Goal: Task Accomplishment & Management: Use online tool/utility

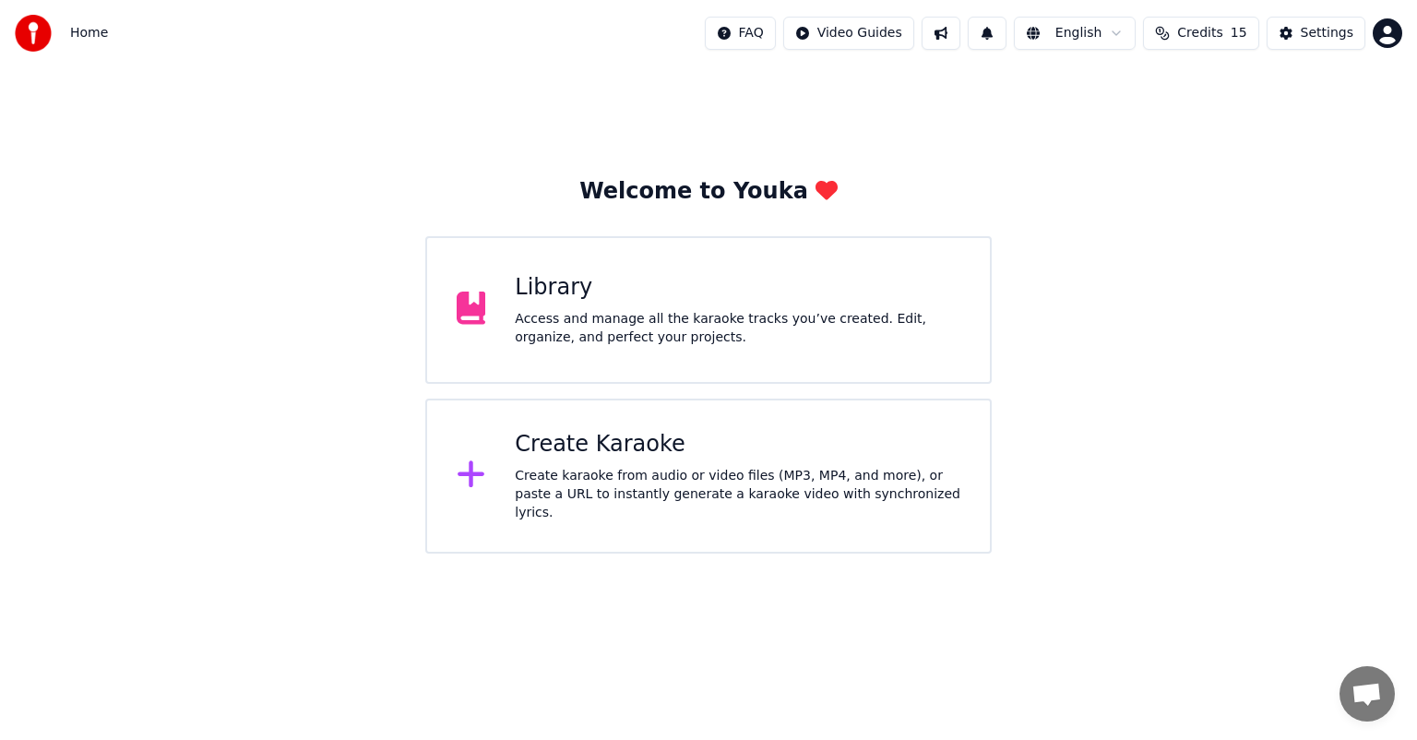
click at [635, 469] on div "Create Karaoke Create karaoke from audio or video files (MP3, MP4, and more), o…" at bounding box center [738, 476] width 446 height 92
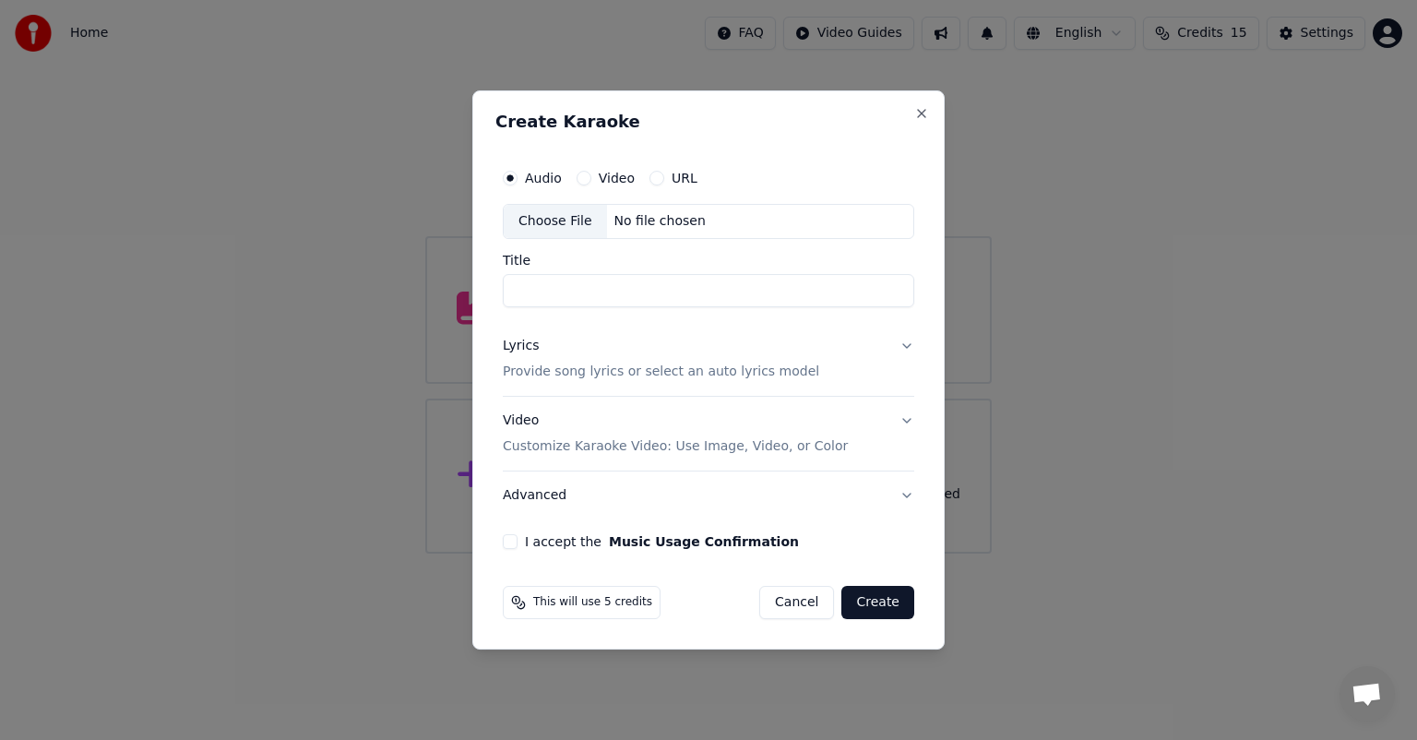
click at [561, 224] on div "Choose File" at bounding box center [555, 221] width 103 height 33
type input "**********"
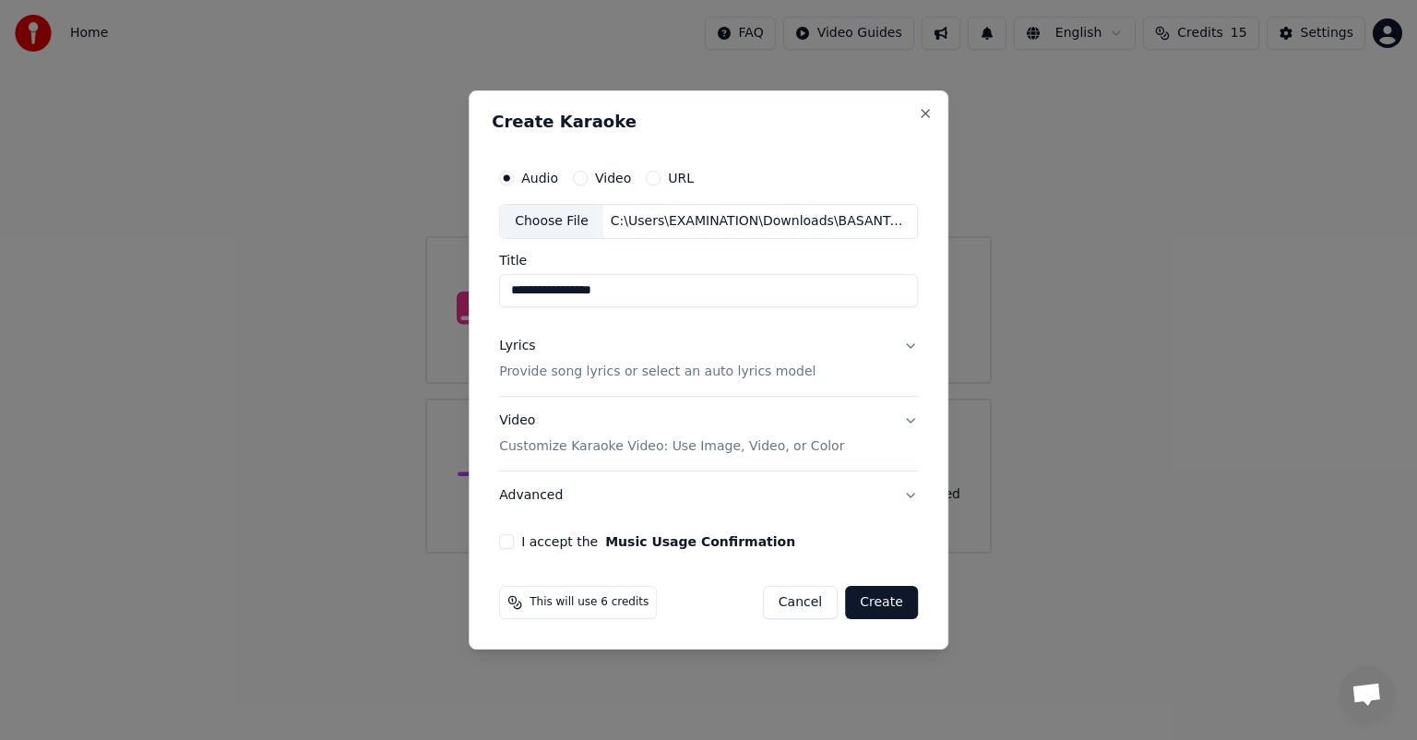
drag, startPoint x: 597, startPoint y: 119, endPoint x: 605, endPoint y: 140, distance: 22.8
click at [597, 119] on h2 "Create Karaoke" at bounding box center [709, 121] width 434 height 17
drag, startPoint x: 909, startPoint y: 339, endPoint x: 908, endPoint y: 349, distance: 10.2
click at [909, 340] on button "Lyrics Provide song lyrics or select an auto lyrics model" at bounding box center [708, 359] width 419 height 74
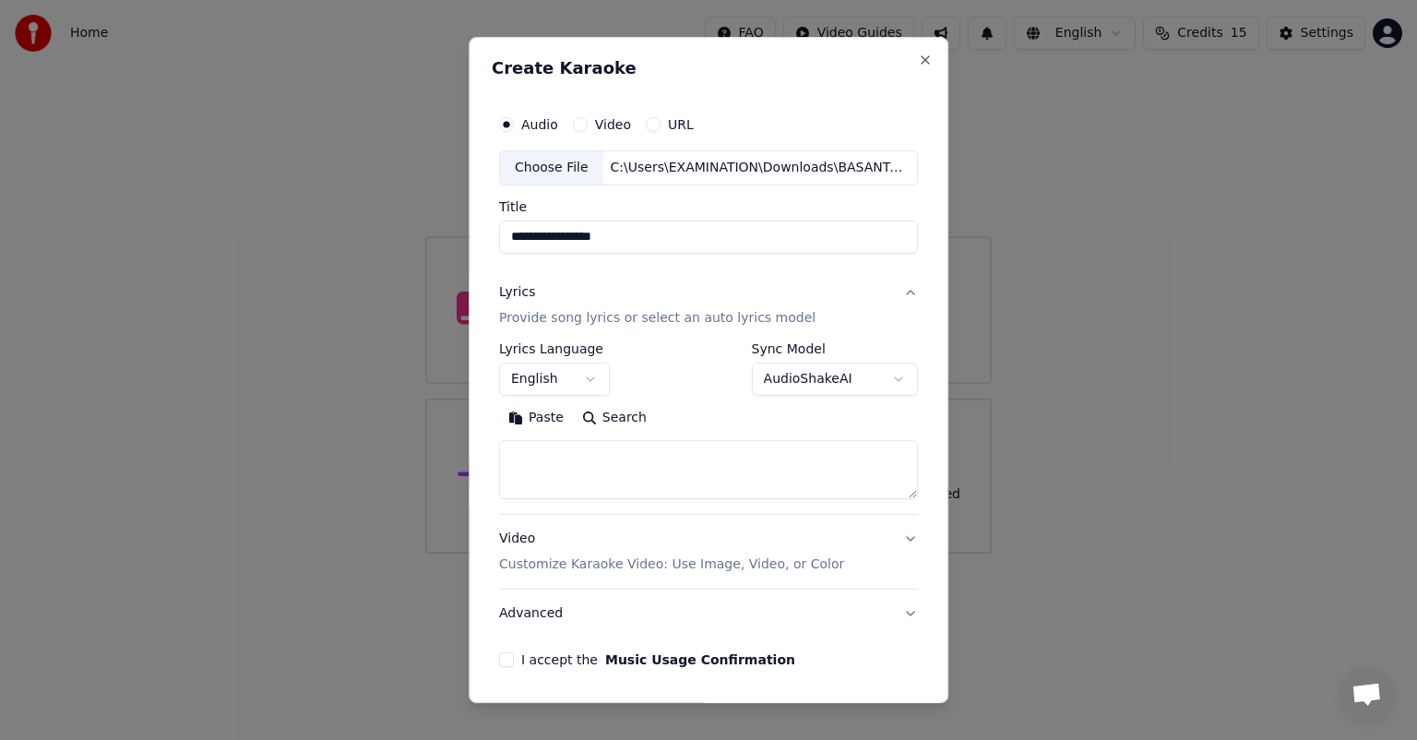
click at [647, 459] on textarea at bounding box center [708, 469] width 419 height 59
paste textarea "**********"
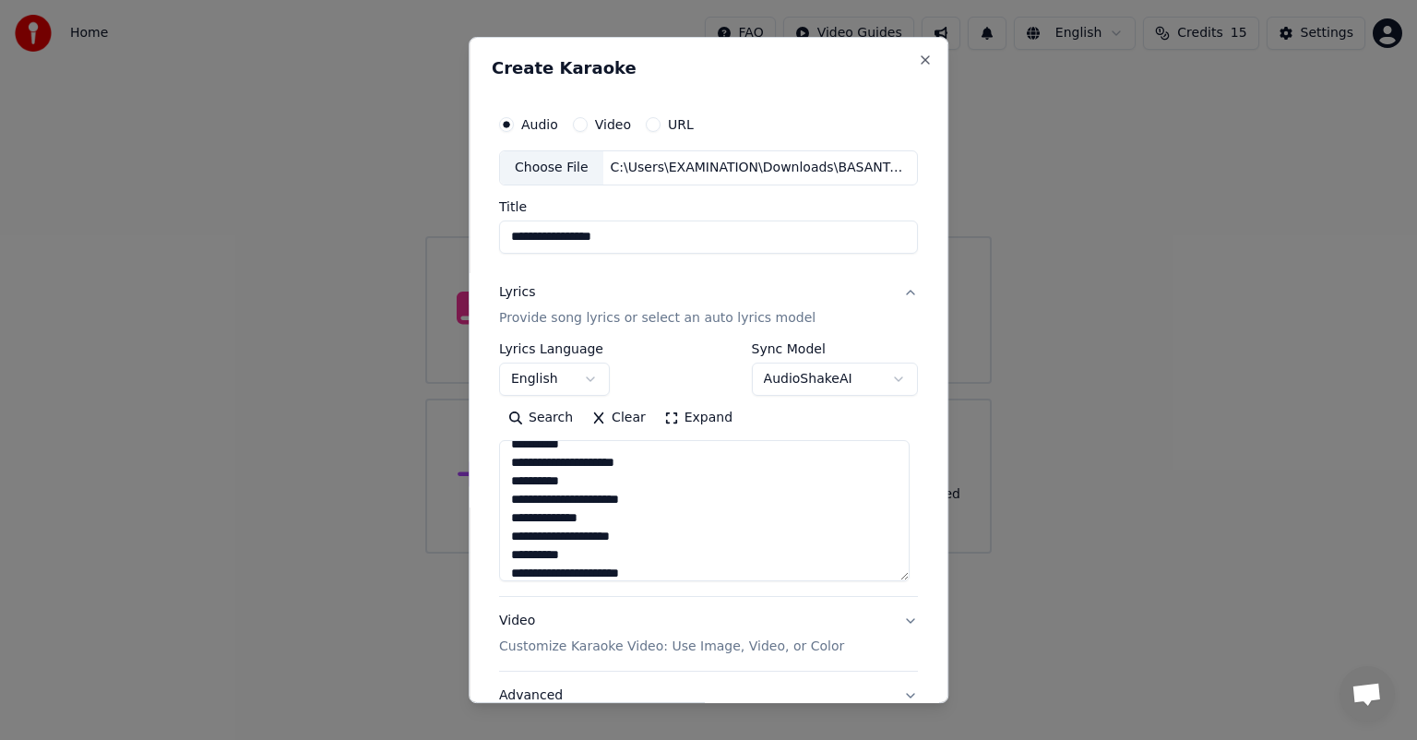
drag, startPoint x: 895, startPoint y: 495, endPoint x: 889, endPoint y: 568, distance: 74.0
click at [881, 581] on textarea at bounding box center [704, 510] width 411 height 141
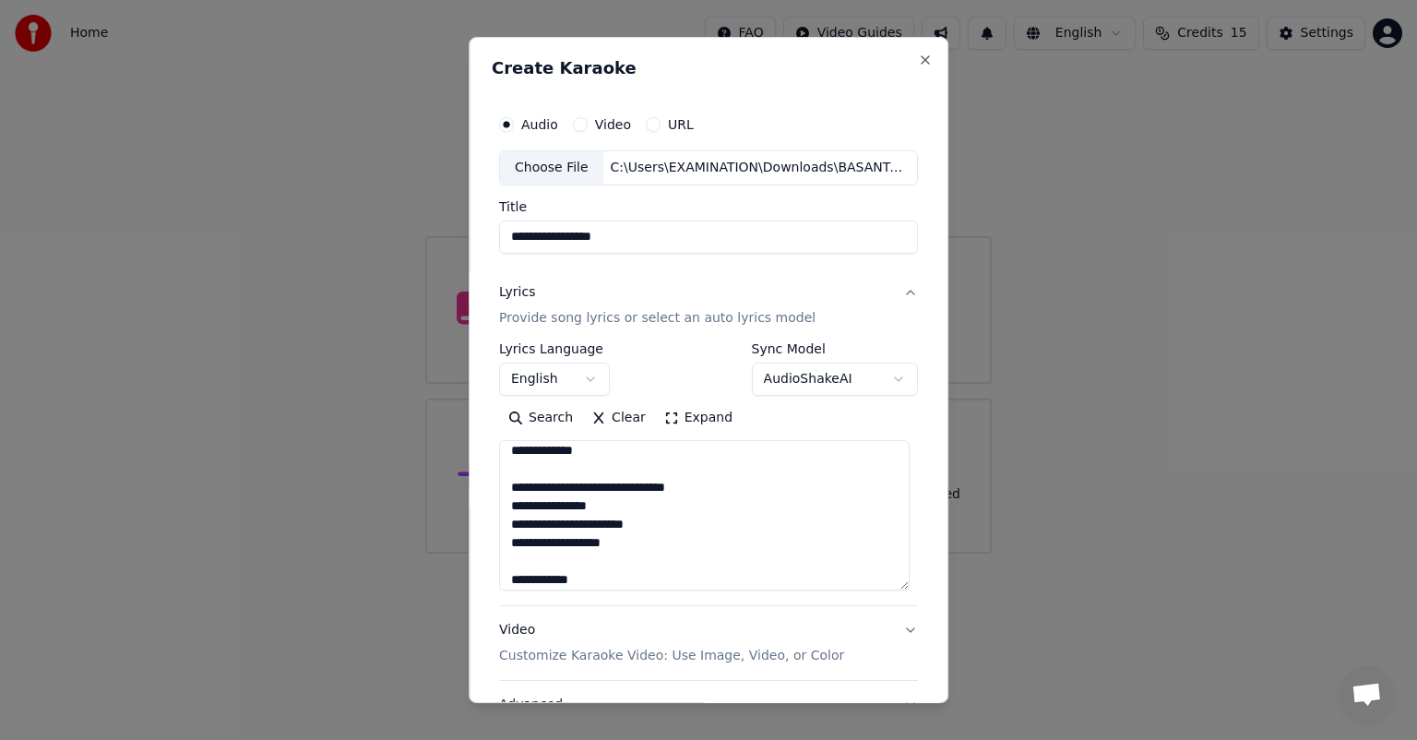
scroll to position [1470, 0]
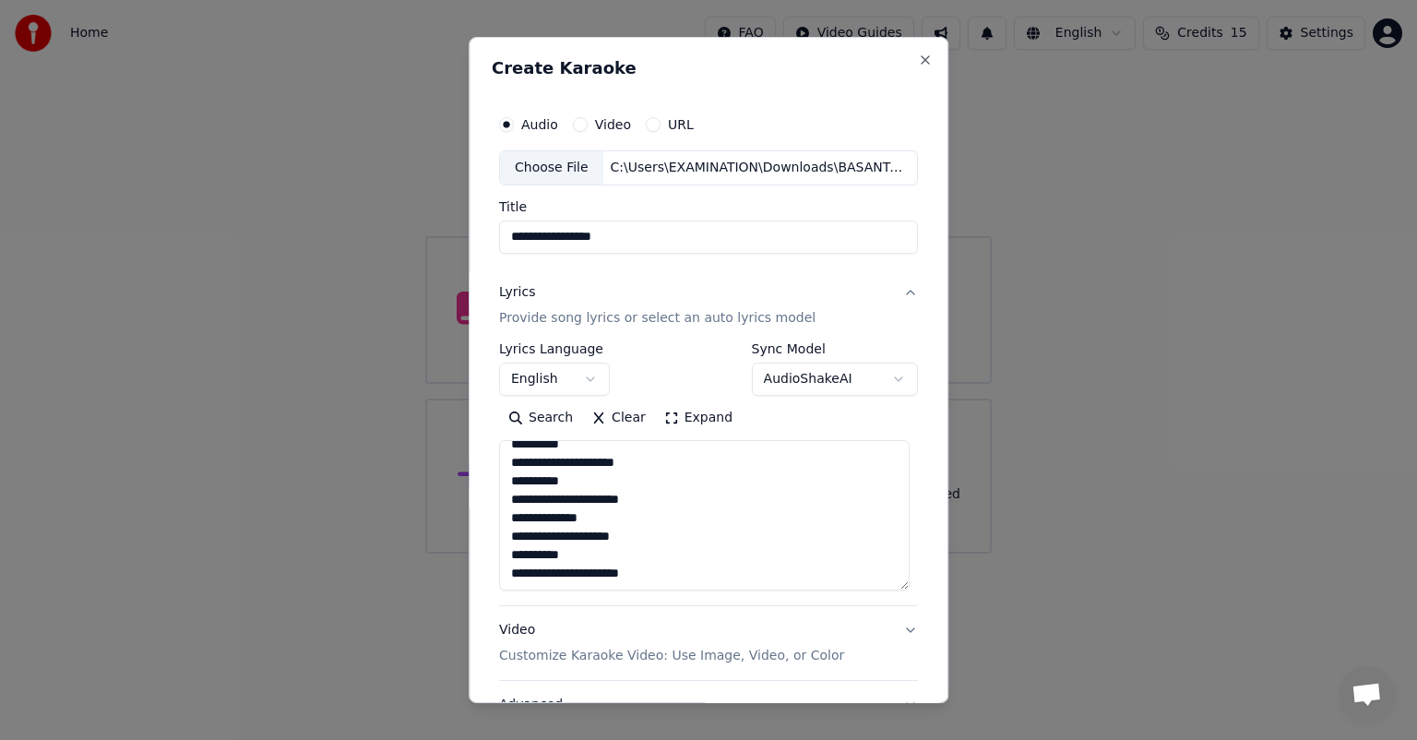
type textarea "**********"
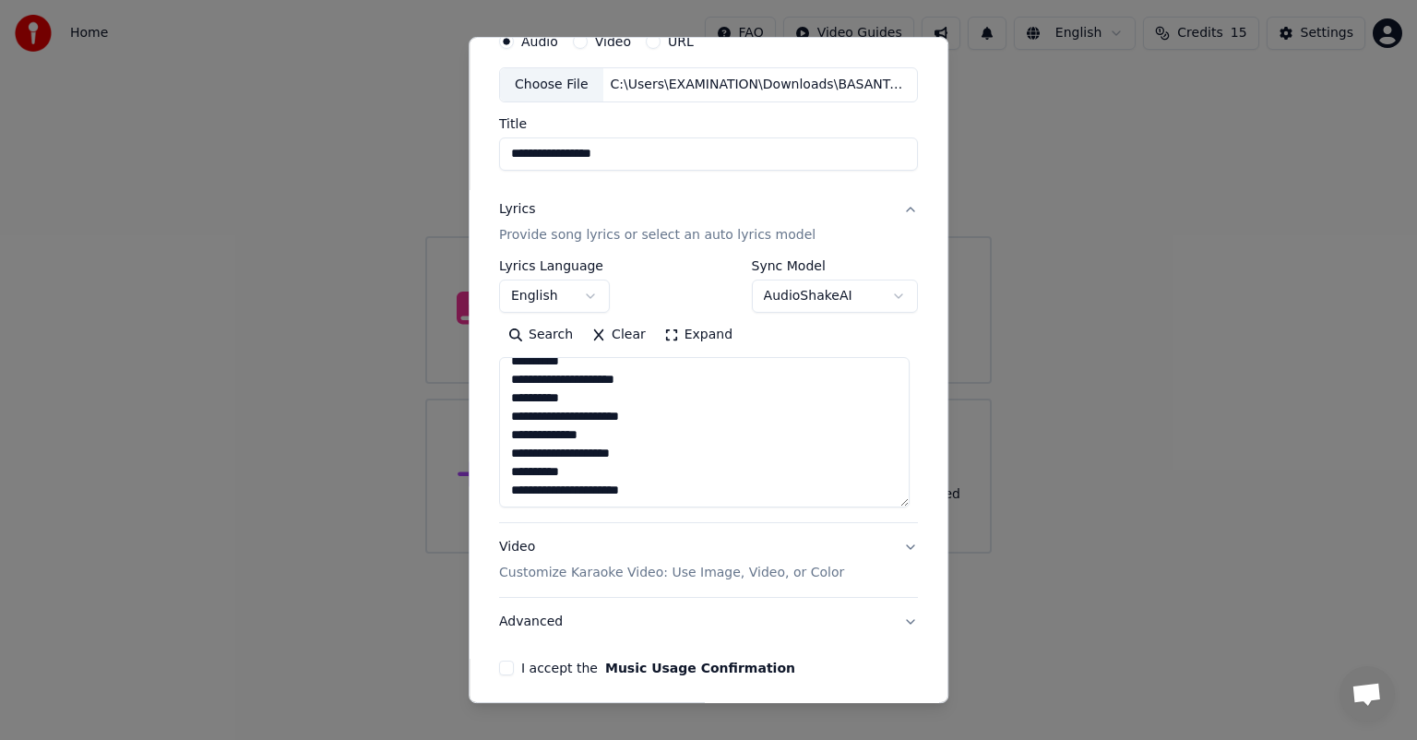
scroll to position [155, 0]
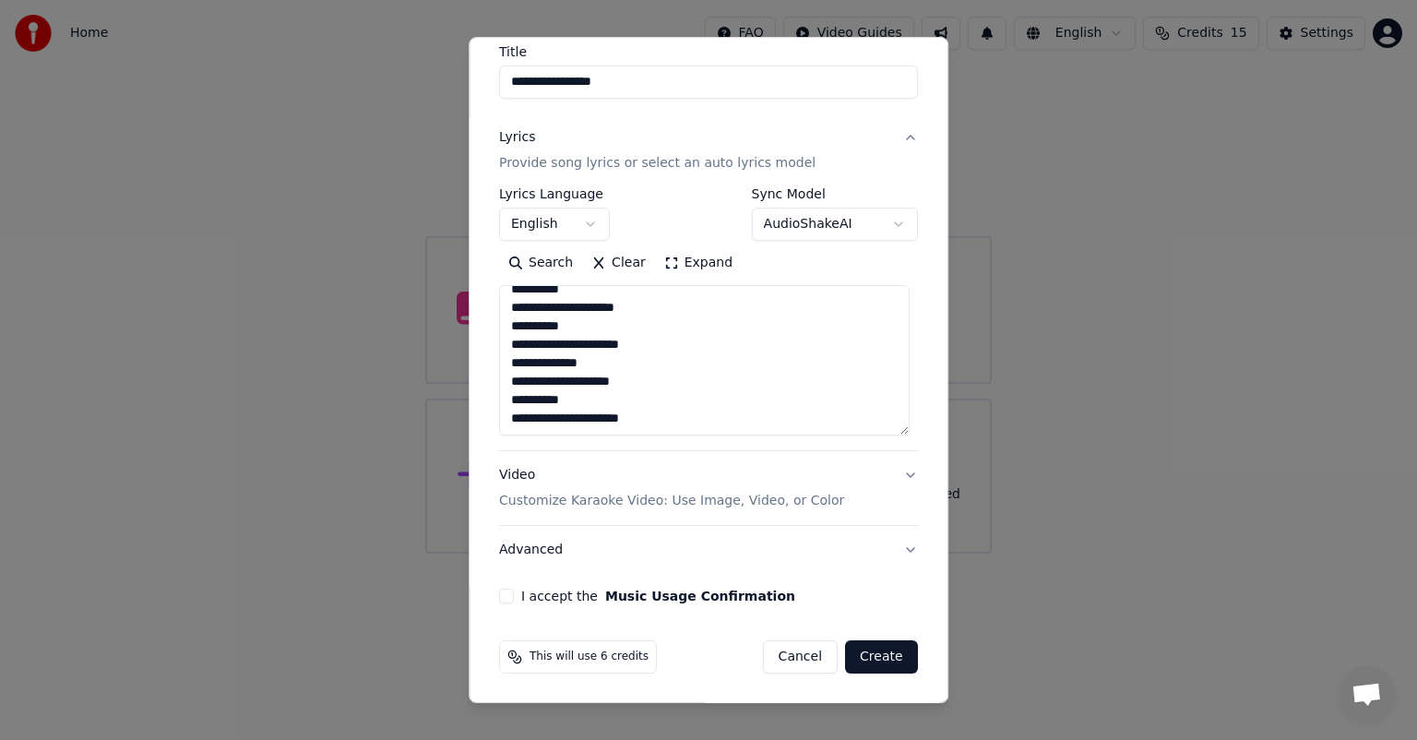
click at [505, 469] on div "Video Customize Karaoke Video: Use Image, Video, or Color" at bounding box center [671, 488] width 345 height 44
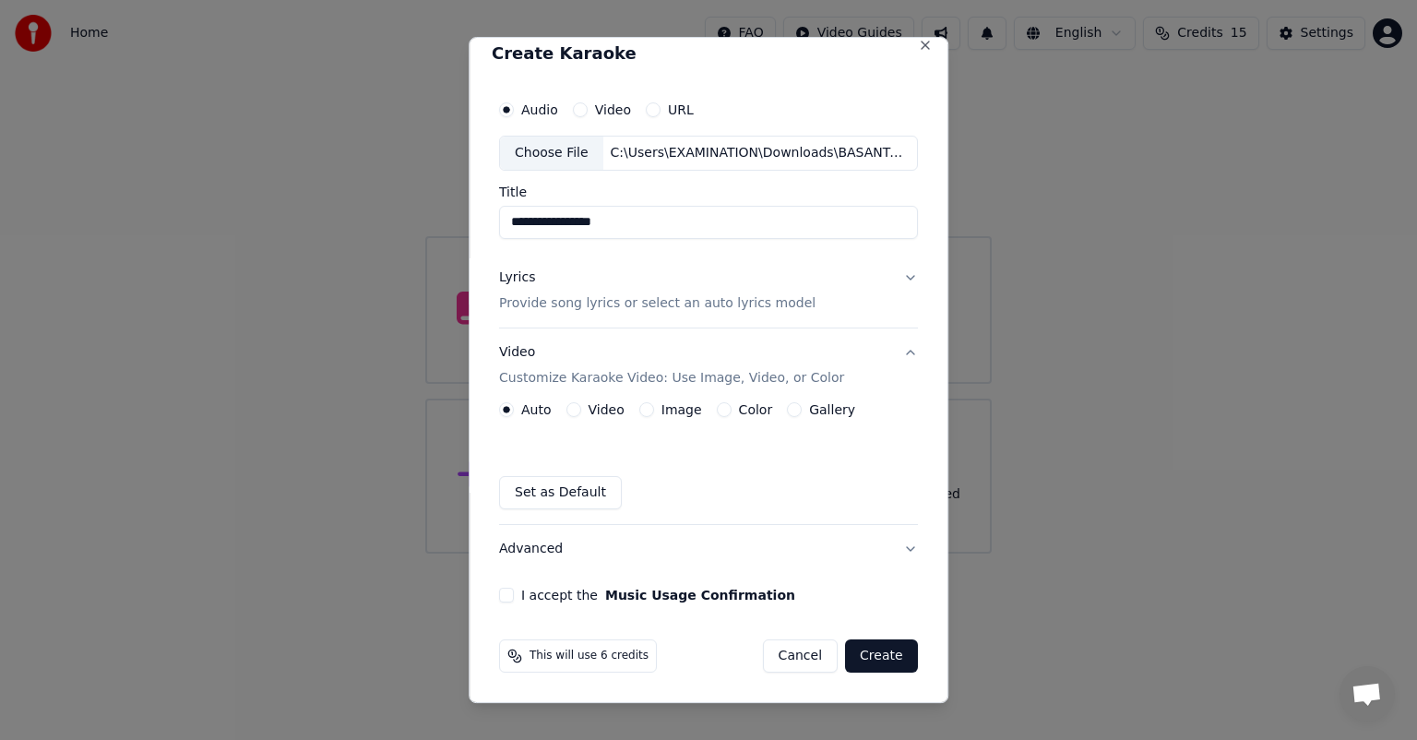
scroll to position [14, 0]
click at [646, 406] on button "Image" at bounding box center [646, 410] width 15 height 15
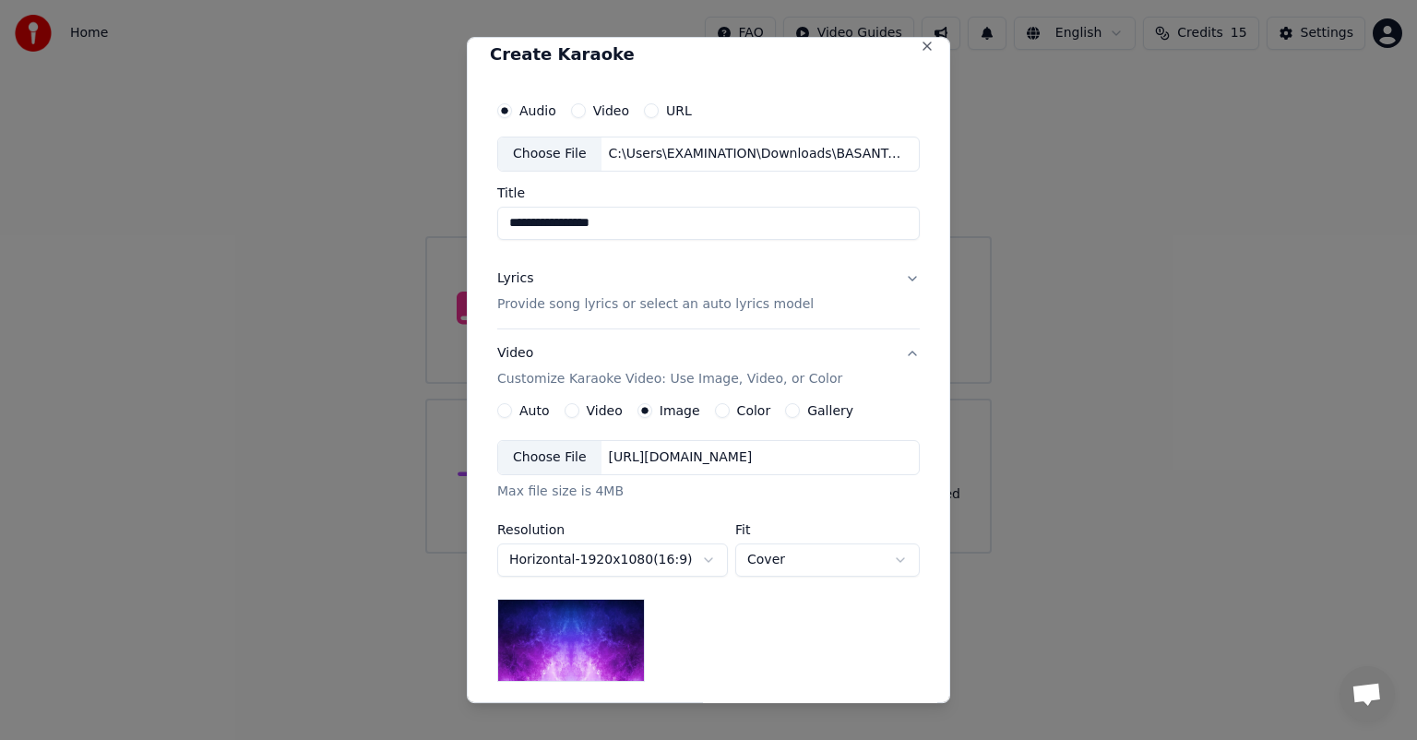
click at [527, 459] on div "Choose File" at bounding box center [549, 457] width 103 height 33
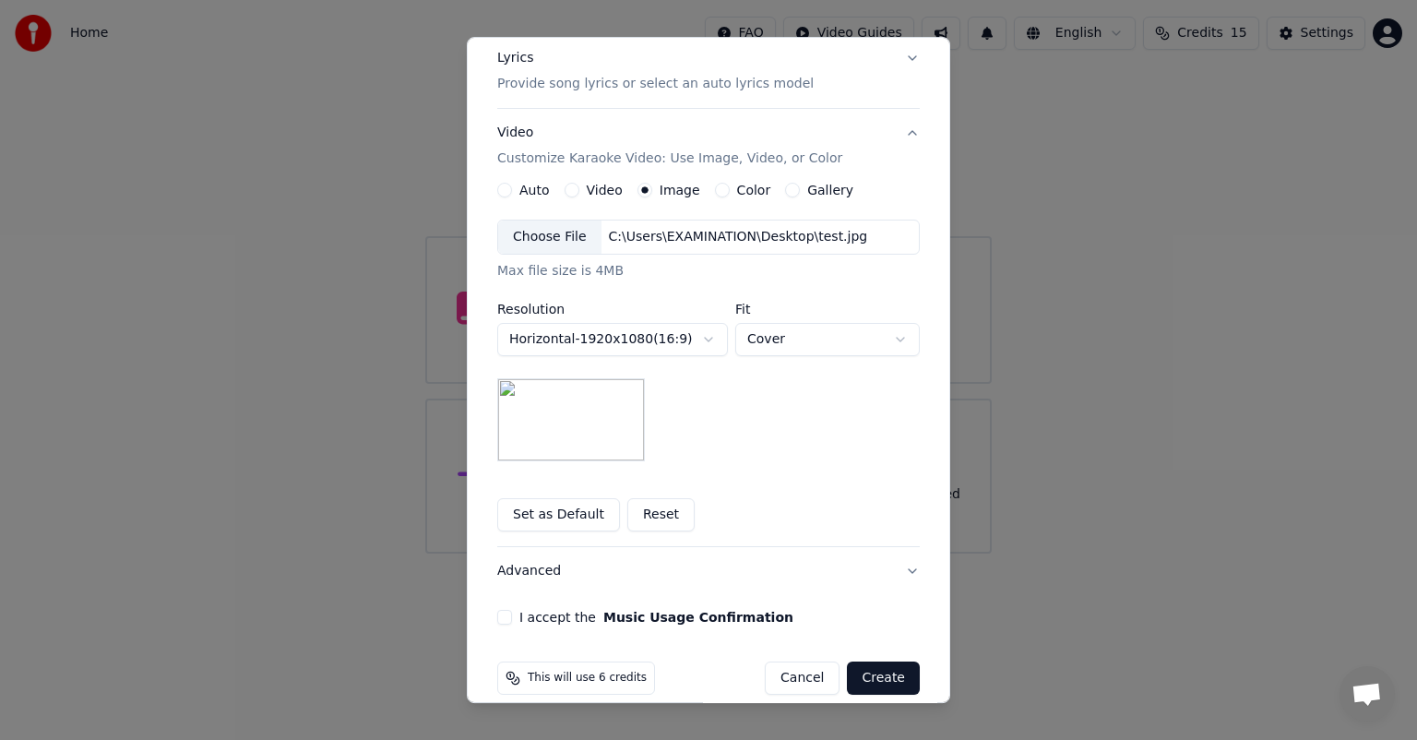
scroll to position [255, 0]
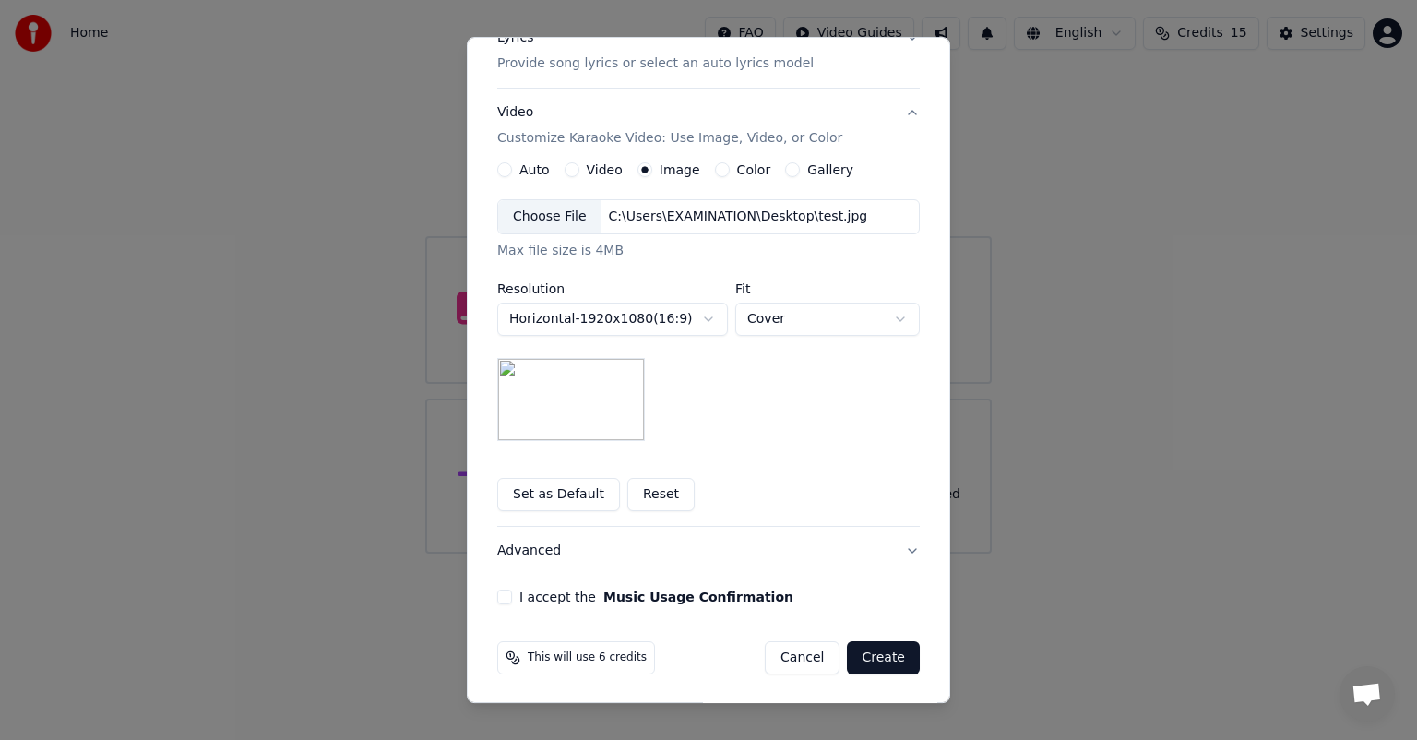
click at [497, 599] on button "I accept the Music Usage Confirmation" at bounding box center [504, 597] width 15 height 15
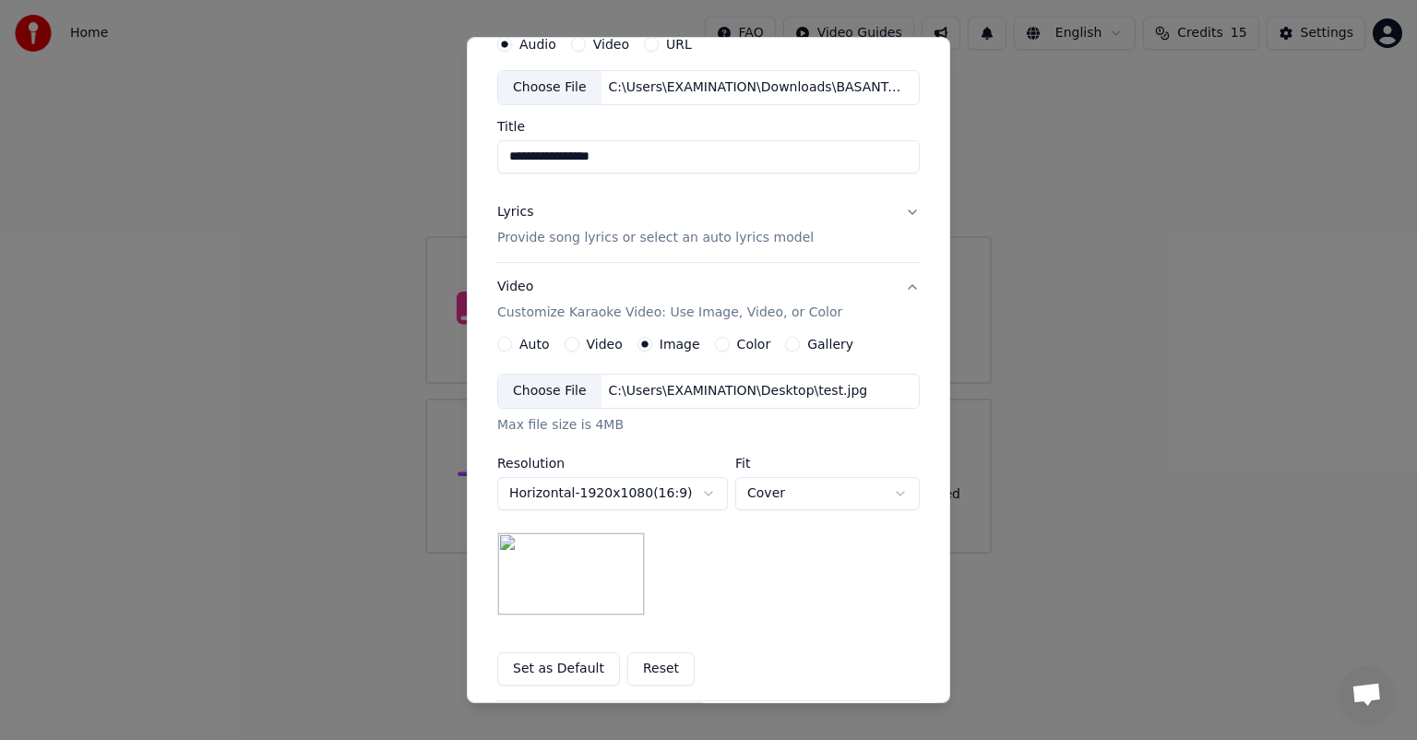
scroll to position [66, 0]
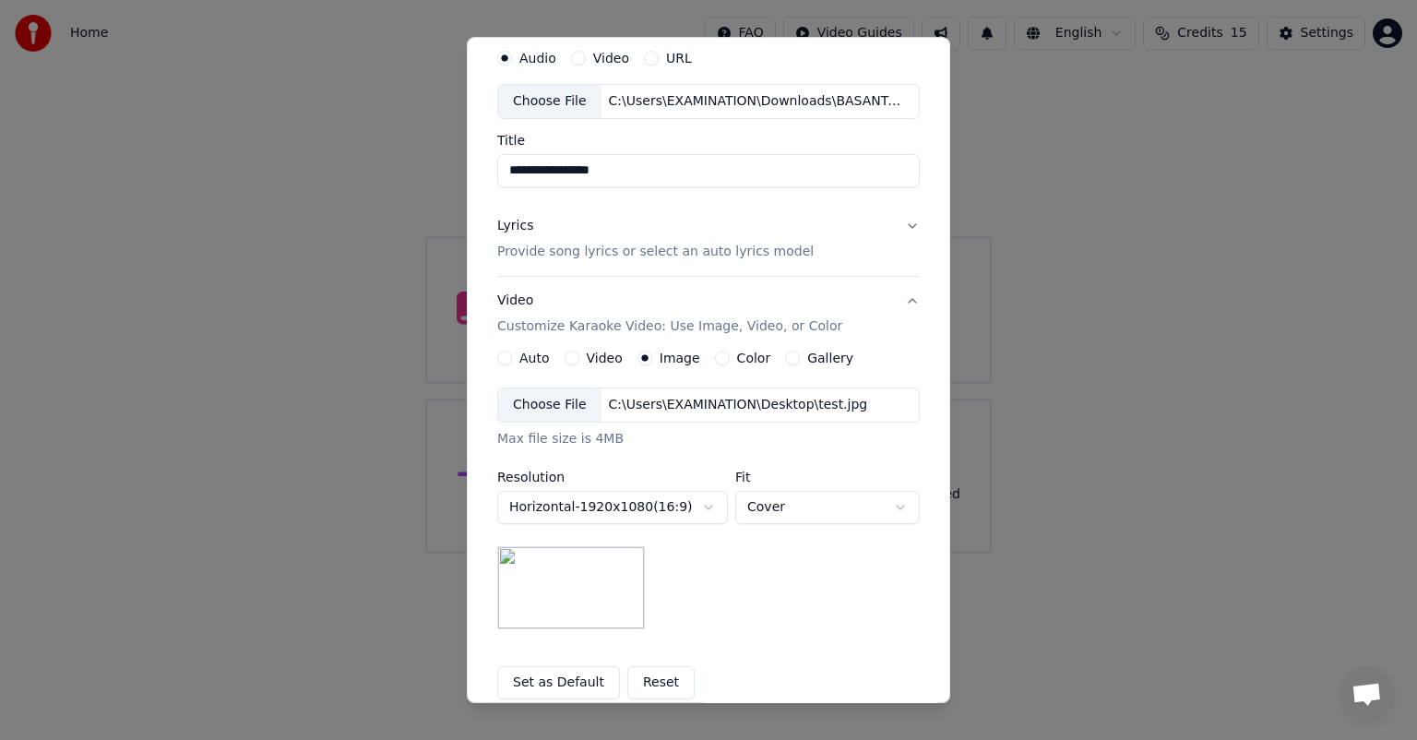
click at [912, 225] on button "Lyrics Provide song lyrics or select an auto lyrics model" at bounding box center [708, 239] width 423 height 74
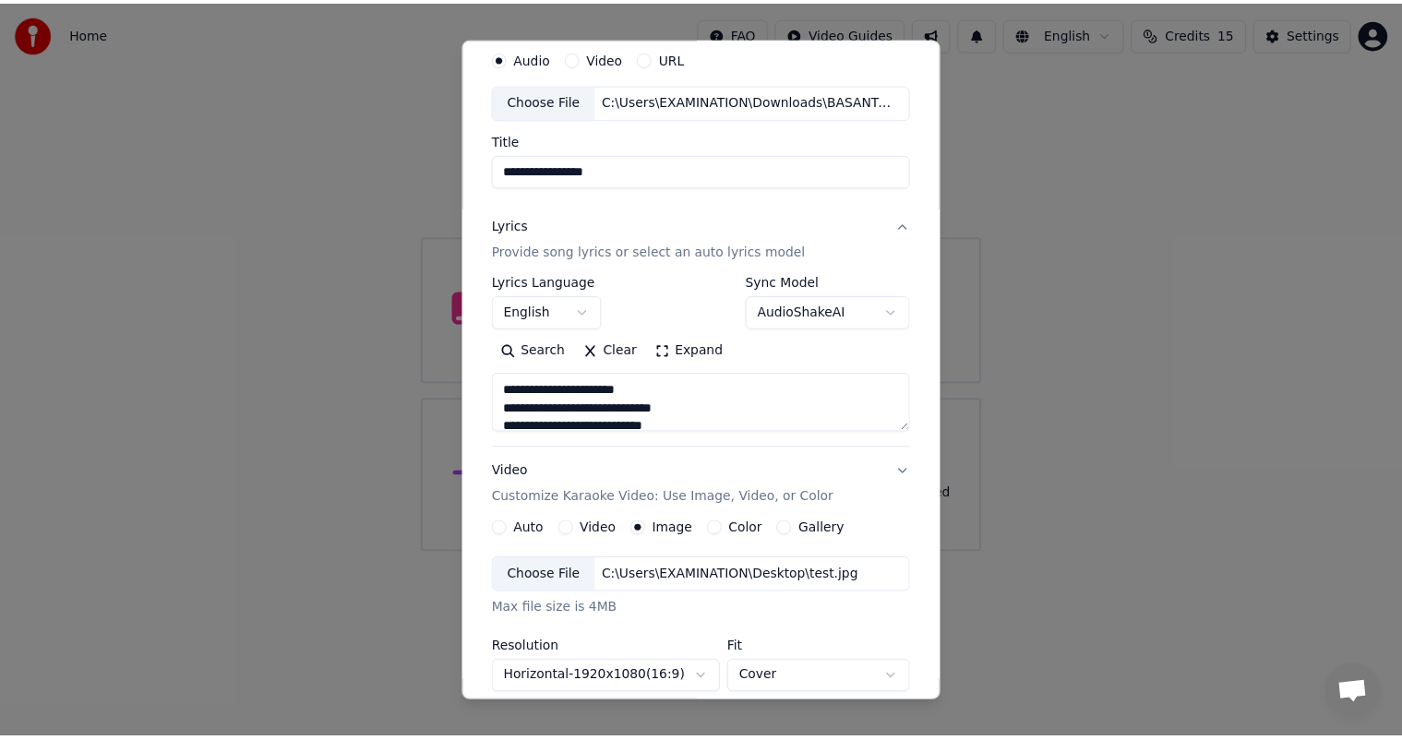
scroll to position [63, 0]
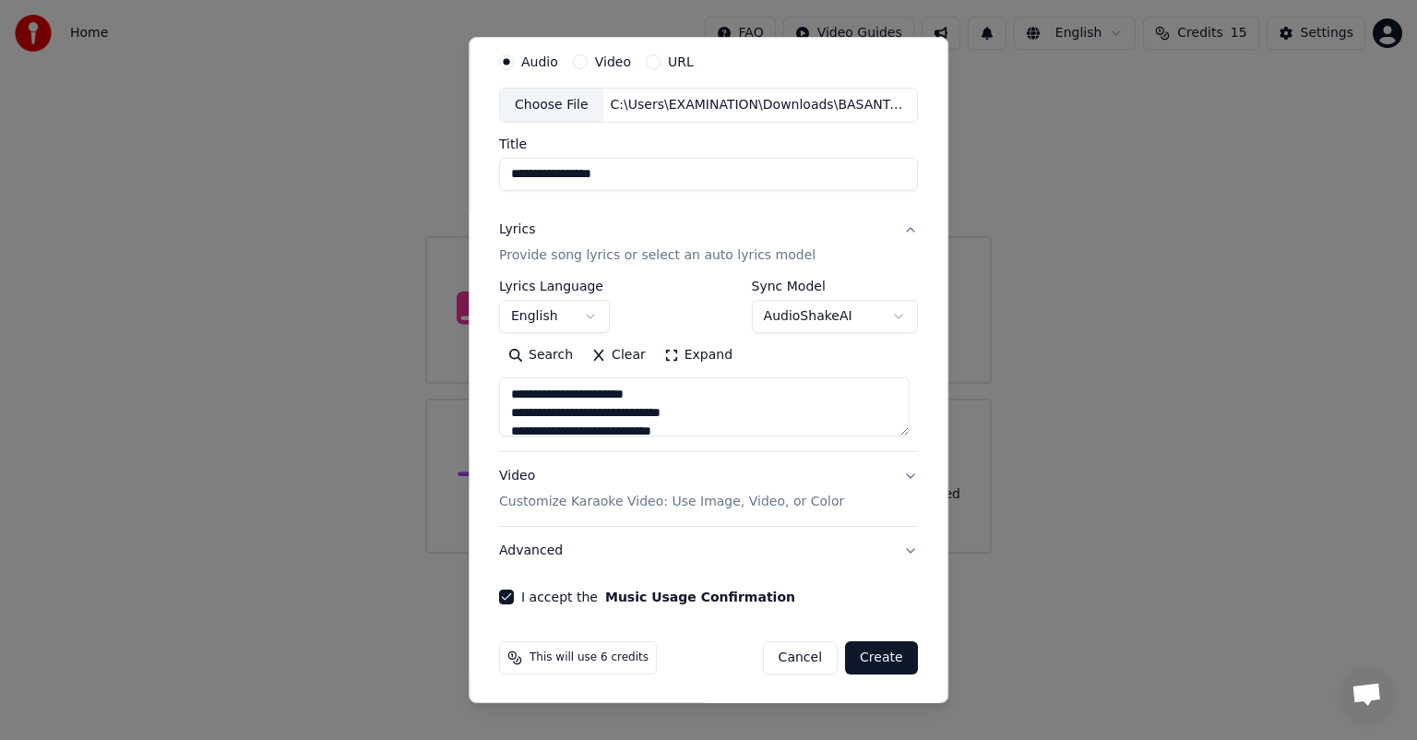
click at [872, 661] on button "Create" at bounding box center [881, 657] width 73 height 33
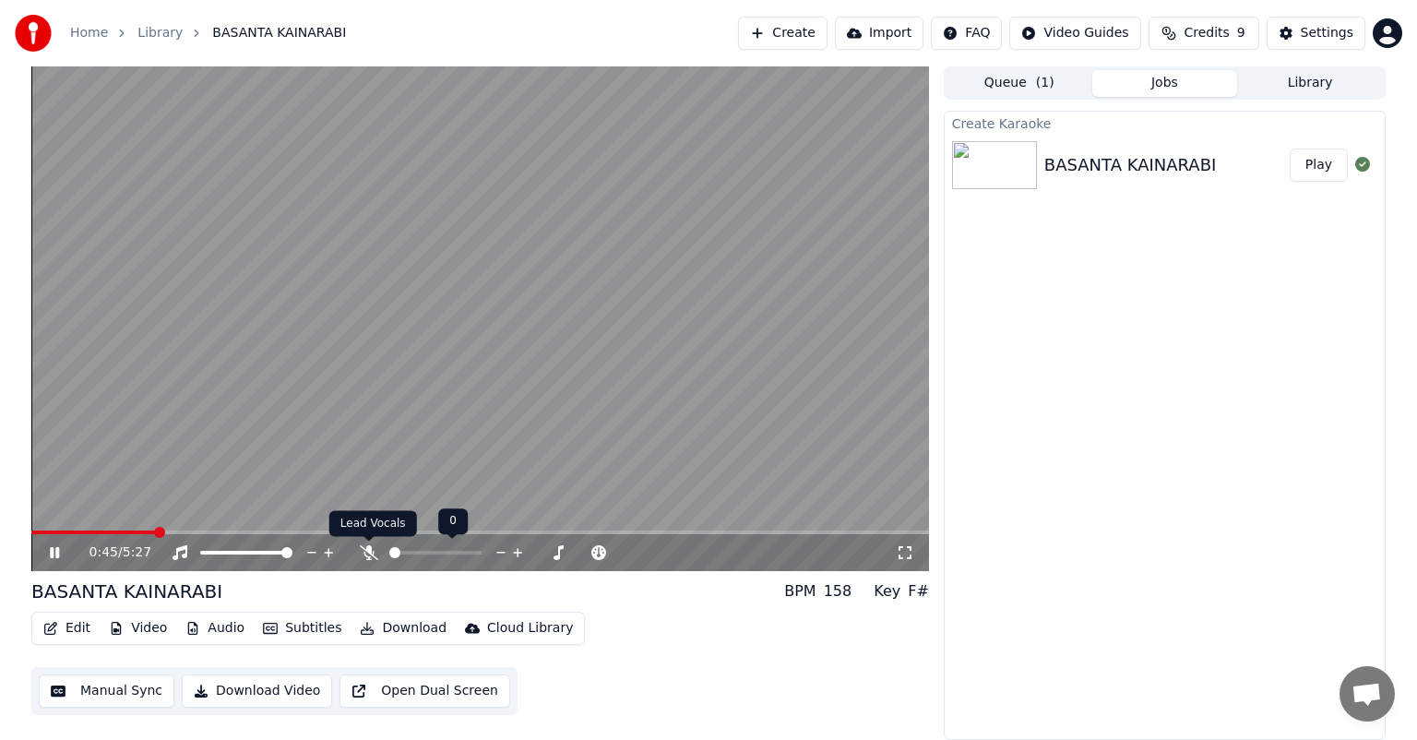
click at [365, 548] on icon at bounding box center [369, 552] width 18 height 15
click at [54, 550] on icon at bounding box center [67, 552] width 43 height 15
click at [96, 531] on span at bounding box center [64, 533] width 66 height 4
click at [80, 532] on span at bounding box center [64, 533] width 66 height 4
click at [59, 531] on span at bounding box center [55, 533] width 49 height 4
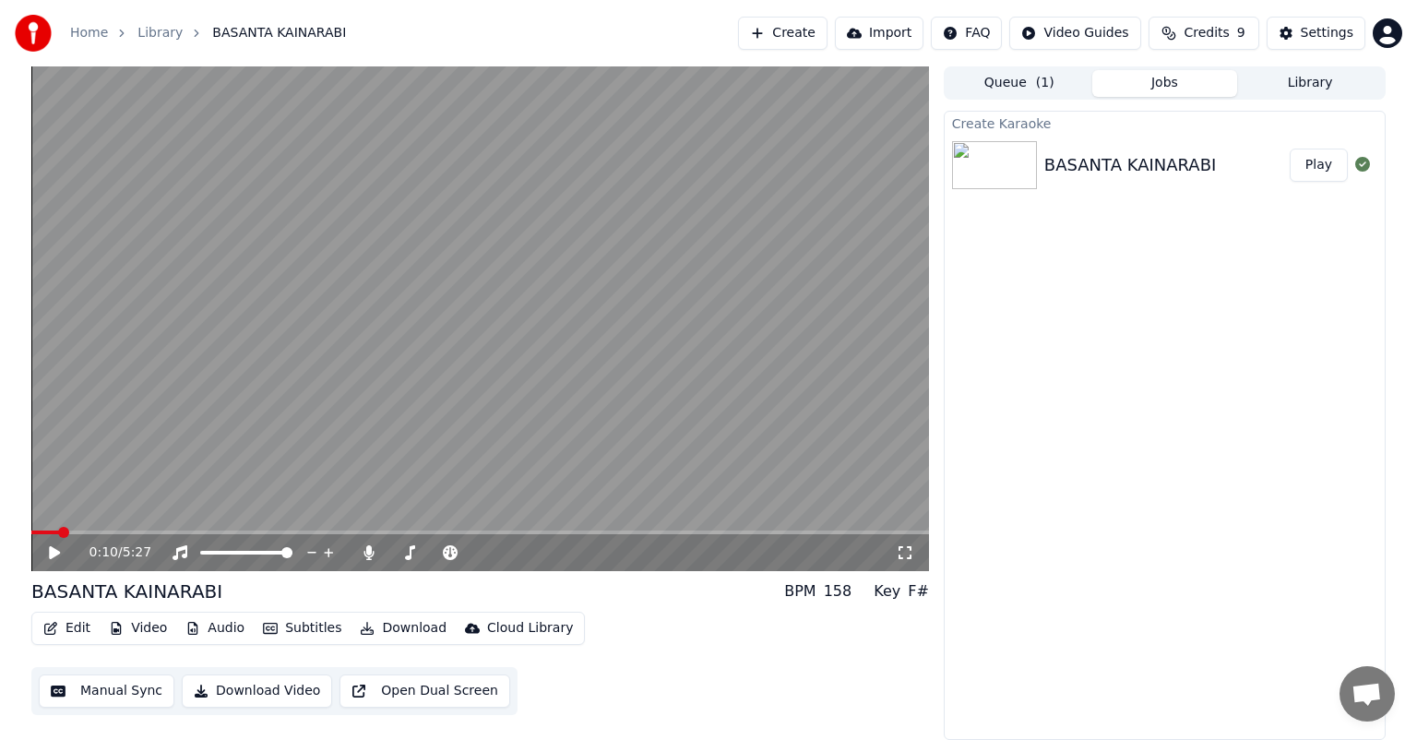
click at [33, 531] on span at bounding box center [45, 533] width 28 height 4
click at [50, 546] on icon at bounding box center [67, 552] width 43 height 15
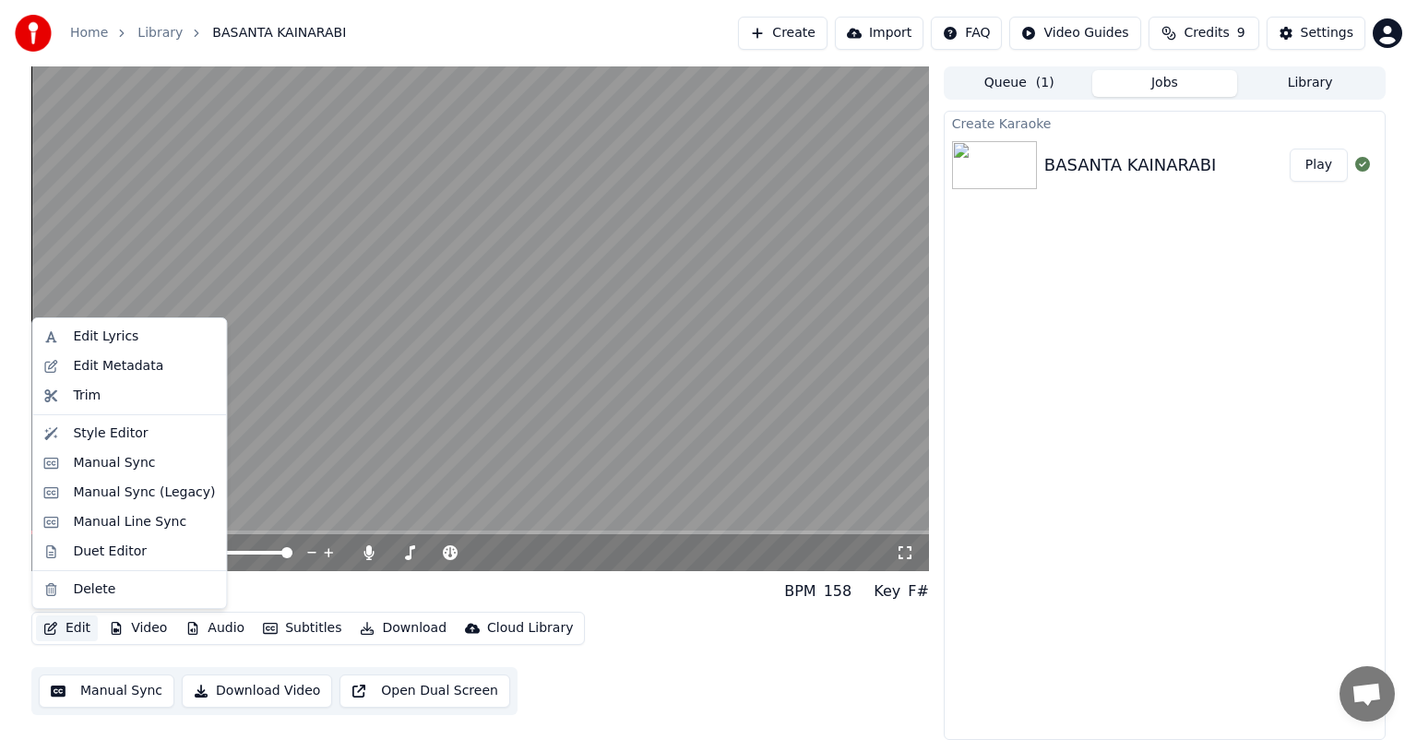
click at [74, 624] on button "Edit" at bounding box center [67, 628] width 62 height 26
click at [108, 465] on div "Manual Sync" at bounding box center [114, 463] width 82 height 18
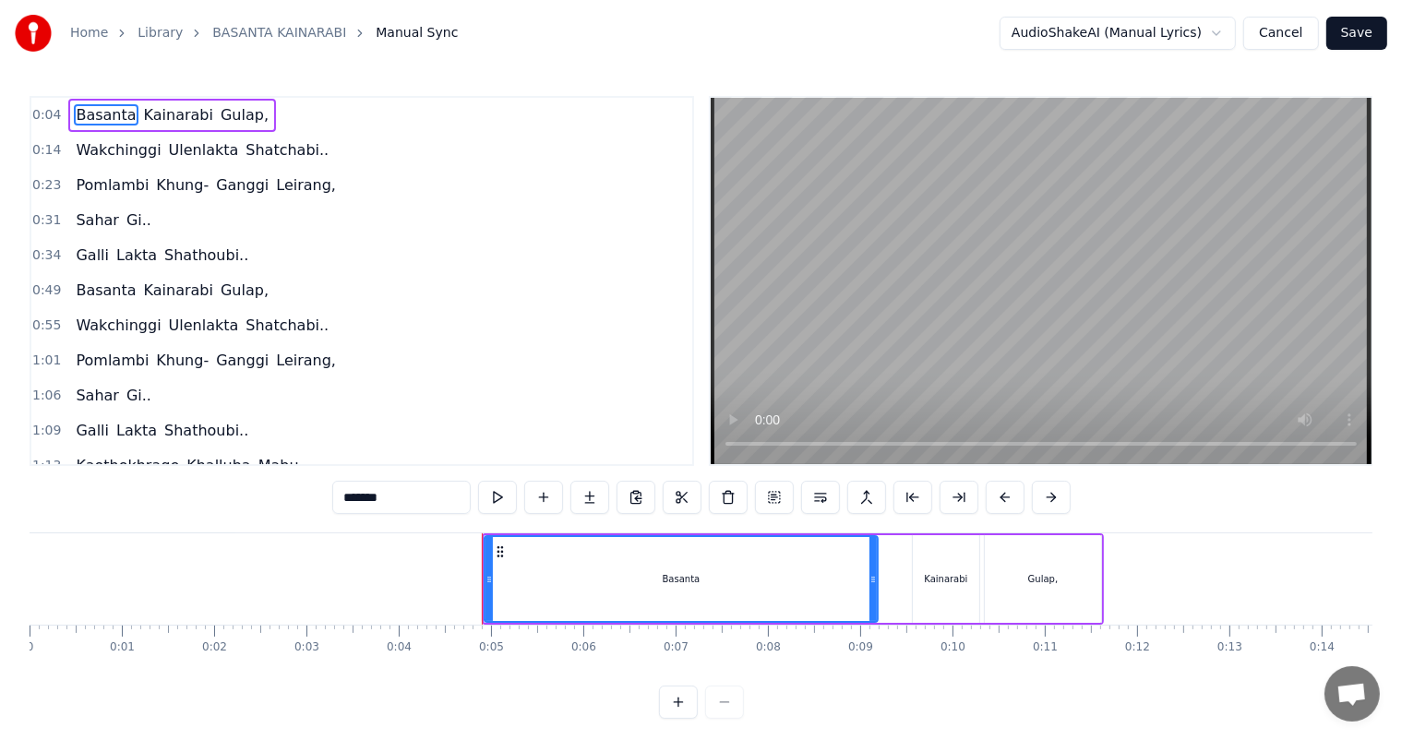
click at [701, 586] on div "Basanta" at bounding box center [680, 579] width 391 height 84
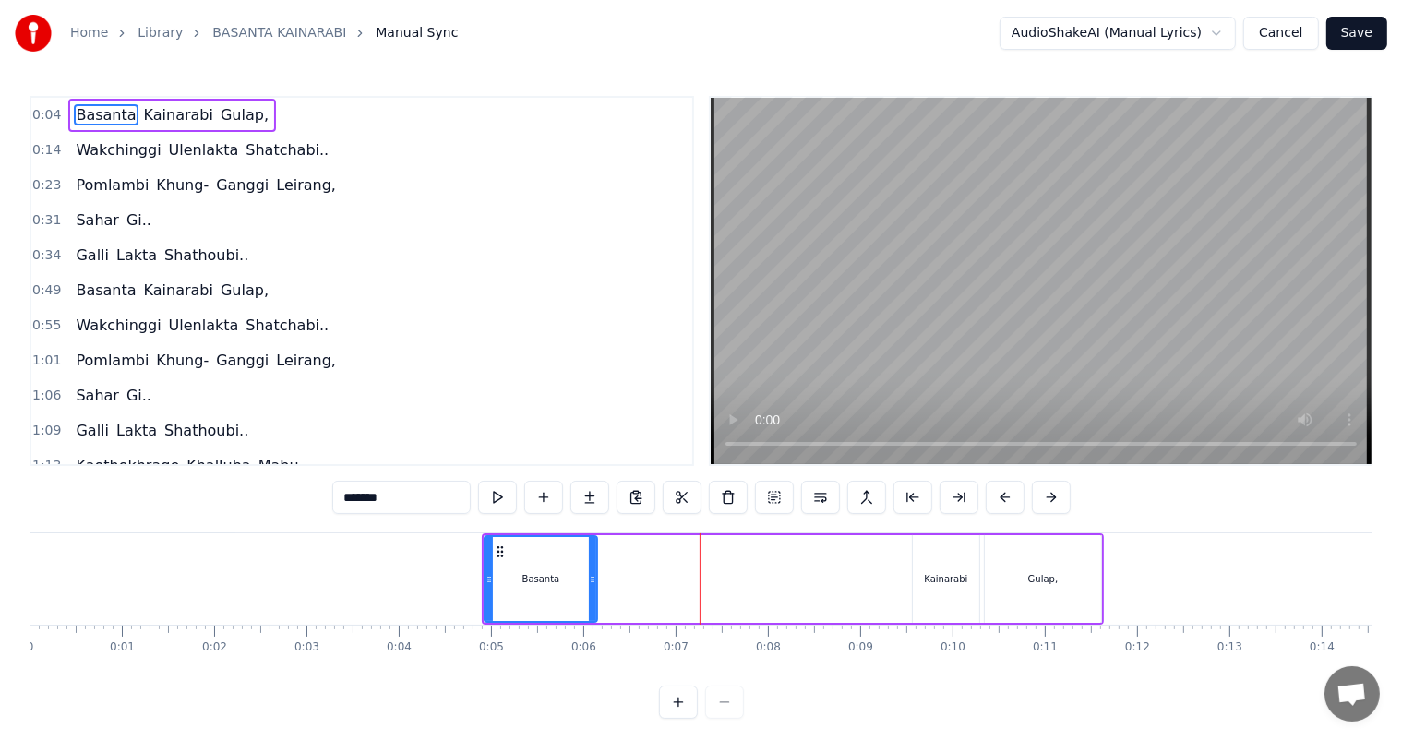
drag, startPoint x: 871, startPoint y: 575, endPoint x: 587, endPoint y: 573, distance: 284.2
click at [589, 573] on icon at bounding box center [592, 579] width 7 height 15
click at [531, 575] on div "Basanta" at bounding box center [539, 579] width 38 height 14
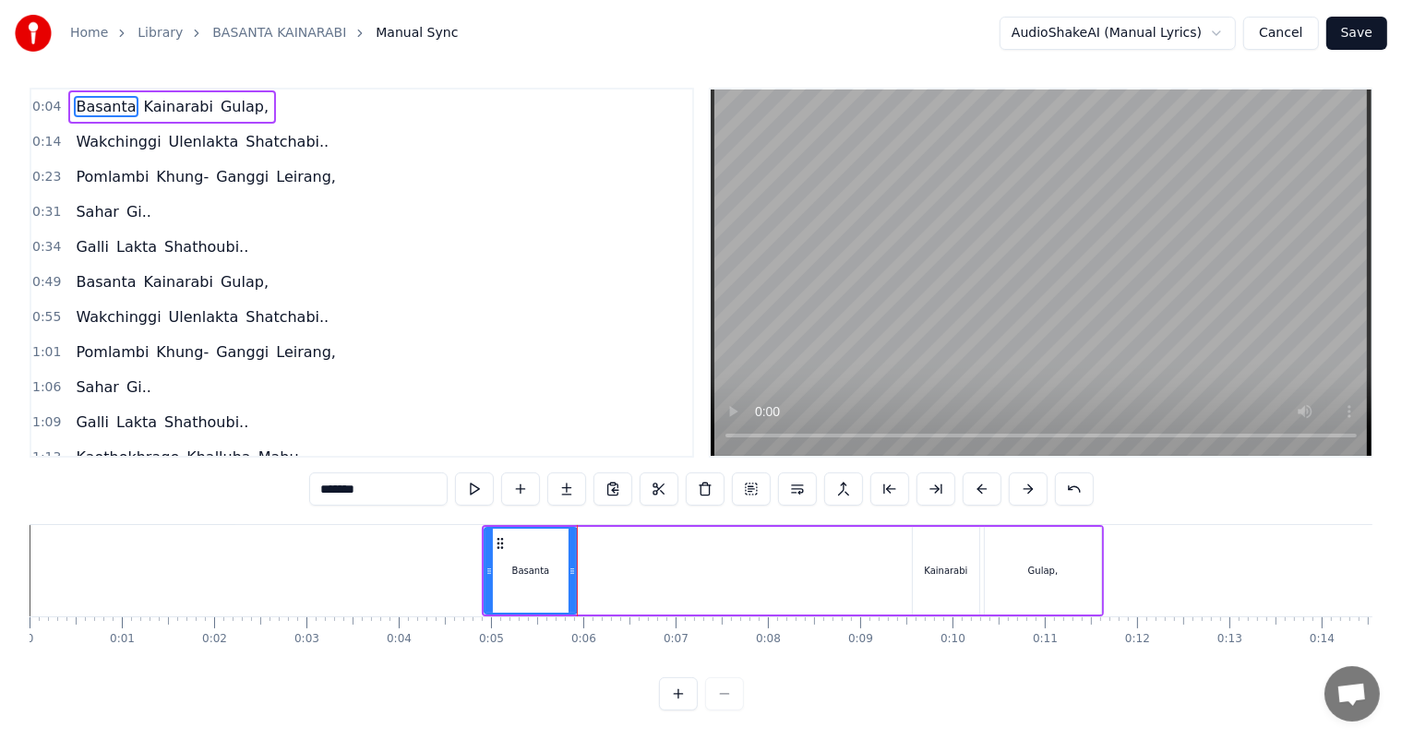
drag, startPoint x: 587, startPoint y: 557, endPoint x: 570, endPoint y: 555, distance: 16.7
click at [570, 564] on icon at bounding box center [571, 571] width 7 height 15
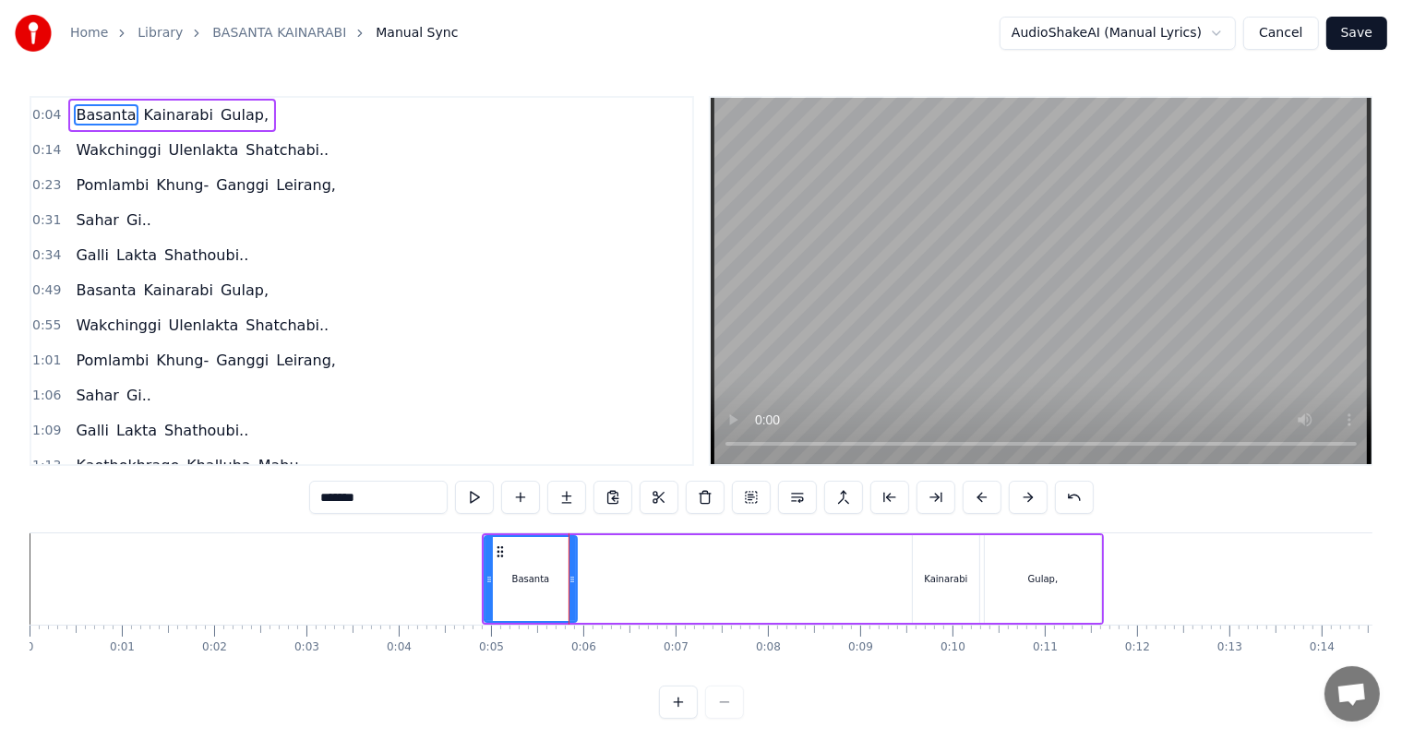
scroll to position [0, 0]
click at [525, 560] on div "Basanta" at bounding box center [530, 579] width 90 height 84
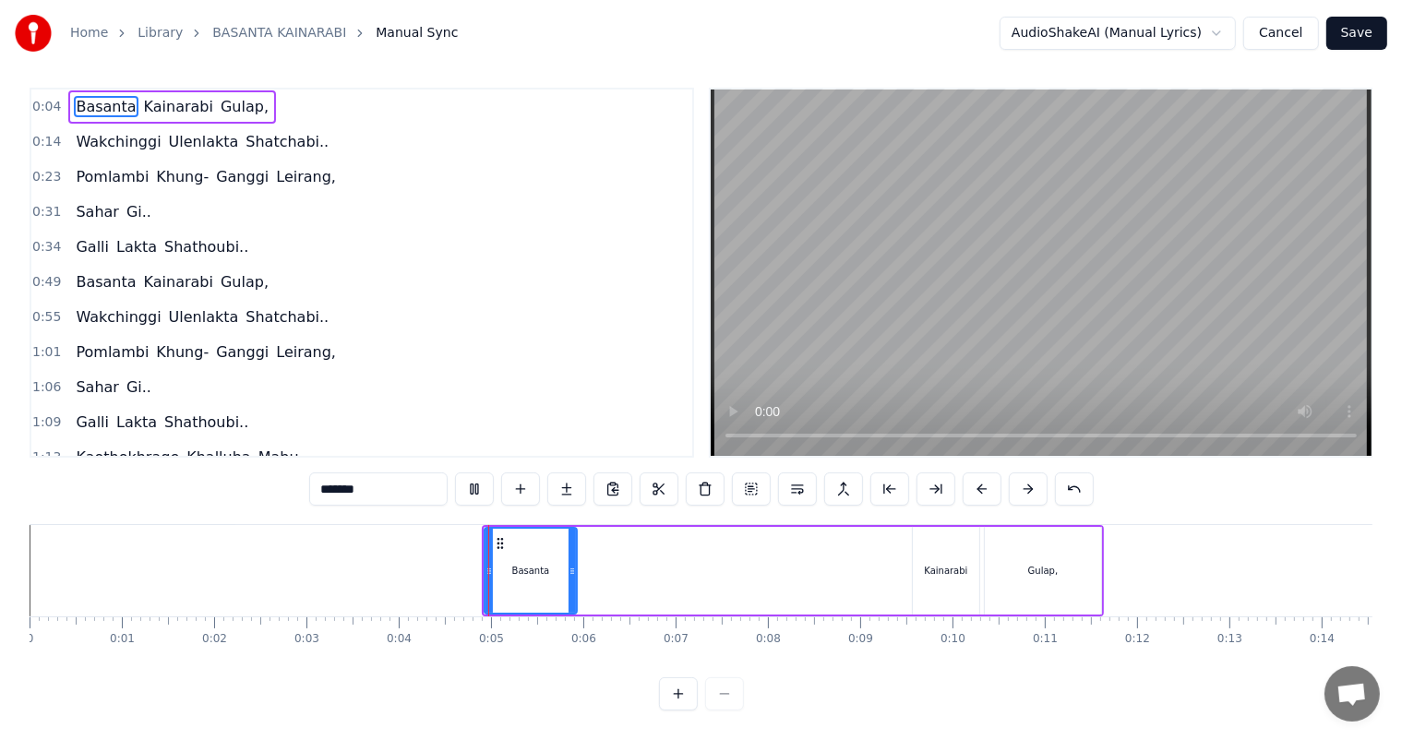
scroll to position [24, 0]
drag, startPoint x: 569, startPoint y: 552, endPoint x: 548, endPoint y: 551, distance: 21.2
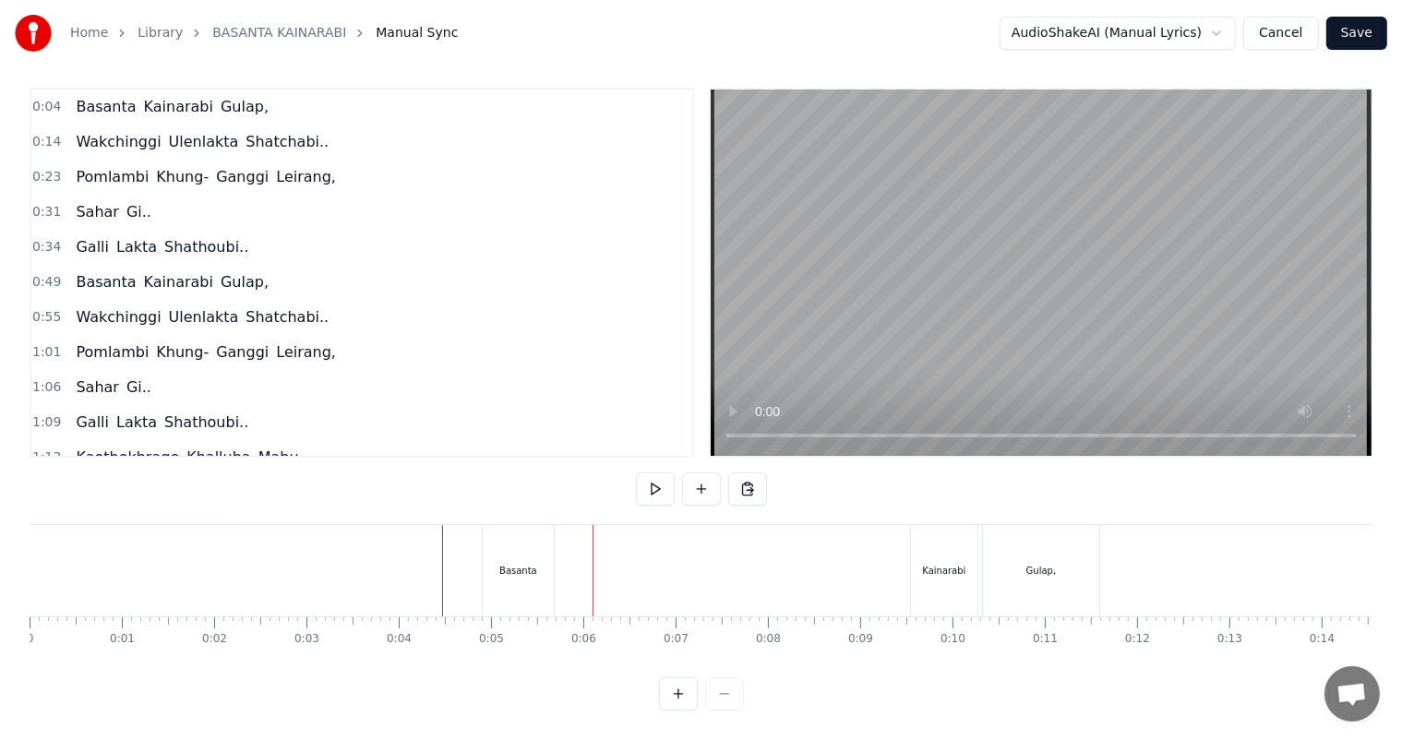
click at [535, 550] on div "Basanta" at bounding box center [518, 570] width 71 height 91
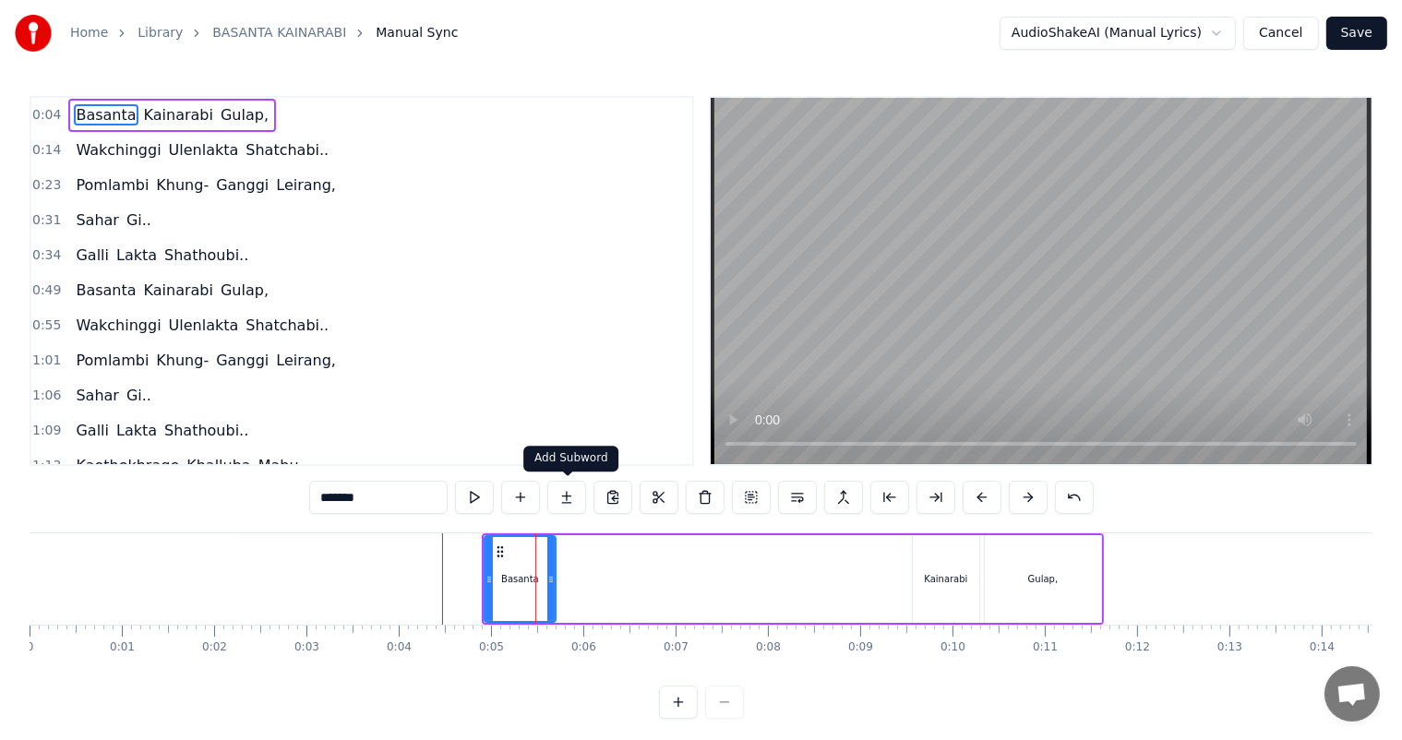
click at [565, 498] on button at bounding box center [566, 497] width 39 height 33
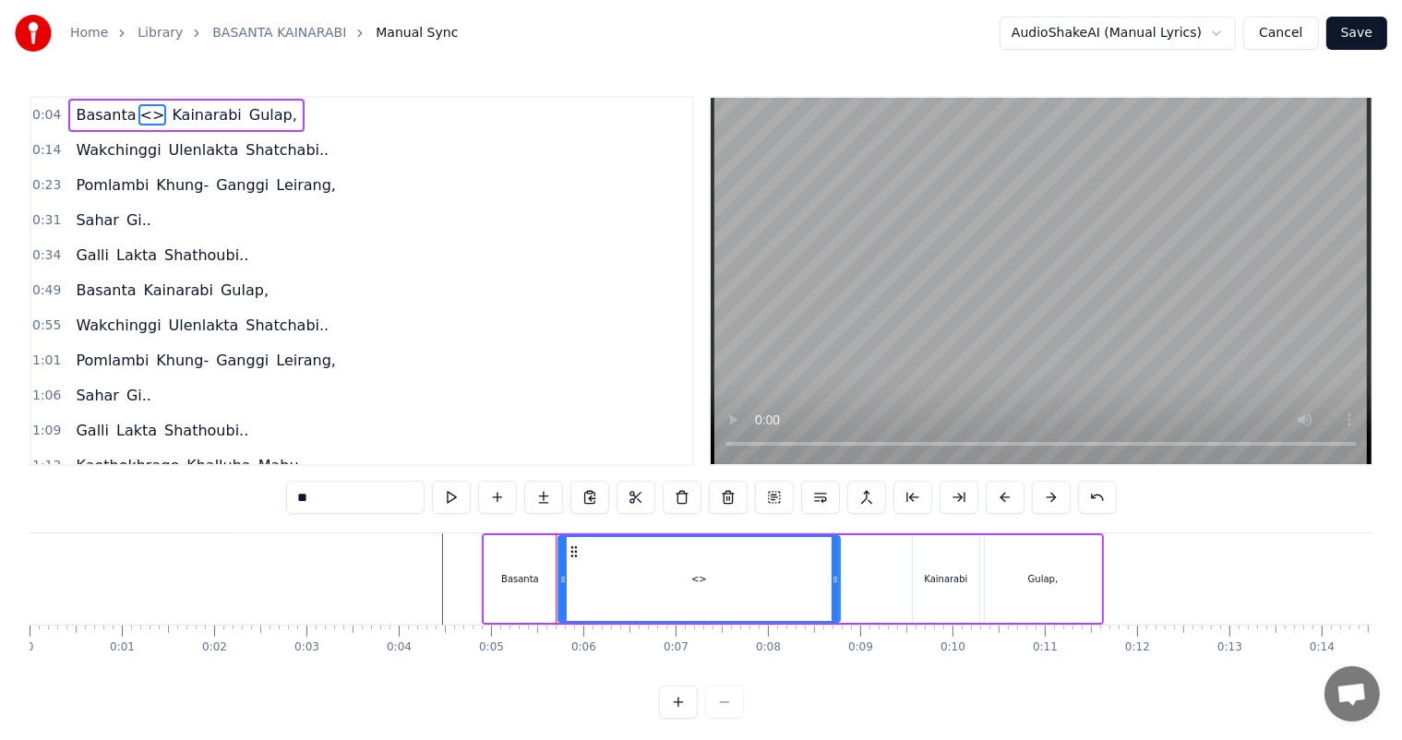
drag, startPoint x: 623, startPoint y: 575, endPoint x: 833, endPoint y: 579, distance: 210.4
click at [833, 579] on icon at bounding box center [834, 579] width 7 height 15
drag, startPoint x: 343, startPoint y: 501, endPoint x: 292, endPoint y: 499, distance: 51.7
click at [292, 499] on input "**" at bounding box center [355, 497] width 138 height 33
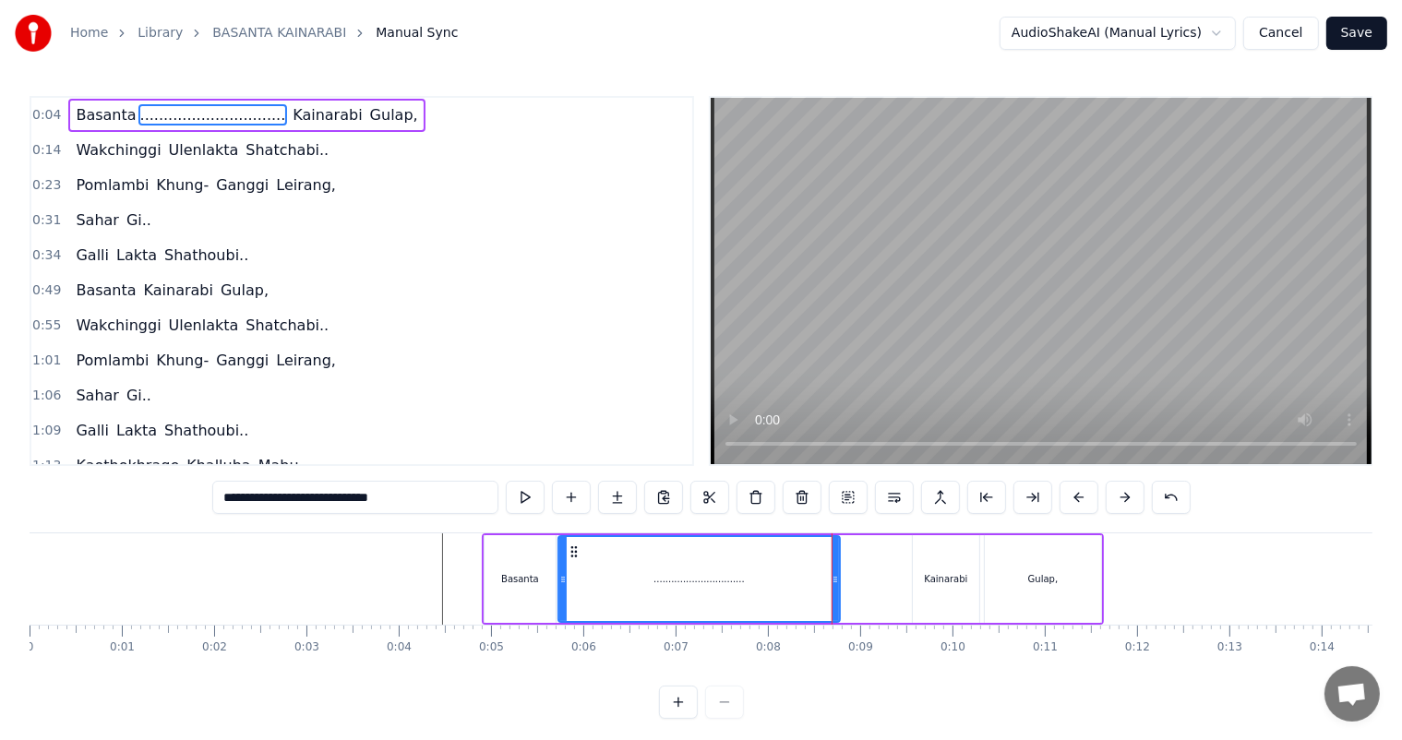
type input "**********"
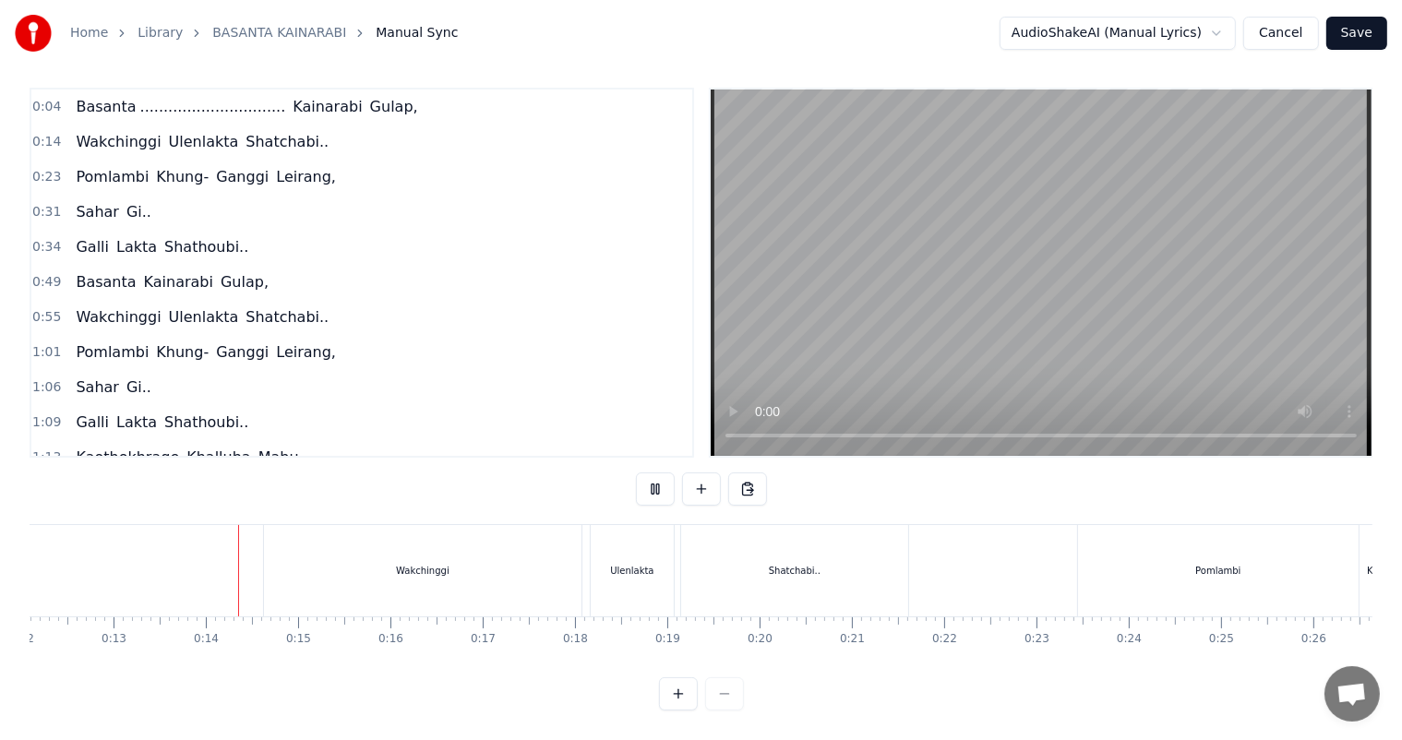
scroll to position [0, 1164]
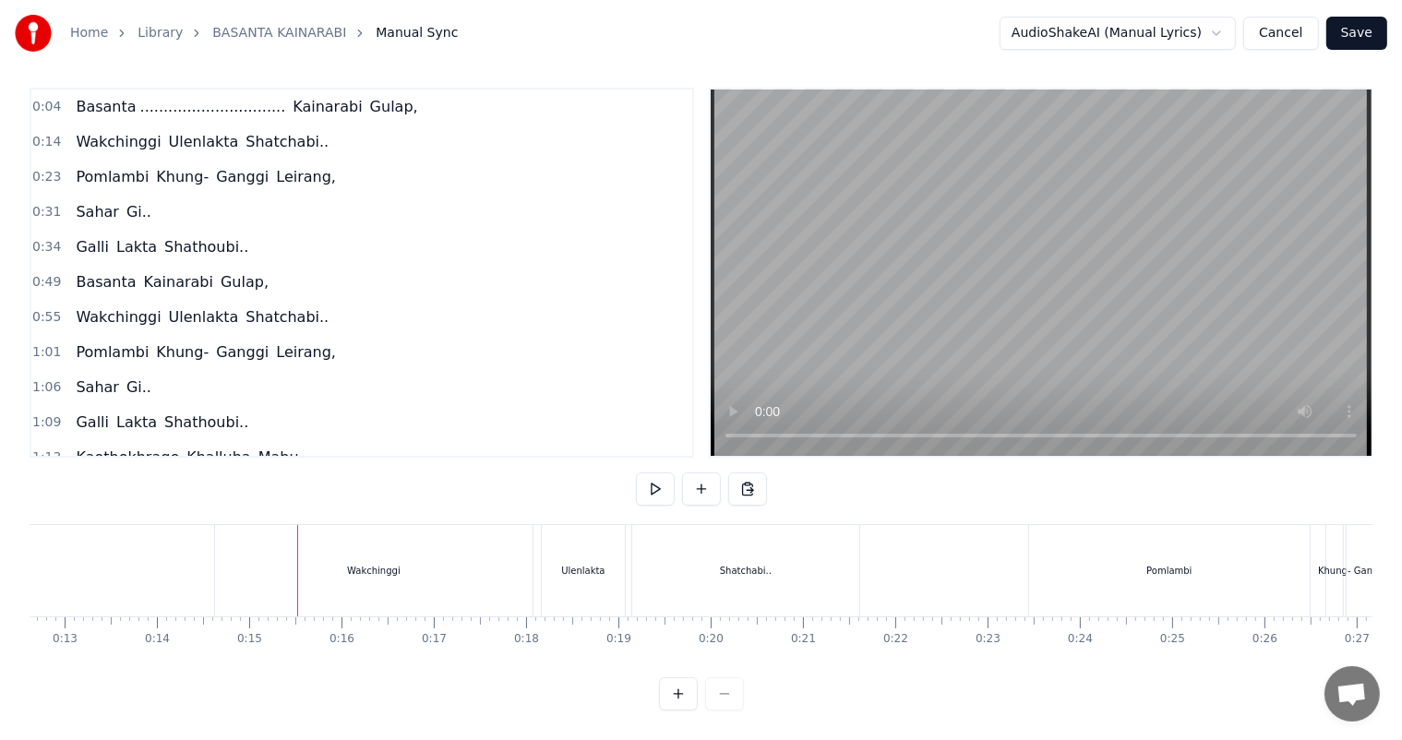
click at [376, 564] on div "Wakchinggi" at bounding box center [374, 571] width 54 height 14
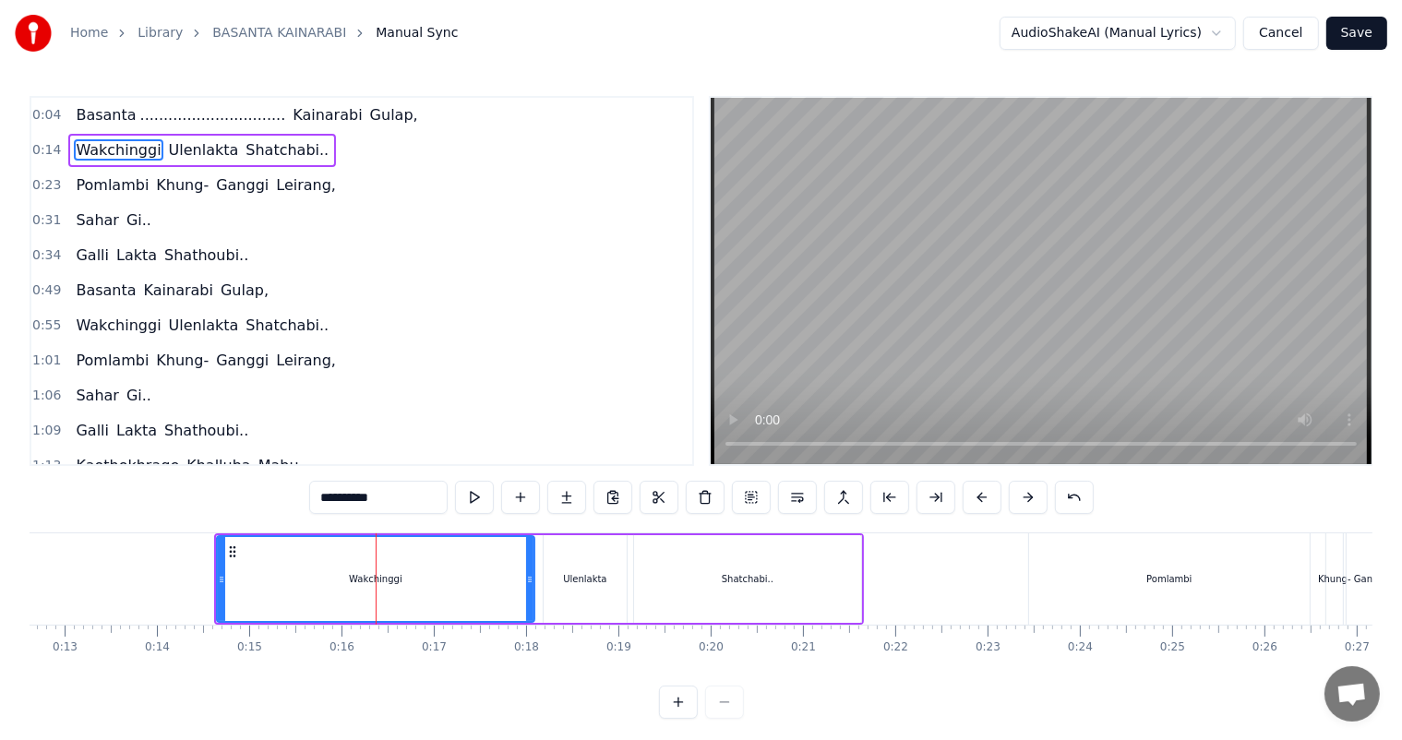
click at [228, 567] on div "Wakchinggi" at bounding box center [376, 579] width 316 height 84
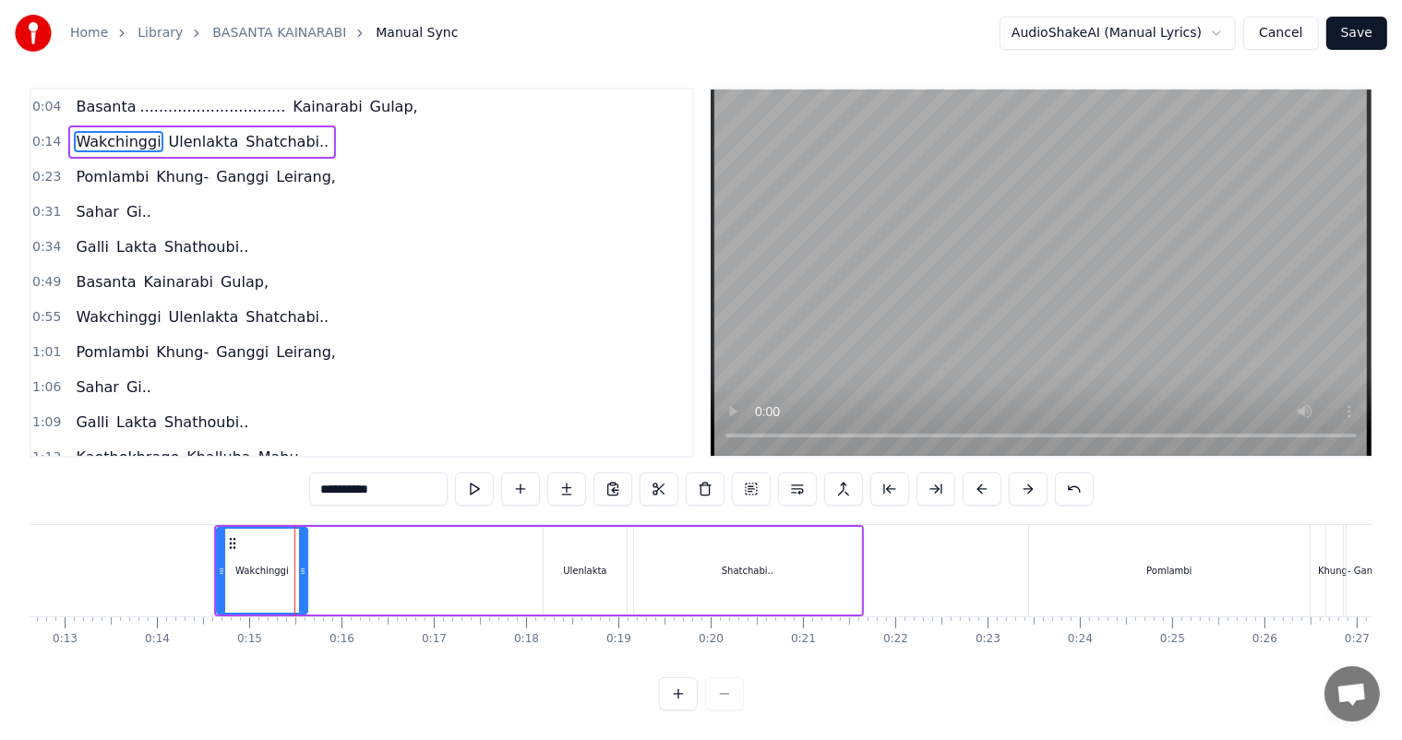
drag, startPoint x: 530, startPoint y: 550, endPoint x: 303, endPoint y: 561, distance: 227.2
click at [303, 561] on div at bounding box center [302, 571] width 7 height 84
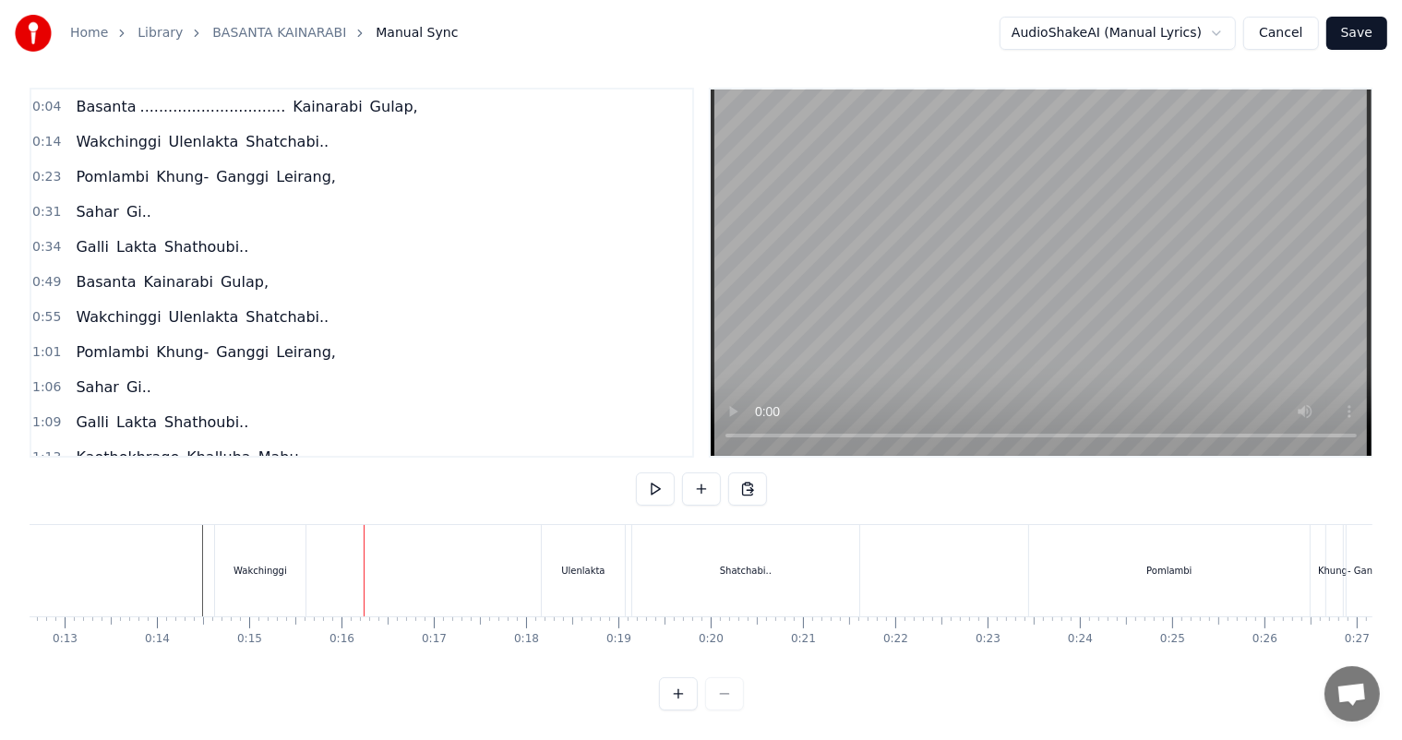
click at [287, 550] on div "Wakchinggi" at bounding box center [260, 570] width 90 height 91
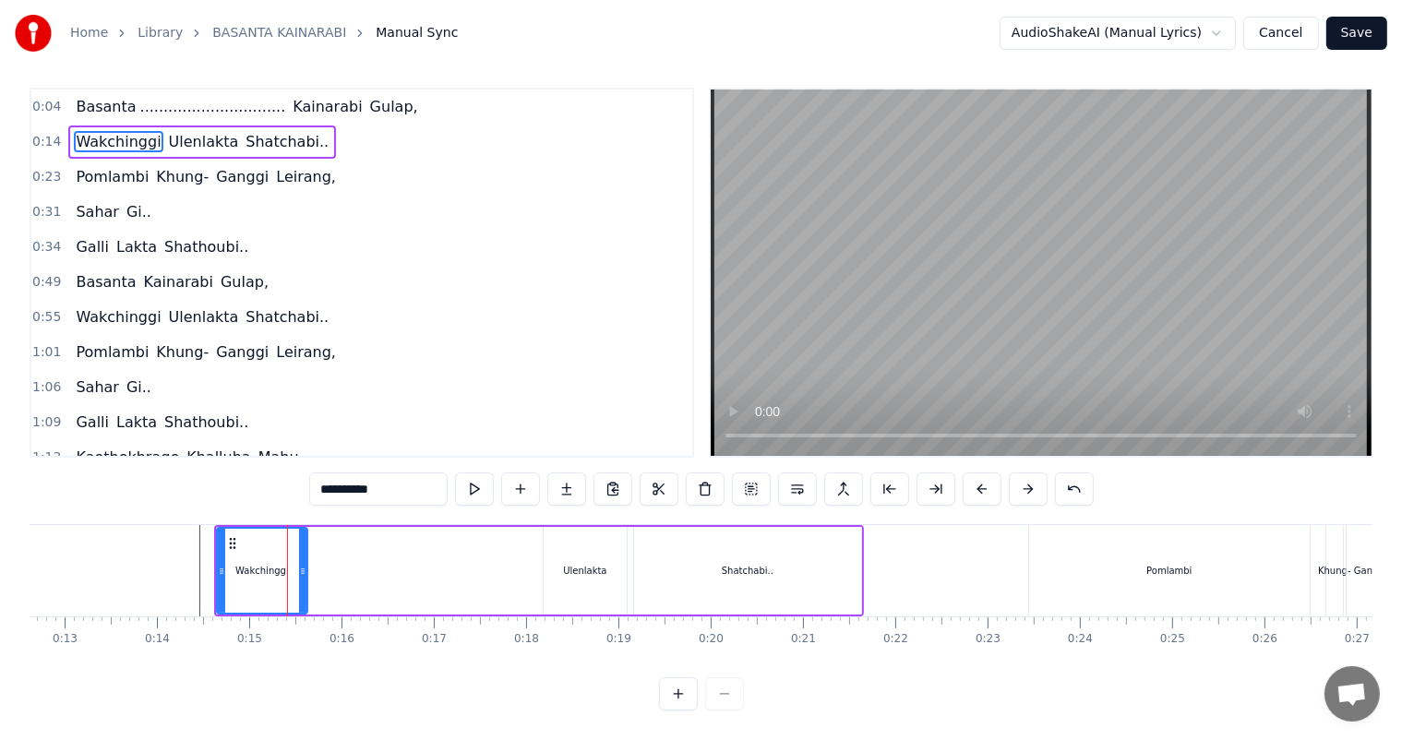
scroll to position [0, 0]
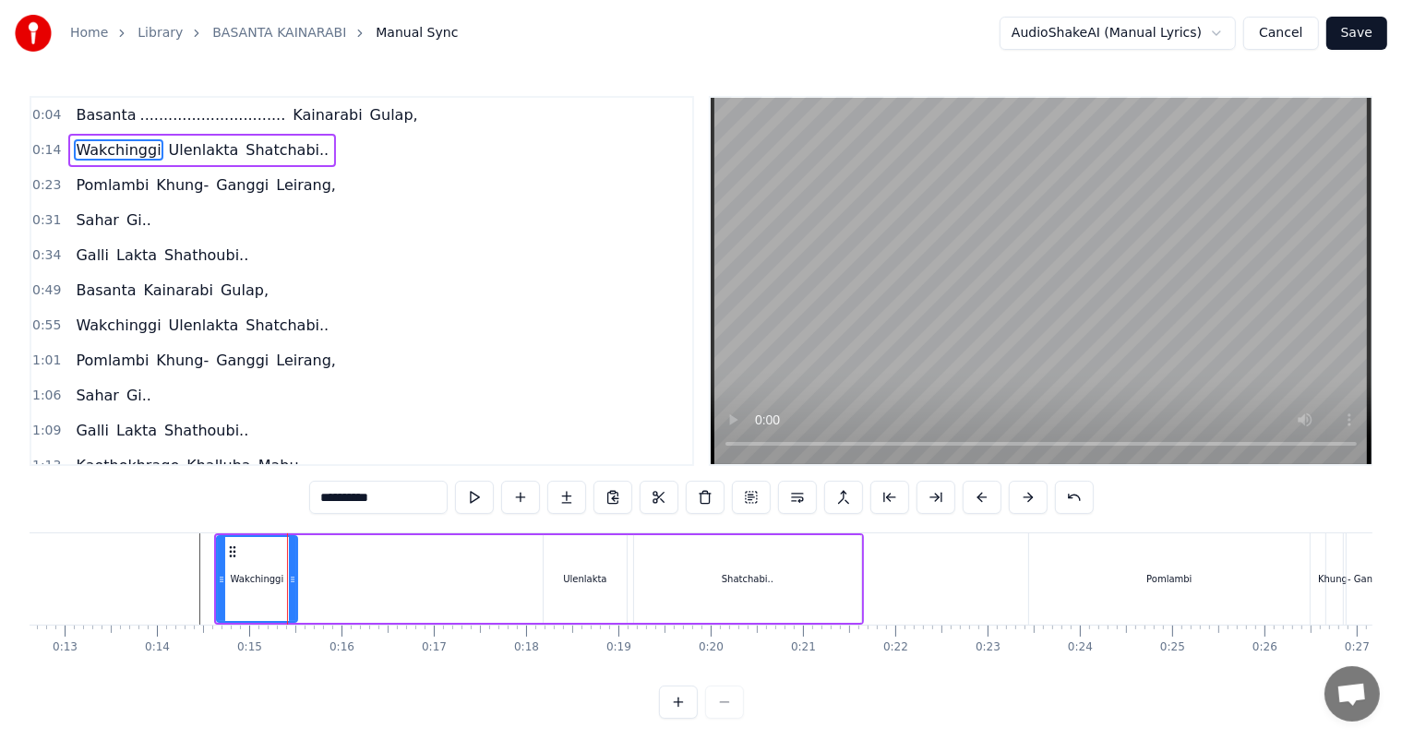
drag, startPoint x: 304, startPoint y: 575, endPoint x: 293, endPoint y: 576, distance: 10.2
click at [293, 576] on icon at bounding box center [292, 579] width 7 height 15
click at [338, 590] on div "Wakchinggi Ulenlakta Shatchabi.." at bounding box center [539, 578] width 650 height 91
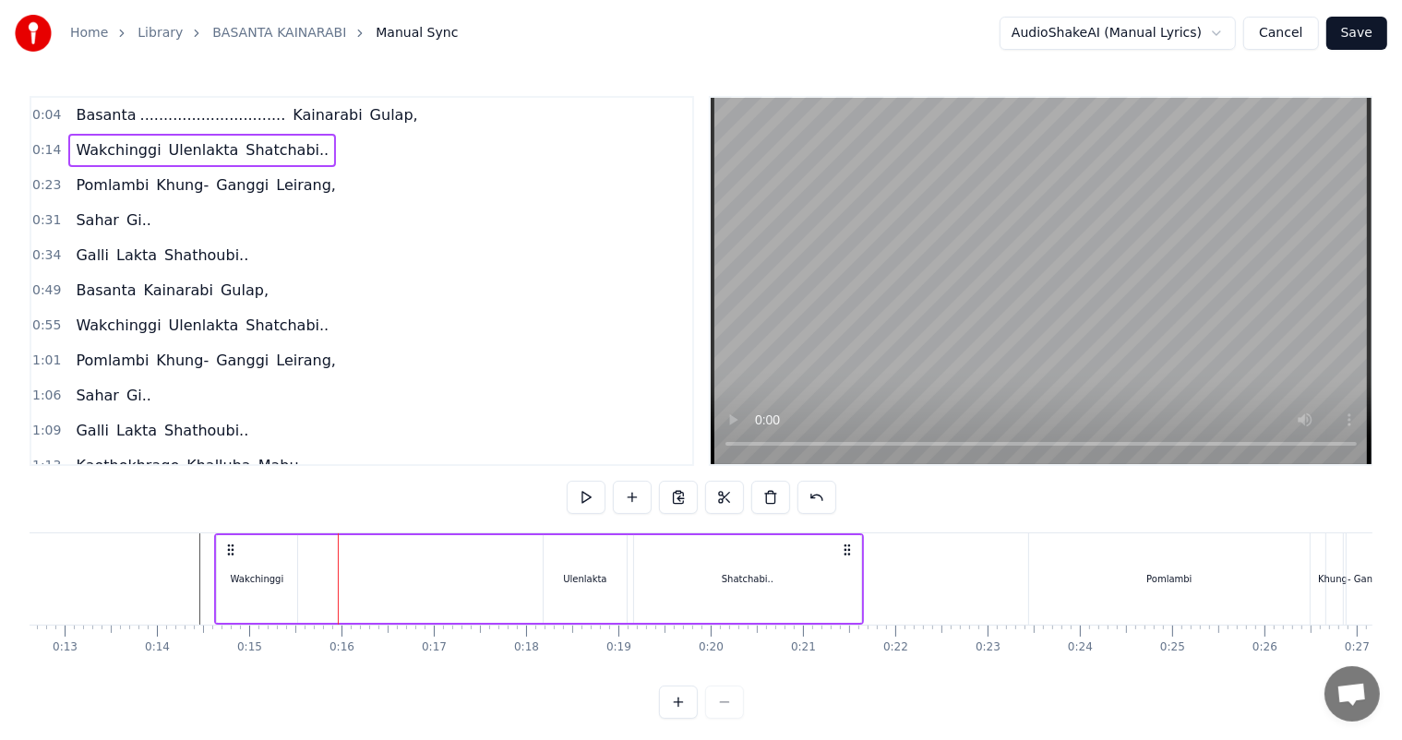
click at [270, 579] on div "Wakchinggi" at bounding box center [258, 579] width 54 height 14
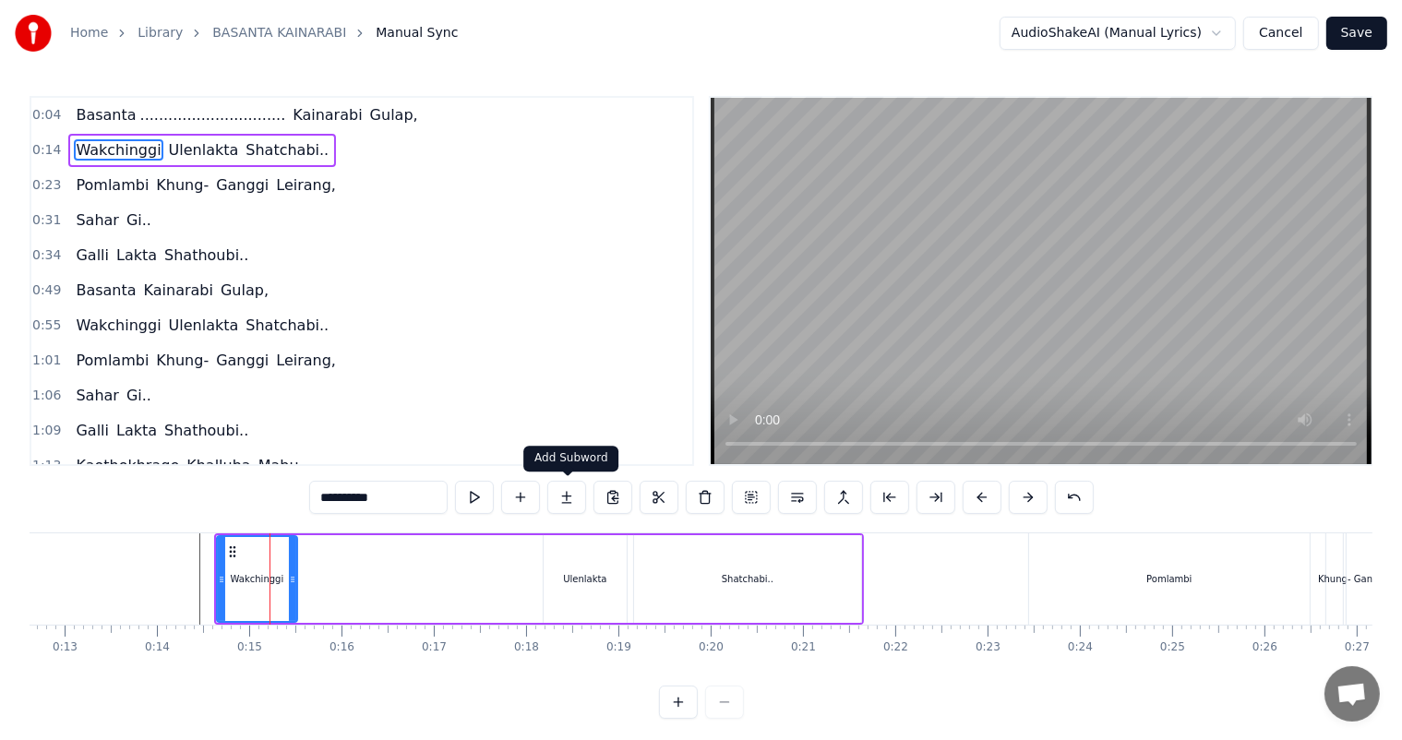
click at [563, 491] on button at bounding box center [566, 497] width 39 height 33
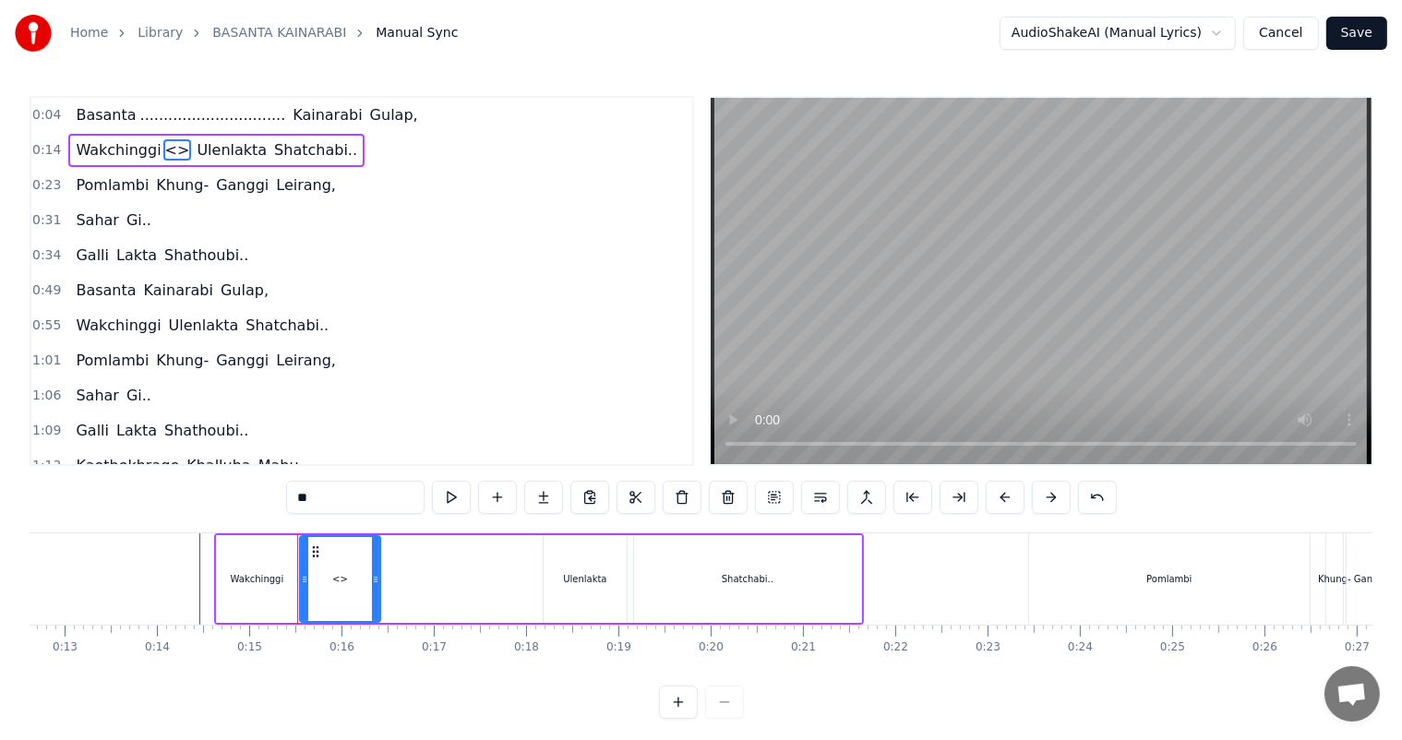
drag, startPoint x: 381, startPoint y: 502, endPoint x: 269, endPoint y: 507, distance: 111.8
click at [269, 507] on div "0:04 Basanta ............................... [PERSON_NAME], 0:14 Wakchinggi <> …" at bounding box center [701, 407] width 1342 height 623
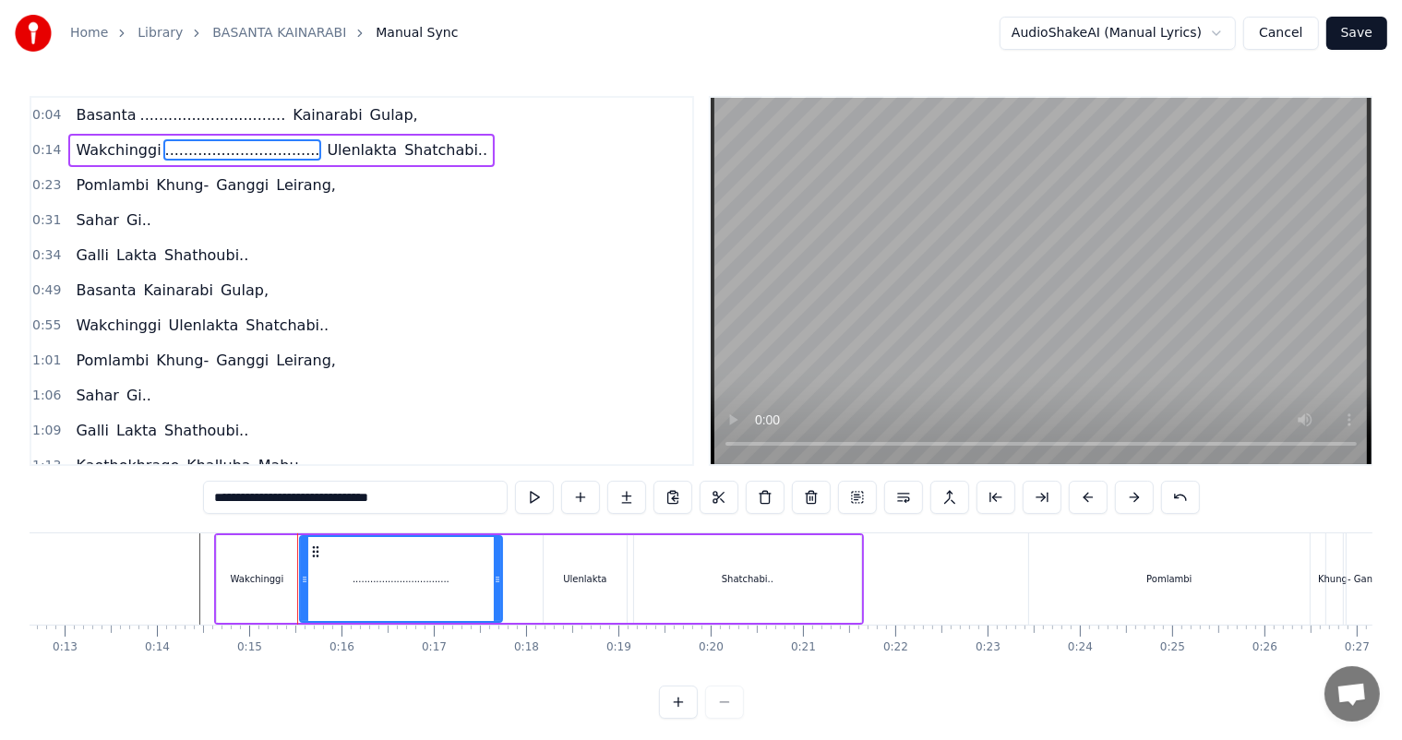
drag, startPoint x: 373, startPoint y: 575, endPoint x: 495, endPoint y: 584, distance: 122.1
click at [495, 584] on icon at bounding box center [497, 579] width 7 height 15
type input "**********"
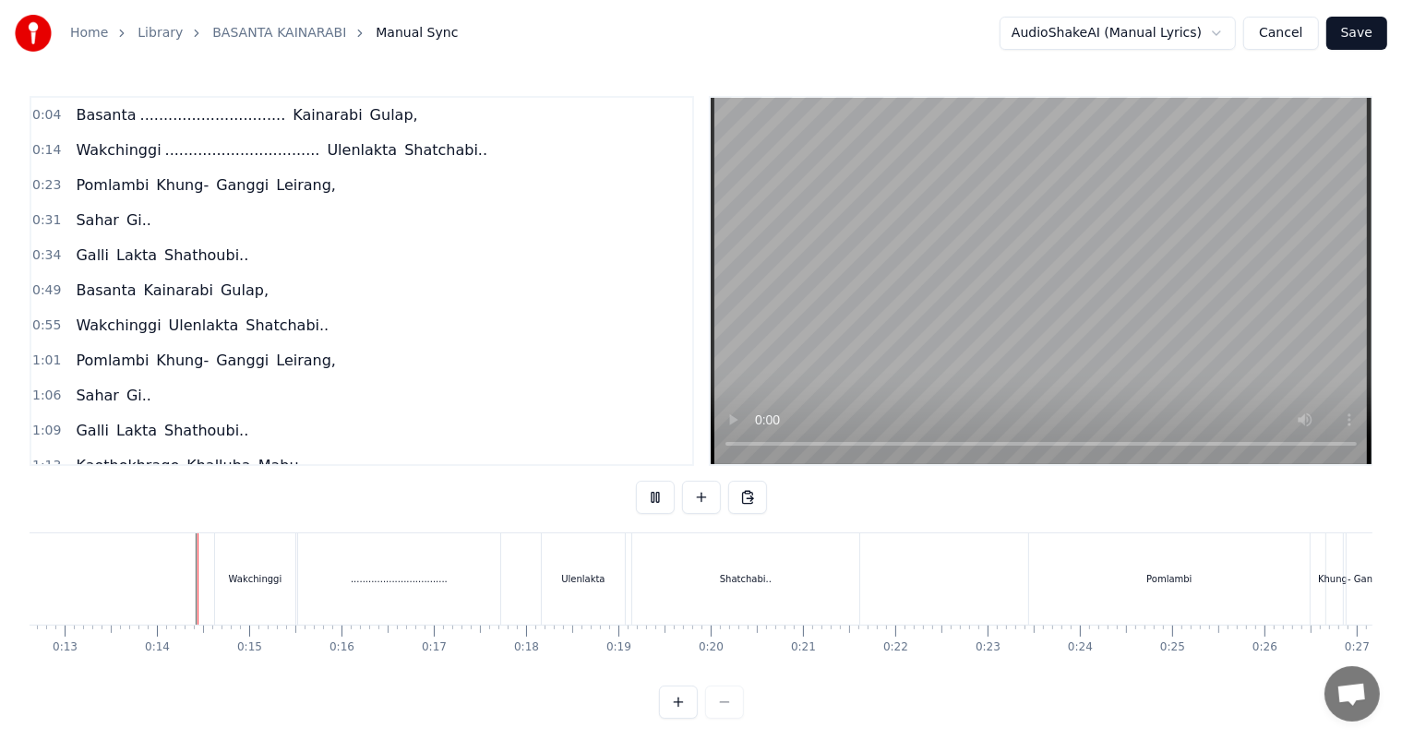
scroll to position [24, 0]
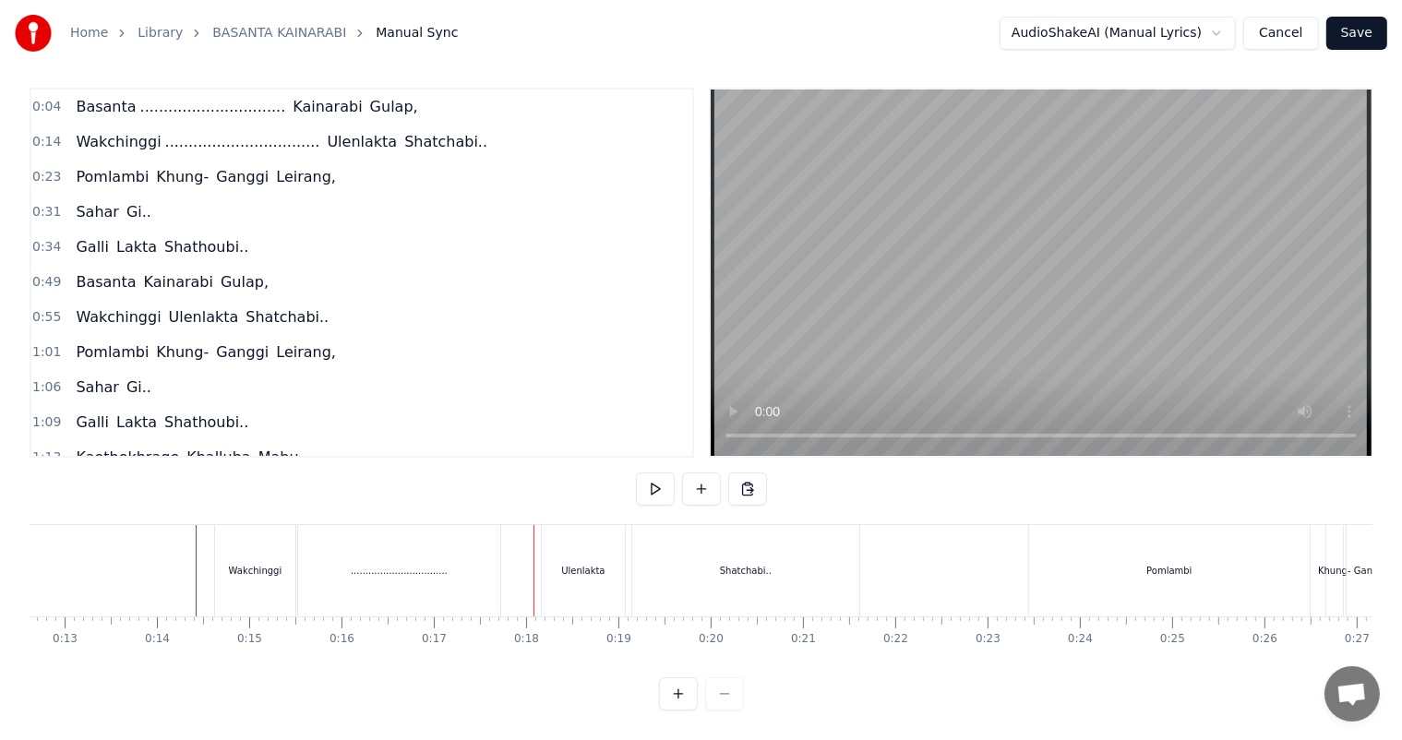
click at [266, 539] on div "Wakchinggi" at bounding box center [268, 570] width 80 height 91
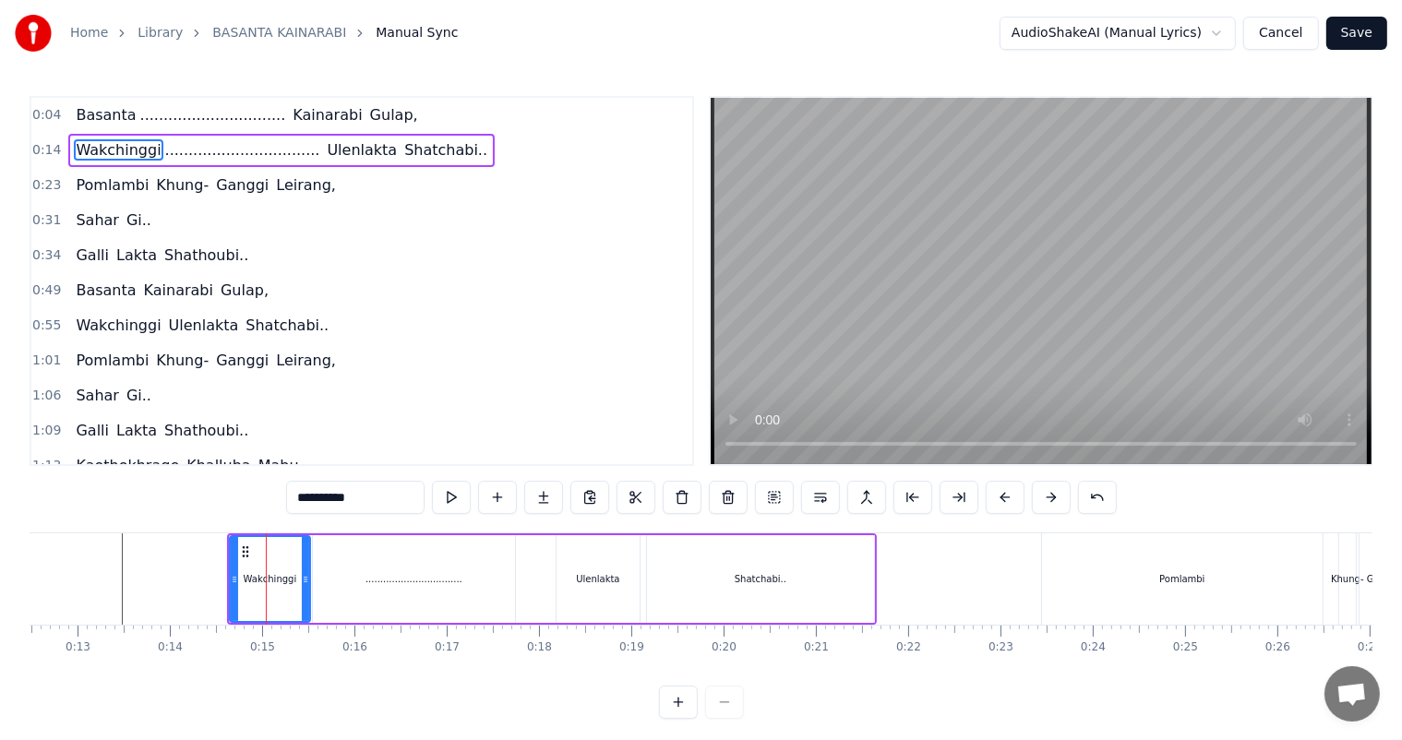
click at [229, 578] on div "Wakchinggi" at bounding box center [270, 579] width 82 height 88
drag, startPoint x: 233, startPoint y: 579, endPoint x: 223, endPoint y: 579, distance: 9.3
click at [223, 579] on icon at bounding box center [224, 579] width 7 height 15
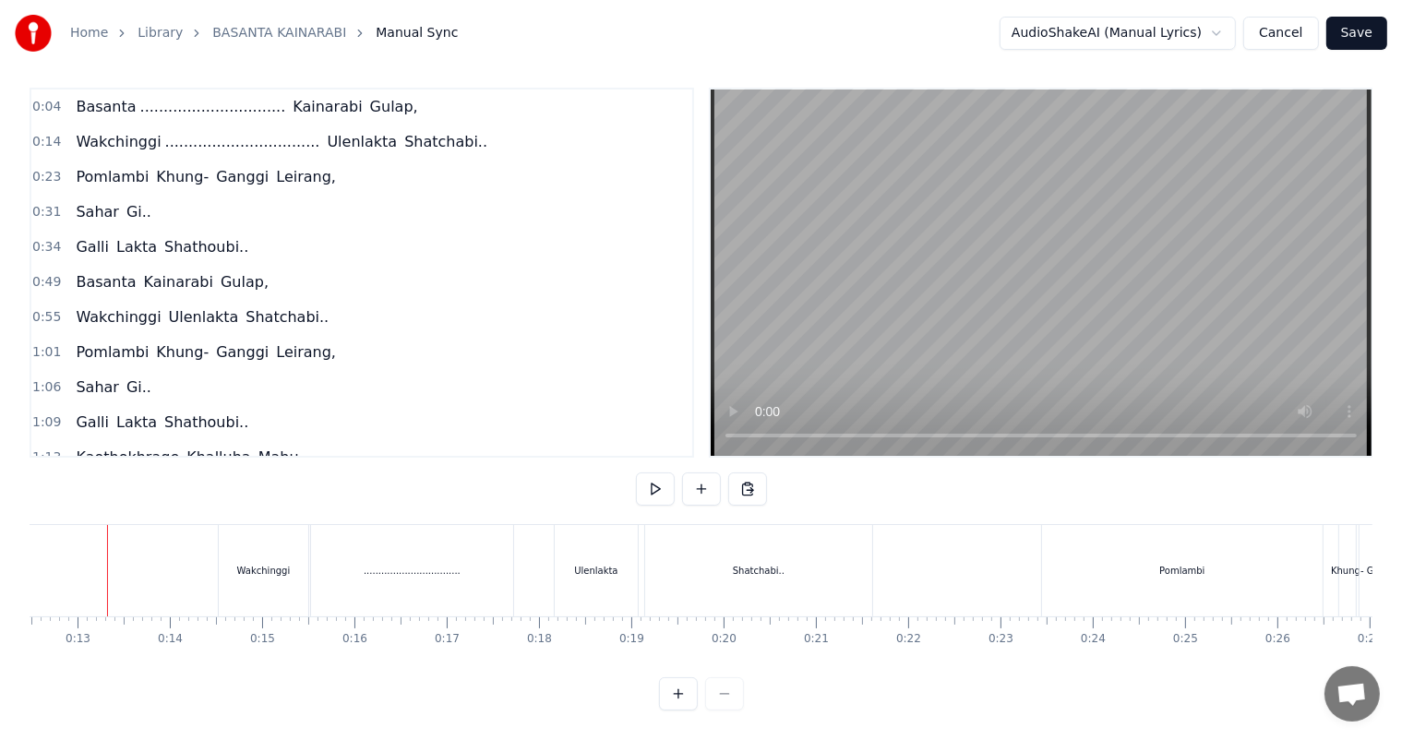
scroll to position [0, 1137]
click at [805, 551] on div "Shatchabi.." at bounding box center [773, 570] width 227 height 91
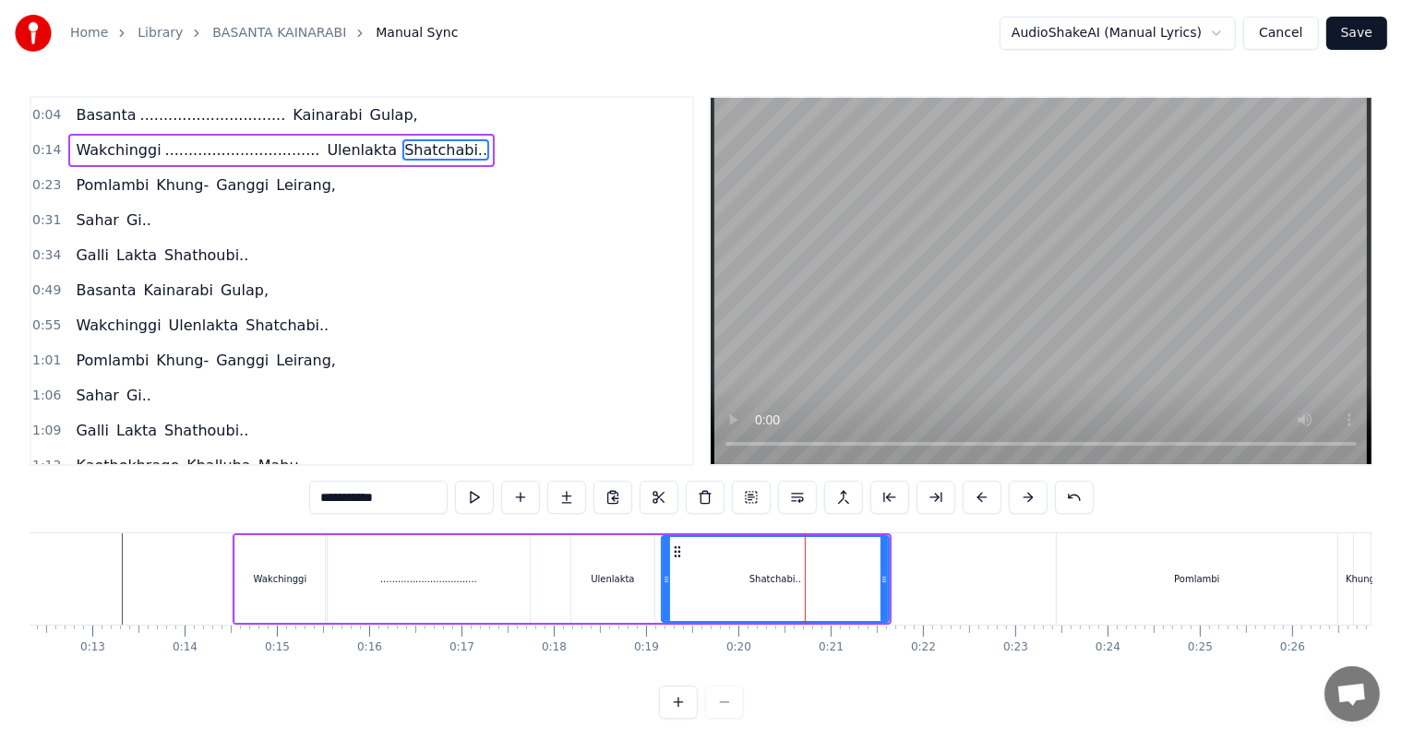
click at [690, 575] on div "Shatchabi.." at bounding box center [774, 579] width 225 height 84
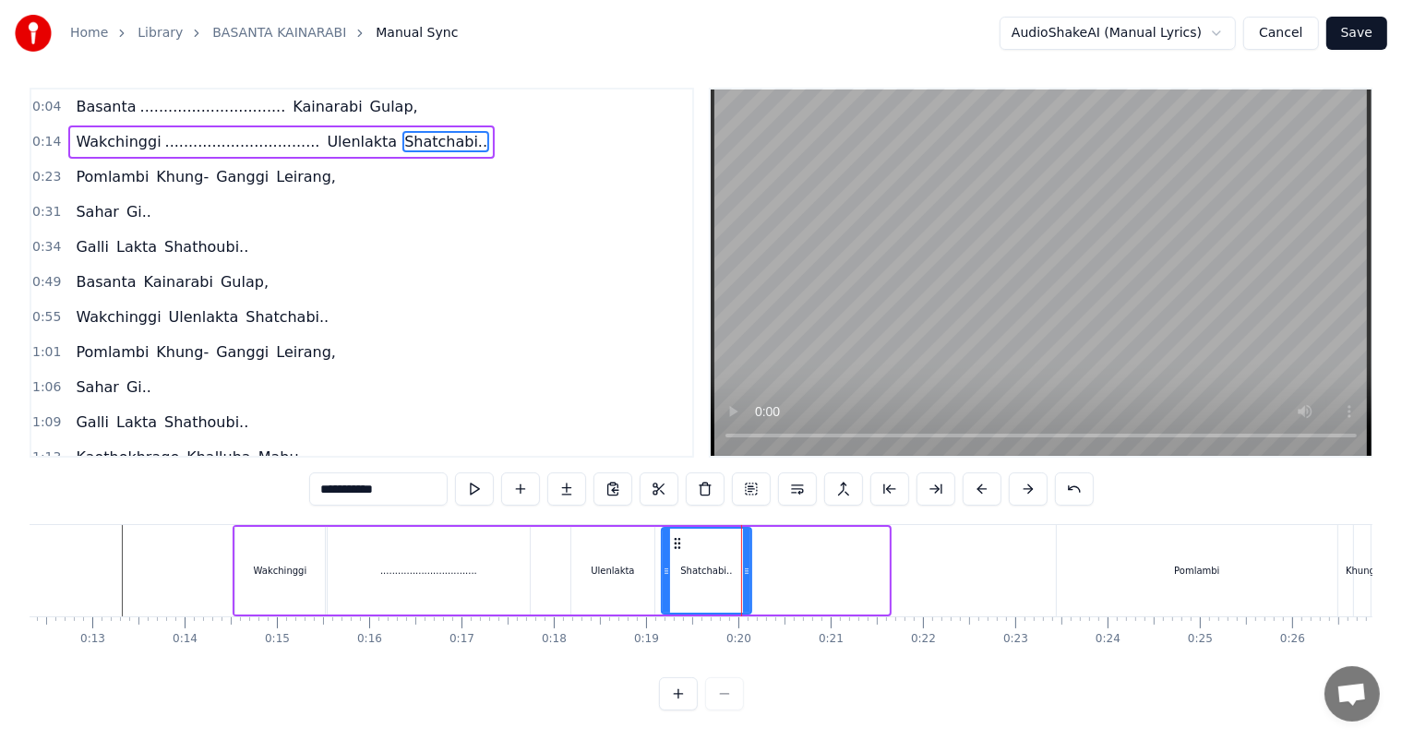
drag, startPoint x: 881, startPoint y: 556, endPoint x: 744, endPoint y: 554, distance: 137.5
click at [744, 564] on icon at bounding box center [746, 571] width 7 height 15
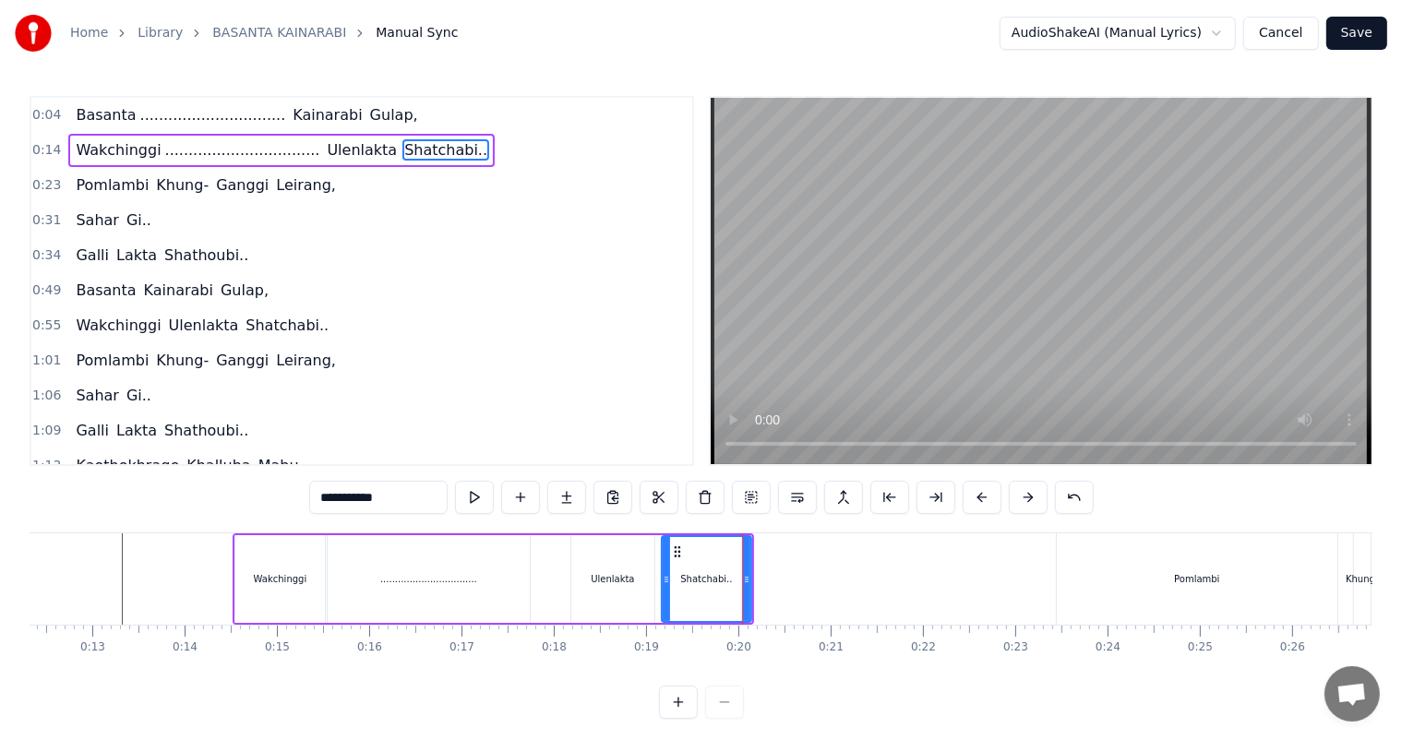
click at [733, 586] on div "Shatchabi.." at bounding box center [706, 579] width 88 height 84
click at [569, 499] on button at bounding box center [566, 497] width 39 height 33
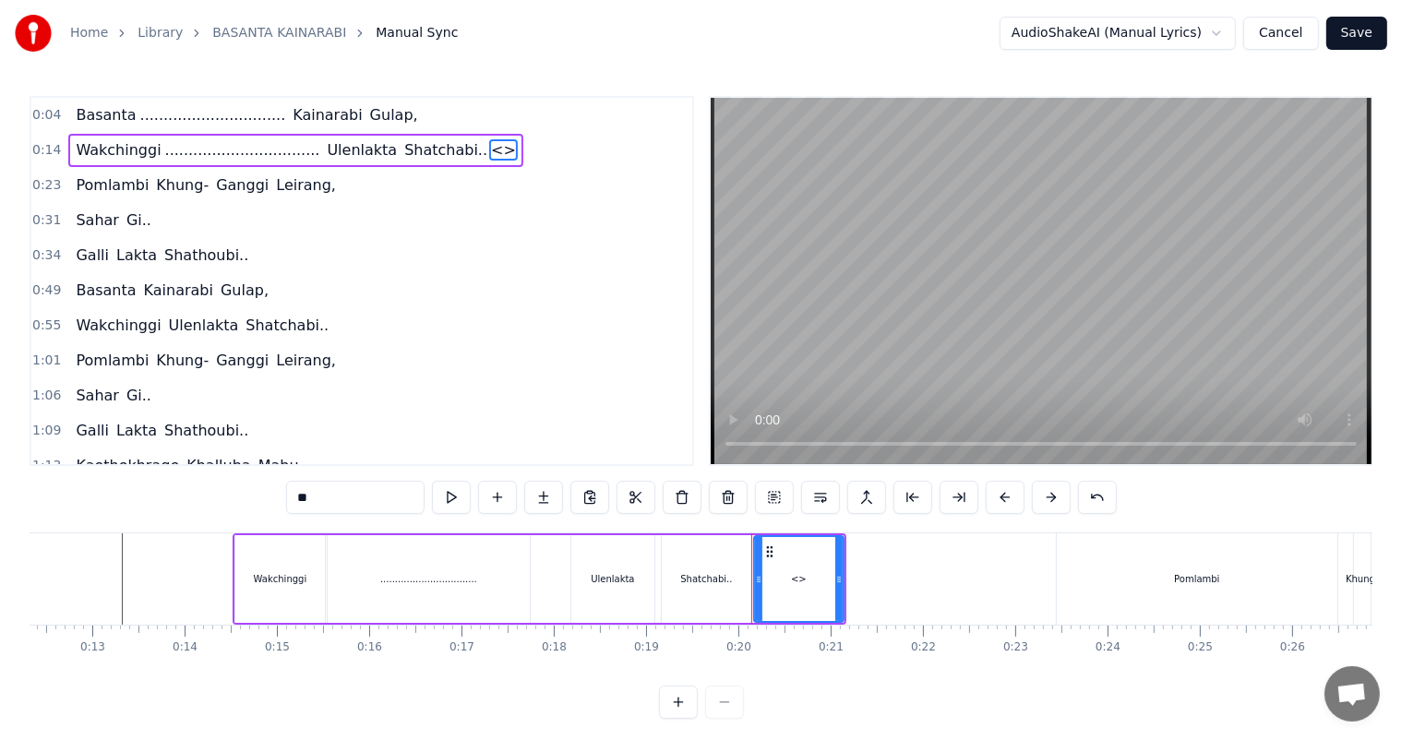
click at [803, 581] on div "<>" at bounding box center [799, 579] width 16 height 14
drag, startPoint x: 286, startPoint y: 505, endPoint x: 260, endPoint y: 505, distance: 25.8
click at [260, 505] on div "0:04 Basanta ............................... Kainarabi Gulap, 0:14 [PERSON_NAME…" at bounding box center [701, 407] width 1342 height 623
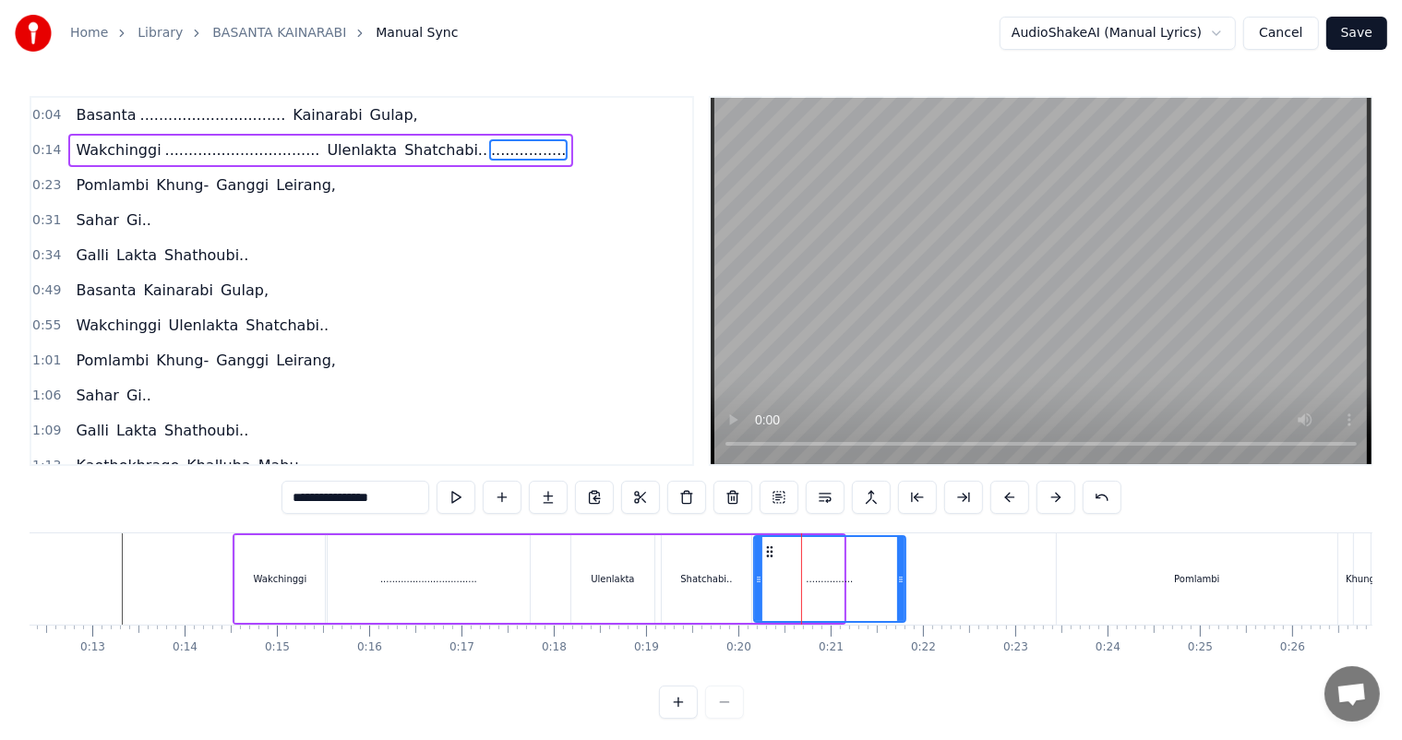
drag, startPoint x: 839, startPoint y: 576, endPoint x: 901, endPoint y: 581, distance: 62.1
click at [901, 581] on icon at bounding box center [900, 579] width 7 height 15
type input "**********"
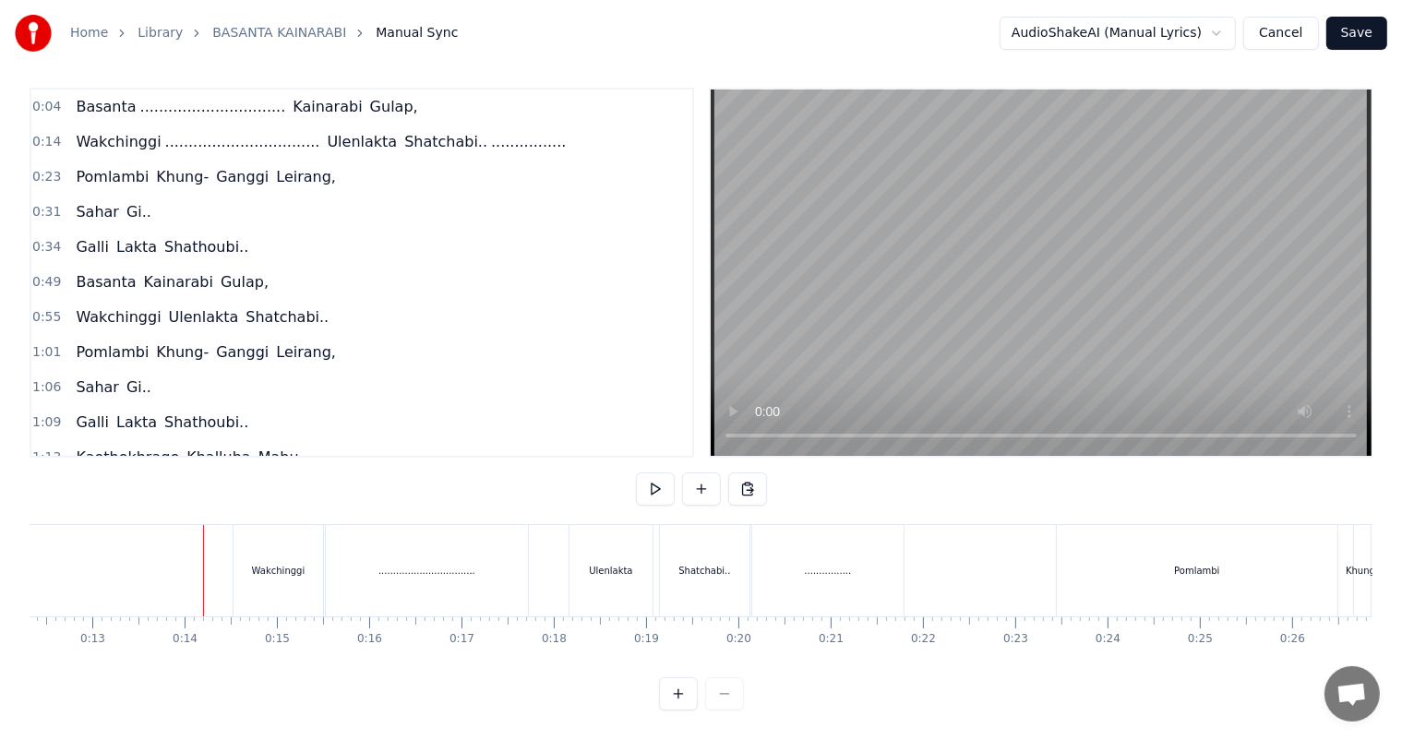
scroll to position [24, 0]
click at [816, 564] on div "................" at bounding box center [827, 571] width 47 height 14
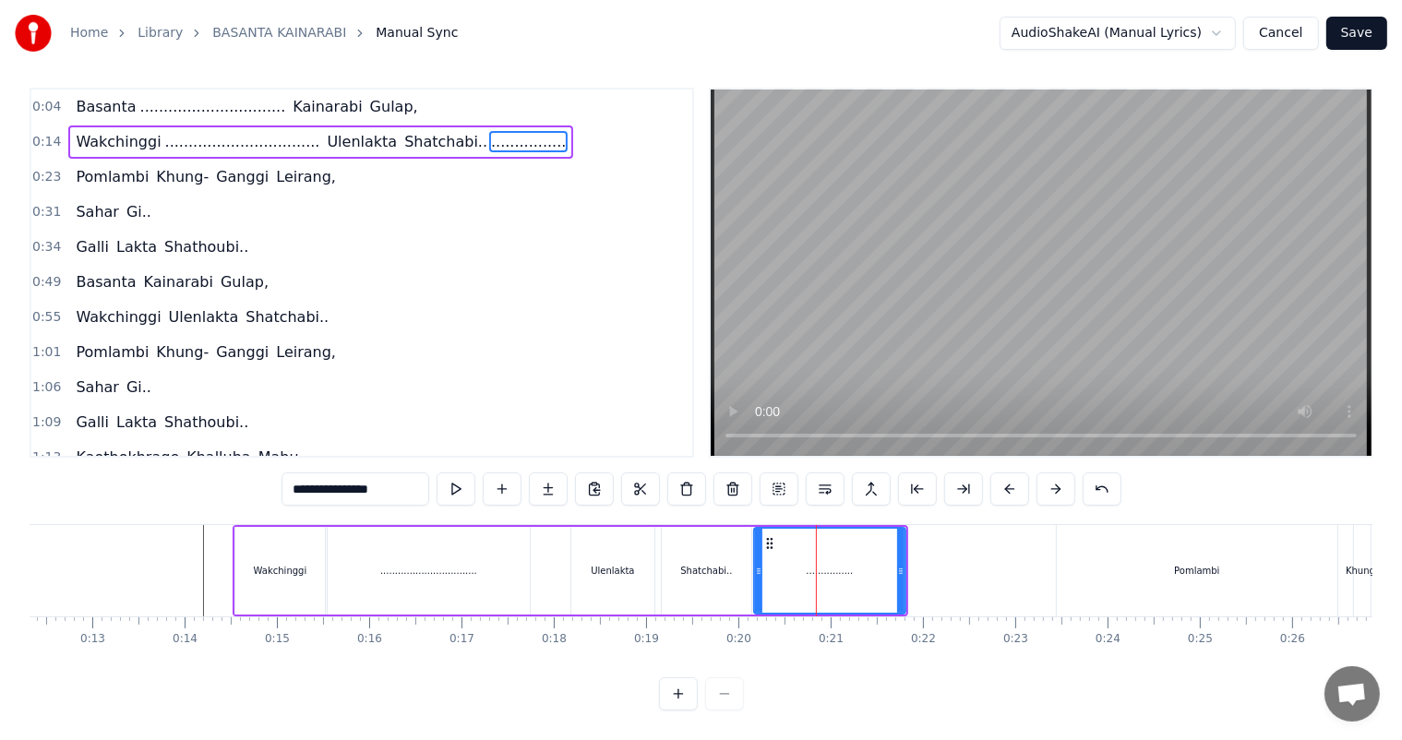
scroll to position [0, 0]
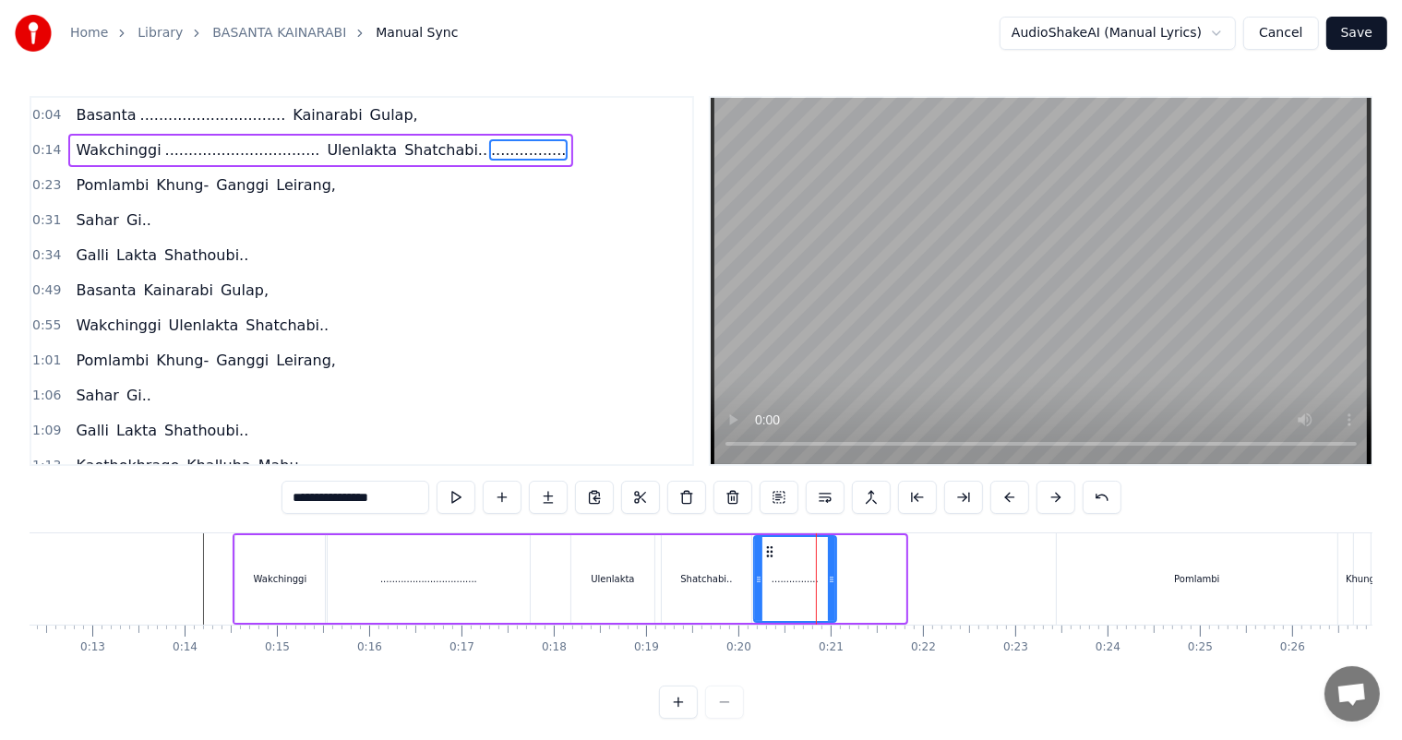
drag, startPoint x: 901, startPoint y: 581, endPoint x: 831, endPoint y: 573, distance: 69.7
click at [831, 573] on icon at bounding box center [831, 579] width 7 height 15
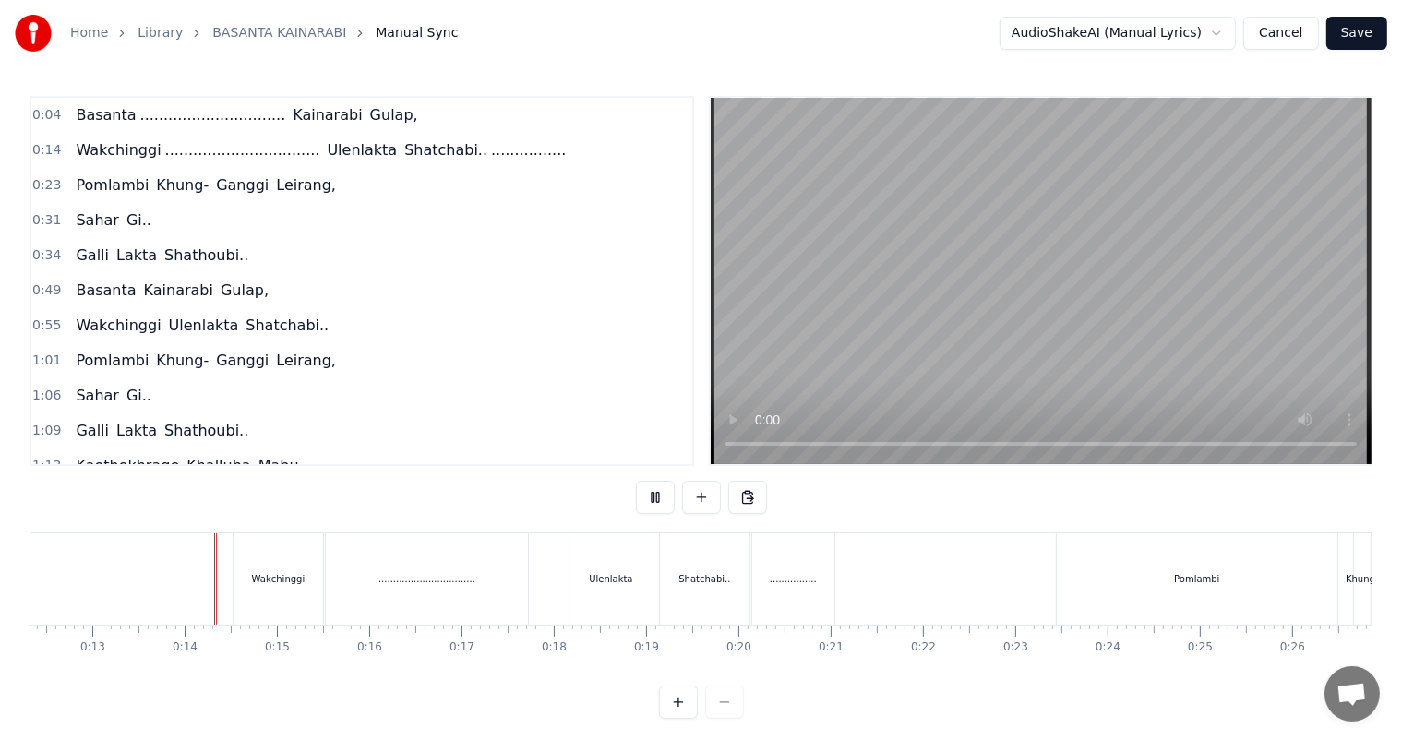
scroll to position [24, 0]
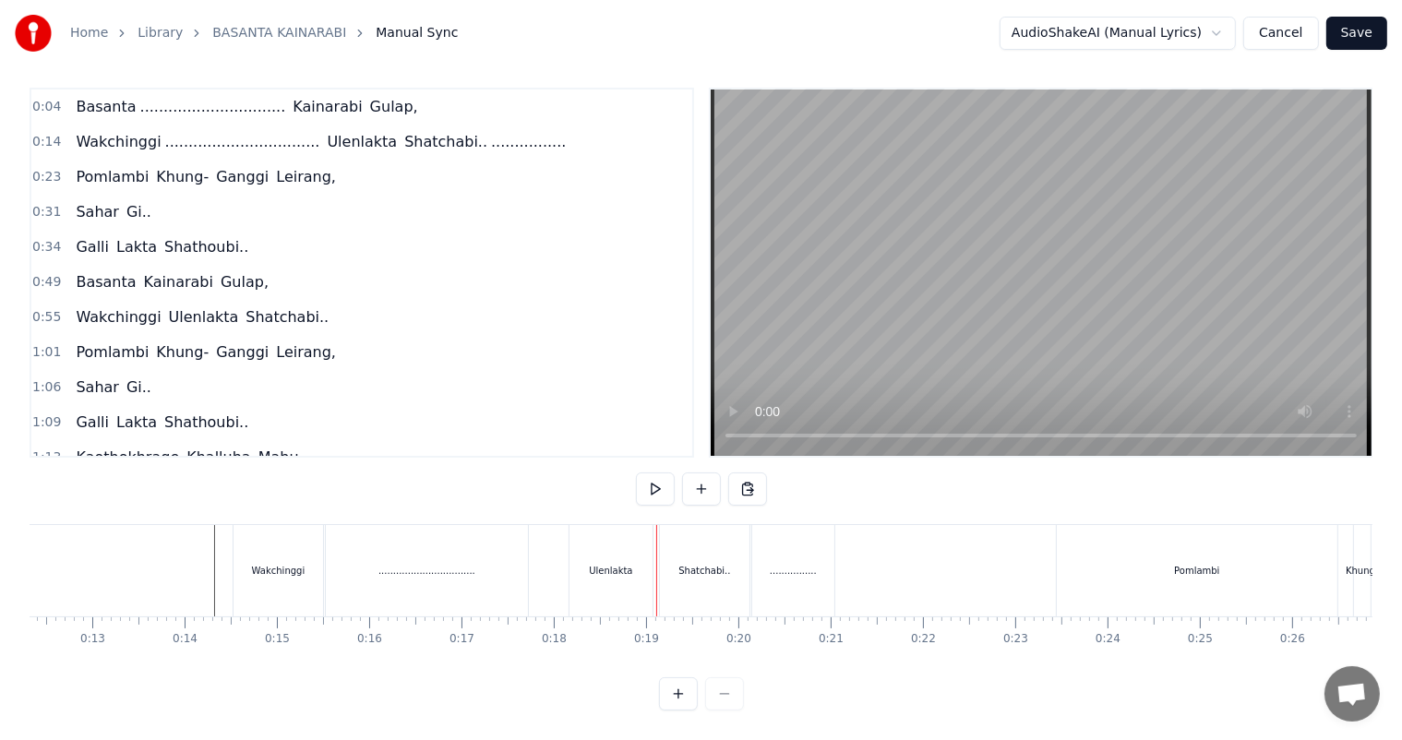
click at [707, 564] on div "Shatchabi.." at bounding box center [704, 571] width 52 height 14
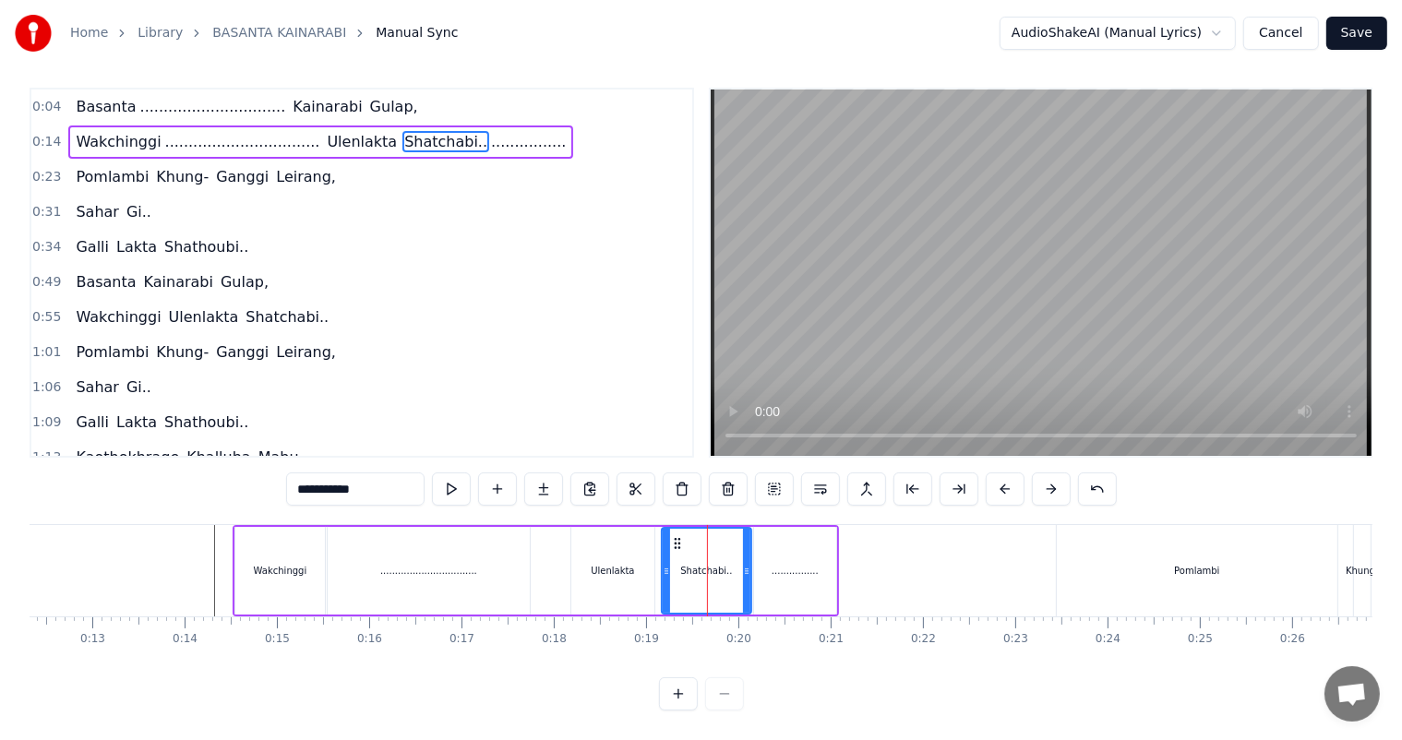
scroll to position [0, 0]
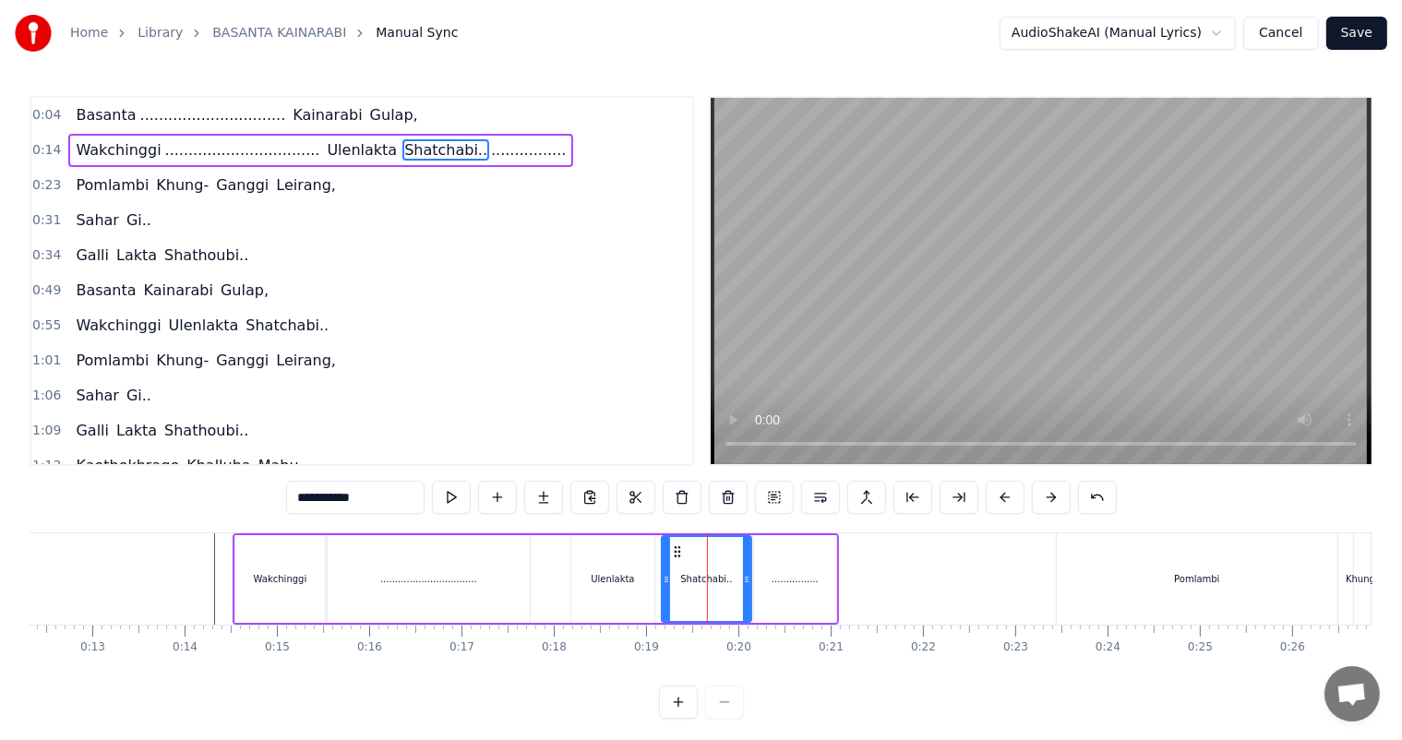
click at [775, 568] on div "................" at bounding box center [795, 579] width 82 height 88
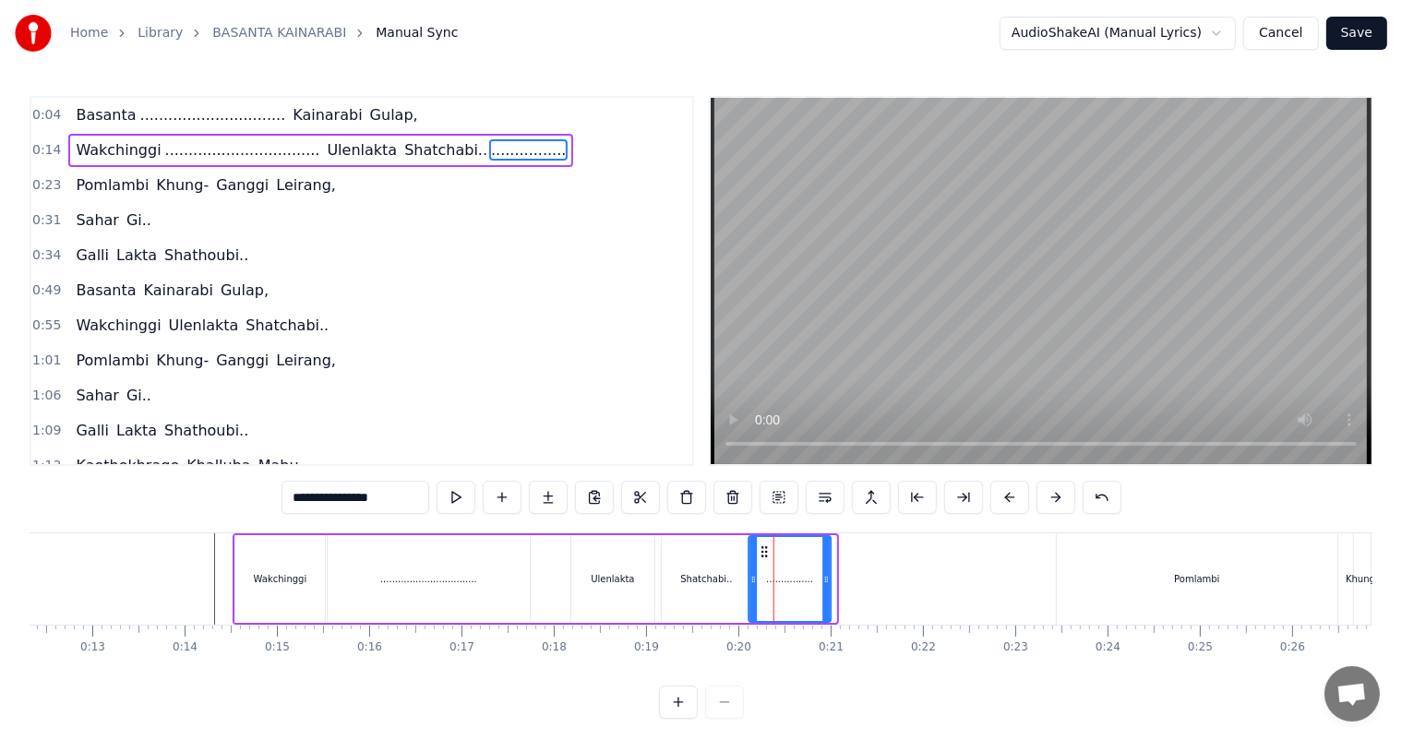
click at [760, 549] on icon at bounding box center [764, 551] width 15 height 15
click at [682, 573] on div "Shatchabi.." at bounding box center [706, 579] width 89 height 88
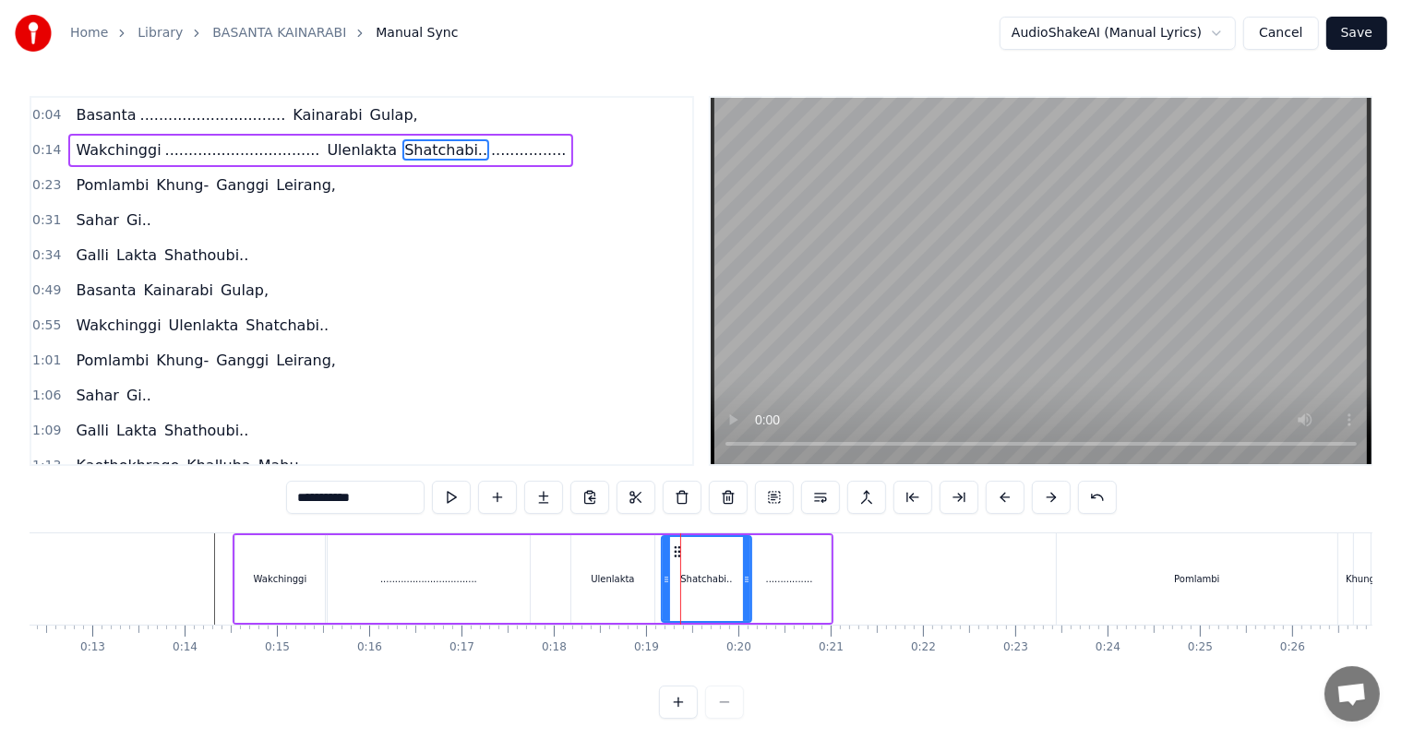
click at [779, 584] on div "................" at bounding box center [789, 579] width 47 height 14
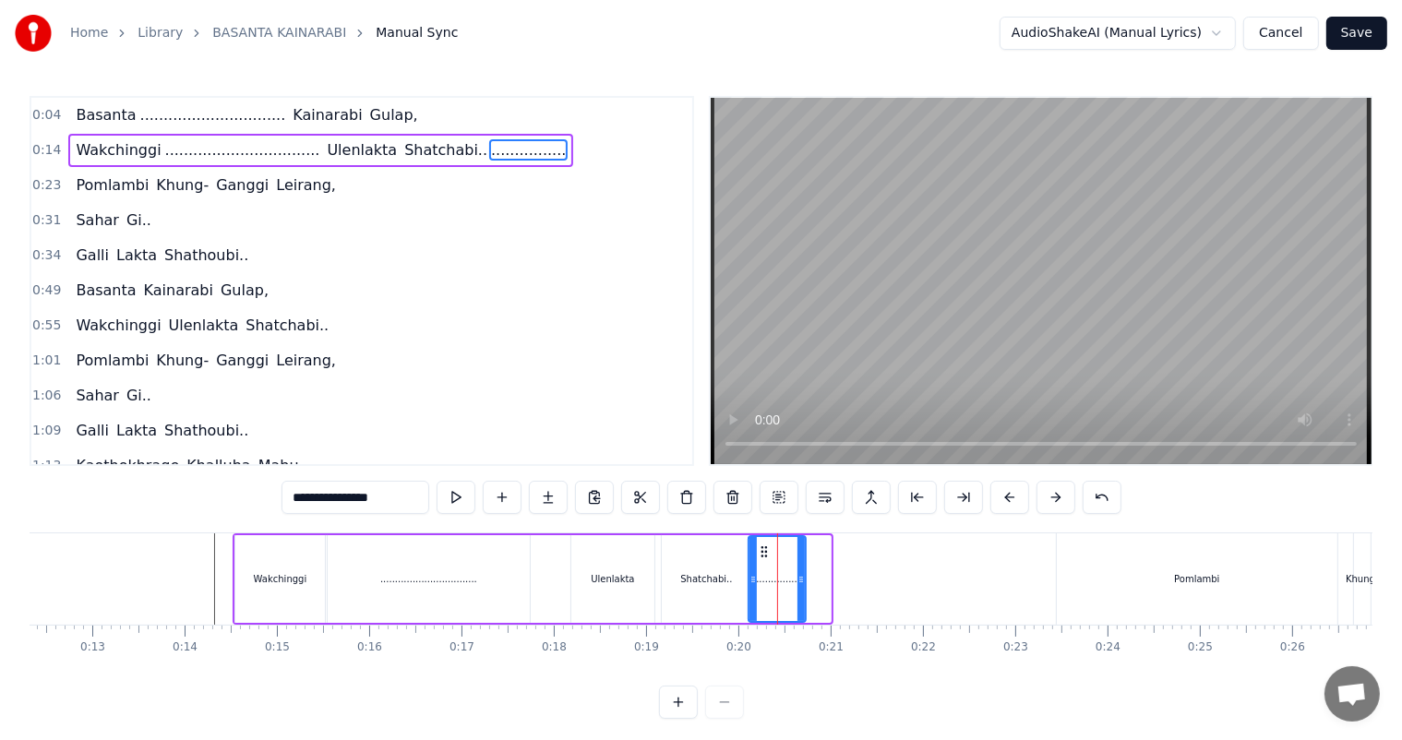
drag, startPoint x: 823, startPoint y: 579, endPoint x: 798, endPoint y: 573, distance: 25.7
click at [798, 573] on icon at bounding box center [800, 579] width 7 height 15
drag, startPoint x: 801, startPoint y: 578, endPoint x: 780, endPoint y: 576, distance: 21.3
click at [780, 576] on icon at bounding box center [779, 579] width 7 height 15
drag, startPoint x: 780, startPoint y: 576, endPoint x: 769, endPoint y: 573, distance: 10.5
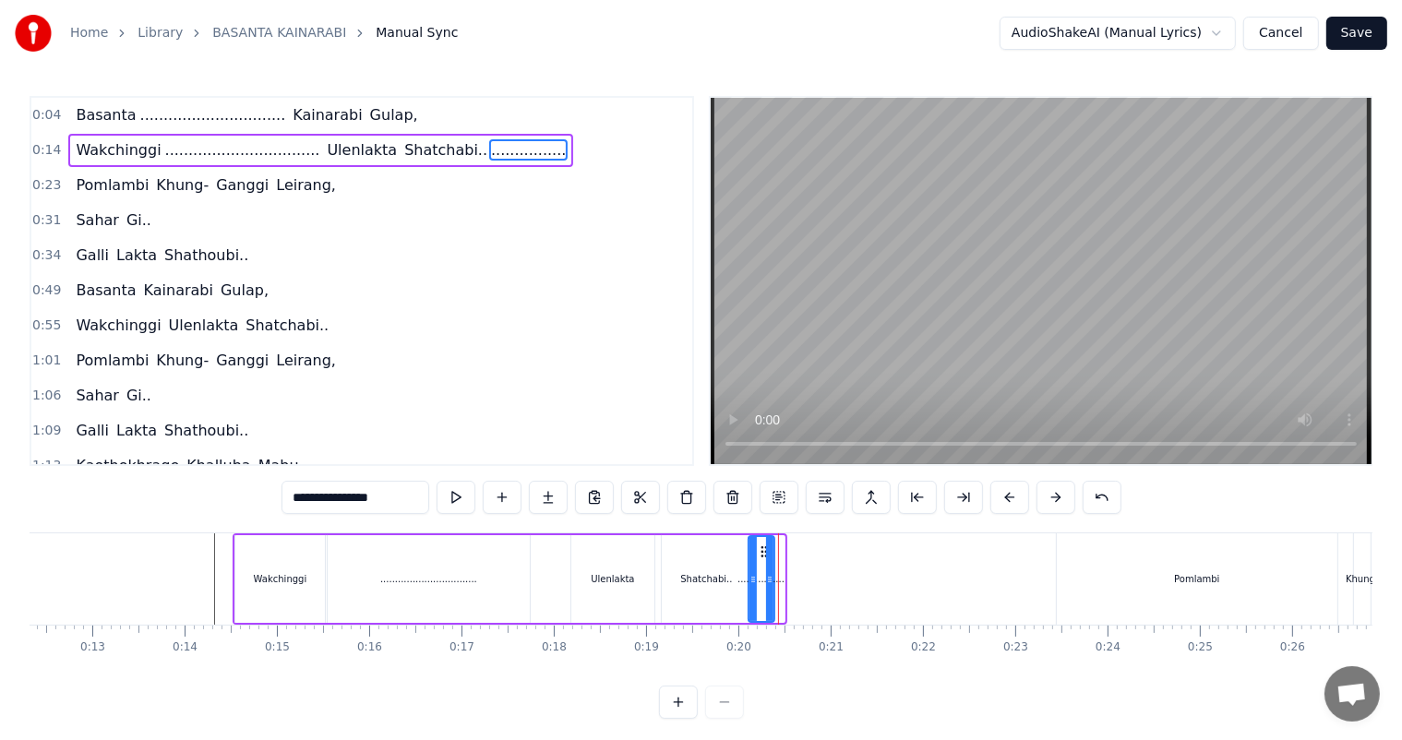
click at [769, 573] on icon at bounding box center [769, 579] width 7 height 15
click at [760, 564] on div "................" at bounding box center [761, 579] width 24 height 84
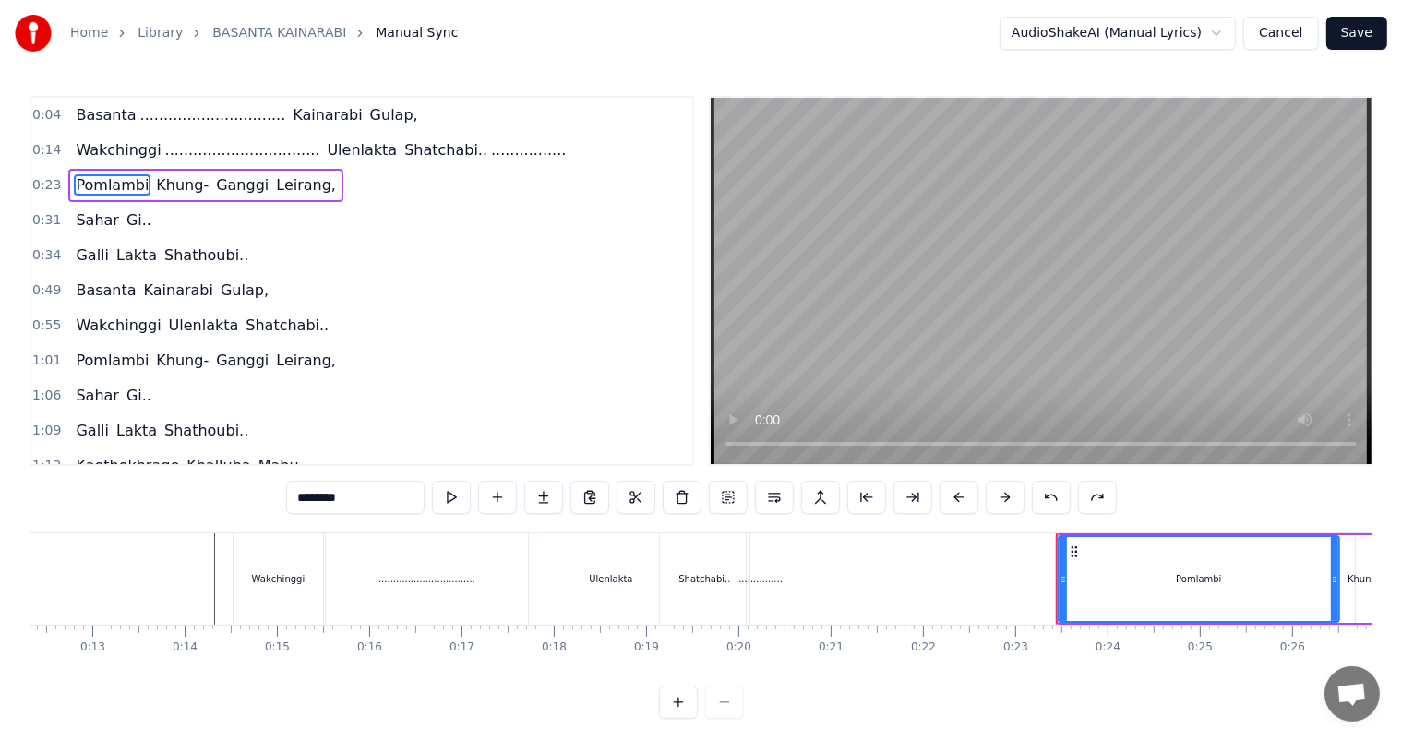
click at [759, 573] on div "................" at bounding box center [758, 579] width 47 height 14
type input "**********"
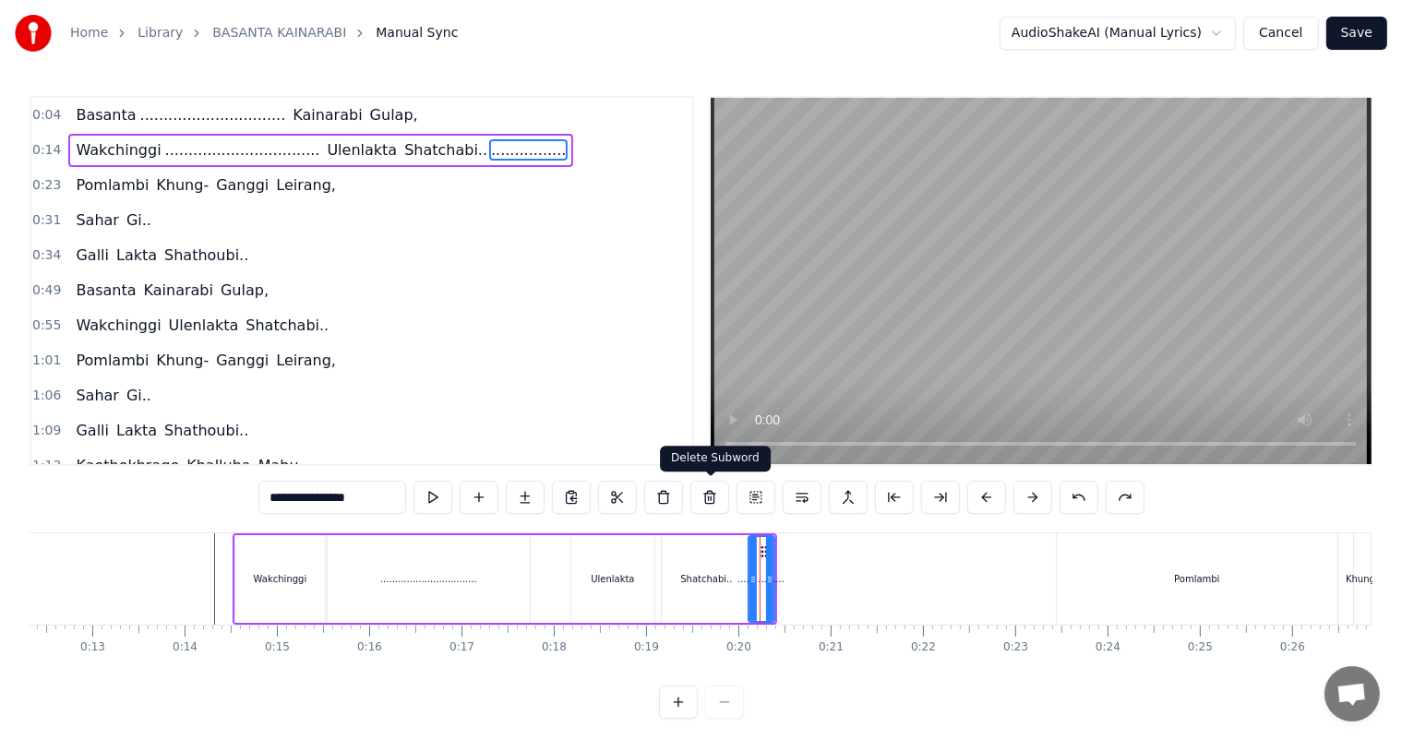
click at [711, 494] on button at bounding box center [709, 497] width 39 height 33
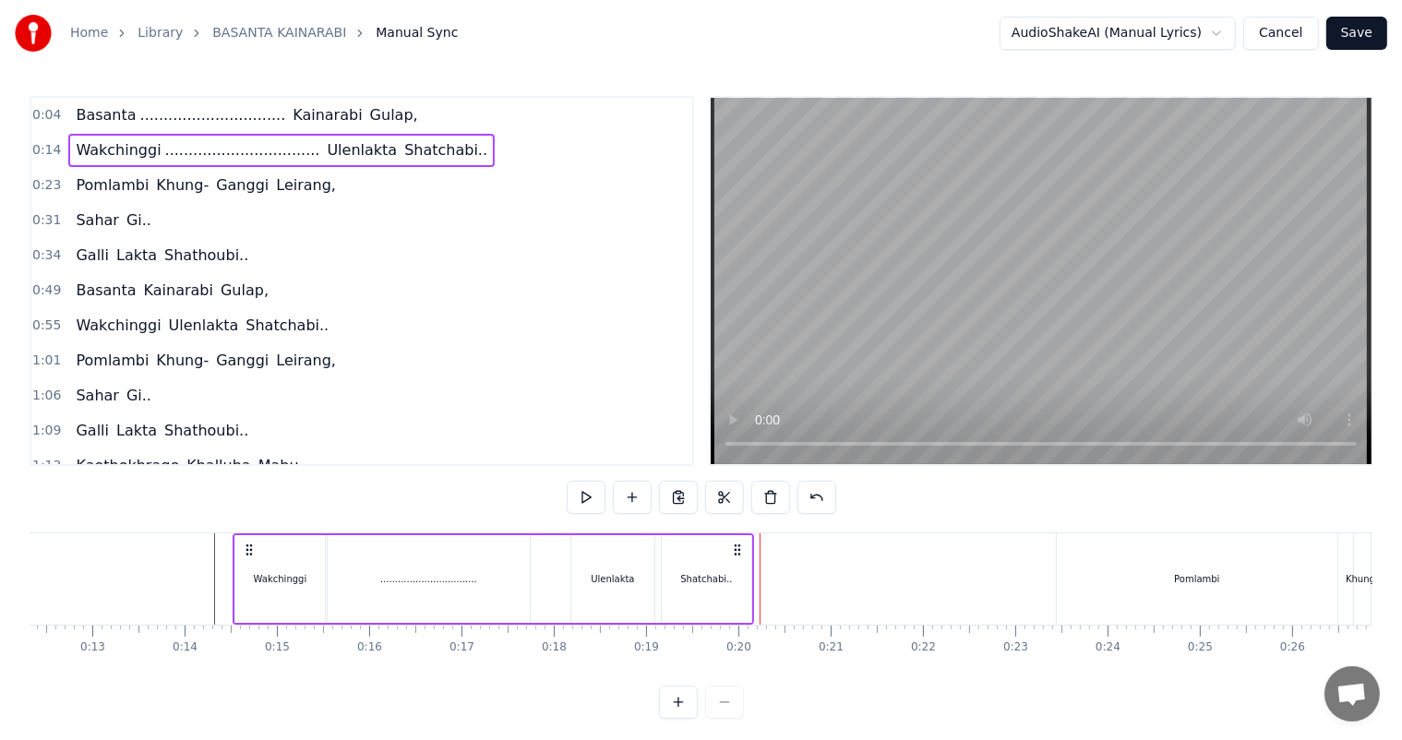
click at [720, 585] on div "Shatchabi.." at bounding box center [706, 579] width 52 height 14
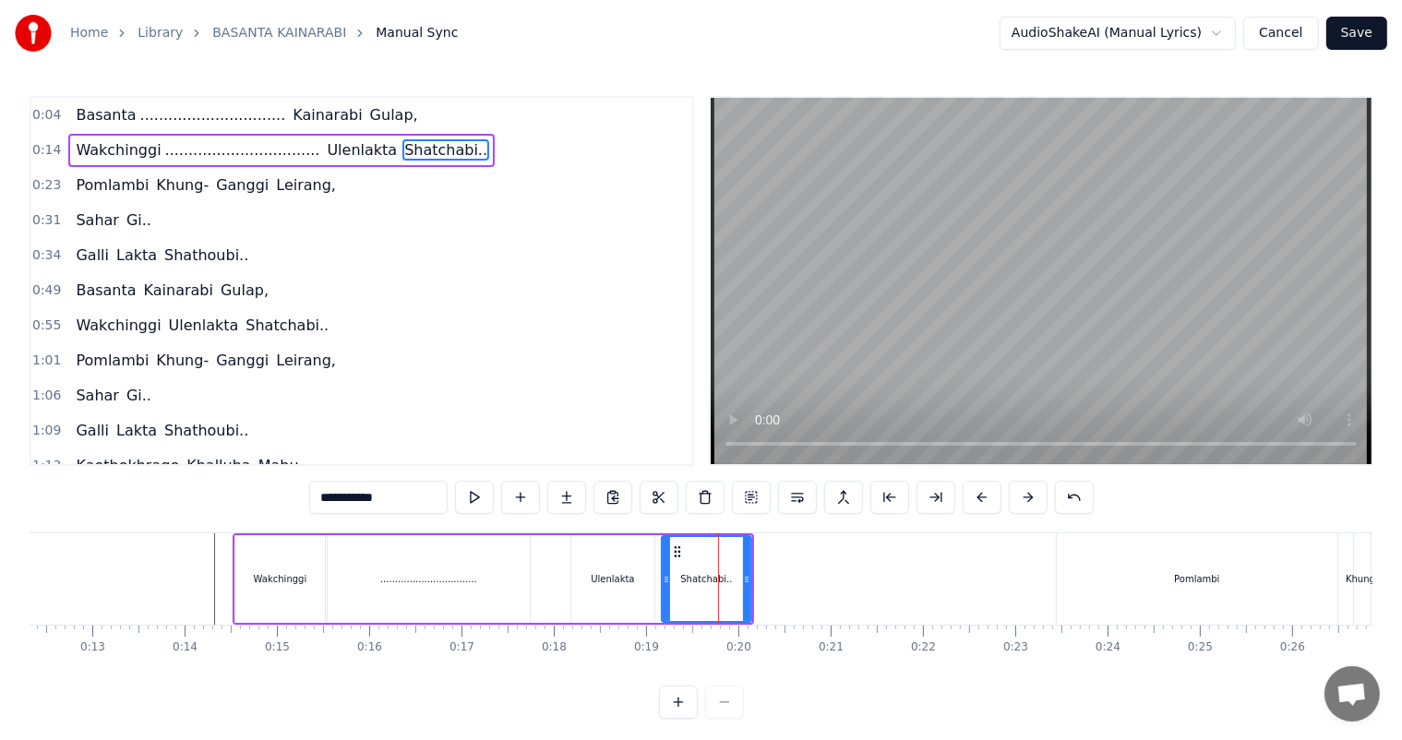
click at [420, 498] on input "**********" at bounding box center [378, 497] width 138 height 33
type input "**********"
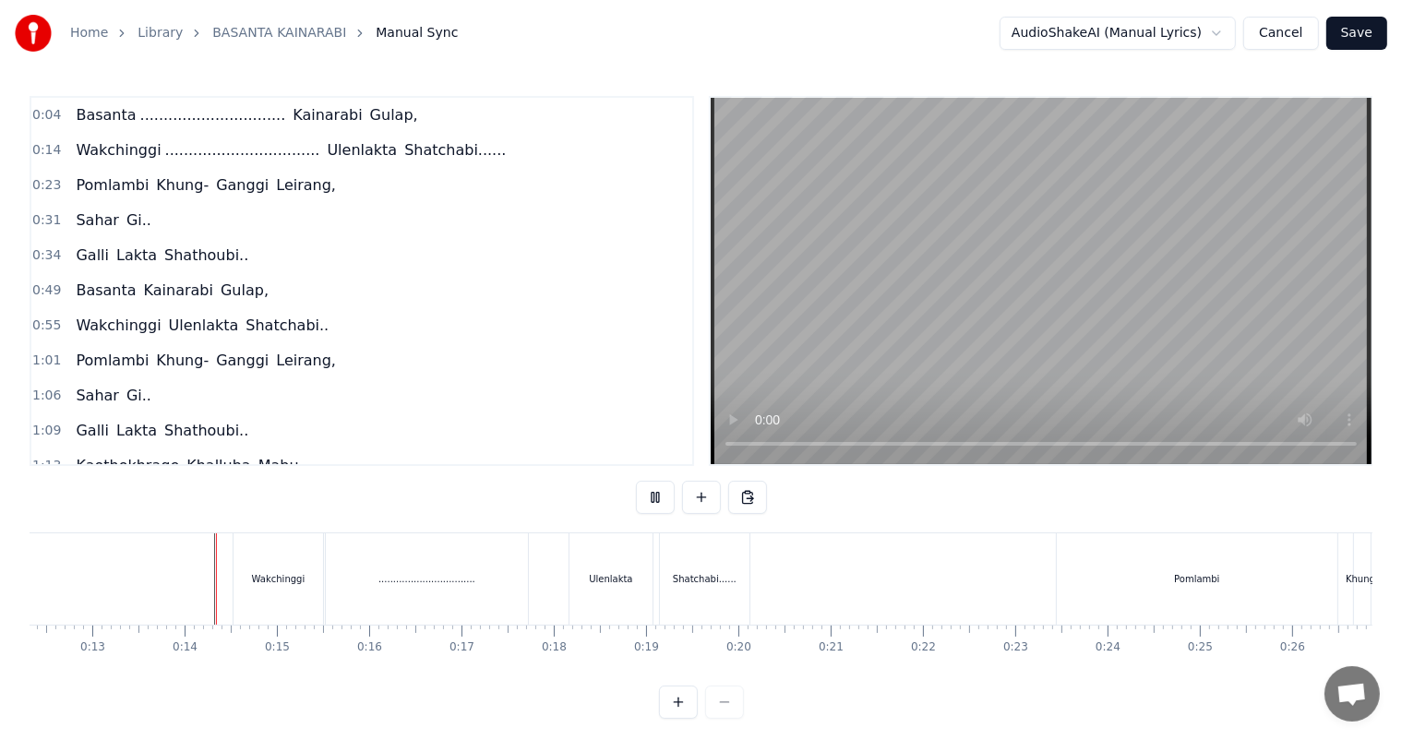
scroll to position [24, 0]
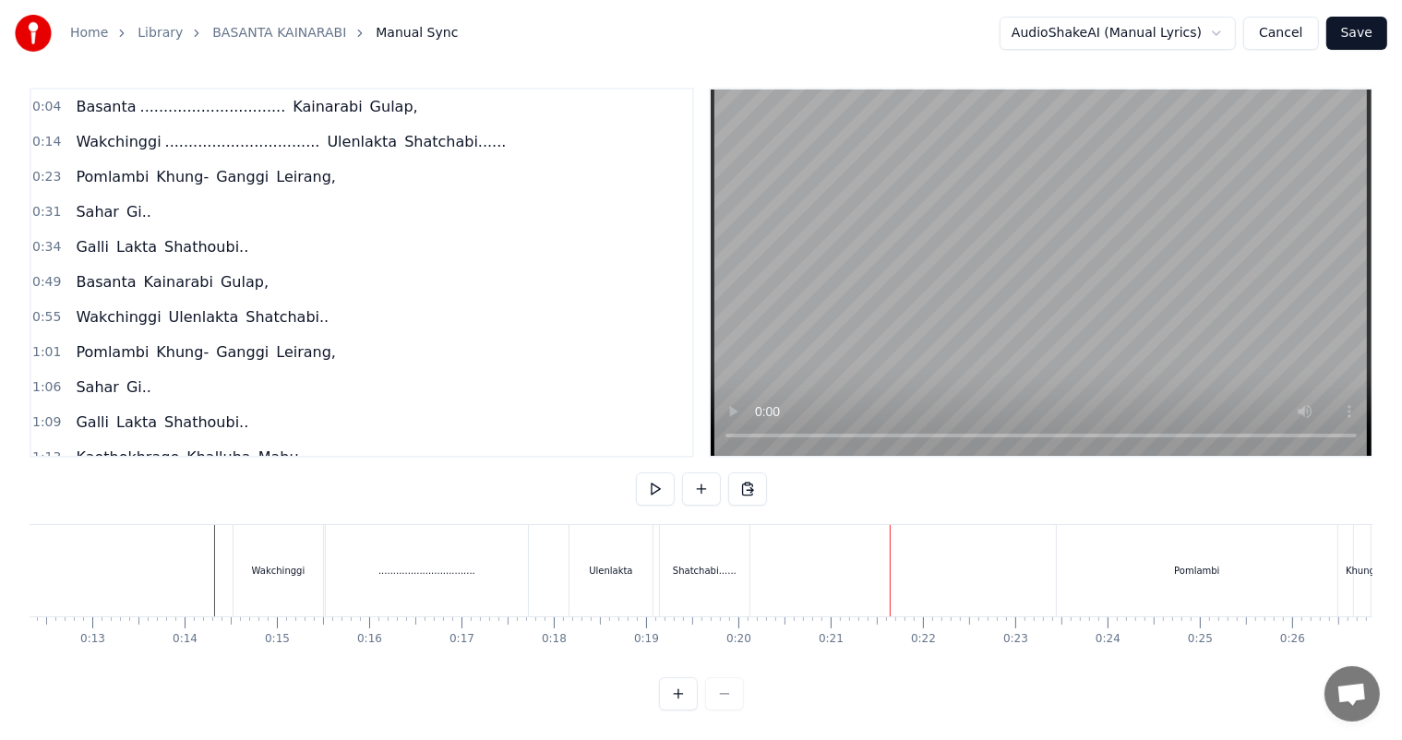
click at [740, 556] on div "Shatchabi......" at bounding box center [704, 570] width 89 height 91
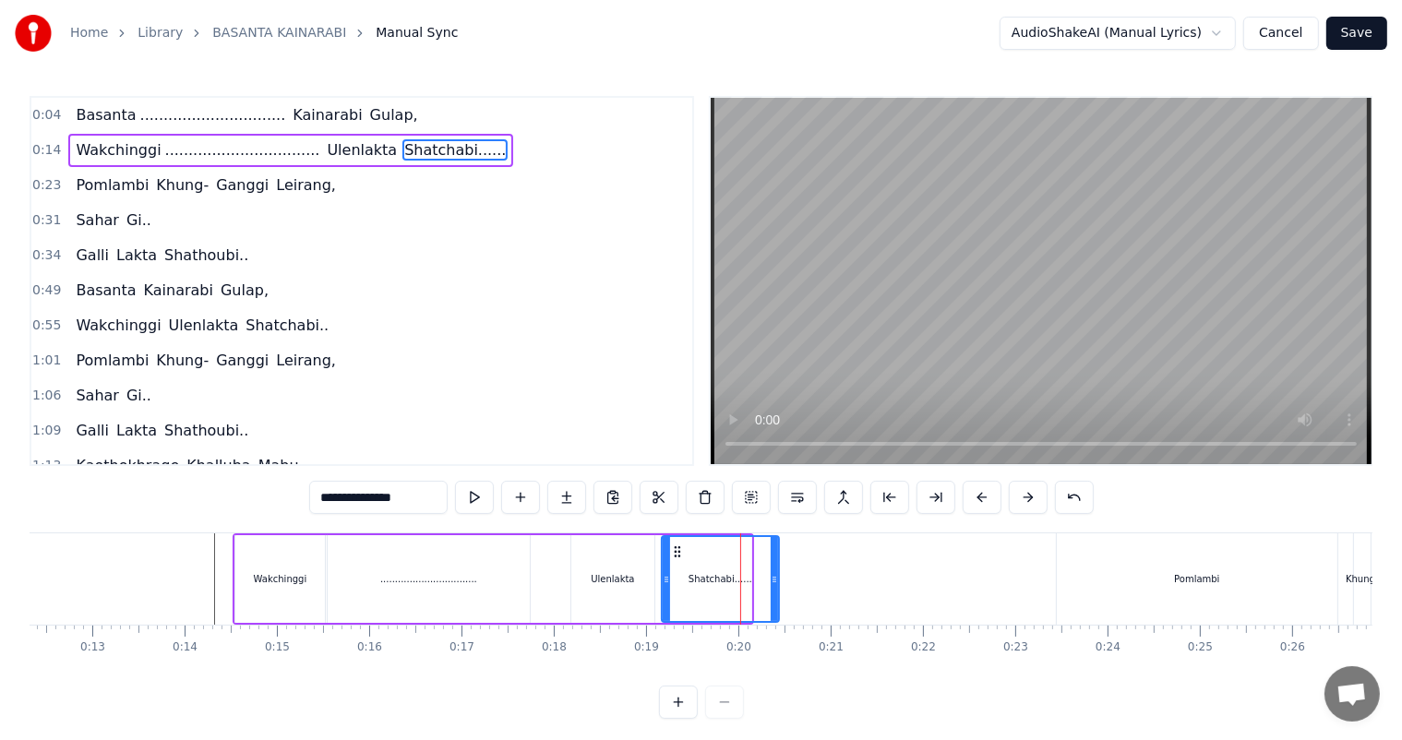
drag, startPoint x: 749, startPoint y: 578, endPoint x: 779, endPoint y: 587, distance: 30.9
click at [778, 587] on div at bounding box center [773, 579] width 7 height 84
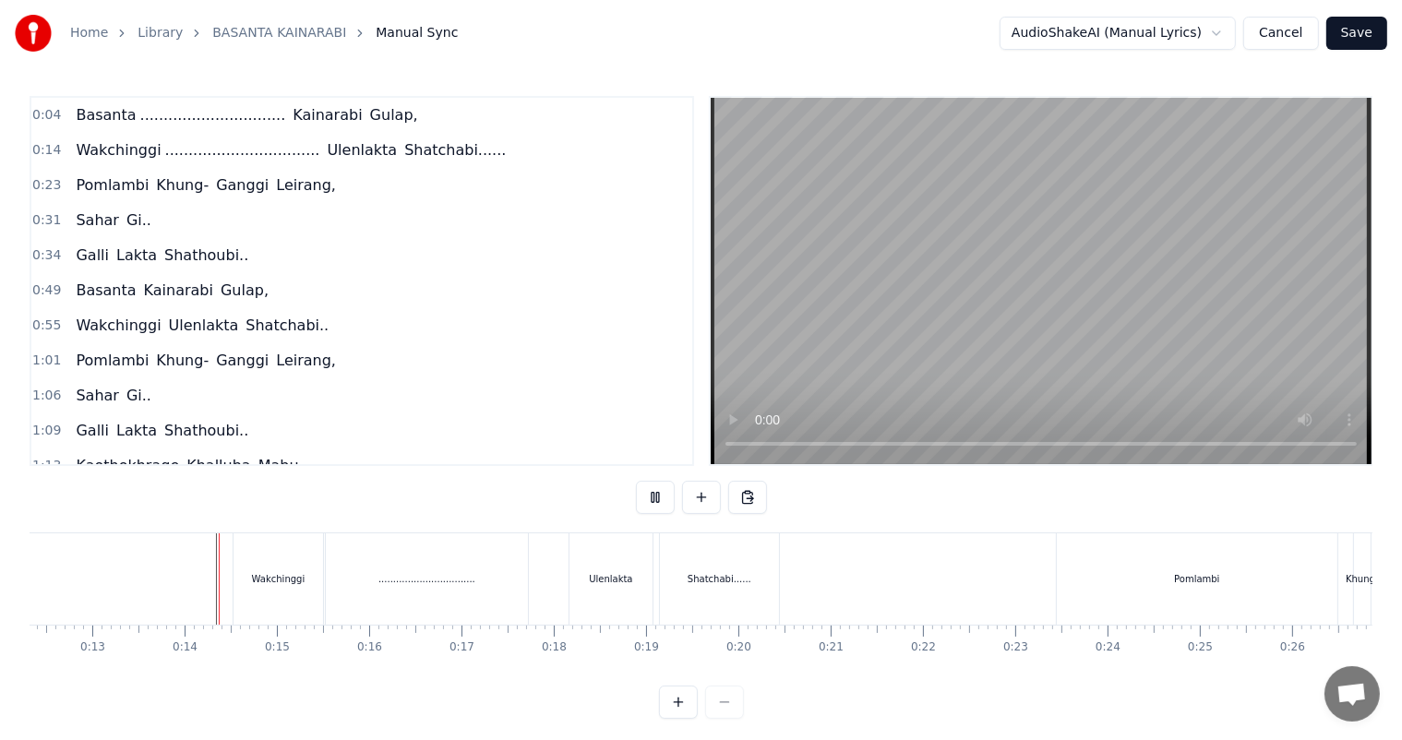
scroll to position [24, 0]
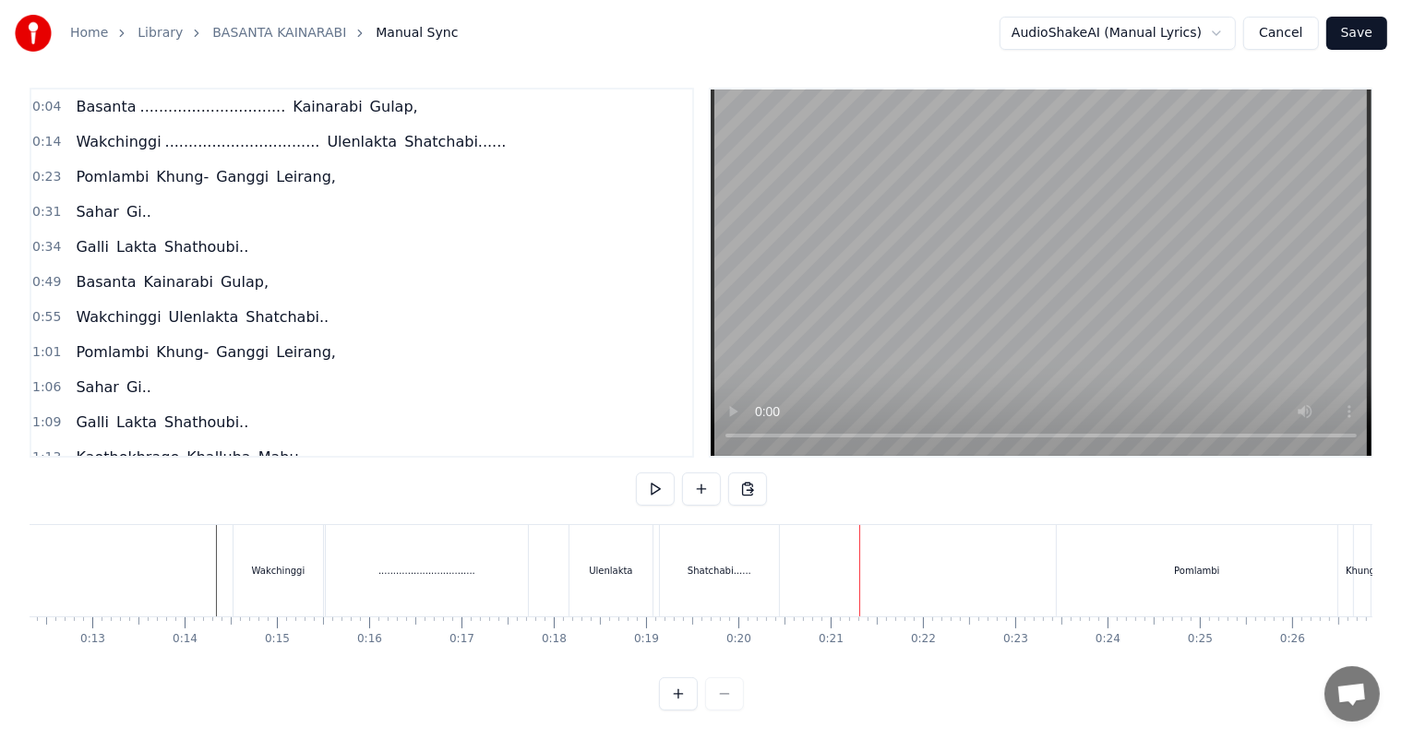
click at [699, 564] on div "Shatchabi......" at bounding box center [719, 571] width 64 height 14
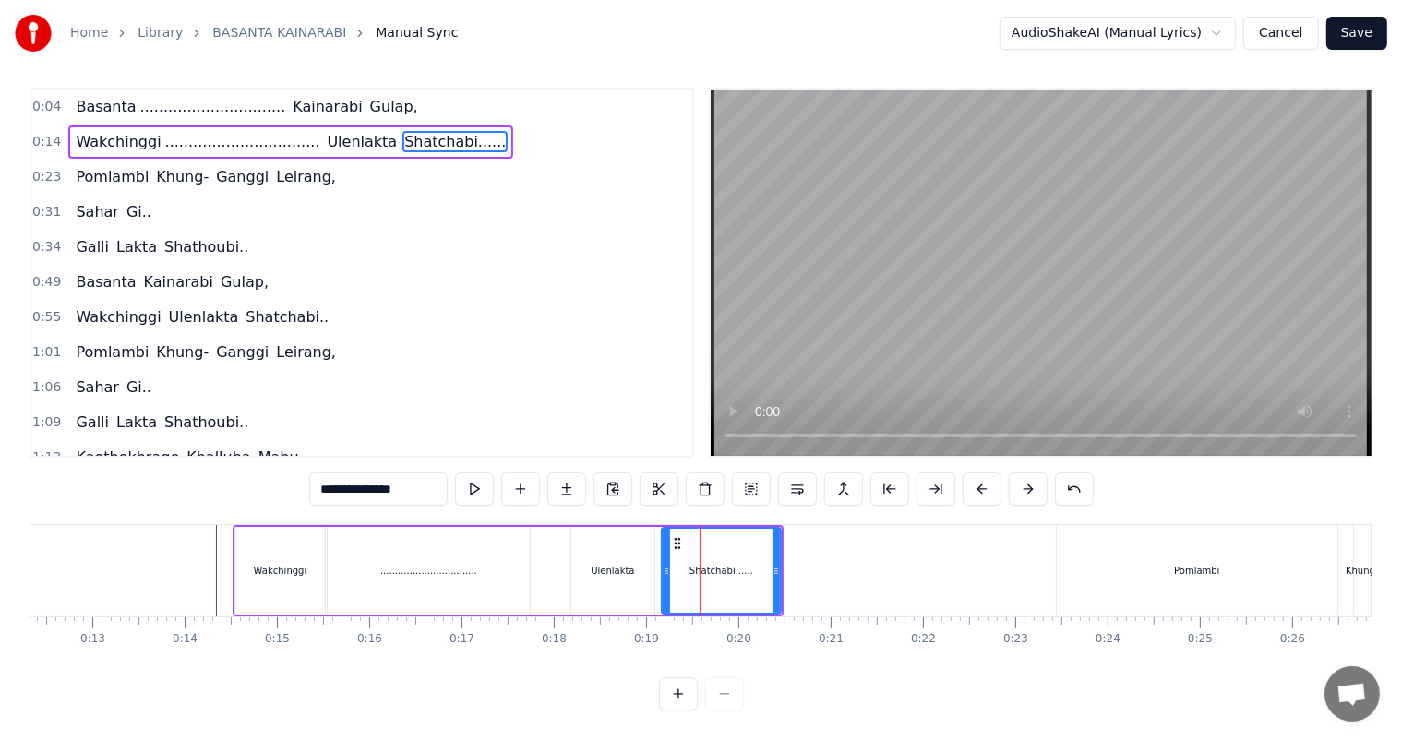
scroll to position [0, 0]
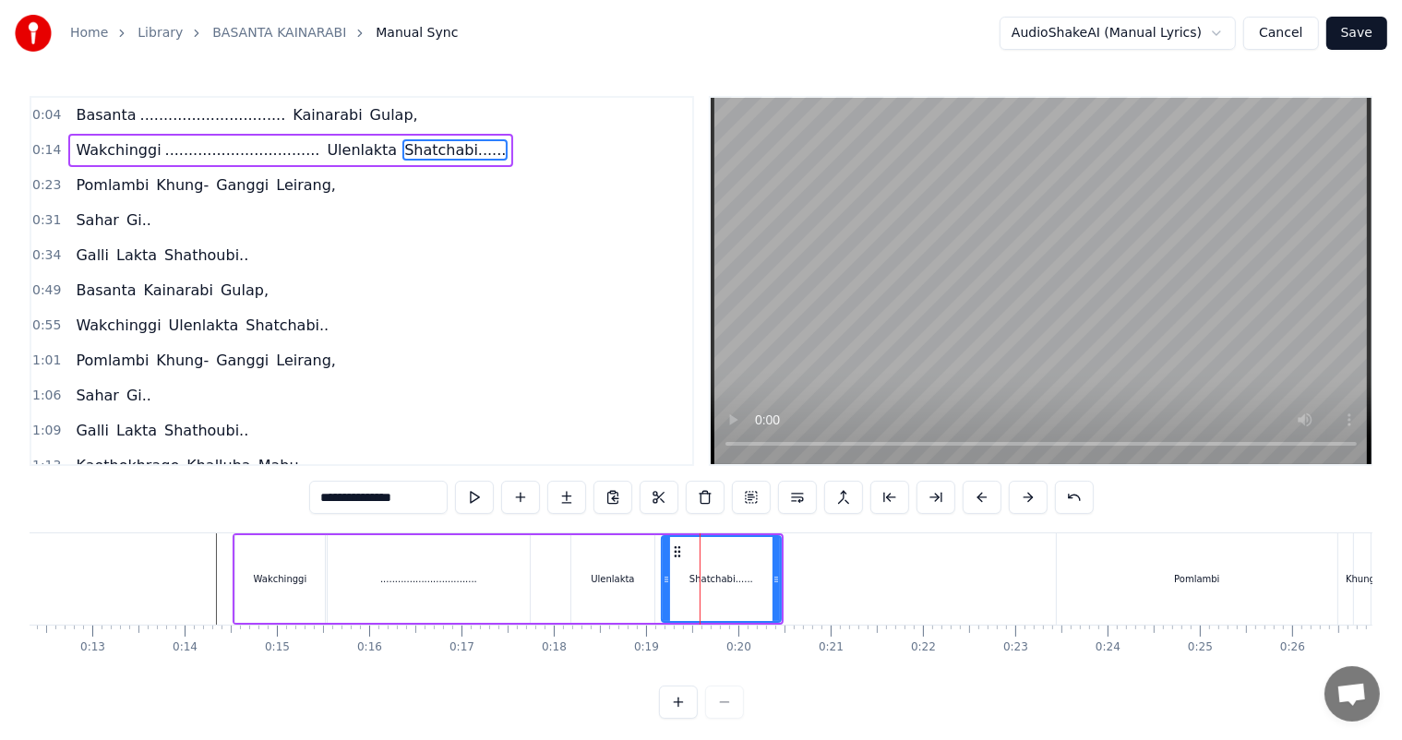
click at [395, 496] on input "**********" at bounding box center [378, 497] width 138 height 33
type input "**********"
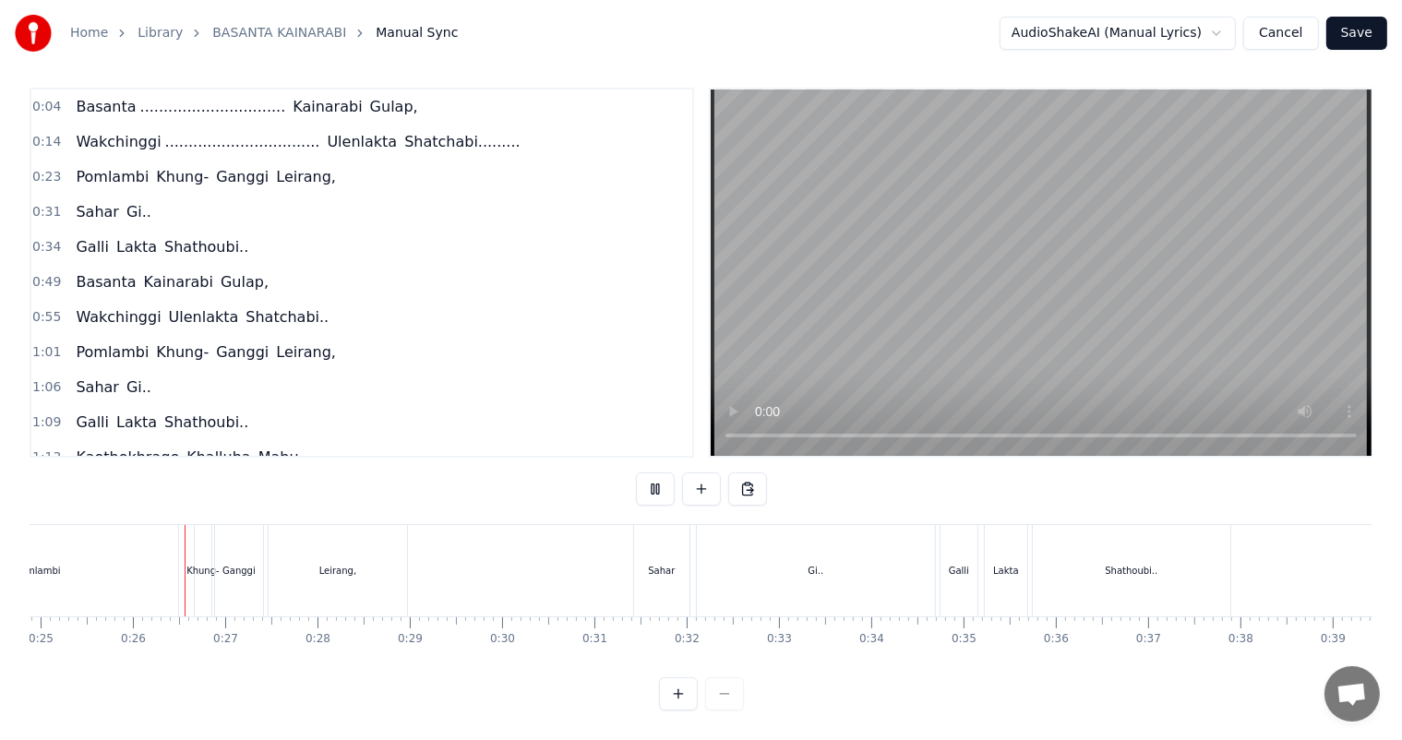
scroll to position [0, 2296]
click at [781, 551] on div "Gi.." at bounding box center [815, 570] width 238 height 91
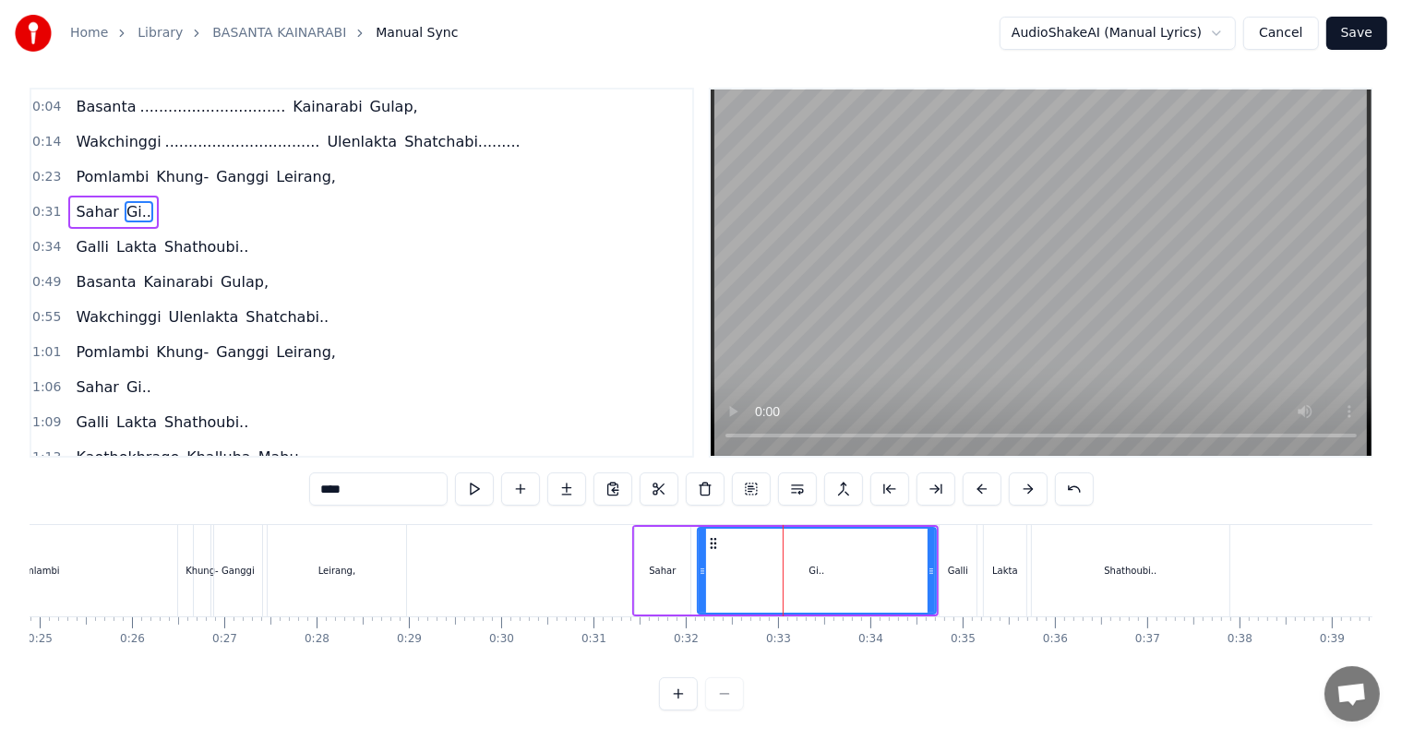
scroll to position [0, 0]
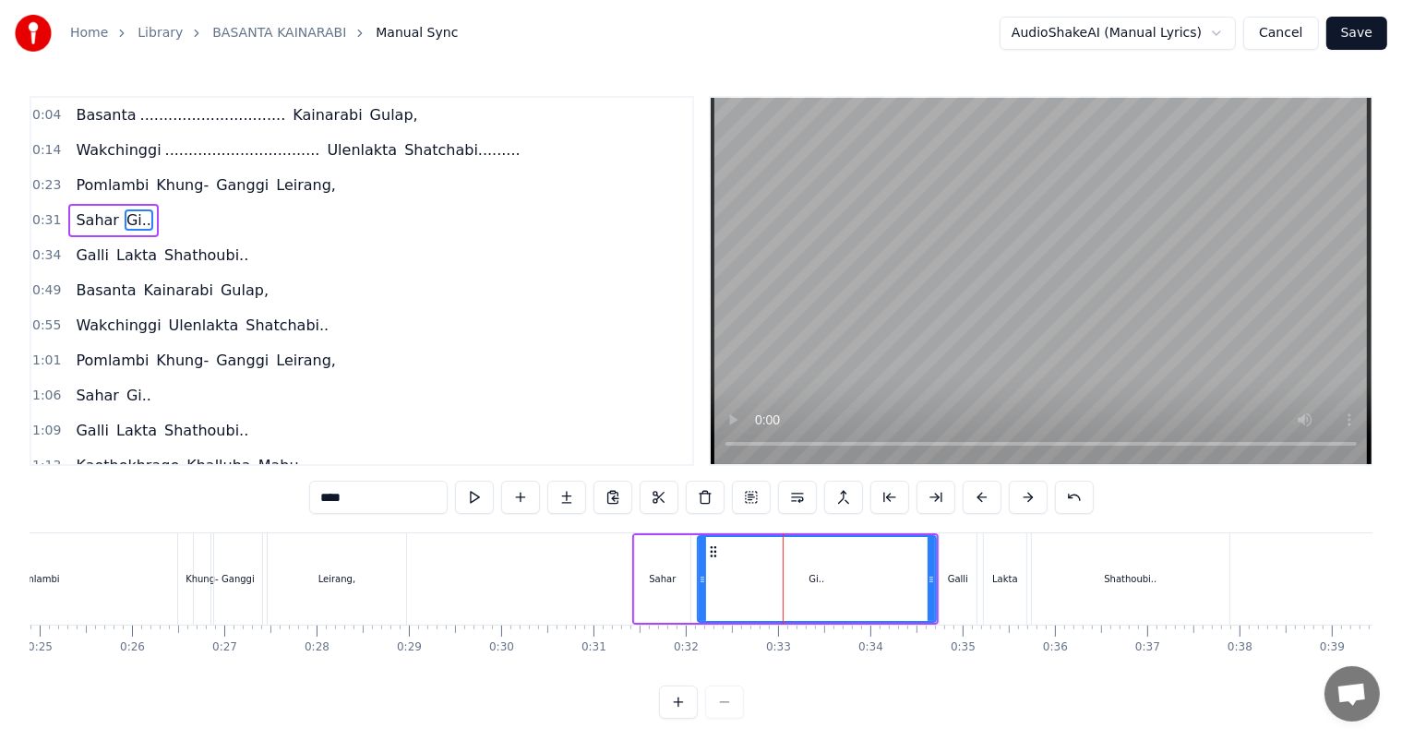
click at [116, 571] on div "Pomlambi" at bounding box center [37, 578] width 280 height 91
type input "********"
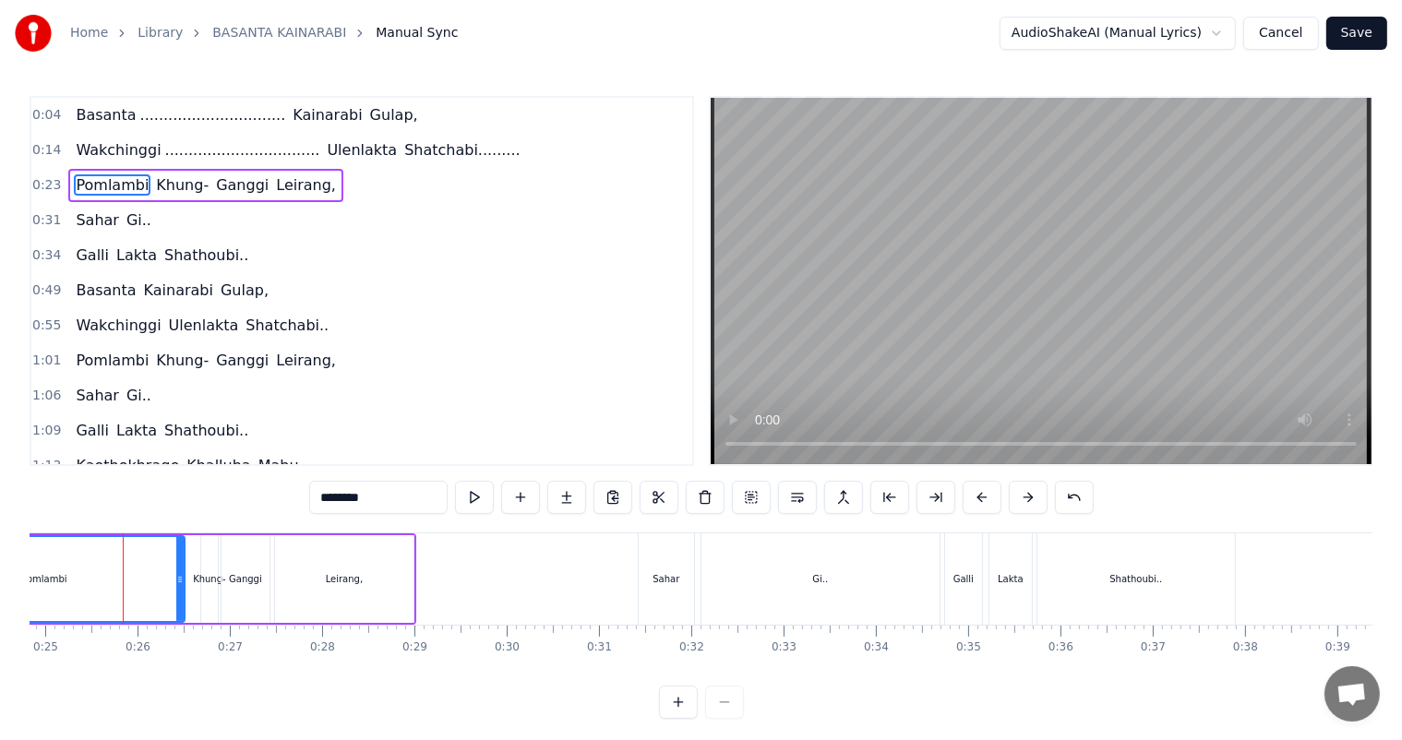
scroll to position [0, 1784]
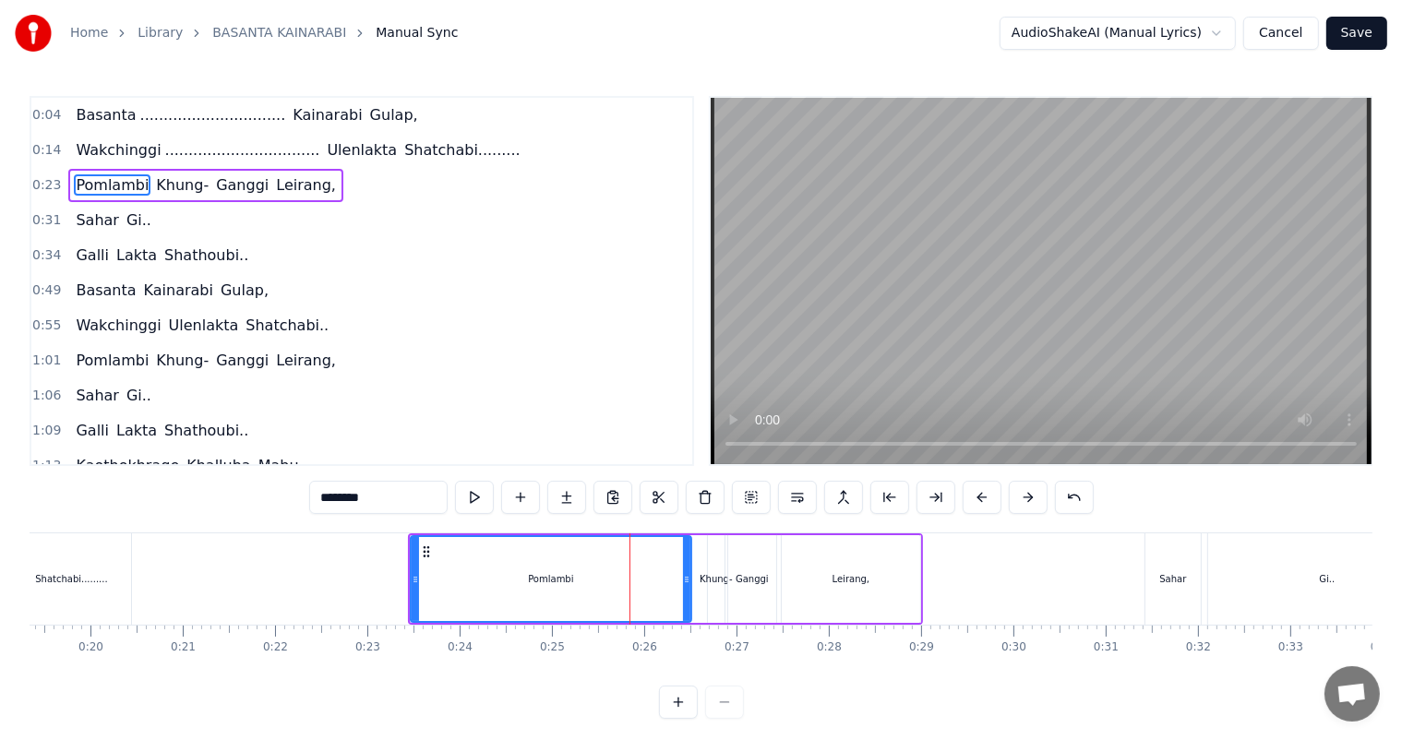
click at [464, 572] on div "Pomlambi" at bounding box center [551, 579] width 279 height 84
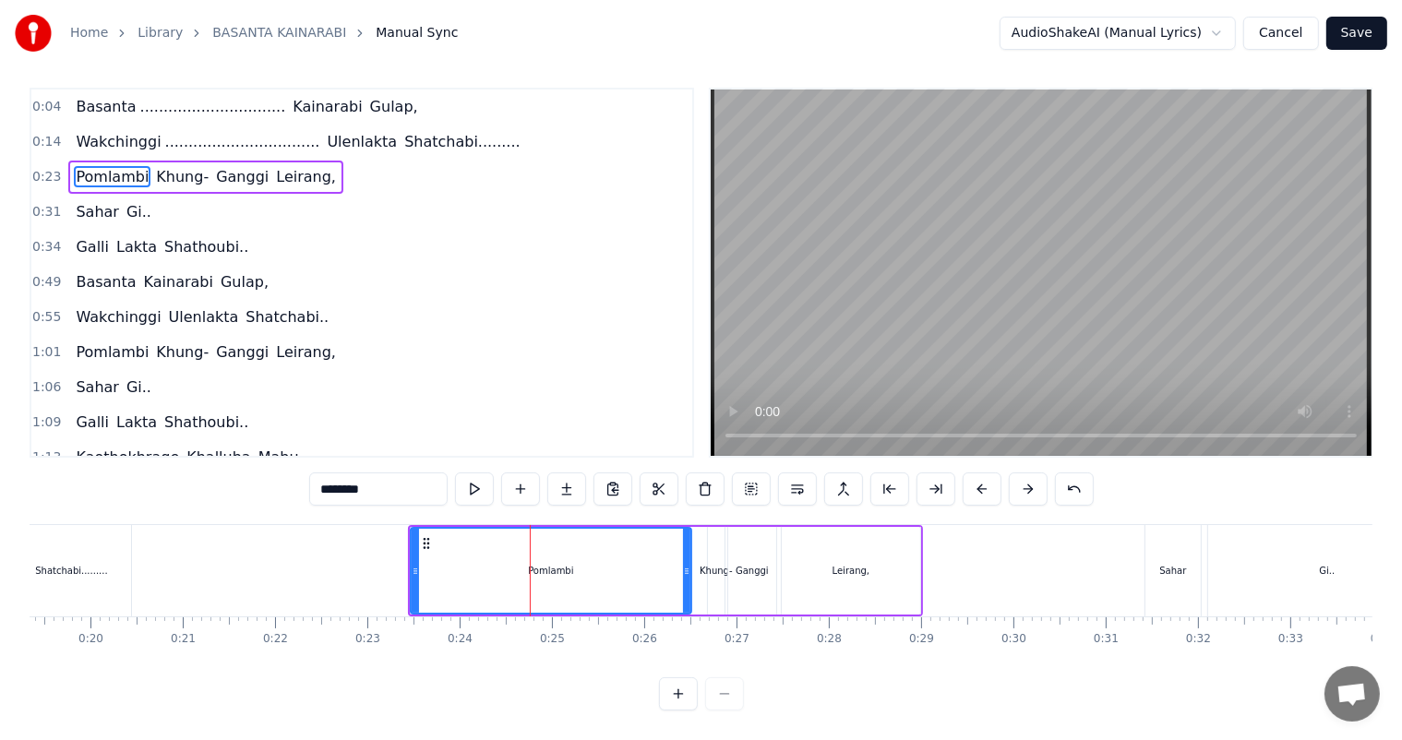
click at [432, 553] on div "Pomlambi" at bounding box center [551, 571] width 279 height 84
drag, startPoint x: 683, startPoint y: 546, endPoint x: 490, endPoint y: 554, distance: 193.0
click at [490, 554] on div at bounding box center [493, 571] width 7 height 84
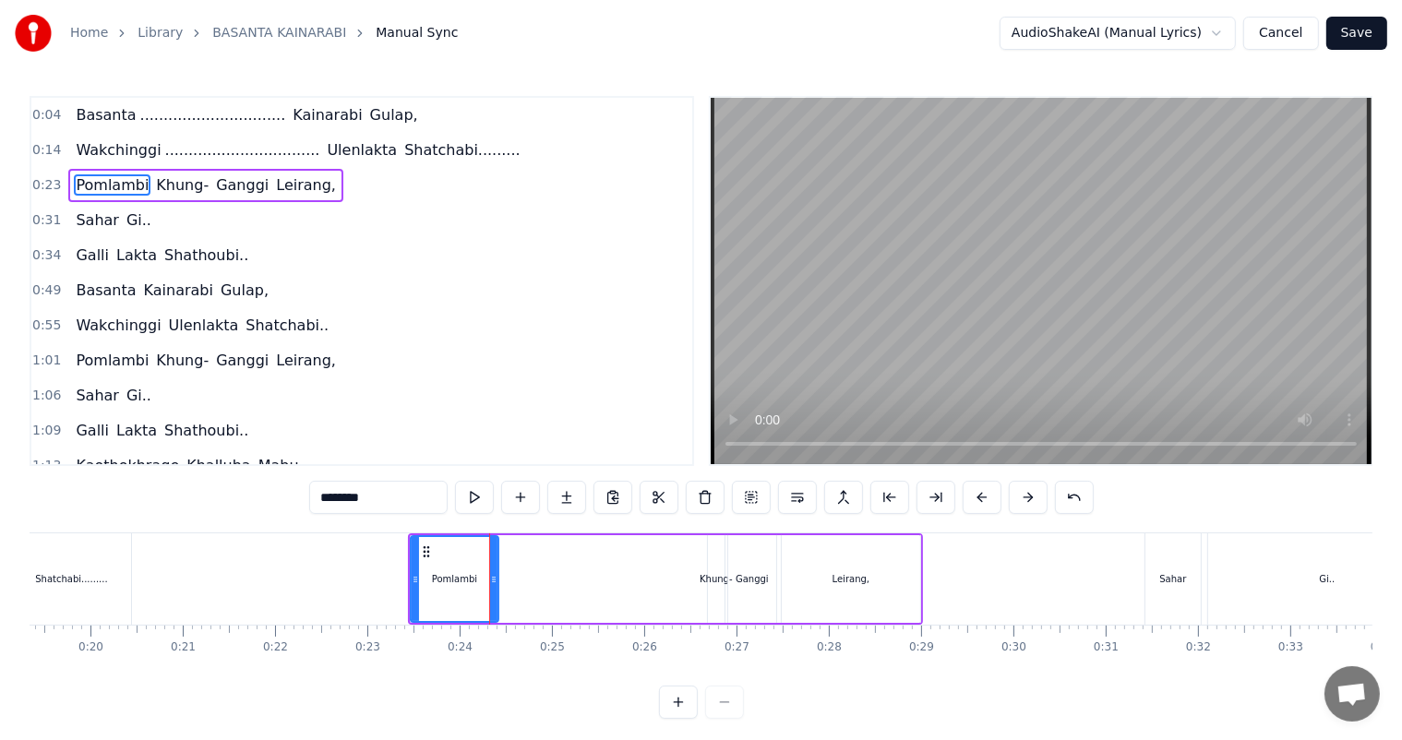
click at [540, 596] on div "Pomlambi Khung- Ganggi Leirang," at bounding box center [665, 578] width 515 height 91
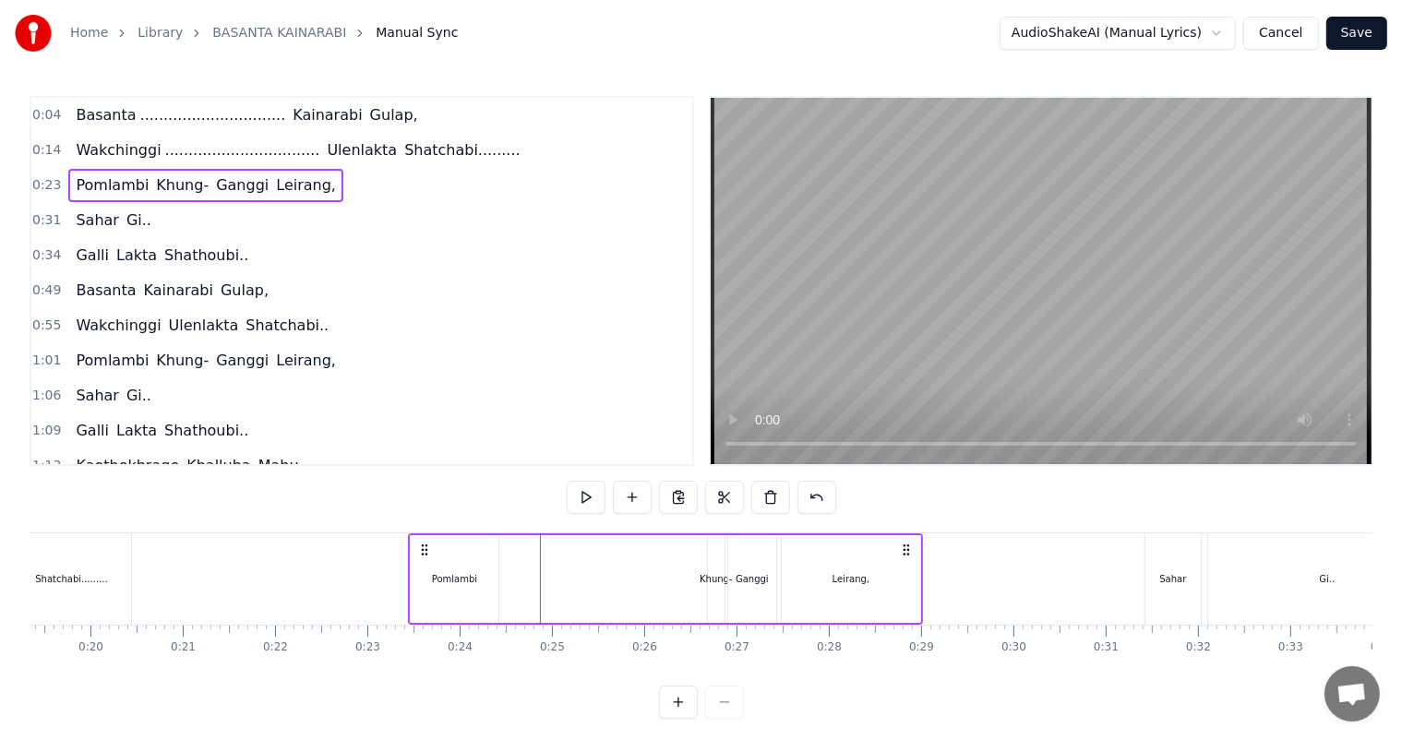
click at [478, 590] on div "Pomlambi" at bounding box center [455, 579] width 88 height 88
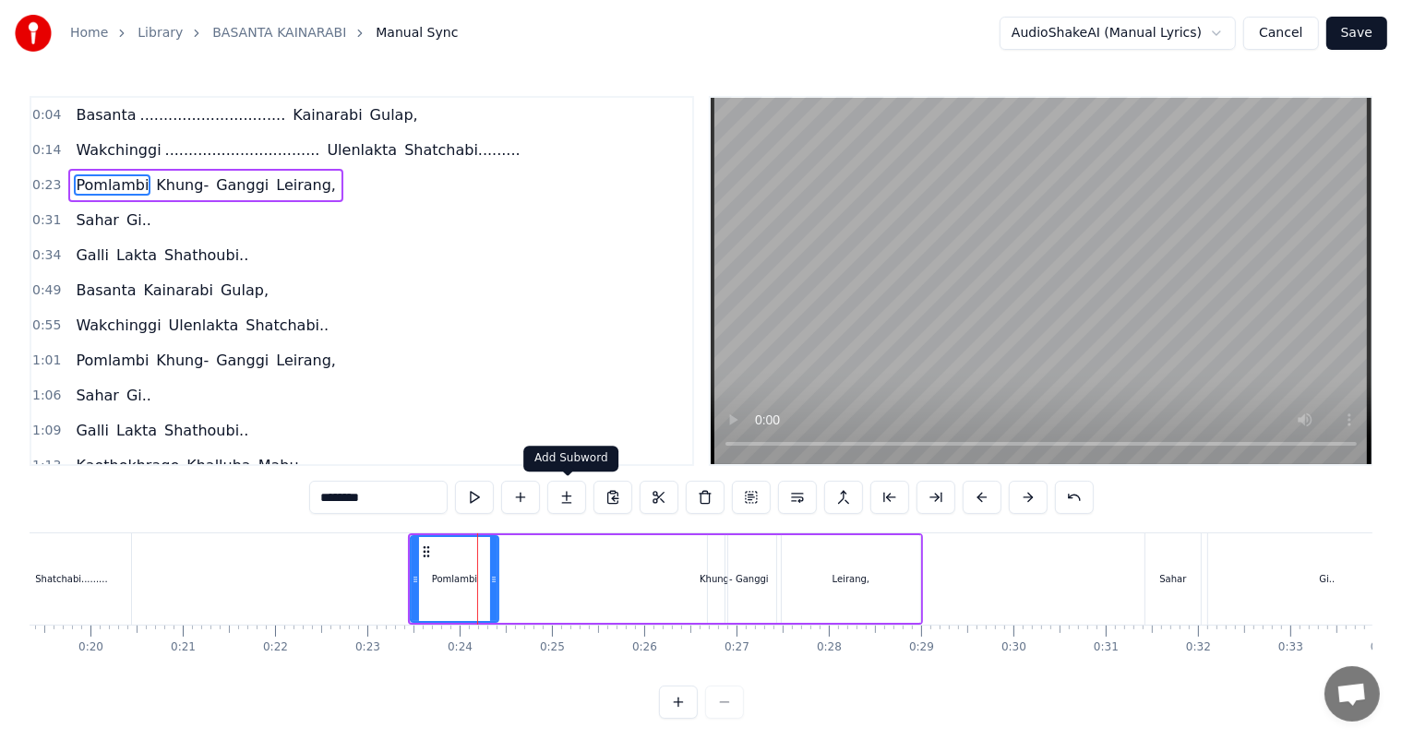
click at [566, 495] on button at bounding box center [566, 497] width 39 height 33
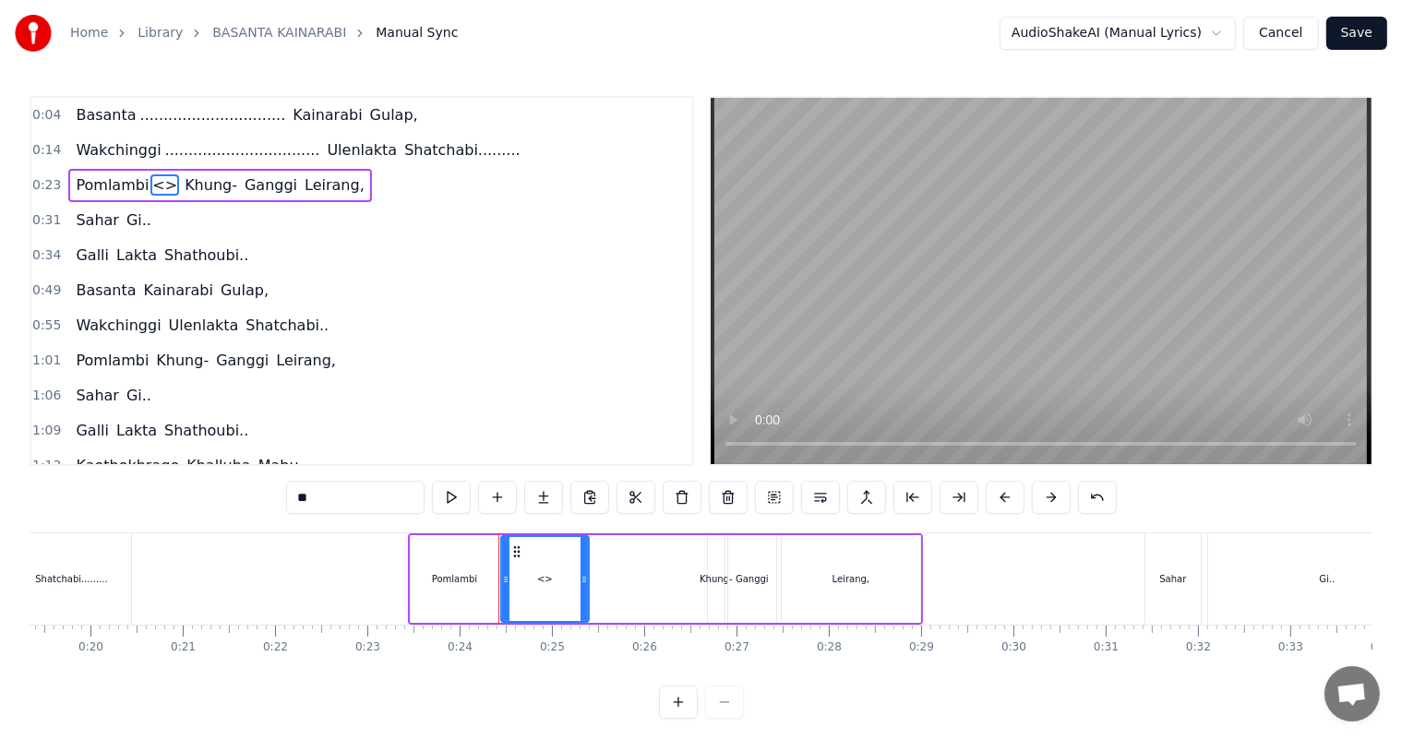
drag, startPoint x: 311, startPoint y: 503, endPoint x: 270, endPoint y: 501, distance: 40.6
click at [270, 501] on div "0:04 Basanta ............................... Kainarabi Gulap, 0:14 [PERSON_NAME…" at bounding box center [701, 407] width 1342 height 623
type input "*********"
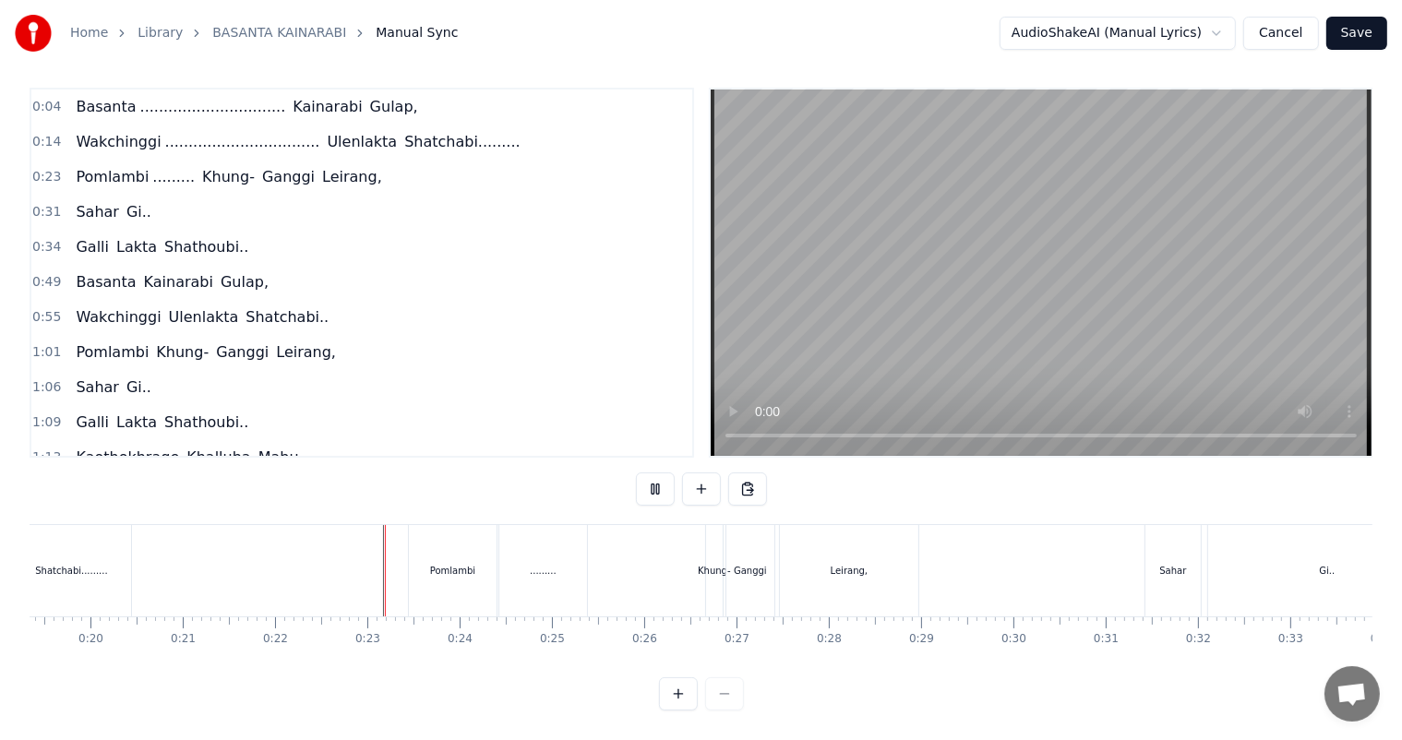
scroll to position [24, 0]
click at [554, 553] on div "........." at bounding box center [543, 570] width 88 height 91
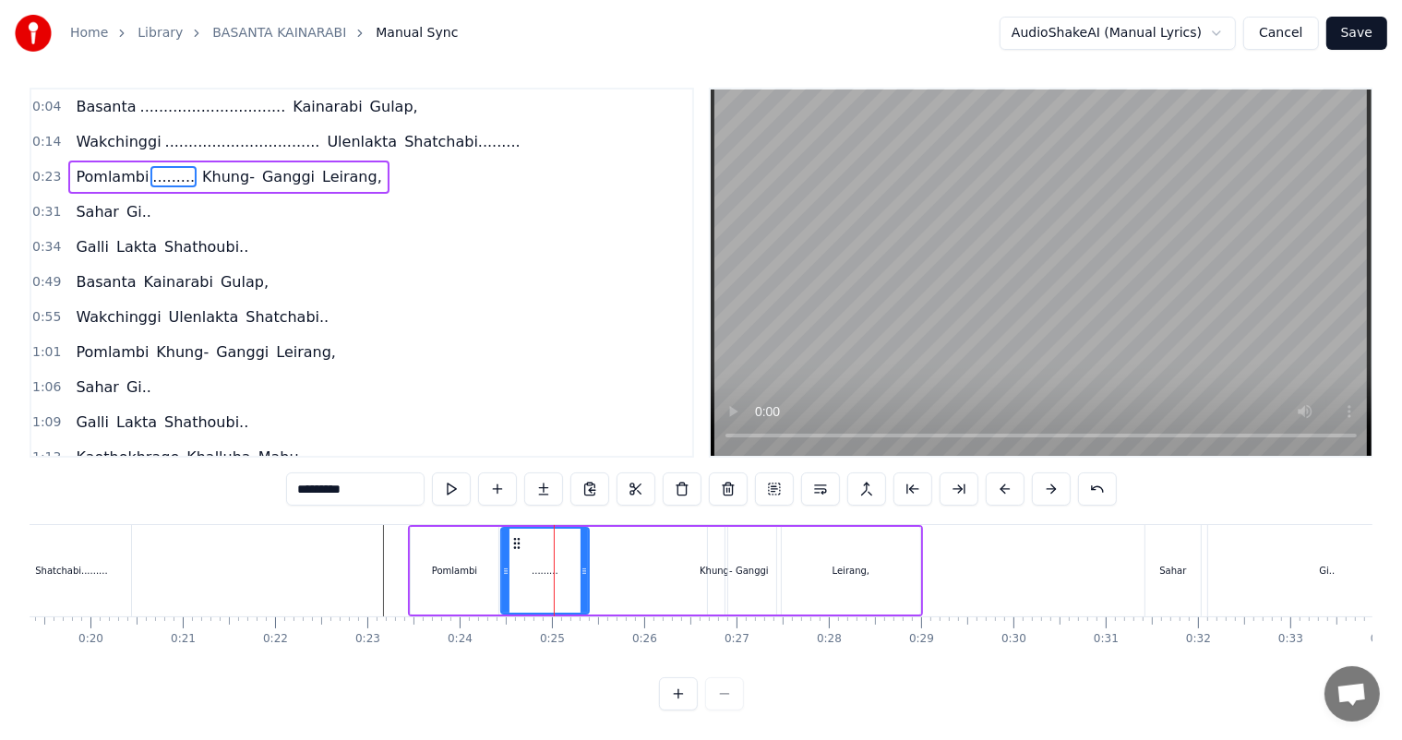
scroll to position [0, 0]
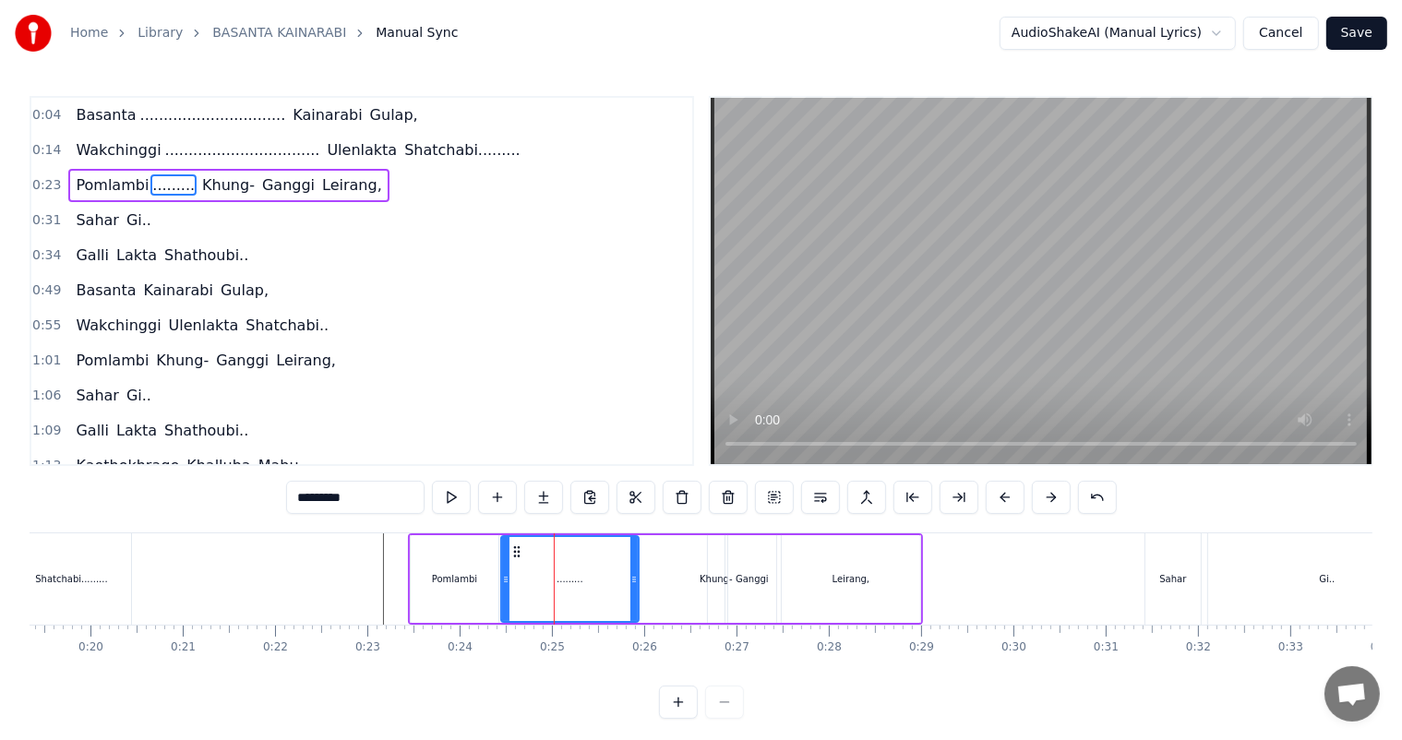
drag, startPoint x: 581, startPoint y: 576, endPoint x: 631, endPoint y: 586, distance: 50.8
click at [631, 586] on div at bounding box center [633, 579] width 7 height 84
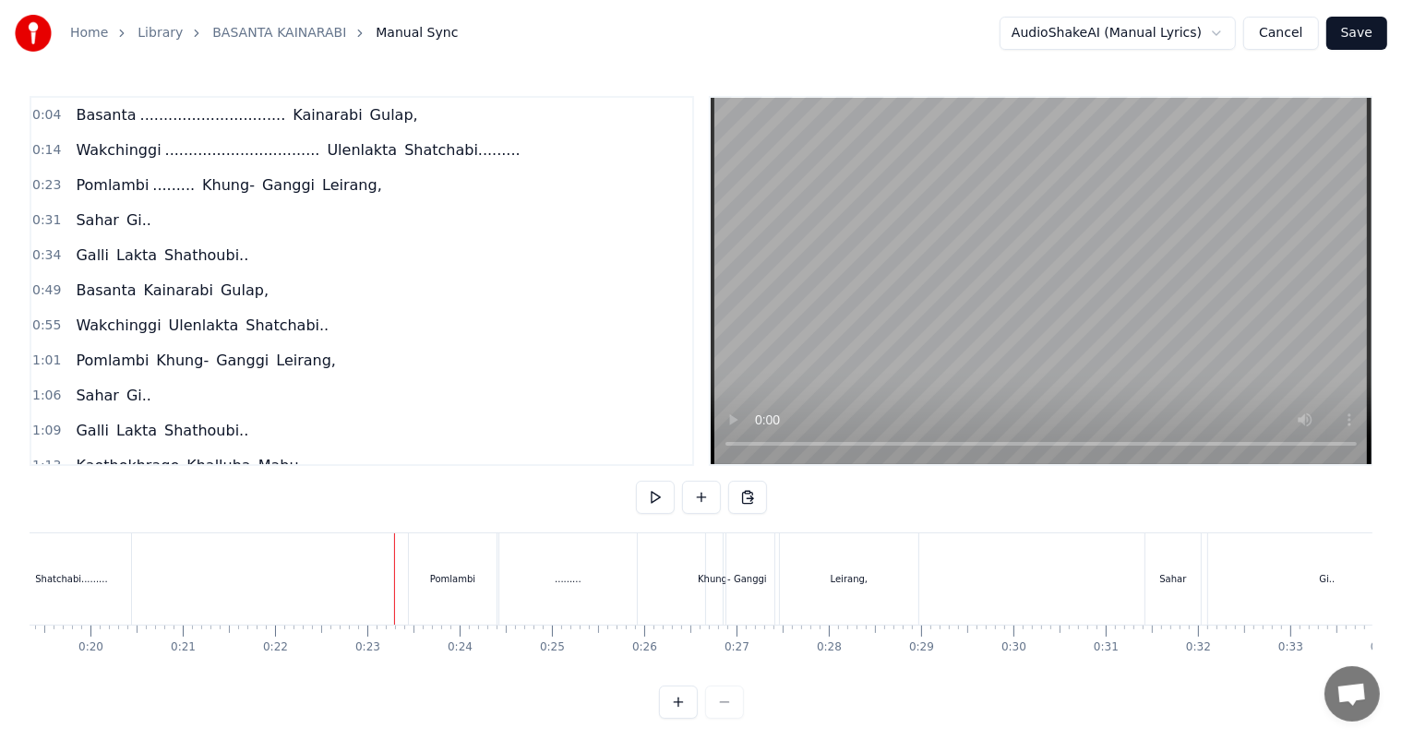
scroll to position [24, 0]
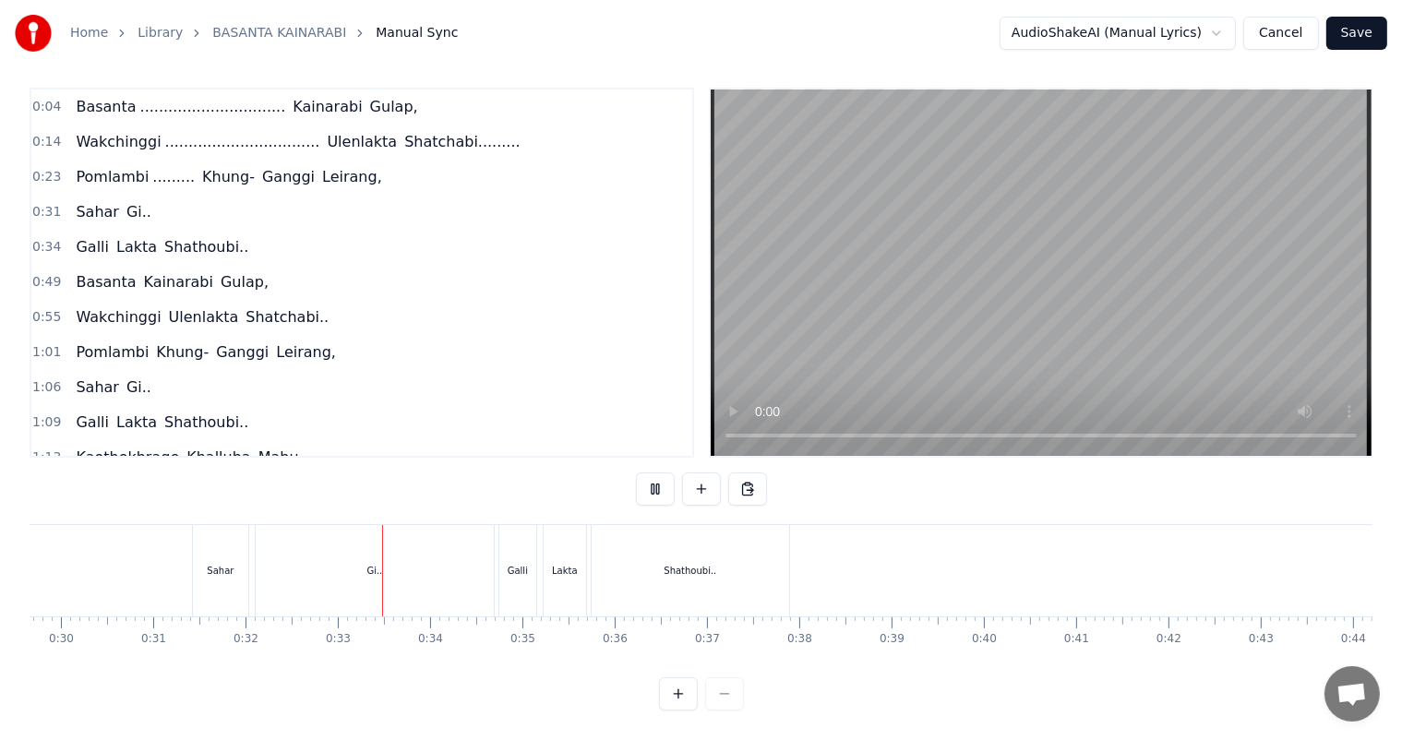
scroll to position [0, 2946]
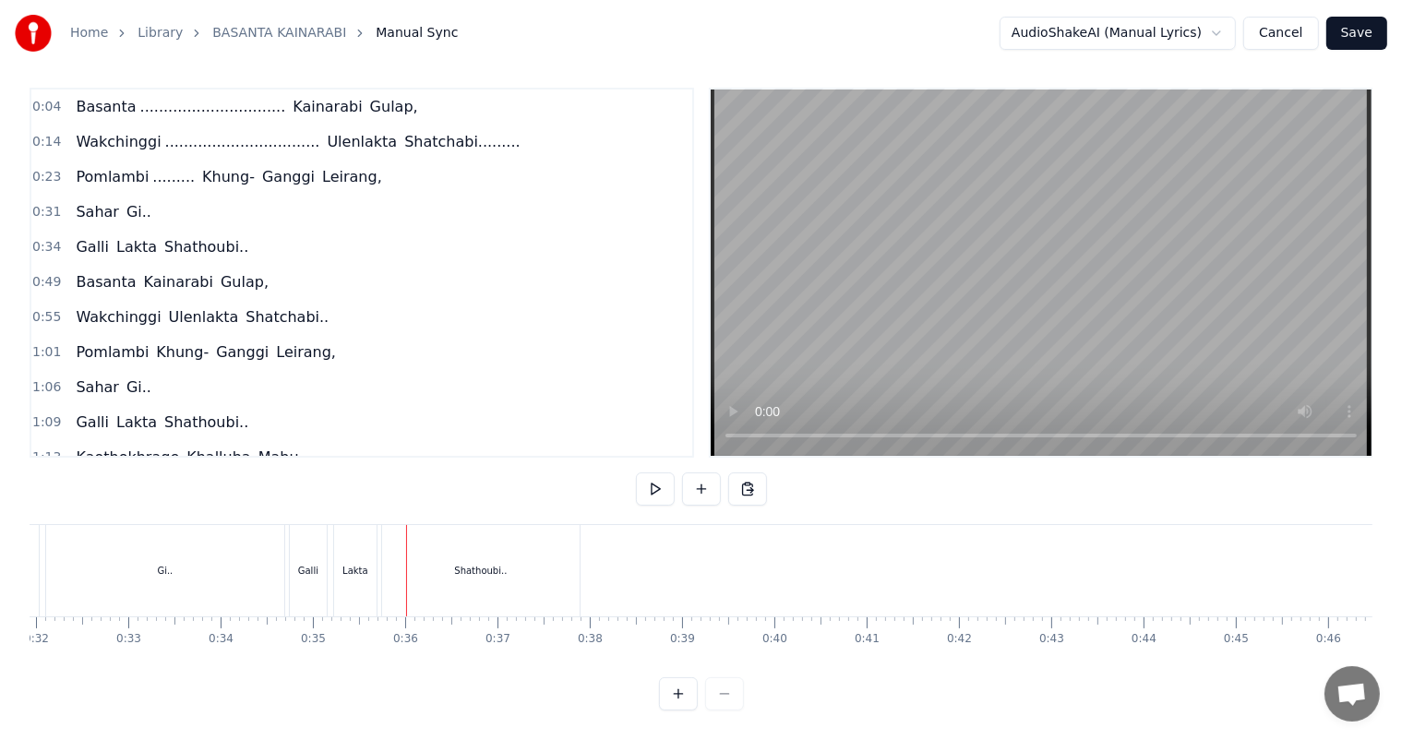
click at [173, 557] on div "Gi.." at bounding box center [165, 570] width 238 height 91
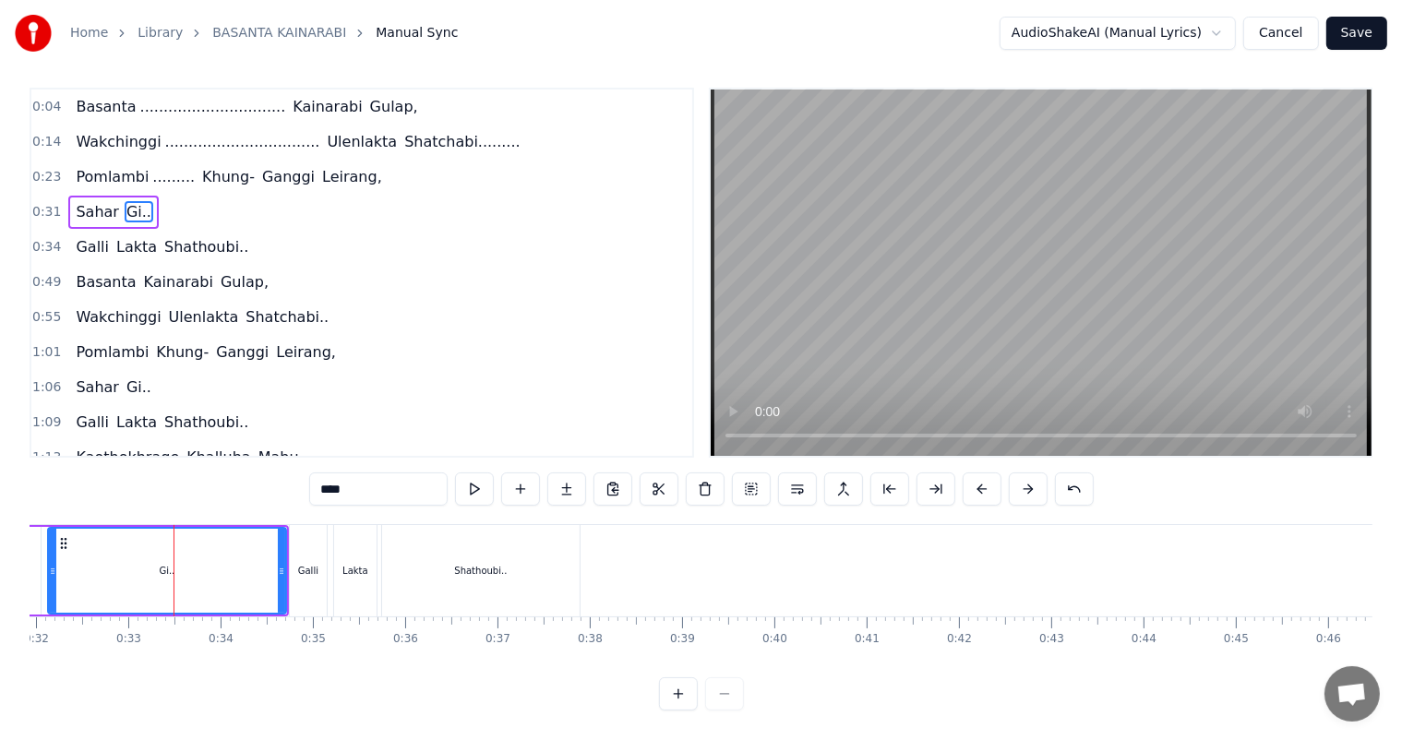
scroll to position [0, 0]
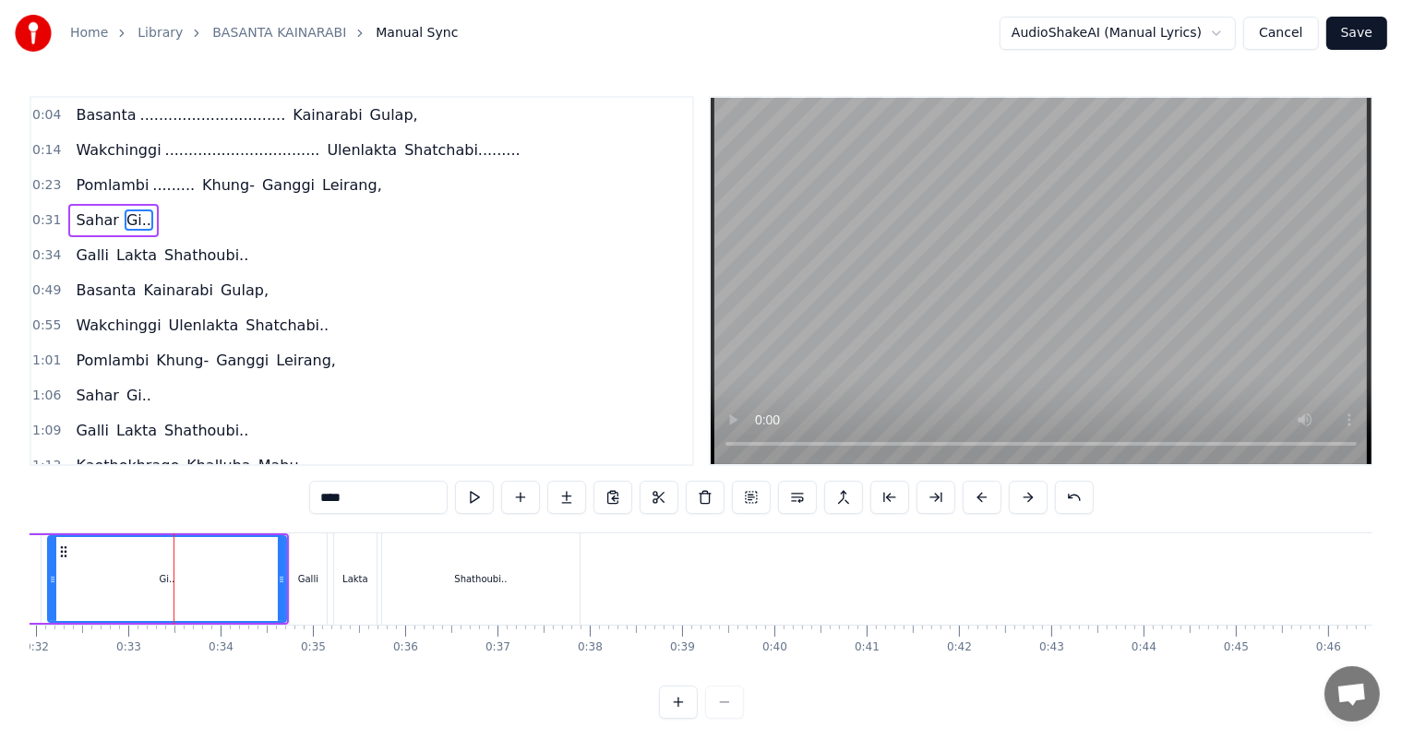
click at [348, 495] on input "****" at bounding box center [378, 497] width 138 height 33
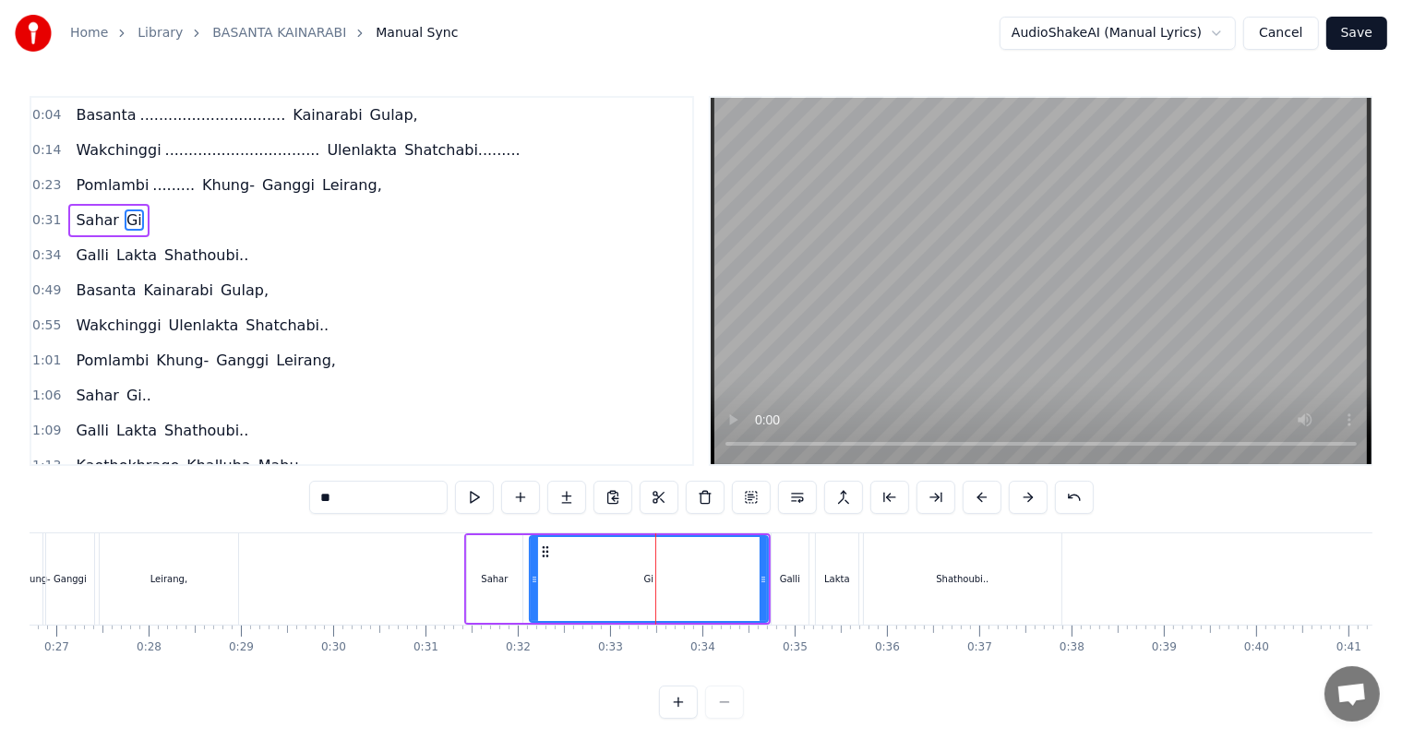
scroll to position [0, 2618]
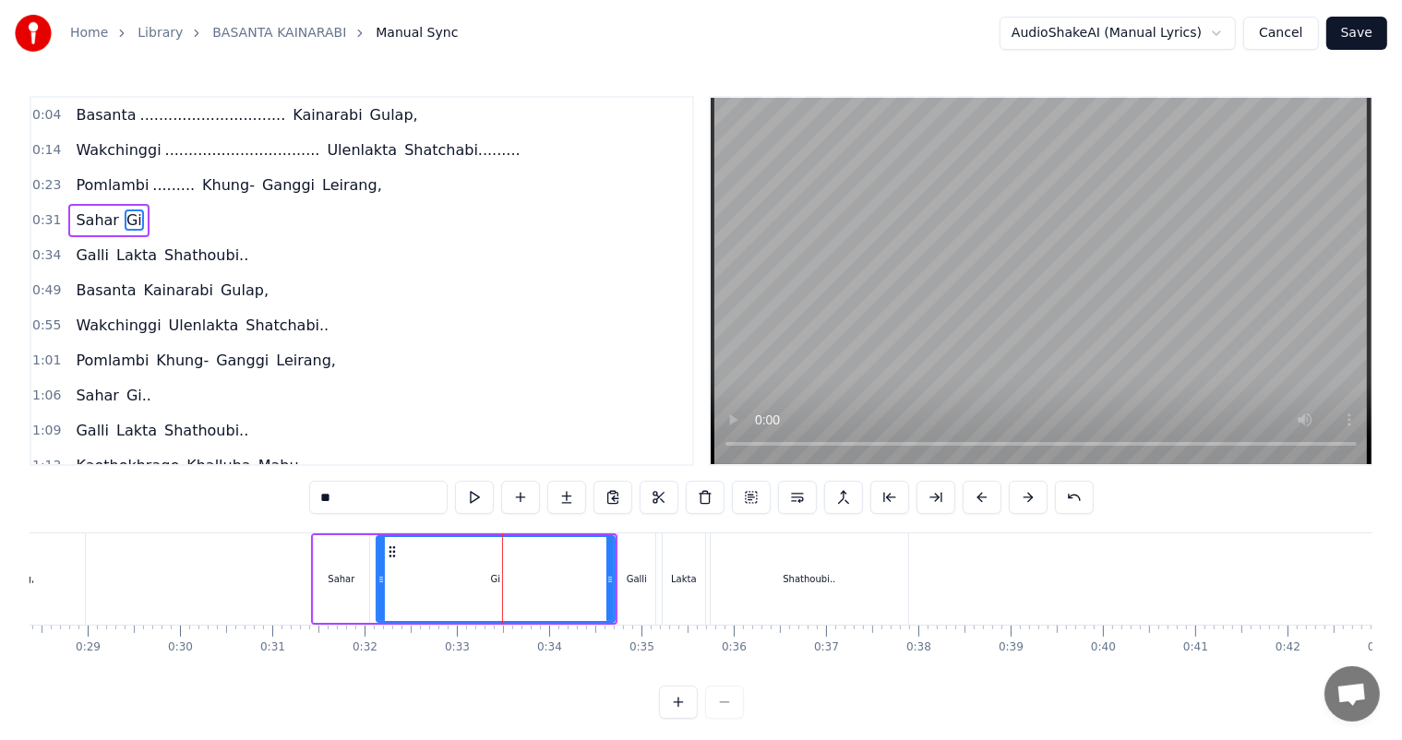
type input "**"
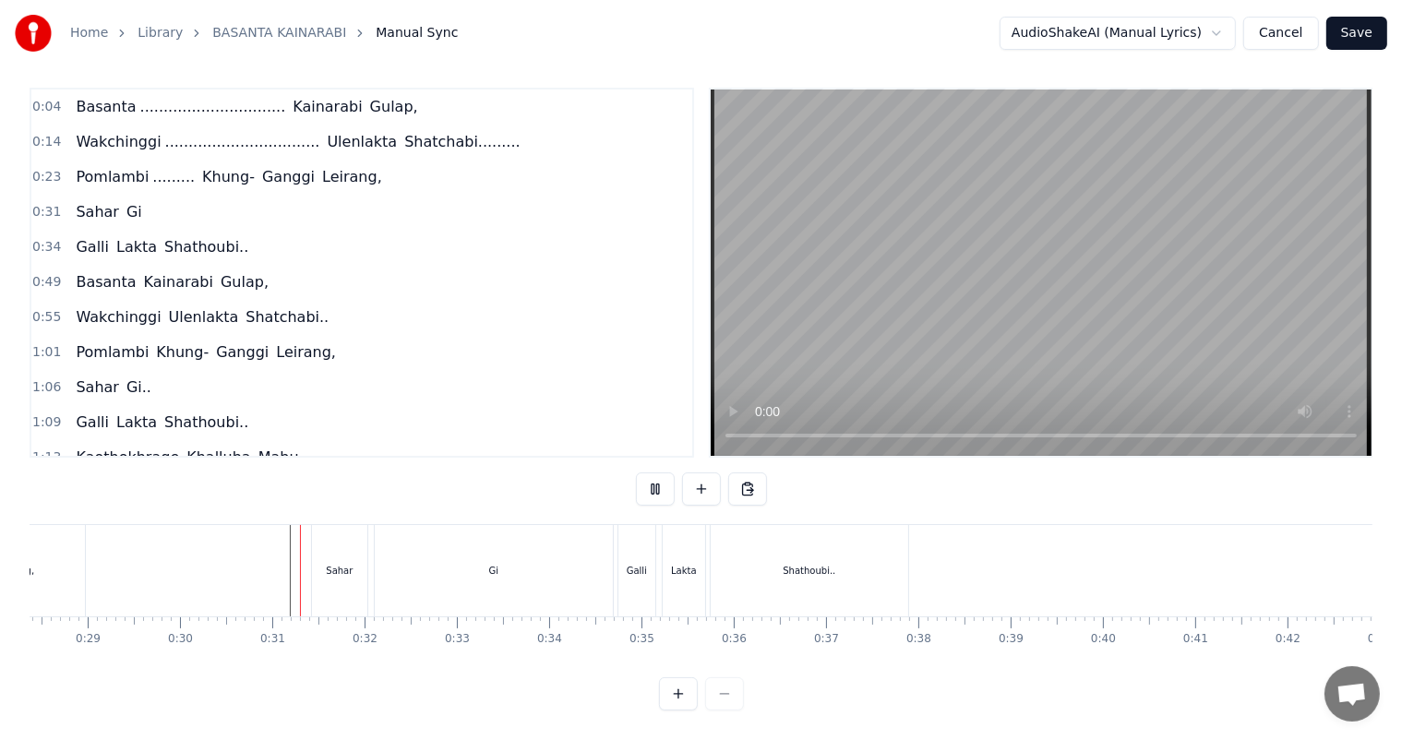
scroll to position [24, 0]
click at [343, 564] on div "Sahar" at bounding box center [339, 571] width 27 height 14
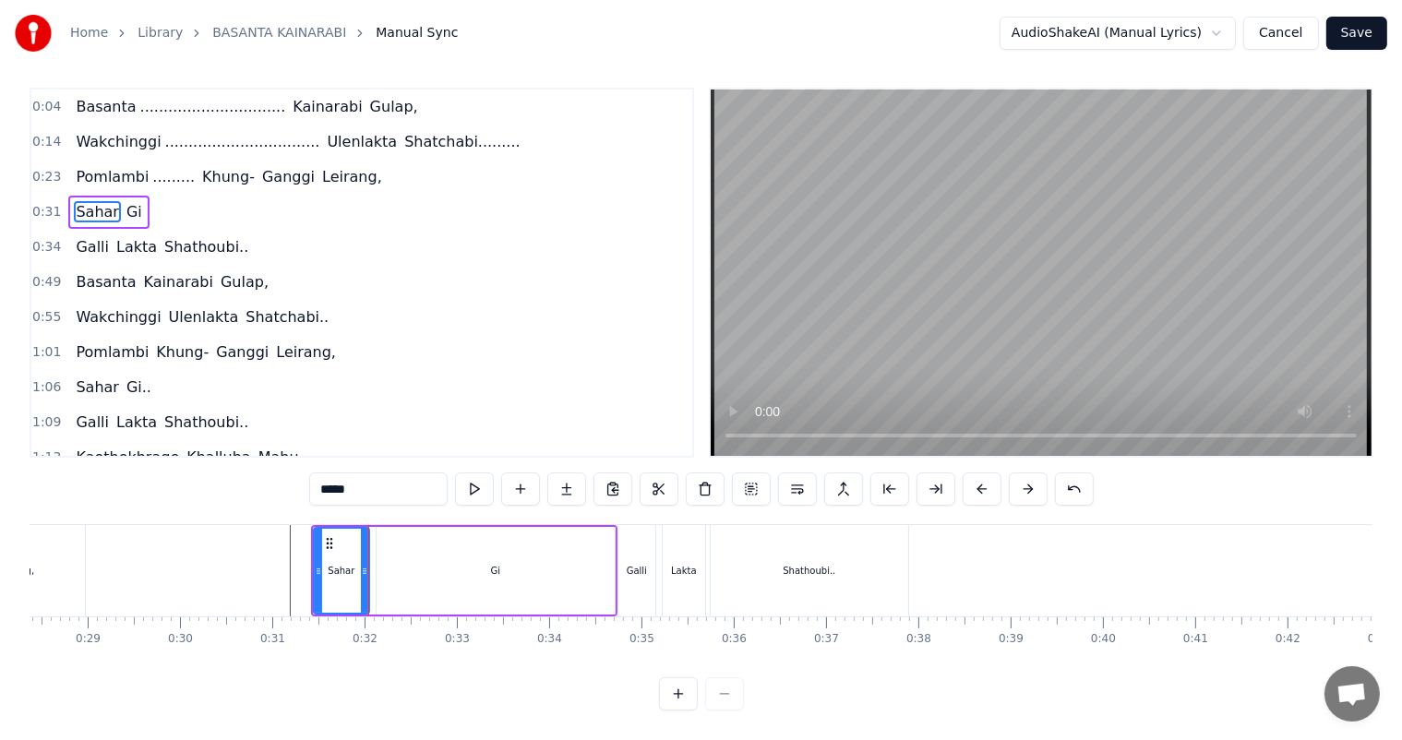
click at [394, 547] on div "Gi" at bounding box center [495, 571] width 238 height 88
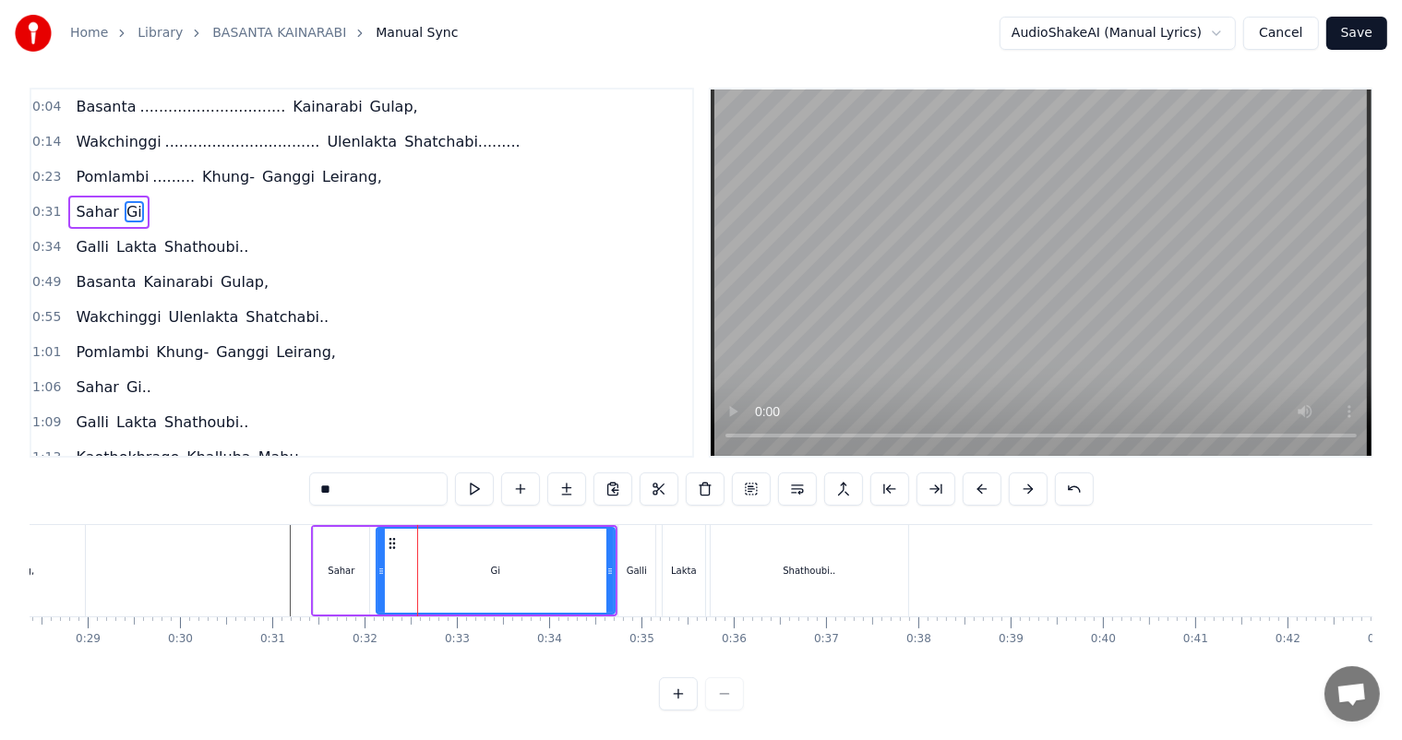
click at [412, 546] on div "Gi" at bounding box center [495, 571] width 236 height 84
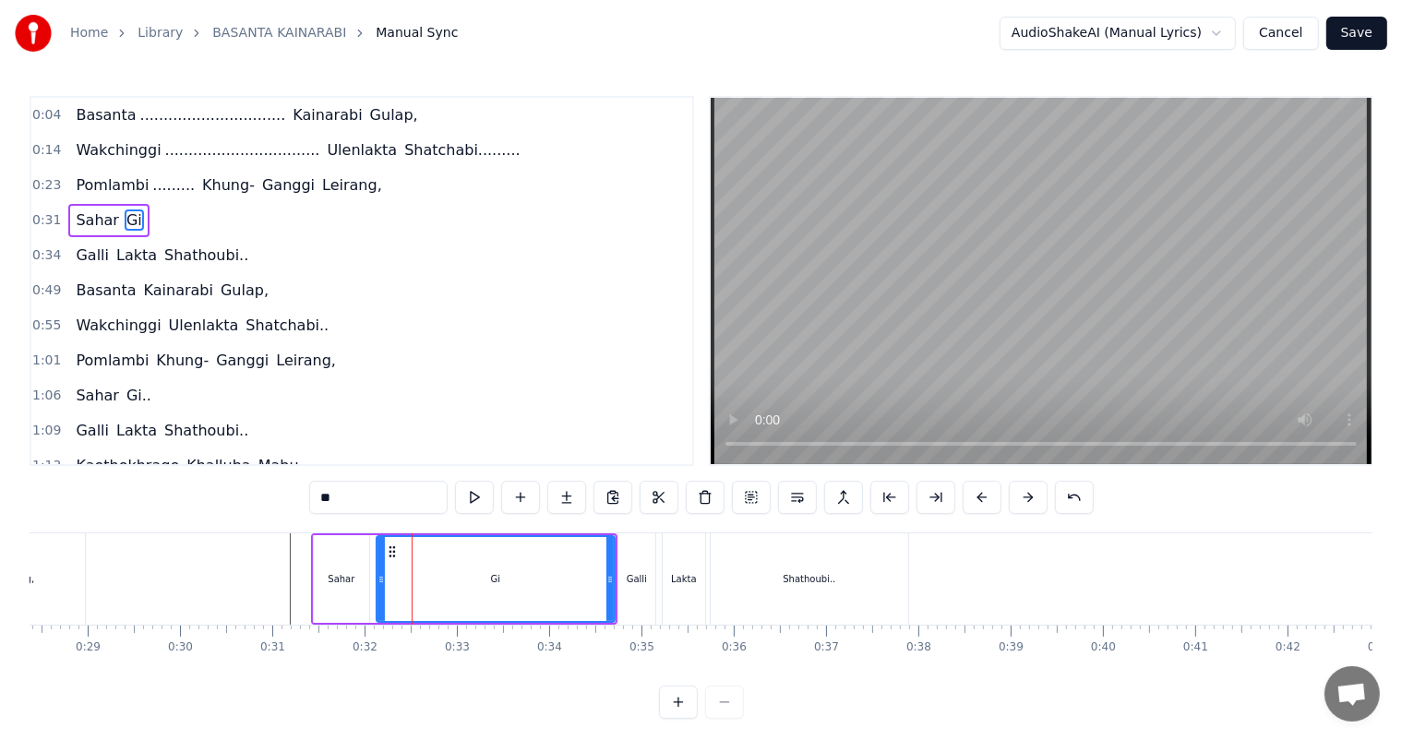
click at [352, 558] on div "Sahar" at bounding box center [341, 579] width 55 height 88
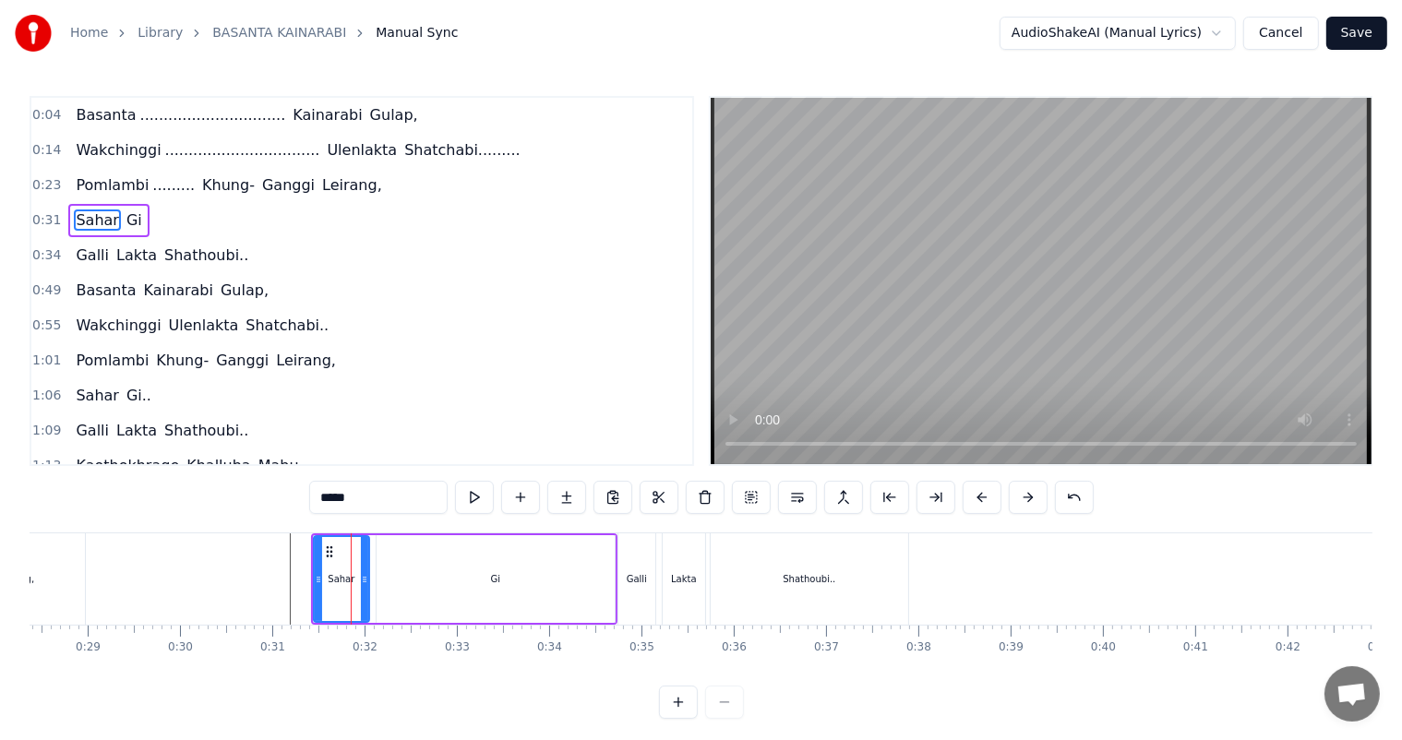
click at [399, 577] on div "Gi" at bounding box center [495, 579] width 238 height 88
type input "**"
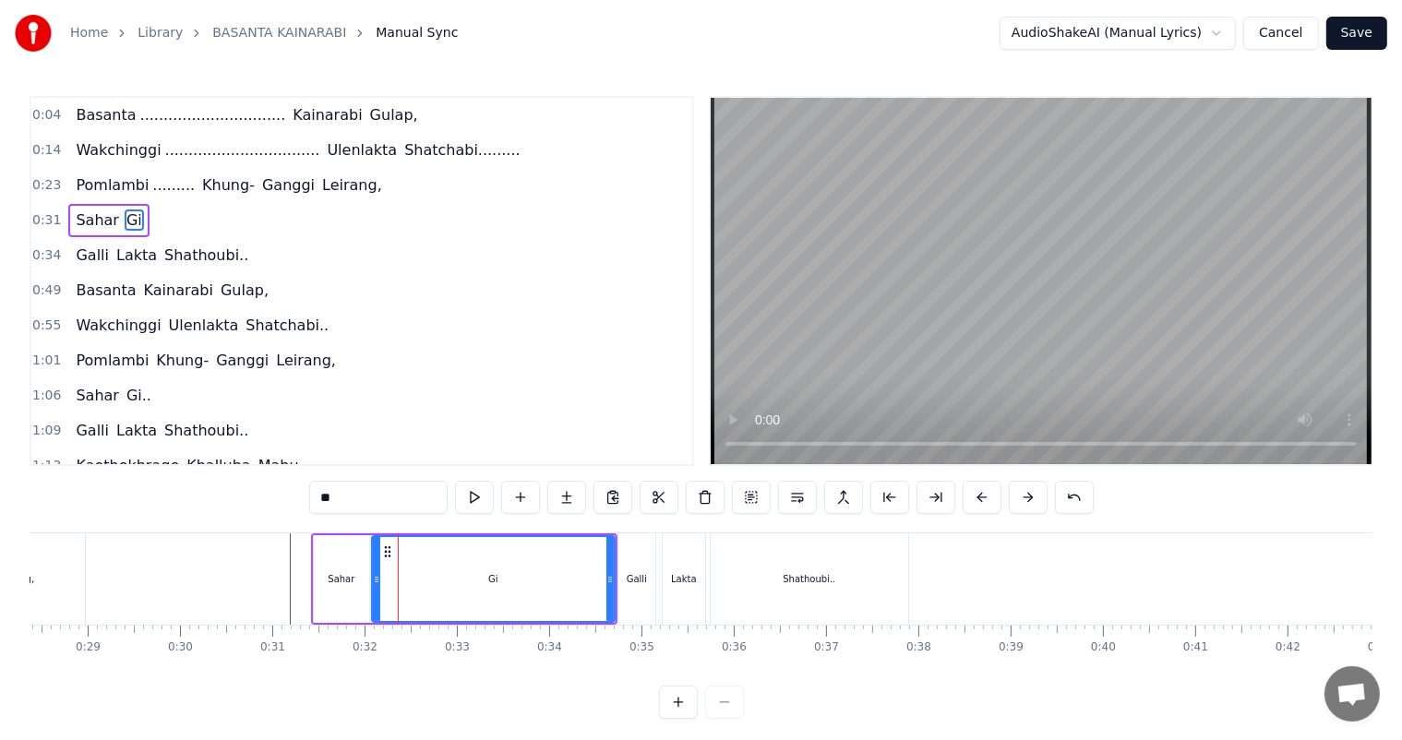
click at [373, 575] on icon at bounding box center [376, 579] width 7 height 15
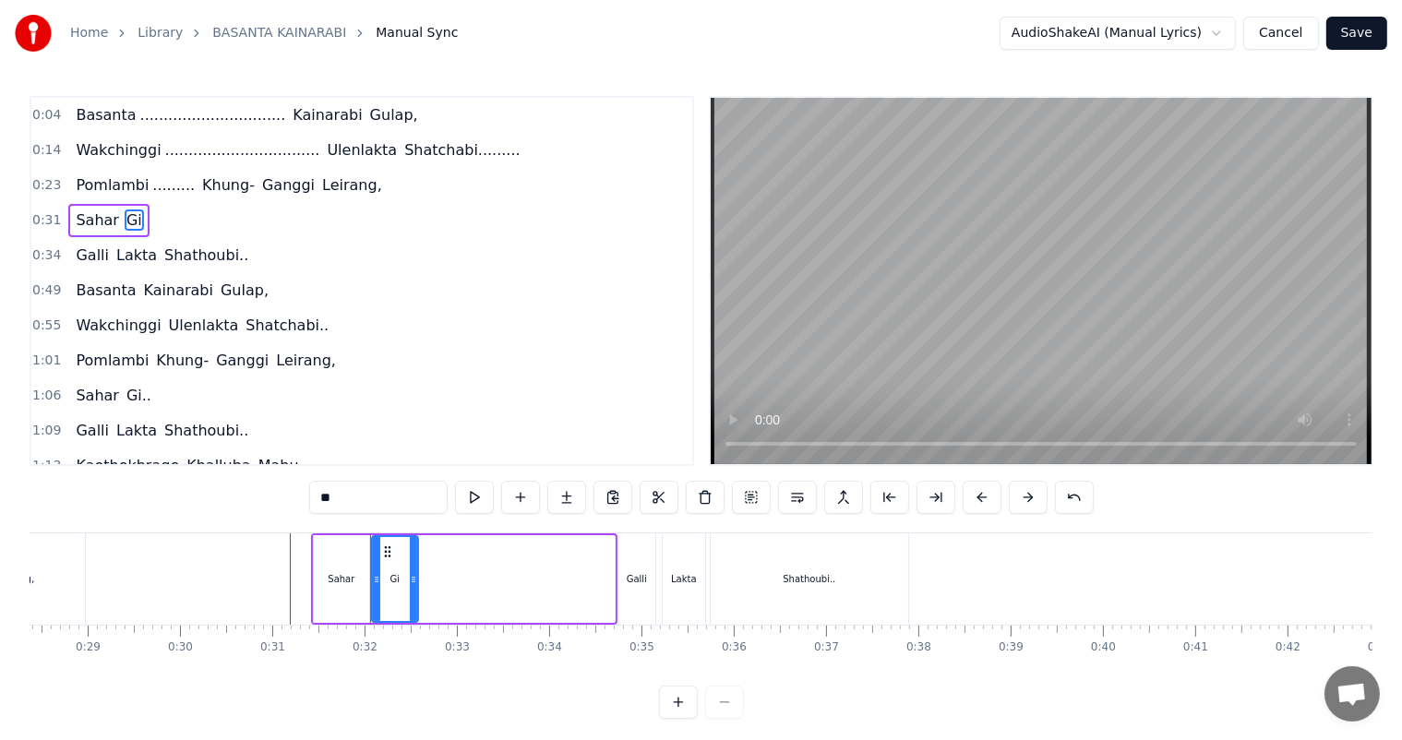
drag, startPoint x: 612, startPoint y: 579, endPoint x: 414, endPoint y: 571, distance: 197.6
click at [414, 572] on icon at bounding box center [413, 579] width 7 height 15
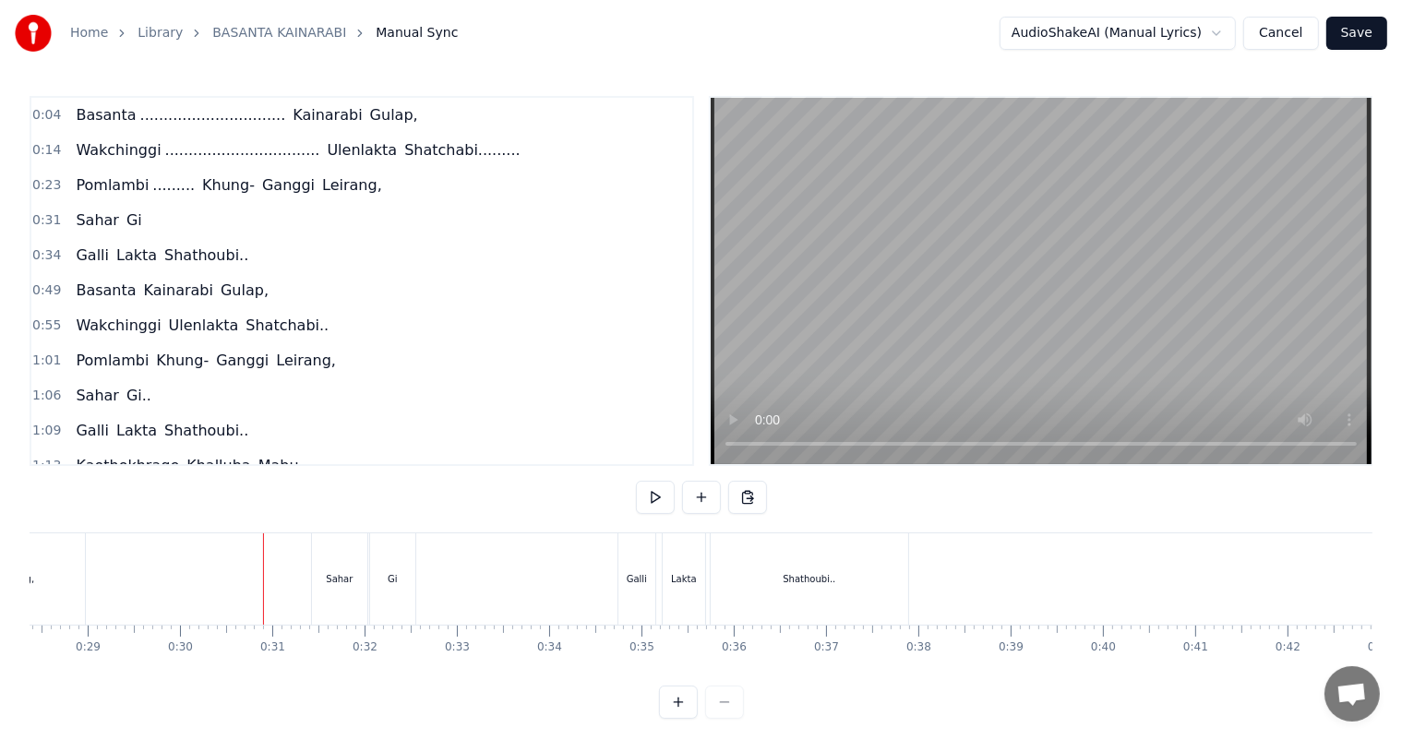
scroll to position [24, 0]
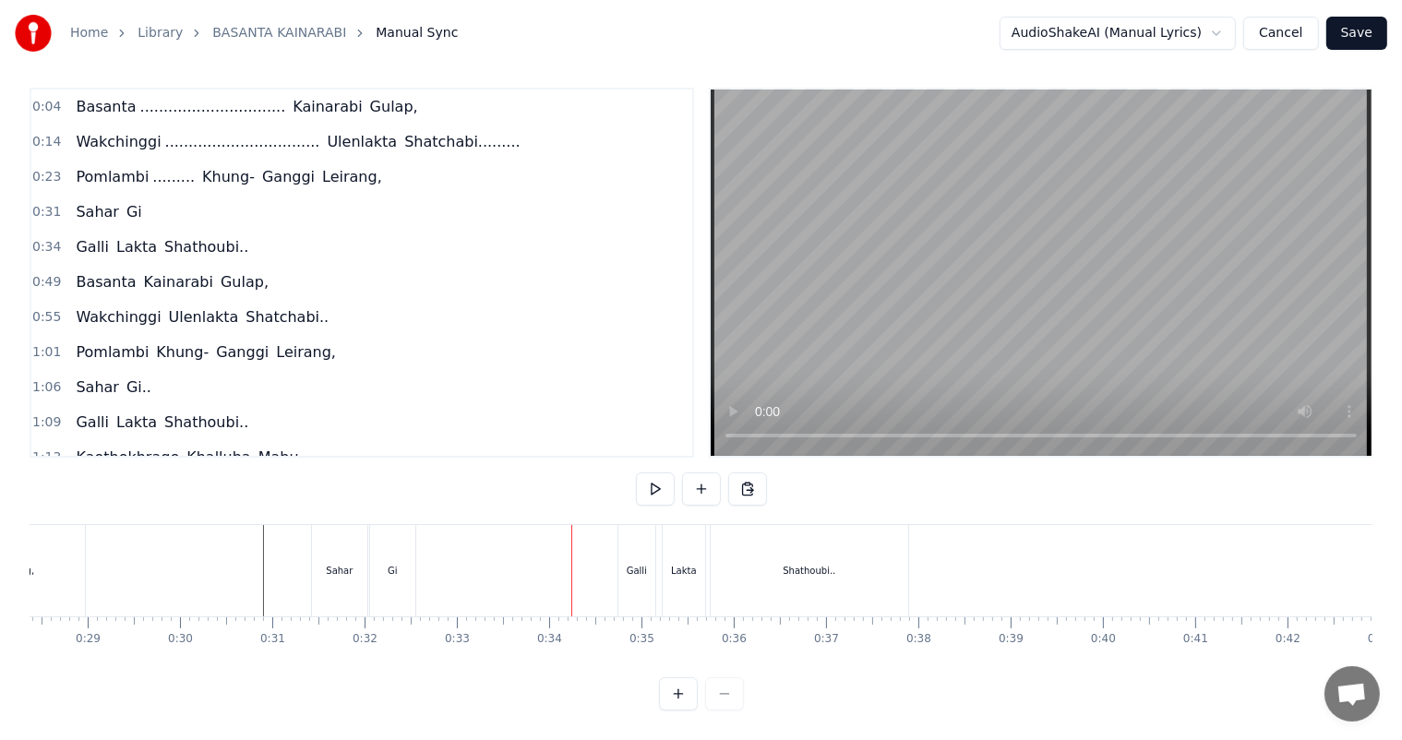
click at [396, 550] on div "Gi" at bounding box center [392, 570] width 45 height 91
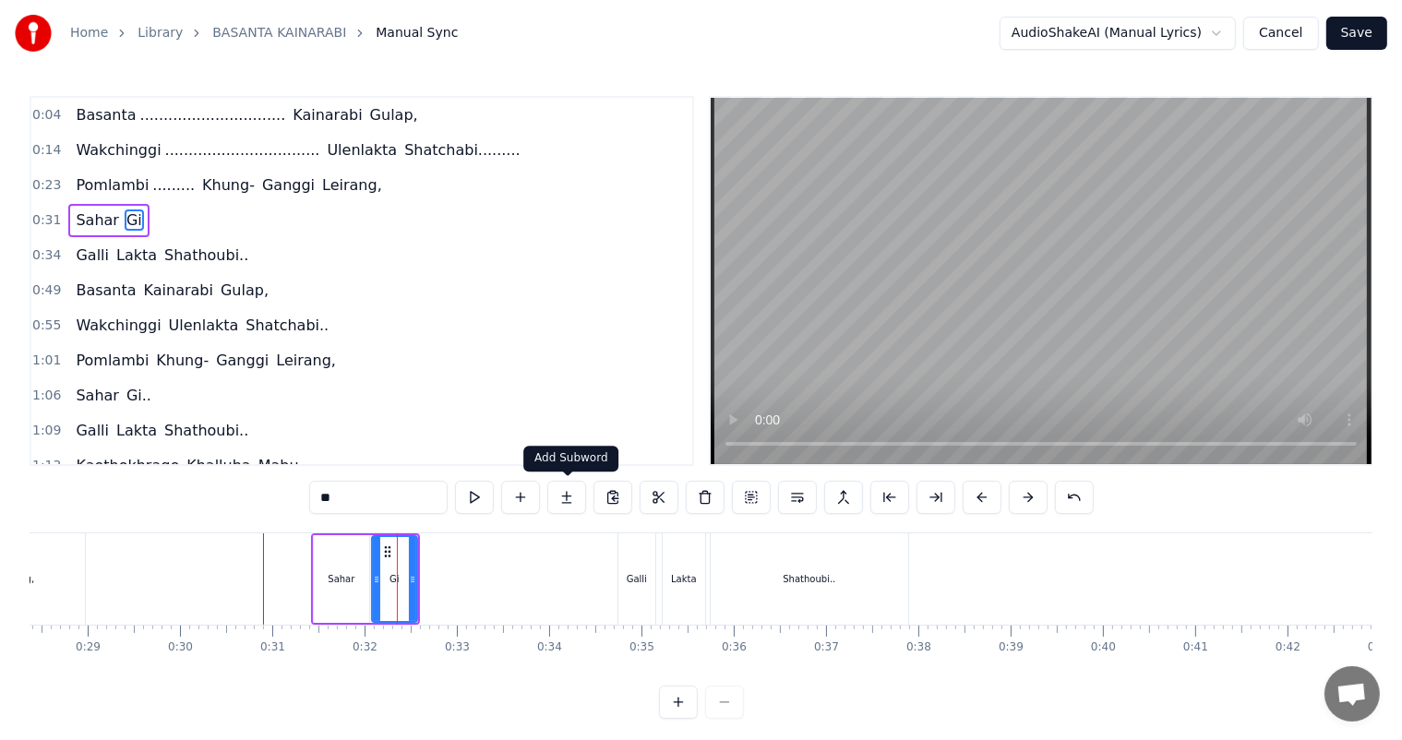
click at [567, 495] on button at bounding box center [566, 497] width 39 height 33
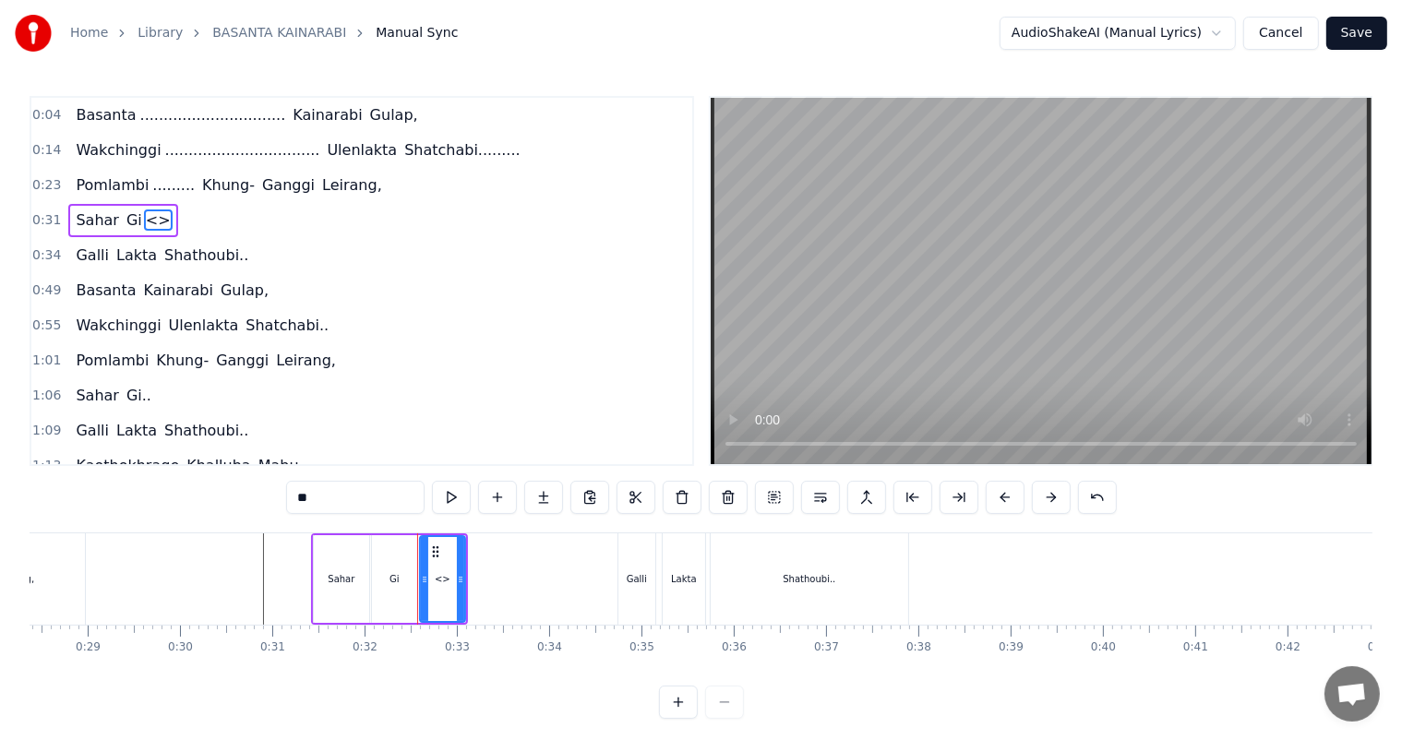
drag, startPoint x: 328, startPoint y: 501, endPoint x: 288, endPoint y: 502, distance: 40.6
click at [288, 502] on input "**" at bounding box center [355, 497] width 138 height 33
drag, startPoint x: 461, startPoint y: 579, endPoint x: 517, endPoint y: 582, distance: 55.5
click at [517, 582] on icon at bounding box center [515, 579] width 7 height 15
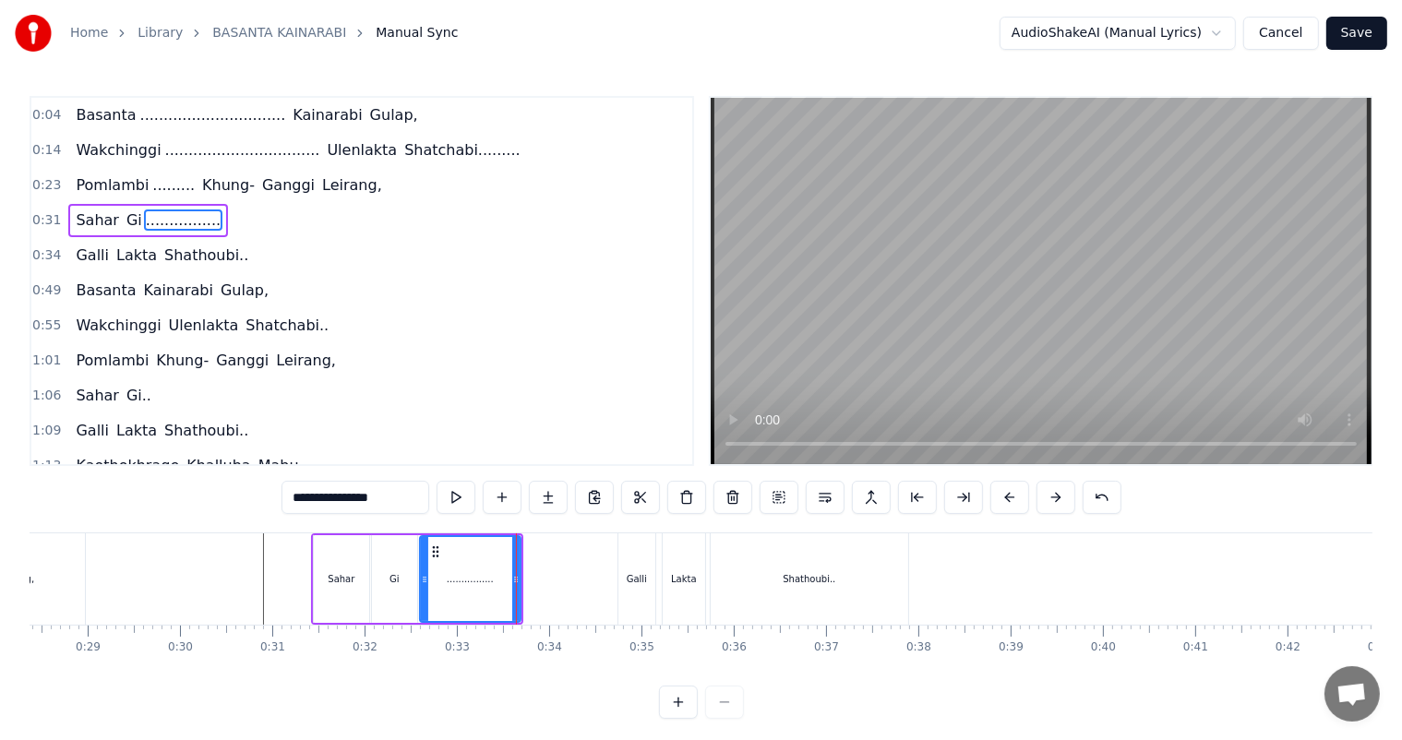
type input "**********"
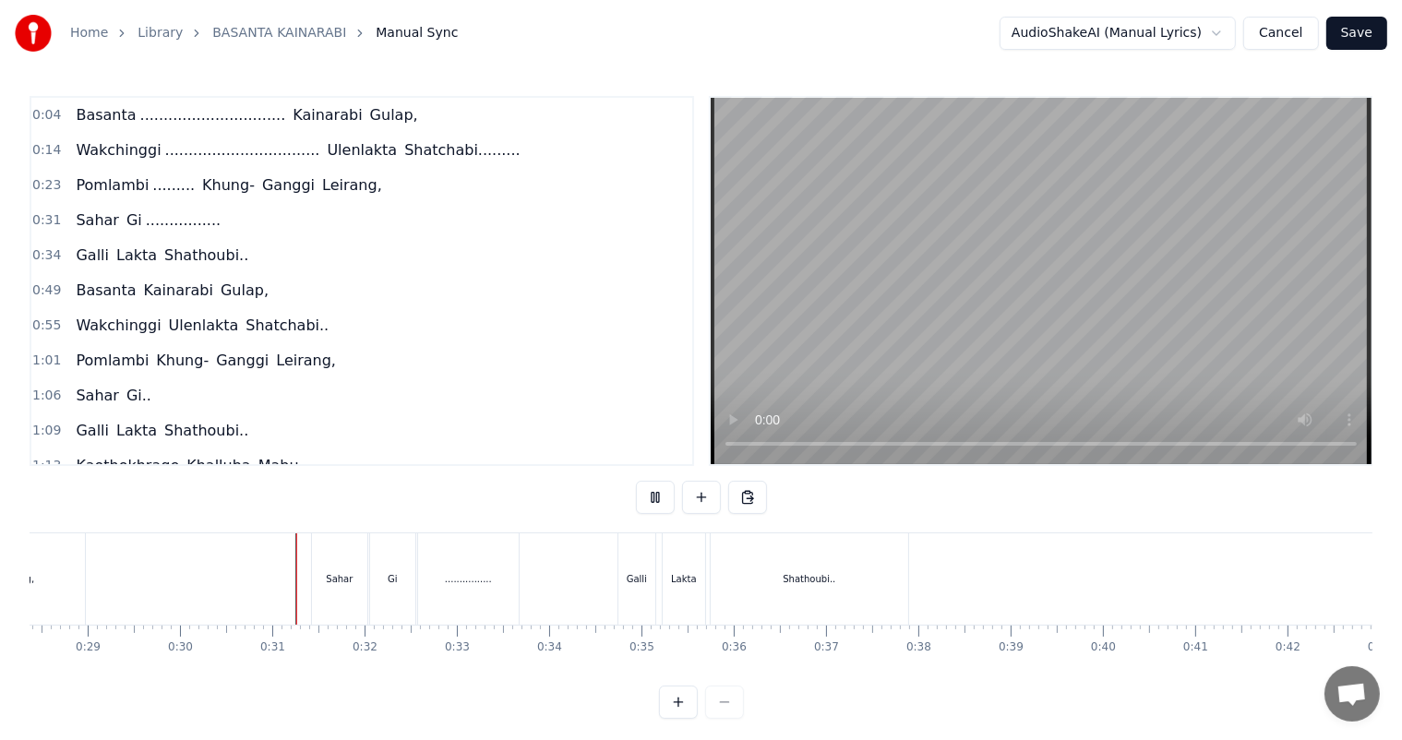
scroll to position [24, 0]
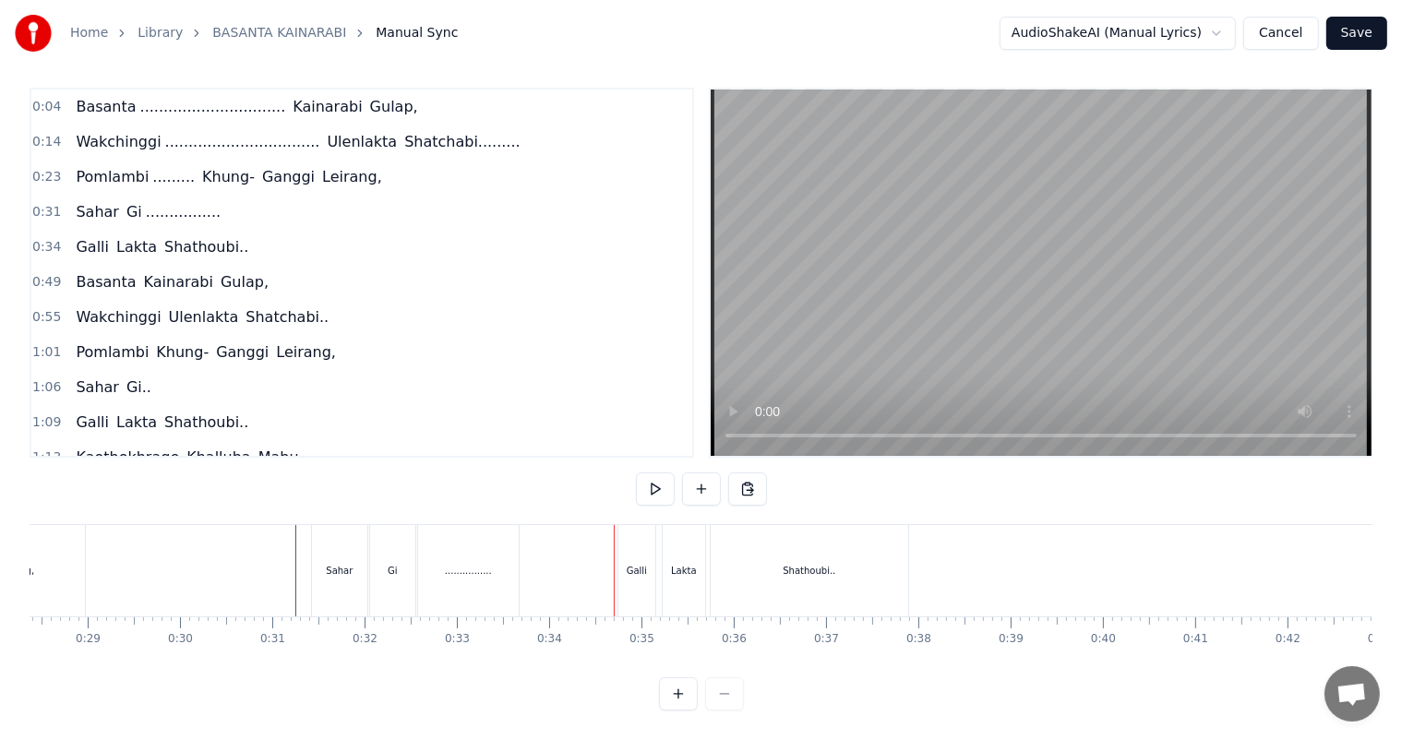
click at [451, 567] on div "................" at bounding box center [468, 570] width 101 height 91
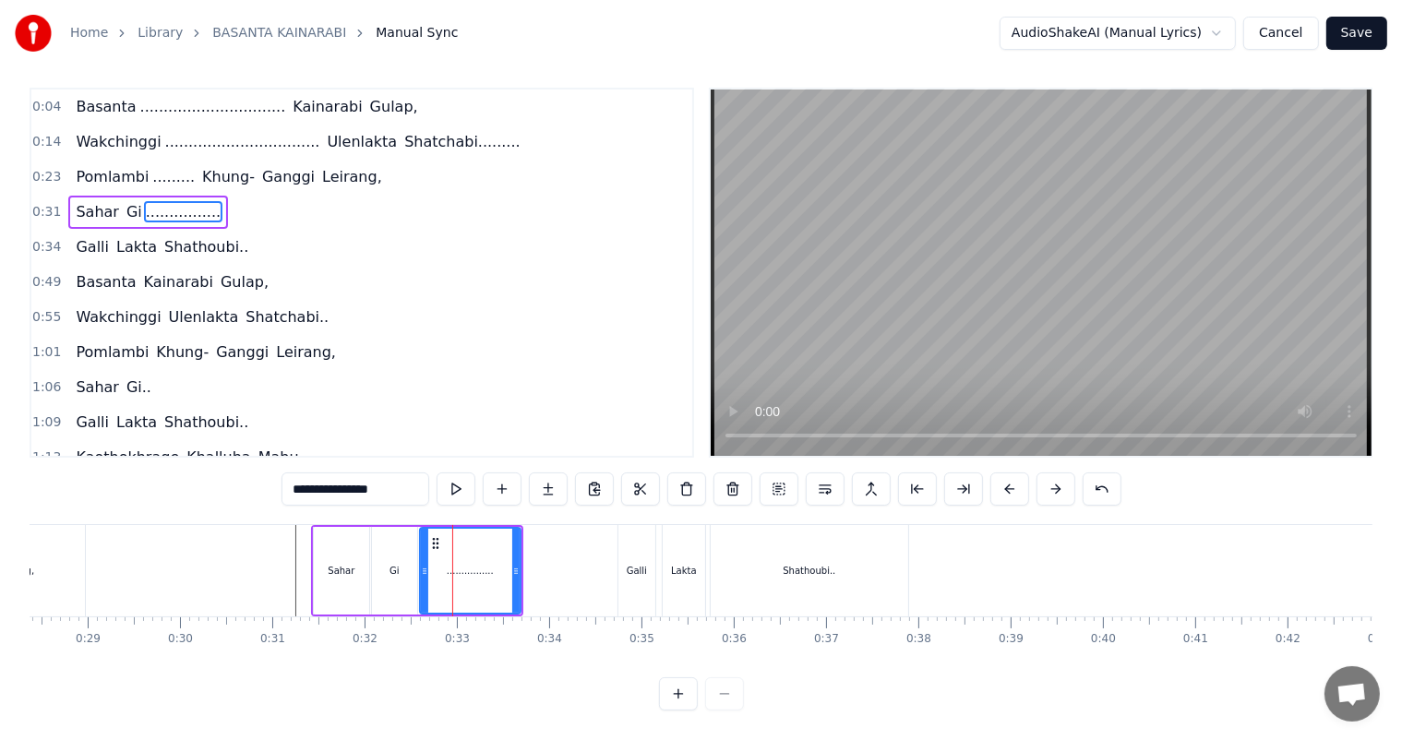
scroll to position [0, 0]
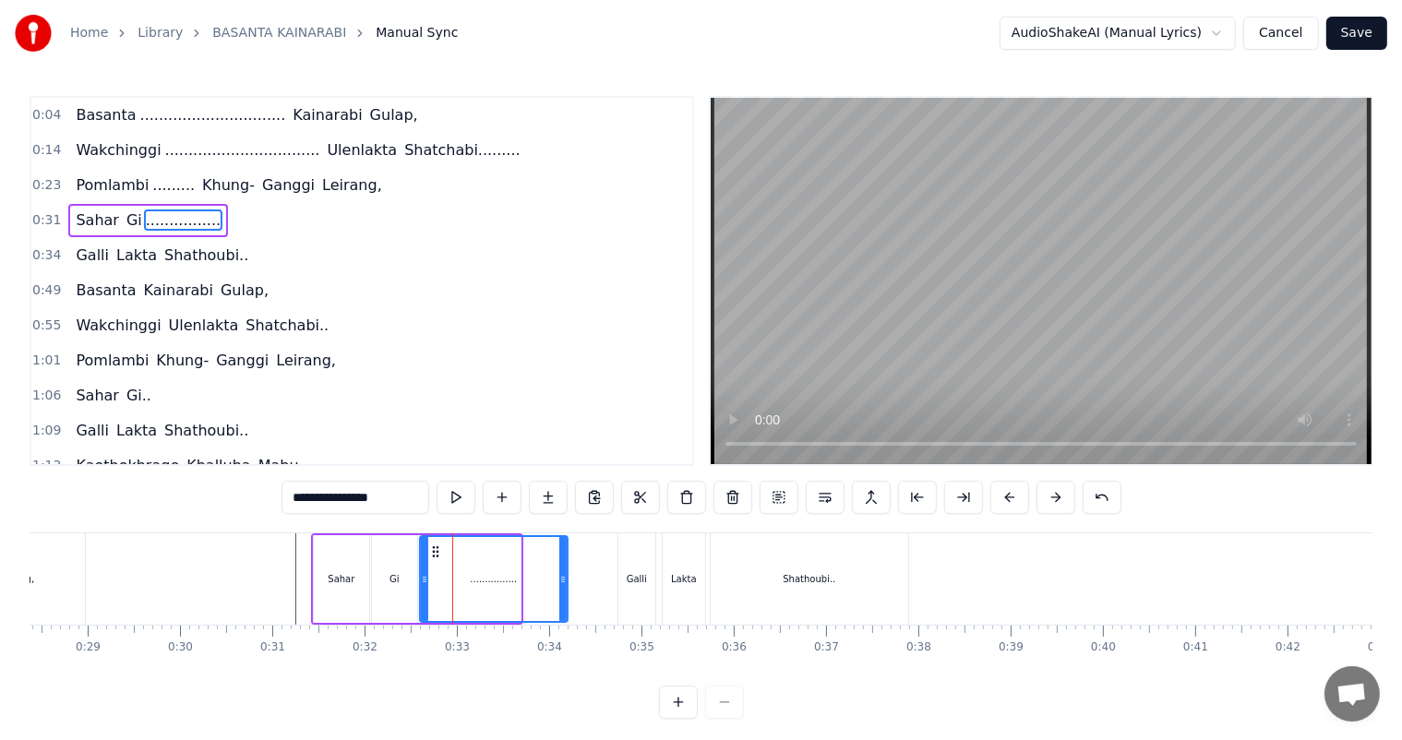
drag, startPoint x: 518, startPoint y: 579, endPoint x: 565, endPoint y: 586, distance: 47.5
click at [565, 586] on div at bounding box center [562, 579] width 7 height 84
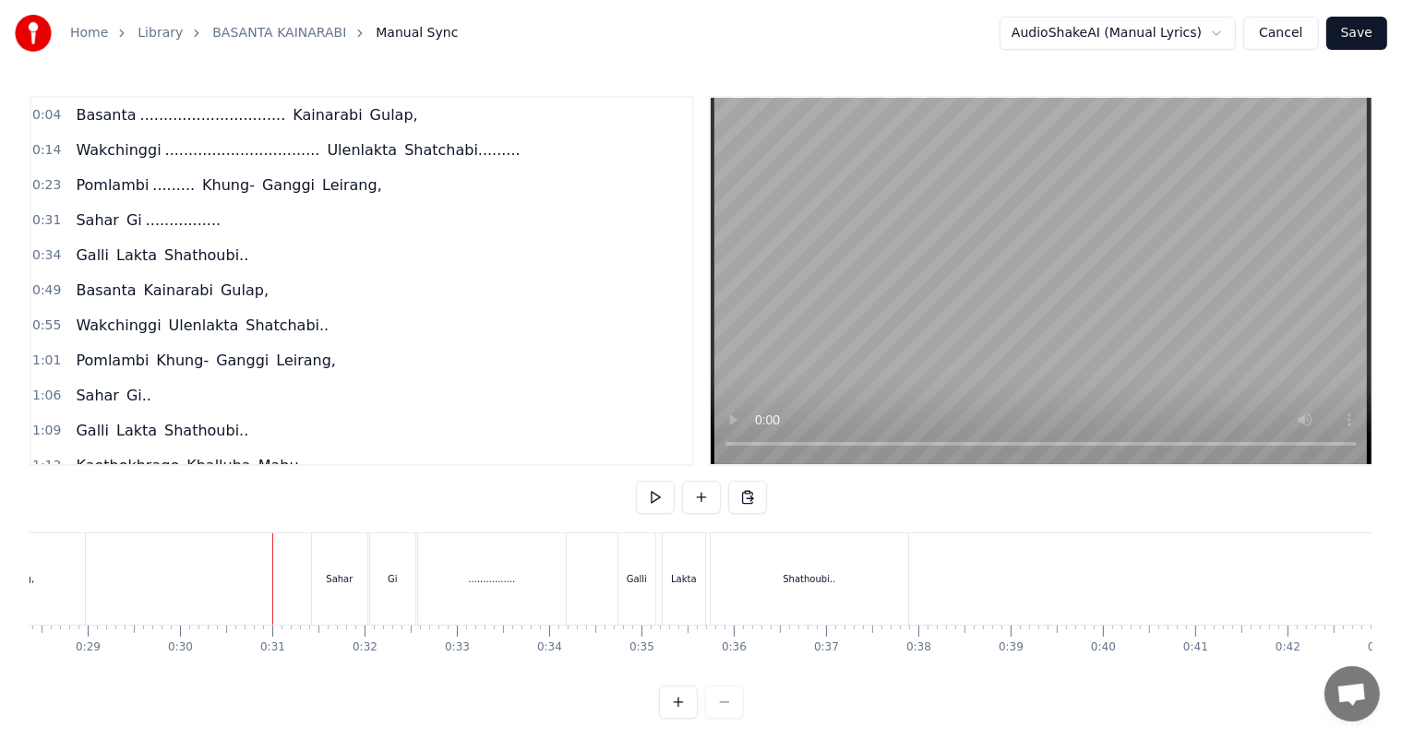
scroll to position [24, 0]
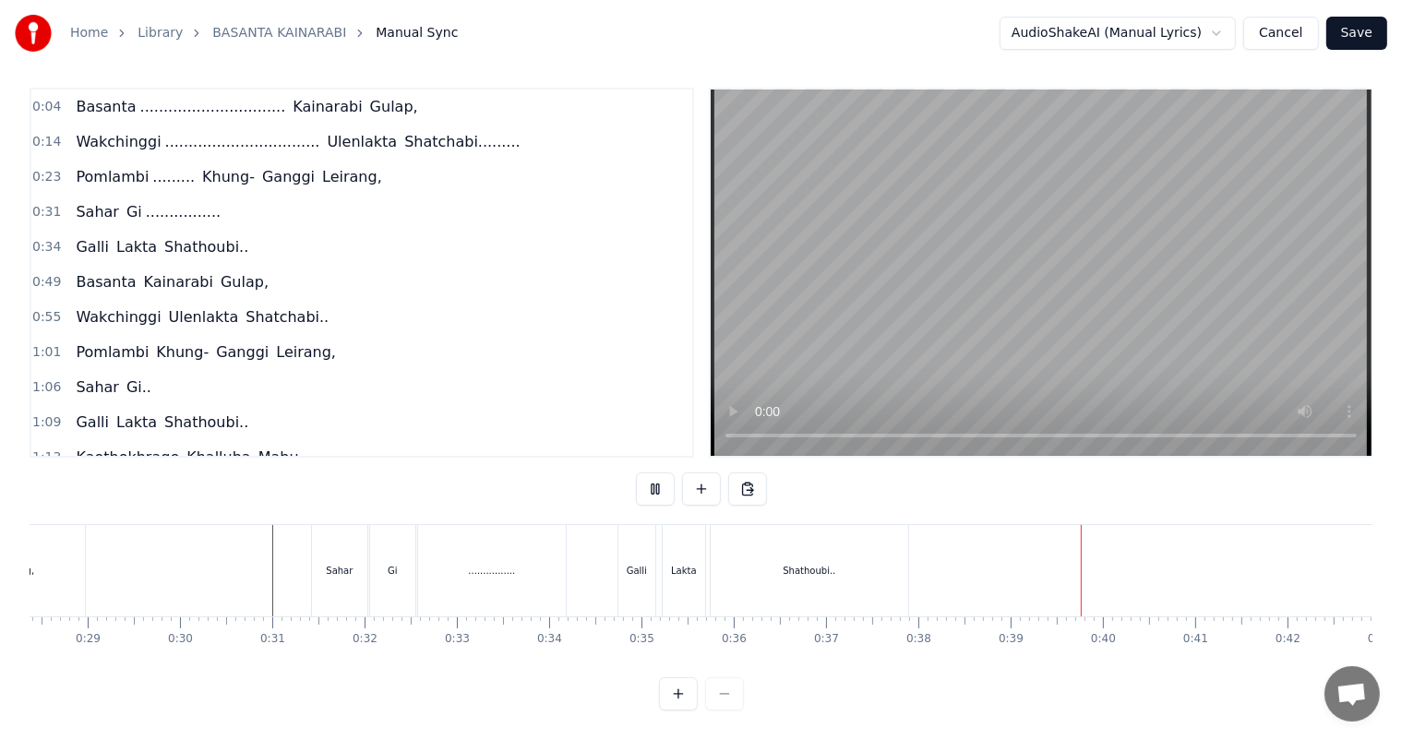
click at [794, 564] on div "Shathoubi.." at bounding box center [808, 571] width 53 height 14
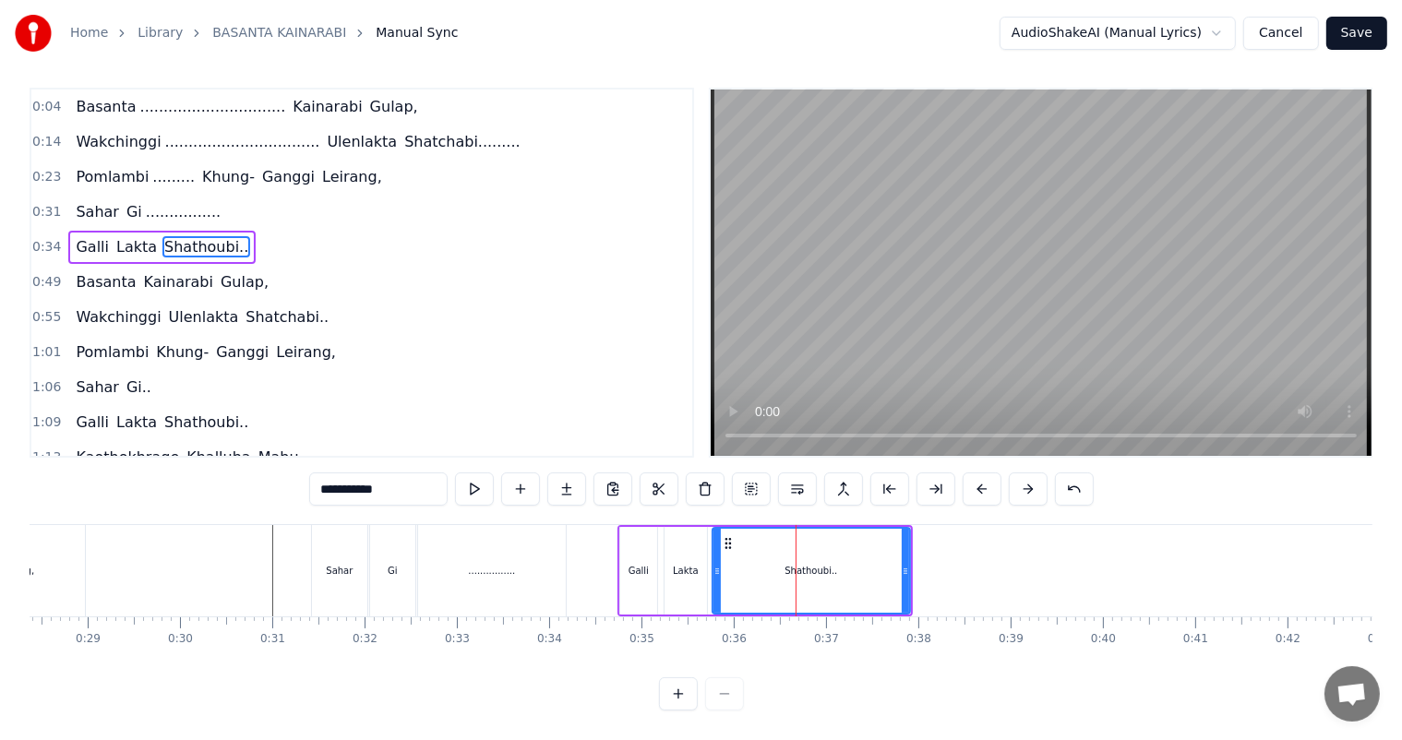
scroll to position [0, 0]
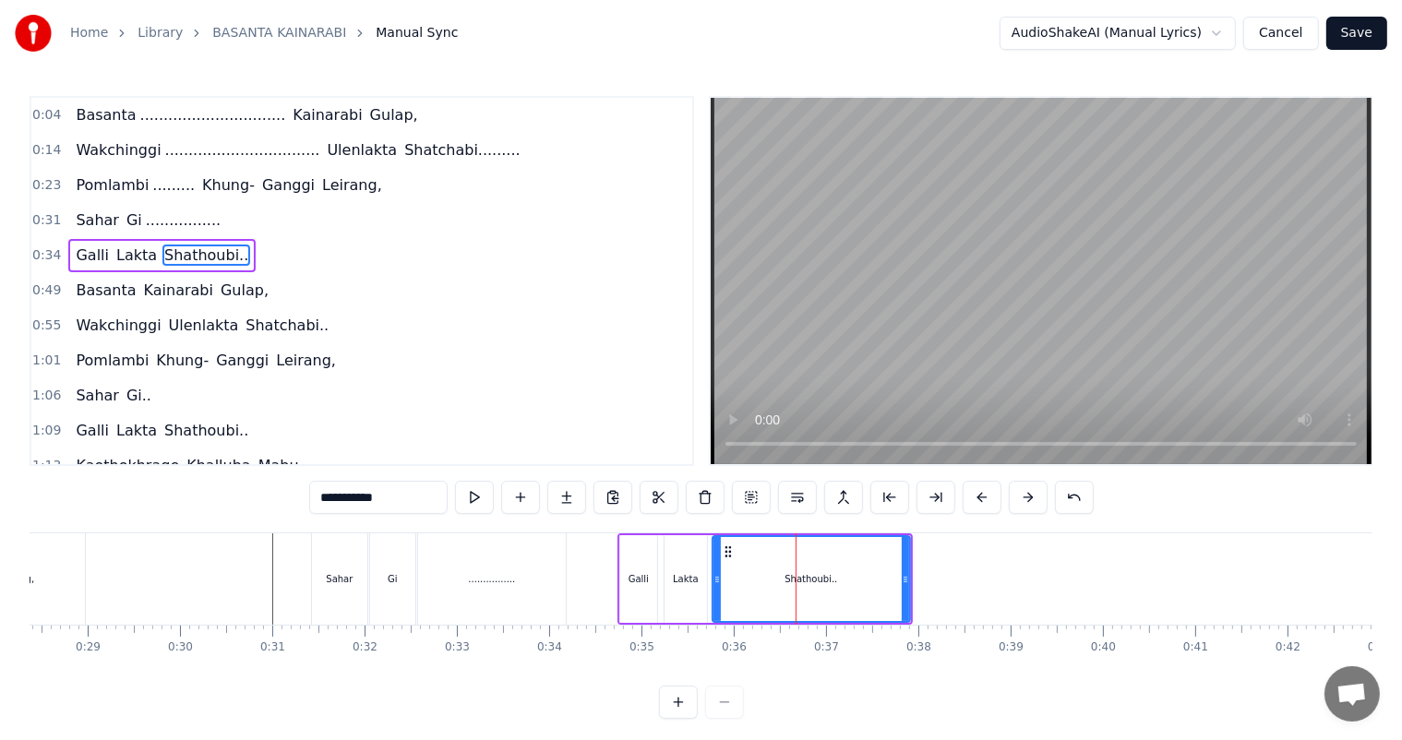
click at [908, 579] on icon at bounding box center [904, 579] width 7 height 15
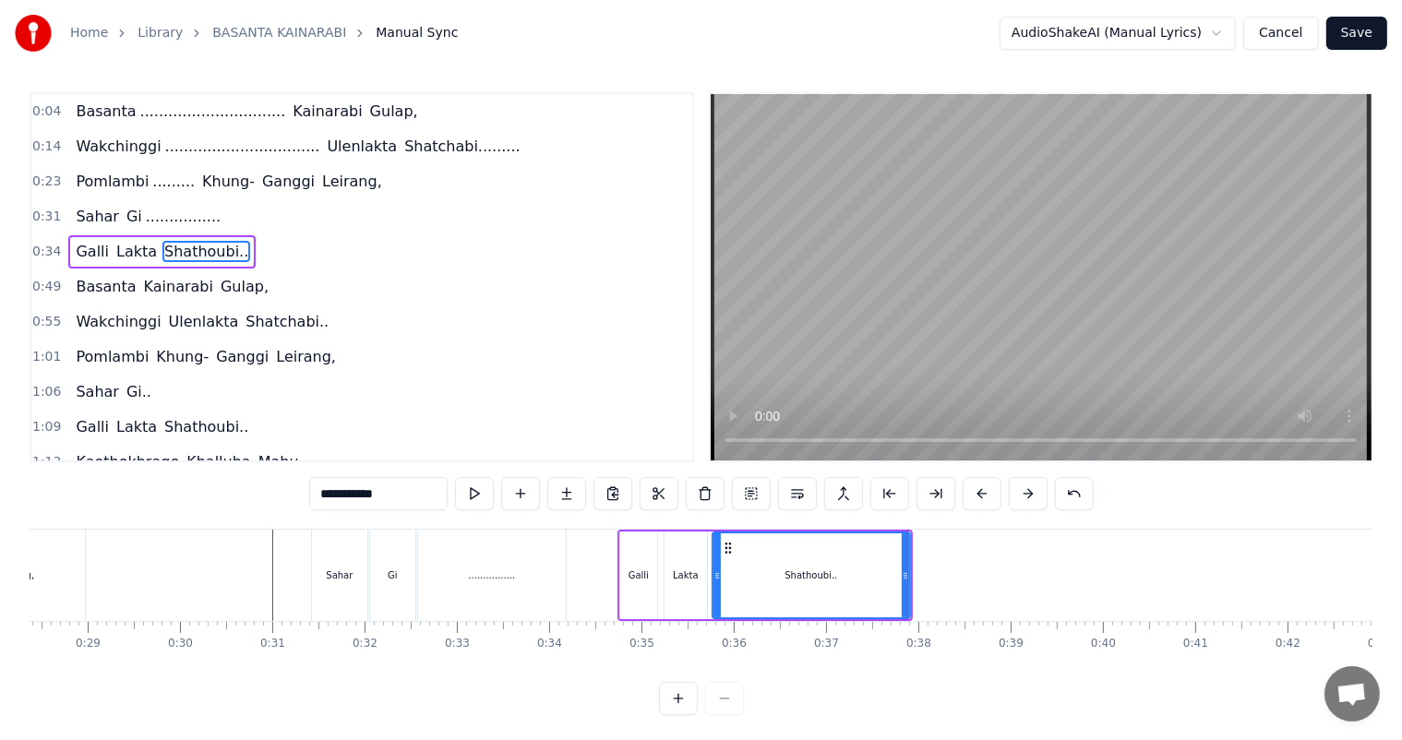
scroll to position [24, 0]
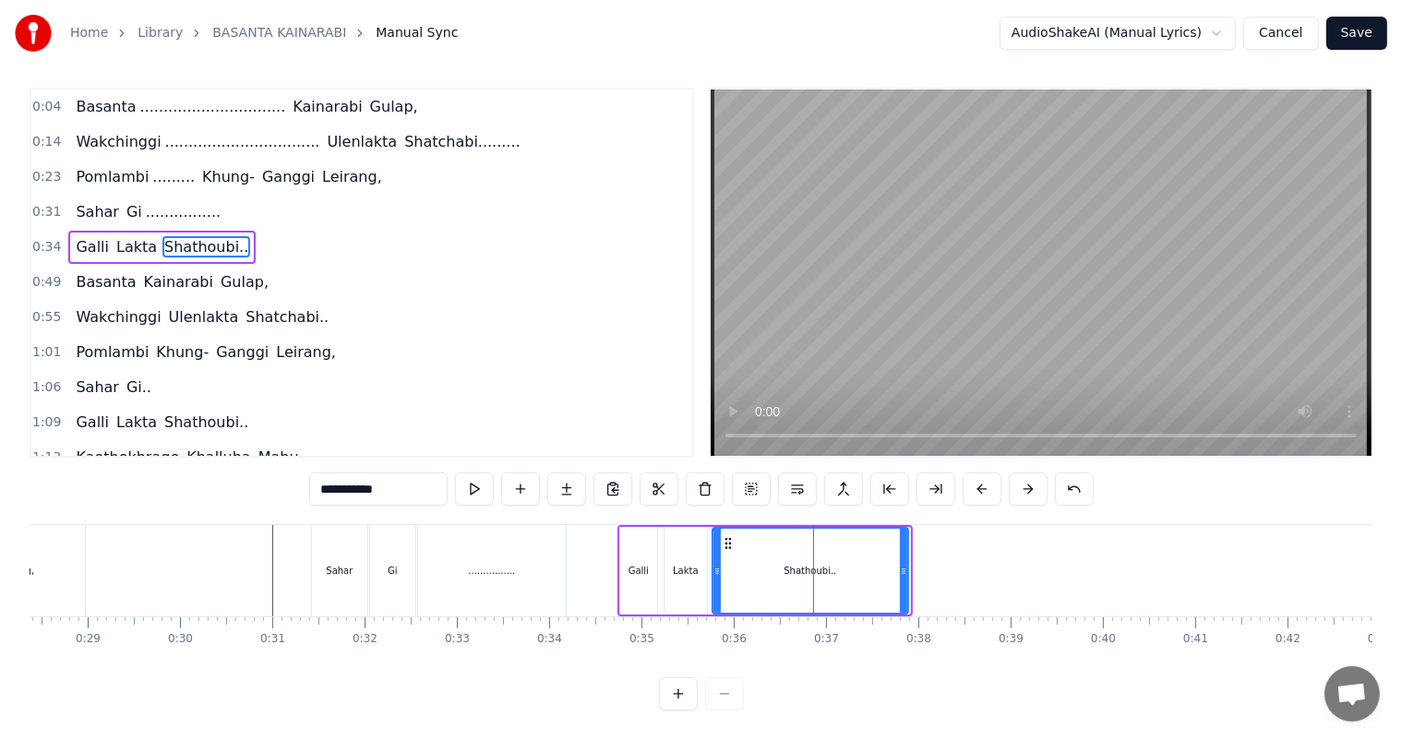
click at [901, 576] on div at bounding box center [903, 571] width 7 height 84
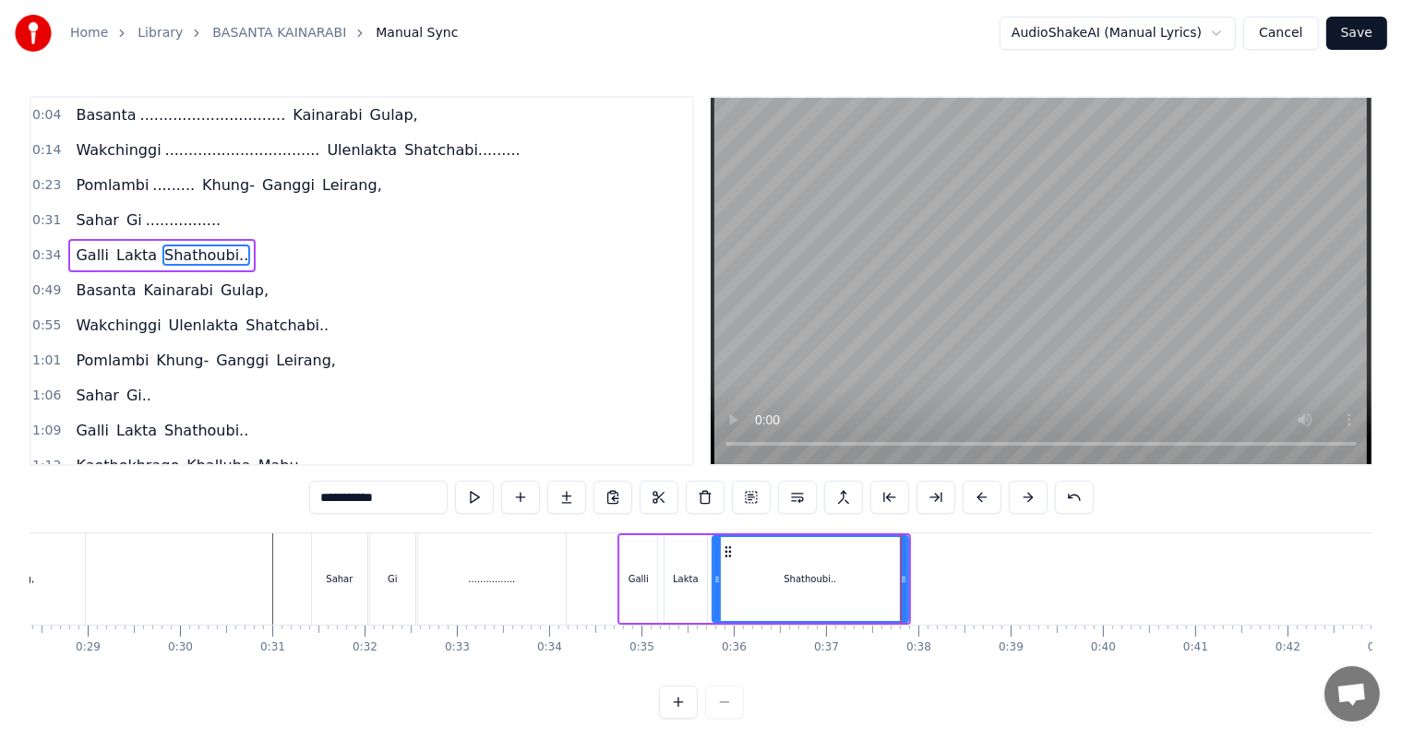
click at [405, 502] on input "**********" at bounding box center [378, 497] width 138 height 33
type input "**********"
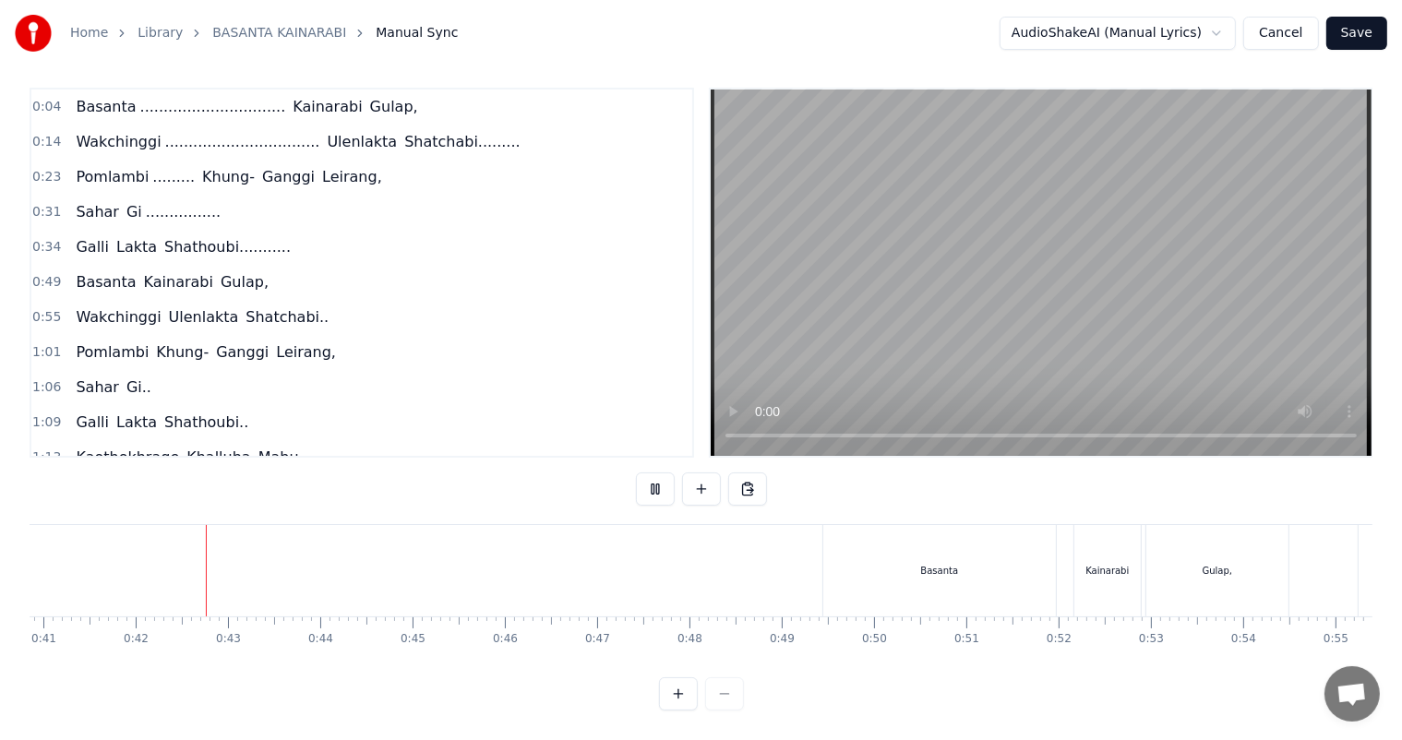
scroll to position [0, 3790]
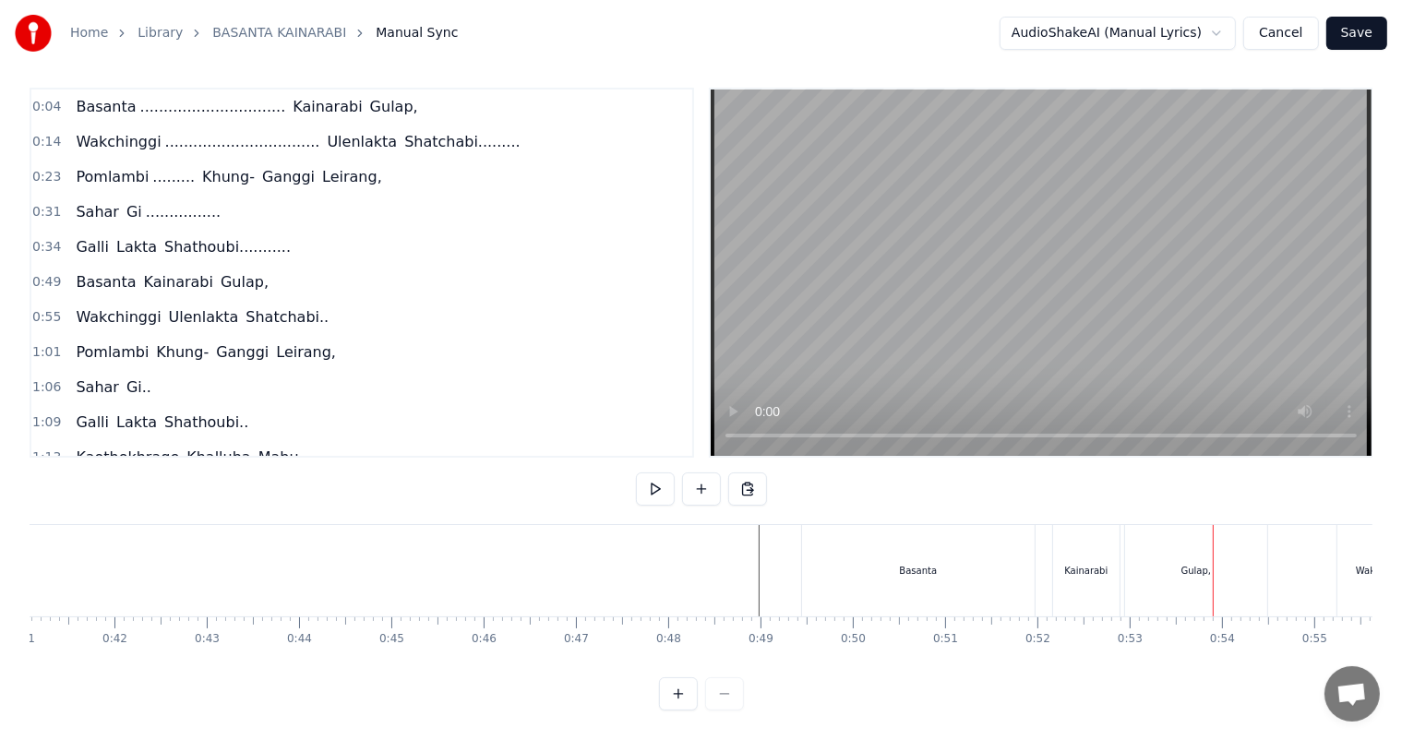
click at [925, 563] on div "Basanta" at bounding box center [918, 570] width 233 height 91
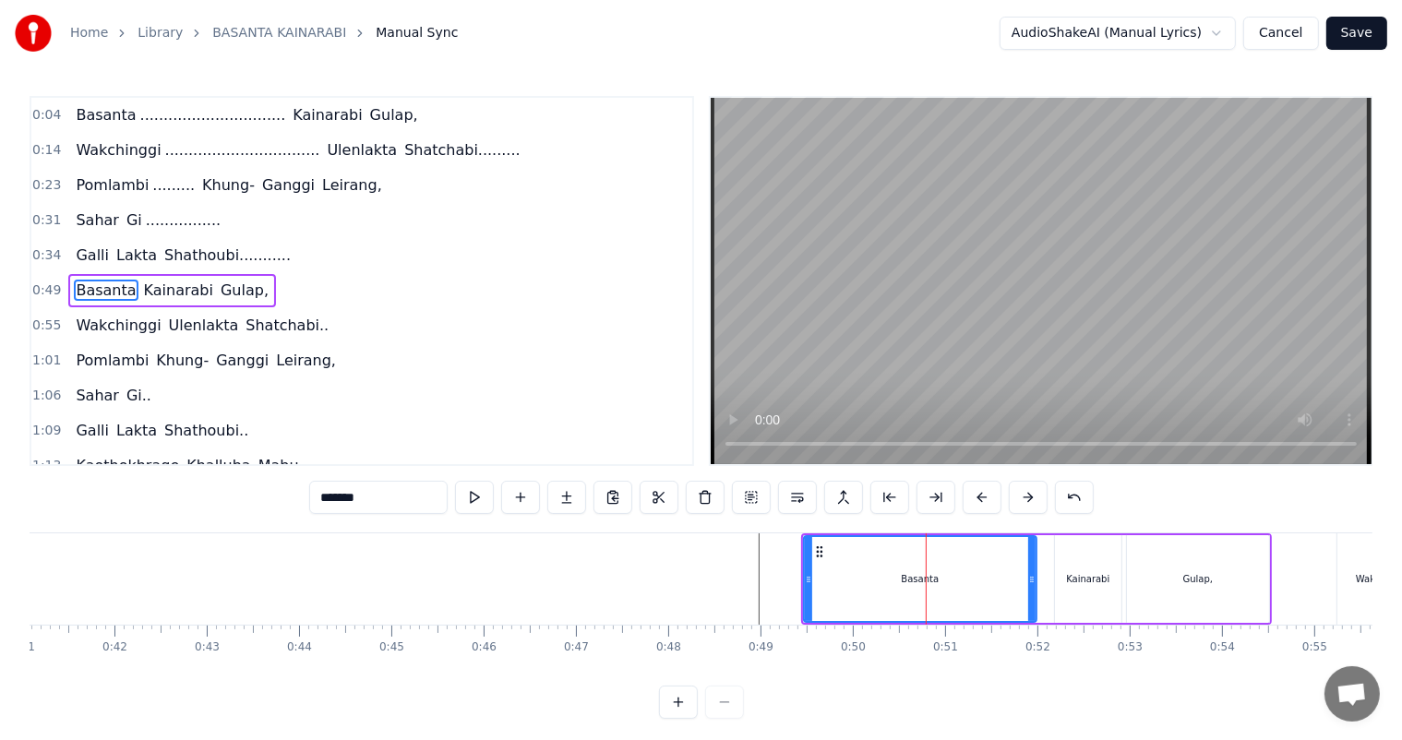
scroll to position [3, 0]
click at [395, 506] on input "*******" at bounding box center [378, 497] width 138 height 33
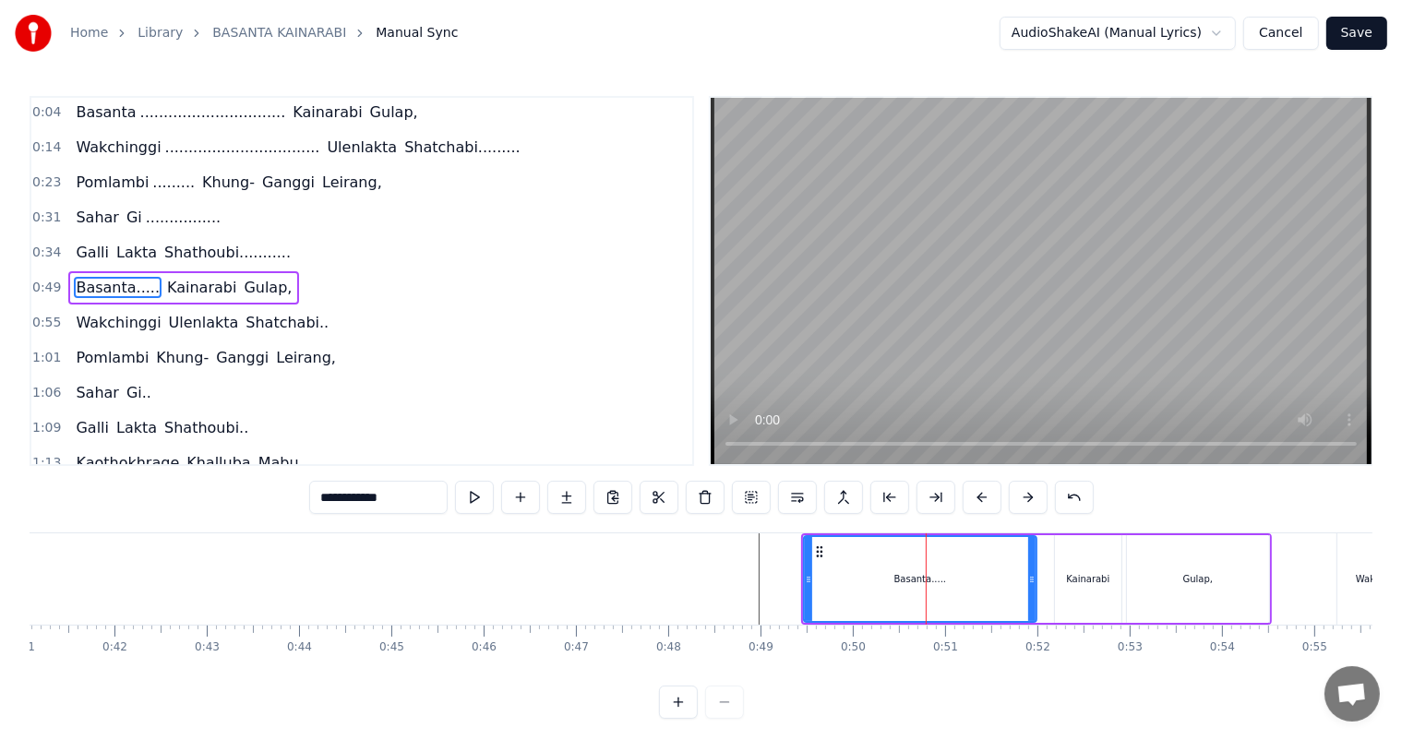
type input "**********"
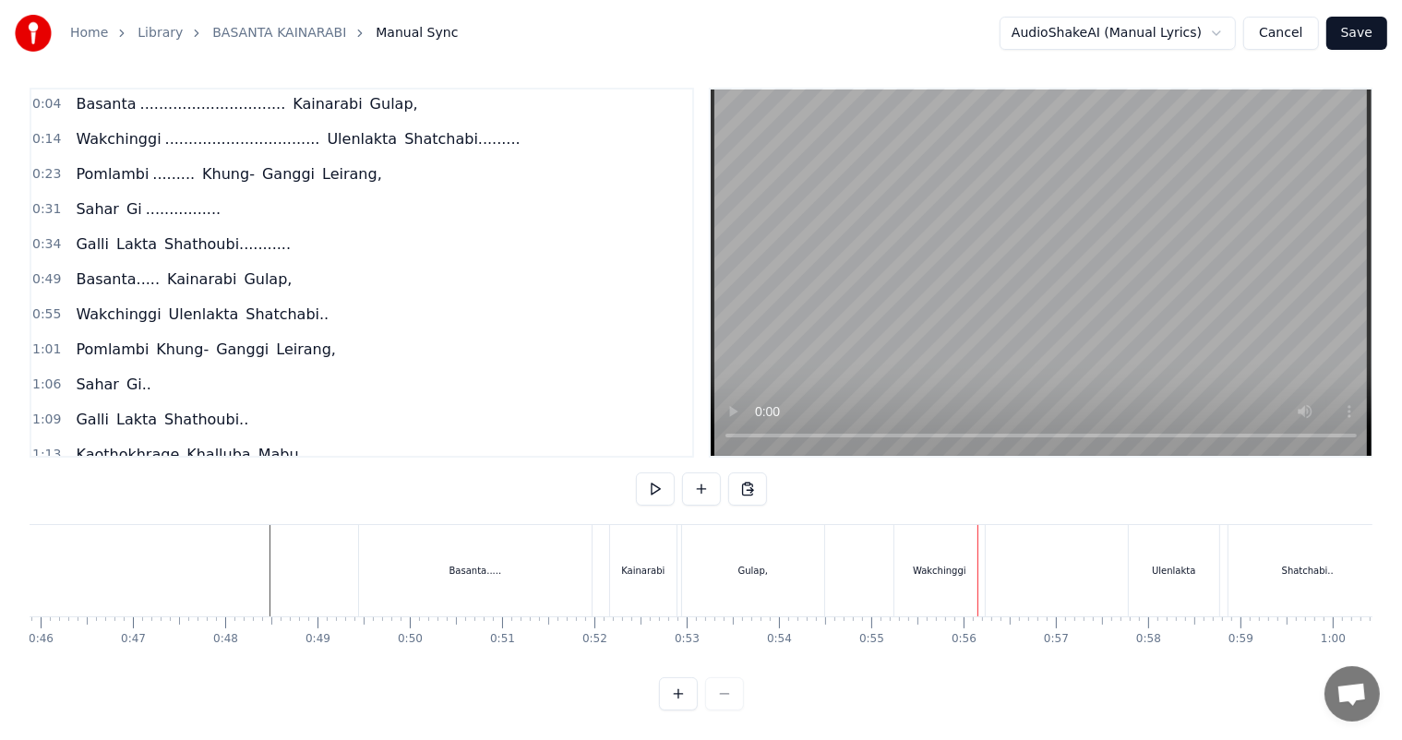
scroll to position [0, 4199]
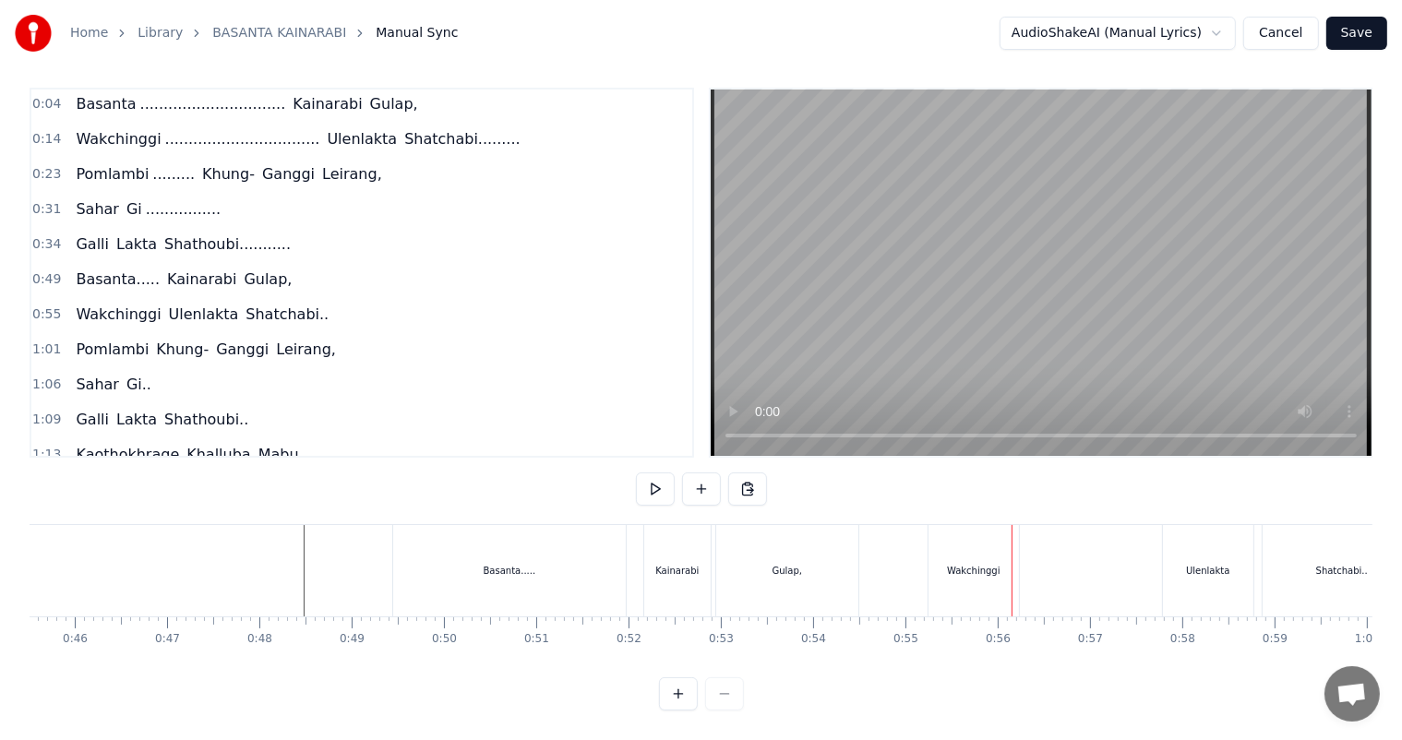
click at [520, 544] on div "Basanta....." at bounding box center [509, 570] width 233 height 91
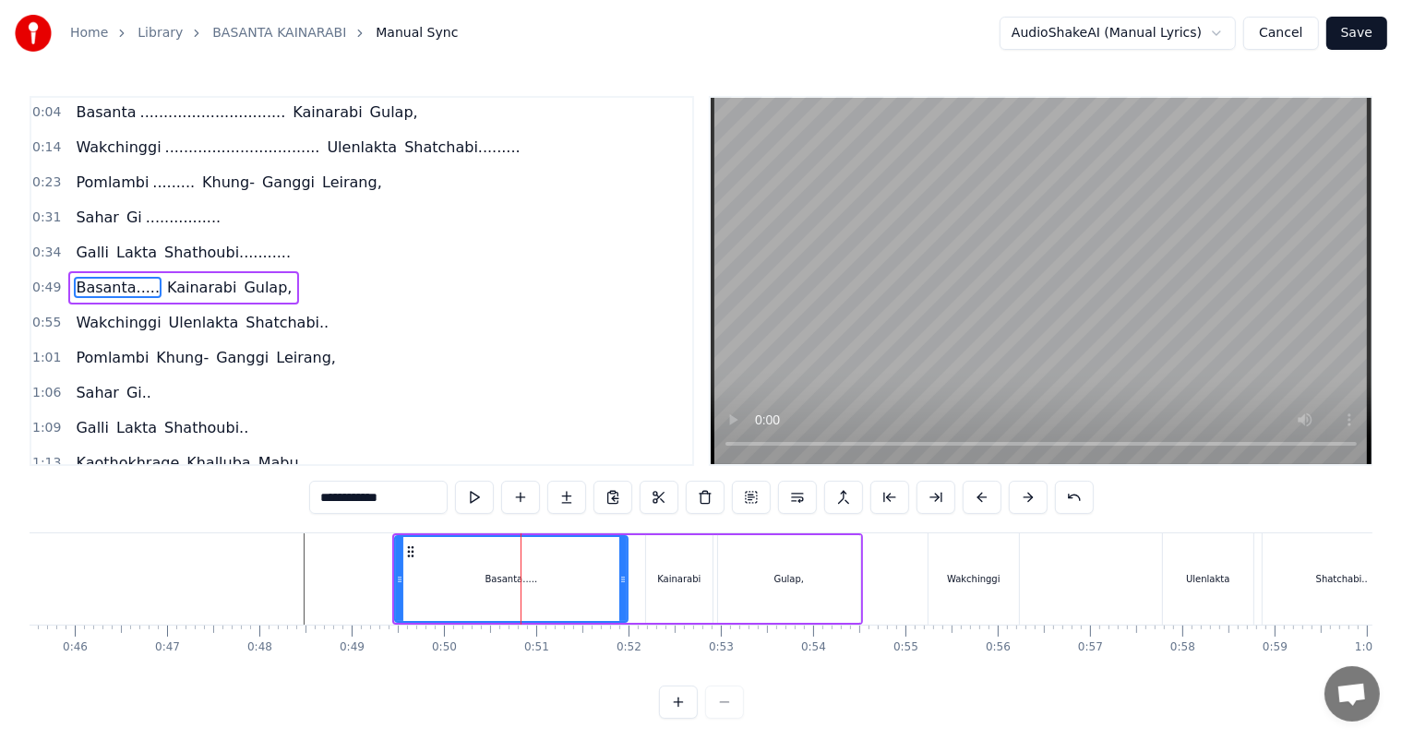
click at [386, 498] on input "**********" at bounding box center [378, 497] width 138 height 33
type input "**********"
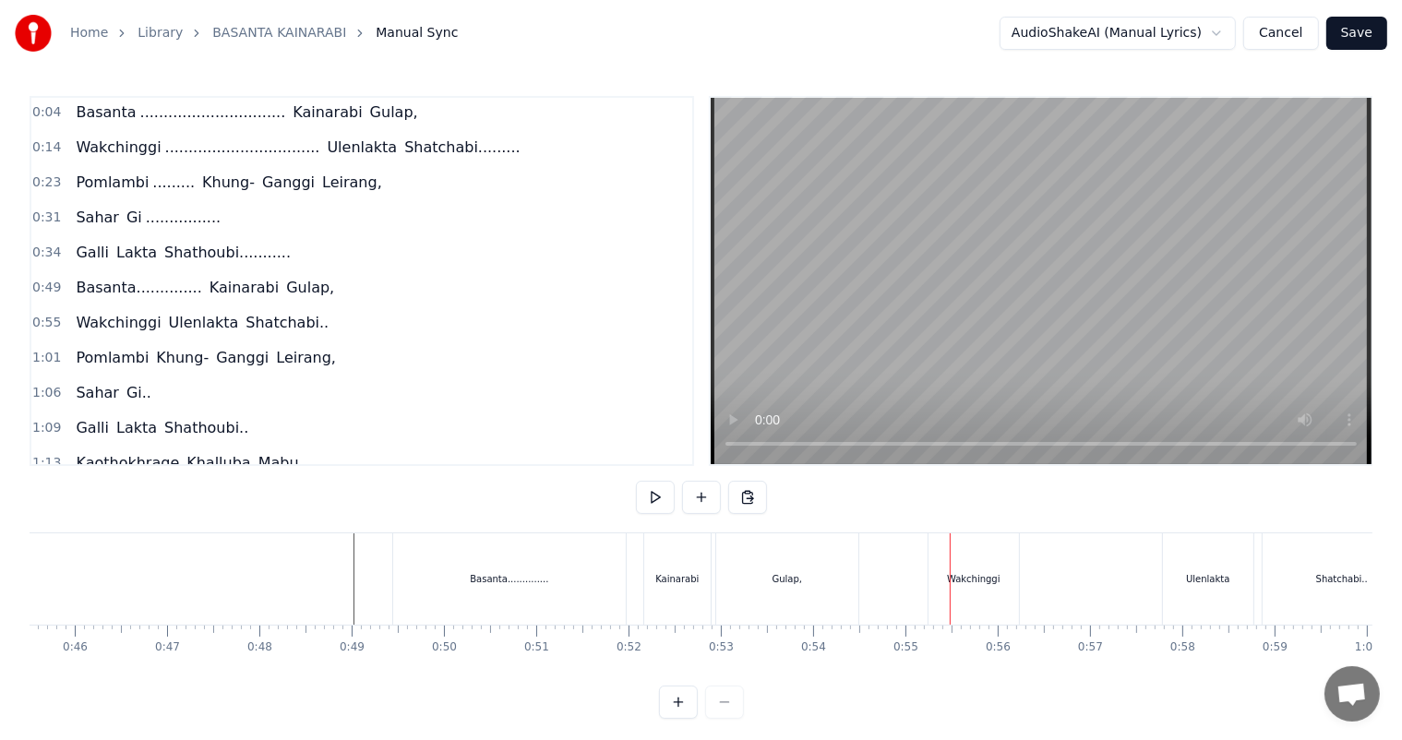
click at [805, 582] on div "Gulap," at bounding box center [787, 578] width 142 height 91
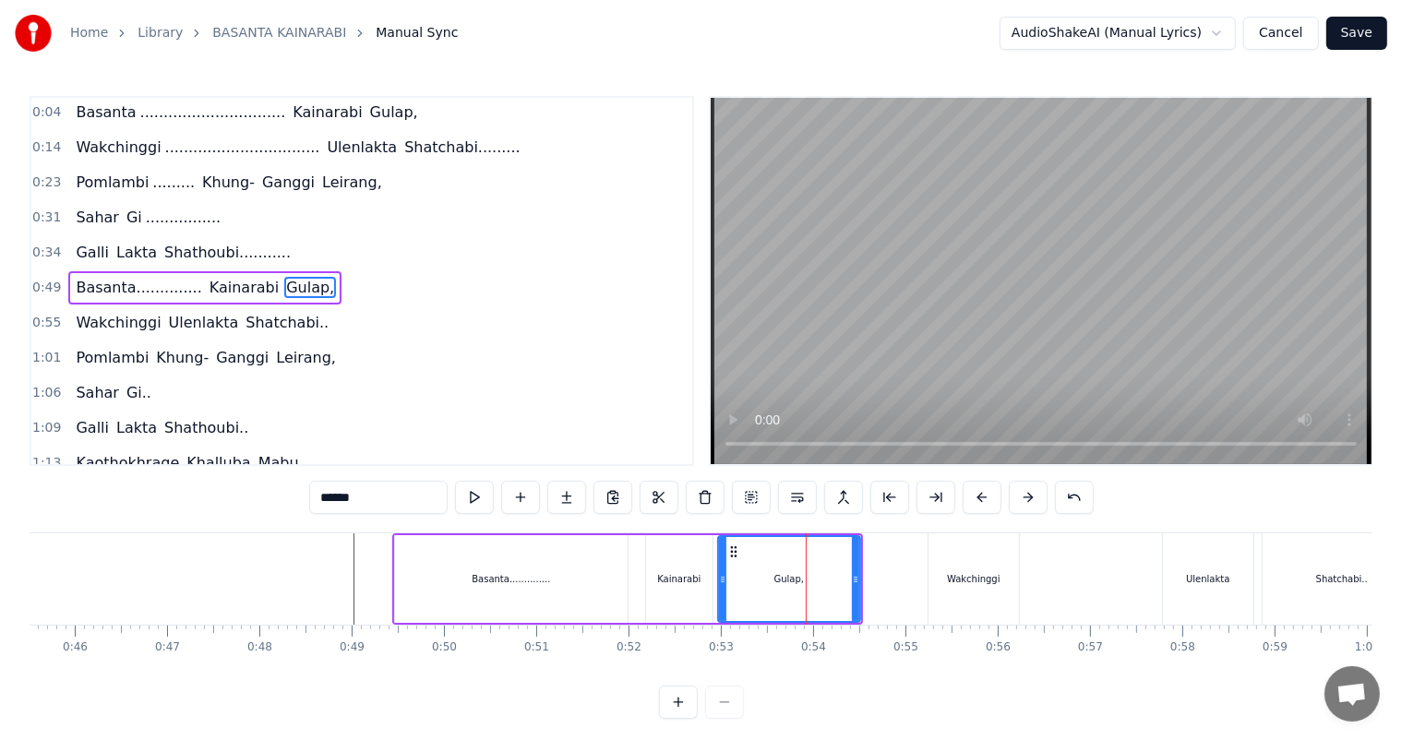
click at [388, 500] on input "******" at bounding box center [378, 497] width 138 height 33
type input "*******"
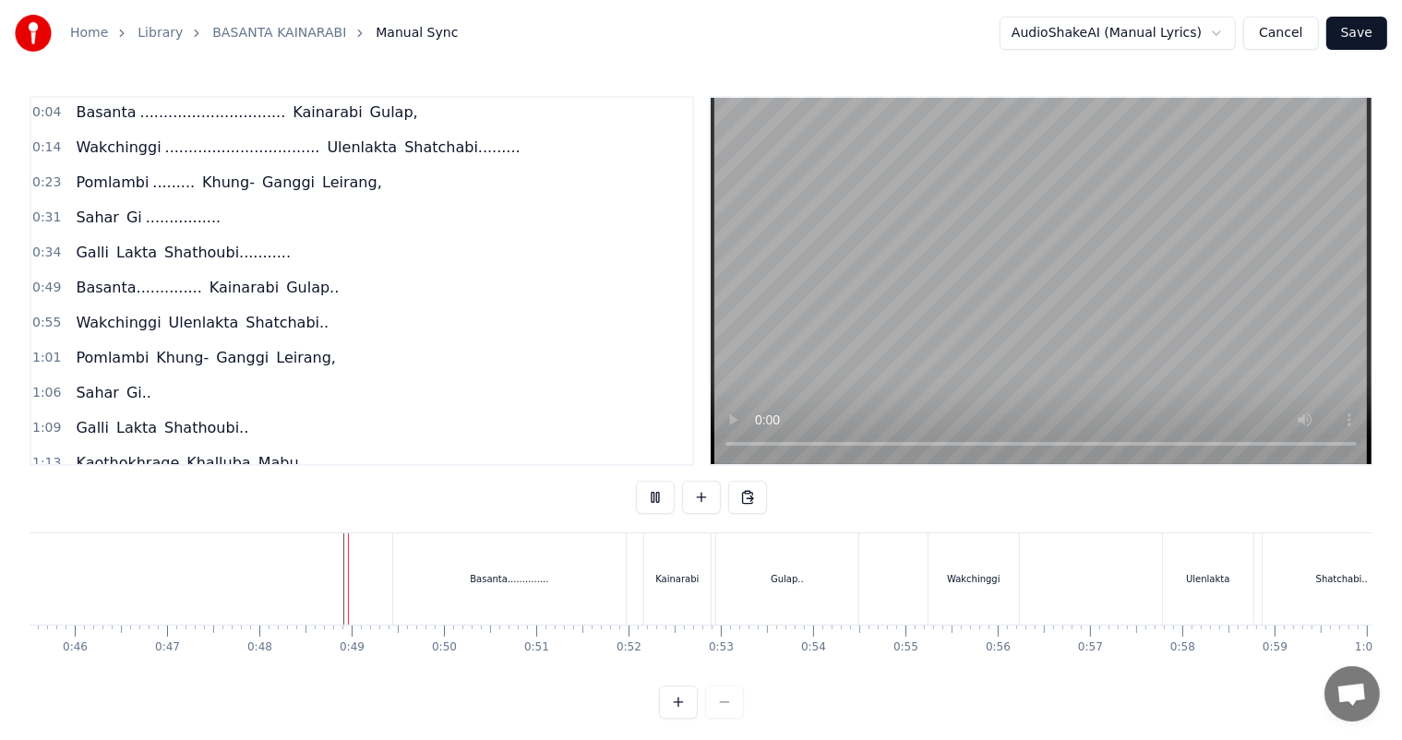
scroll to position [24, 0]
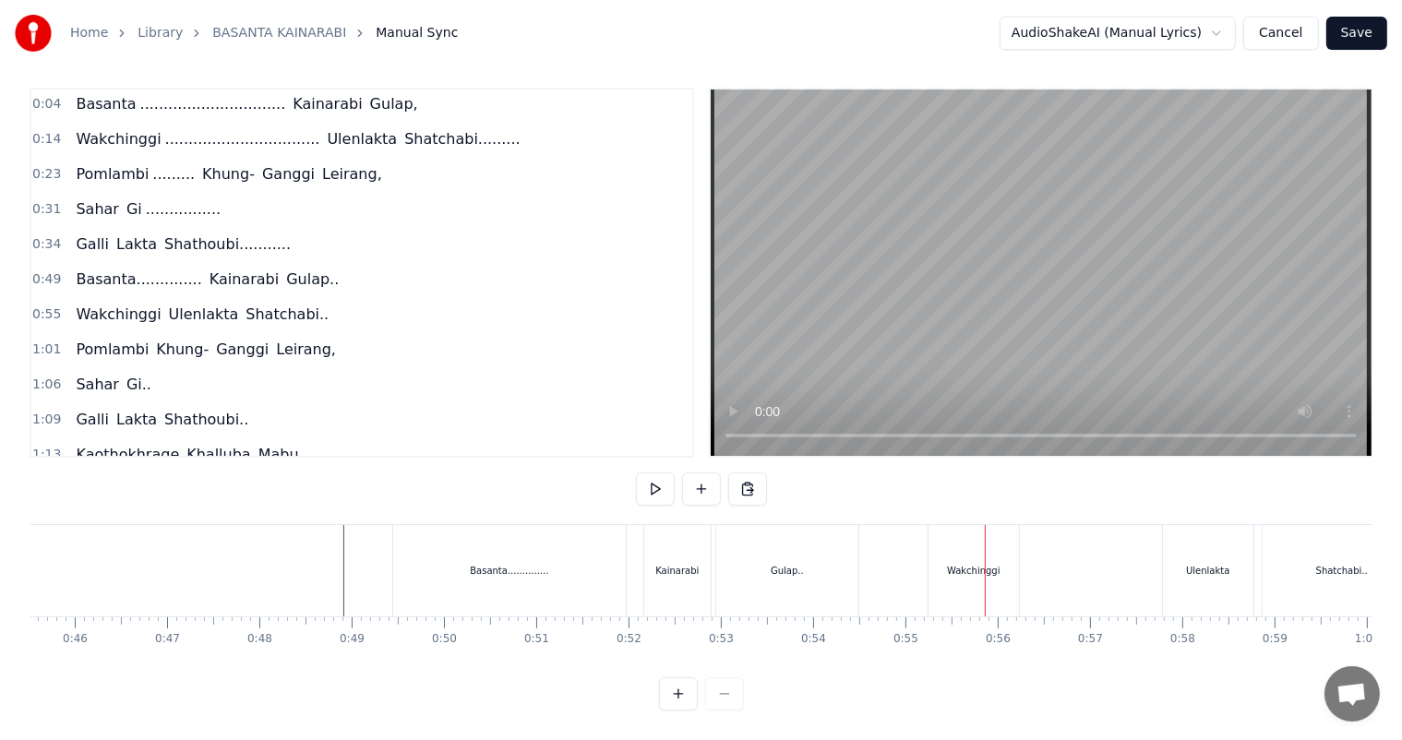
click at [799, 564] on div "Gulap.." at bounding box center [786, 571] width 33 height 14
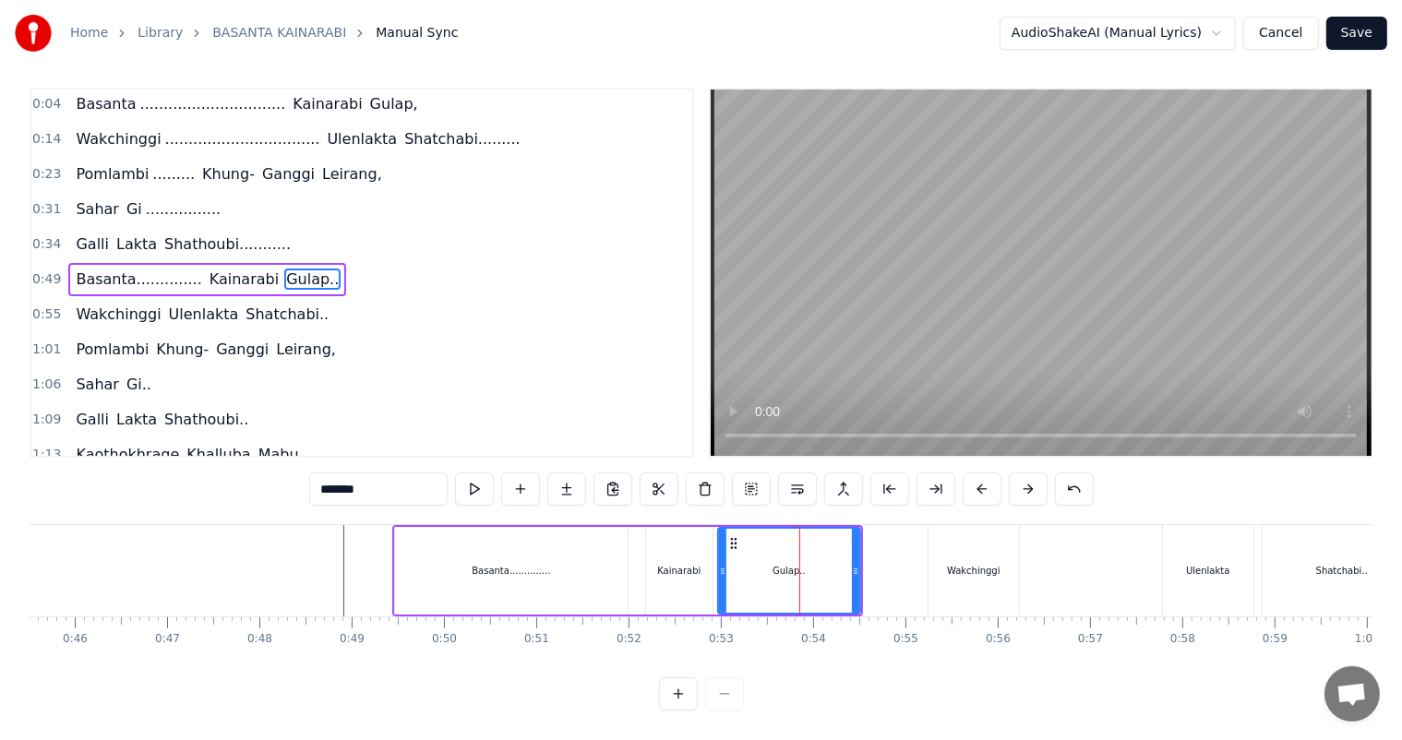
scroll to position [0, 0]
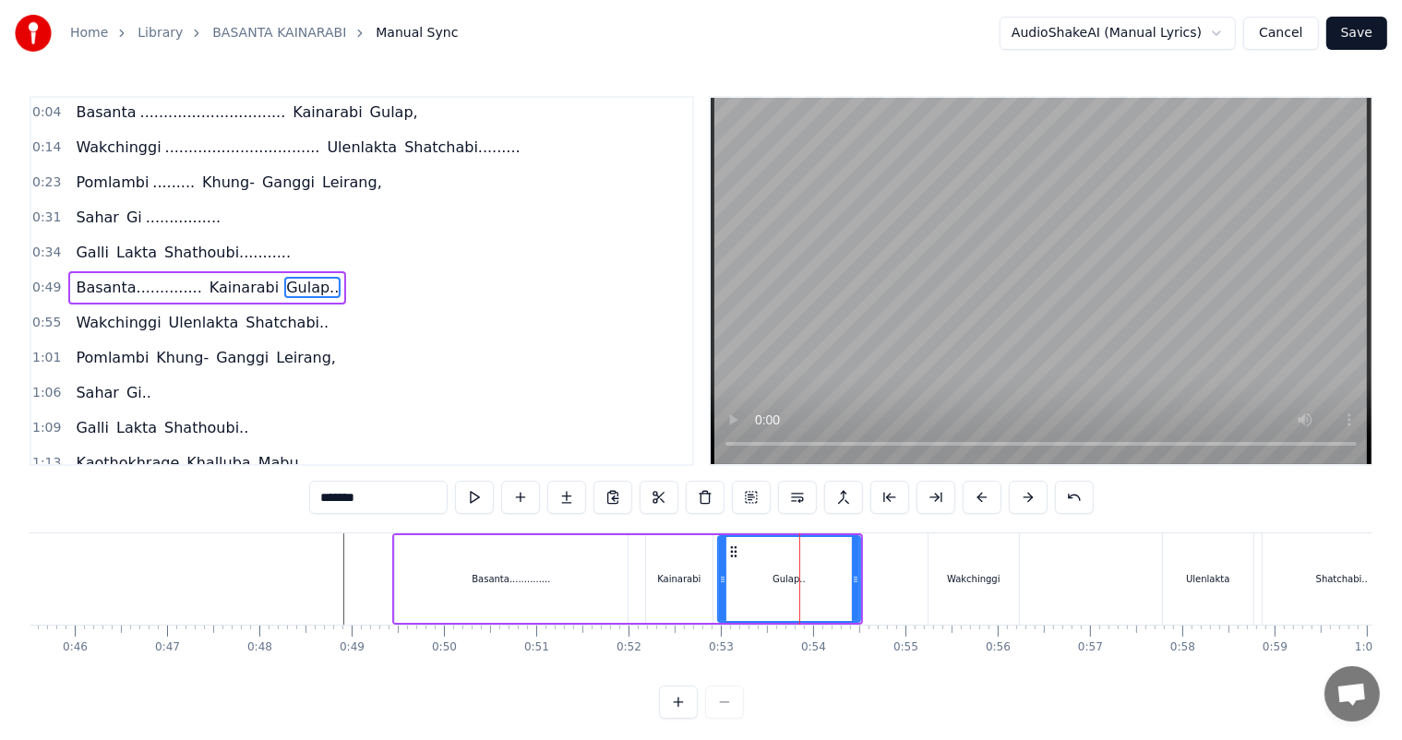
click at [370, 498] on input "*******" at bounding box center [378, 497] width 138 height 33
type input "**********"
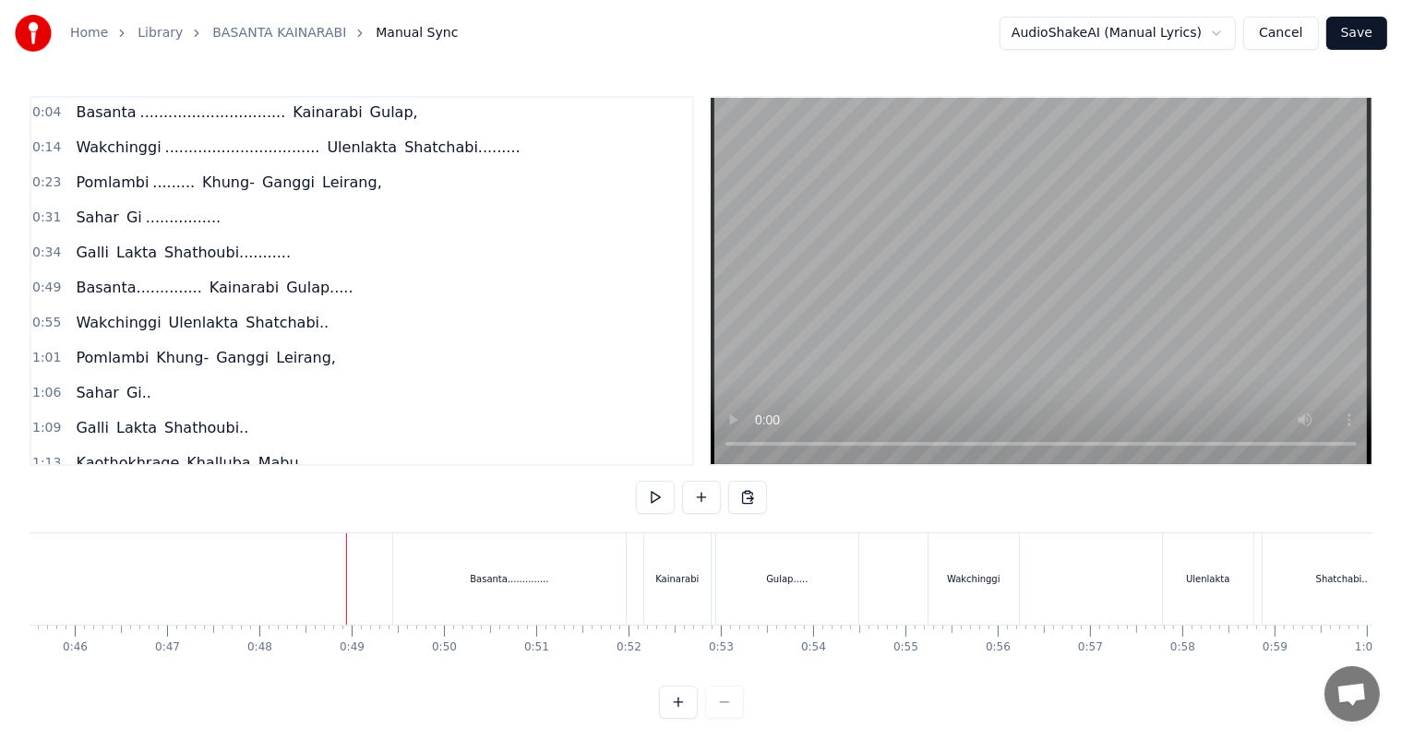
scroll to position [24, 0]
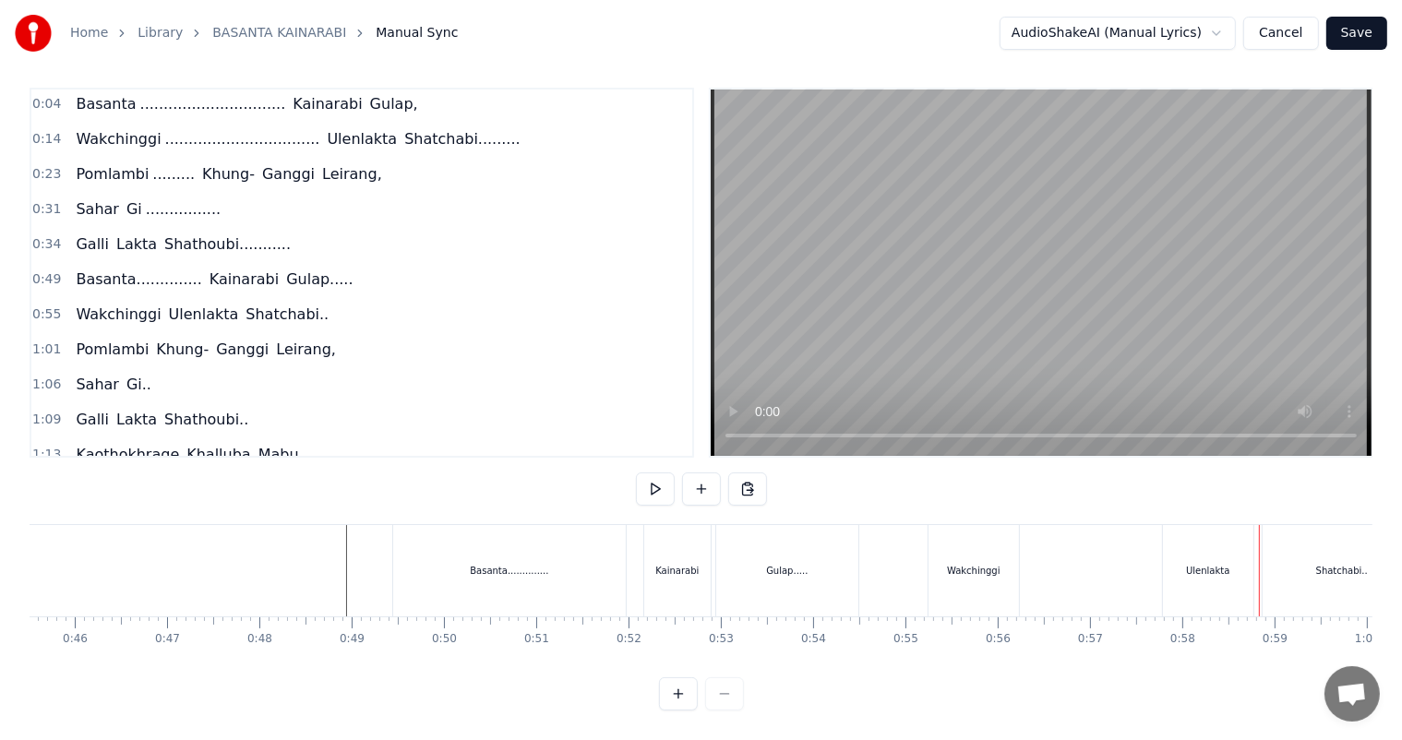
click at [985, 564] on div "Wakchinggi" at bounding box center [974, 571] width 54 height 14
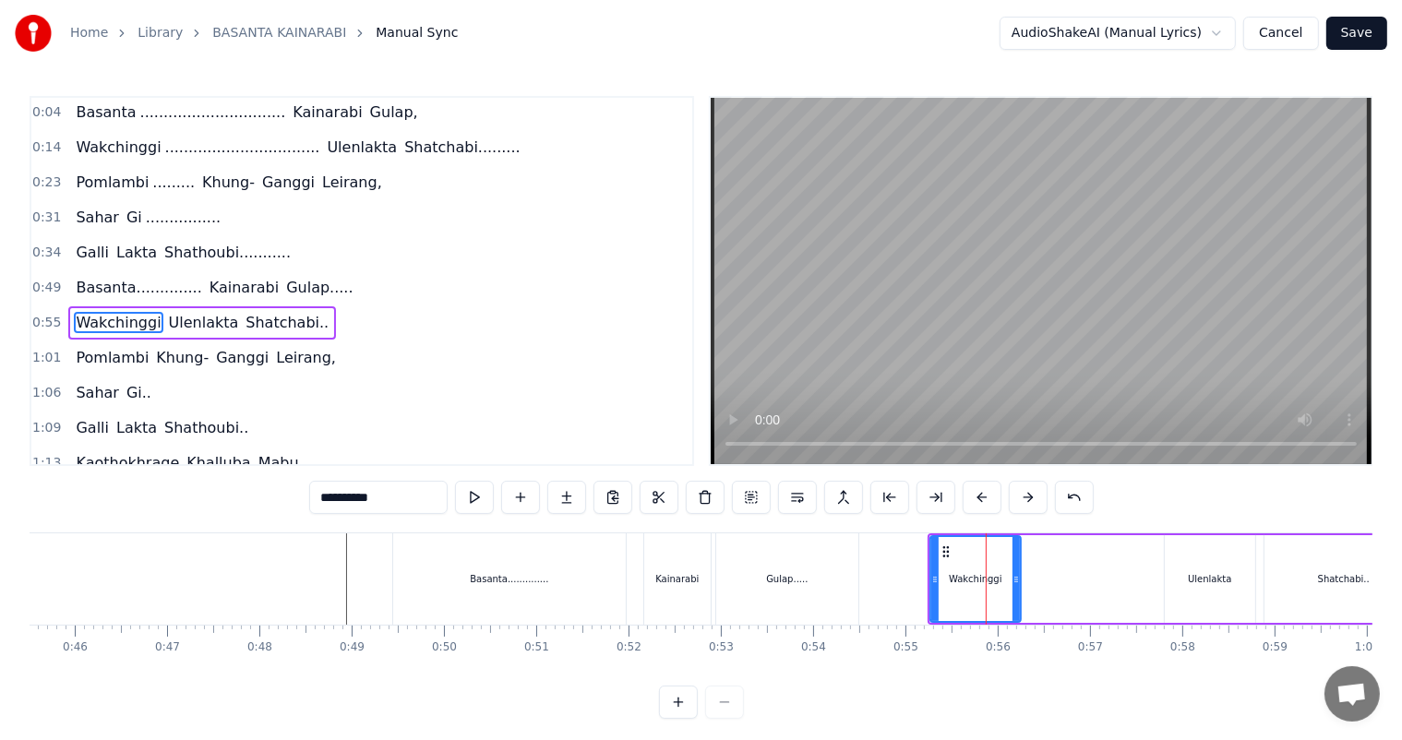
scroll to position [37, 0]
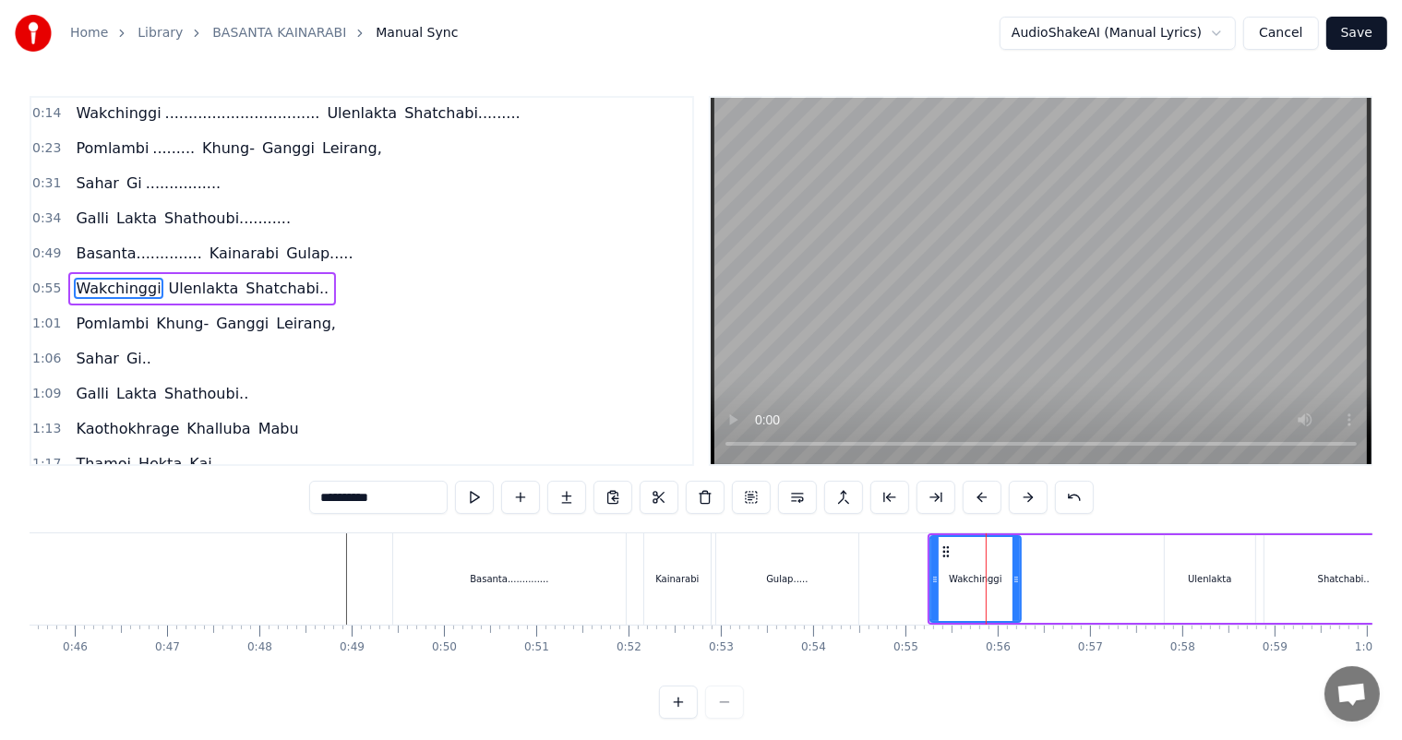
click at [405, 495] on input "**********" at bounding box center [378, 497] width 138 height 33
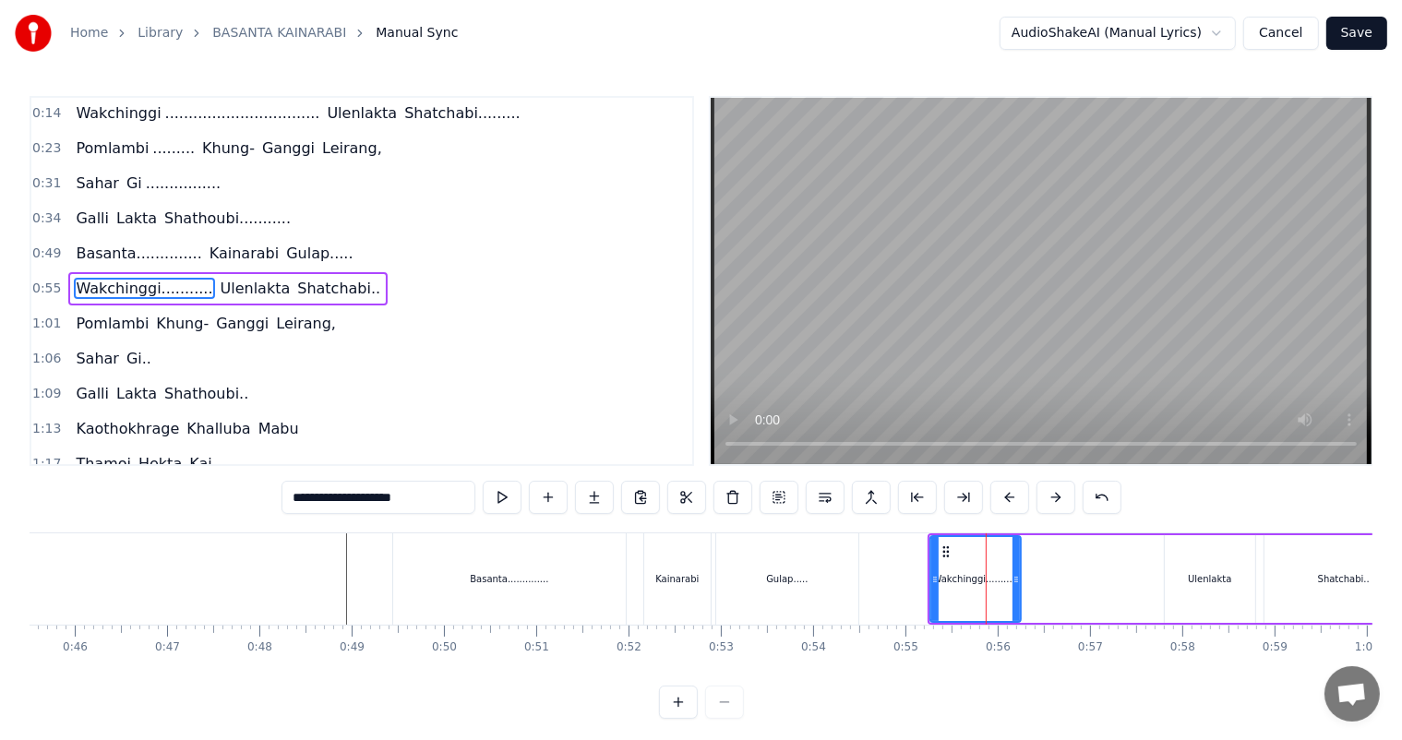
click at [759, 571] on div "Gulap....." at bounding box center [787, 578] width 142 height 91
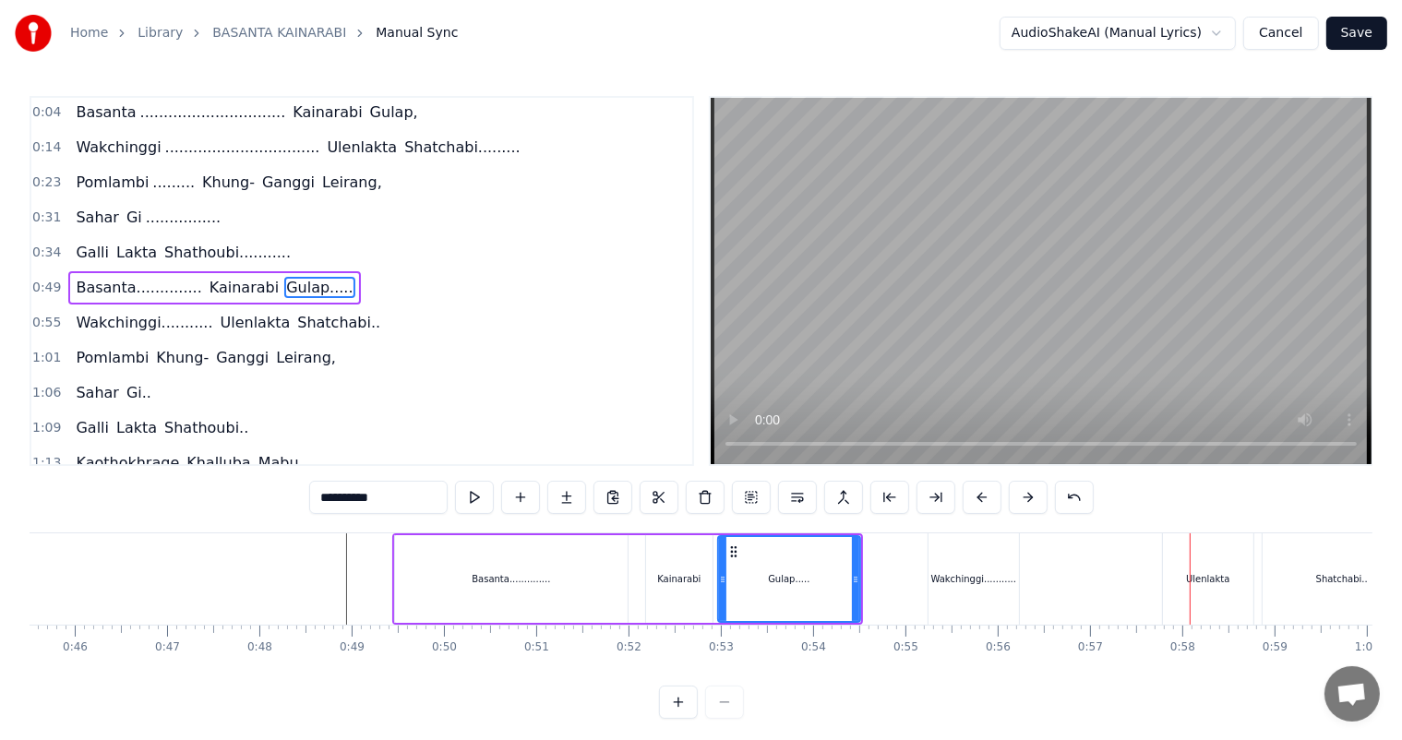
click at [985, 583] on div "Wakchinggi..........." at bounding box center [974, 579] width 86 height 14
type input "**********"
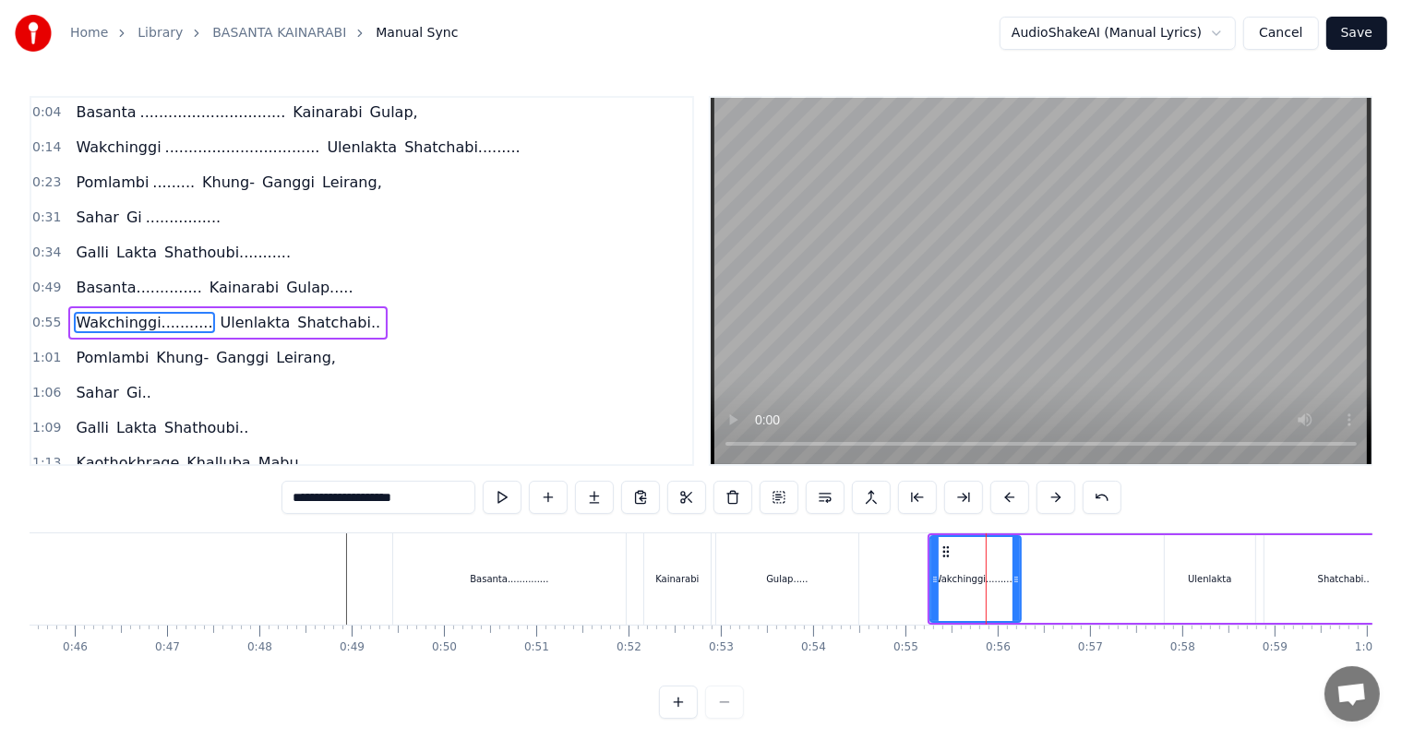
scroll to position [37, 0]
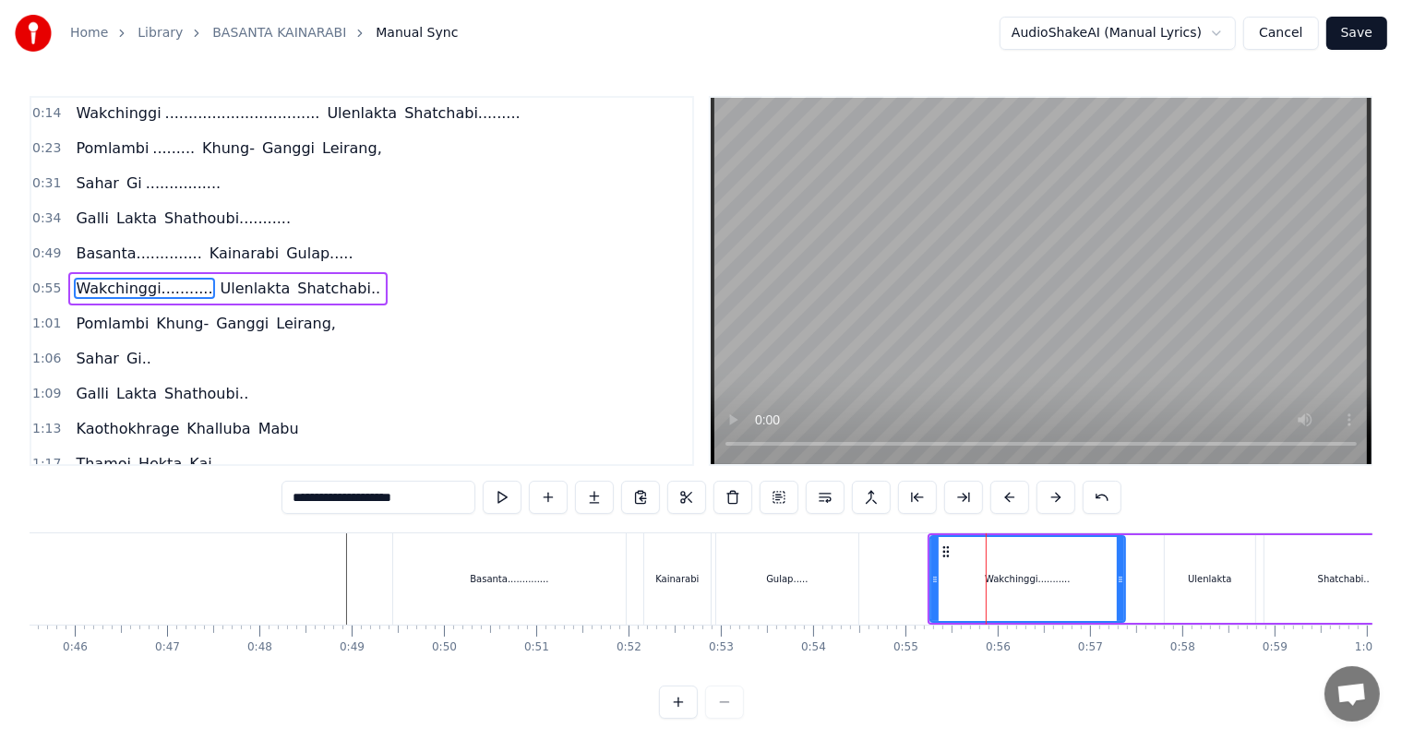
drag, startPoint x: 1013, startPoint y: 581, endPoint x: 1117, endPoint y: 590, distance: 104.6
click at [1117, 590] on div at bounding box center [1119, 579] width 7 height 84
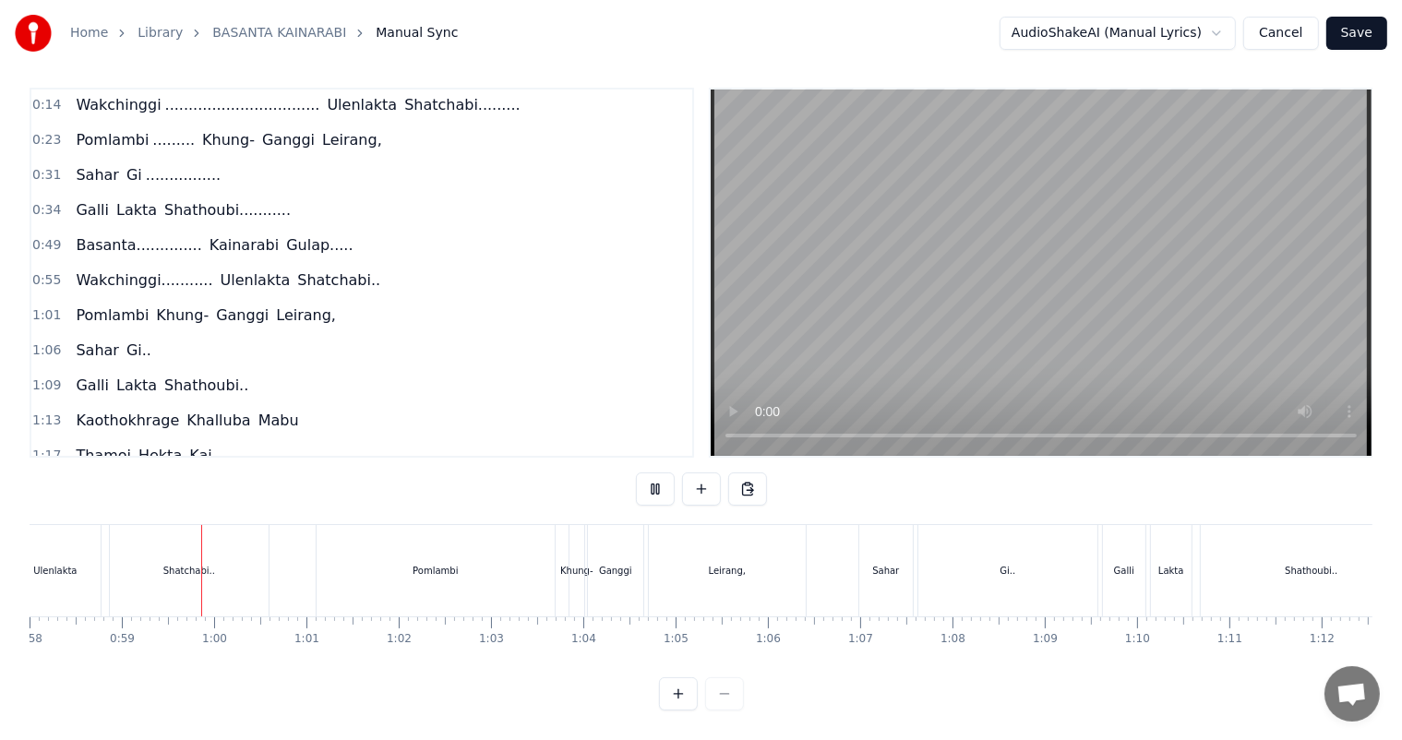
scroll to position [0, 5362]
click at [434, 564] on div "Pomlambi" at bounding box center [423, 571] width 45 height 14
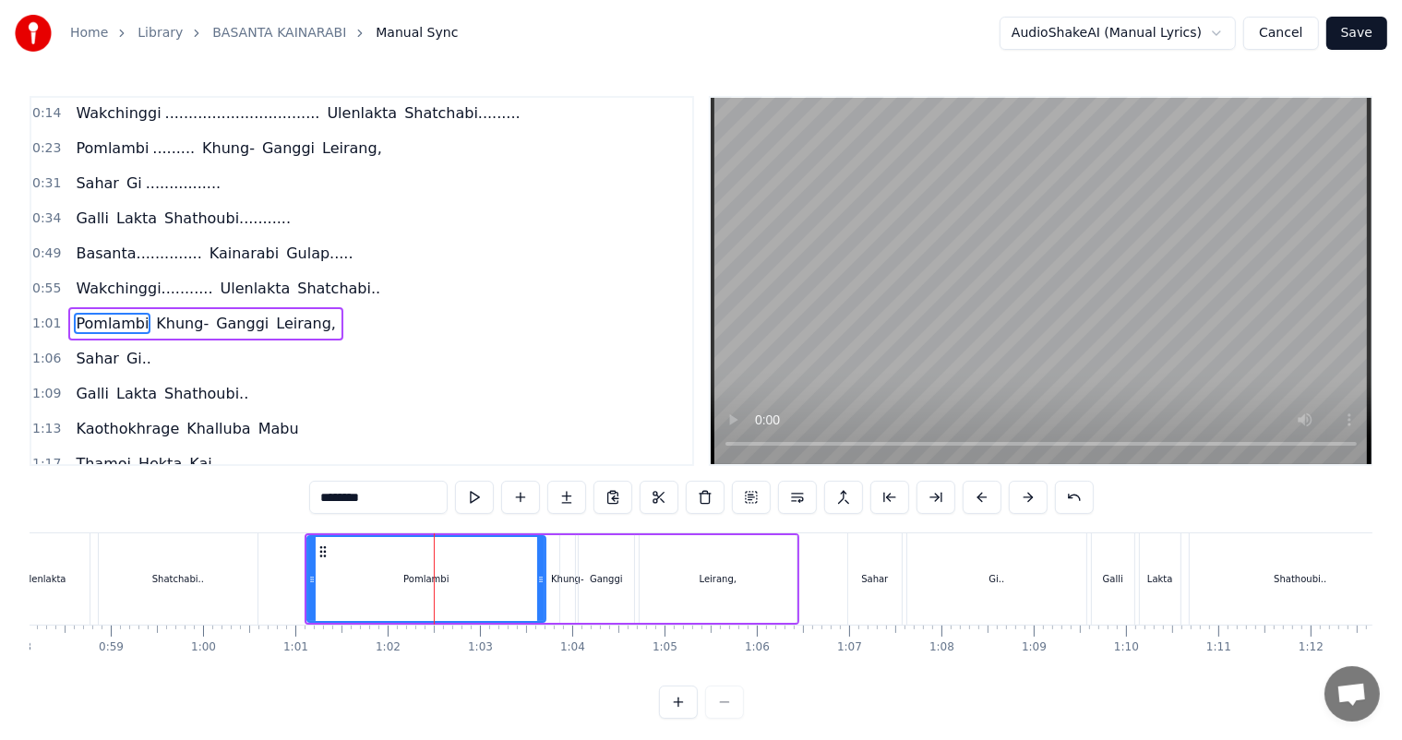
scroll to position [70, 0]
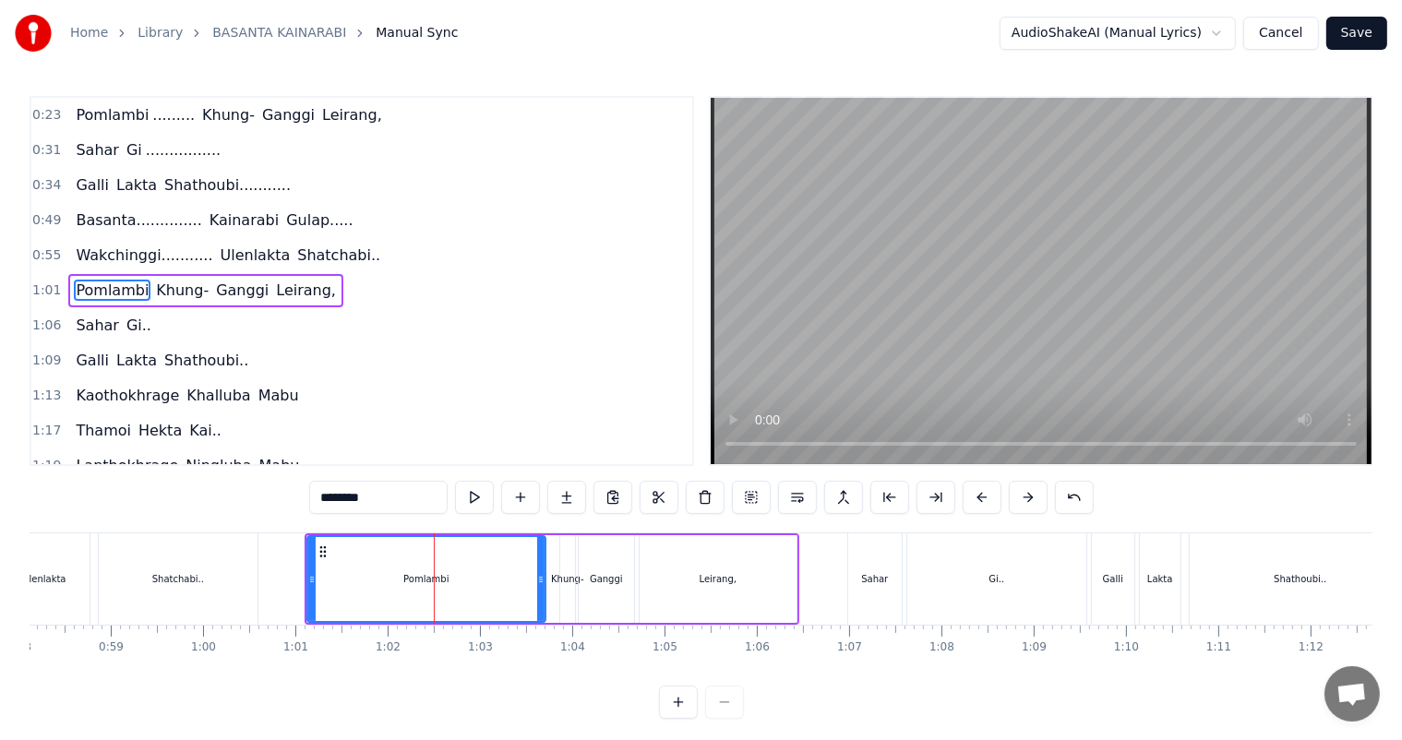
click at [405, 582] on div "Pomlambi" at bounding box center [425, 579] width 45 height 14
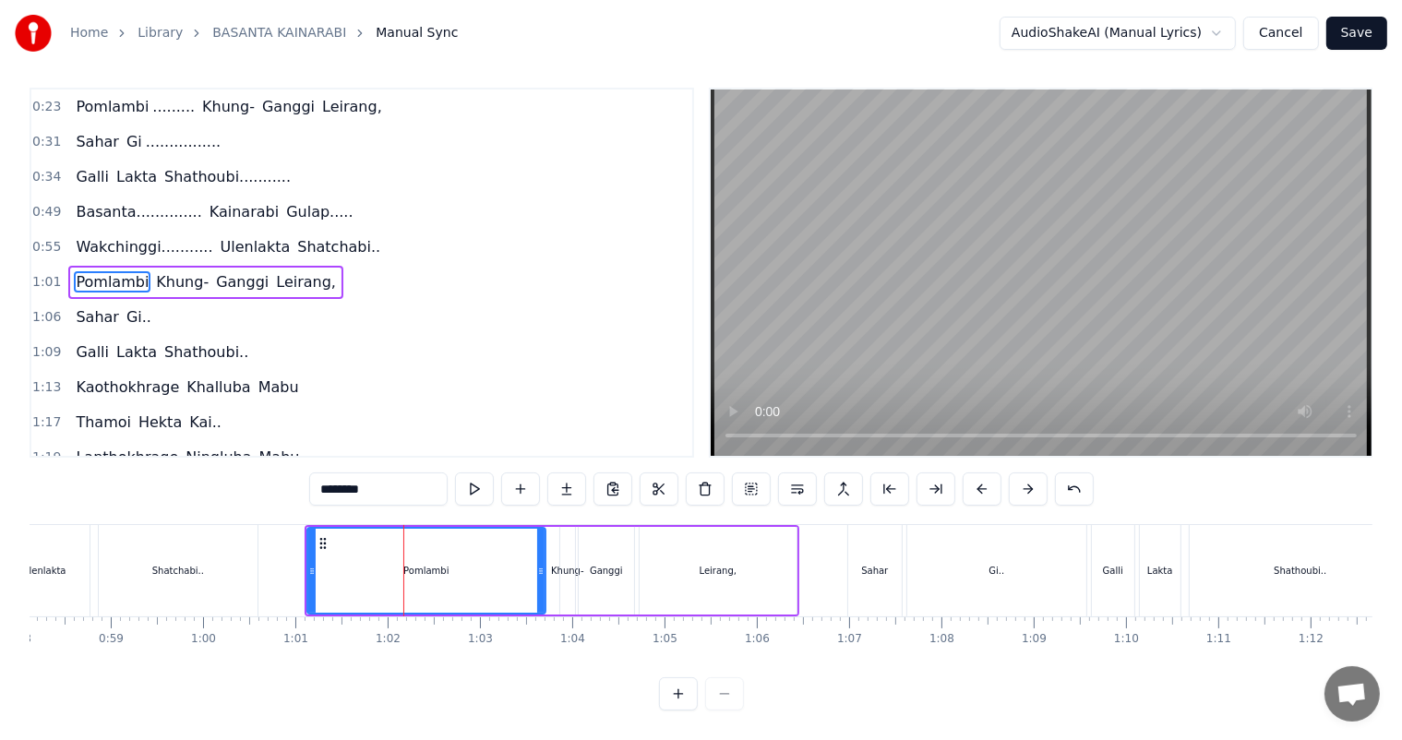
scroll to position [24, 0]
drag, startPoint x: 539, startPoint y: 561, endPoint x: 393, endPoint y: 551, distance: 146.1
click at [393, 564] on icon at bounding box center [394, 571] width 7 height 15
drag, startPoint x: 395, startPoint y: 554, endPoint x: 386, endPoint y: 552, distance: 9.4
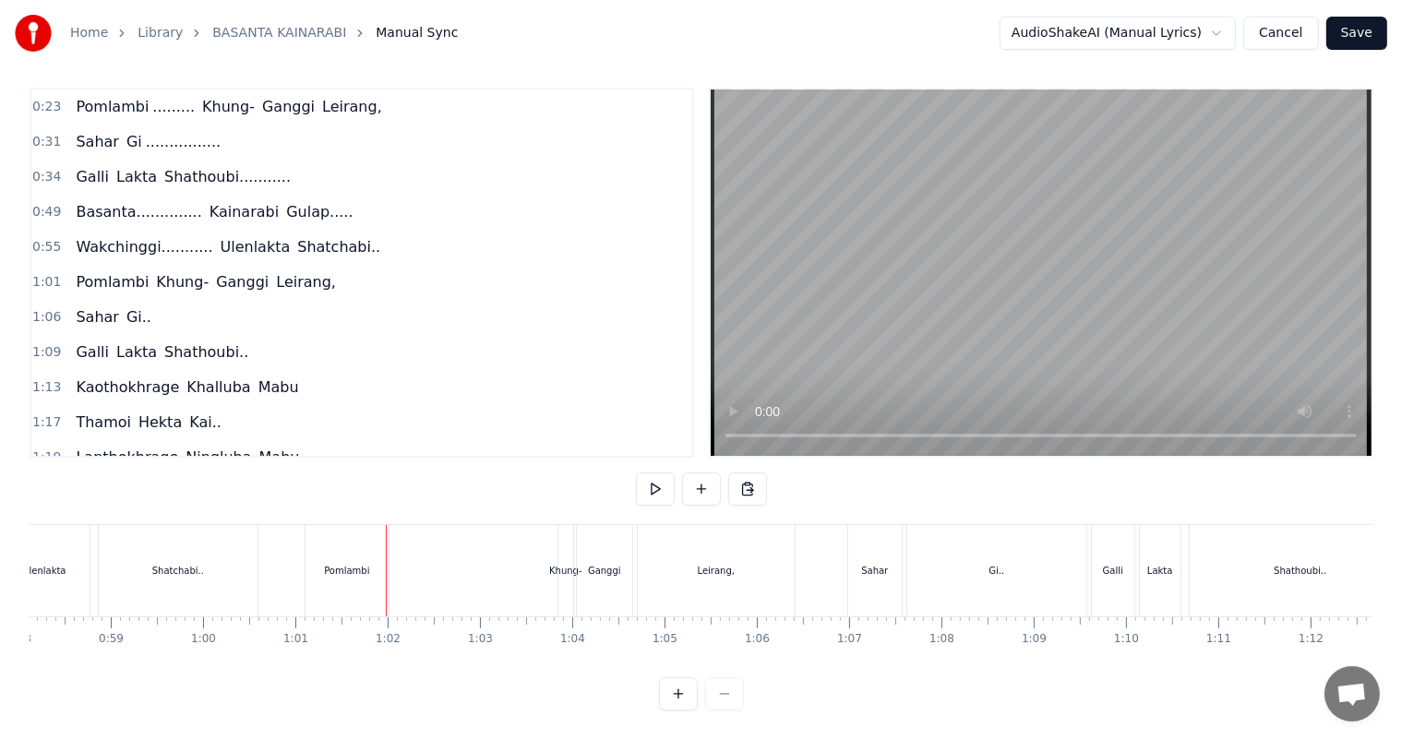
click at [366, 564] on div "Pomlambi" at bounding box center [346, 571] width 45 height 14
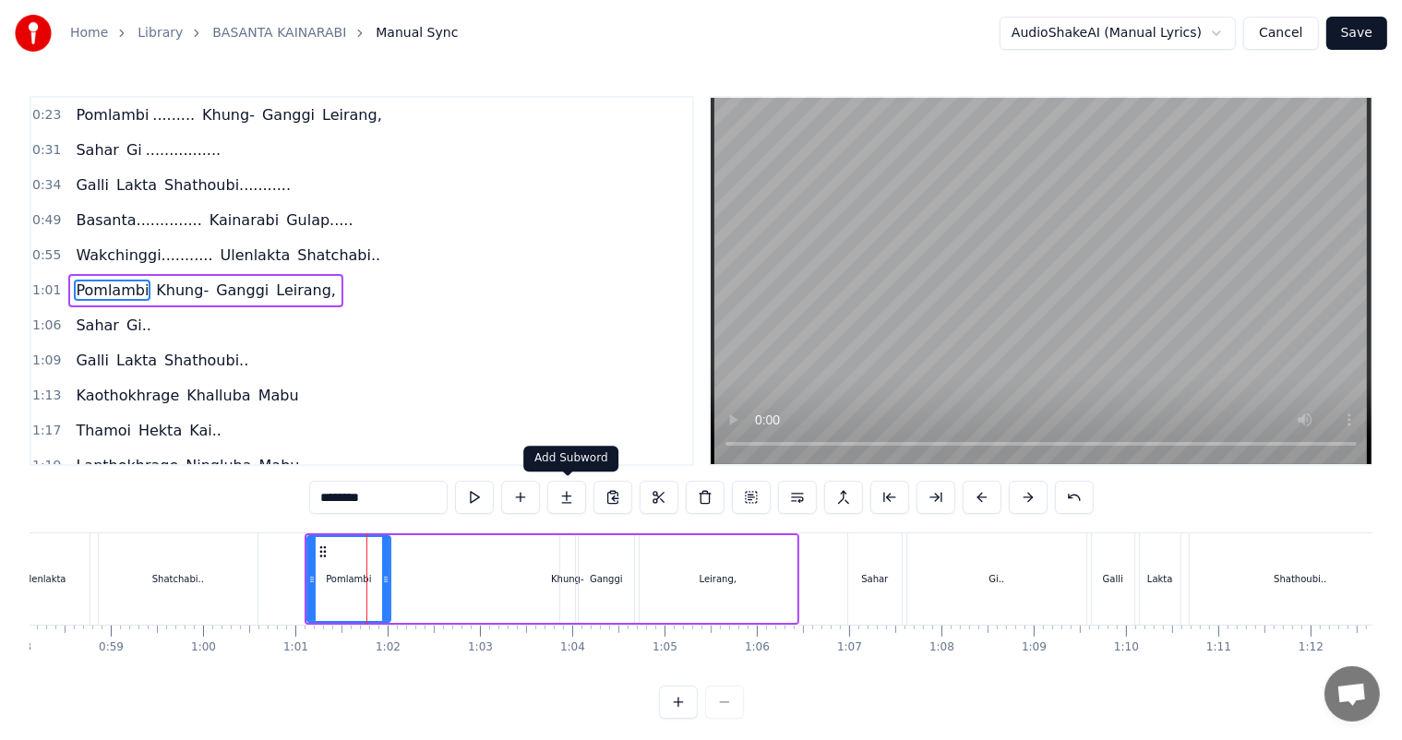
click at [561, 496] on button at bounding box center [566, 497] width 39 height 33
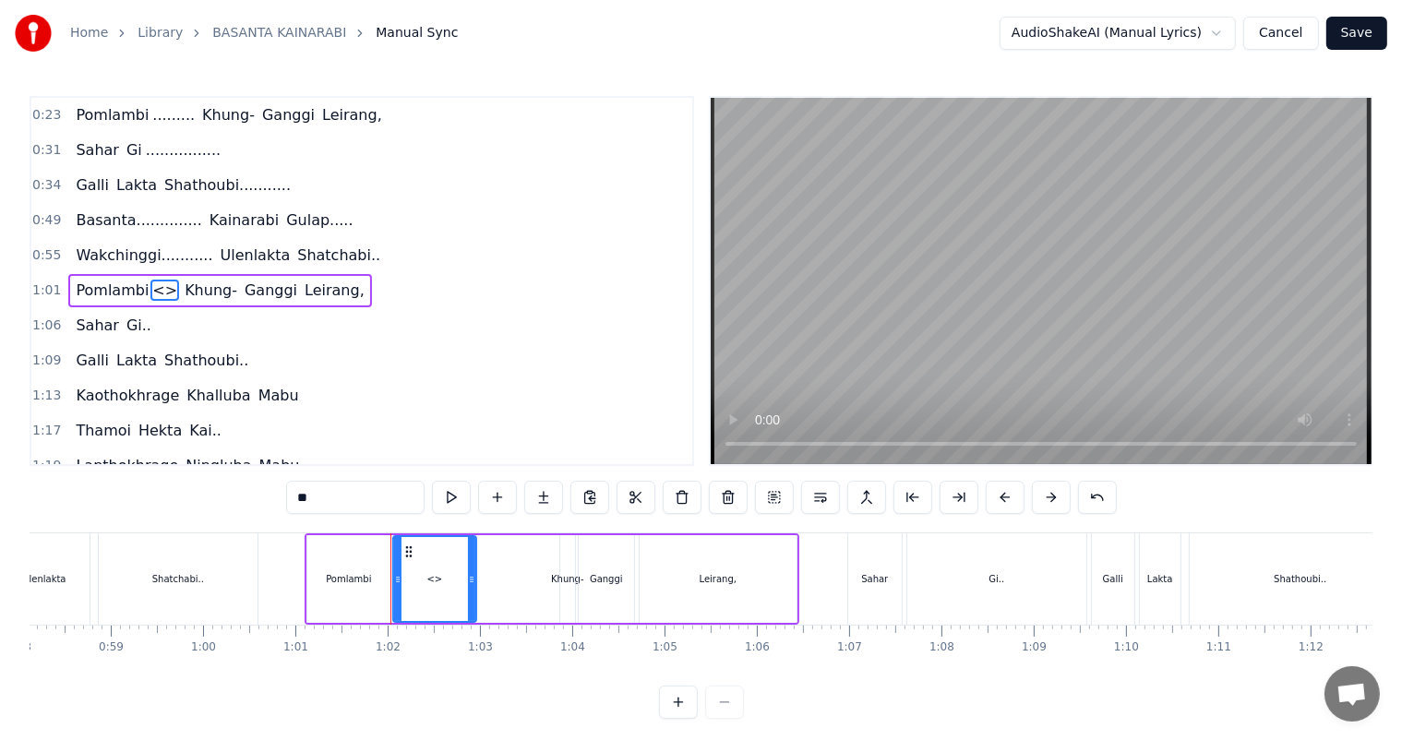
drag, startPoint x: 348, startPoint y: 502, endPoint x: 284, endPoint y: 494, distance: 64.2
click at [284, 494] on div "0:04 Basanta ............................... Kainarabi Gulap, 0:14 [PERSON_NAME…" at bounding box center [701, 407] width 1342 height 623
type input "********"
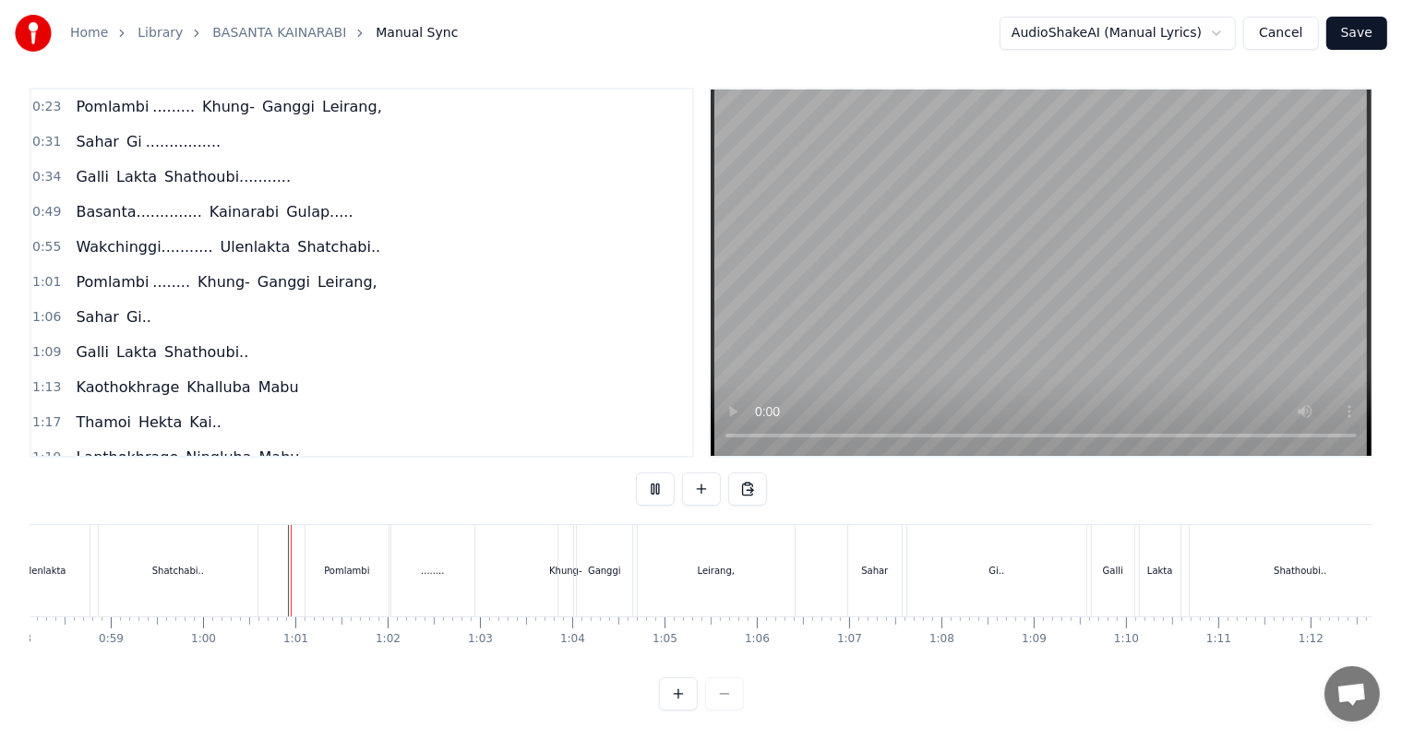
scroll to position [24, 0]
click at [411, 580] on div "........" at bounding box center [432, 570] width 83 height 91
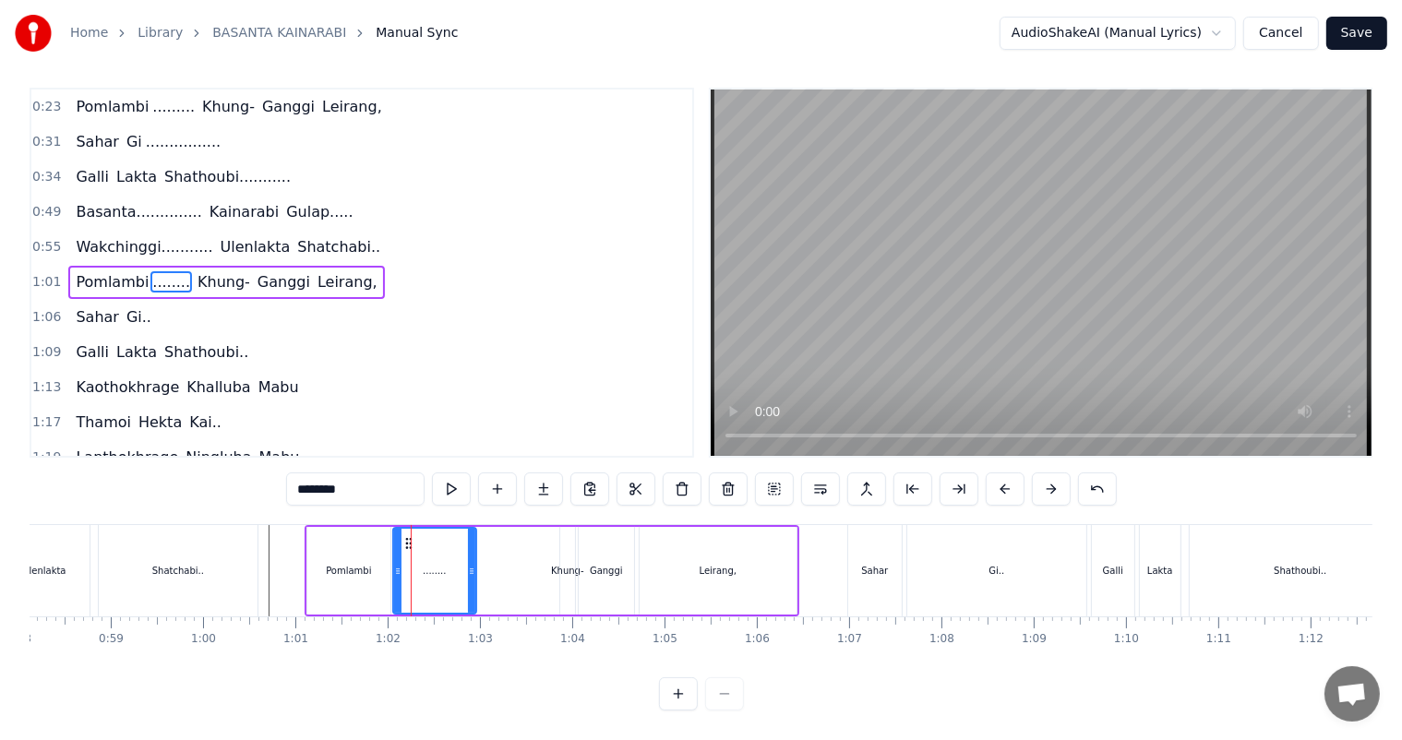
scroll to position [0, 0]
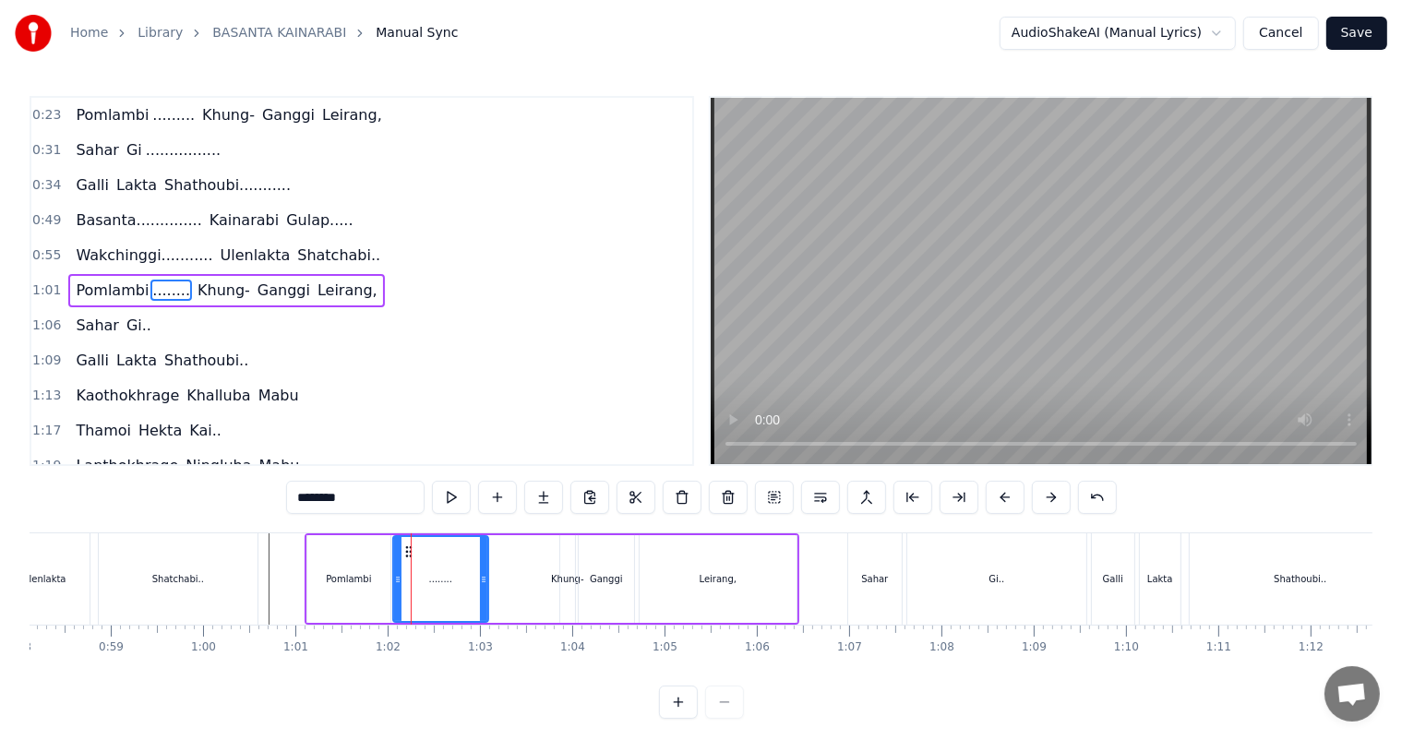
drag, startPoint x: 471, startPoint y: 581, endPoint x: 485, endPoint y: 585, distance: 14.3
click at [485, 585] on icon at bounding box center [483, 579] width 7 height 15
click at [605, 582] on div "Ganggi" at bounding box center [606, 579] width 33 height 14
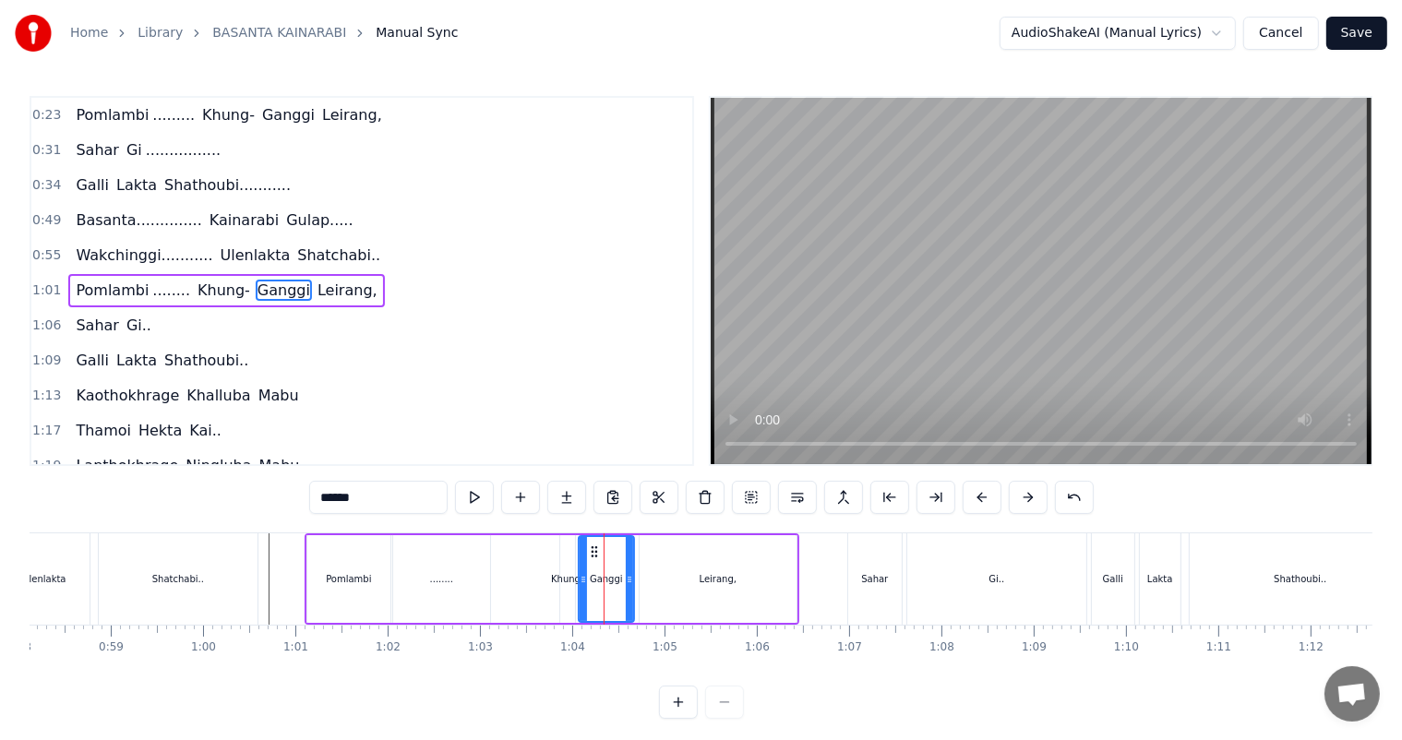
click at [557, 583] on div "Khung-" at bounding box center [567, 579] width 33 height 14
type input "******"
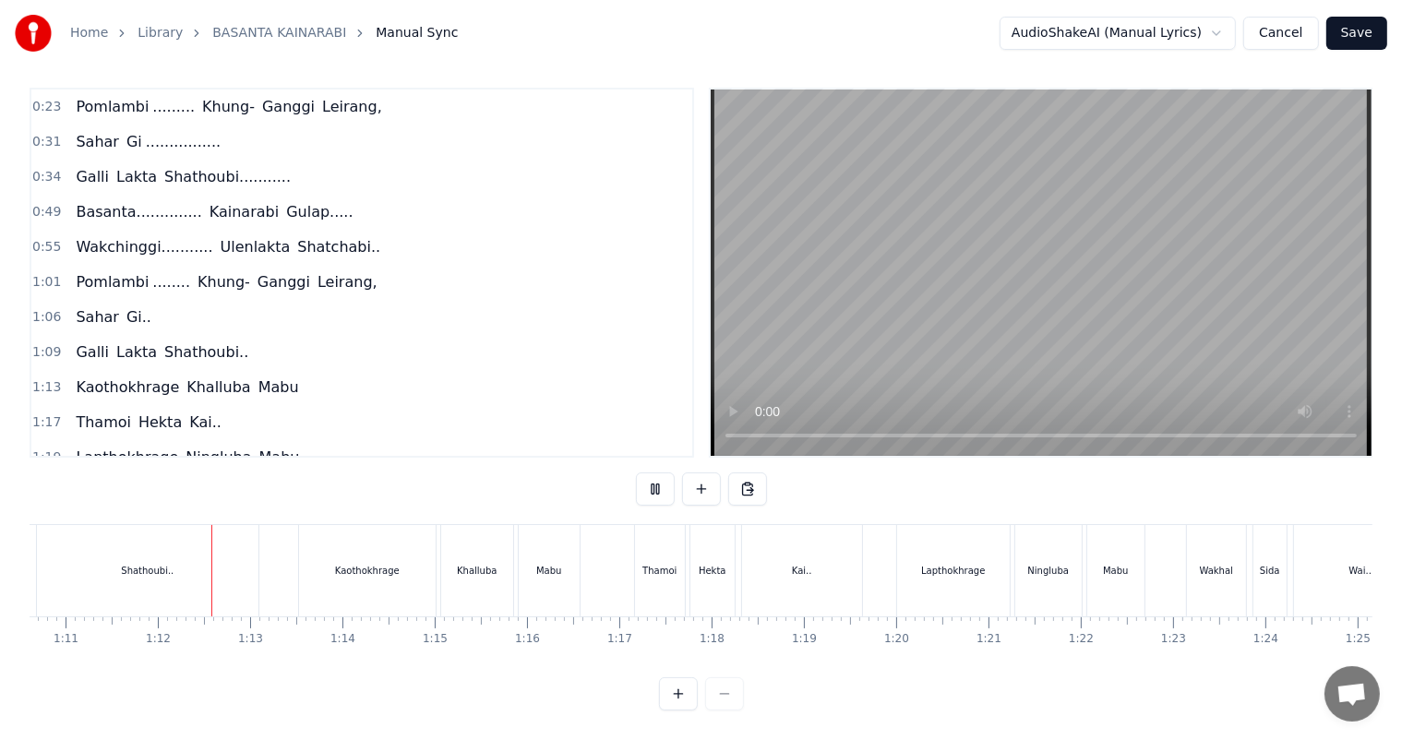
scroll to position [0, 6537]
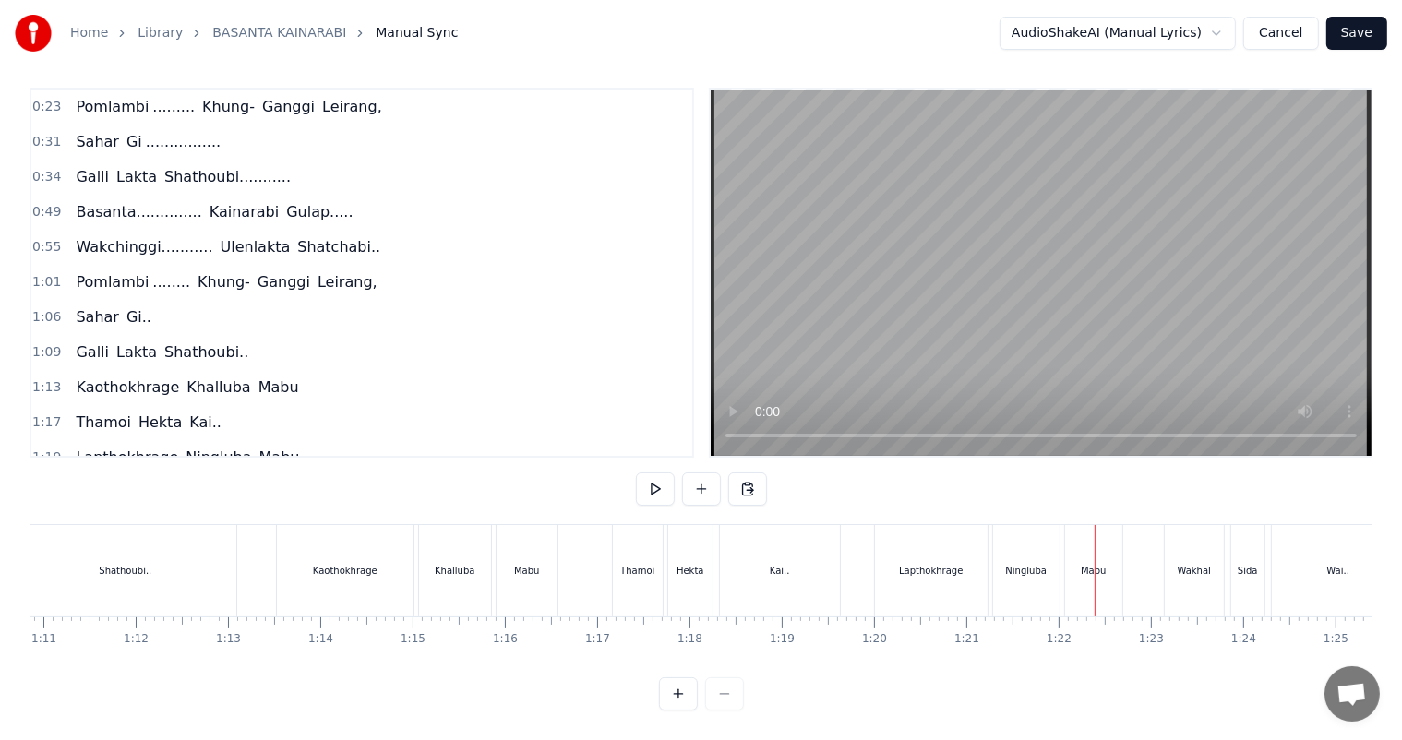
click at [905, 573] on div "Lapthokhrage" at bounding box center [931, 570] width 113 height 91
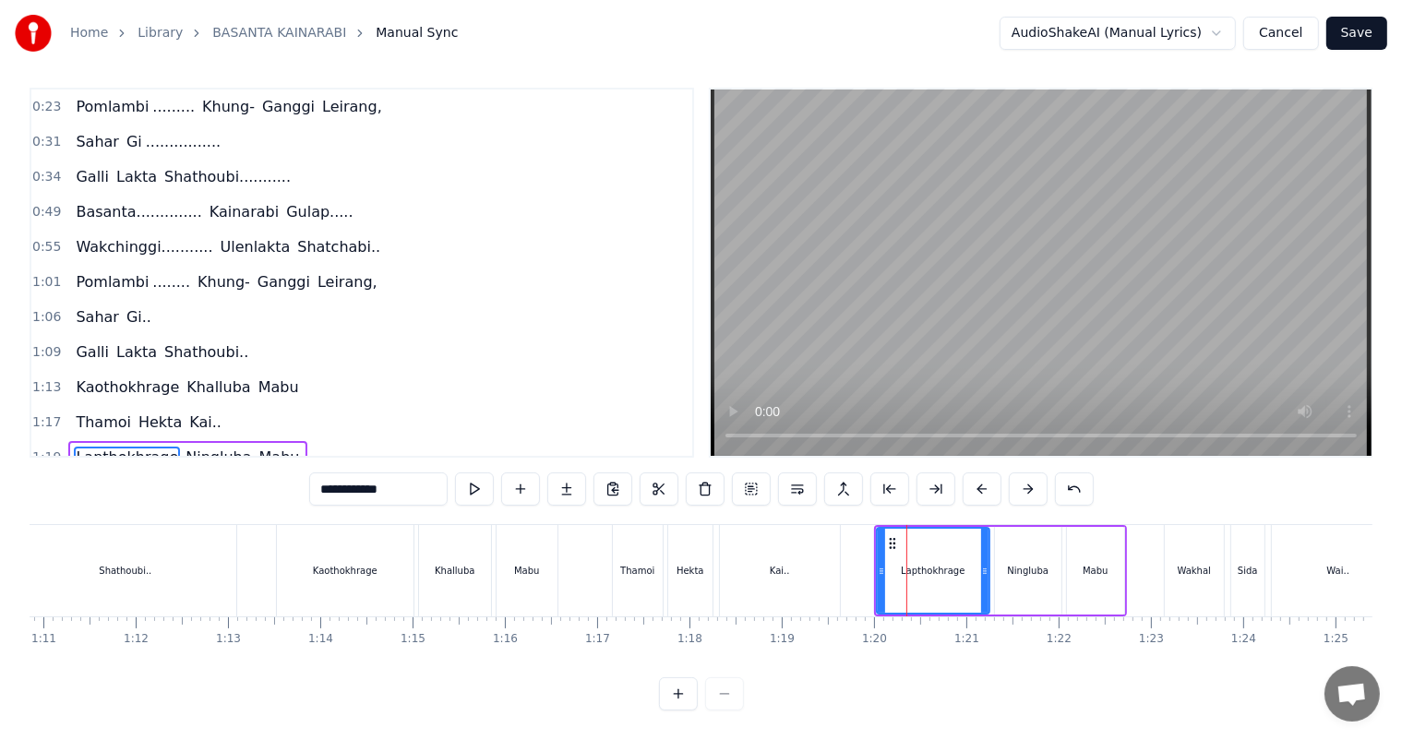
scroll to position [24, 0]
click at [980, 564] on icon at bounding box center [980, 571] width 7 height 15
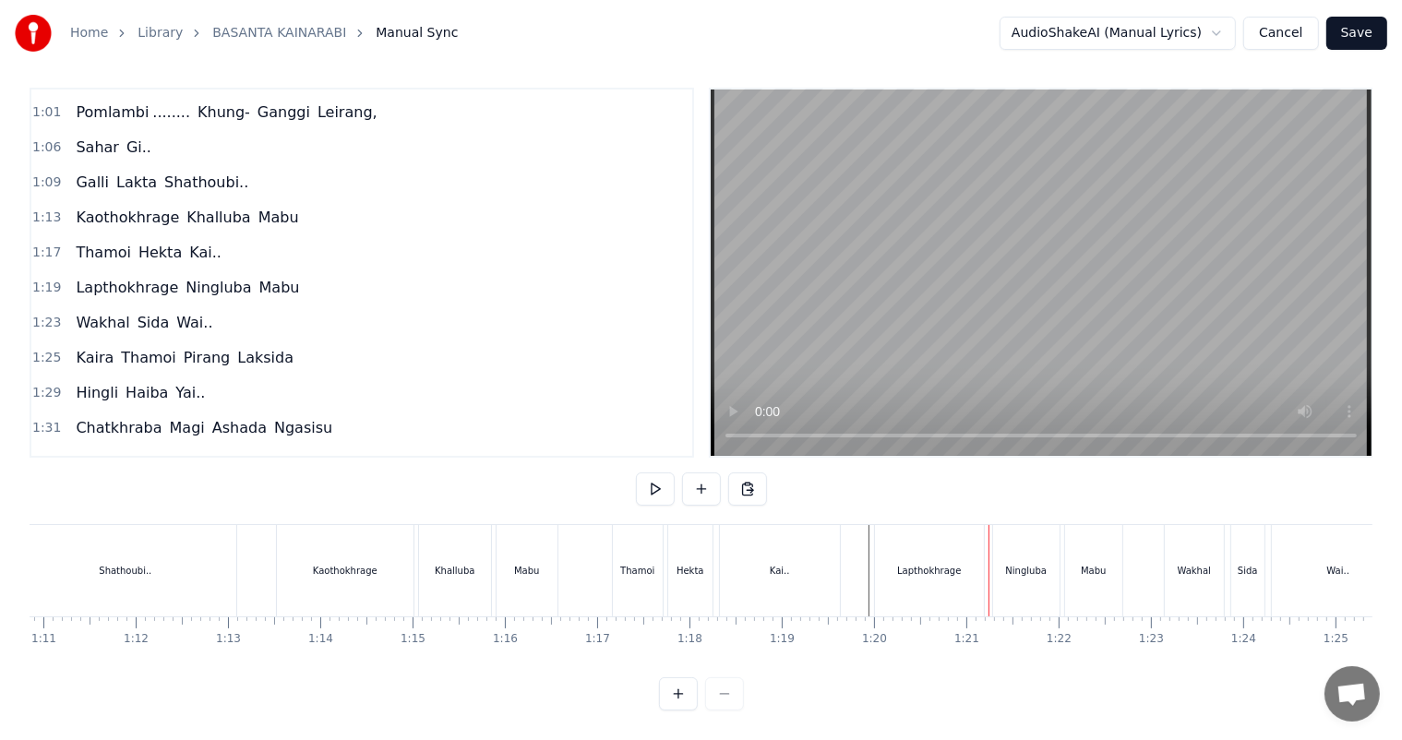
click at [318, 562] on div "Kaothokhrage" at bounding box center [345, 570] width 137 height 91
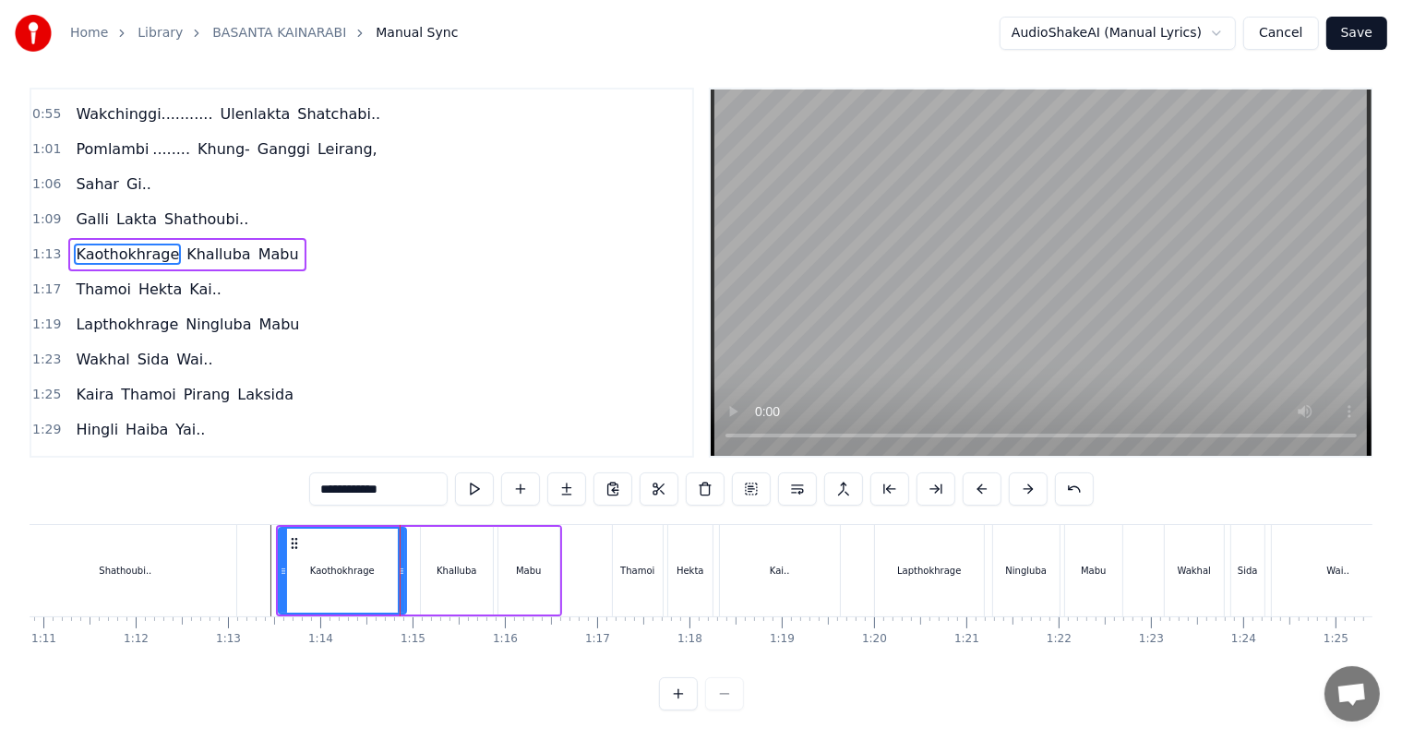
drag, startPoint x: 408, startPoint y: 553, endPoint x: 398, endPoint y: 550, distance: 10.5
click at [398, 564] on icon at bounding box center [401, 571] width 7 height 15
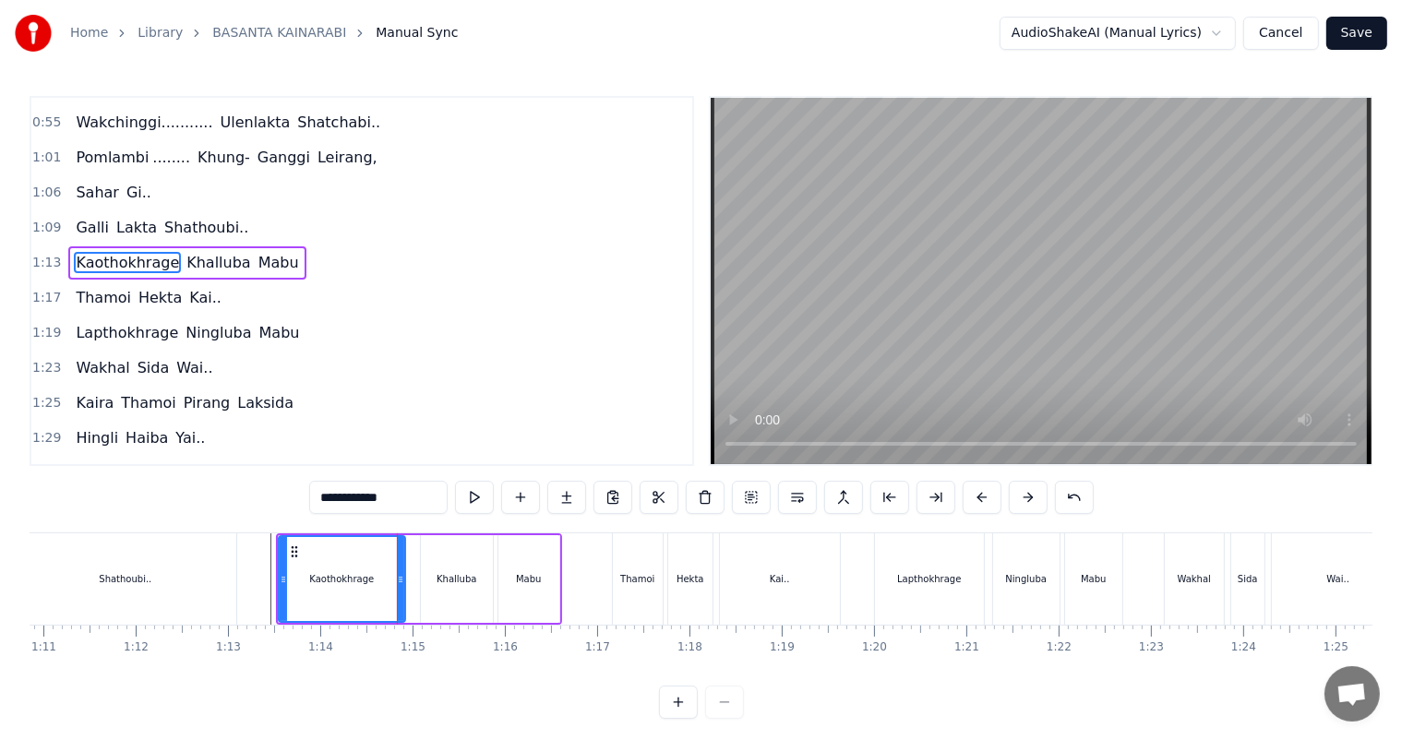
scroll to position [173, 0]
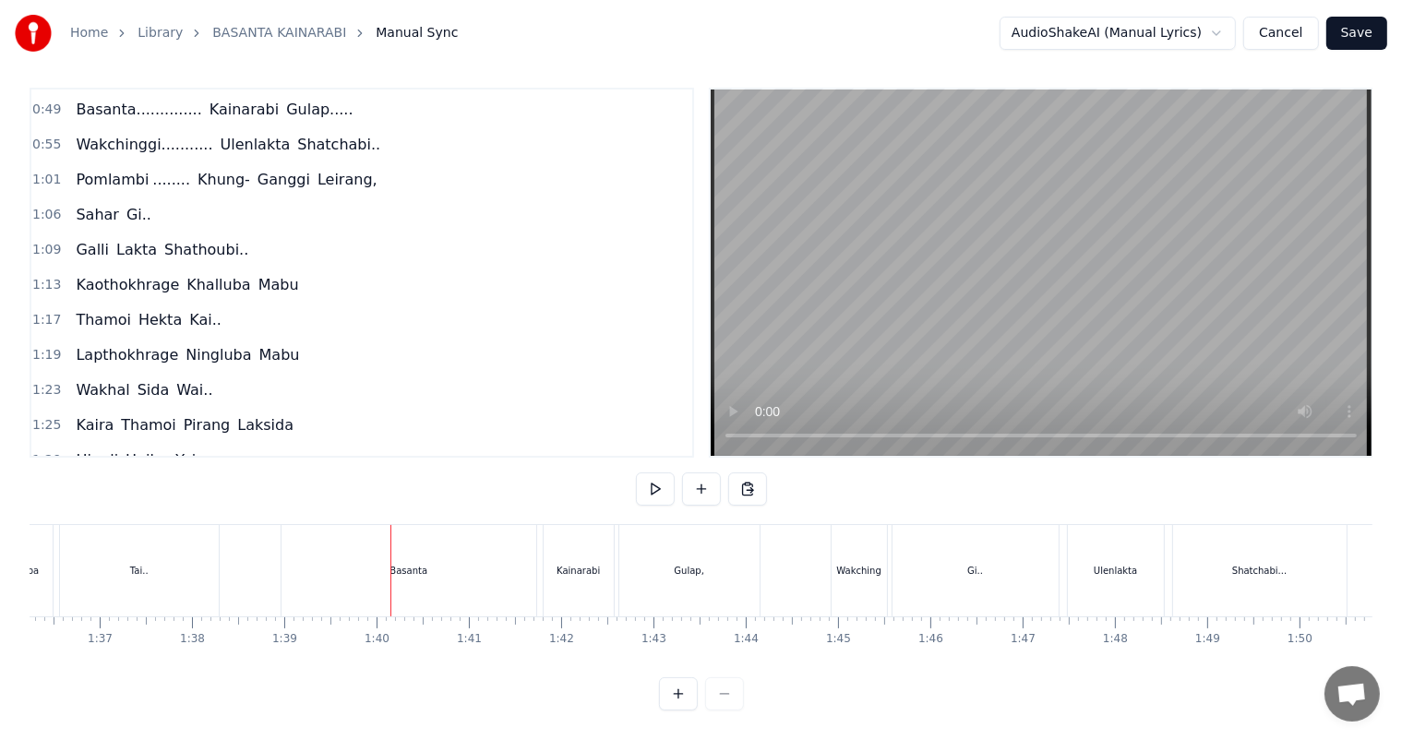
scroll to position [24, 0]
click at [380, 545] on div "Basanta" at bounding box center [408, 570] width 255 height 91
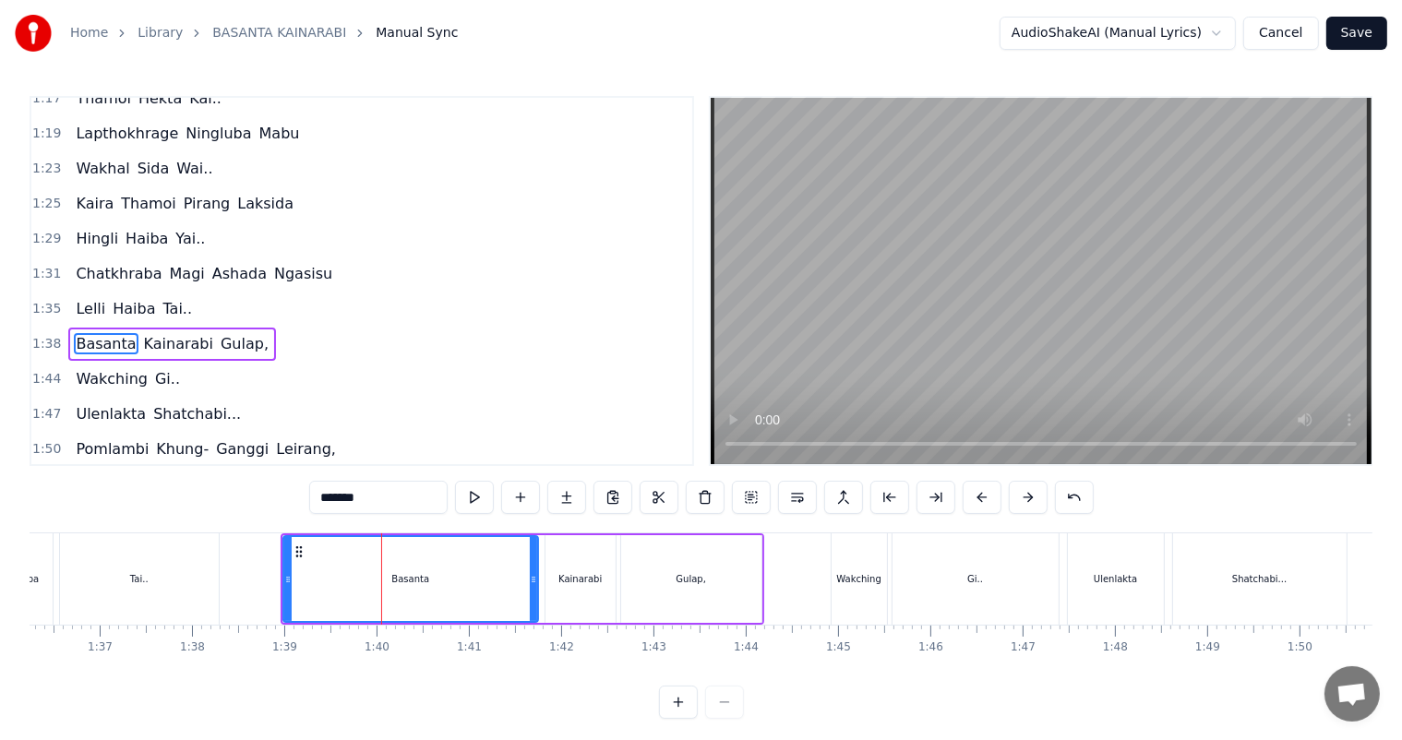
scroll to position [444, 0]
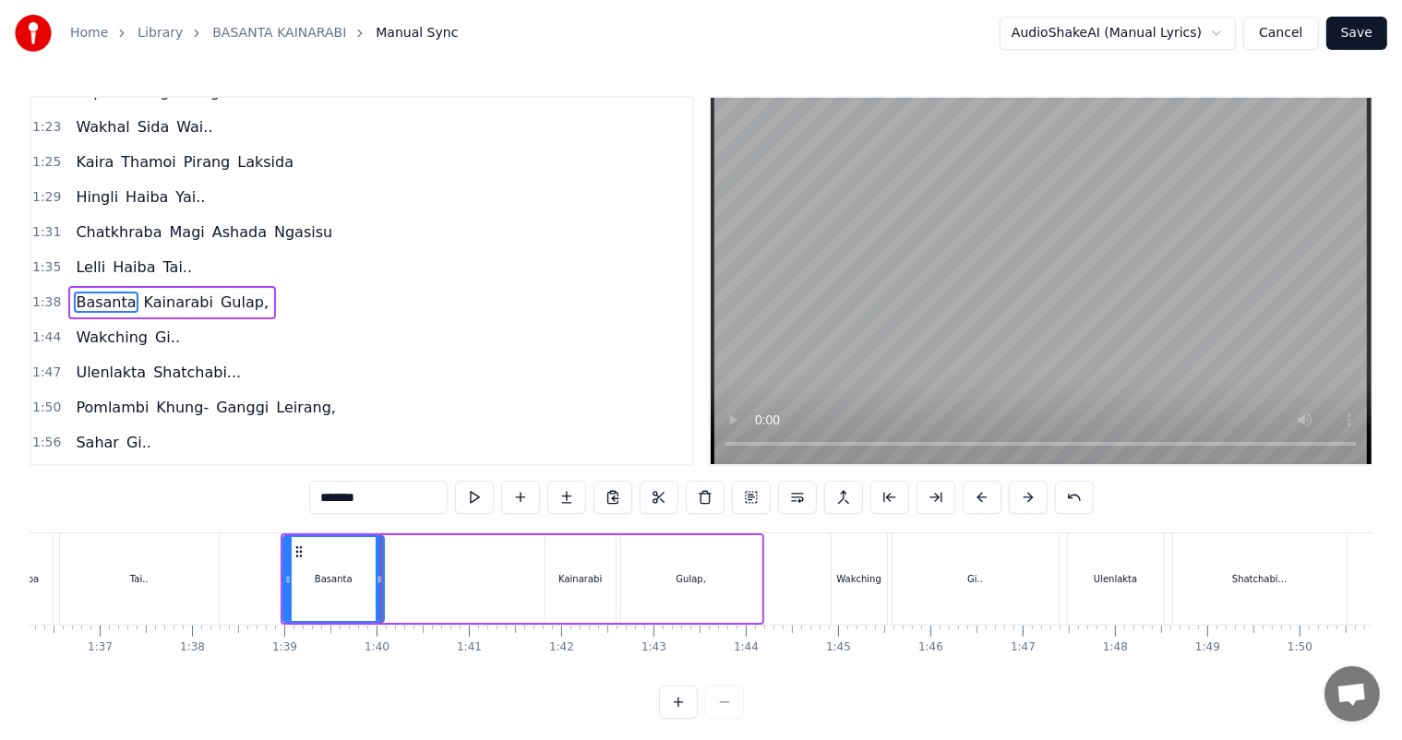
drag, startPoint x: 531, startPoint y: 583, endPoint x: 376, endPoint y: 581, distance: 154.1
click at [376, 581] on icon at bounding box center [379, 579] width 7 height 15
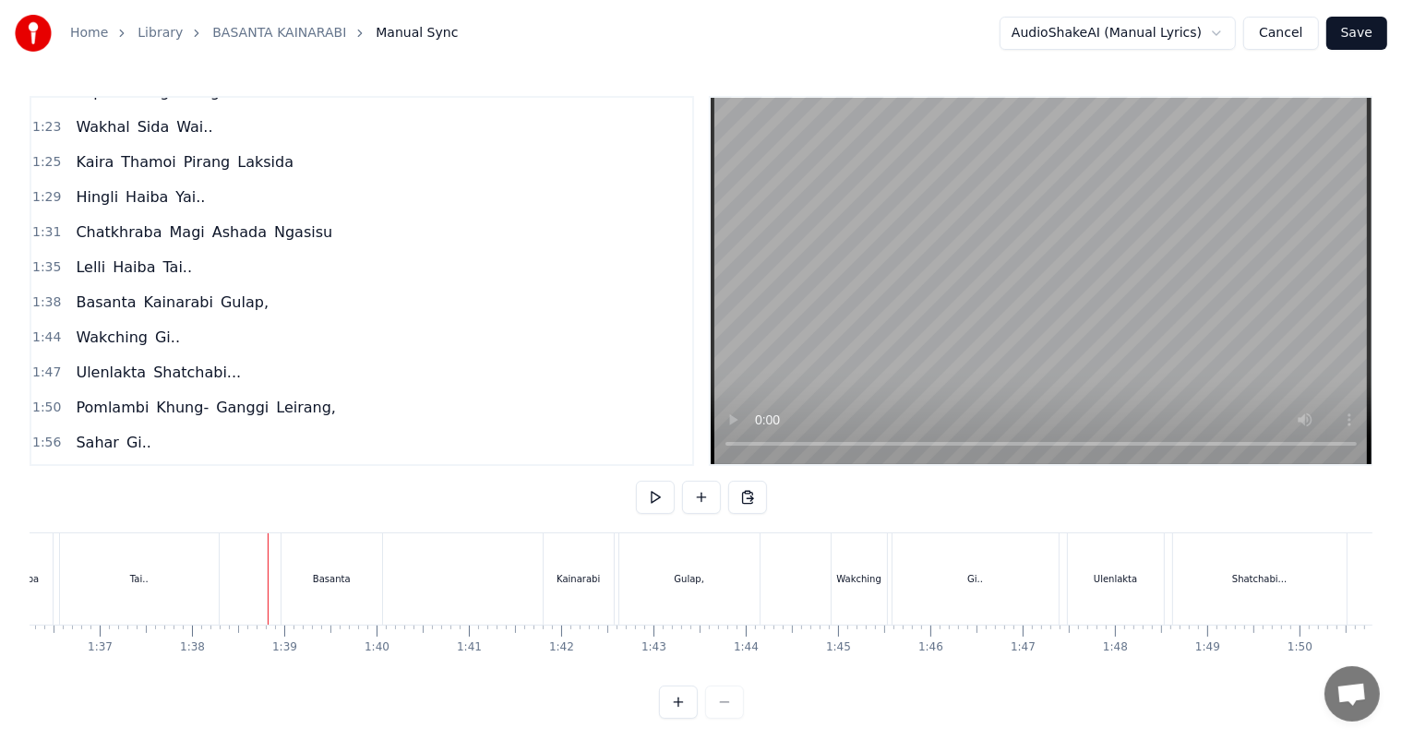
scroll to position [24, 0]
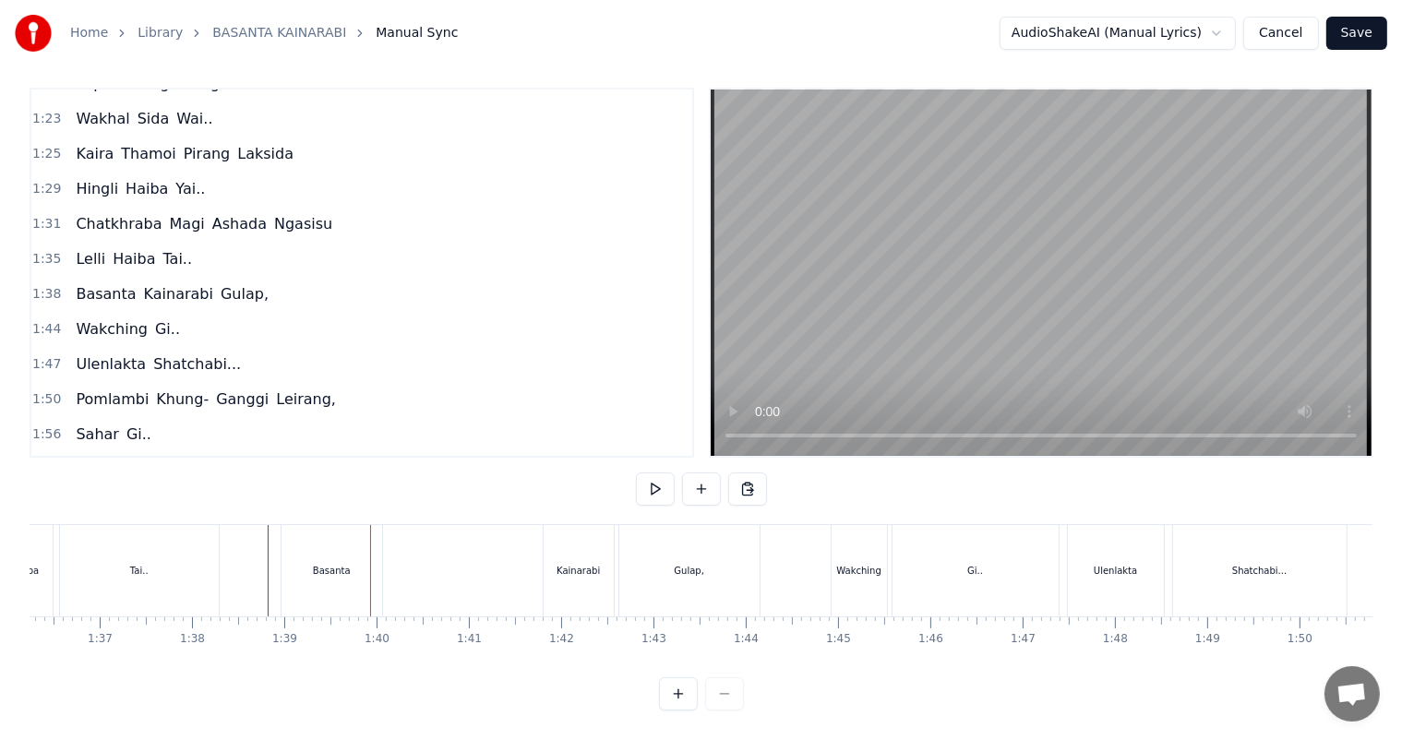
click at [304, 559] on div "Basanta" at bounding box center [331, 570] width 101 height 91
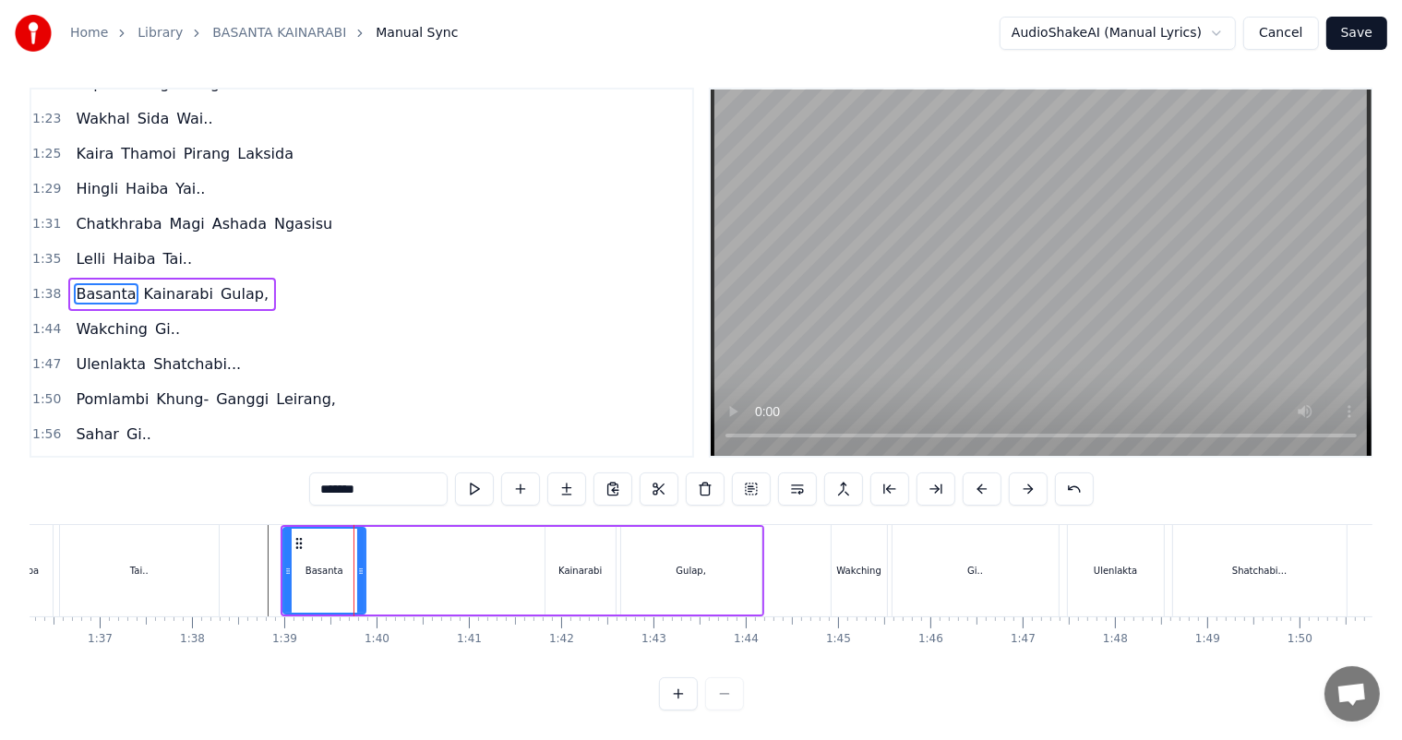
drag, startPoint x: 376, startPoint y: 560, endPoint x: 358, endPoint y: 554, distance: 19.6
click at [358, 564] on icon at bounding box center [360, 571] width 7 height 15
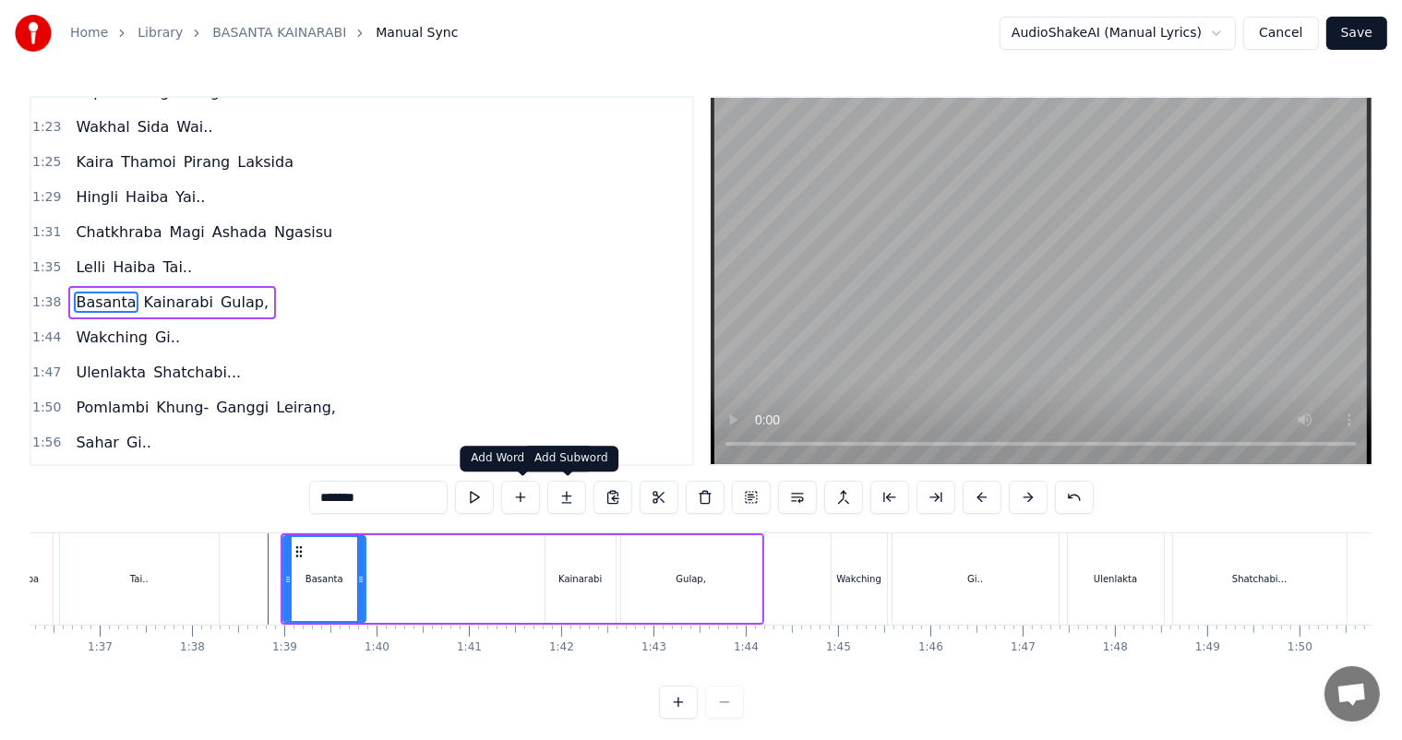
drag, startPoint x: 565, startPoint y: 497, endPoint x: 502, endPoint y: 546, distance: 79.5
click at [565, 497] on button at bounding box center [566, 497] width 39 height 33
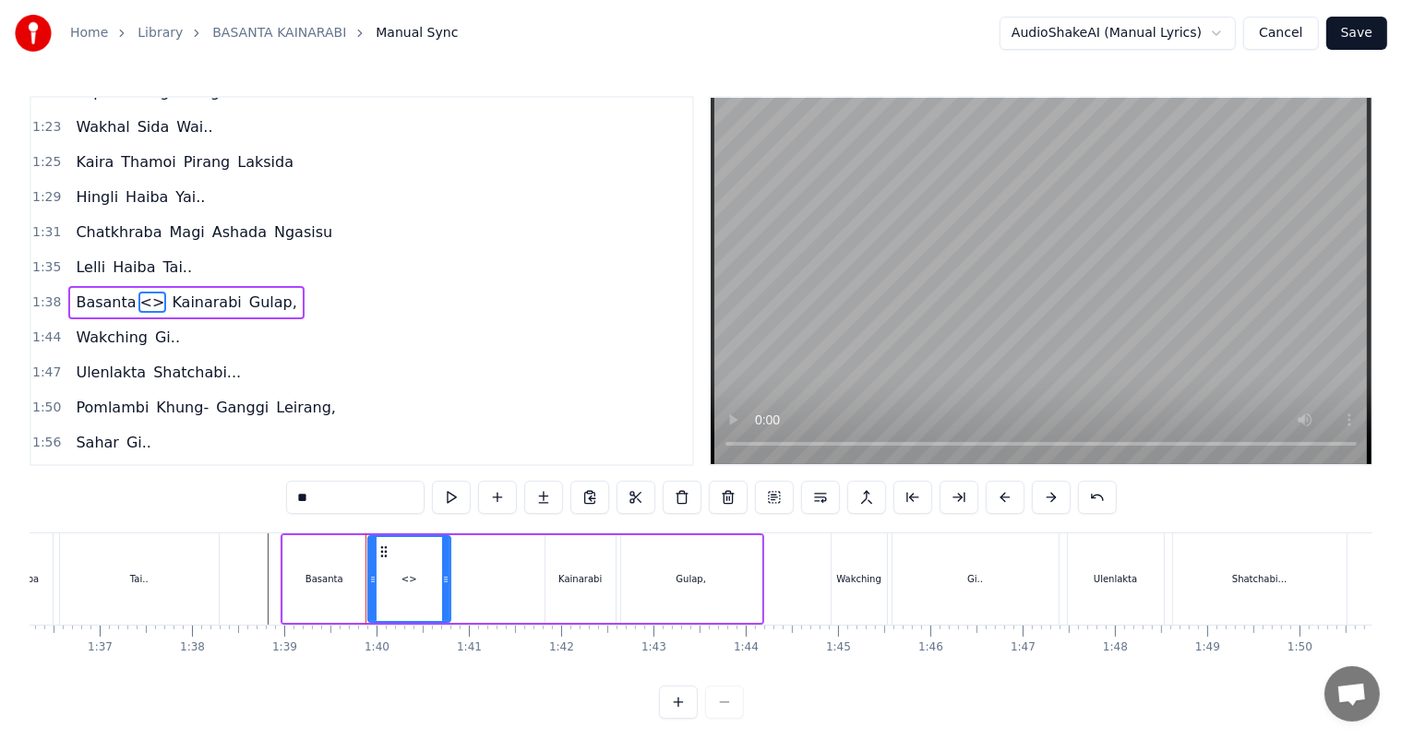
drag, startPoint x: 347, startPoint y: 502, endPoint x: 292, endPoint y: 501, distance: 54.4
click at [292, 501] on input "**" at bounding box center [355, 497] width 138 height 33
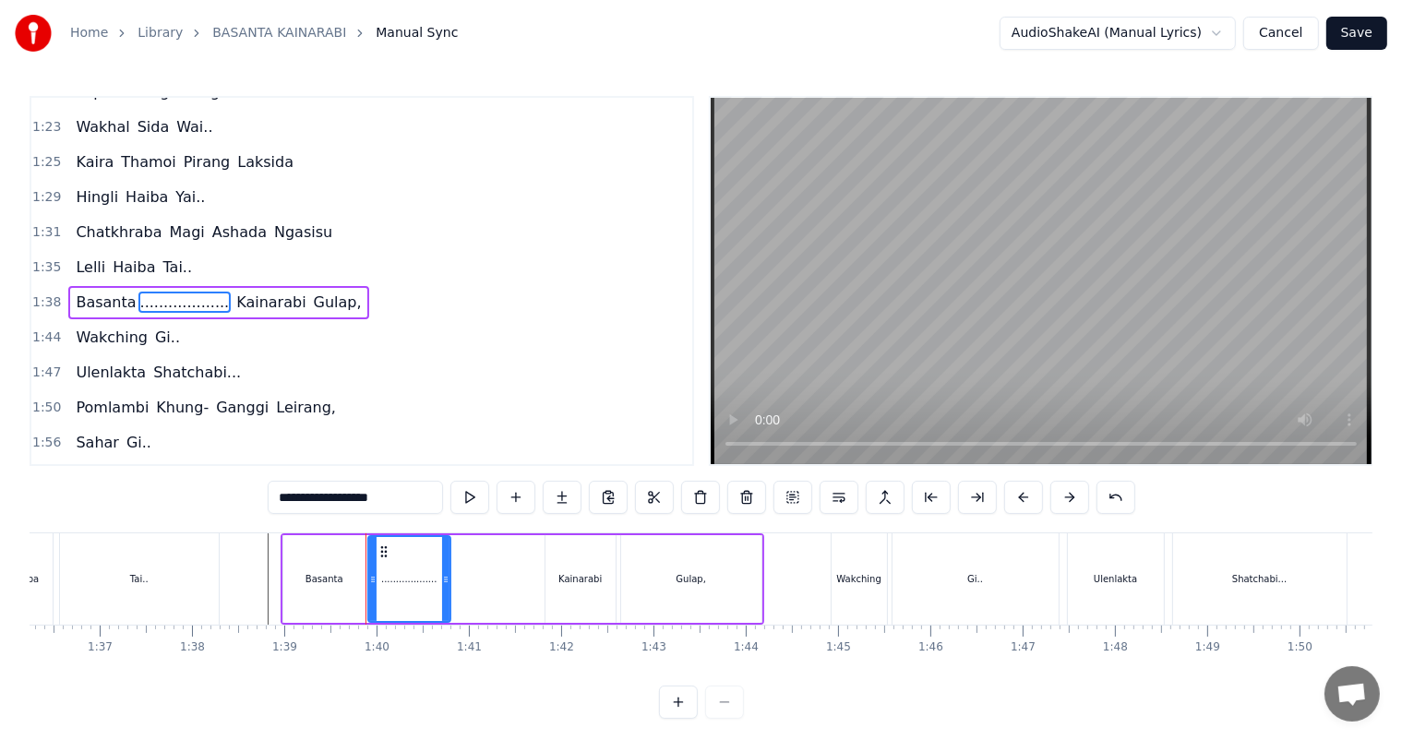
type input "**********"
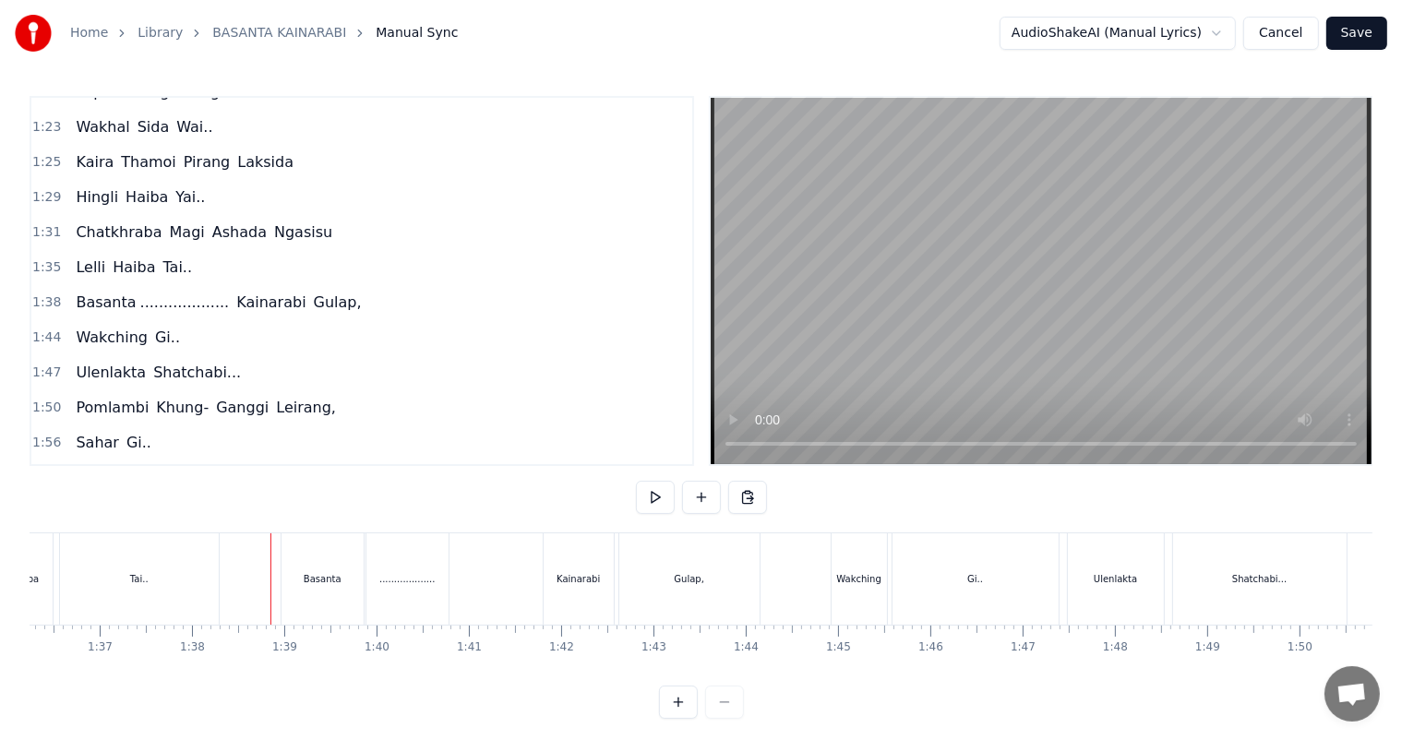
scroll to position [24, 0]
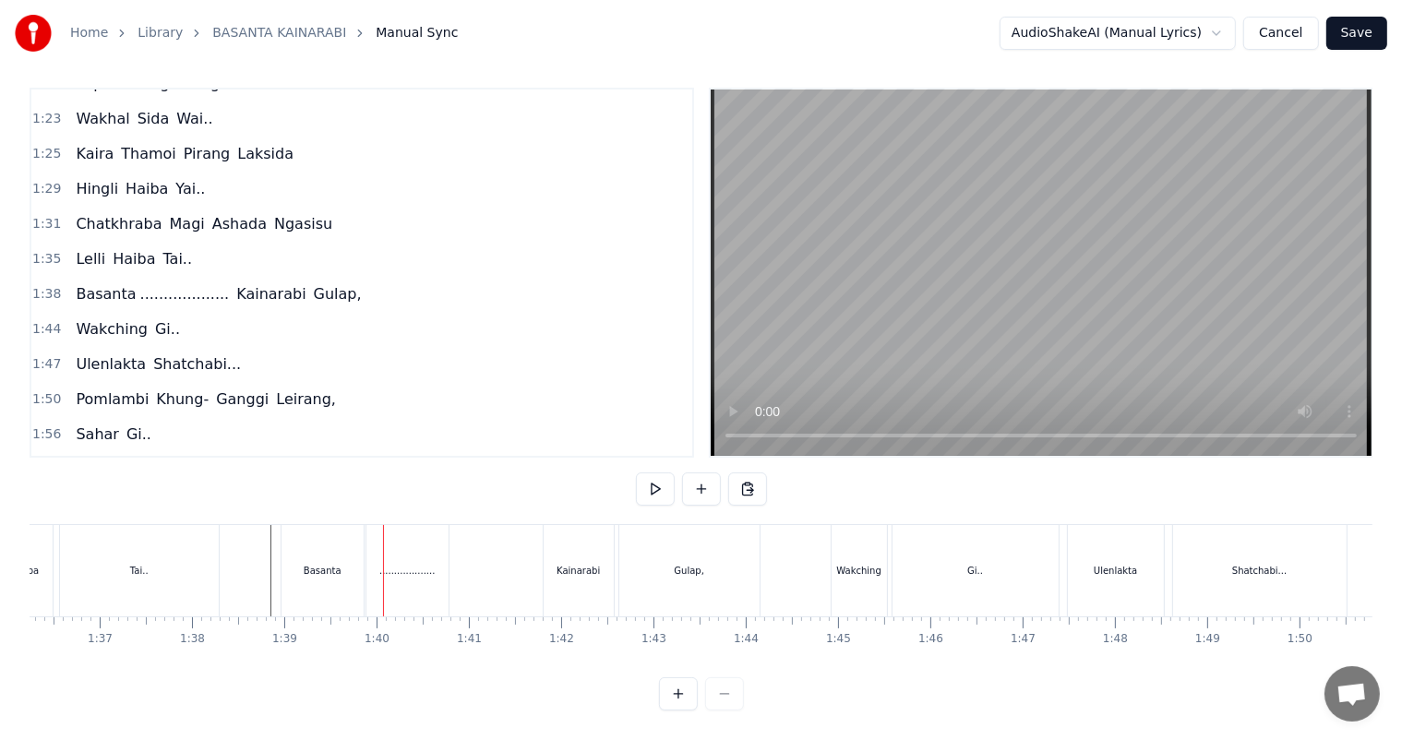
click at [310, 565] on div "Basanta" at bounding box center [322, 570] width 82 height 91
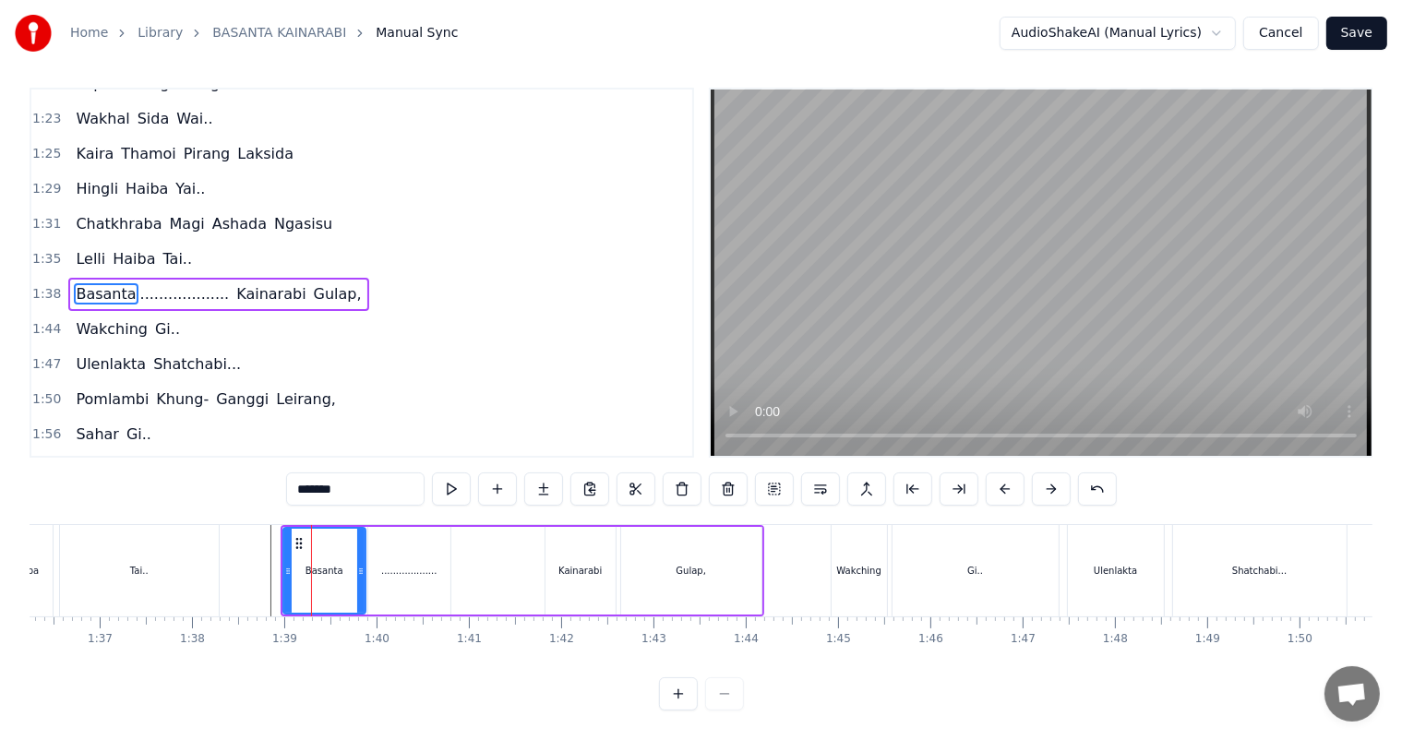
scroll to position [0, 0]
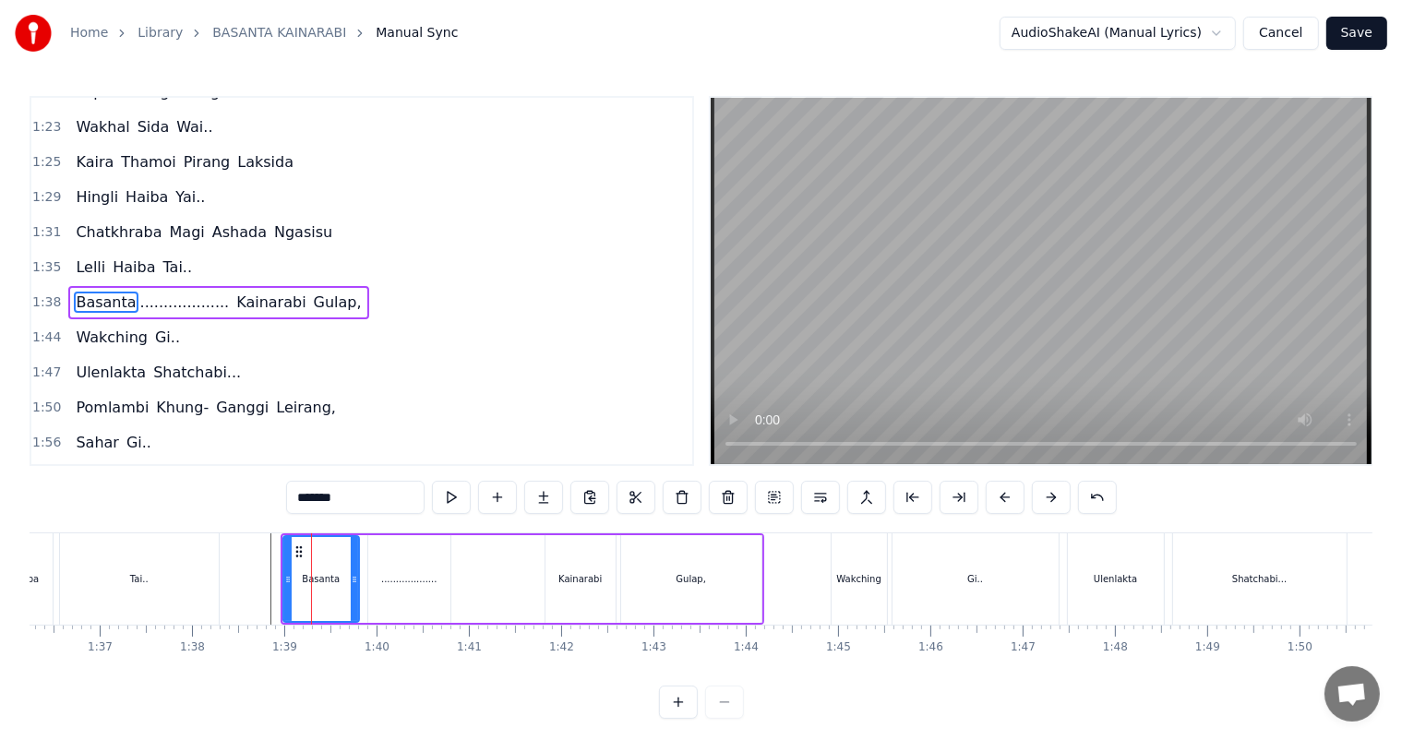
click at [354, 582] on icon at bounding box center [354, 579] width 7 height 15
click at [380, 580] on div "..................." at bounding box center [409, 579] width 82 height 88
type input "**********"
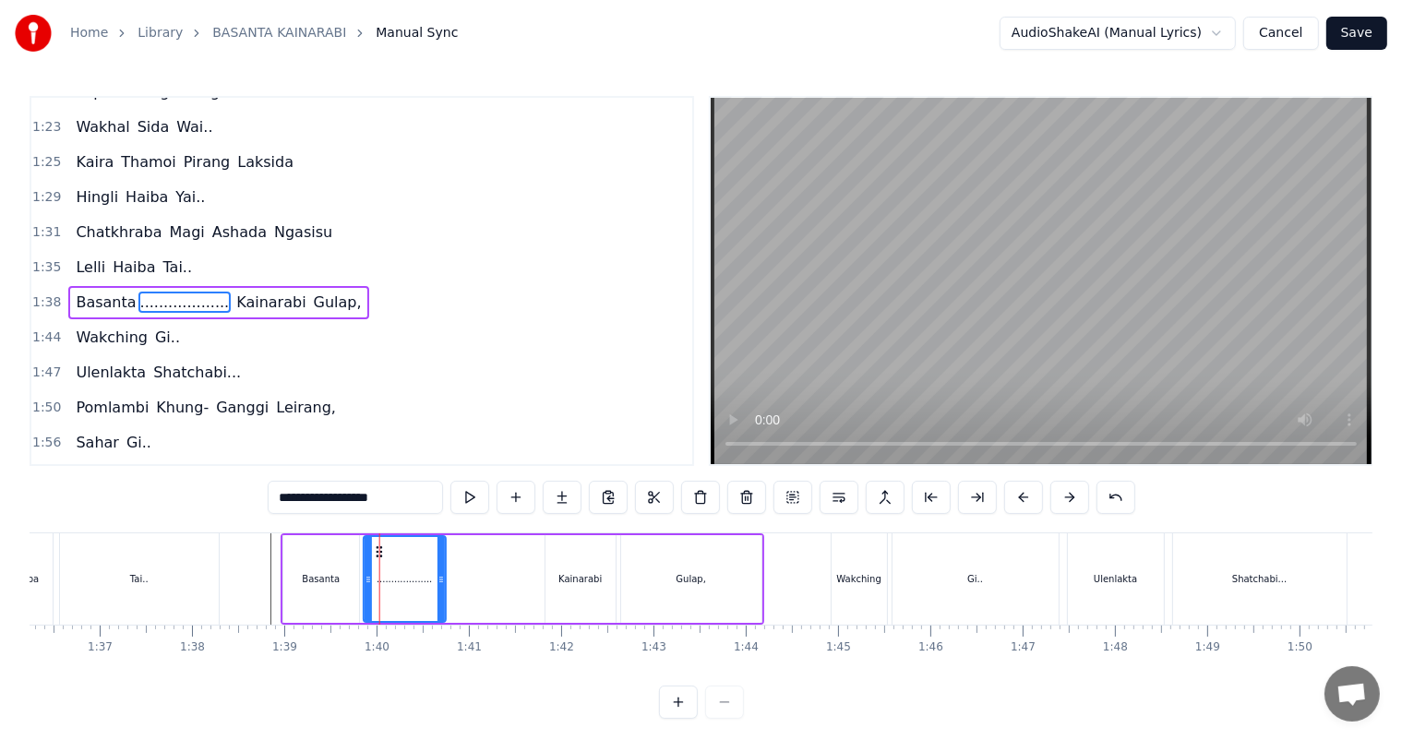
click at [380, 547] on icon at bounding box center [379, 551] width 15 height 15
drag, startPoint x: 439, startPoint y: 576, endPoint x: 400, endPoint y: 590, distance: 42.3
click at [471, 584] on icon at bounding box center [474, 579] width 7 height 15
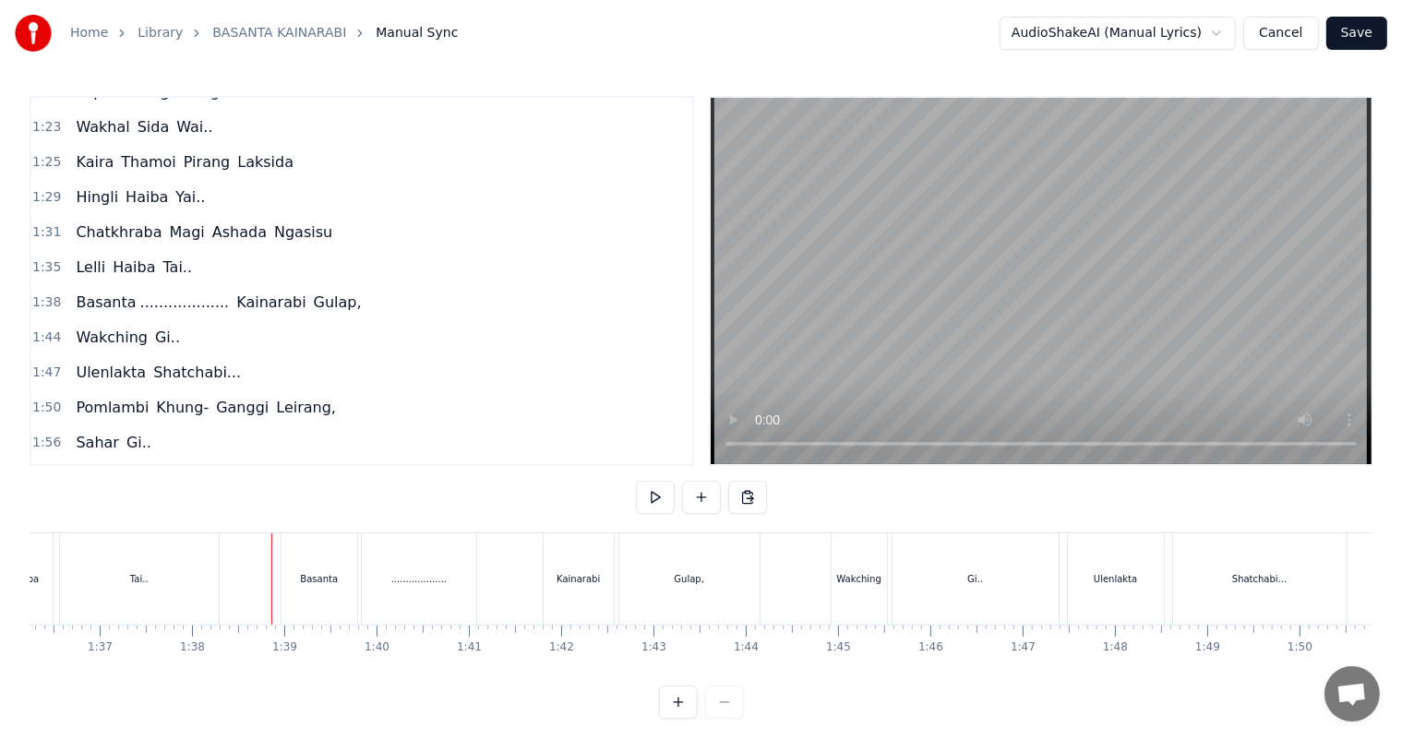
scroll to position [24, 0]
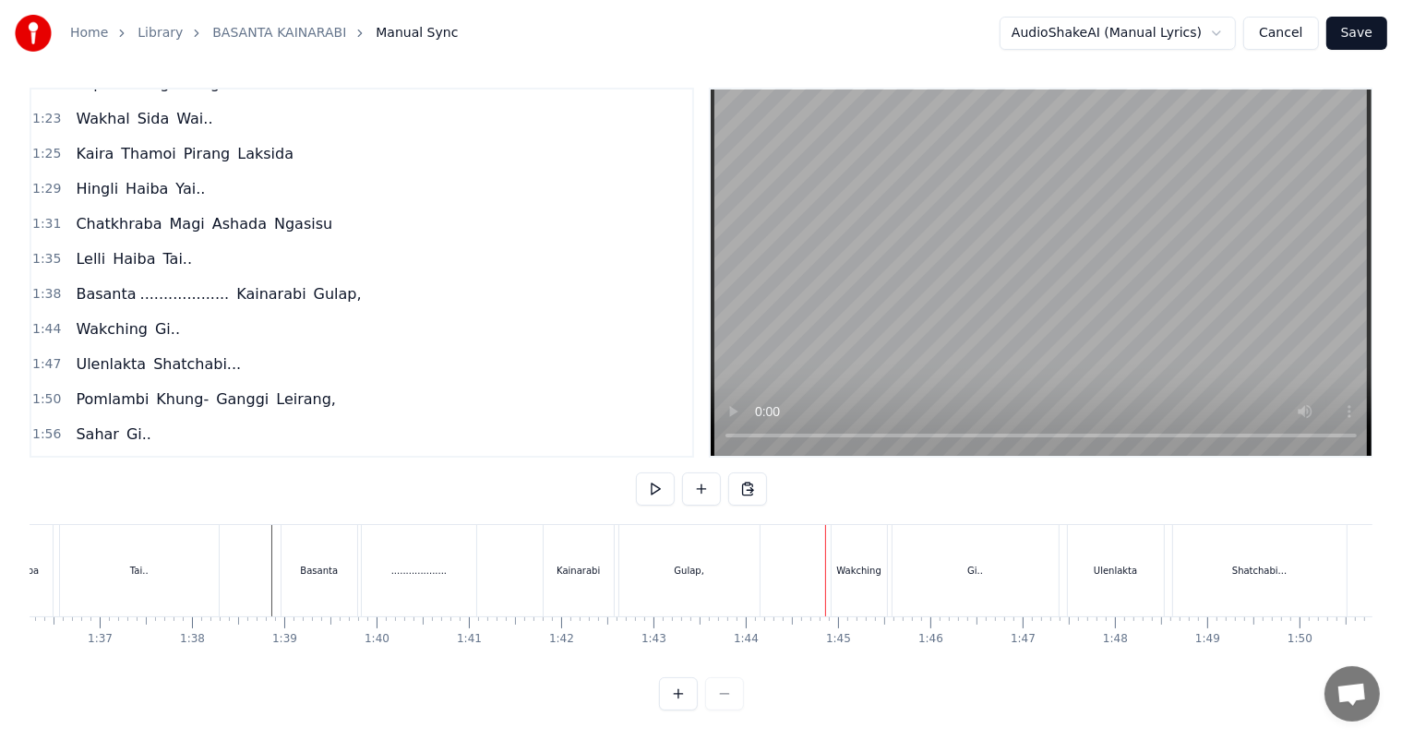
click at [673, 561] on div "Gulap," at bounding box center [689, 570] width 140 height 91
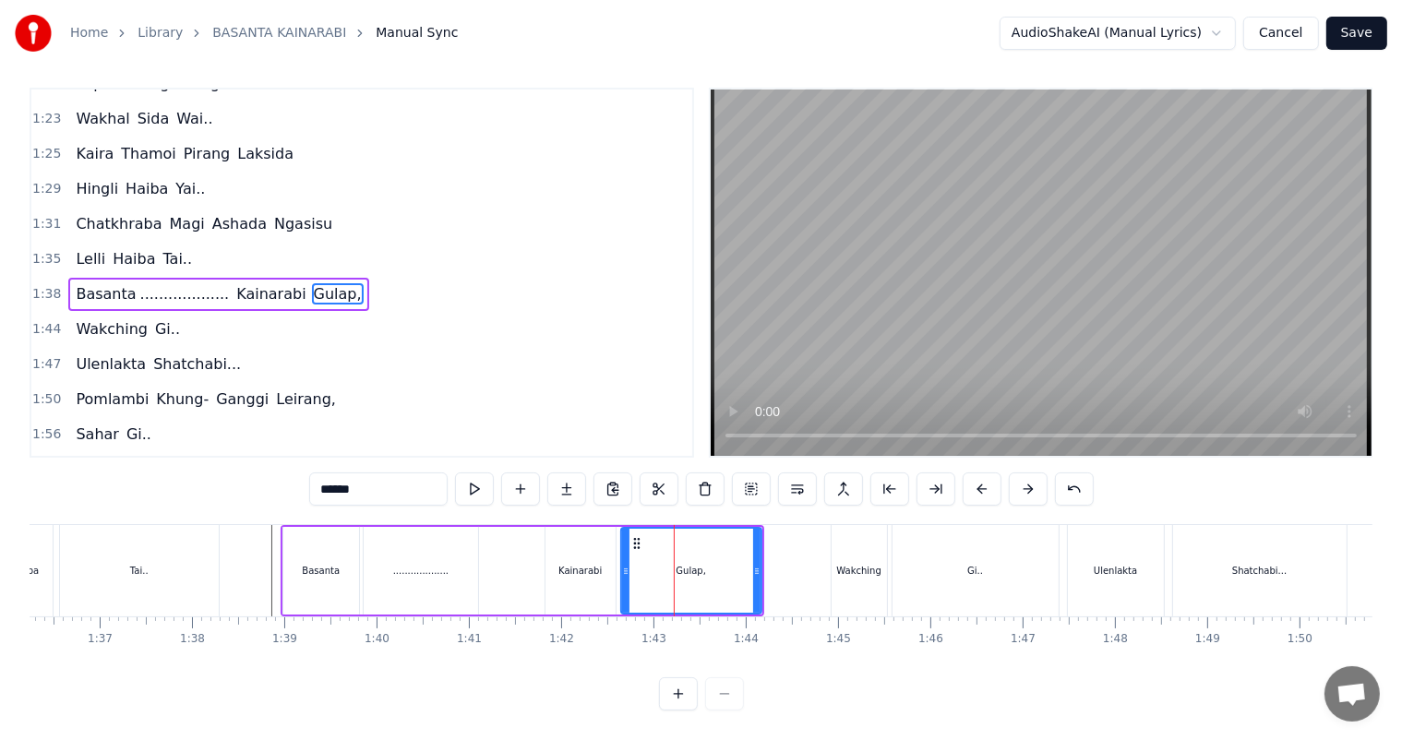
scroll to position [0, 0]
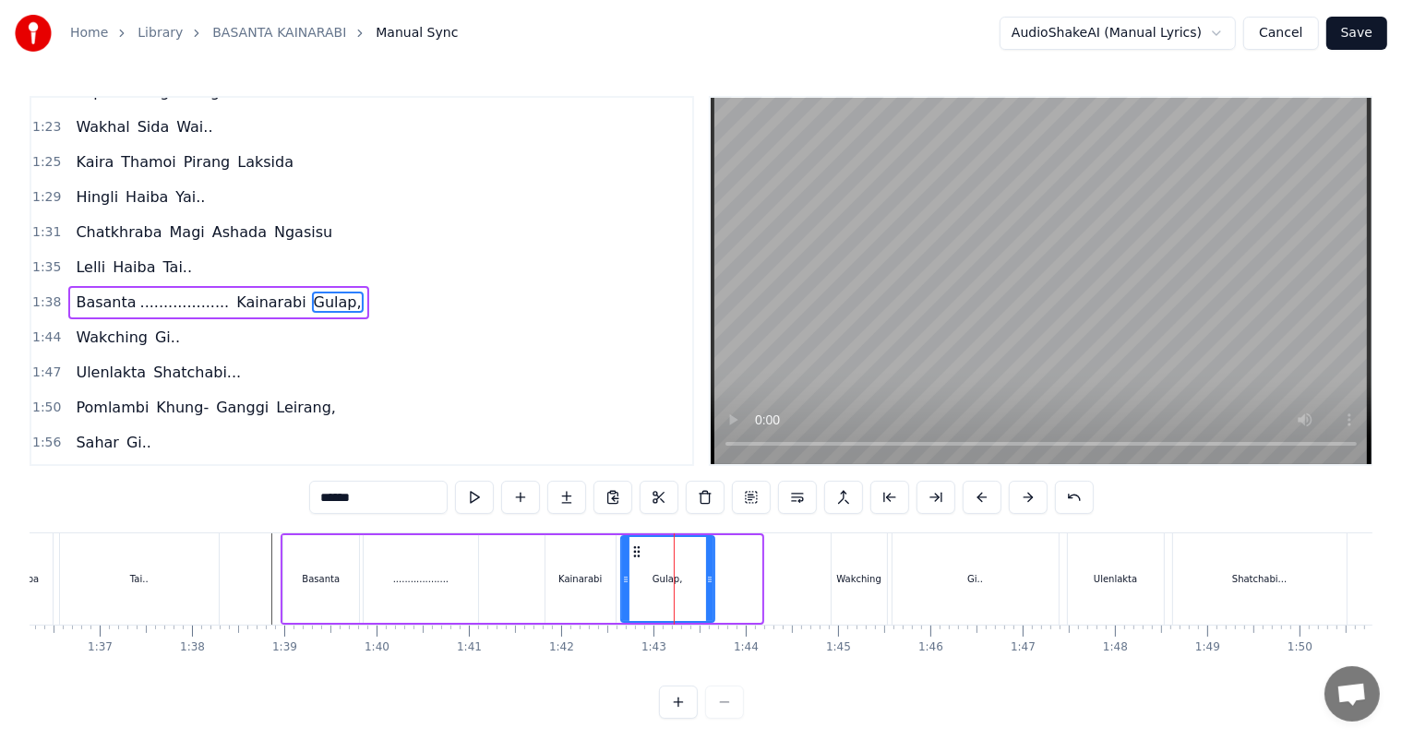
drag, startPoint x: 755, startPoint y: 576, endPoint x: 708, endPoint y: 574, distance: 47.1
click at [708, 574] on icon at bounding box center [709, 579] width 7 height 15
click at [432, 575] on div "..................." at bounding box center [420, 579] width 55 height 14
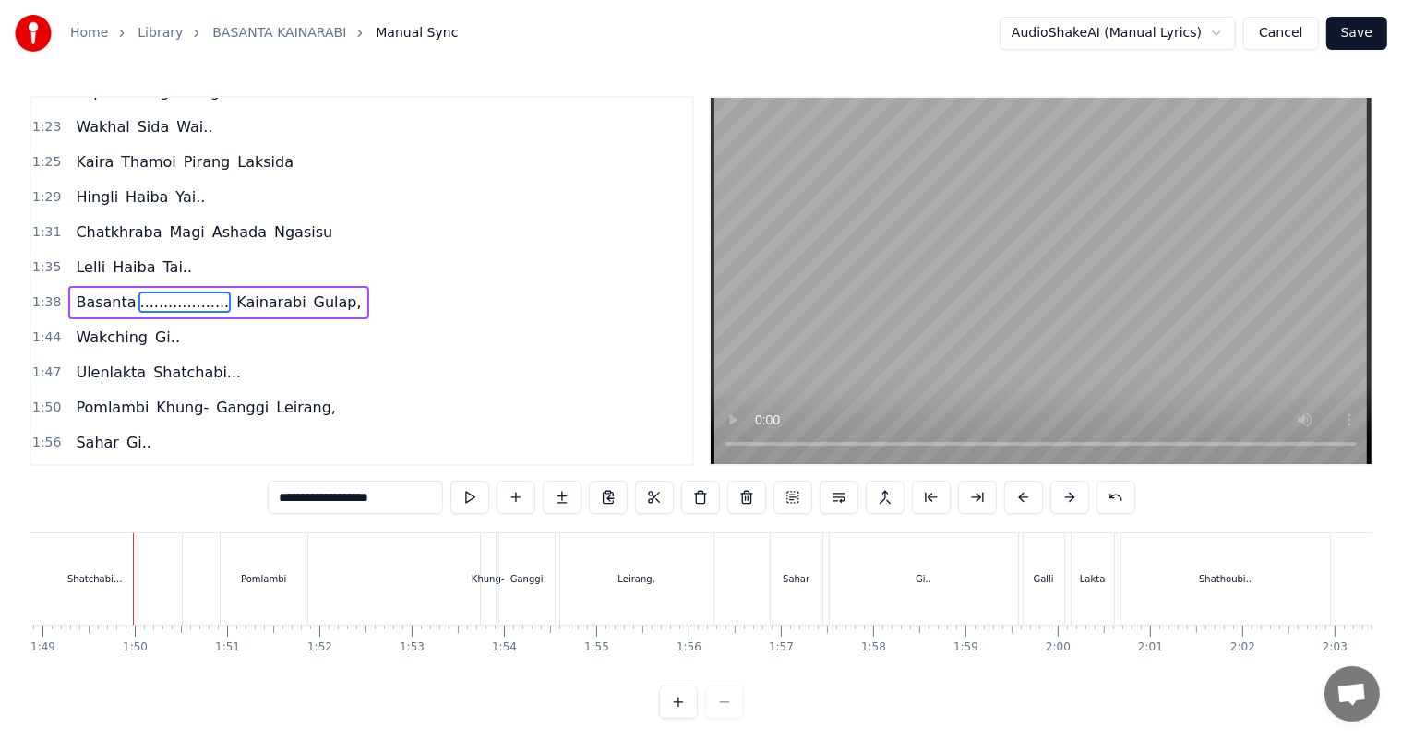
scroll to position [0, 10054]
click at [89, 580] on div "Shatchabi..." at bounding box center [84, 579] width 54 height 14
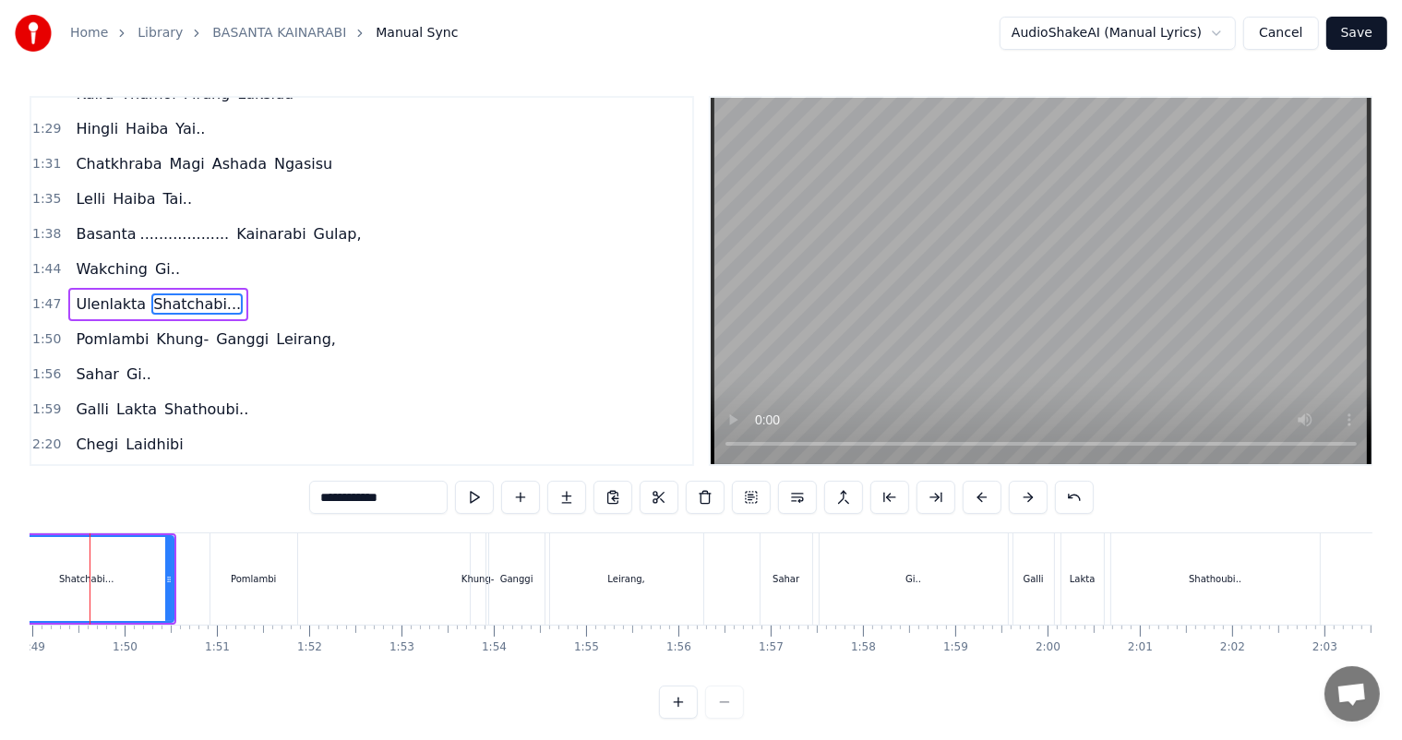
scroll to position [0, 10021]
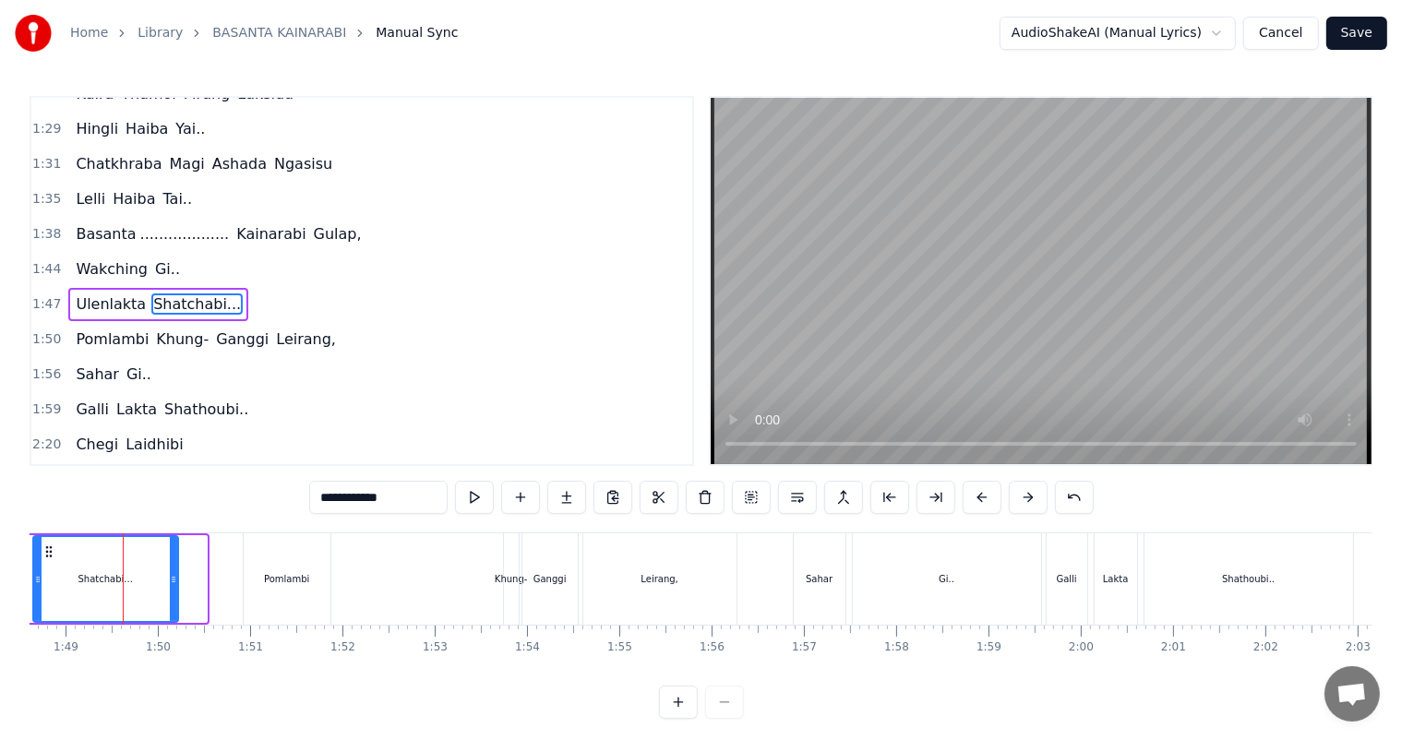
drag, startPoint x: 200, startPoint y: 584, endPoint x: 171, endPoint y: 579, distance: 30.0
click at [171, 579] on icon at bounding box center [173, 579] width 7 height 15
click at [26, 567] on div "Home Library BASANTA KAINARABI Manual Sync AudioShakeAI (Manual Lyrics) Cancel …" at bounding box center [701, 359] width 1402 height 719
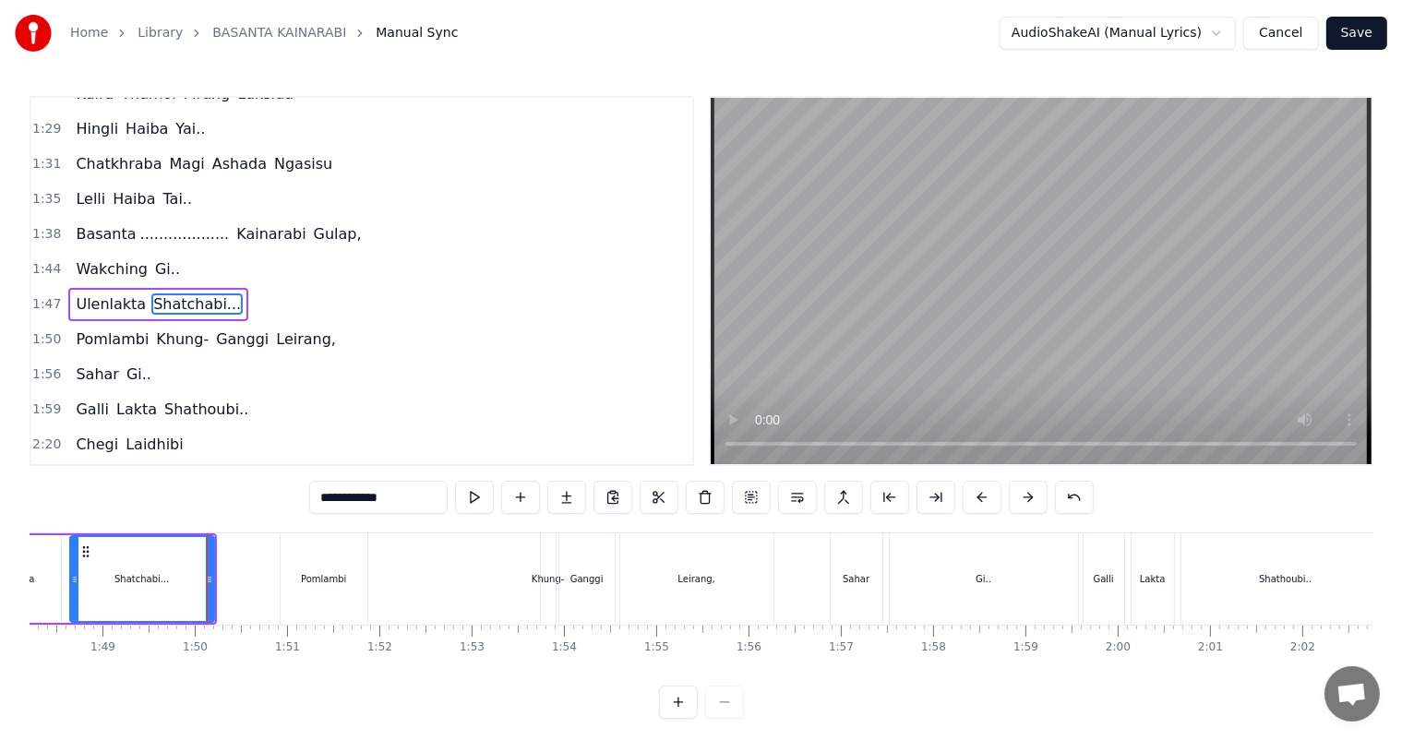
click at [42, 567] on div "Ulenlakta" at bounding box center [13, 579] width 96 height 88
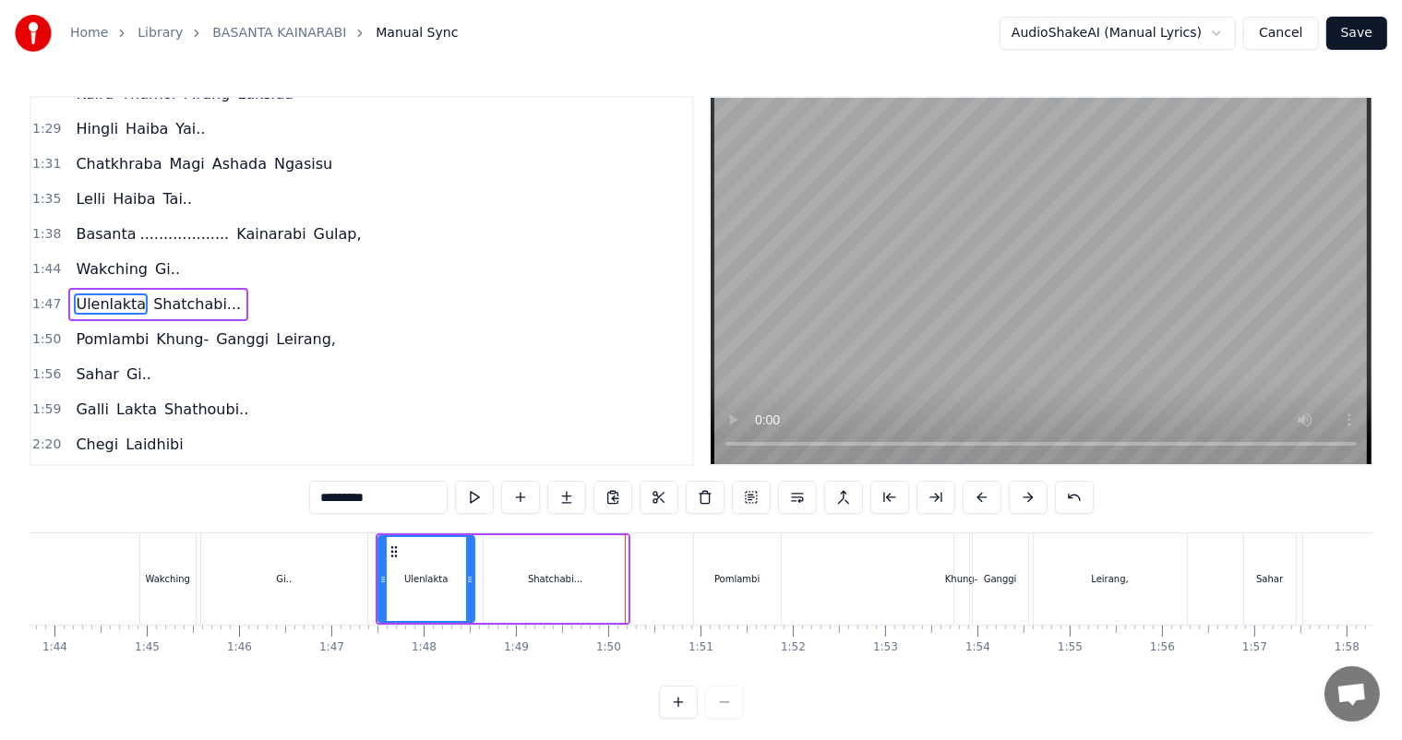
scroll to position [0, 9537]
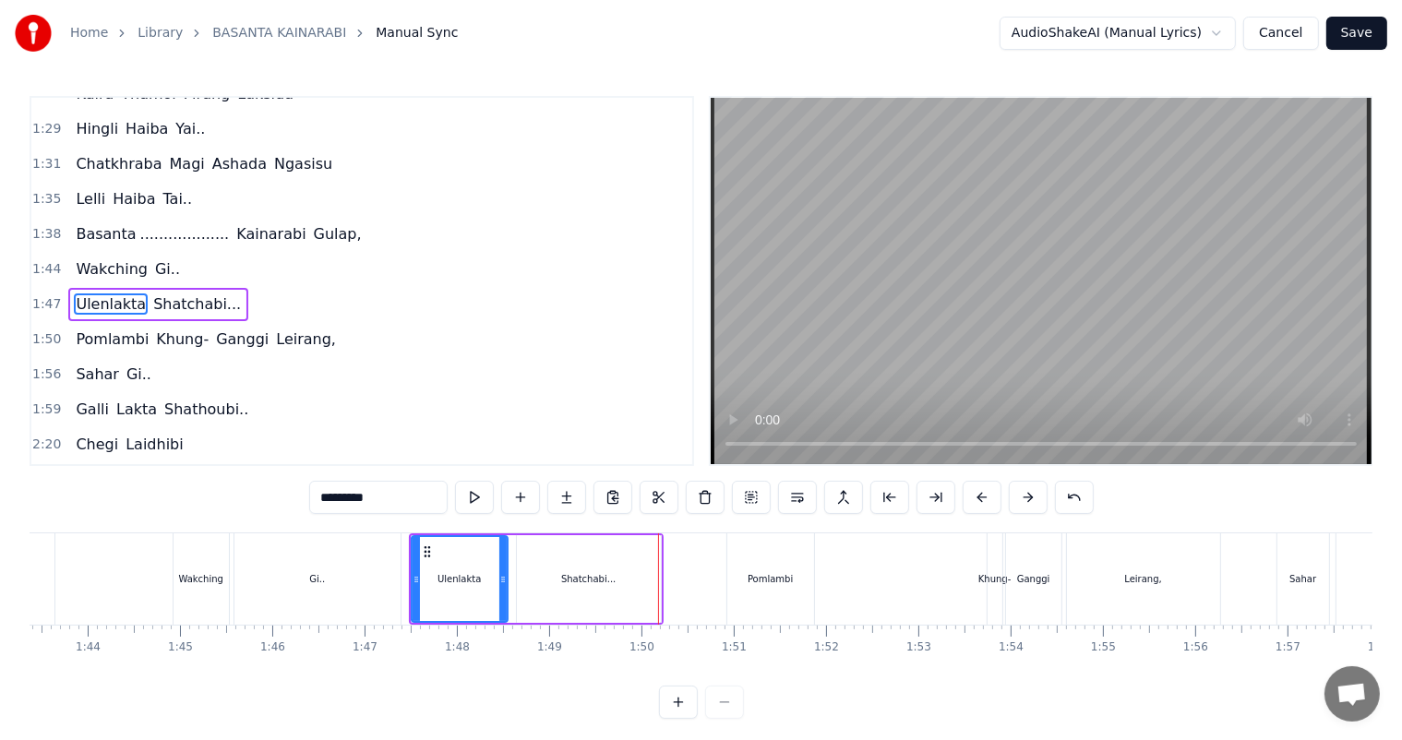
click at [354, 587] on div "Gi.." at bounding box center [317, 578] width 166 height 91
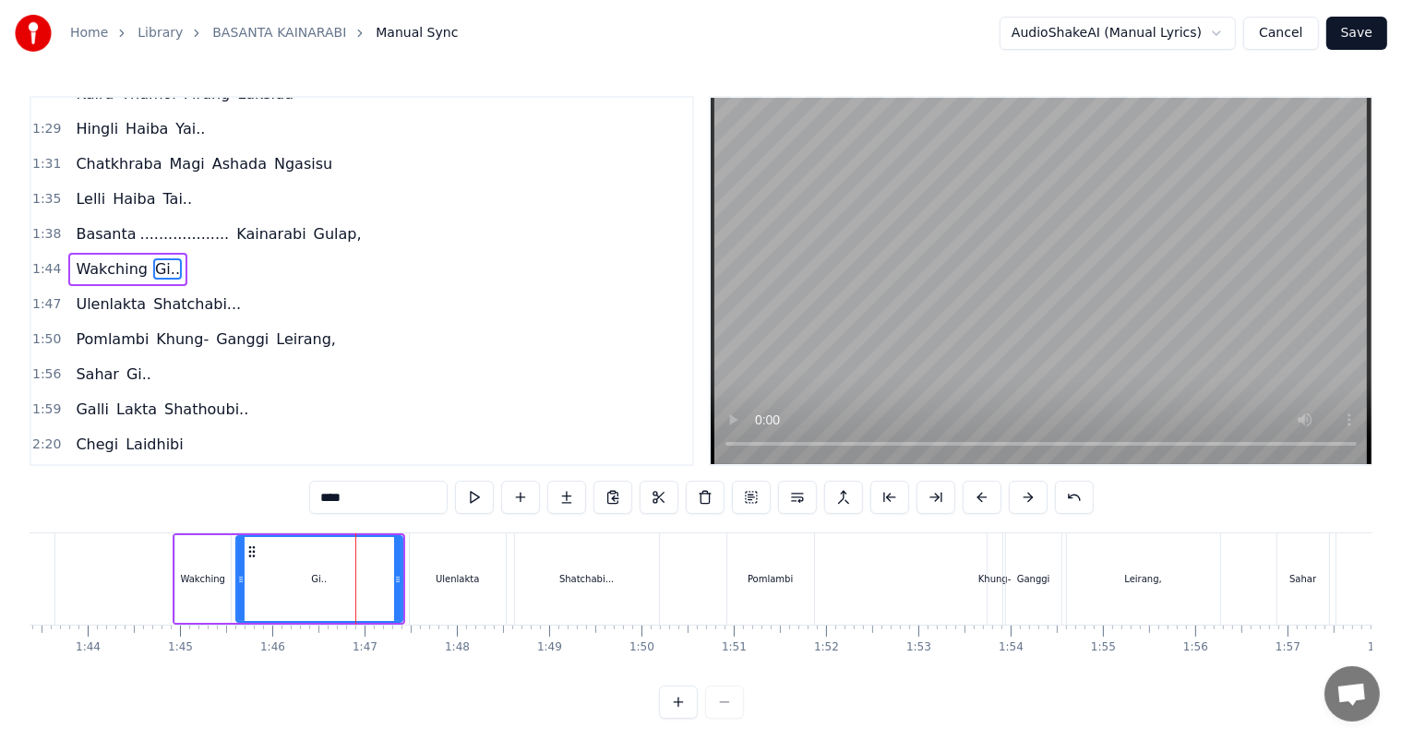
scroll to position [478, 0]
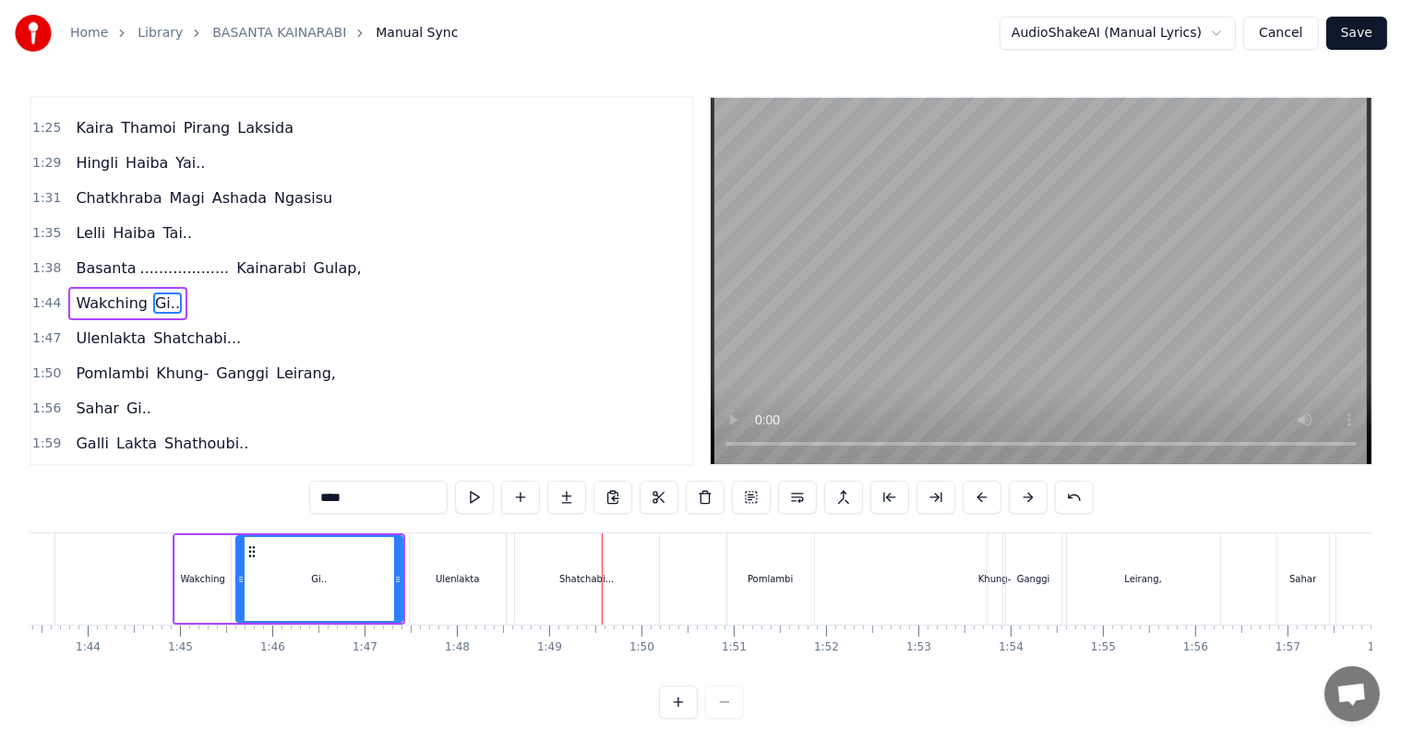
click at [582, 589] on div "Shatchabi..." at bounding box center [587, 578] width 144 height 91
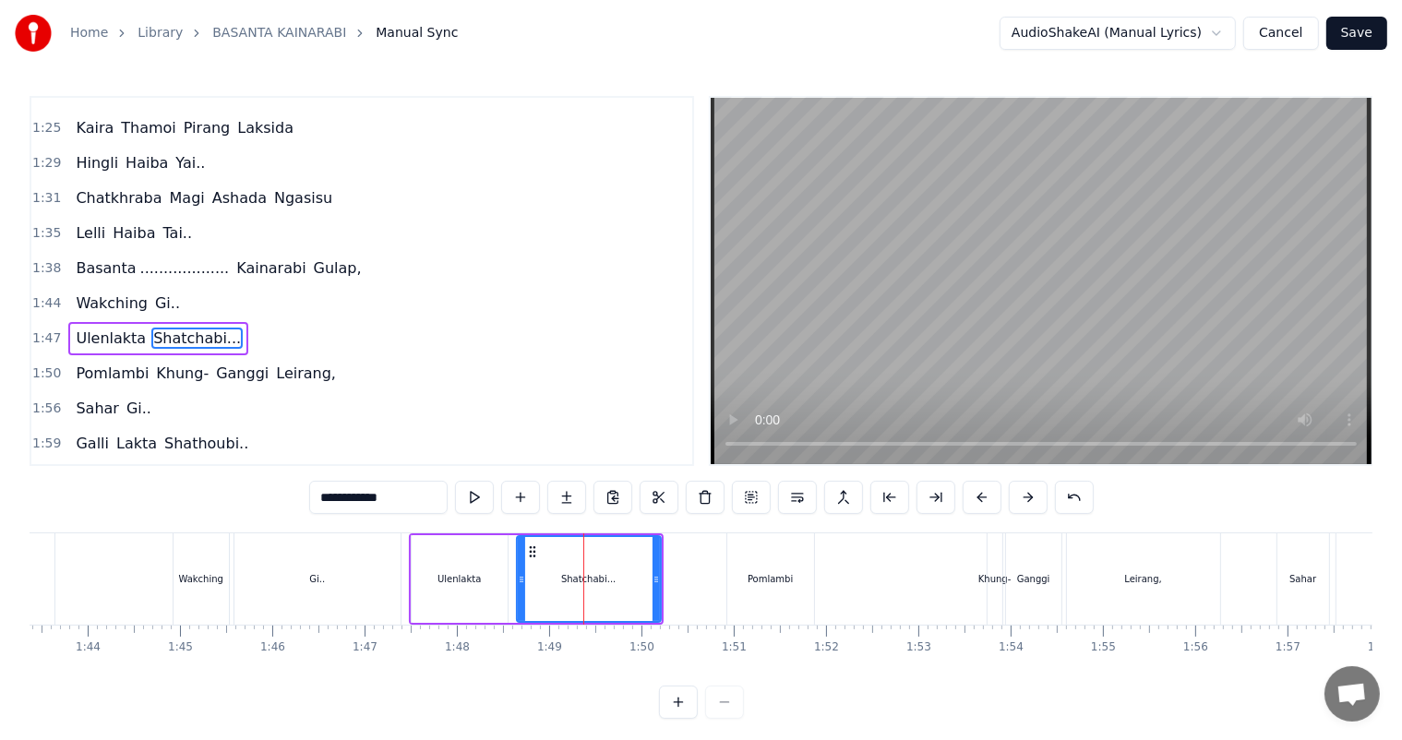
scroll to position [512, 0]
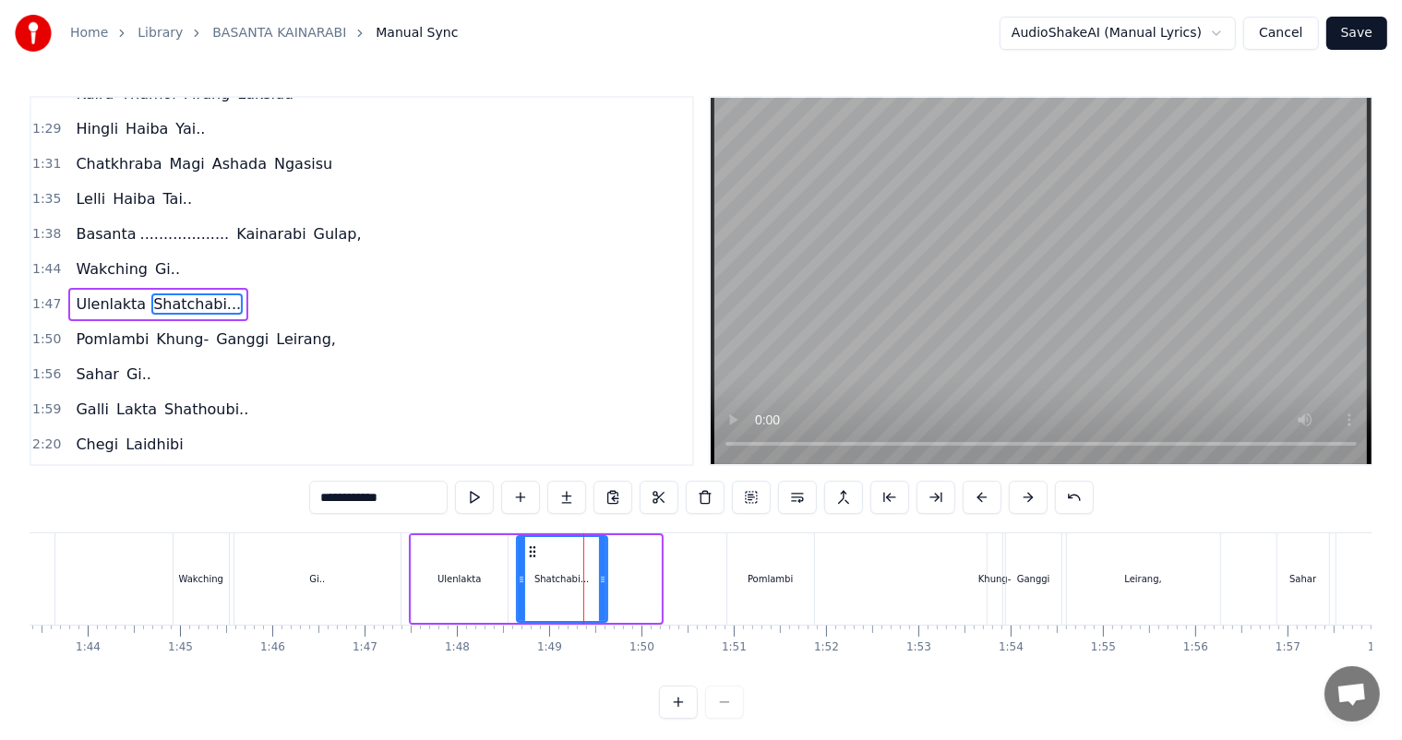
drag, startPoint x: 652, startPoint y: 580, endPoint x: 599, endPoint y: 572, distance: 54.2
click at [599, 572] on icon at bounding box center [602, 579] width 7 height 15
click at [382, 580] on div "Gi.." at bounding box center [317, 578] width 166 height 91
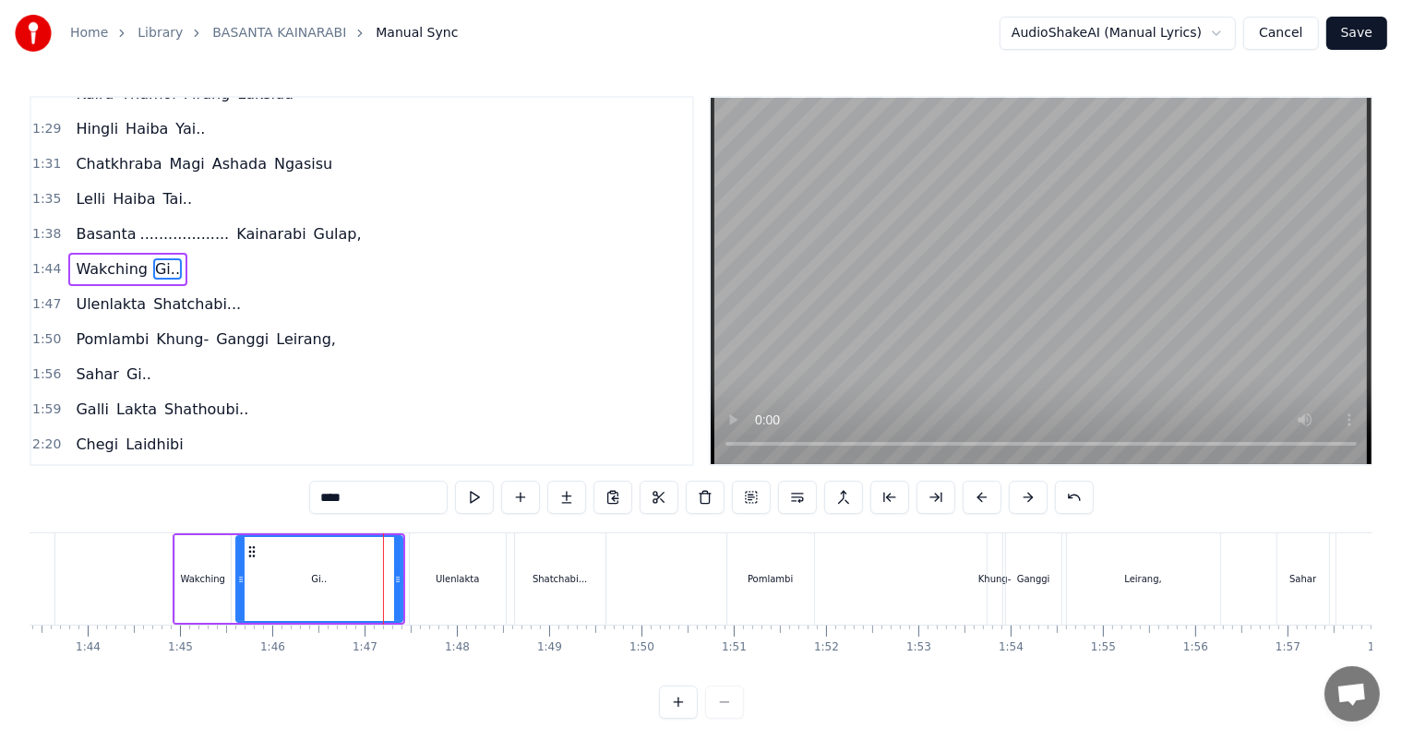
scroll to position [478, 0]
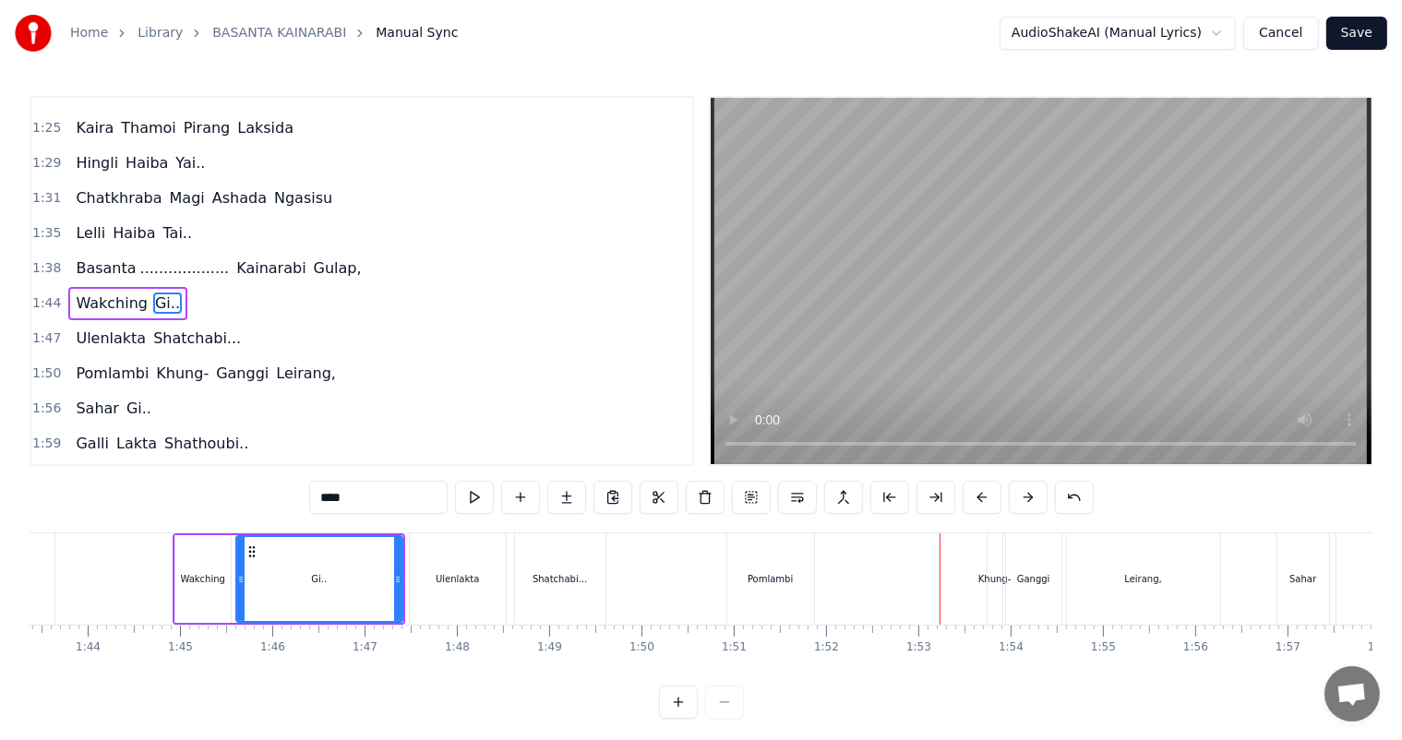
click at [784, 579] on div "Pomlambi" at bounding box center [769, 579] width 45 height 14
type input "********"
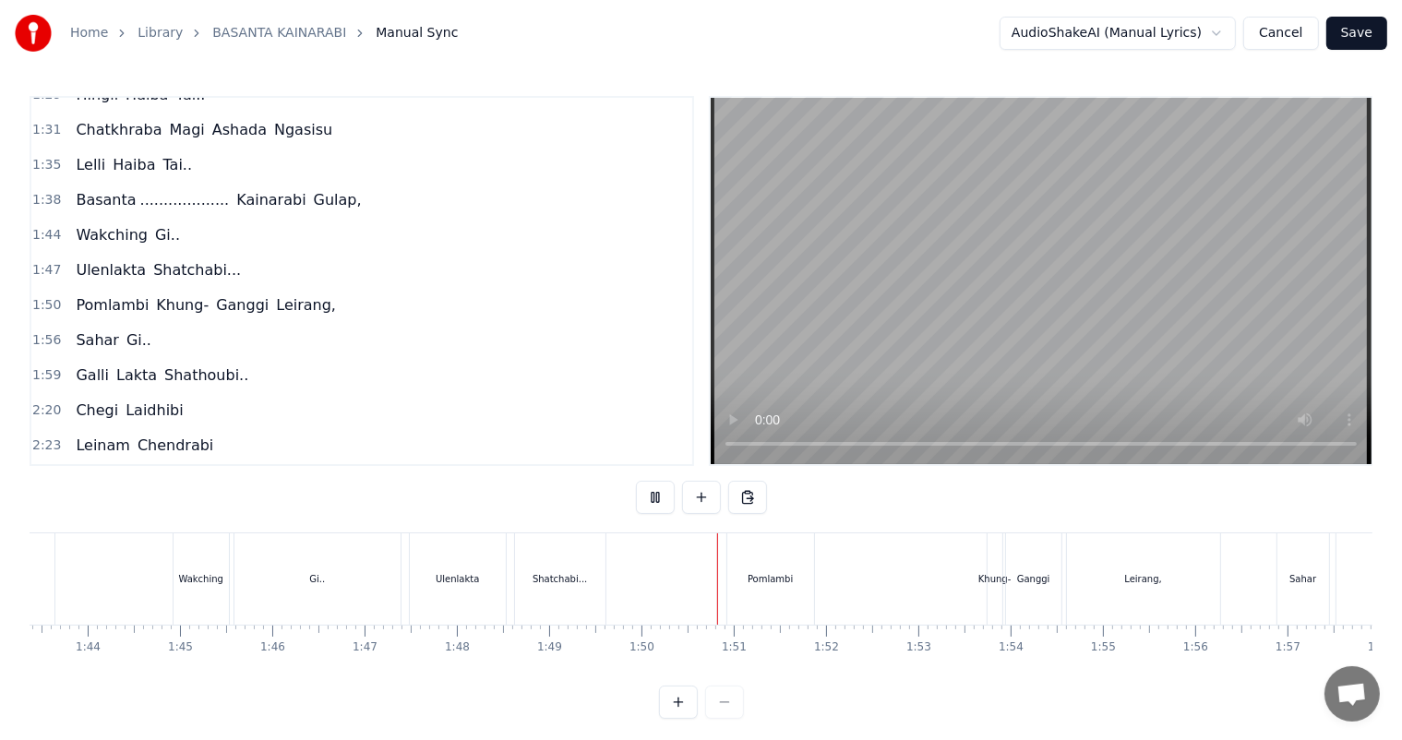
scroll to position [24, 0]
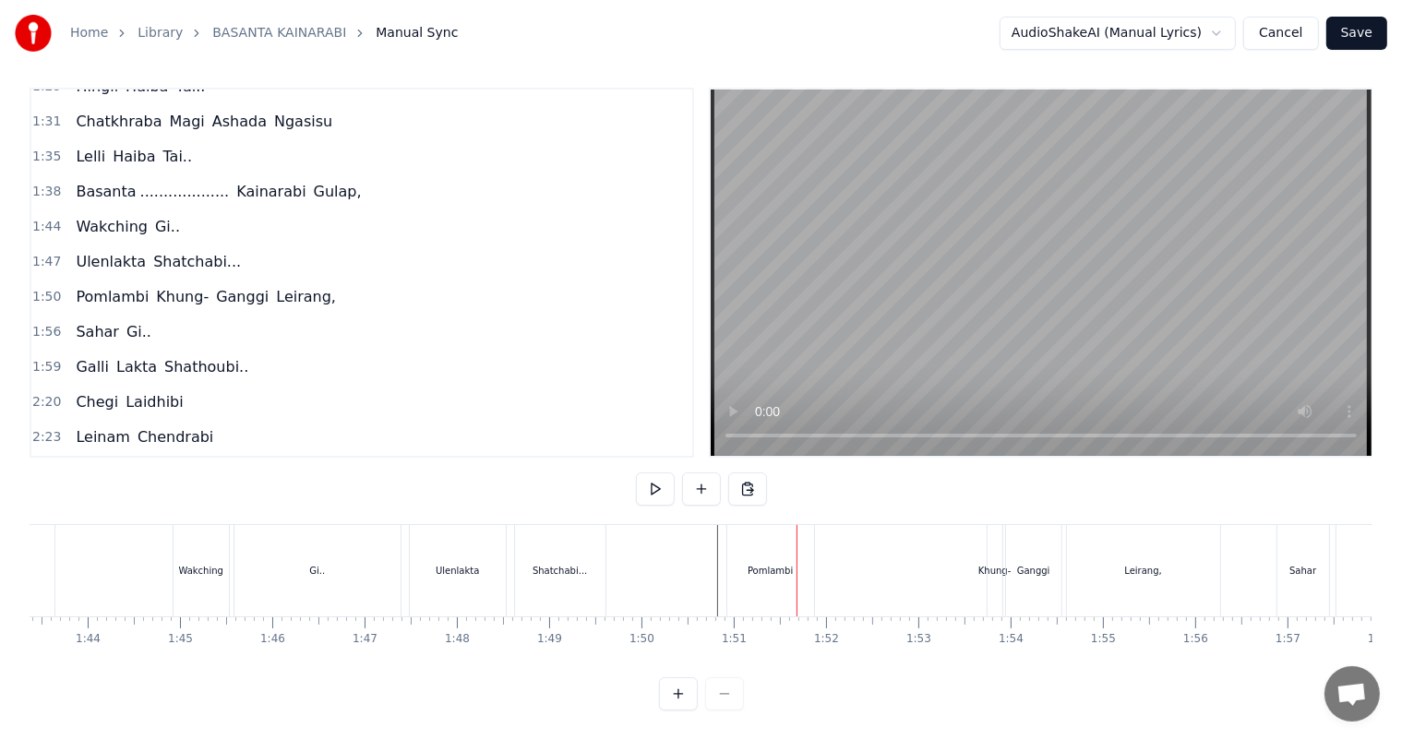
click at [788, 564] on div "Pomlambi" at bounding box center [769, 571] width 45 height 14
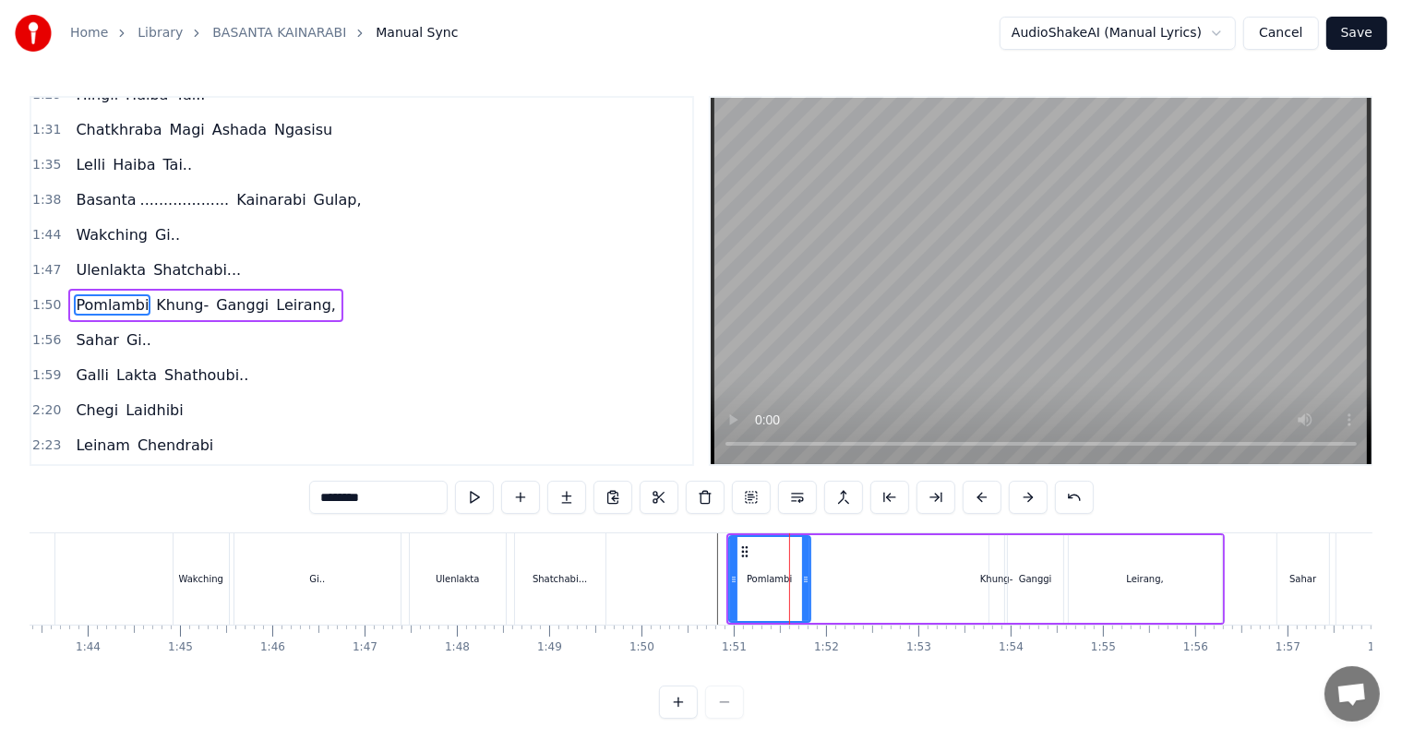
click at [802, 579] on icon at bounding box center [805, 579] width 7 height 15
click at [567, 496] on button at bounding box center [566, 497] width 39 height 33
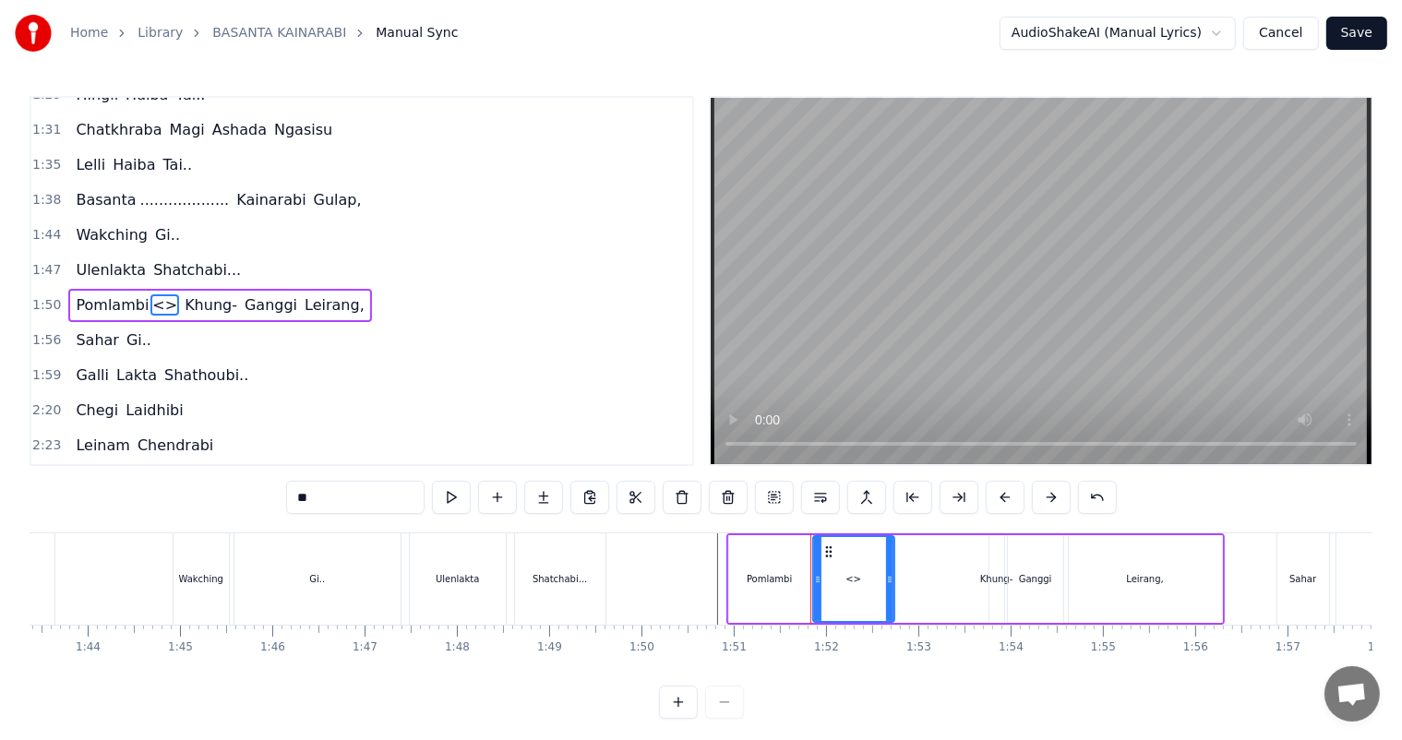
drag, startPoint x: 306, startPoint y: 506, endPoint x: 293, endPoint y: 503, distance: 13.2
click at [293, 503] on input "**" at bounding box center [355, 497] width 138 height 33
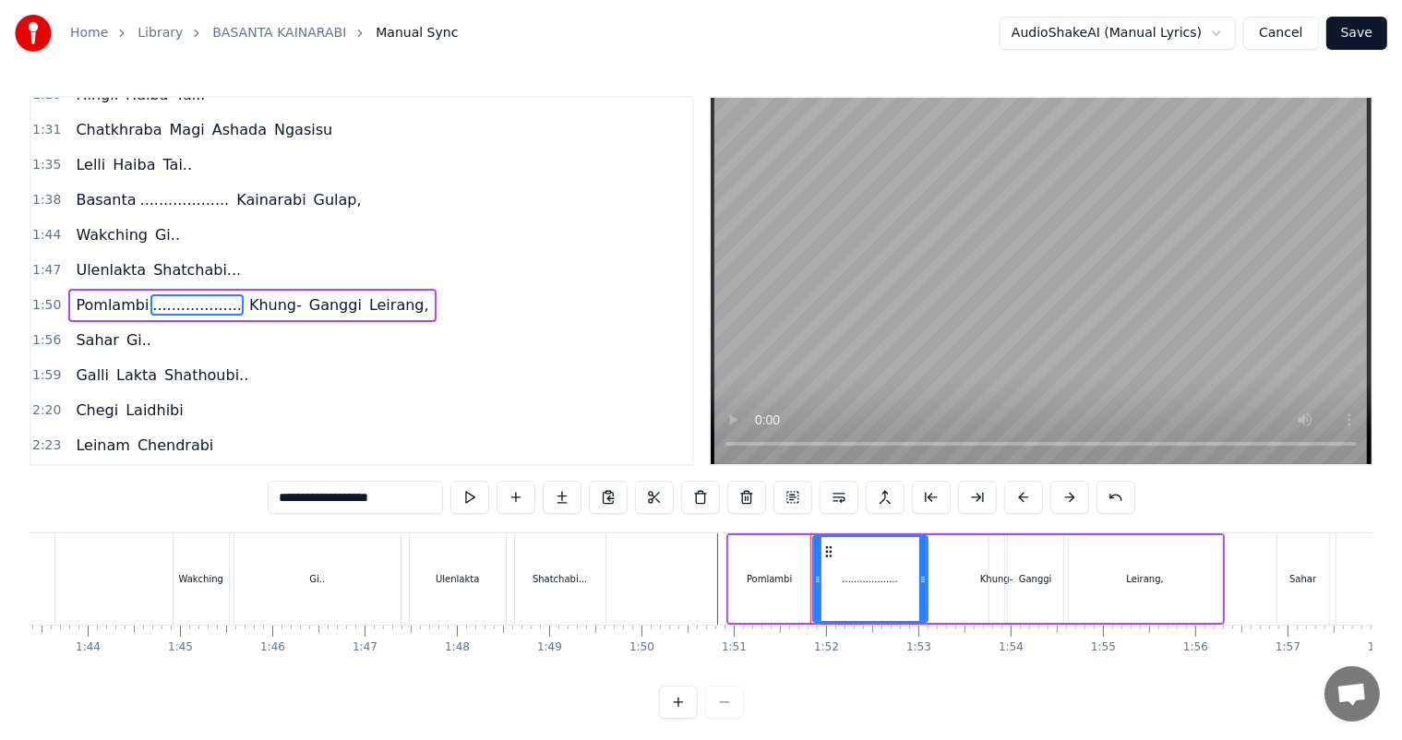
drag, startPoint x: 887, startPoint y: 576, endPoint x: 920, endPoint y: 581, distance: 33.7
click at [920, 581] on icon at bounding box center [922, 579] width 7 height 15
type input "**********"
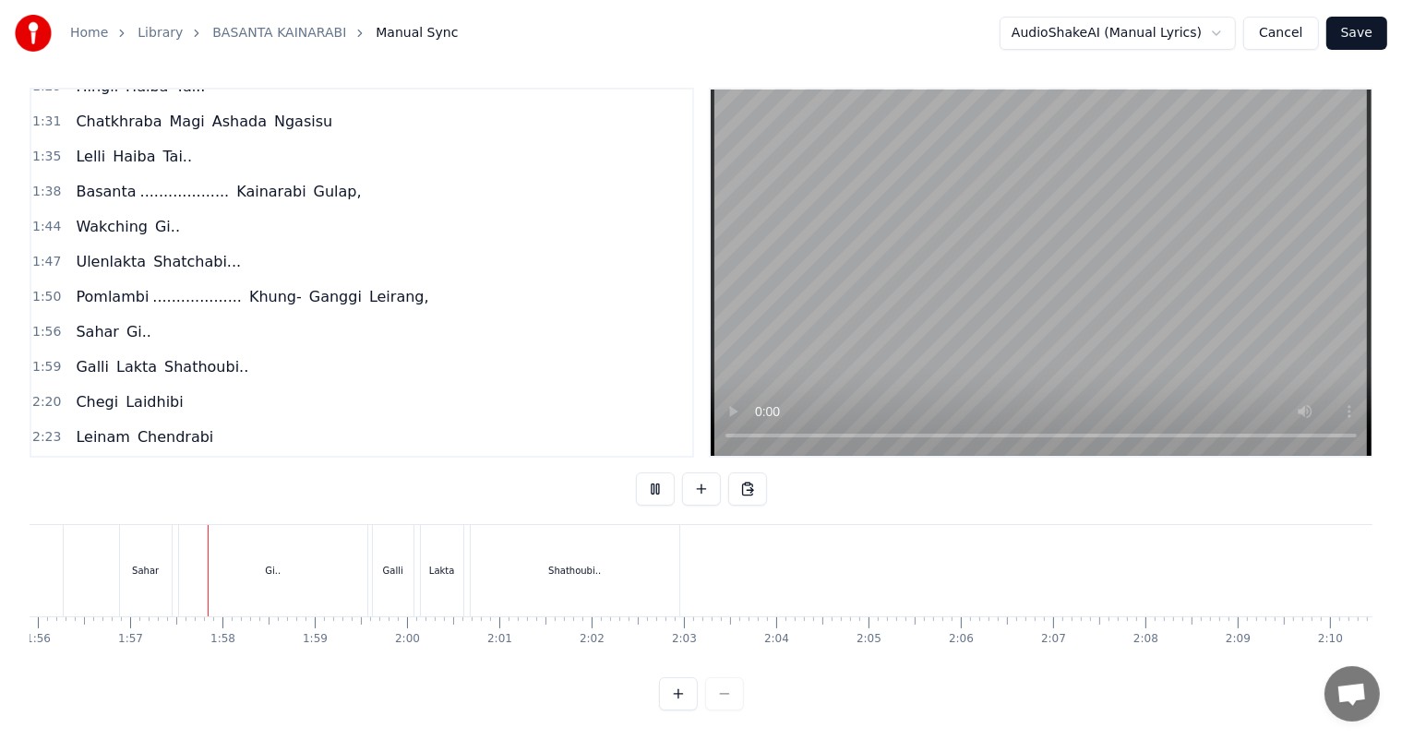
scroll to position [0, 10706]
click at [552, 564] on div "Shathoubi.." at bounding box center [562, 571] width 53 height 14
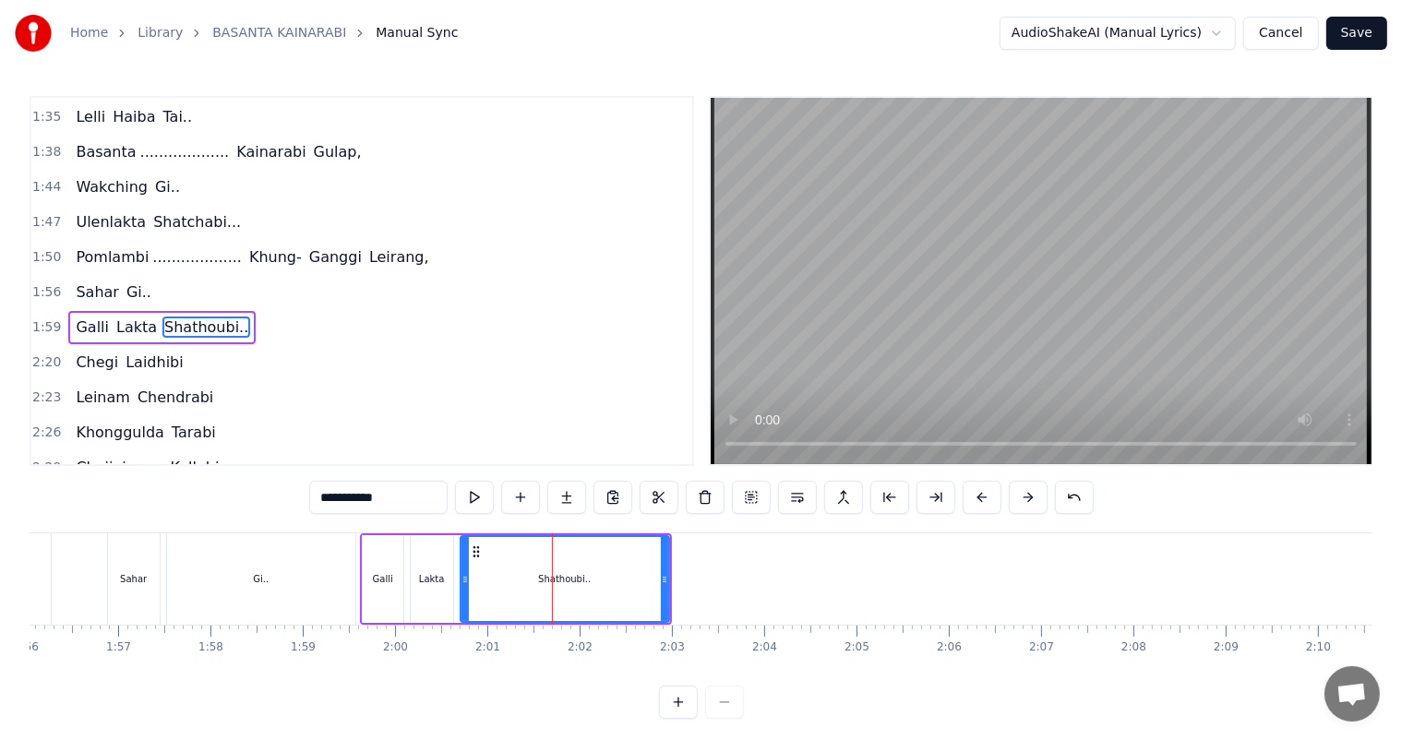
scroll to position [614, 0]
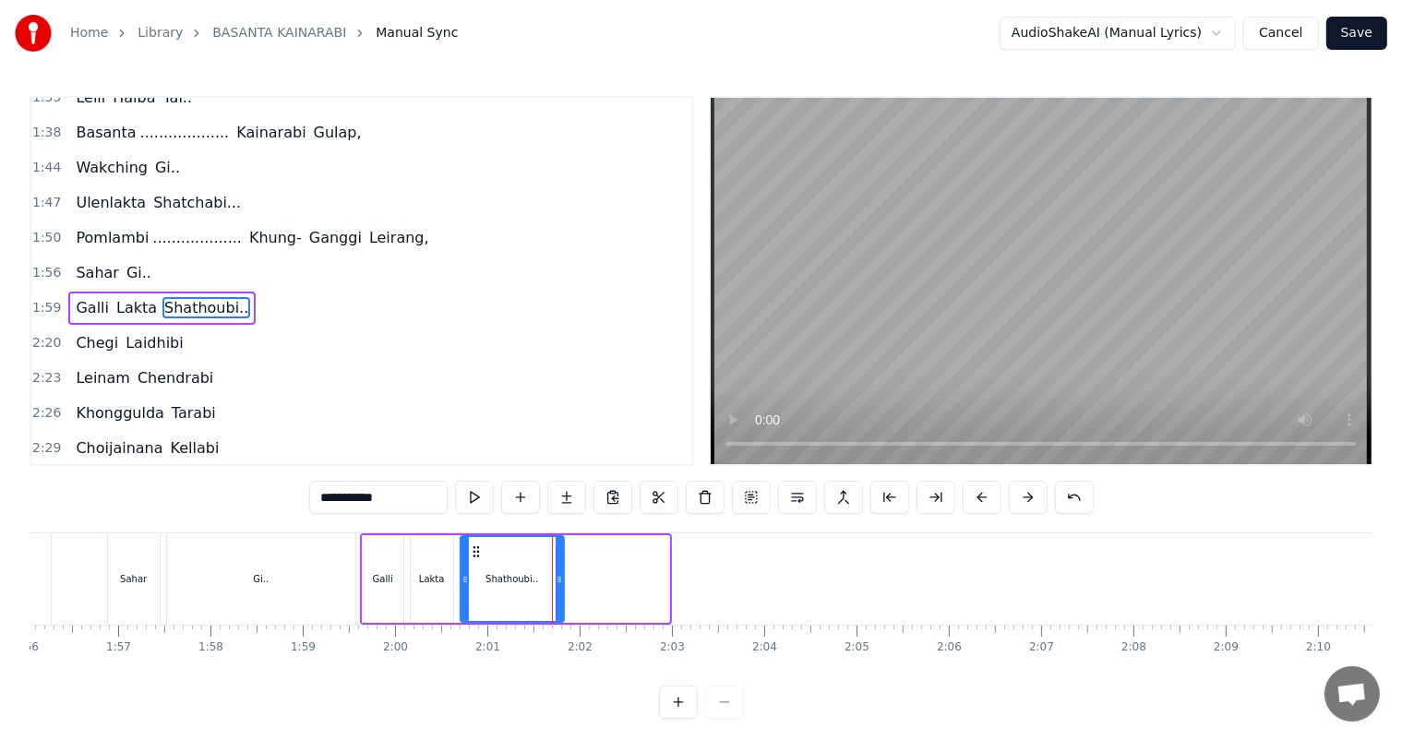
drag, startPoint x: 664, startPoint y: 581, endPoint x: 558, endPoint y: 583, distance: 106.1
click at [558, 583] on icon at bounding box center [558, 579] width 7 height 15
drag, startPoint x: 364, startPoint y: 498, endPoint x: 309, endPoint y: 498, distance: 54.4
click at [309, 498] on div "0:04 Basanta ............................... Kainarabi Gulap, 0:14 [PERSON_NAME…" at bounding box center [701, 407] width 1342 height 623
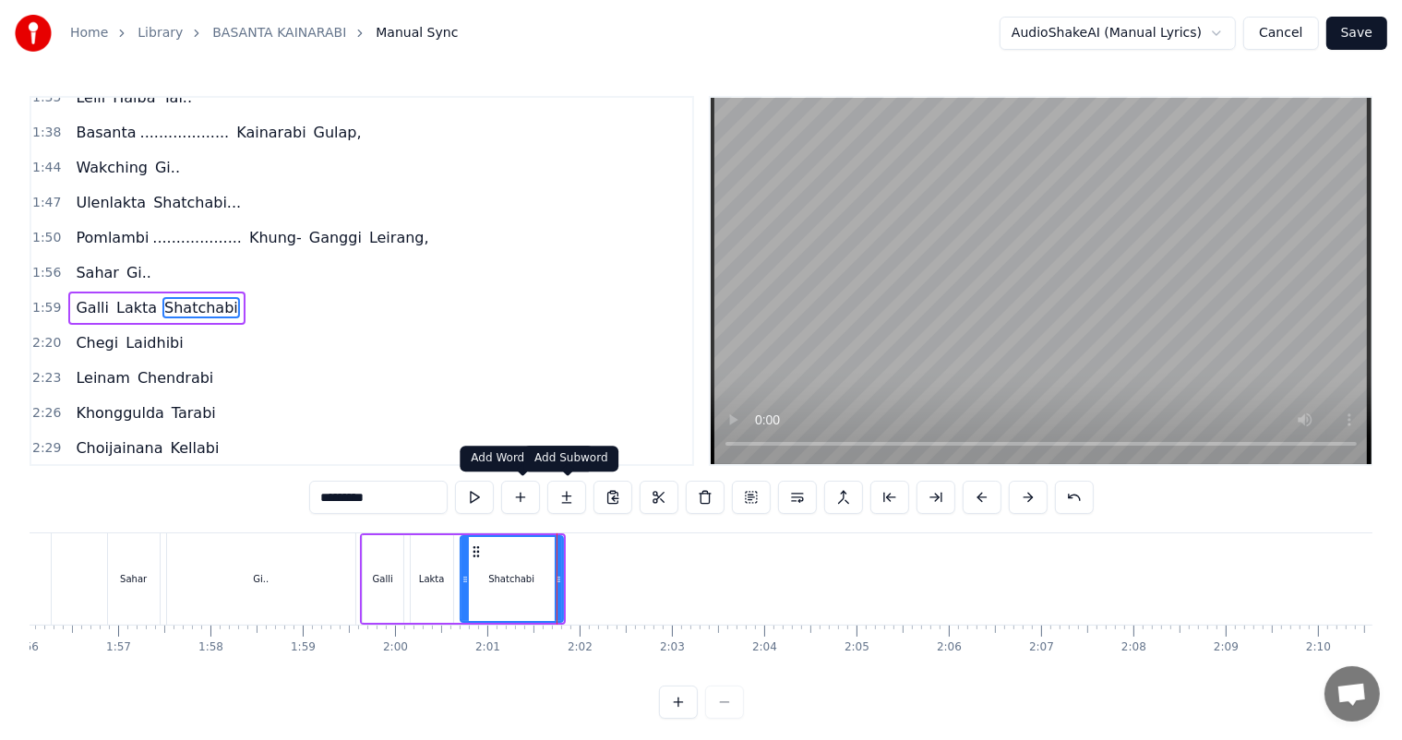
type input "*********"
click at [567, 498] on button at bounding box center [566, 497] width 39 height 33
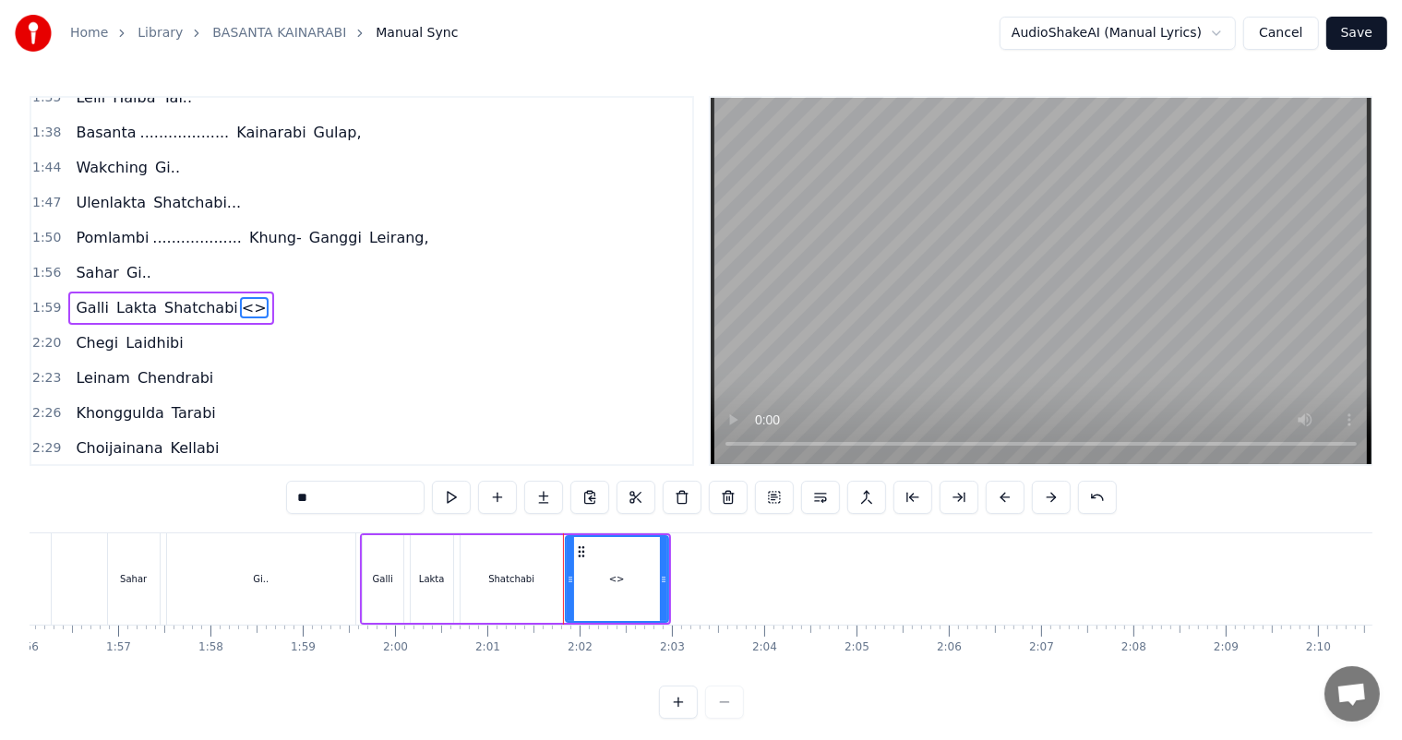
drag, startPoint x: 370, startPoint y: 507, endPoint x: 229, endPoint y: 505, distance: 141.2
click at [229, 505] on div "0:04 Basanta ............................... Kainarabi Gulap, 0:14 [PERSON_NAME…" at bounding box center [701, 407] width 1342 height 623
type input "********"
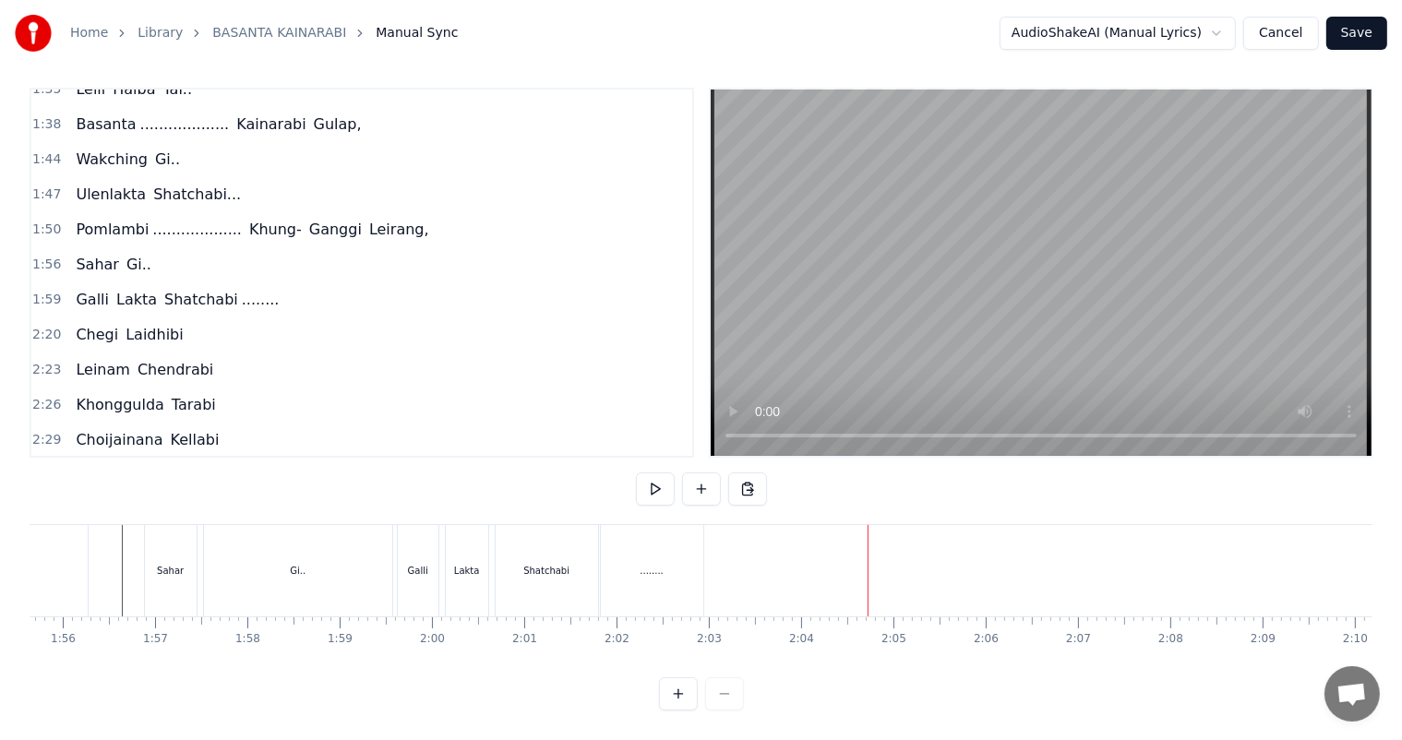
scroll to position [24, 0]
click at [632, 575] on div "........" at bounding box center [652, 570] width 102 height 91
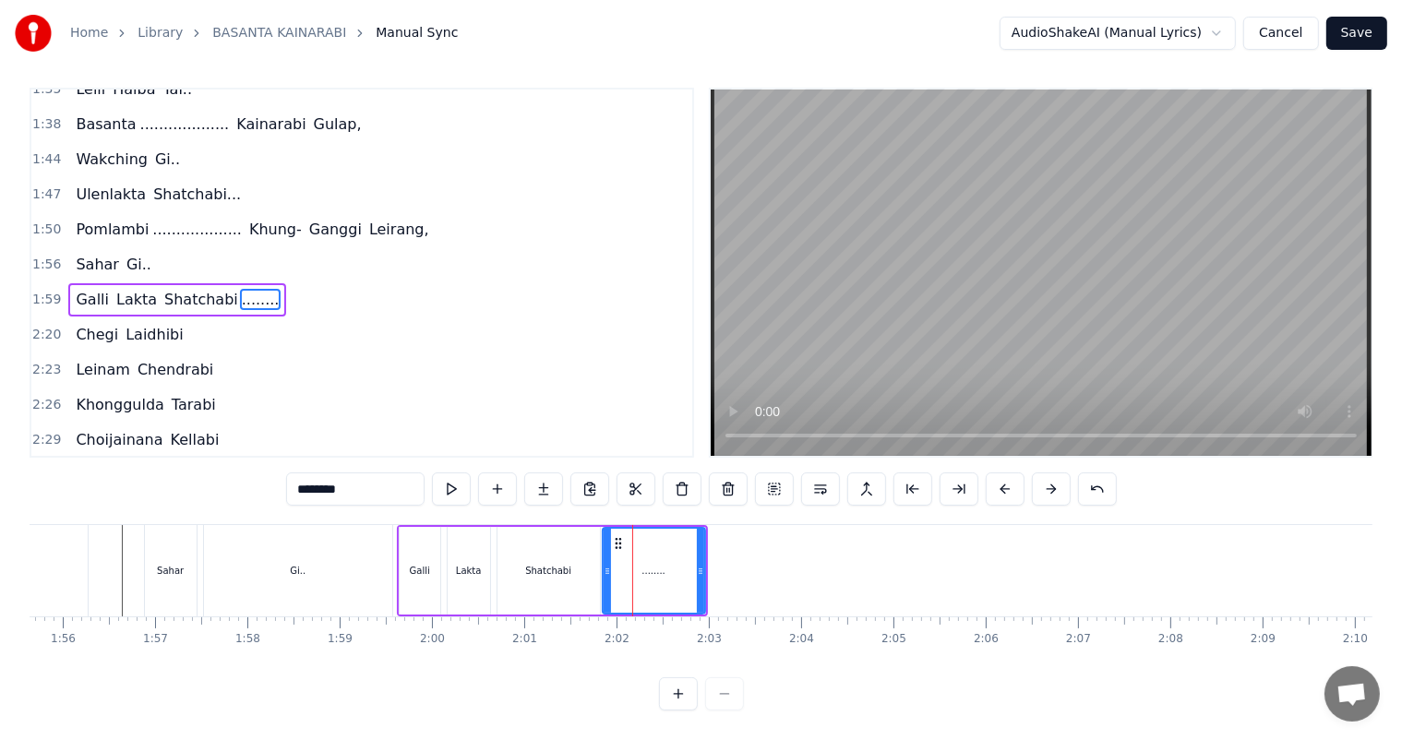
scroll to position [0, 0]
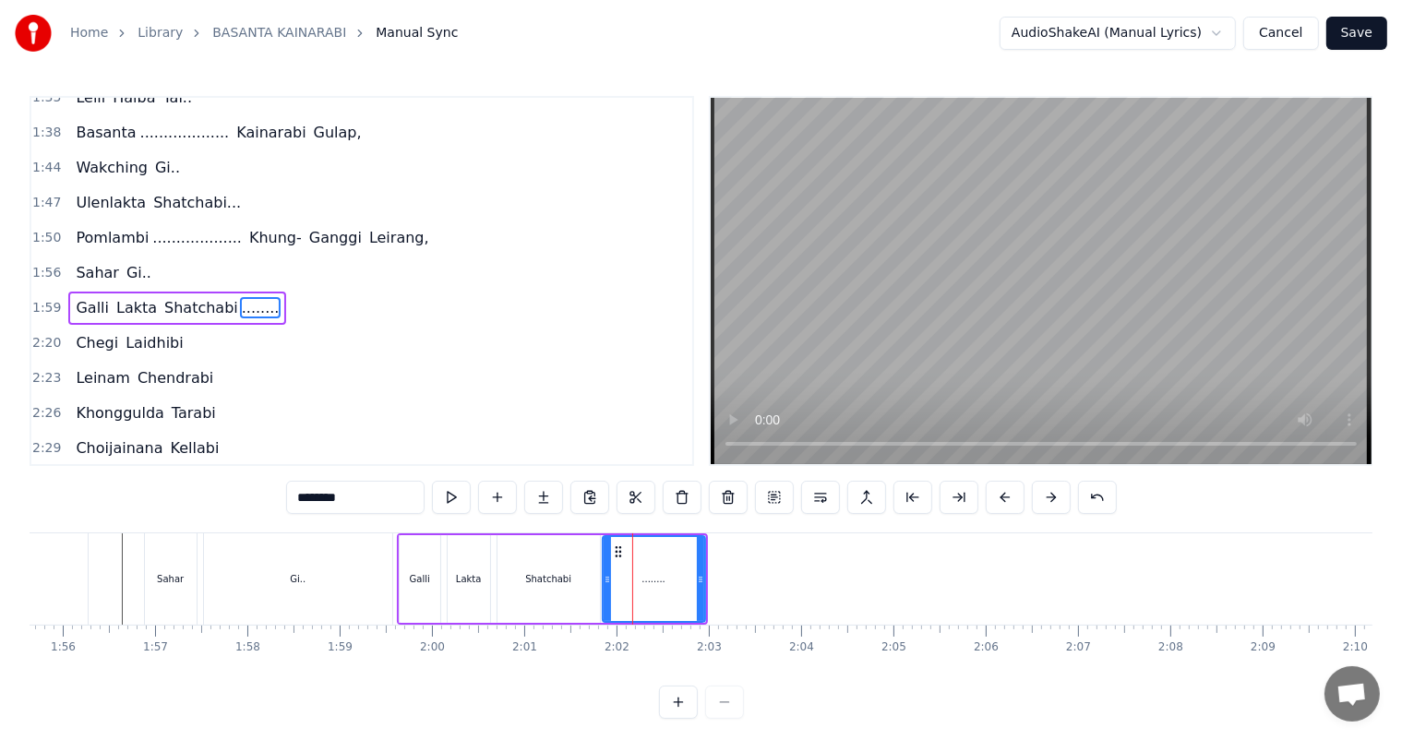
click at [571, 585] on div "Shatchabi" at bounding box center [548, 579] width 102 height 88
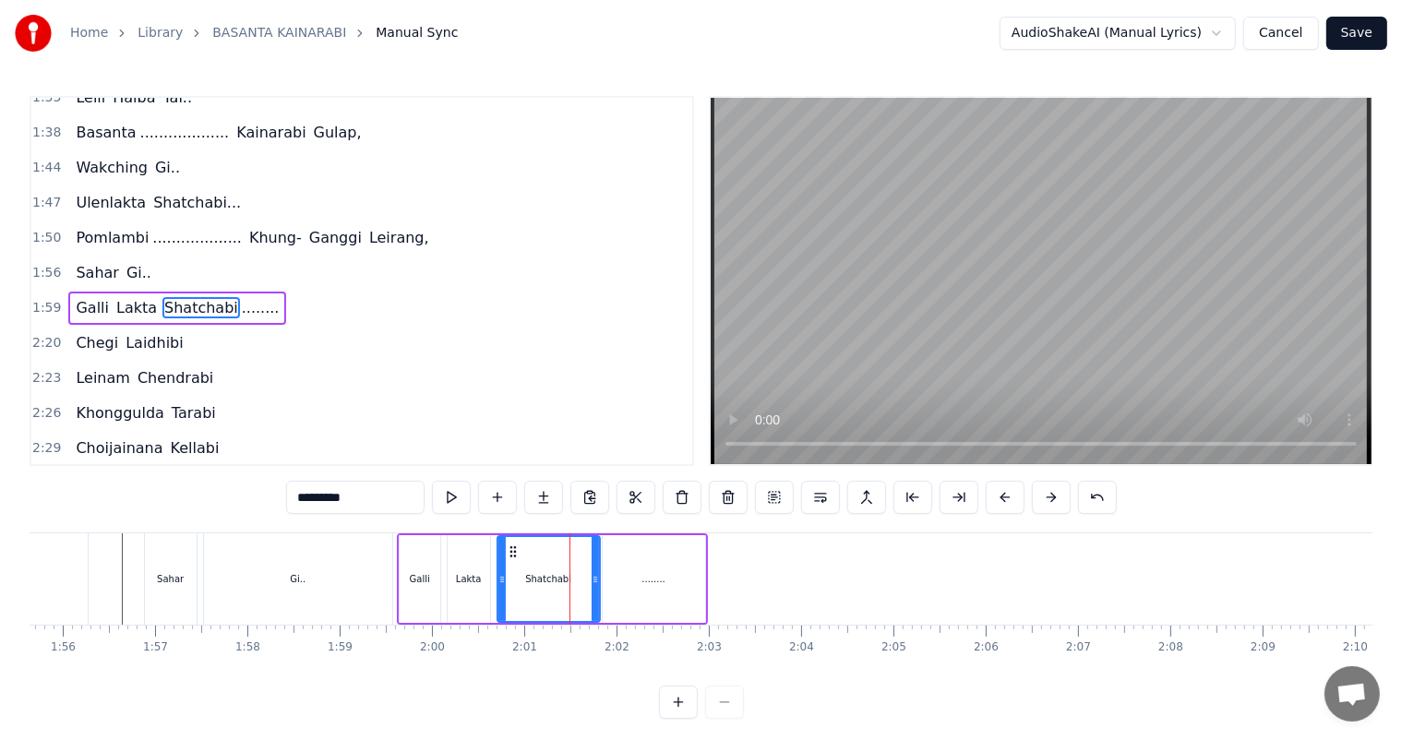
click at [630, 580] on div "........" at bounding box center [653, 579] width 102 height 88
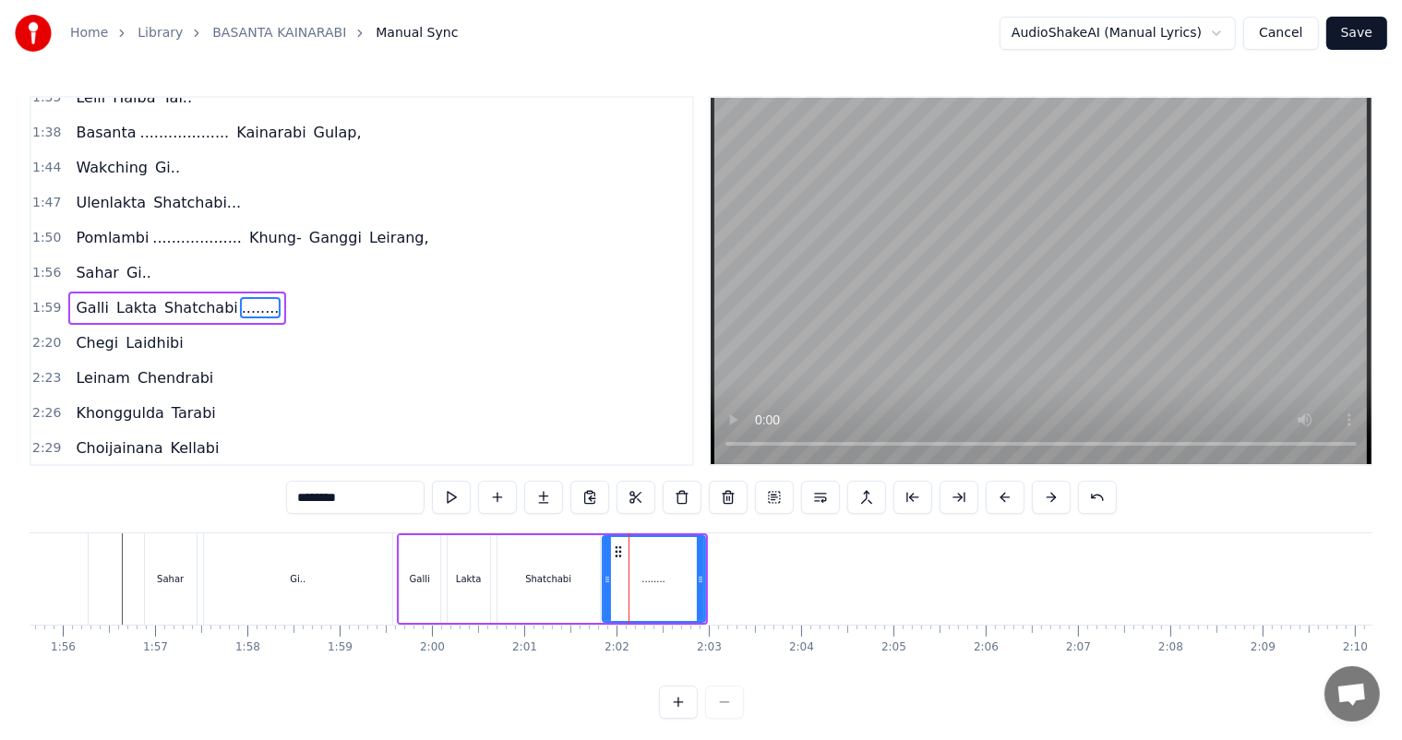
click at [564, 577] on div "Shatchabi" at bounding box center [548, 579] width 46 height 14
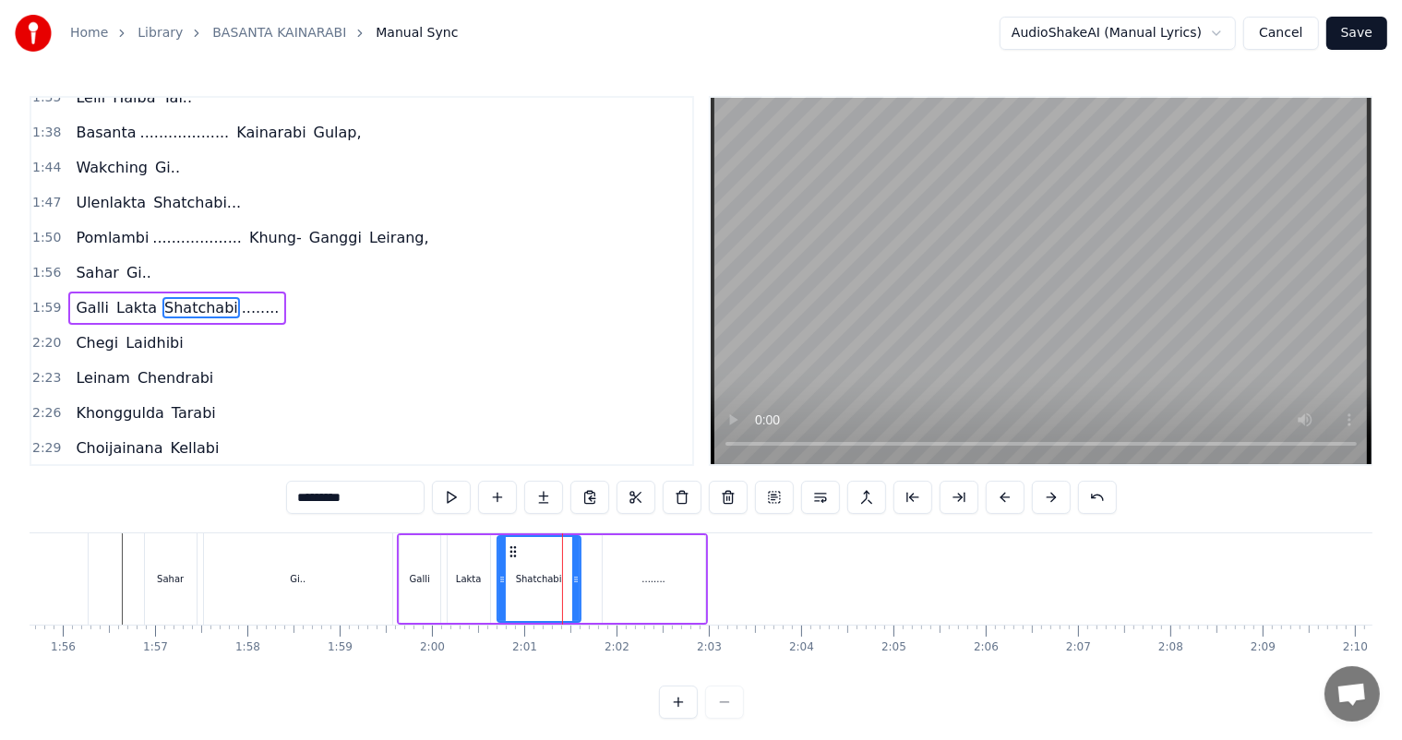
drag, startPoint x: 594, startPoint y: 580, endPoint x: 575, endPoint y: 580, distance: 19.4
click at [575, 580] on icon at bounding box center [575, 579] width 7 height 15
click at [635, 587] on div "........" at bounding box center [653, 579] width 102 height 88
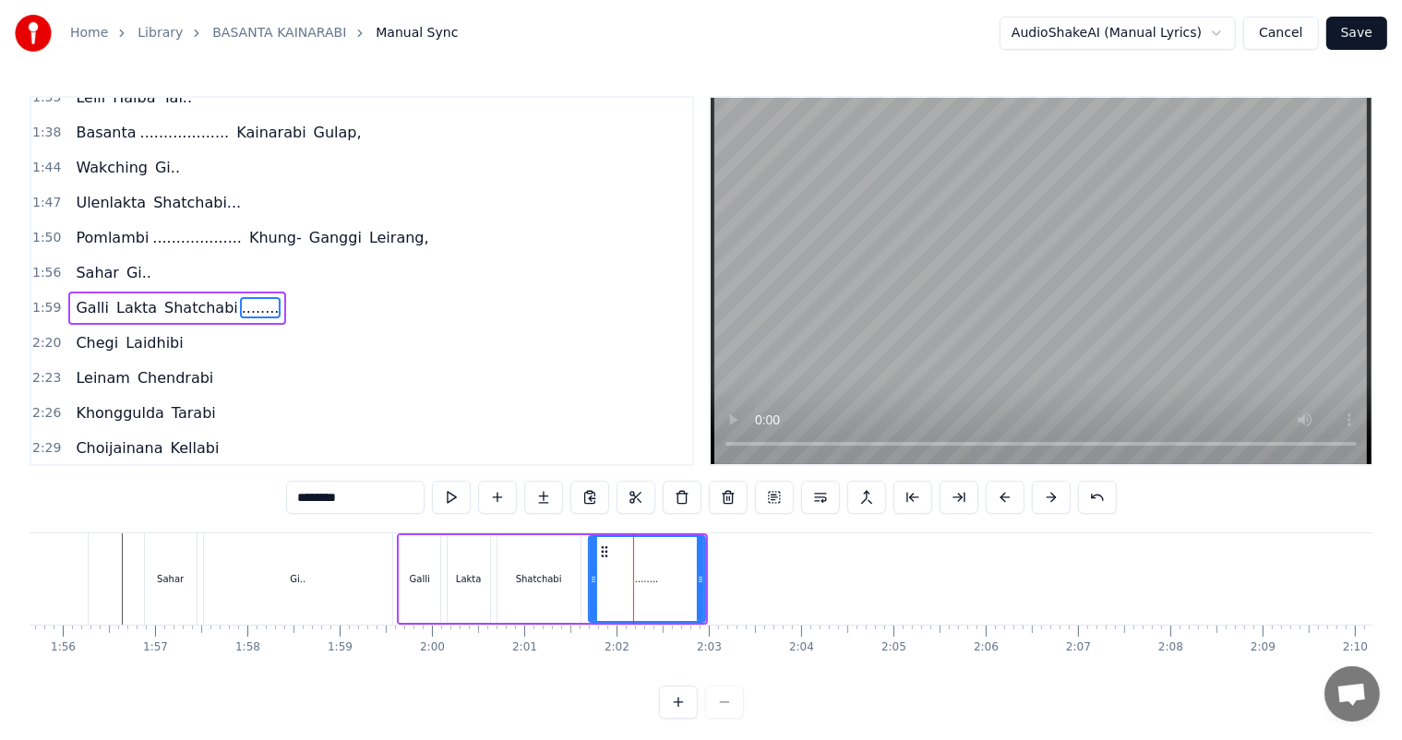
drag, startPoint x: 602, startPoint y: 574, endPoint x: 589, endPoint y: 574, distance: 12.9
click at [590, 574] on icon at bounding box center [593, 579] width 7 height 15
click at [381, 569] on div "Gi.." at bounding box center [298, 578] width 188 height 91
type input "****"
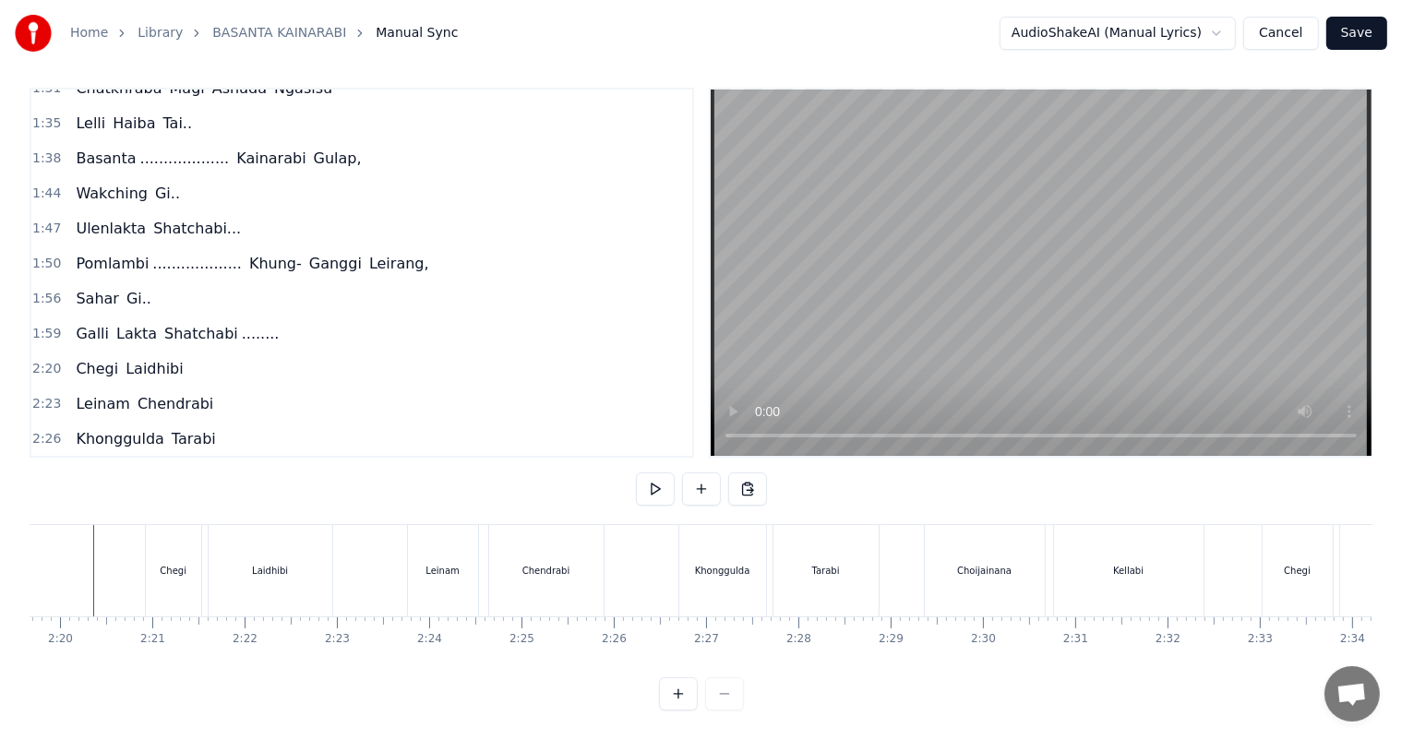
scroll to position [0, 12869]
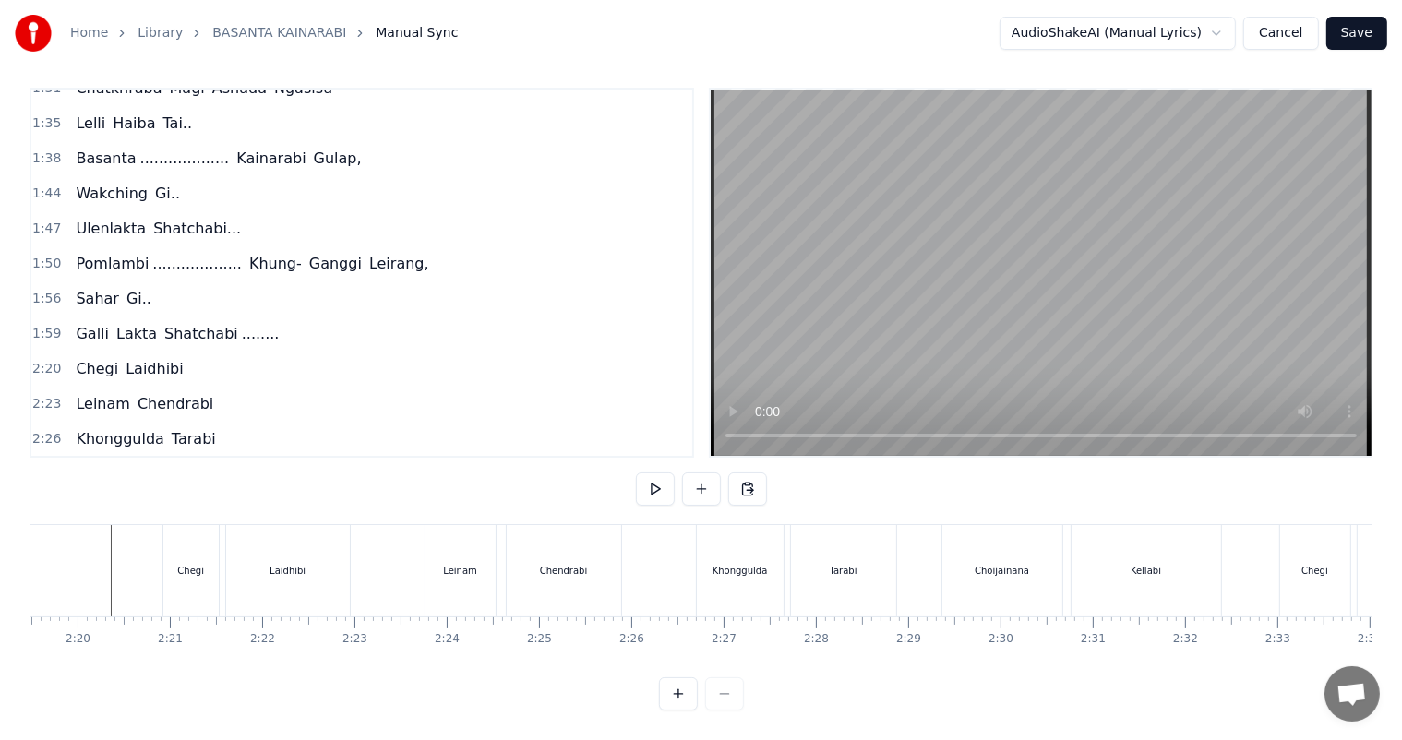
click at [284, 564] on div "Laidhibi" at bounding box center [287, 571] width 36 height 14
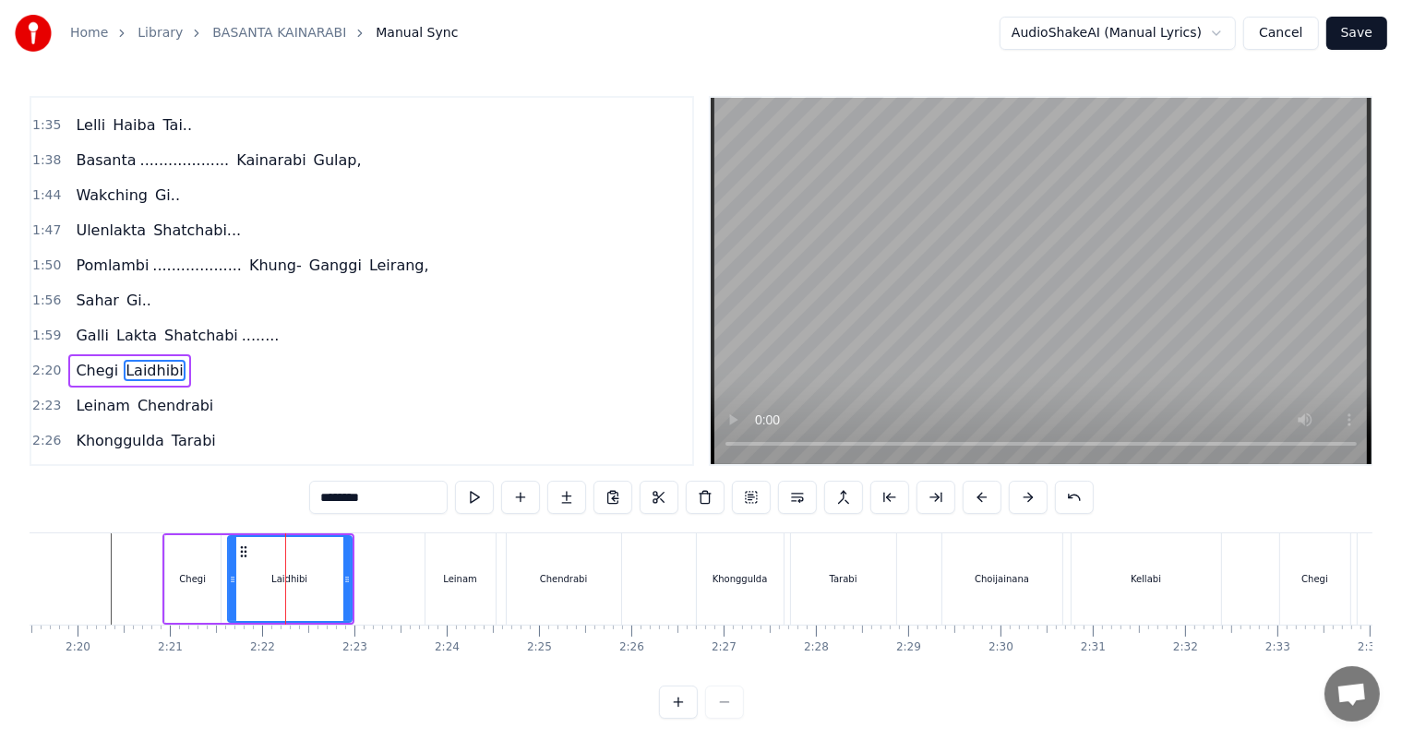
scroll to position [24, 0]
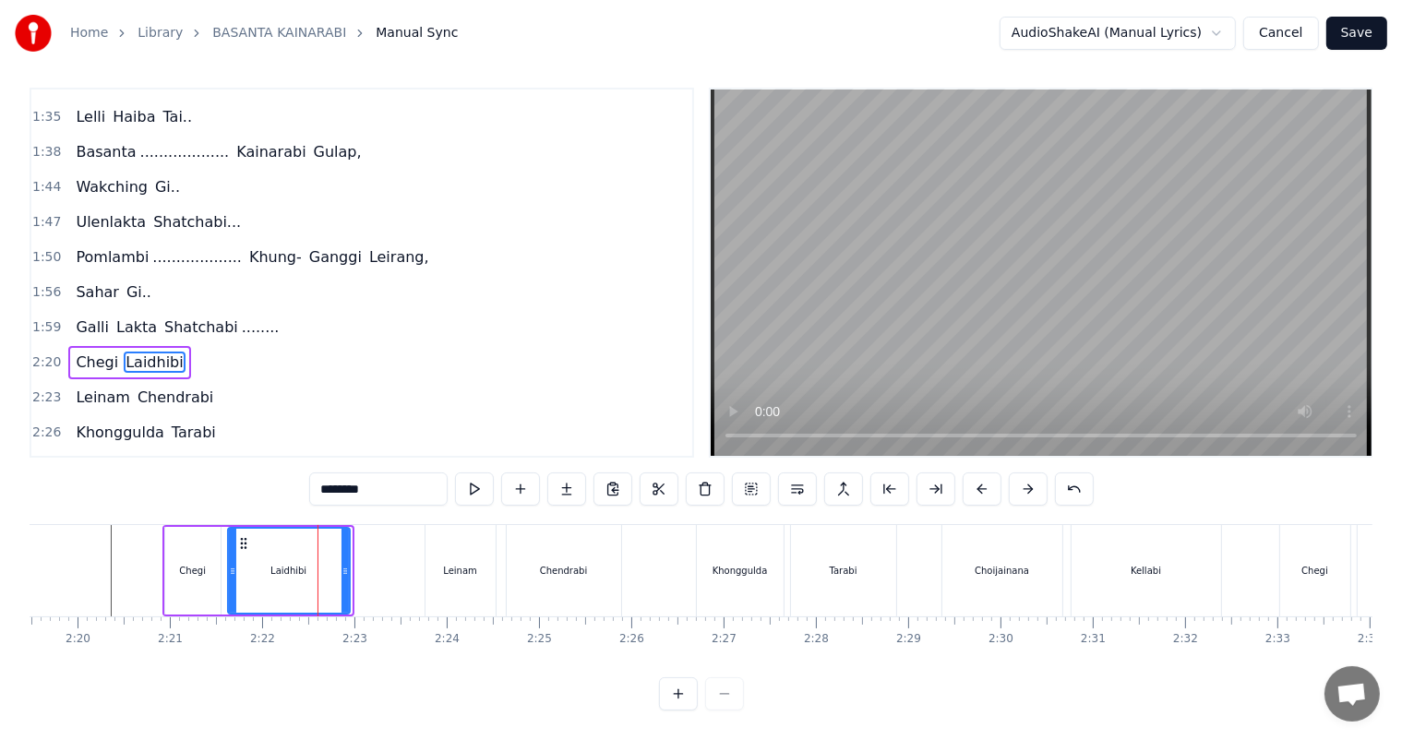
click at [341, 561] on div at bounding box center [344, 571] width 7 height 84
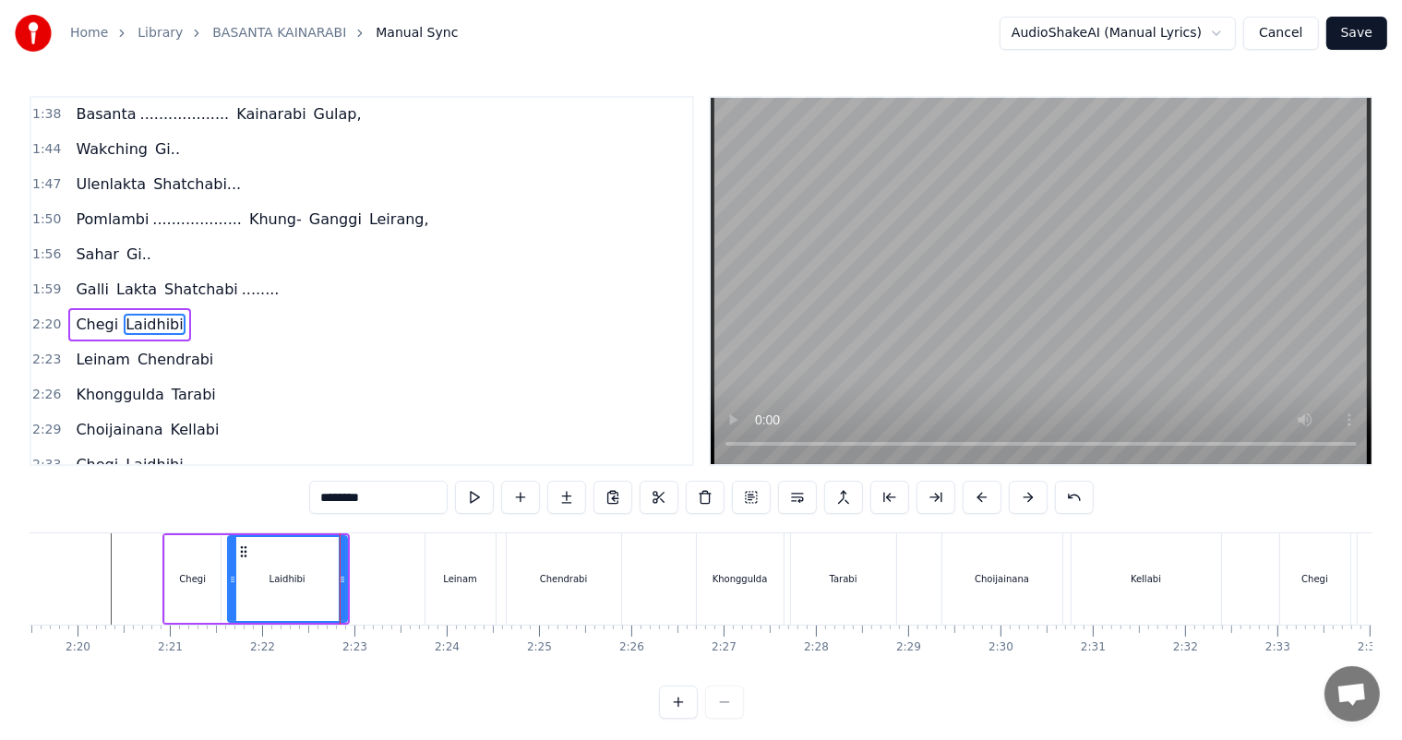
scroll to position [648, 0]
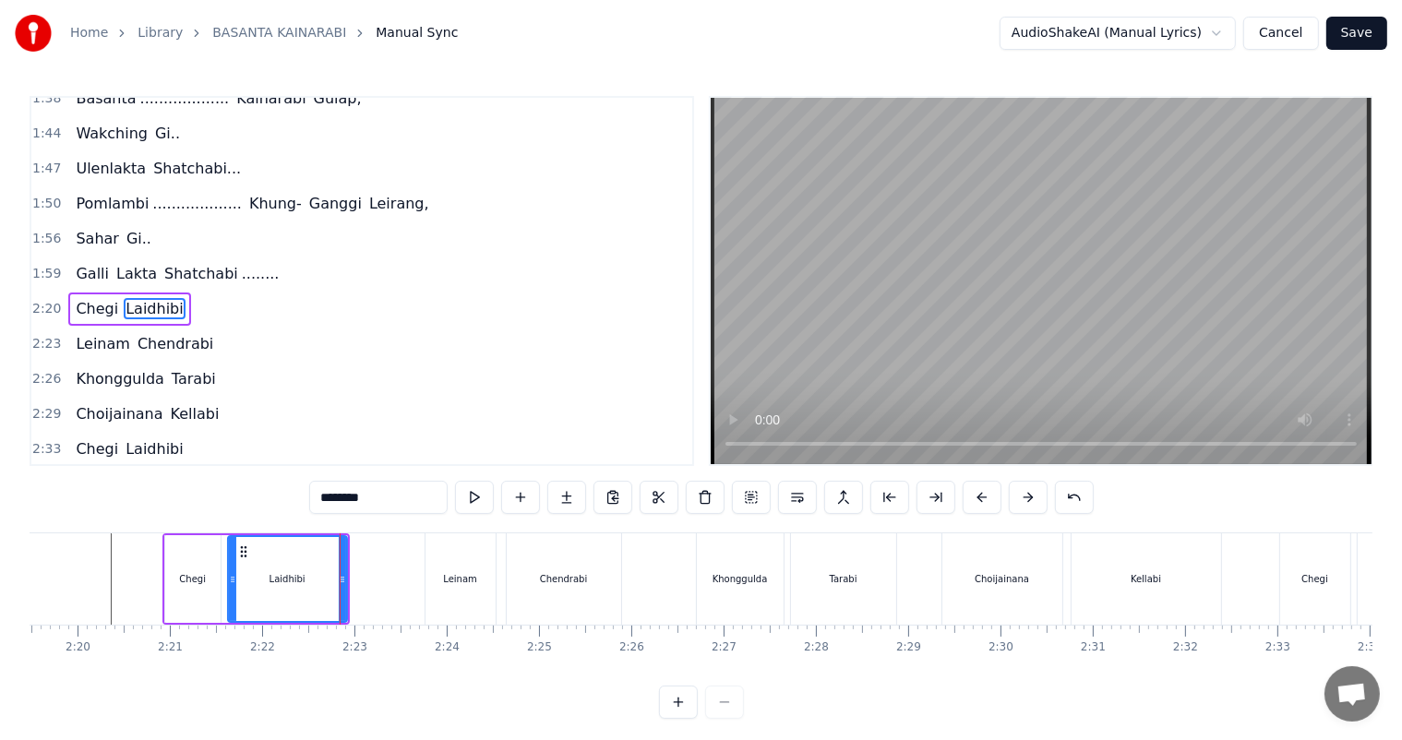
click at [390, 502] on input "********" at bounding box center [378, 497] width 138 height 33
type input "**********"
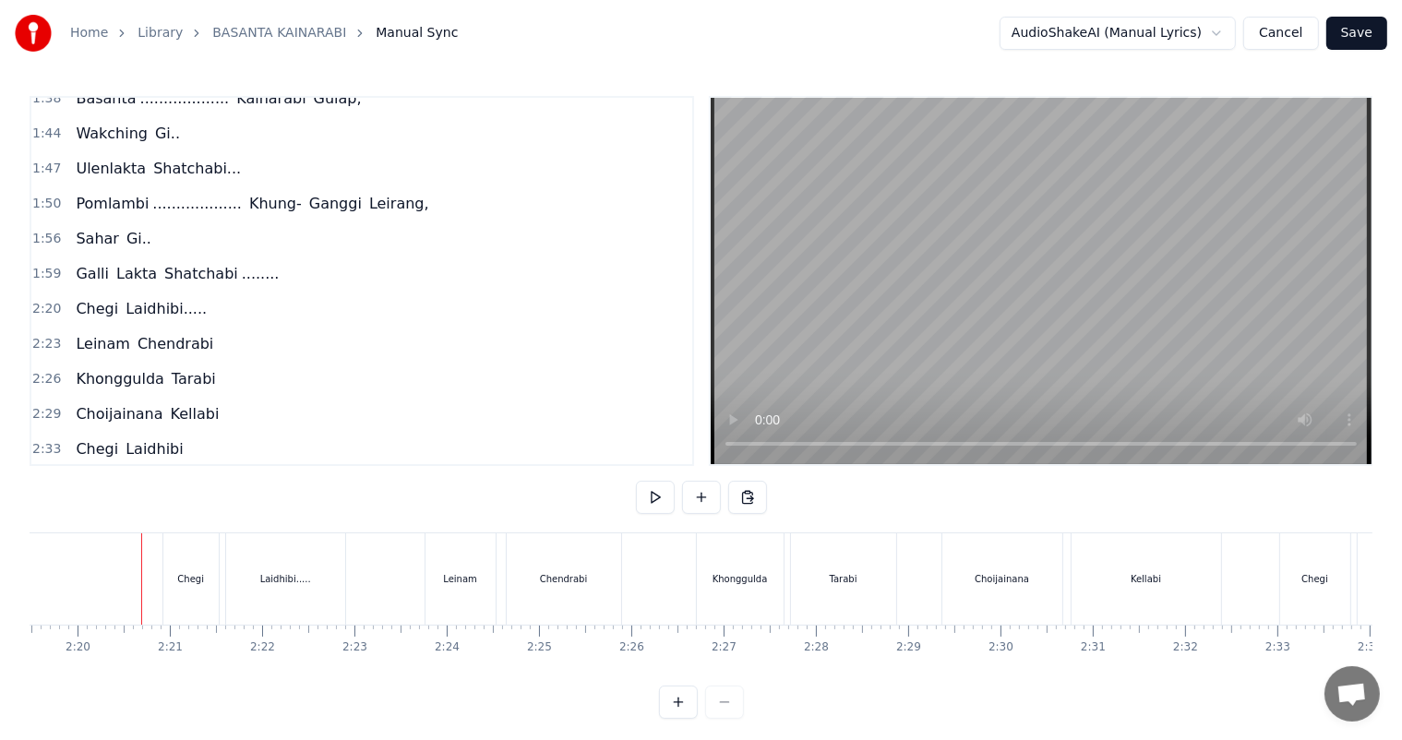
scroll to position [24, 0]
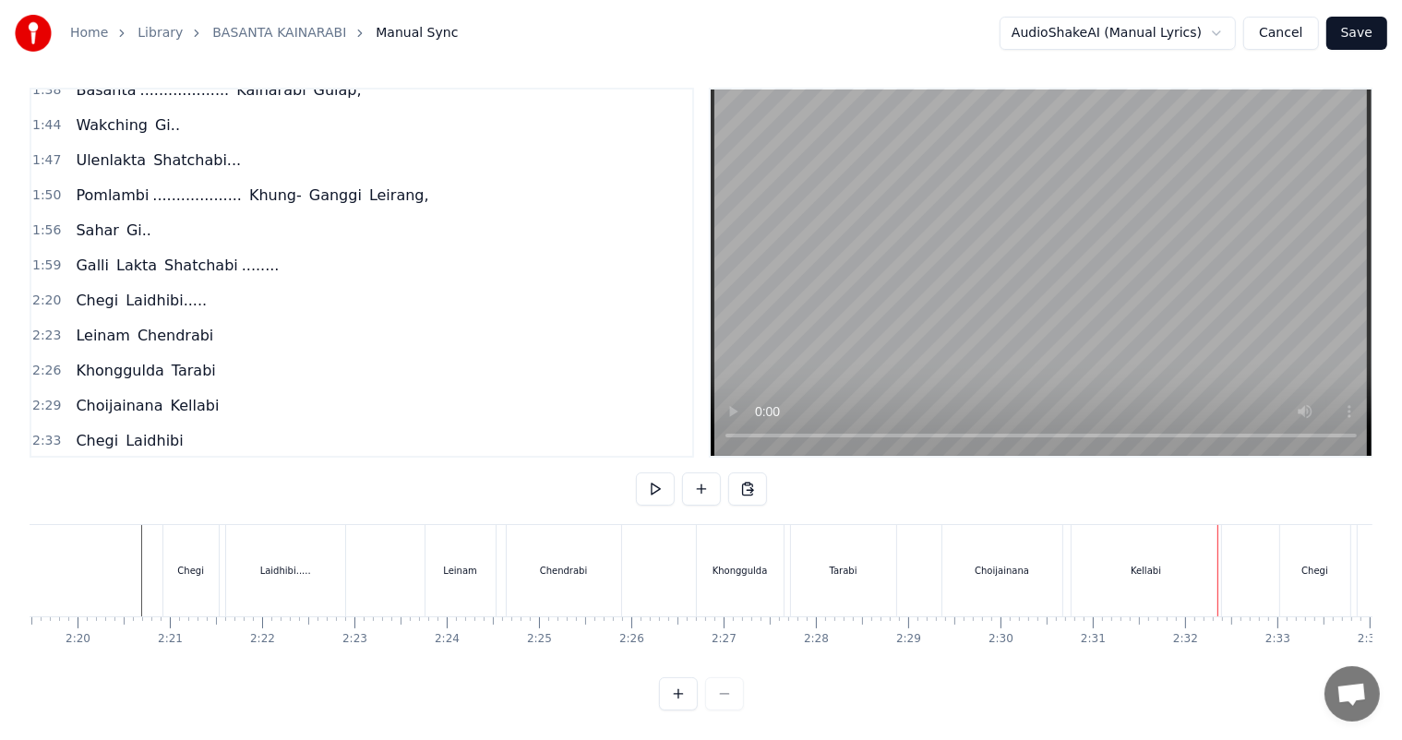
click at [1173, 564] on div "Kellabi" at bounding box center [1145, 570] width 149 height 91
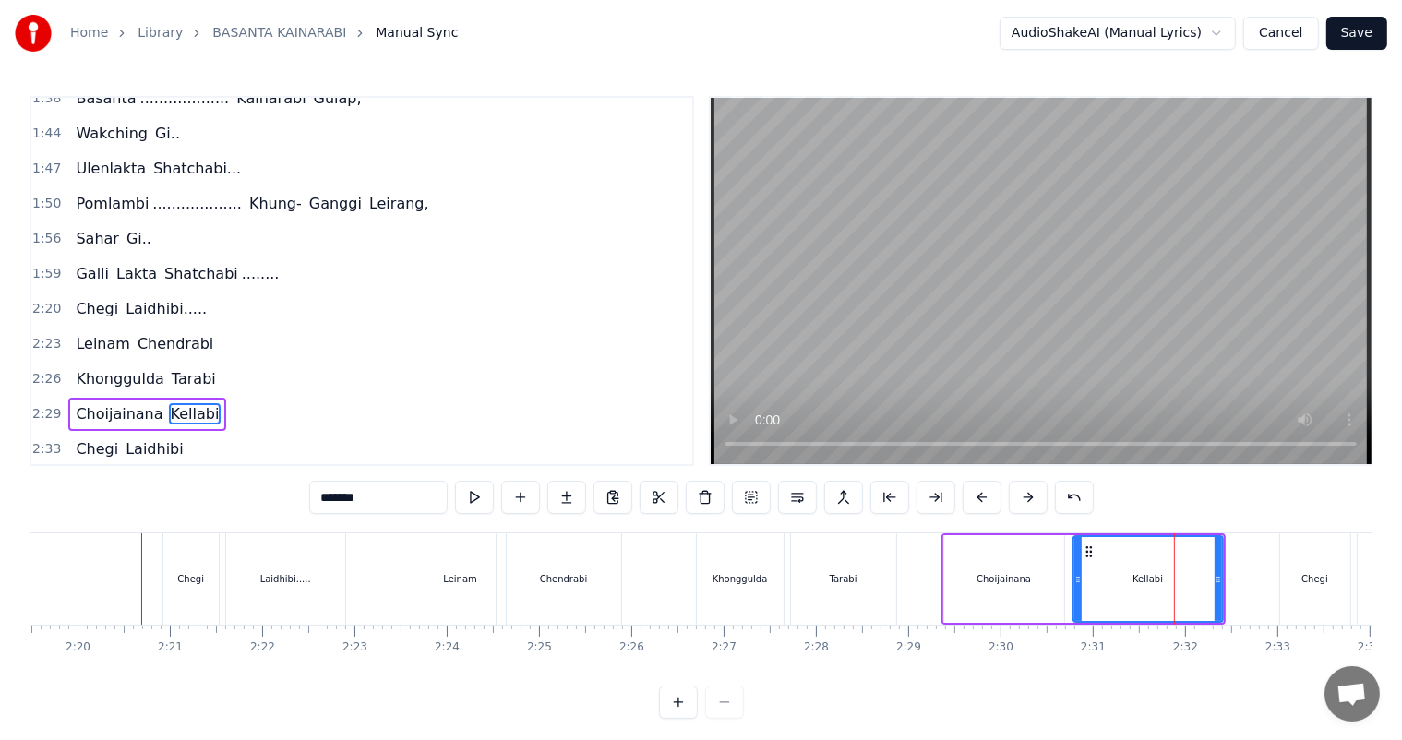
scroll to position [749, 0]
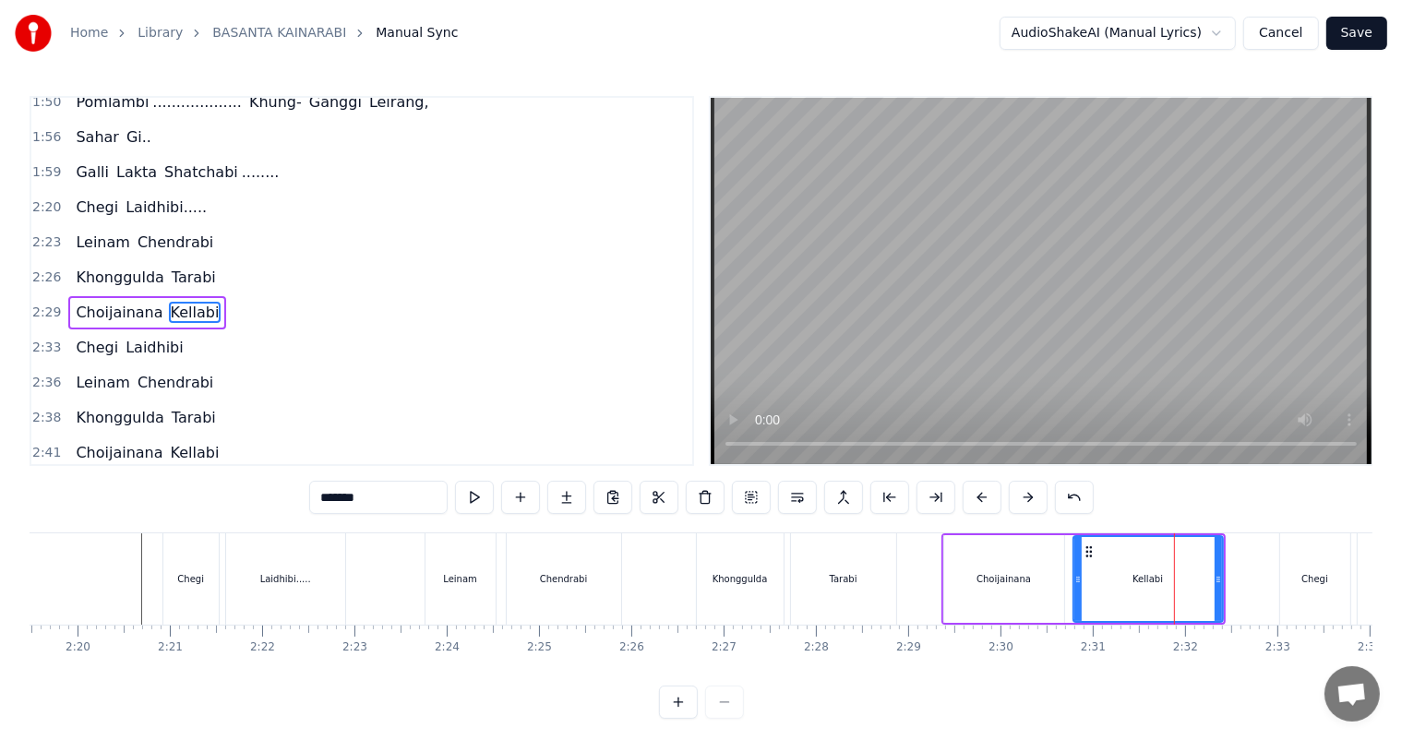
click at [395, 500] on input "*******" at bounding box center [378, 497] width 138 height 33
type input "**********"
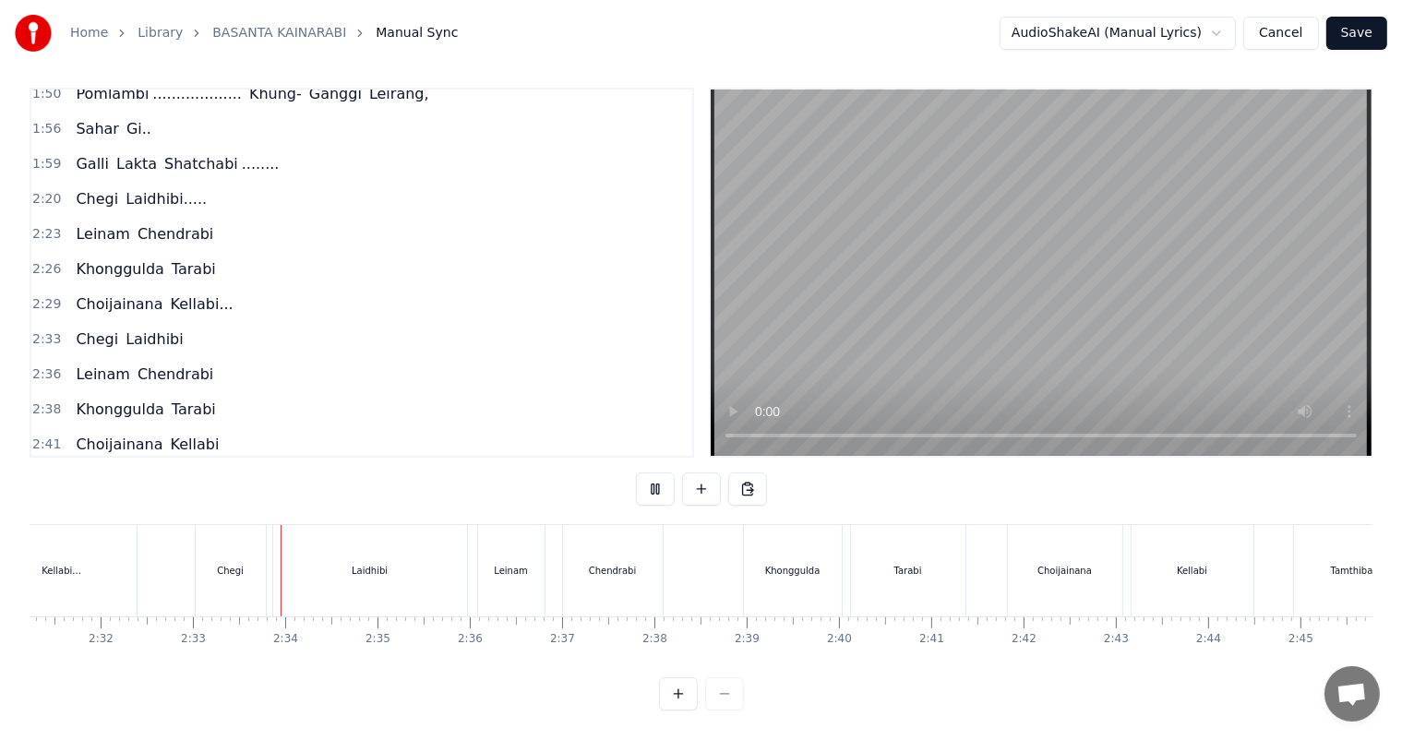
scroll to position [0, 14048]
click at [263, 542] on div "Laidhibi" at bounding box center [275, 570] width 194 height 91
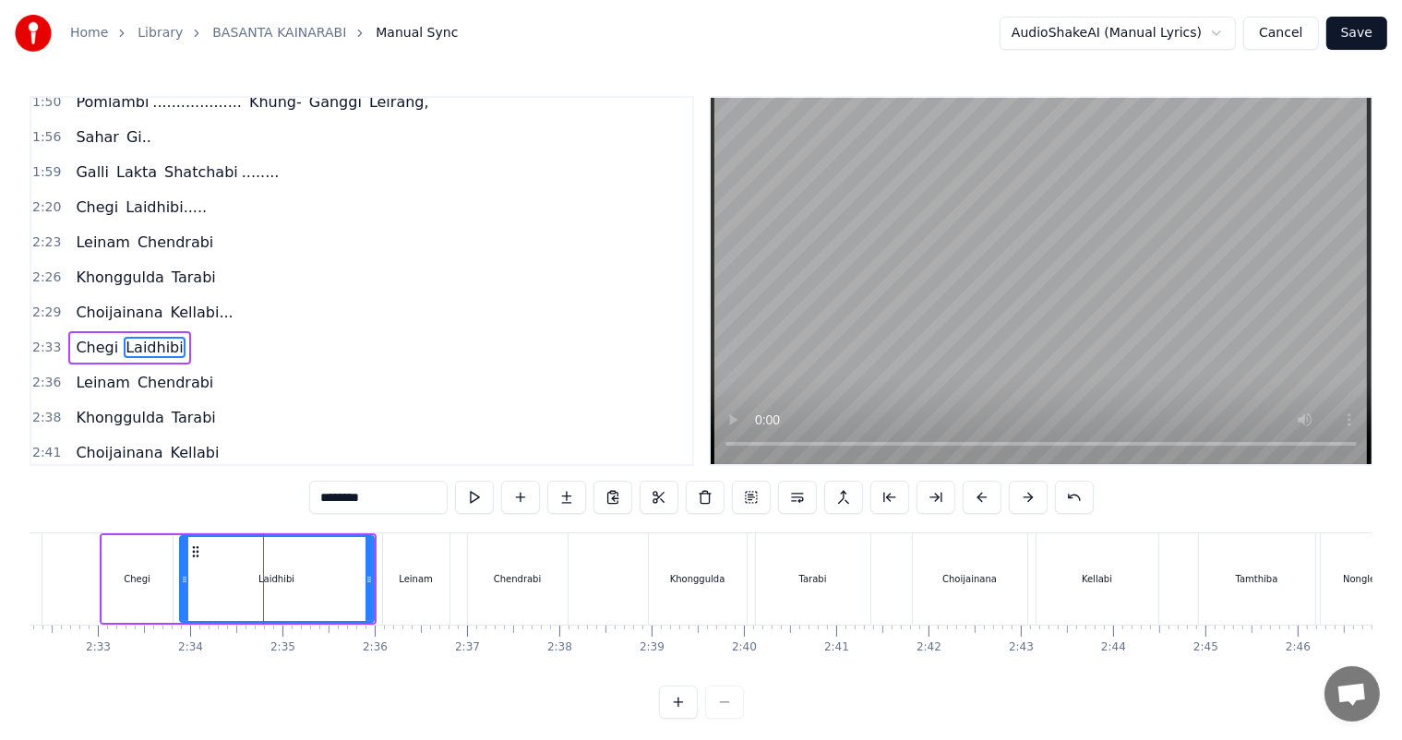
scroll to position [783, 0]
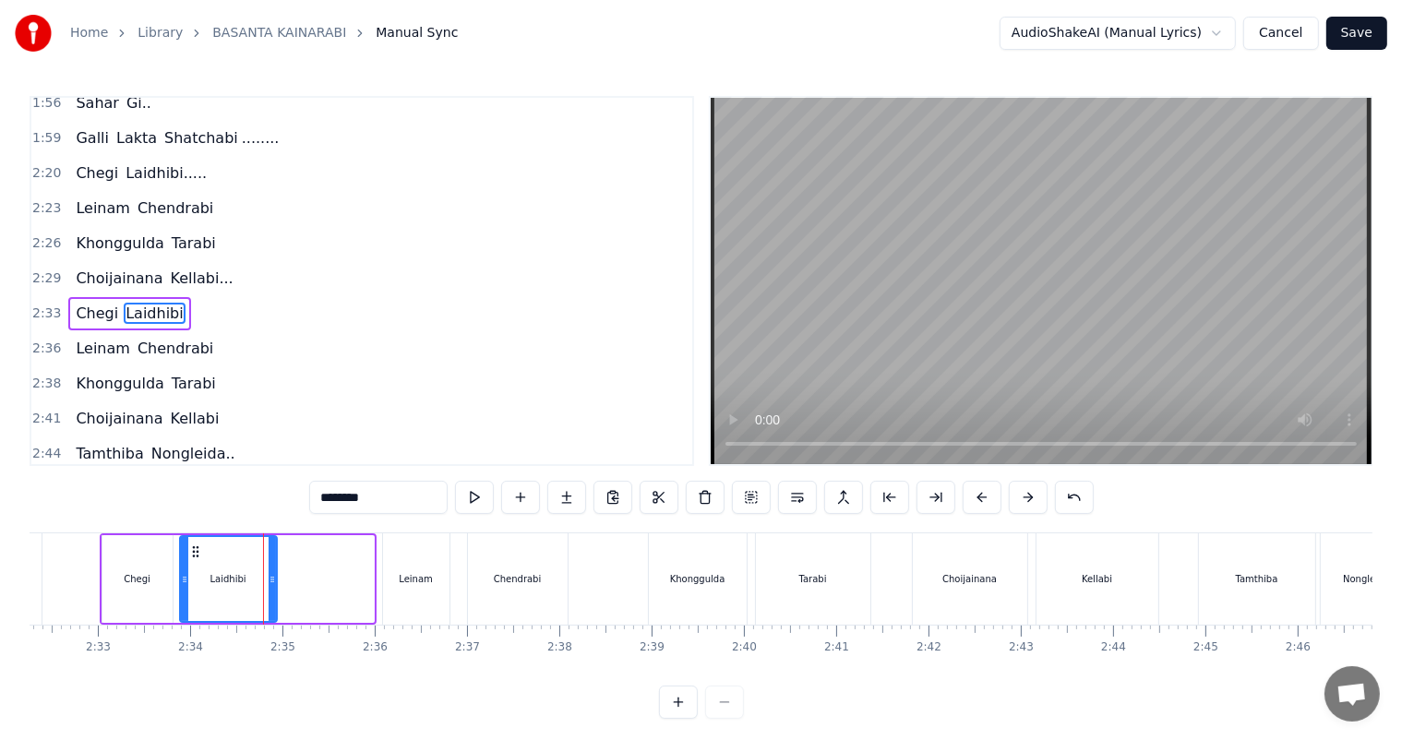
drag, startPoint x: 369, startPoint y: 579, endPoint x: 272, endPoint y: 576, distance: 96.9
click at [272, 576] on icon at bounding box center [271, 579] width 7 height 15
click at [268, 578] on icon at bounding box center [266, 579] width 7 height 15
click at [233, 580] on div "Laidhibi" at bounding box center [226, 579] width 36 height 14
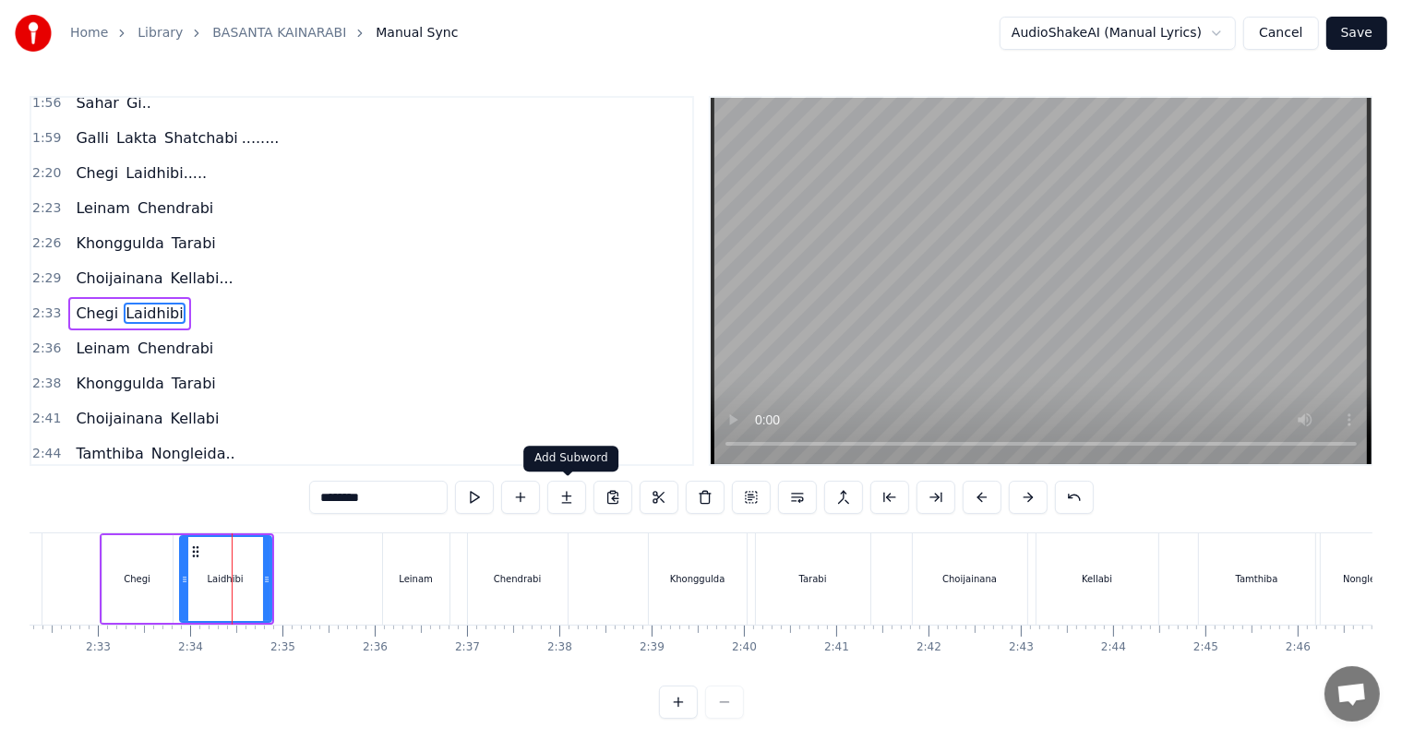
click at [561, 497] on button at bounding box center [566, 497] width 39 height 33
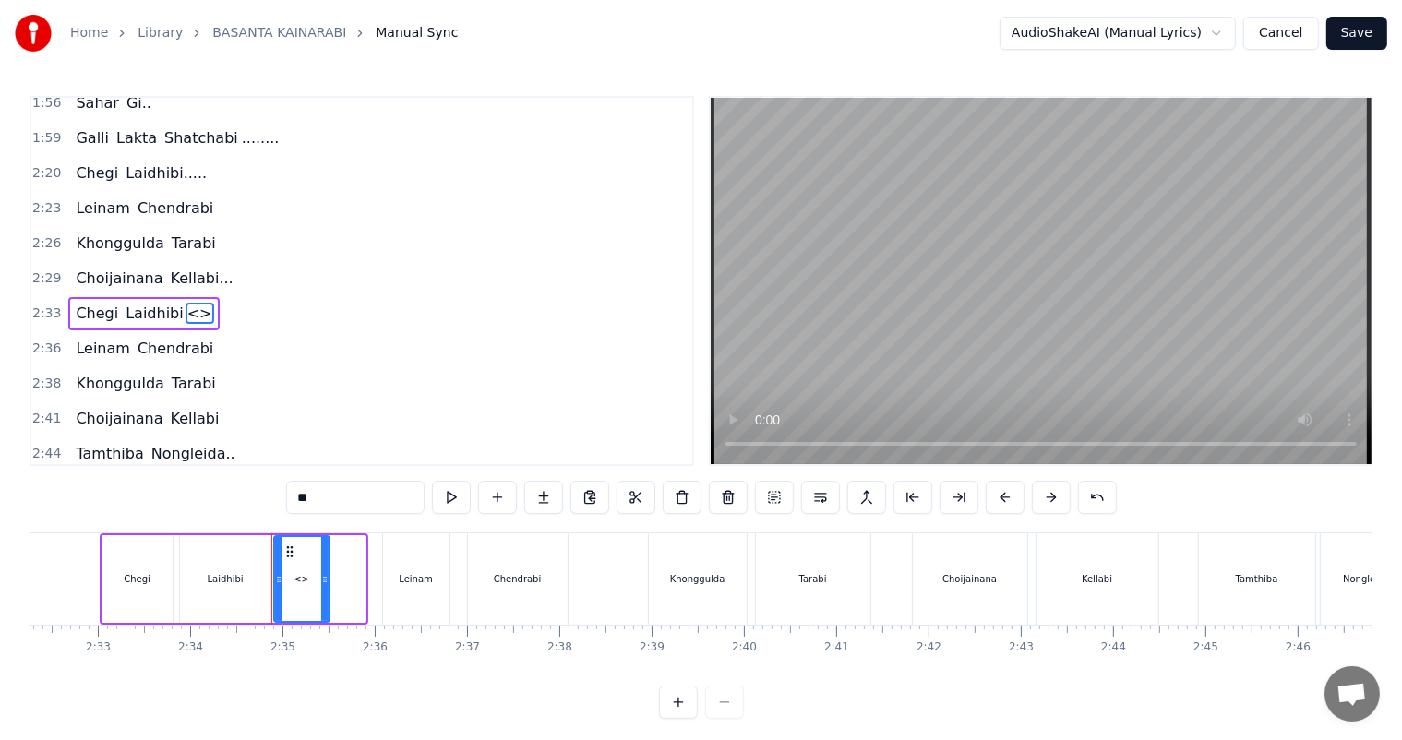
drag, startPoint x: 352, startPoint y: 577, endPoint x: 325, endPoint y: 573, distance: 27.9
click at [325, 573] on icon at bounding box center [324, 579] width 7 height 15
drag, startPoint x: 334, startPoint y: 495, endPoint x: 255, endPoint y: 502, distance: 79.7
click at [255, 502] on div "0:04 Basanta ............................... Kainarabi Gulap, 0:14 [PERSON_NAME…" at bounding box center [701, 407] width 1342 height 623
type input "*******"
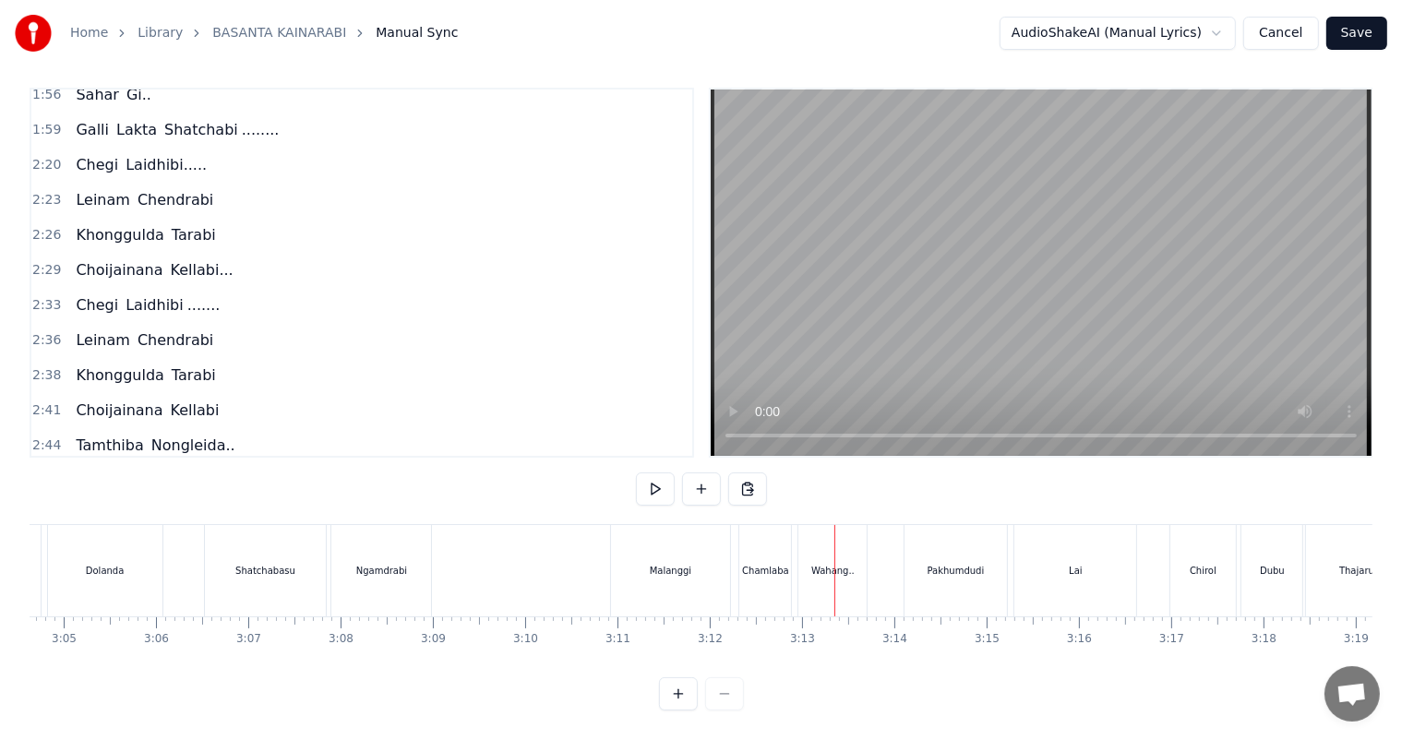
scroll to position [0, 16916]
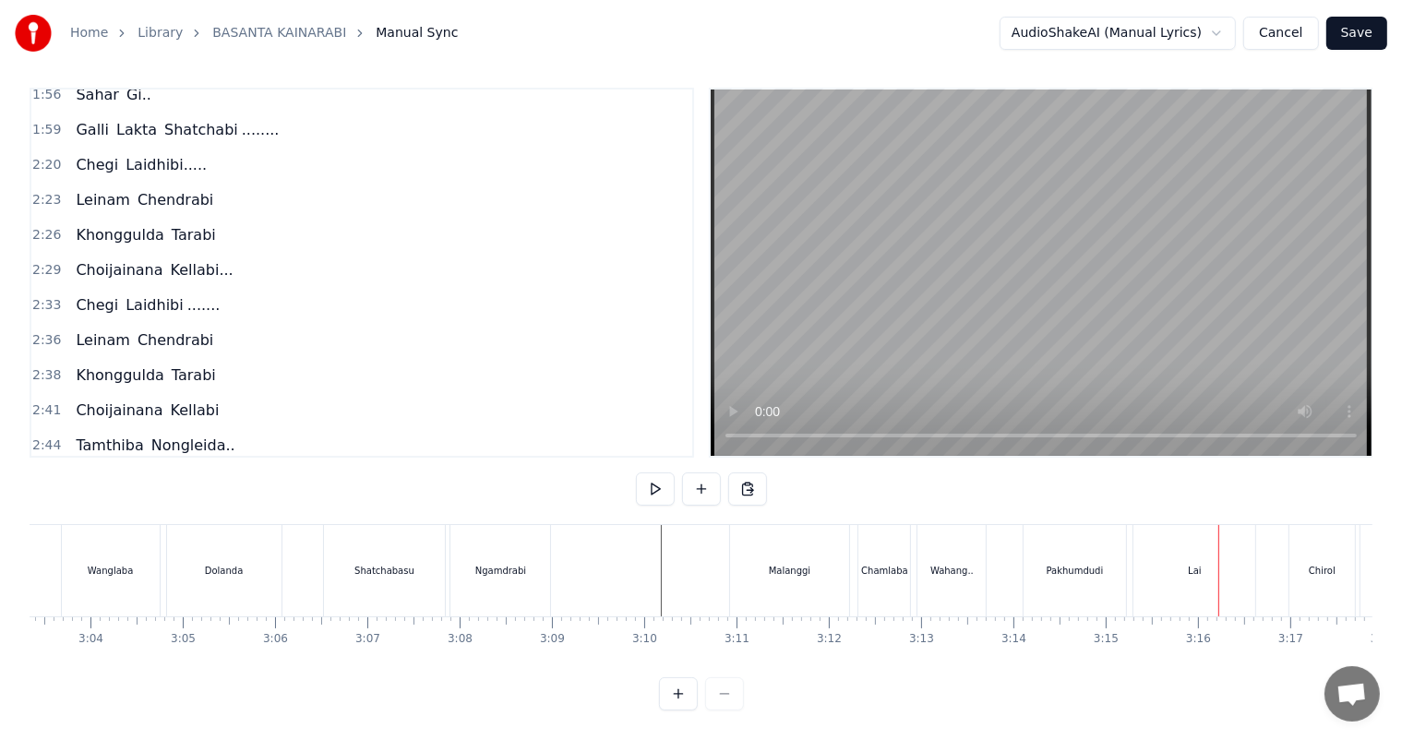
click at [1185, 565] on div "Lai" at bounding box center [1194, 570] width 122 height 91
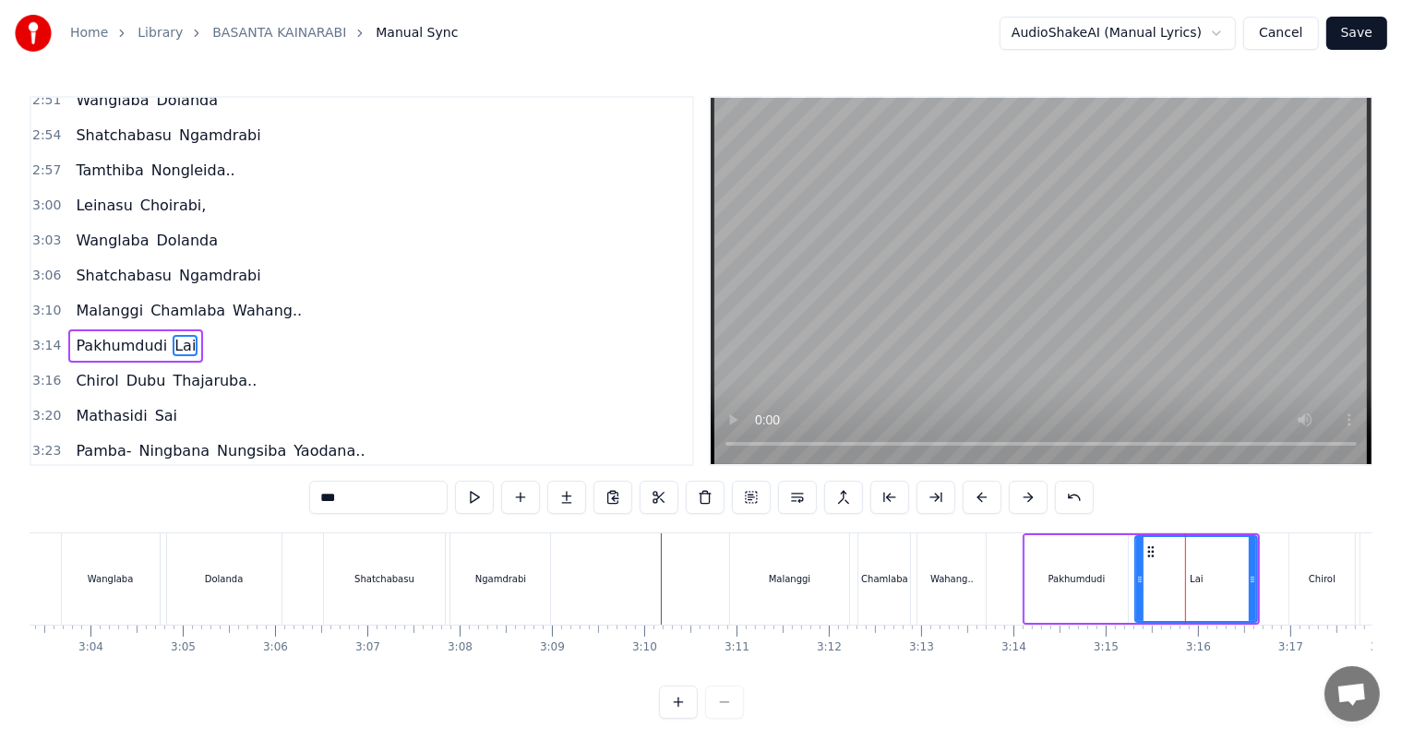
scroll to position [1225, 0]
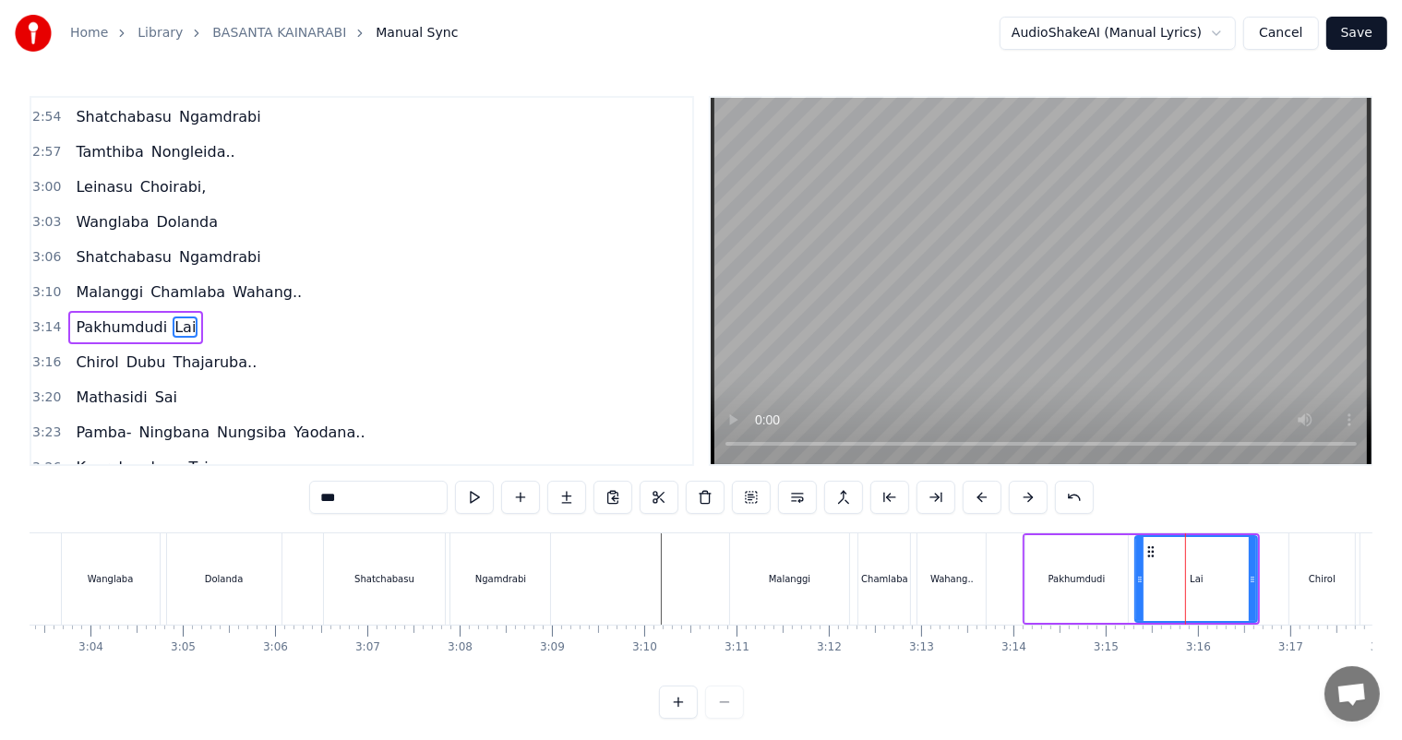
click at [355, 506] on input "***" at bounding box center [378, 497] width 138 height 33
type input "********"
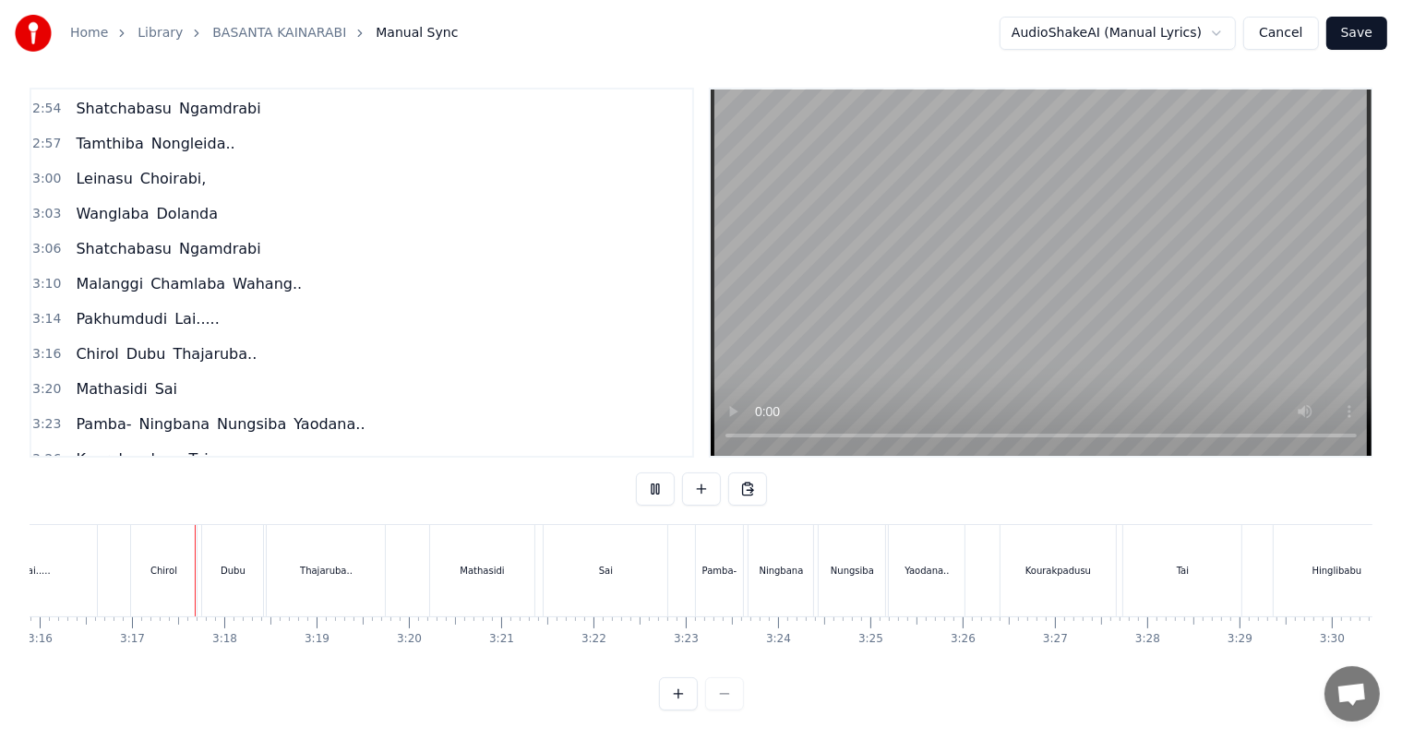
scroll to position [0, 18098]
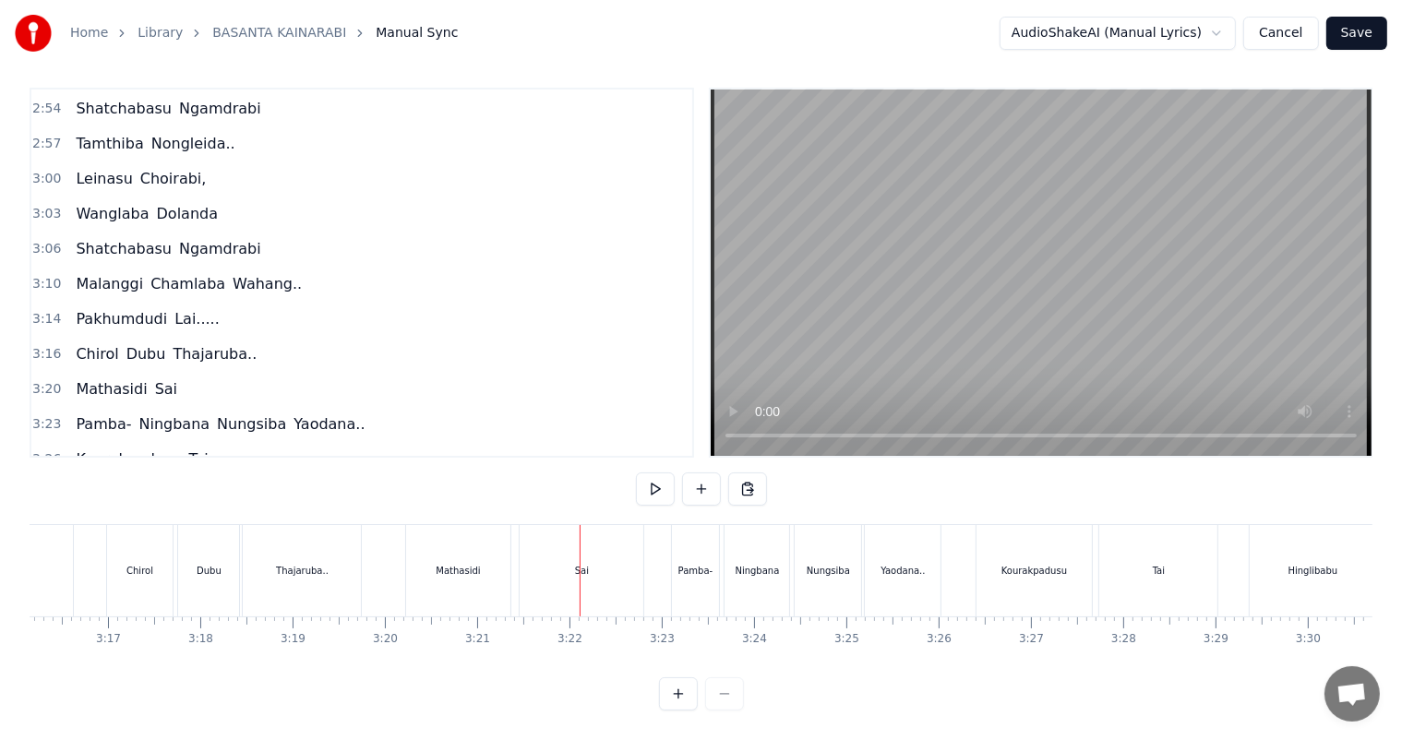
click at [574, 563] on div "Sai" at bounding box center [581, 570] width 124 height 91
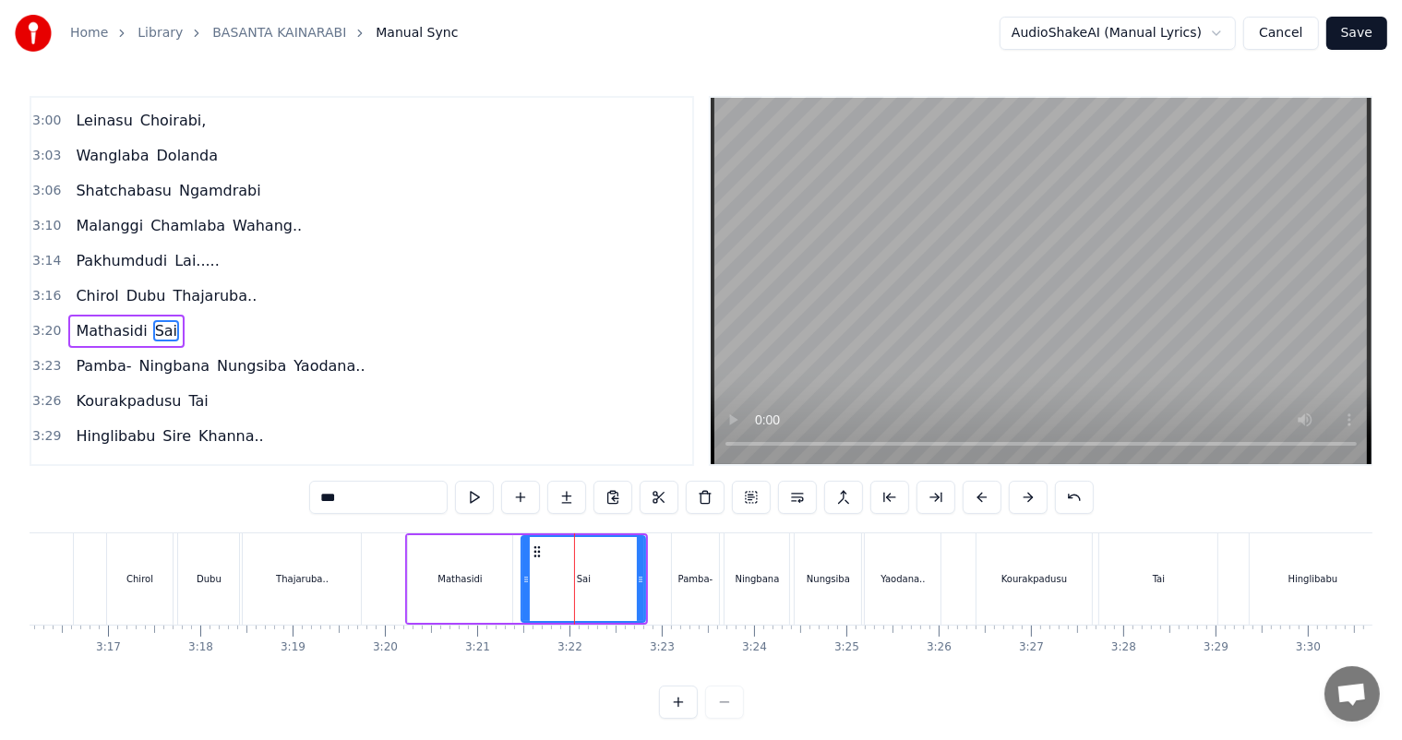
scroll to position [1293, 0]
click at [366, 499] on input "***" at bounding box center [378, 497] width 138 height 33
type input "**********"
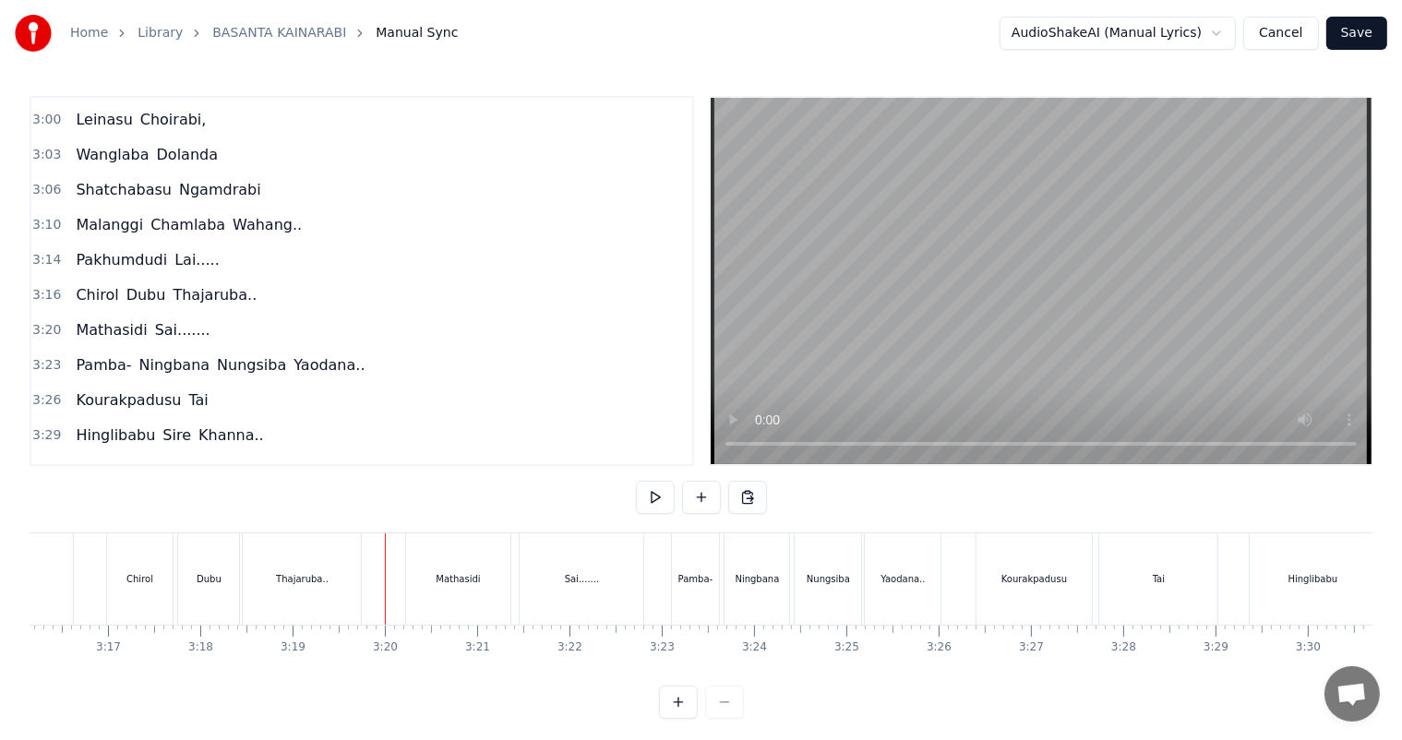
click at [584, 574] on div "Sai......." at bounding box center [582, 579] width 35 height 14
click at [1153, 572] on div "Tai" at bounding box center [1158, 579] width 12 height 14
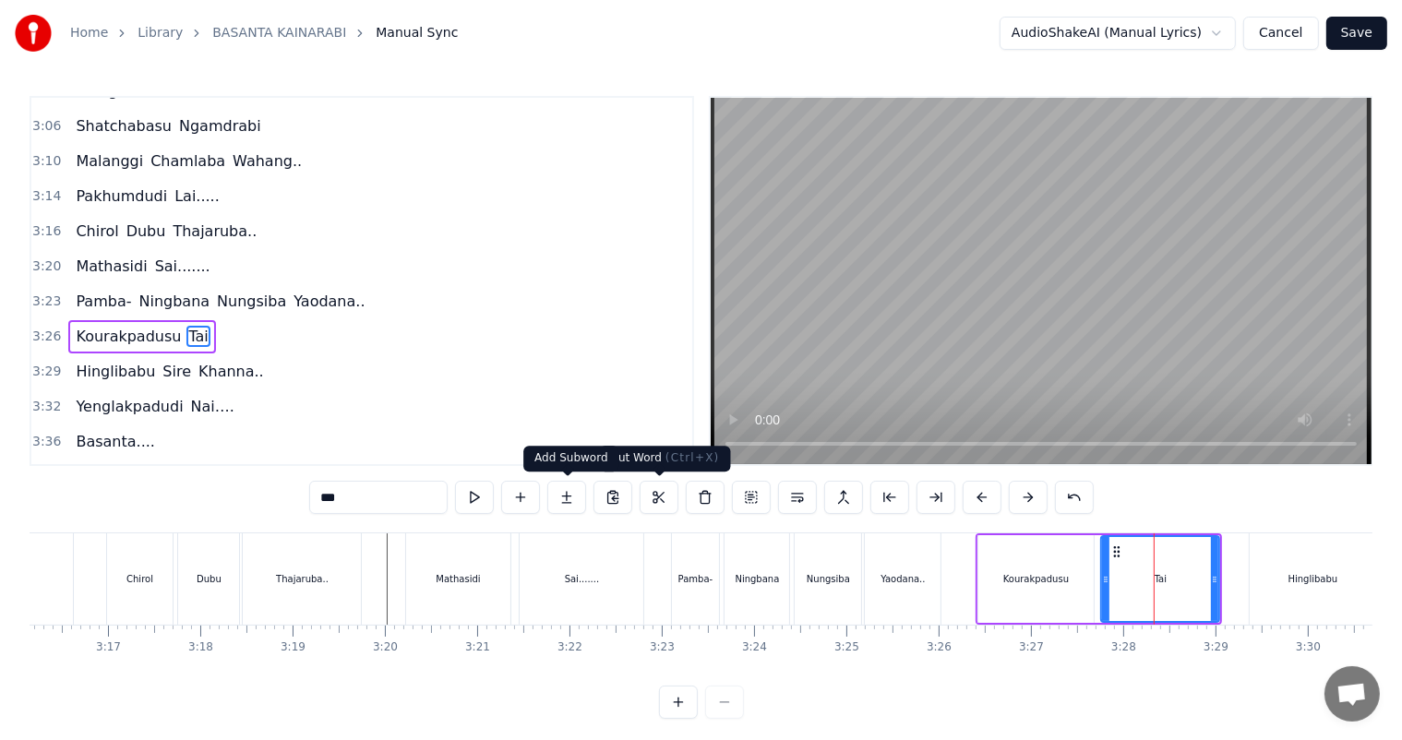
scroll to position [1361, 0]
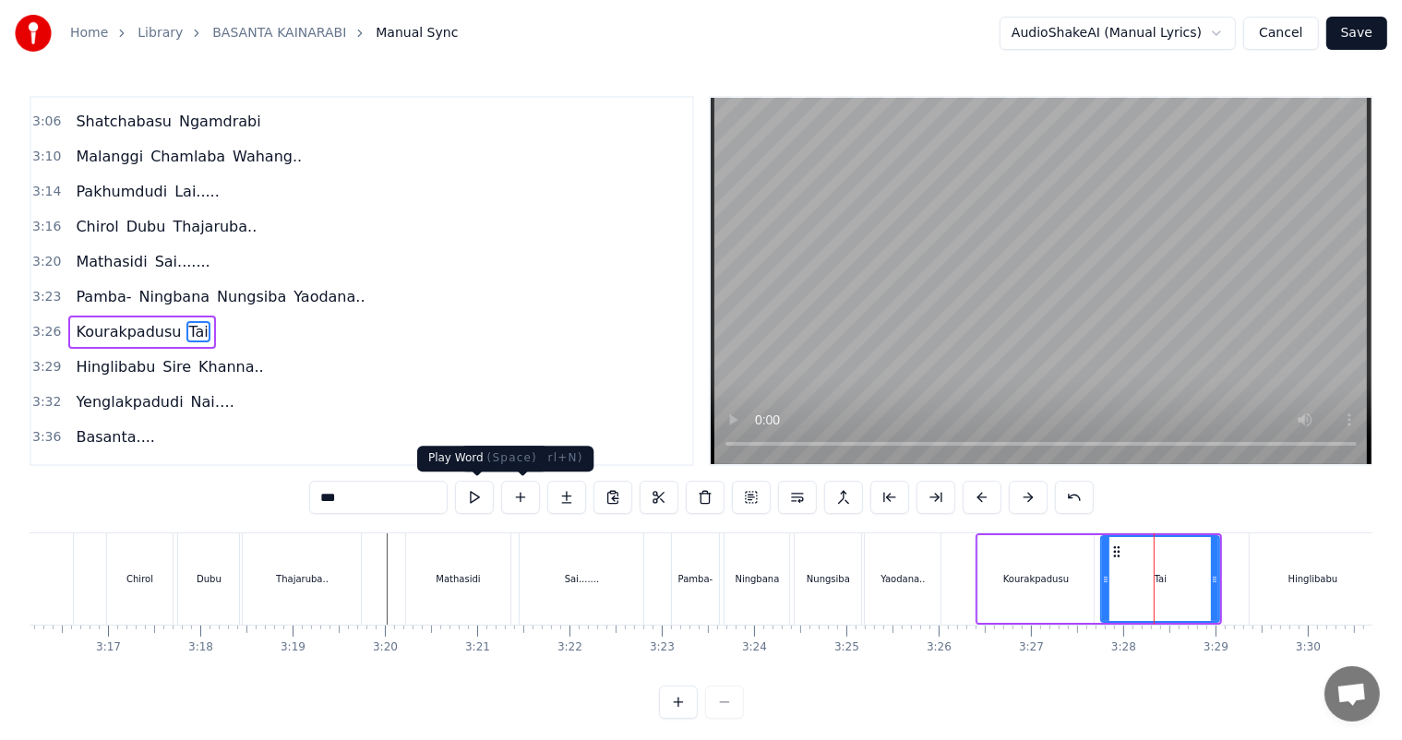
click at [366, 502] on input "***" at bounding box center [378, 497] width 138 height 33
click at [895, 583] on div "Yaodana.." at bounding box center [902, 579] width 44 height 14
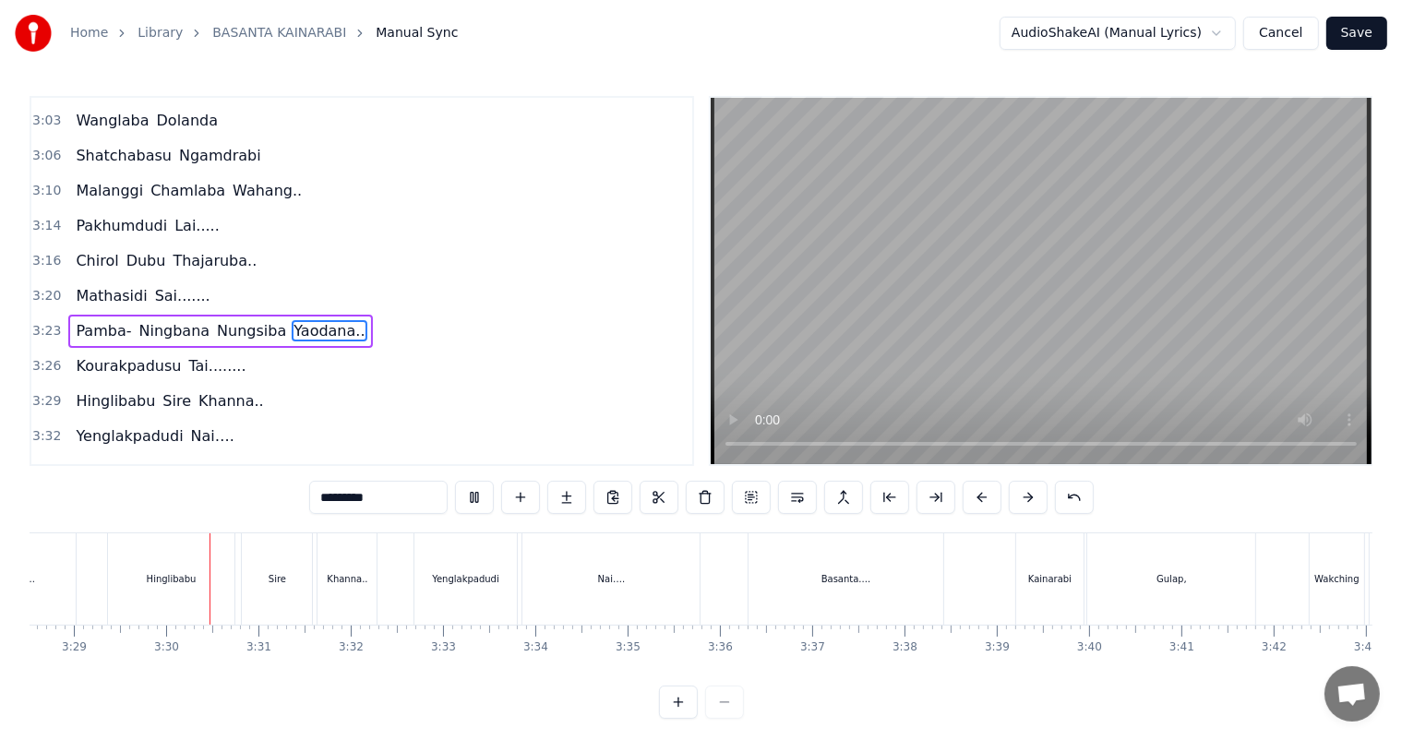
scroll to position [0, 19258]
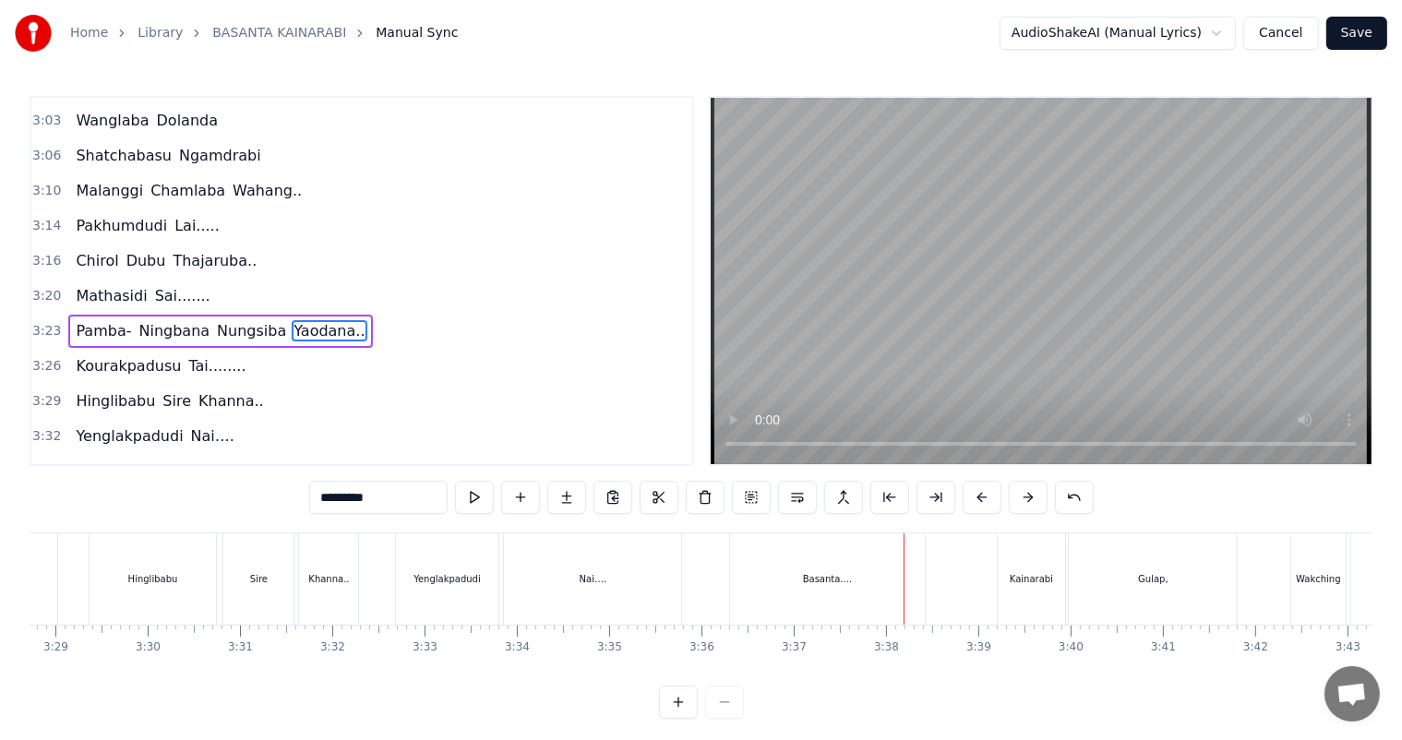
click at [522, 579] on div "Nai…." at bounding box center [592, 578] width 177 height 91
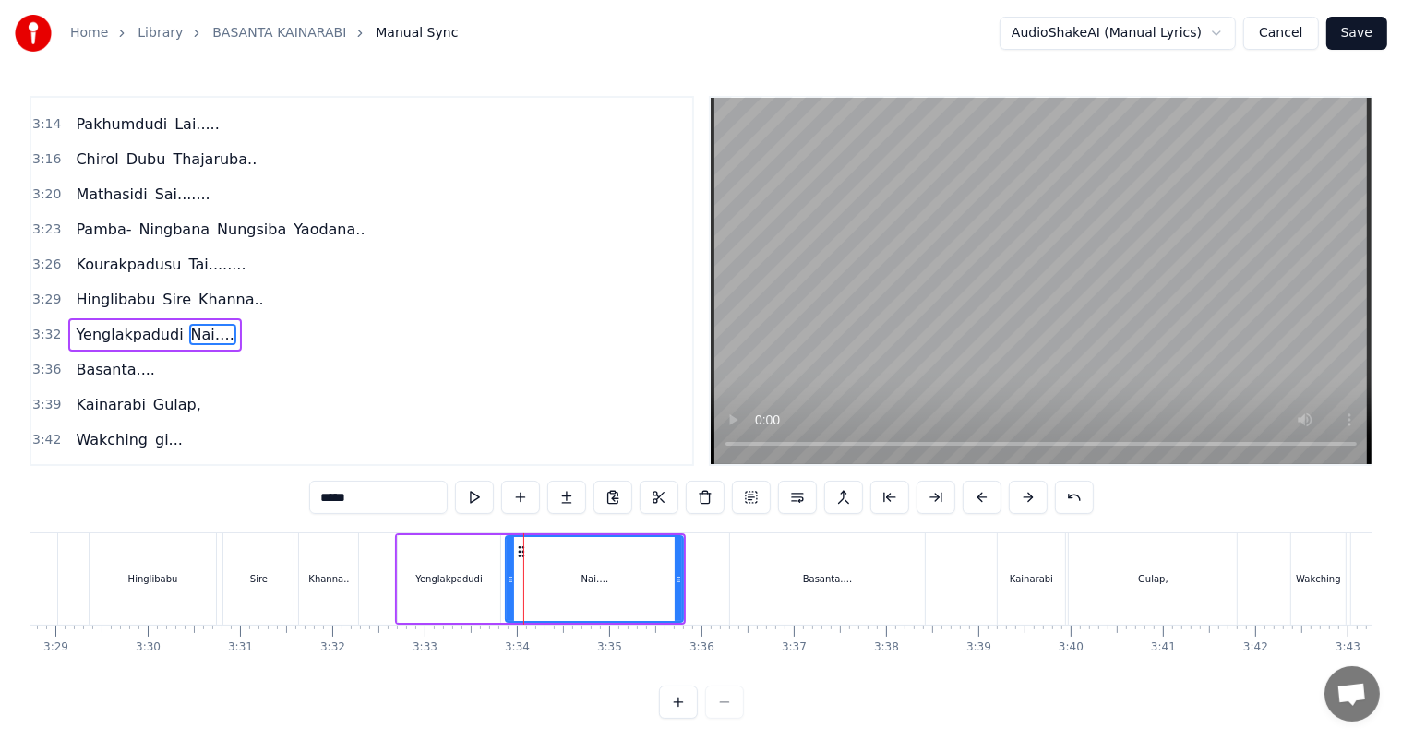
scroll to position [24, 0]
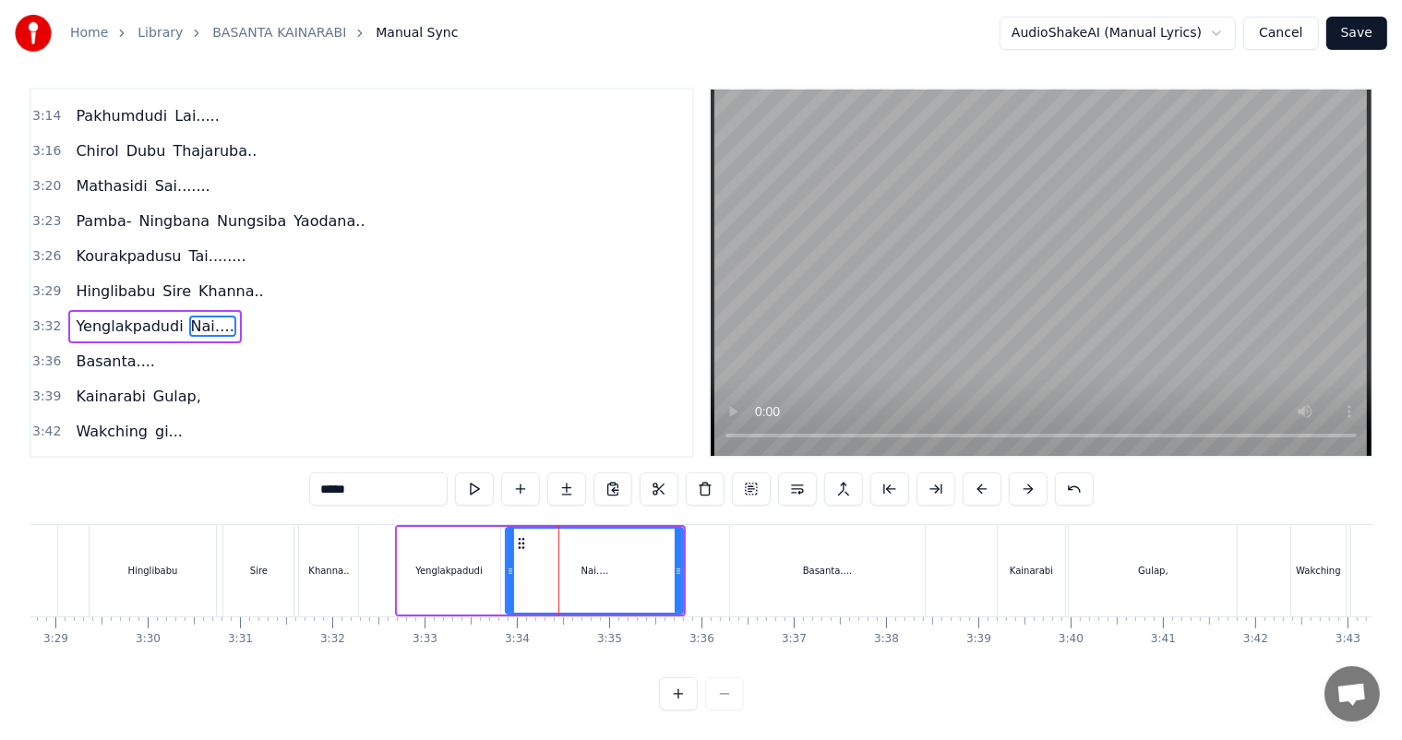
click at [411, 584] on div "Yenglakpadudi" at bounding box center [449, 571] width 103 height 88
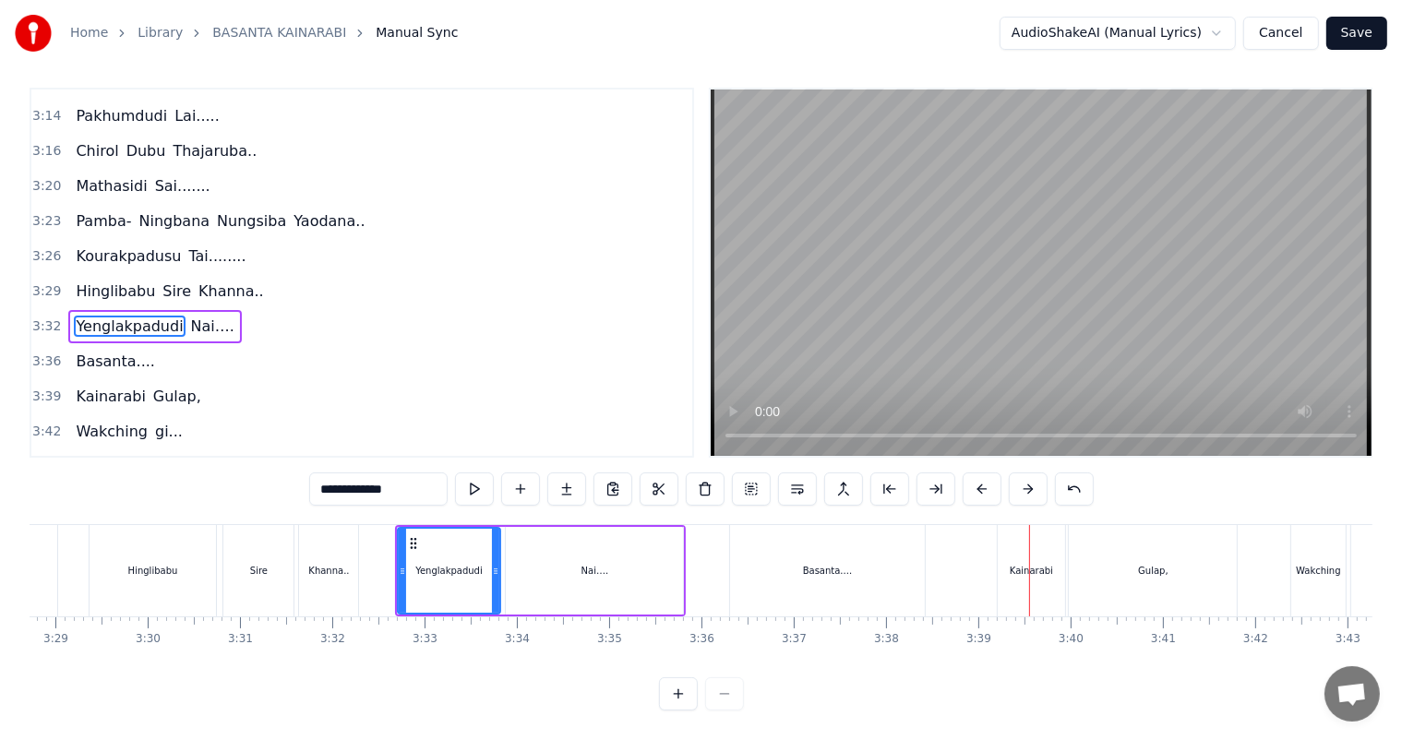
click at [808, 572] on div "Basanta...." at bounding box center [828, 570] width 196 height 91
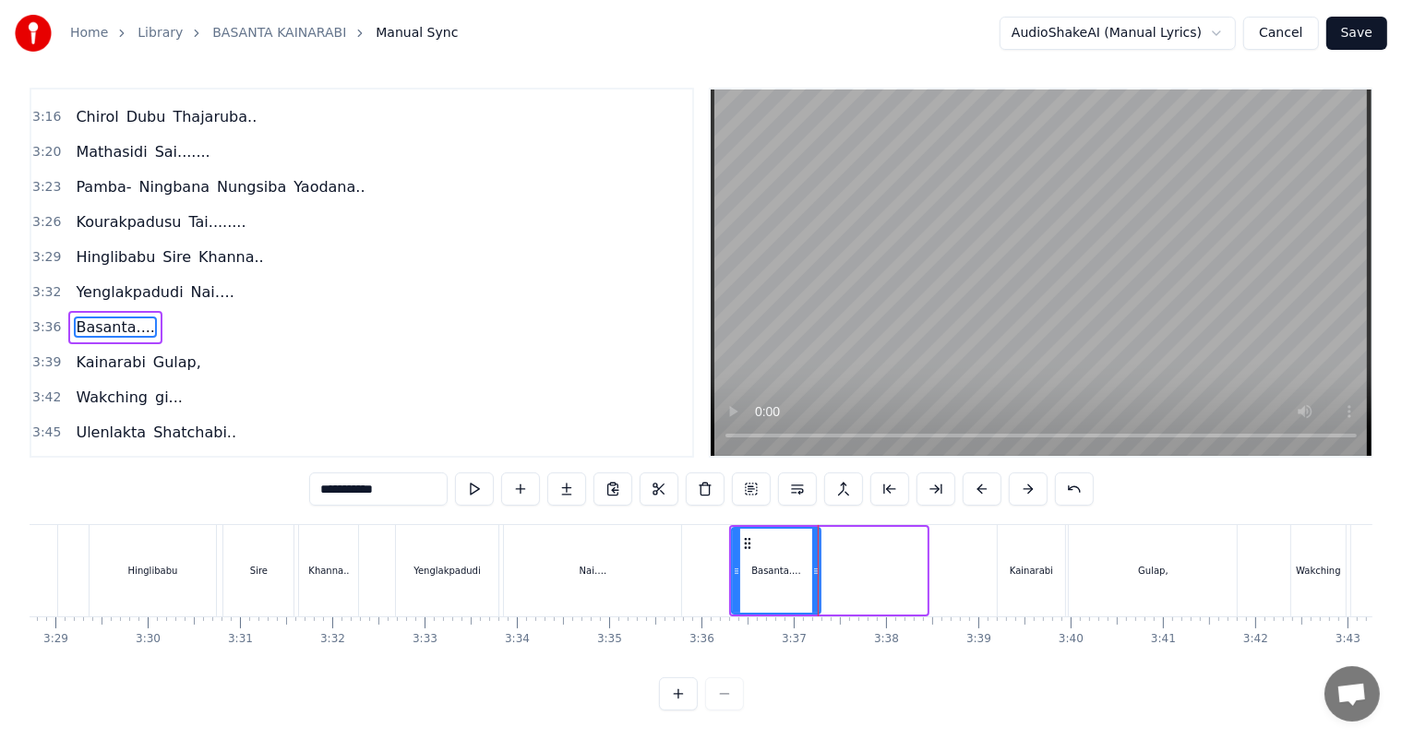
drag, startPoint x: 924, startPoint y: 555, endPoint x: 817, endPoint y: 547, distance: 106.4
click at [817, 564] on icon at bounding box center [815, 571] width 7 height 15
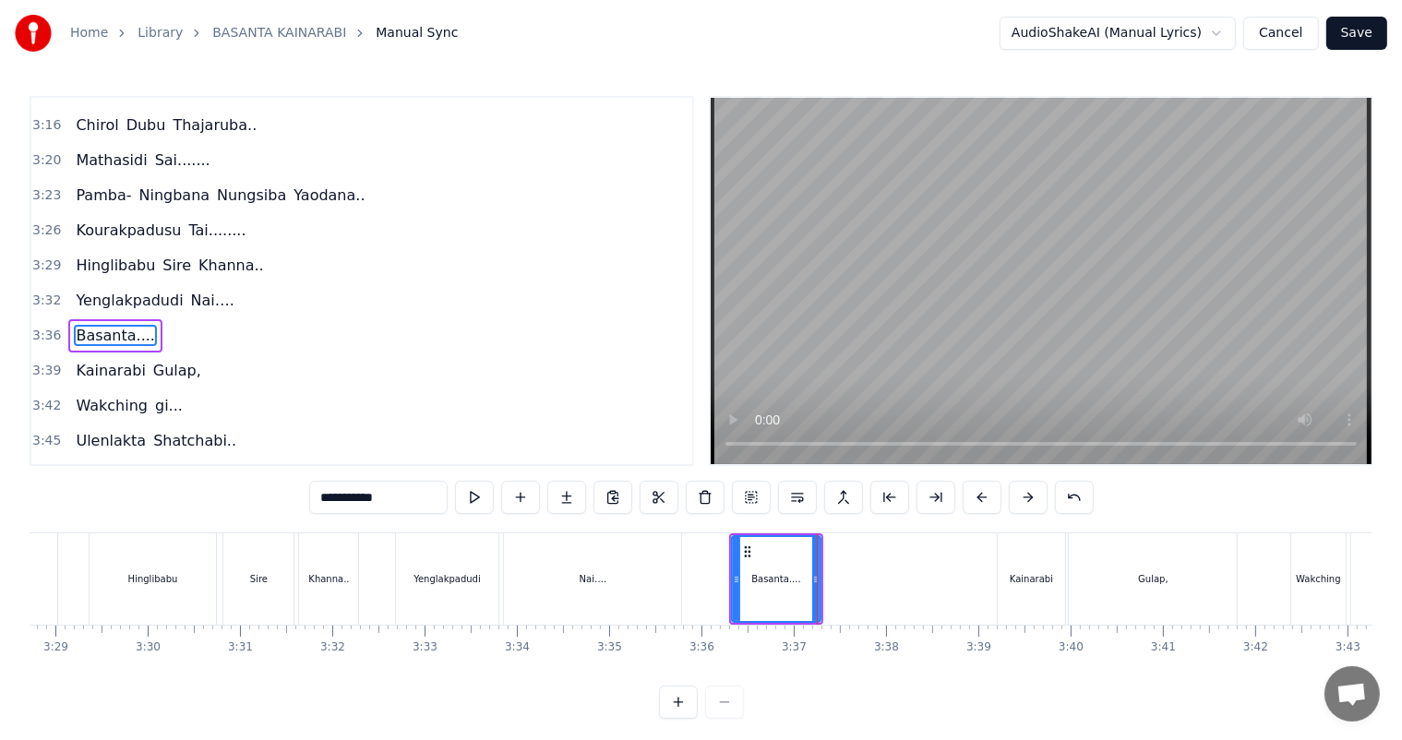
click at [425, 506] on input "**********" at bounding box center [378, 497] width 138 height 33
type input "*******"
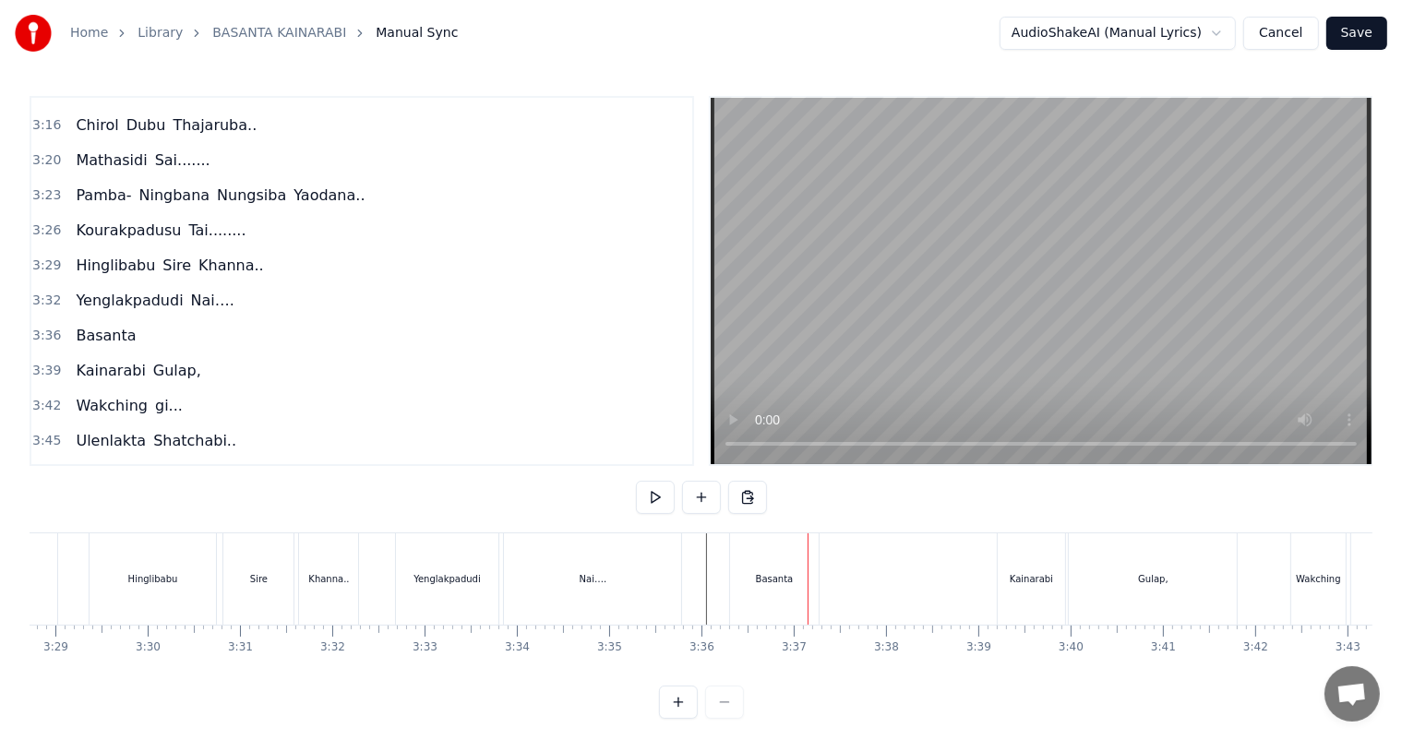
click at [800, 582] on div "Basanta" at bounding box center [774, 578] width 89 height 91
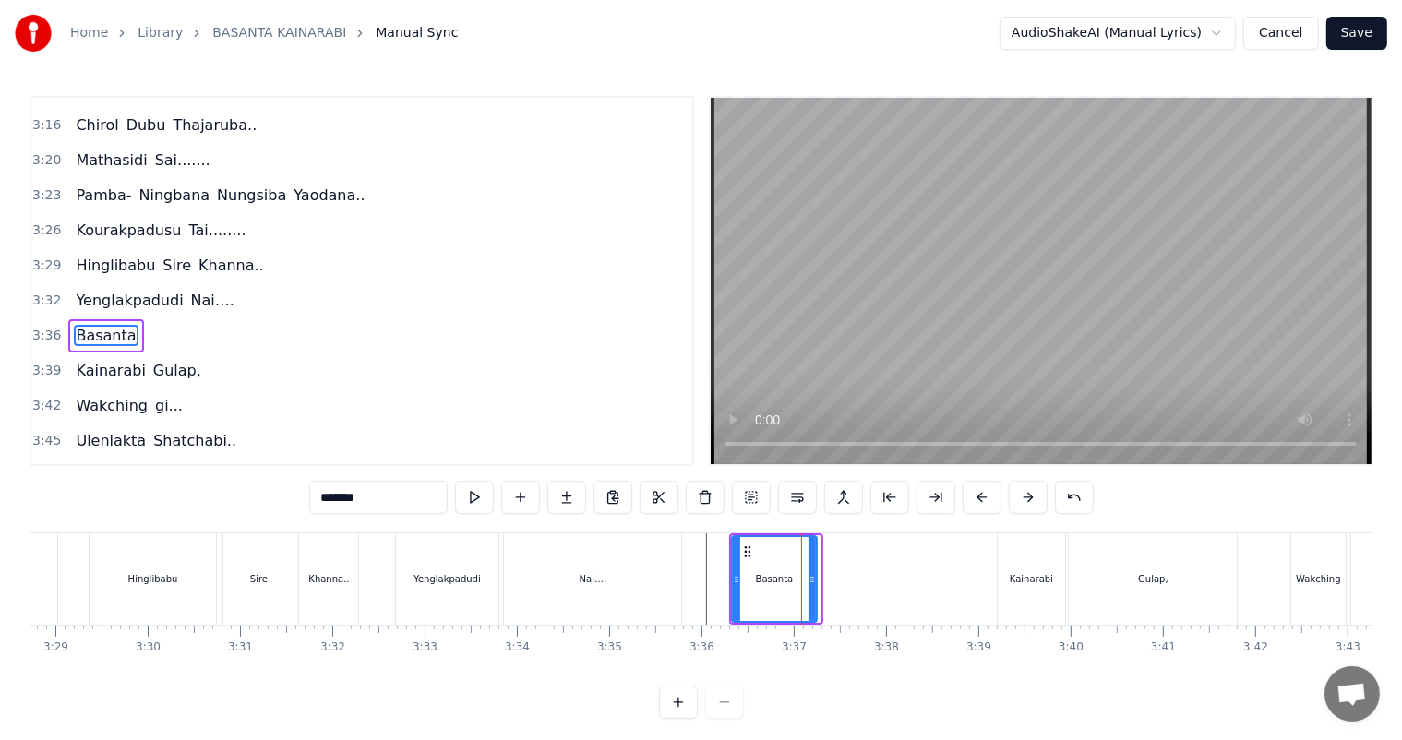
click at [811, 589] on div at bounding box center [811, 579] width 7 height 84
click at [568, 493] on button at bounding box center [566, 497] width 39 height 33
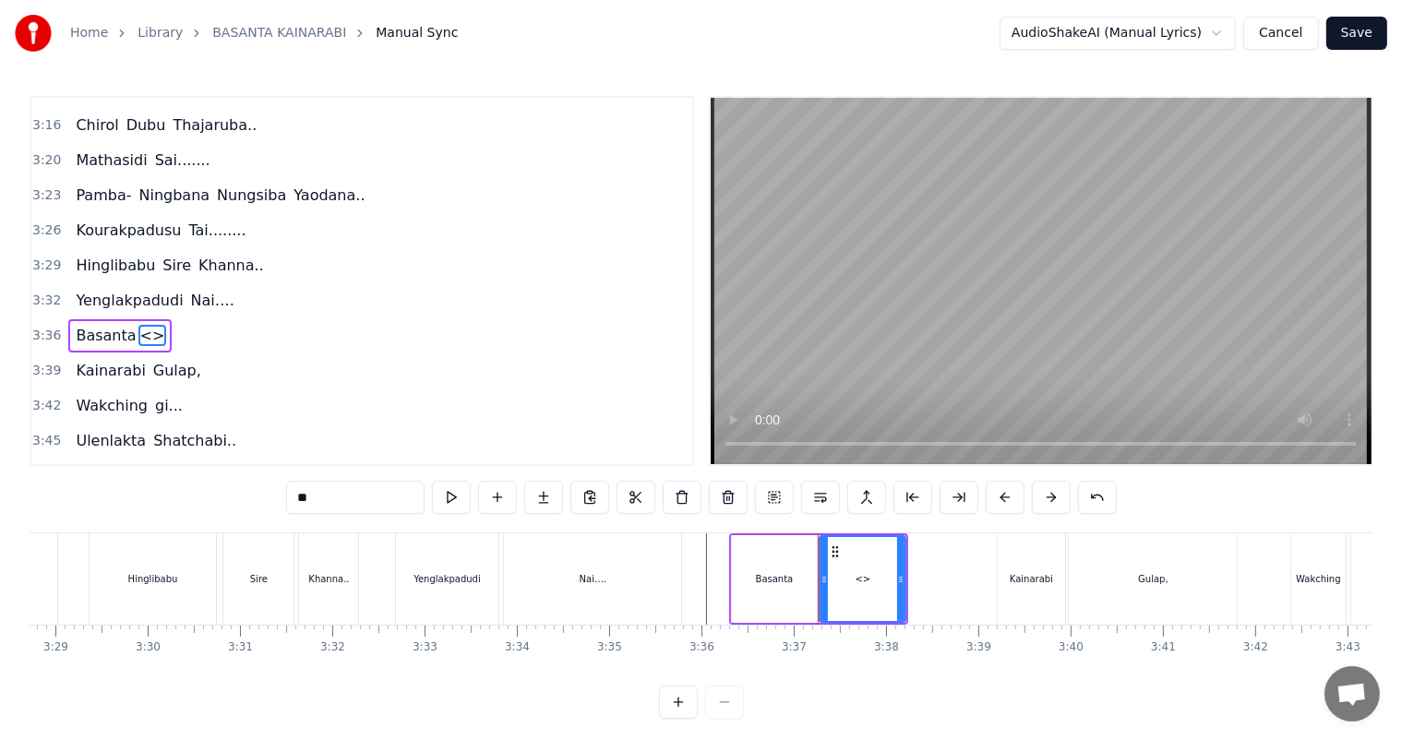
drag, startPoint x: 376, startPoint y: 496, endPoint x: 225, endPoint y: 496, distance: 150.4
click at [225, 496] on div "0:04 Basanta ............................... Kainarabi Gulap, 0:14 [PERSON_NAME…" at bounding box center [701, 407] width 1342 height 623
click at [624, 555] on div "Nai…." at bounding box center [592, 578] width 177 height 91
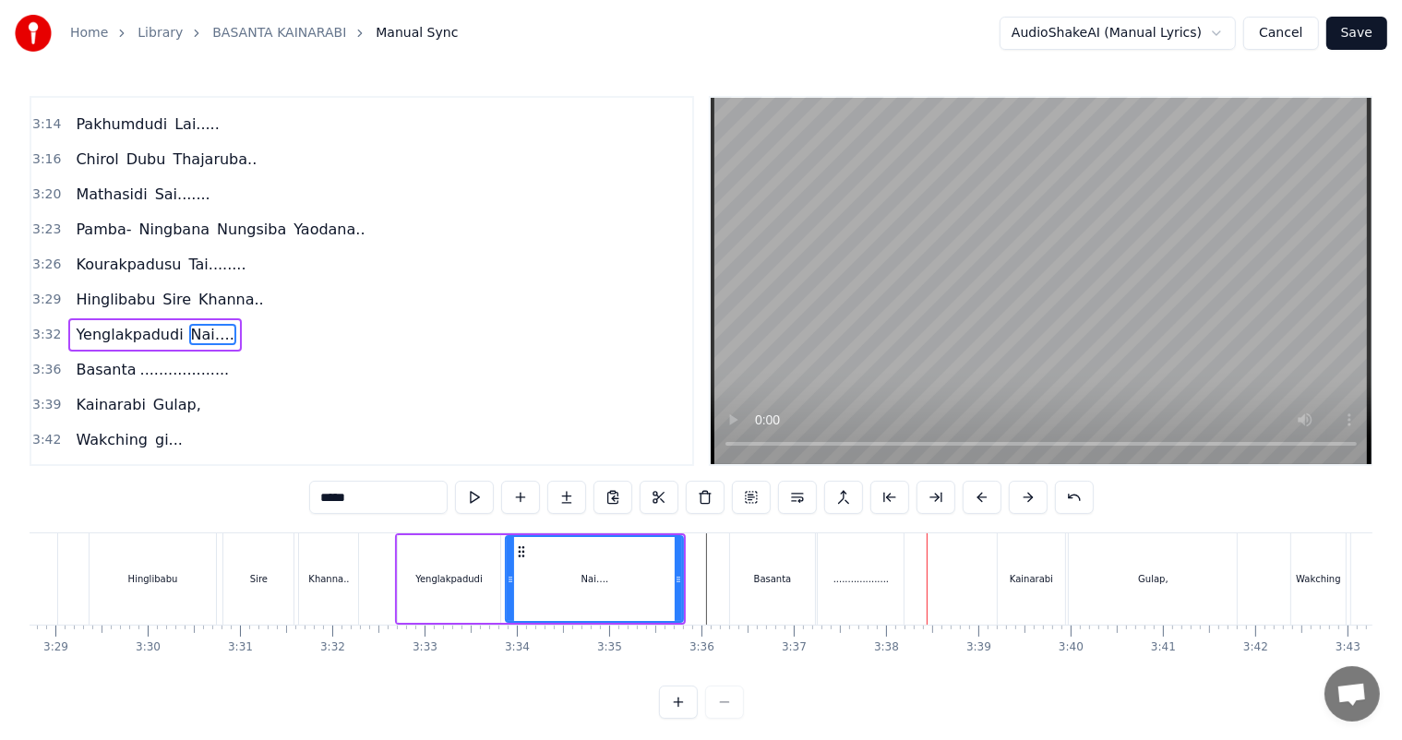
click at [440, 576] on div "Yenglakpadudi" at bounding box center [448, 579] width 67 height 14
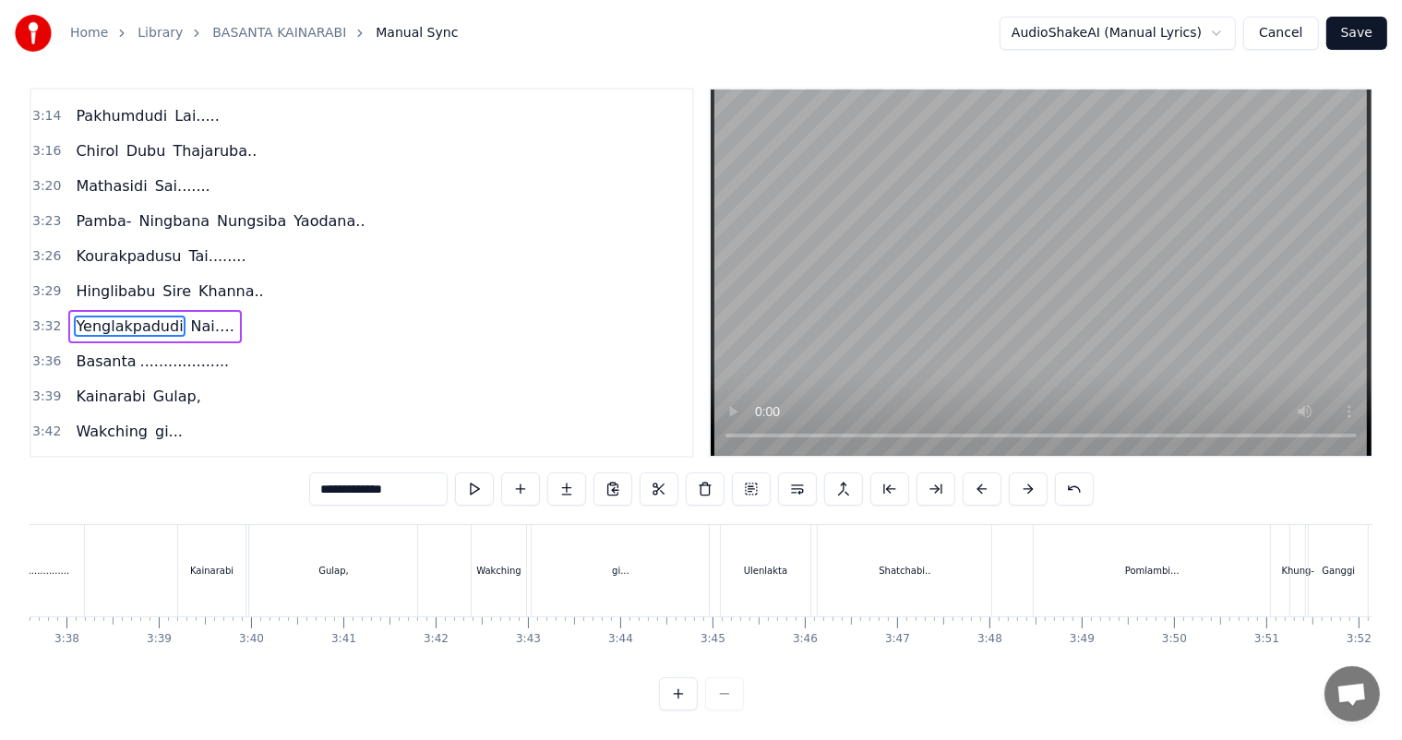
scroll to position [0, 19976]
click at [985, 564] on div "Shatchabi.." at bounding box center [1005, 571] width 52 height 14
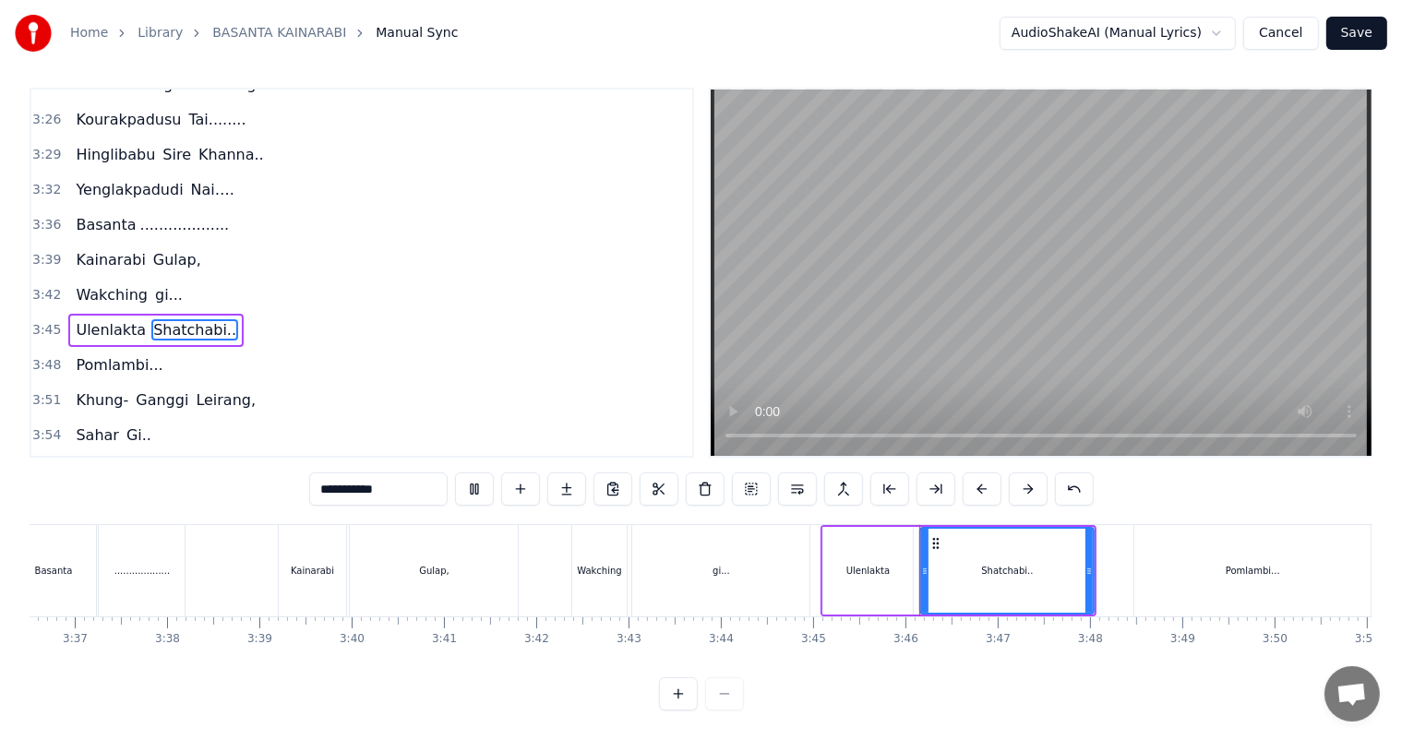
scroll to position [24, 0]
click at [985, 564] on div "Shatchabi.." at bounding box center [1007, 571] width 52 height 14
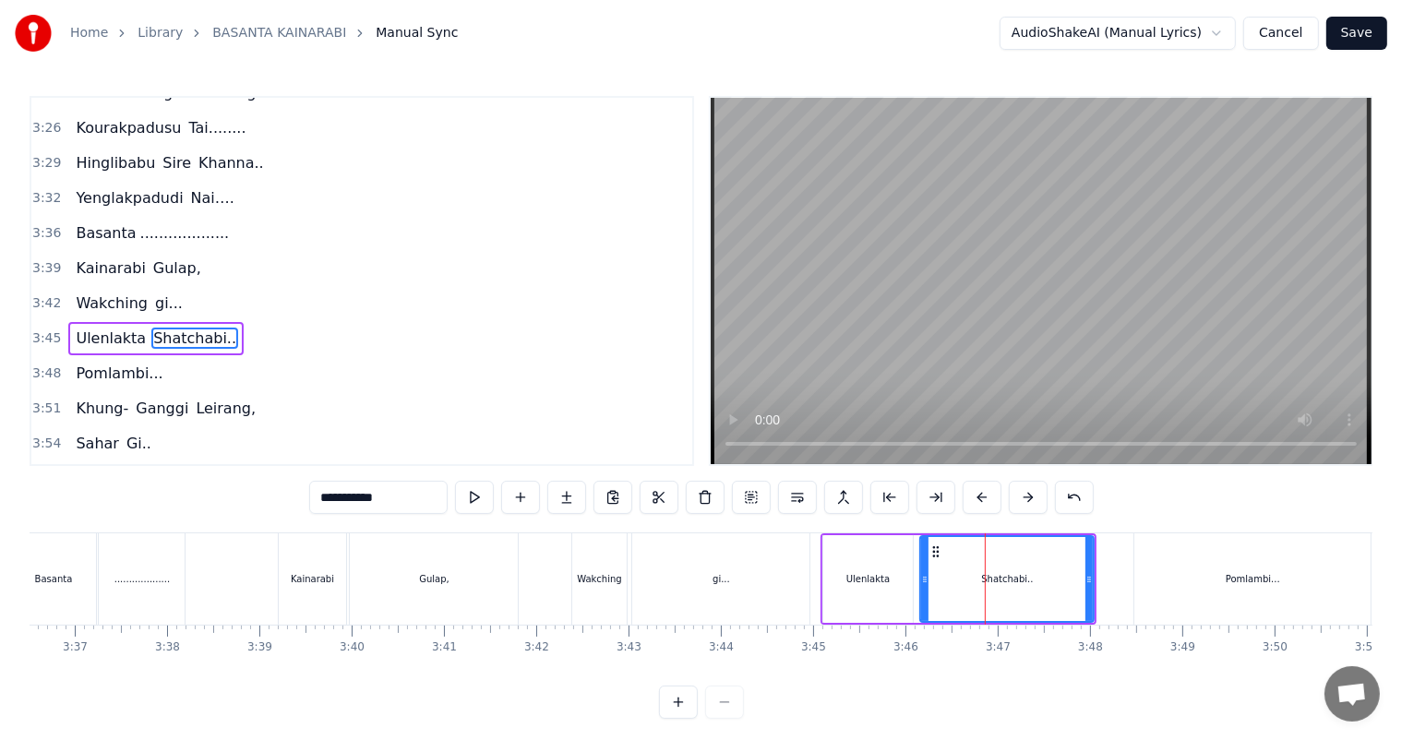
click at [415, 501] on input "**********" at bounding box center [378, 497] width 138 height 33
click at [664, 573] on div "gi..." at bounding box center [720, 578] width 177 height 91
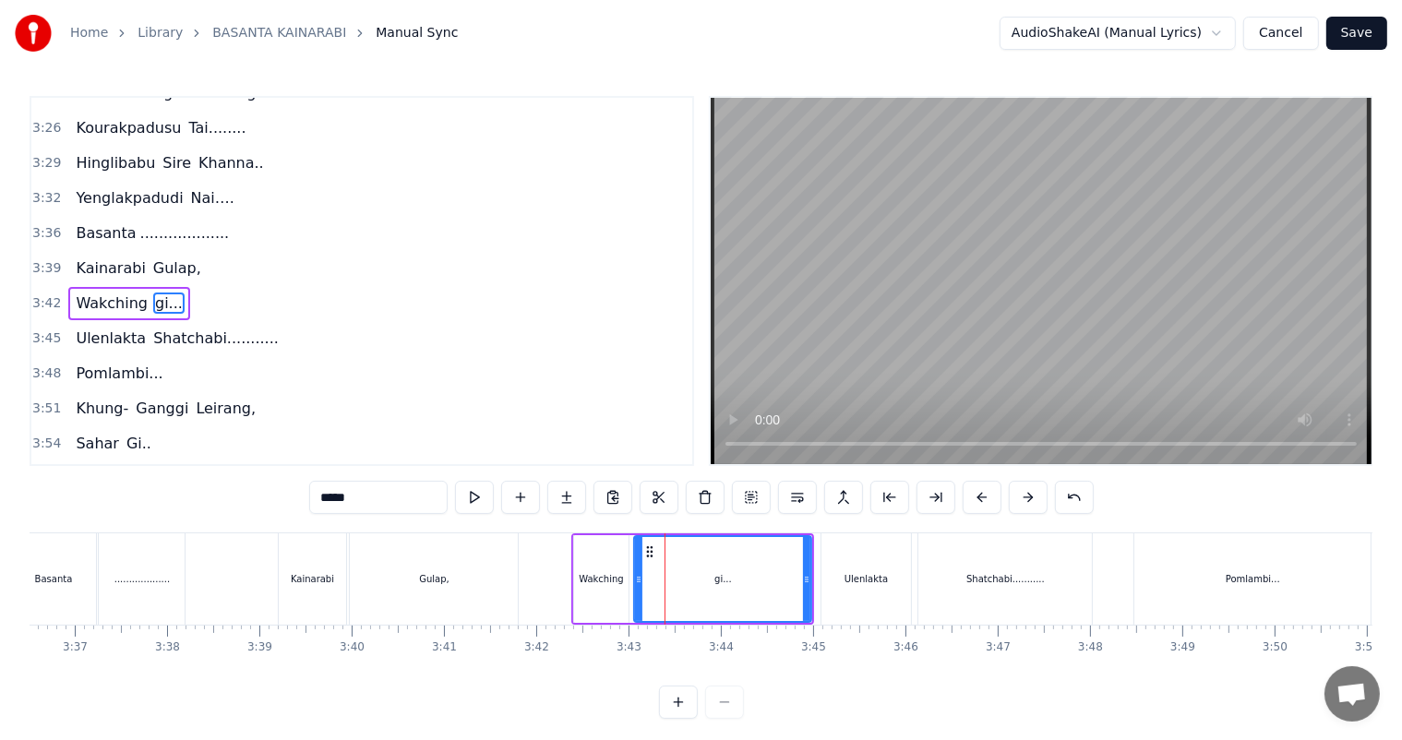
scroll to position [1531, 0]
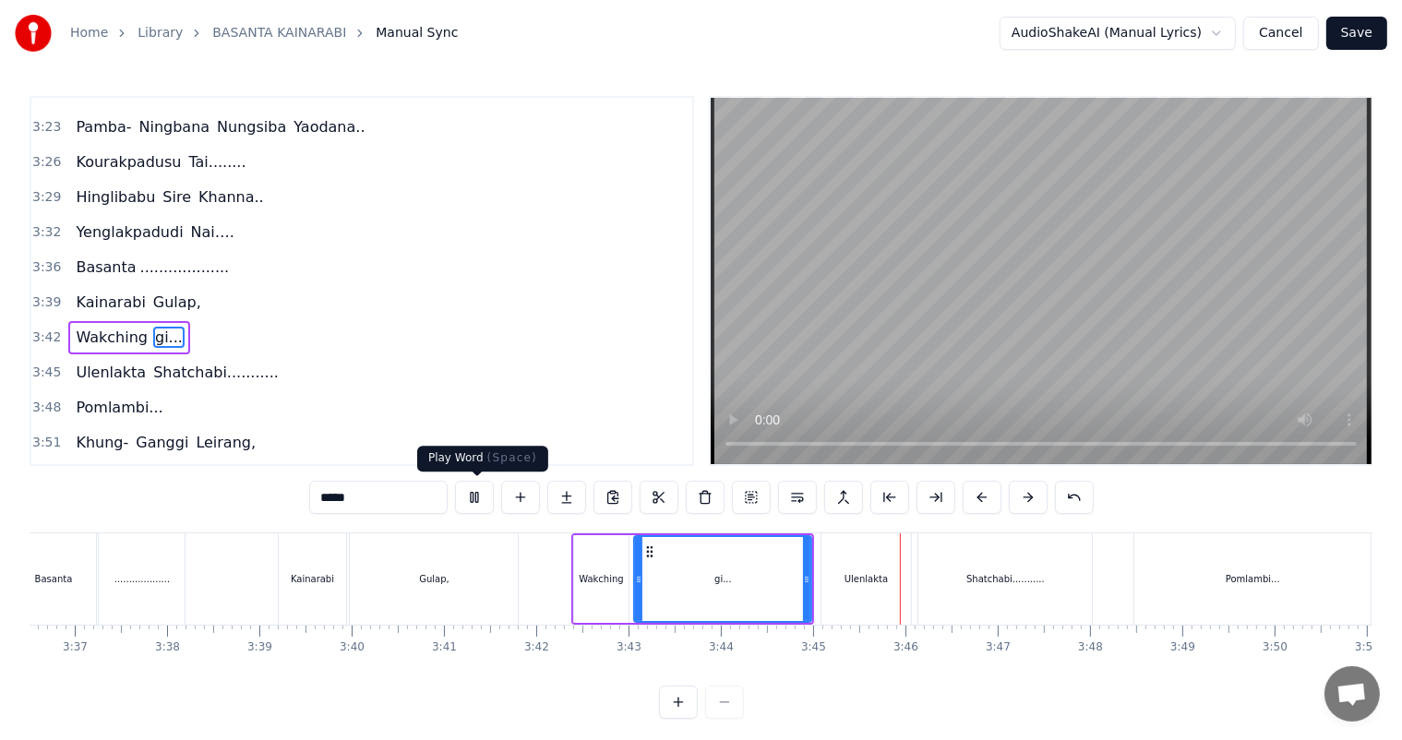
click at [438, 577] on div "Gulap," at bounding box center [434, 579] width 30 height 14
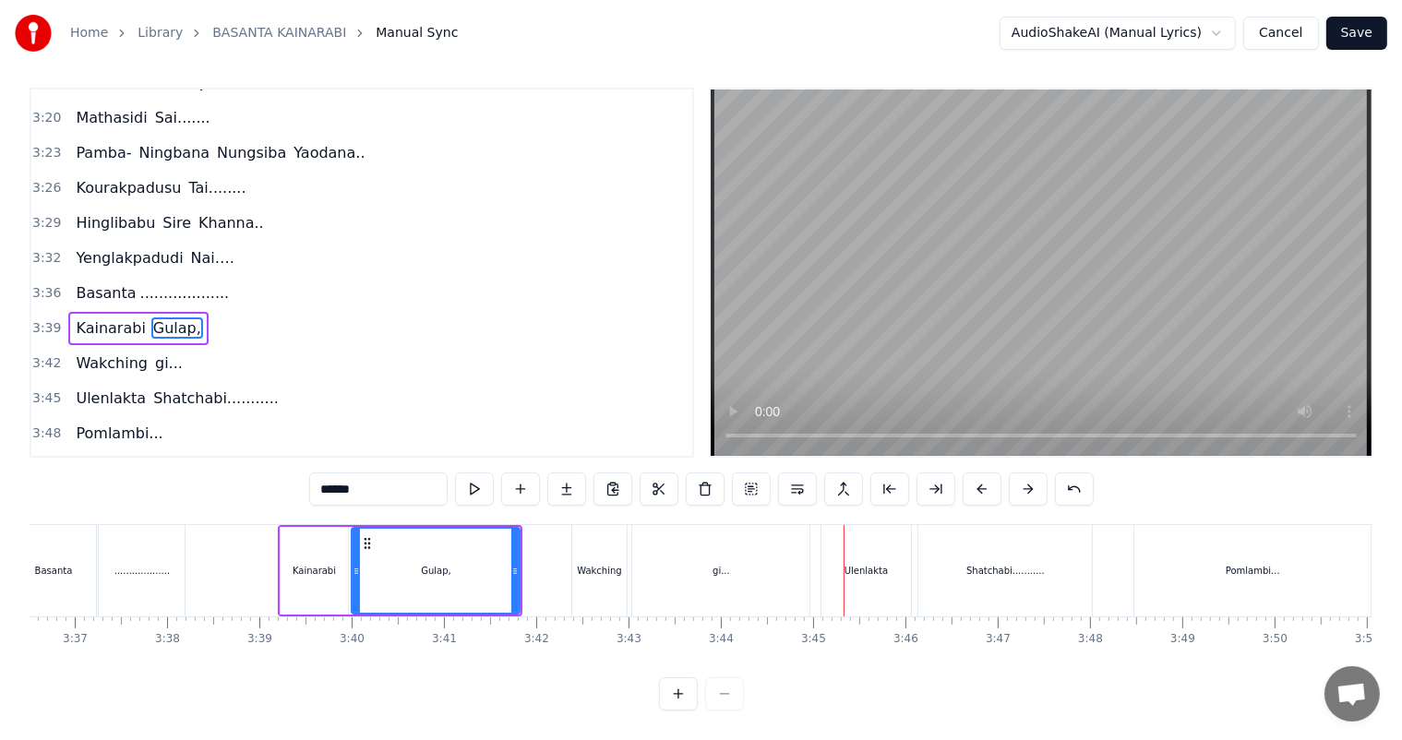
scroll to position [24, 0]
click at [710, 544] on div "gi..." at bounding box center [720, 570] width 177 height 91
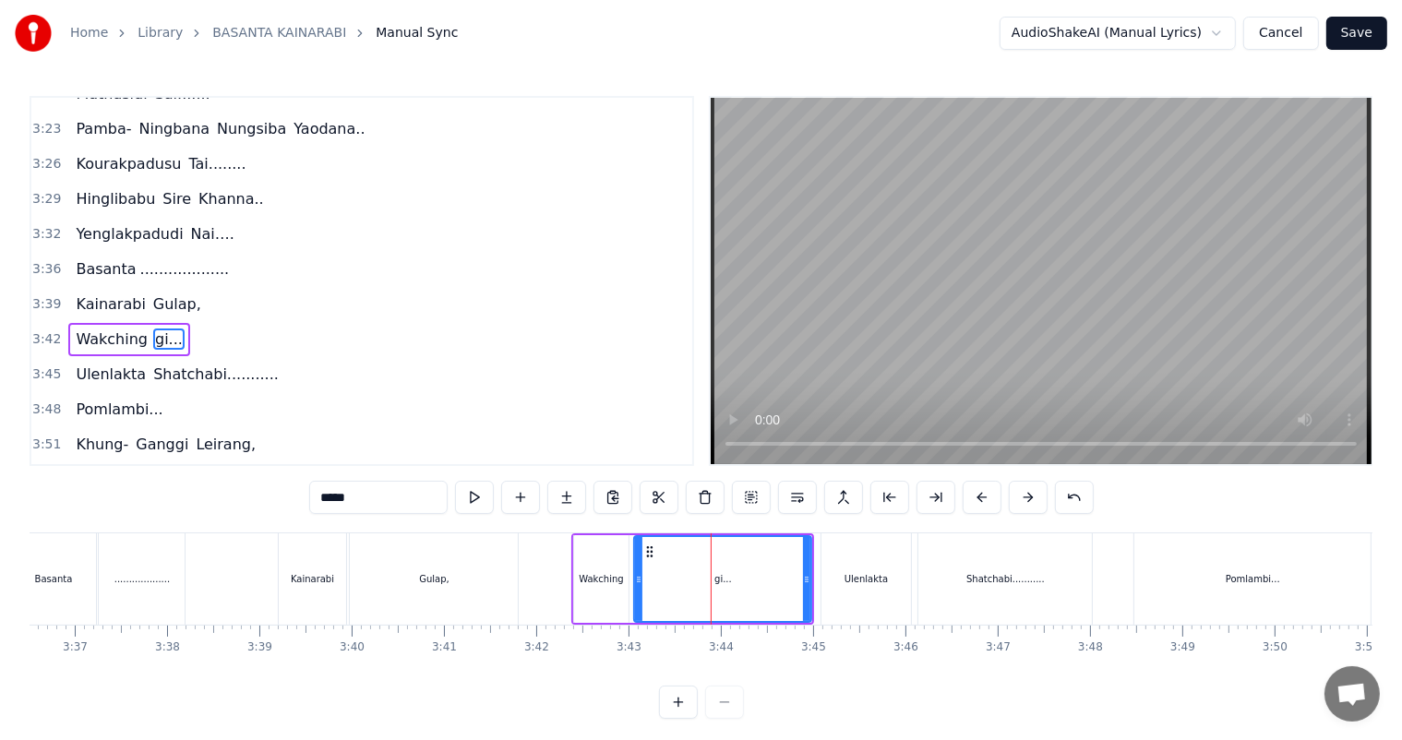
scroll to position [1531, 0]
click at [380, 495] on input "*****" at bounding box center [378, 497] width 138 height 33
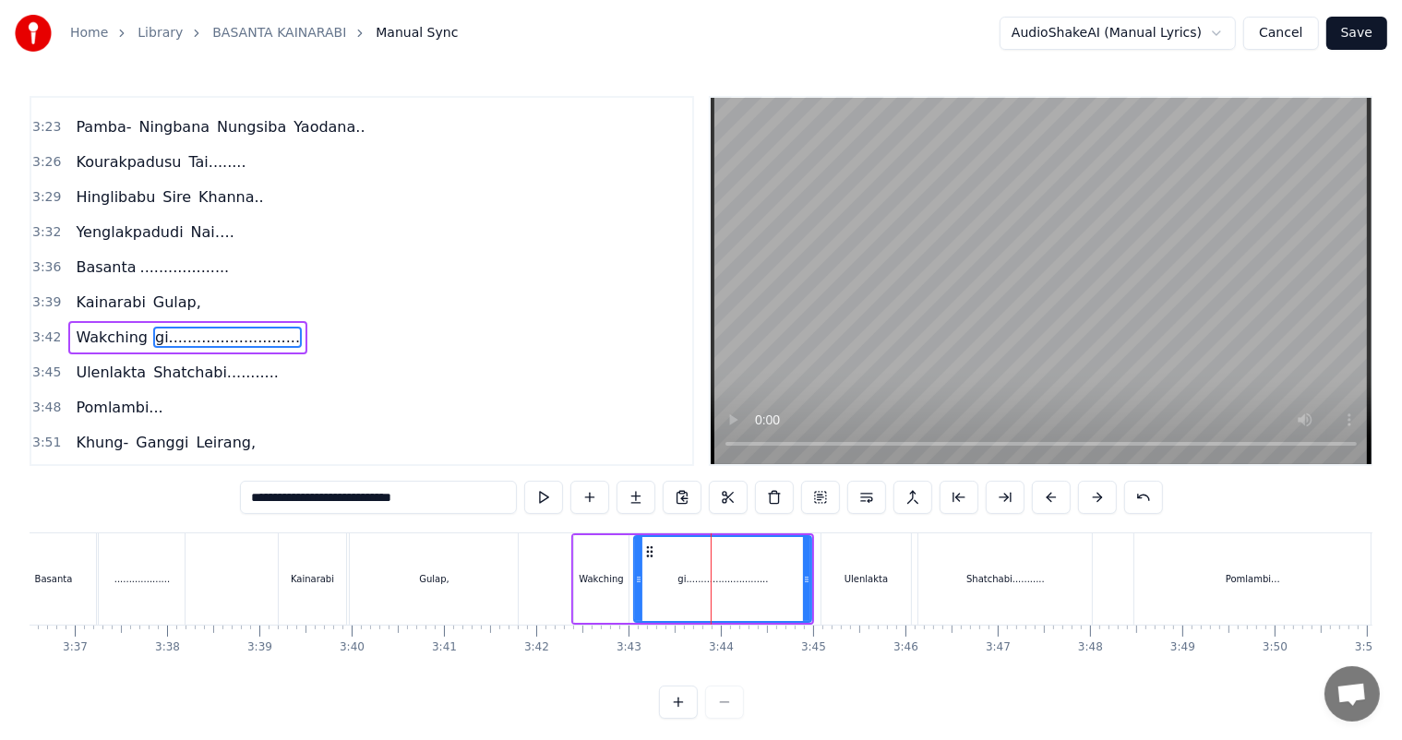
type input "**********"
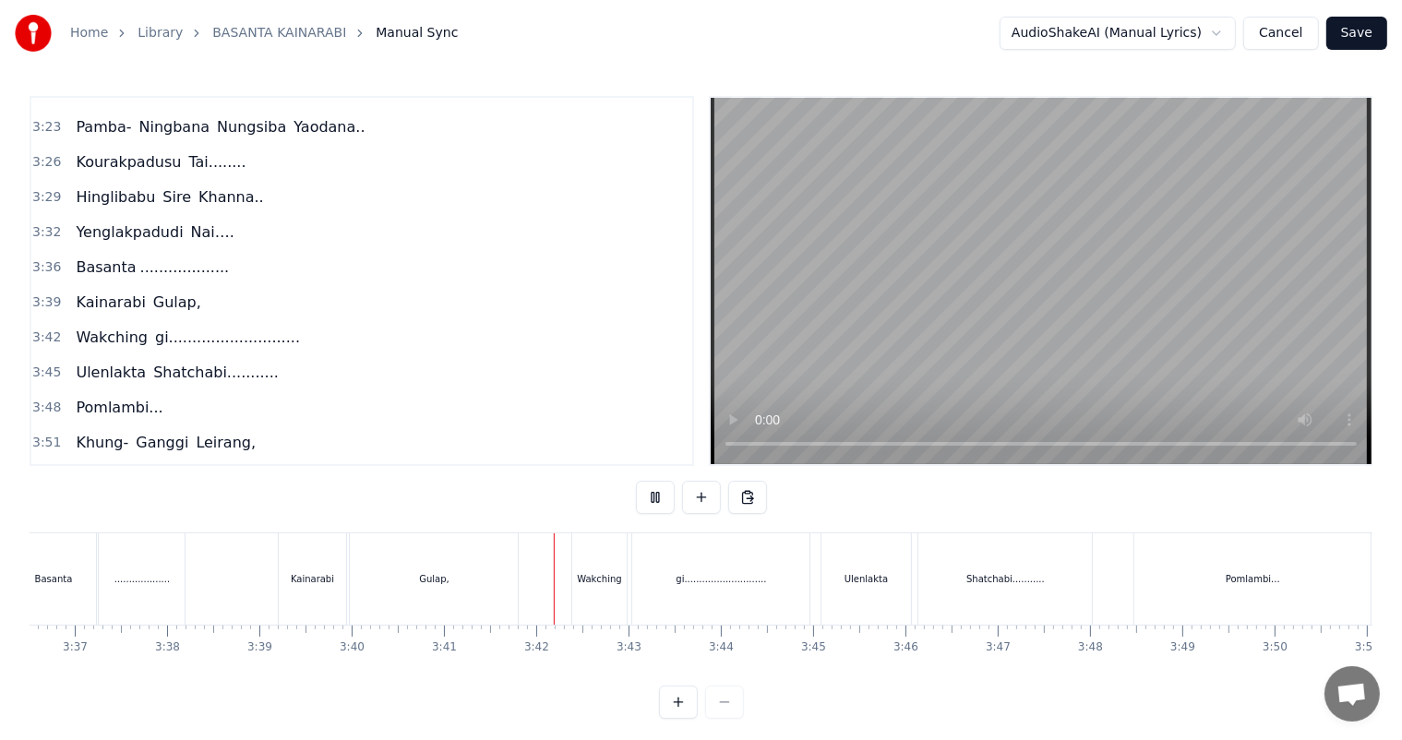
scroll to position [24, 0]
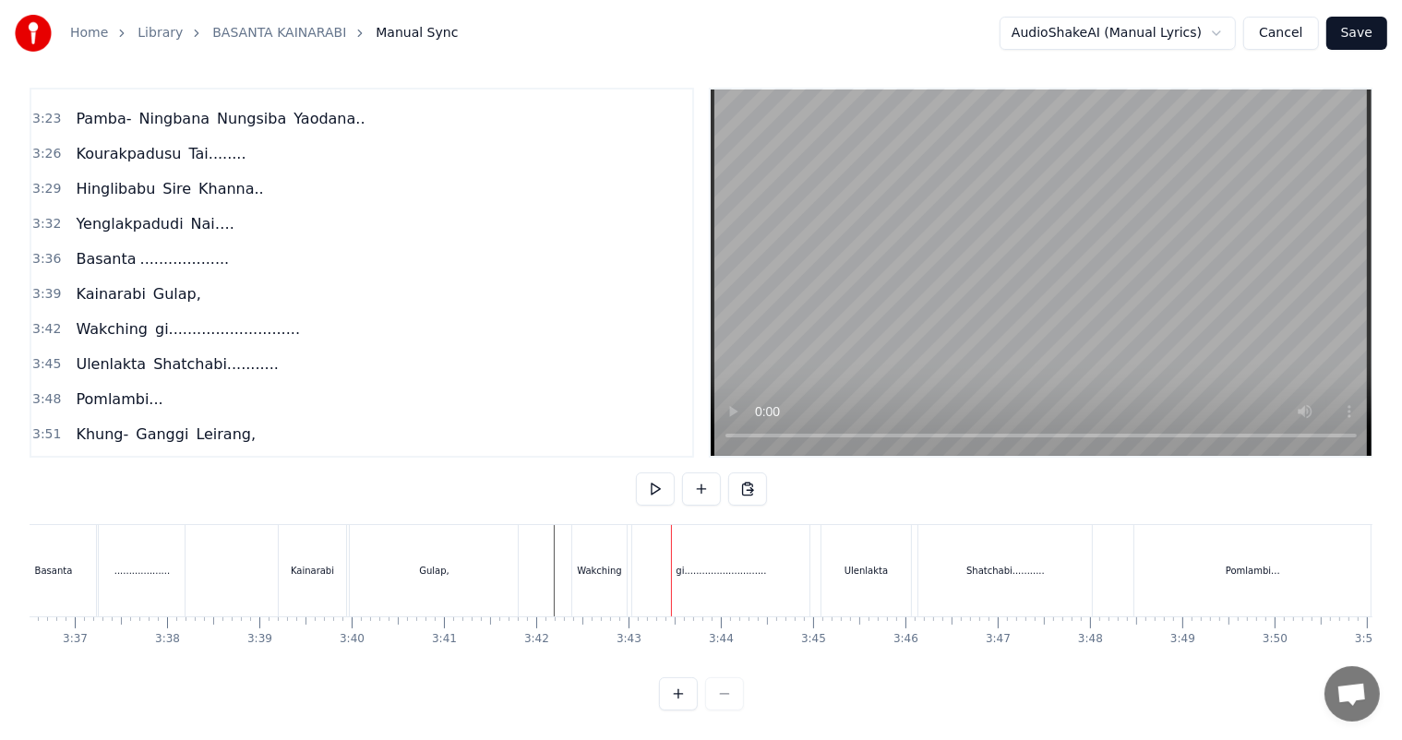
click at [774, 556] on div "gi............................" at bounding box center [720, 570] width 177 height 91
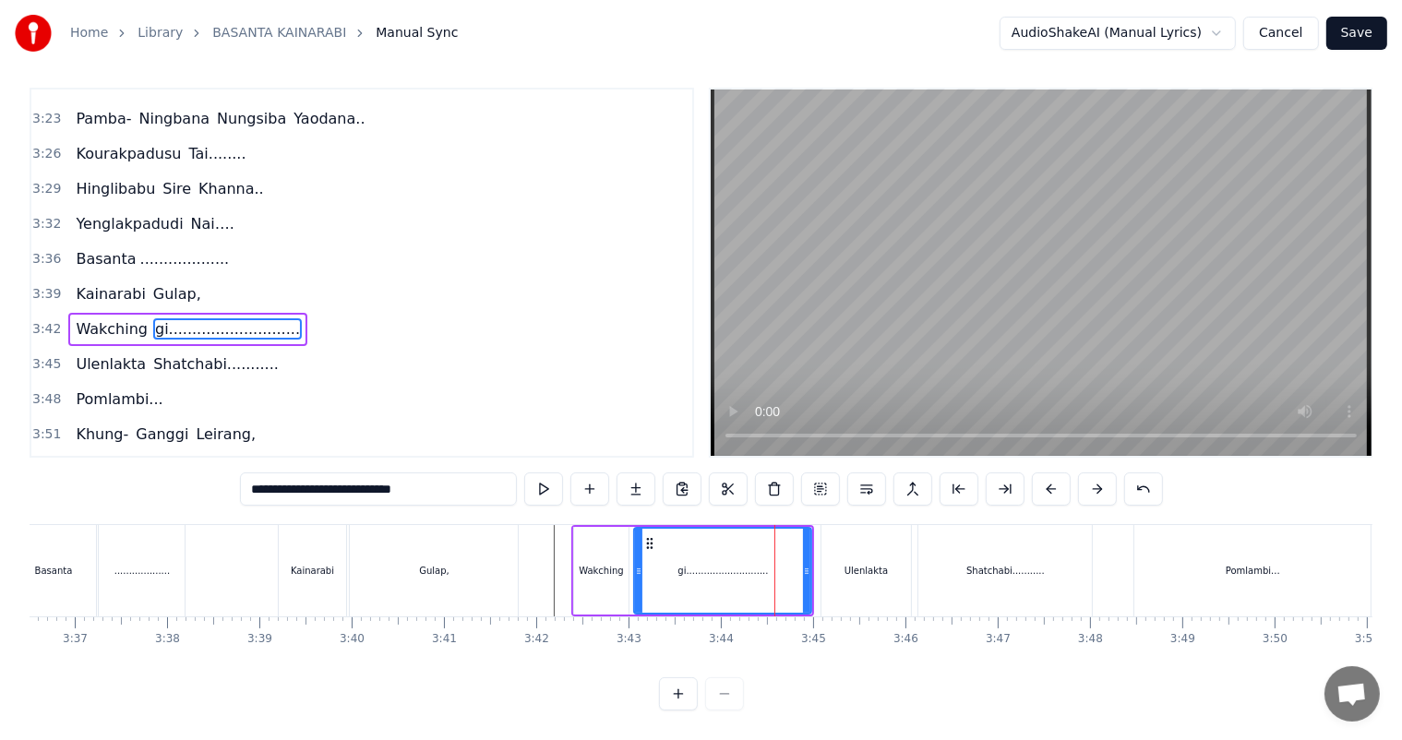
scroll to position [0, 0]
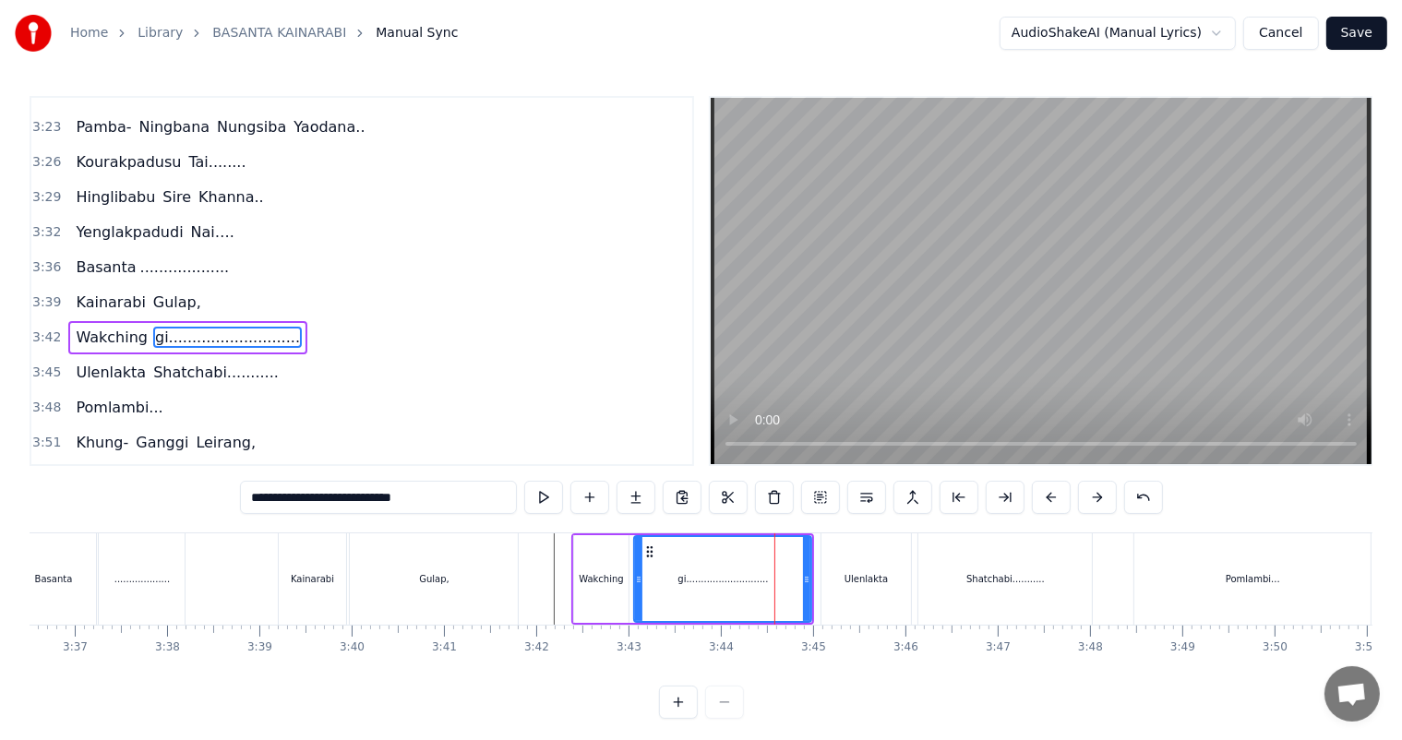
click at [400, 500] on input "**********" at bounding box center [378, 497] width 277 height 33
type input "**********"
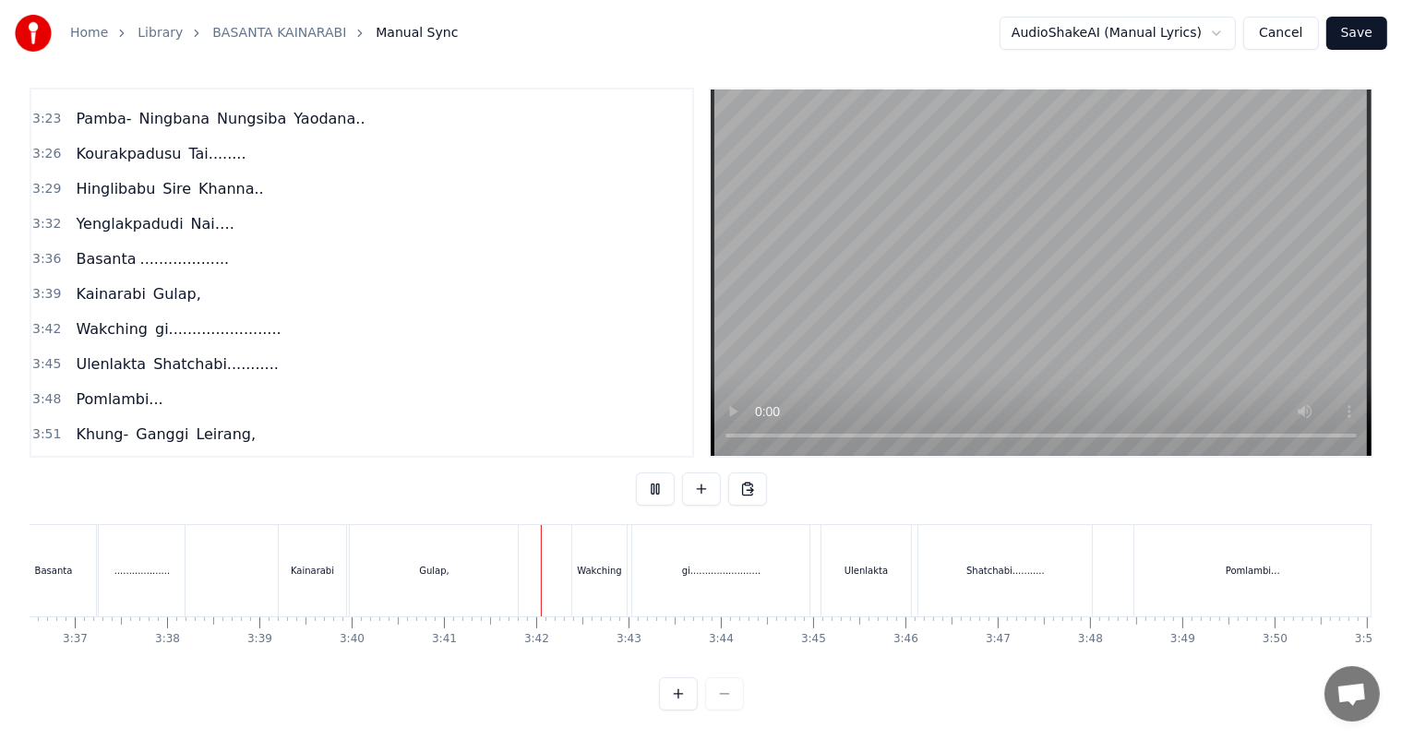
scroll to position [24, 0]
click at [749, 545] on div "gi........................" at bounding box center [720, 570] width 177 height 91
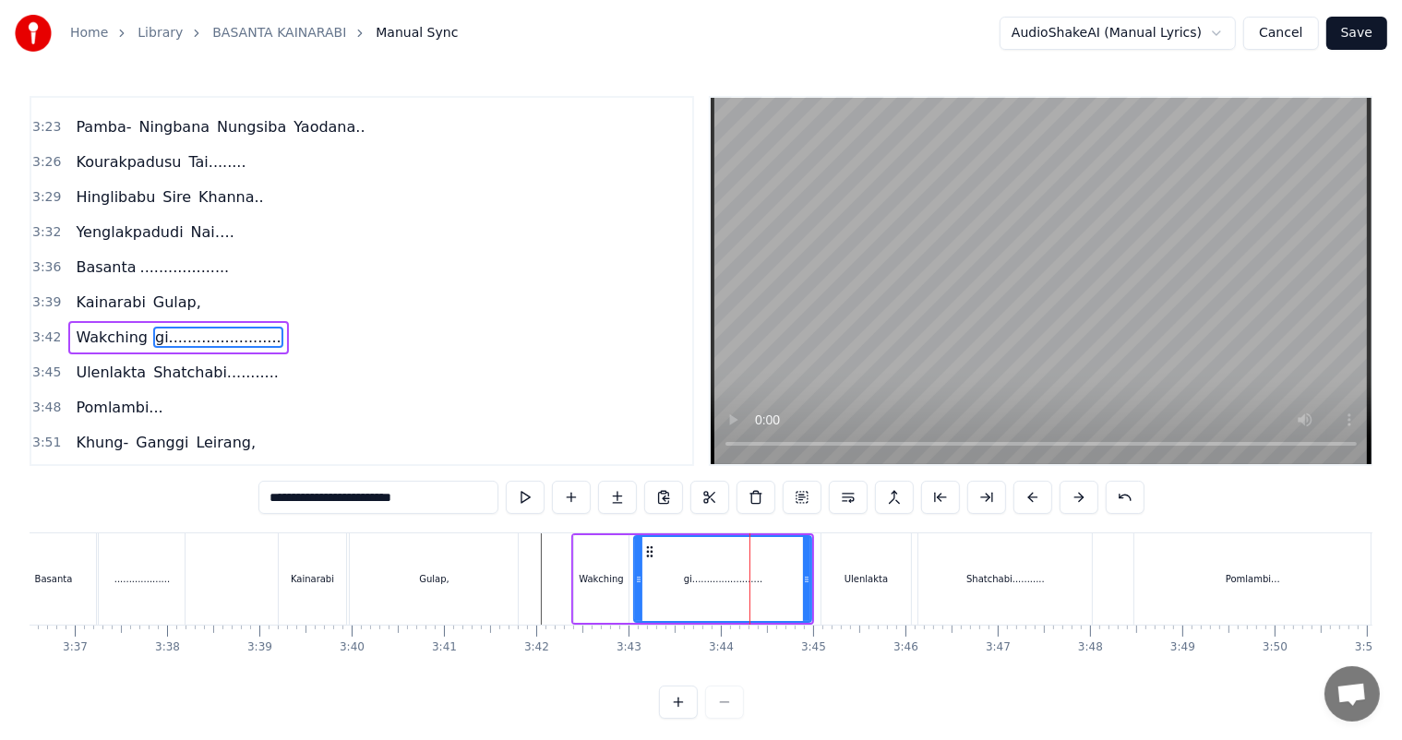
drag, startPoint x: 355, startPoint y: 499, endPoint x: 333, endPoint y: 499, distance: 22.1
click at [333, 499] on input "**********" at bounding box center [378, 497] width 240 height 33
type input "**********"
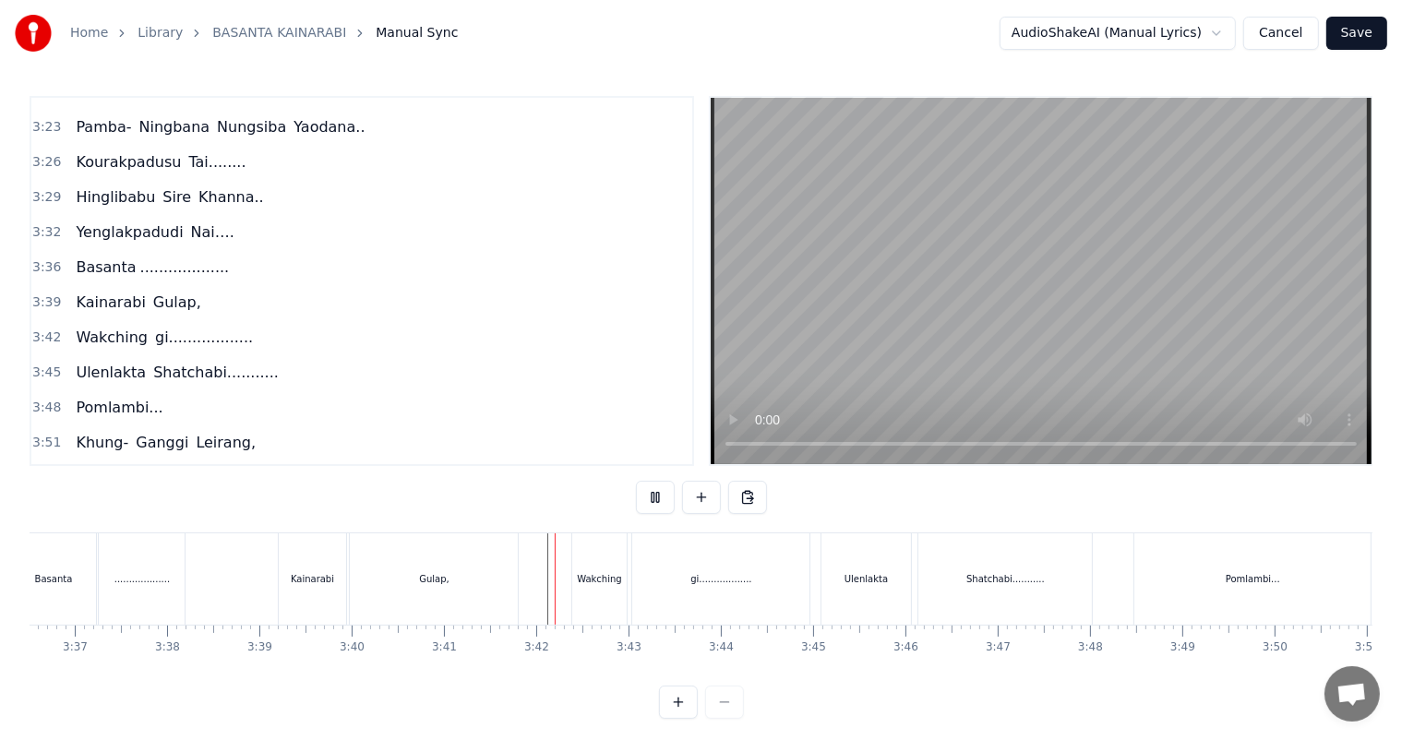
scroll to position [24, 0]
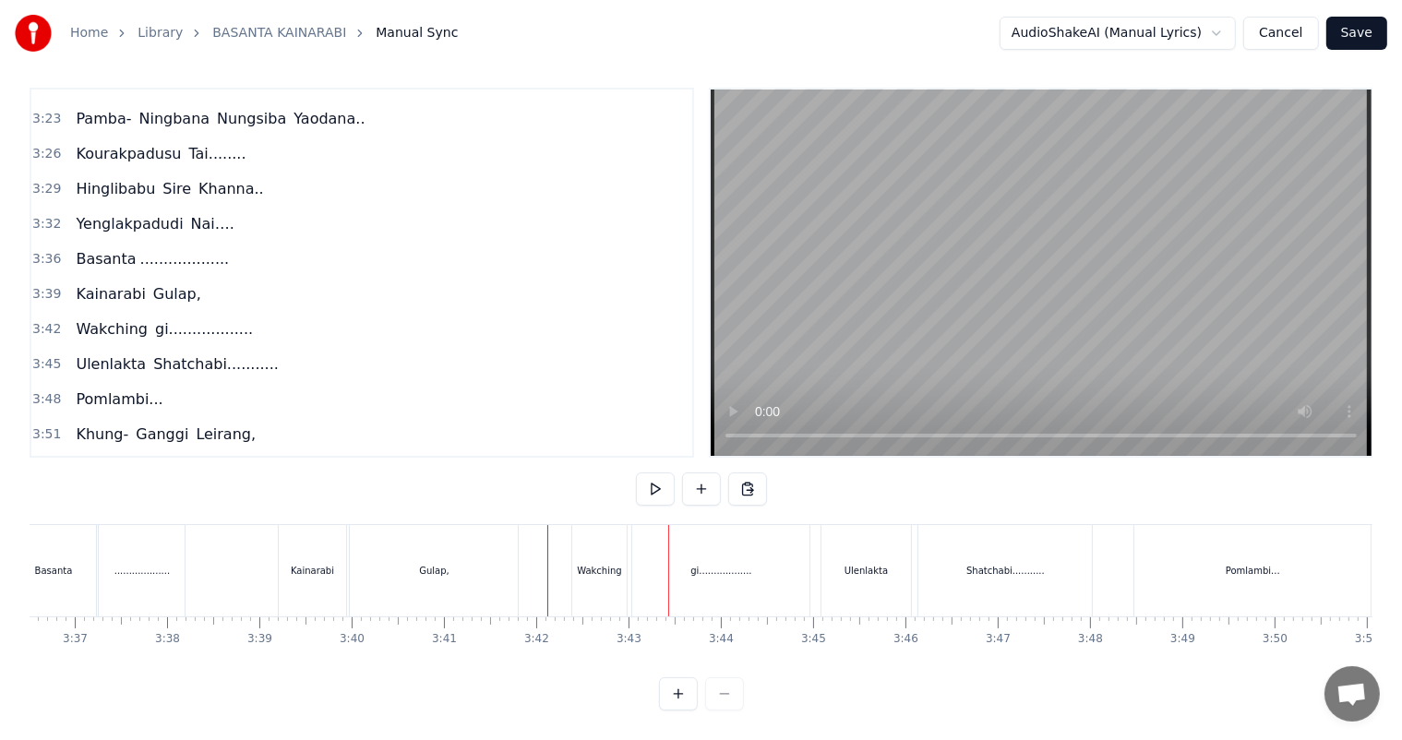
click at [773, 544] on div "gi.................." at bounding box center [720, 570] width 177 height 91
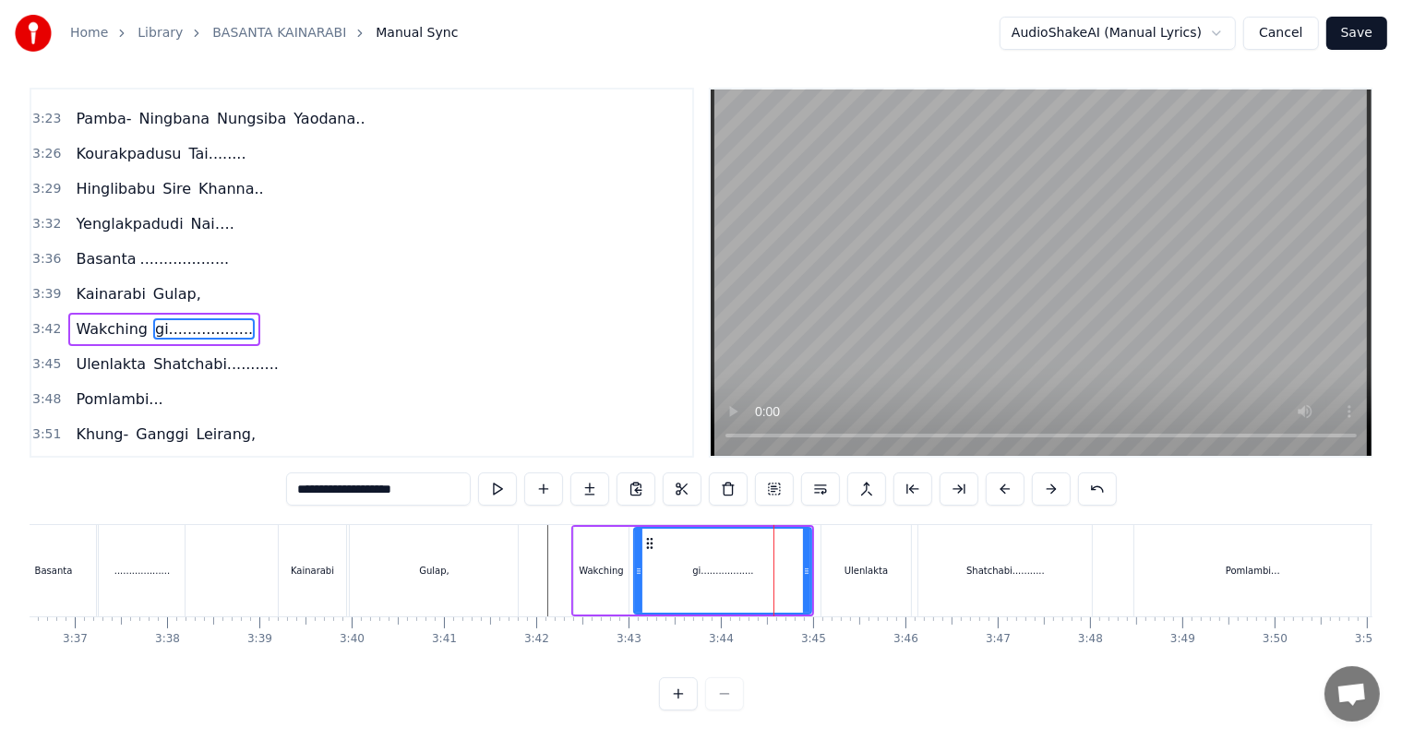
scroll to position [0, 0]
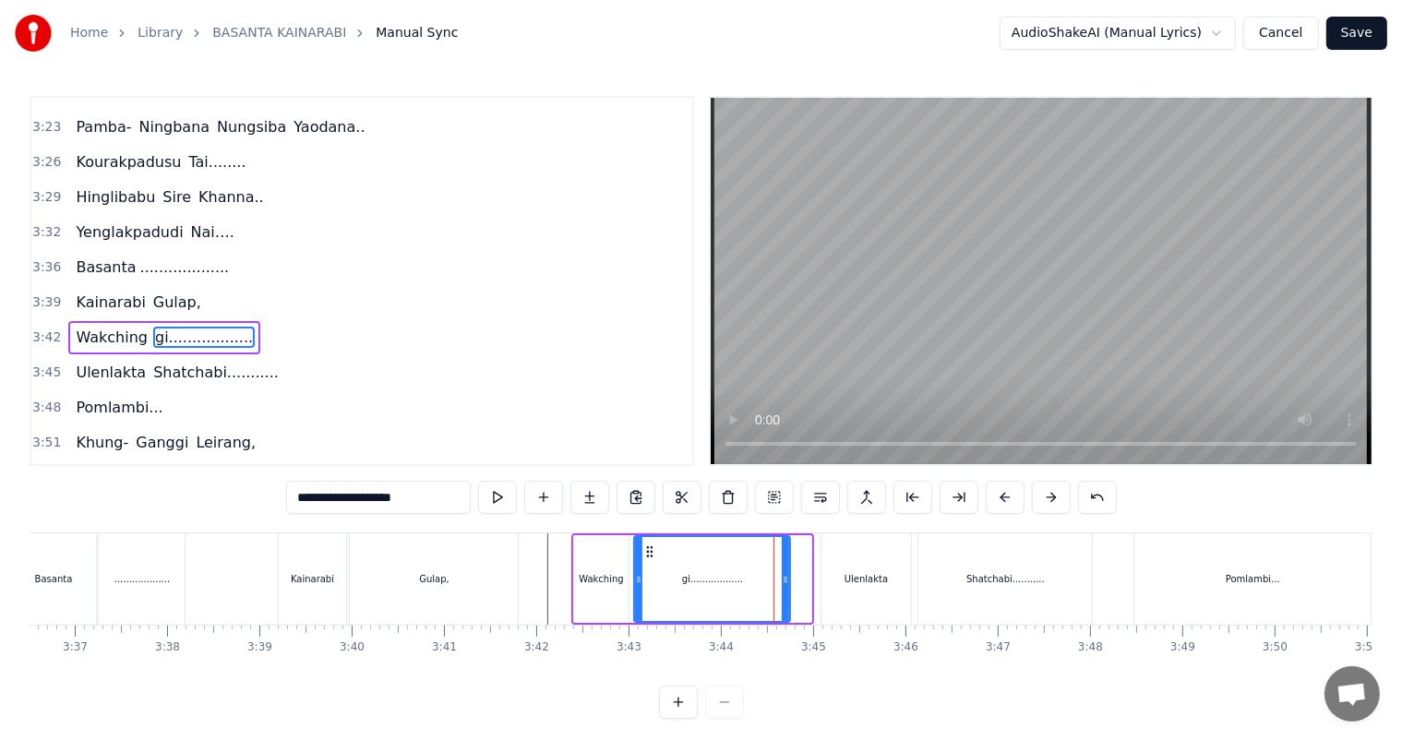
drag, startPoint x: 805, startPoint y: 575, endPoint x: 782, endPoint y: 575, distance: 23.1
click at [782, 575] on icon at bounding box center [784, 579] width 7 height 15
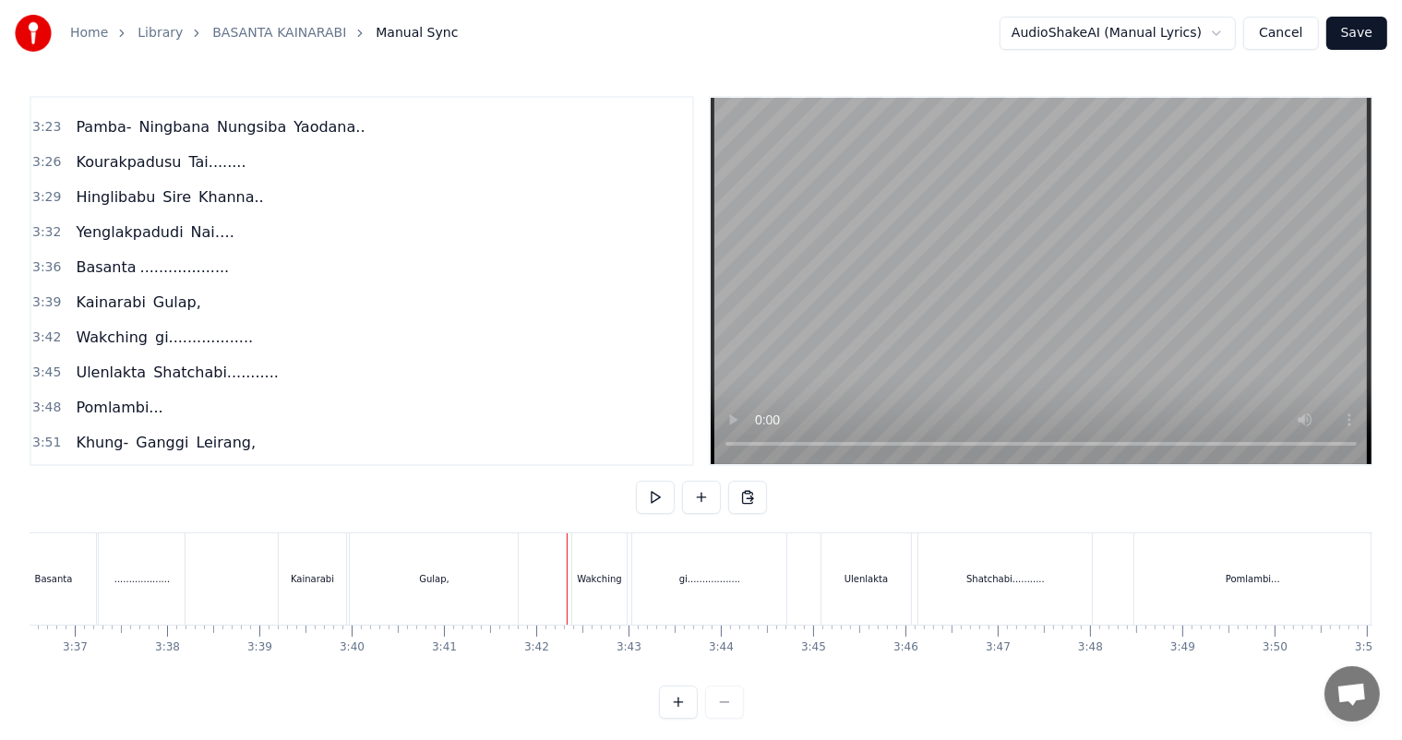
scroll to position [24, 0]
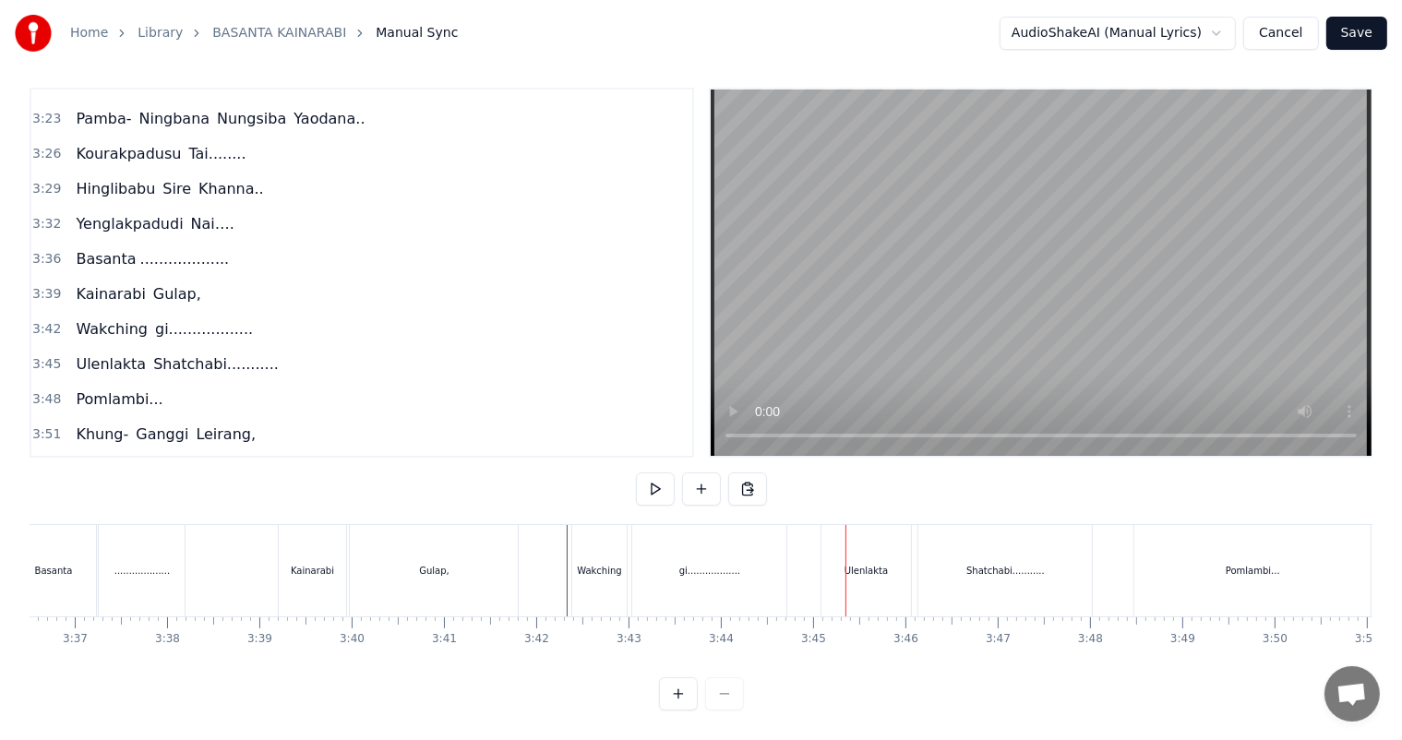
click at [619, 561] on div "Wakching" at bounding box center [599, 570] width 55 height 91
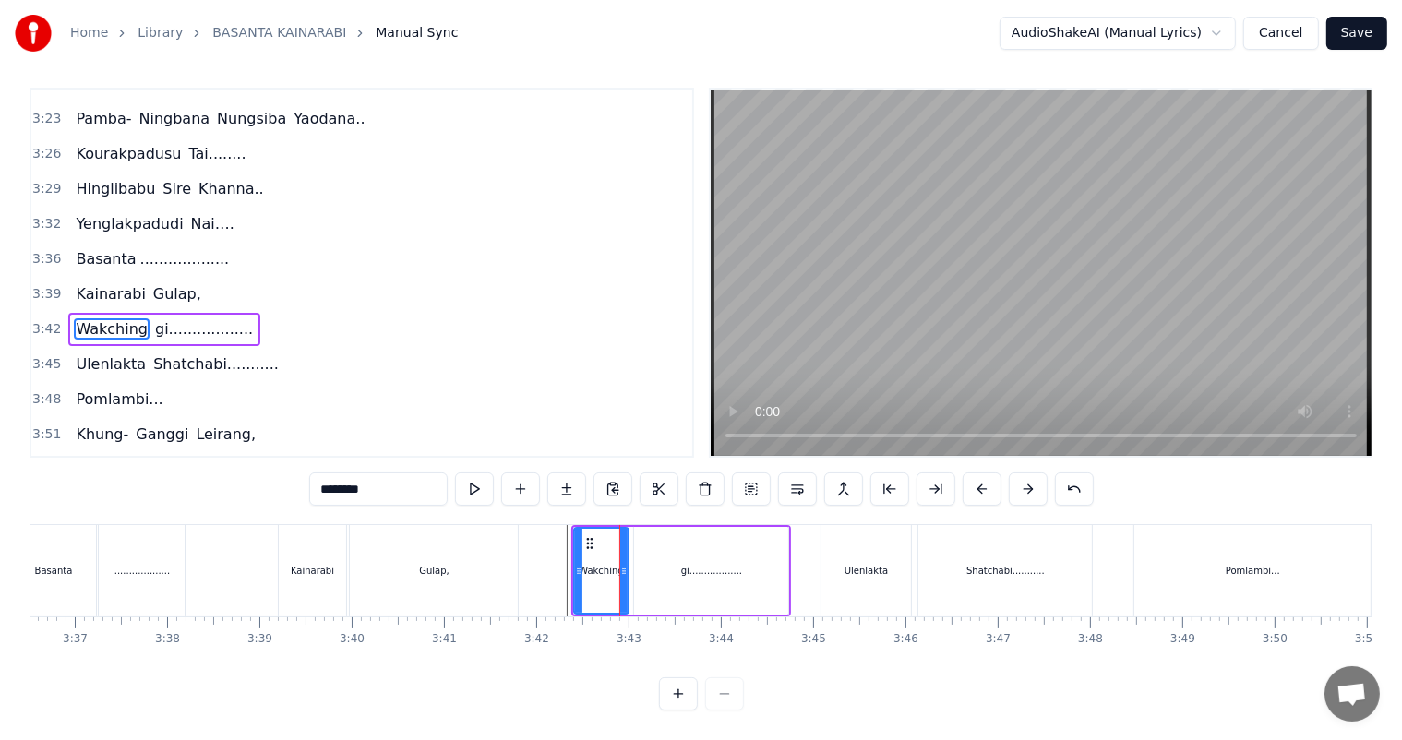
scroll to position [0, 0]
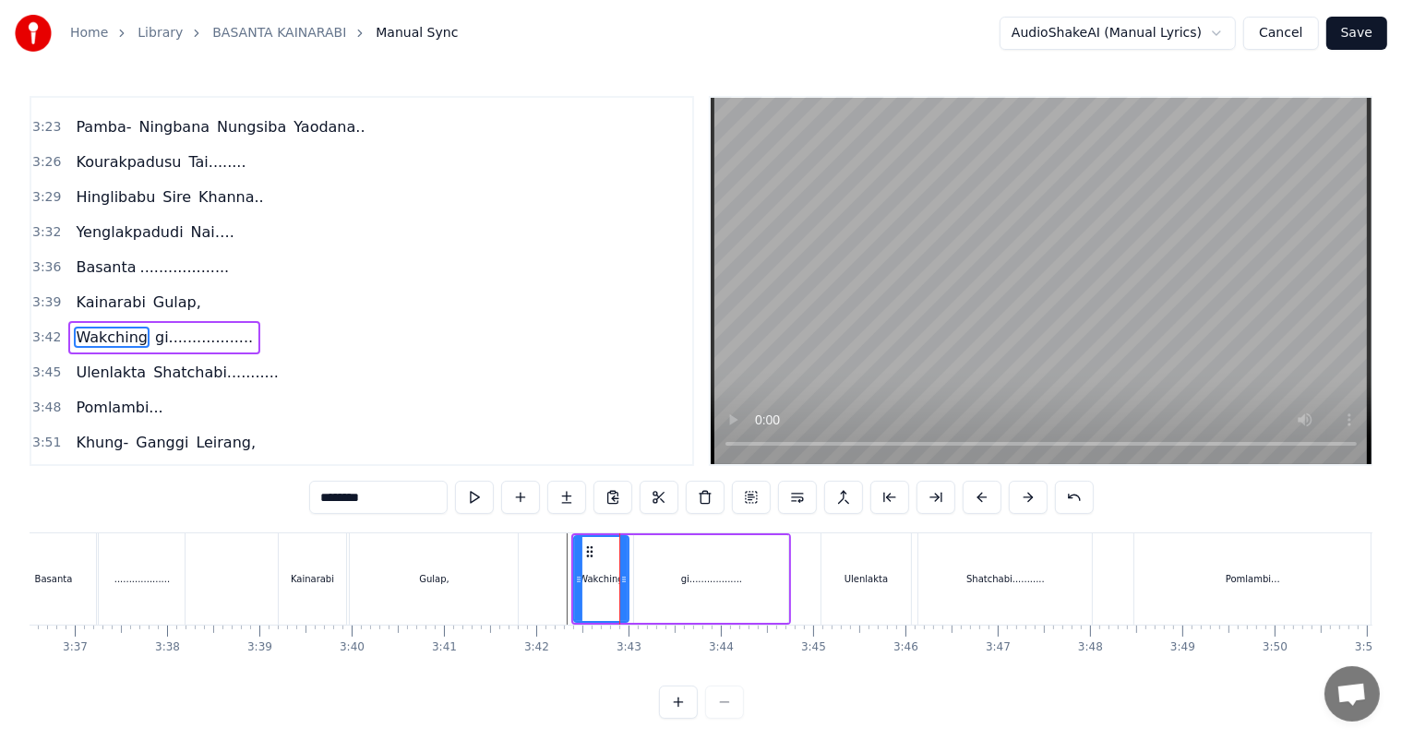
click at [656, 570] on div "gi.................." at bounding box center [711, 579] width 154 height 88
type input "**********"
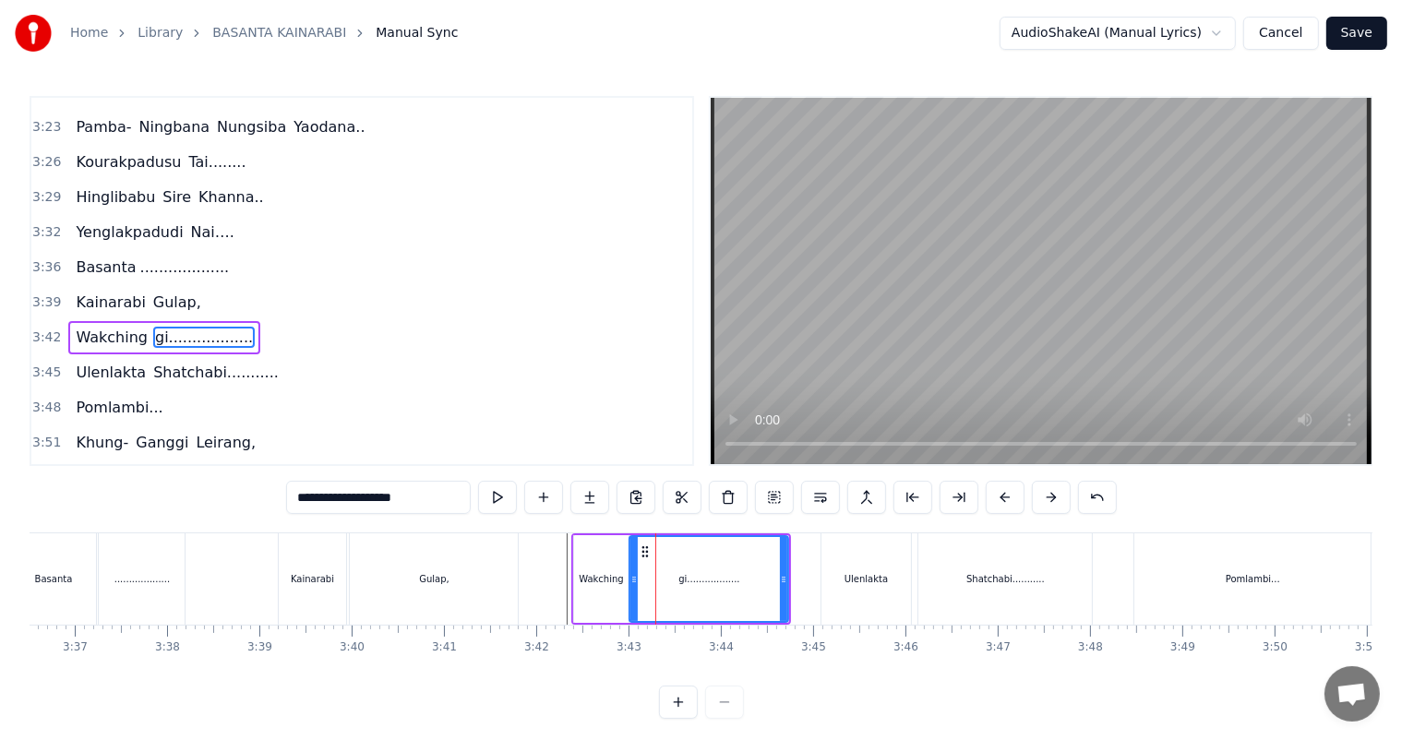
click at [634, 565] on div at bounding box center [633, 579] width 7 height 84
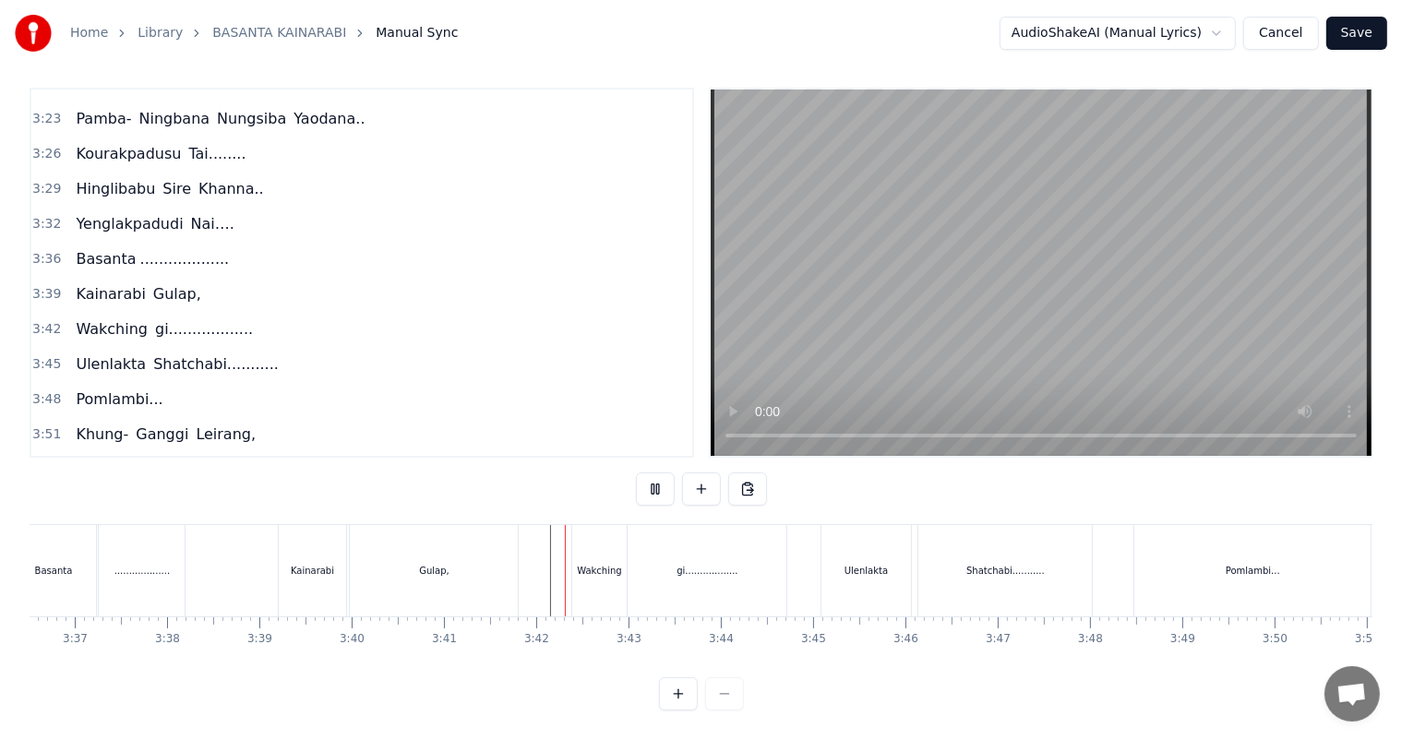
scroll to position [24, 0]
click at [718, 574] on div "gi.................." at bounding box center [706, 570] width 159 height 91
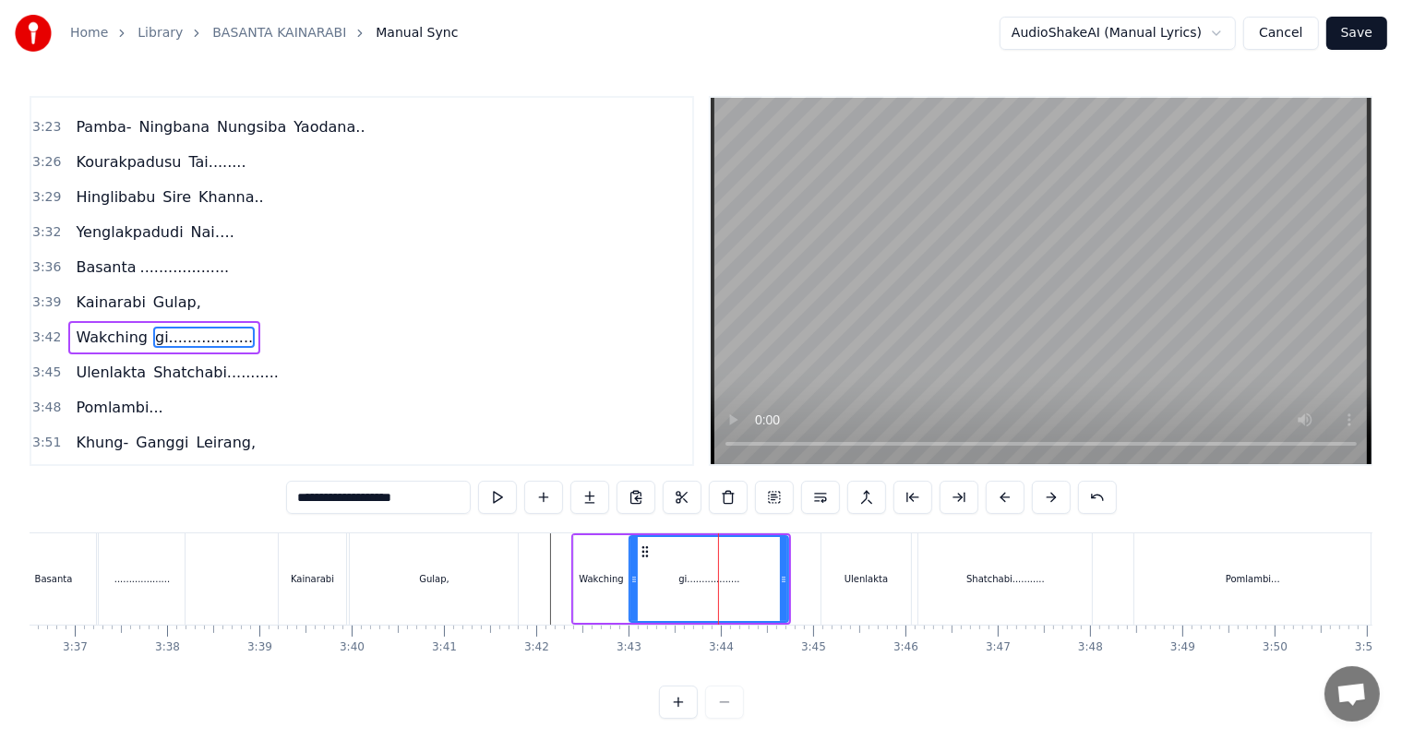
scroll to position [0, 0]
drag, startPoint x: 359, startPoint y: 505, endPoint x: 346, endPoint y: 500, distance: 13.7
click at [346, 500] on input "**********" at bounding box center [378, 497] width 185 height 33
type input "**********"
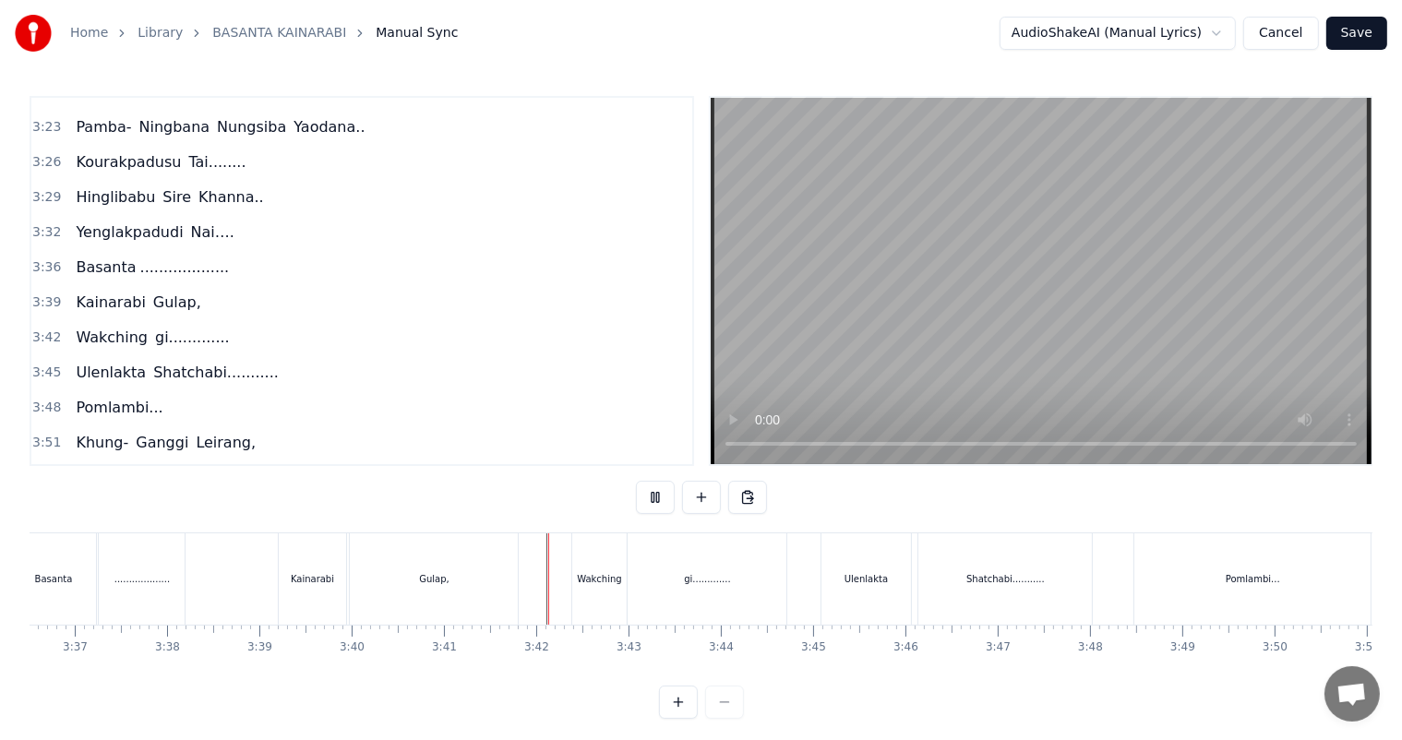
scroll to position [24, 0]
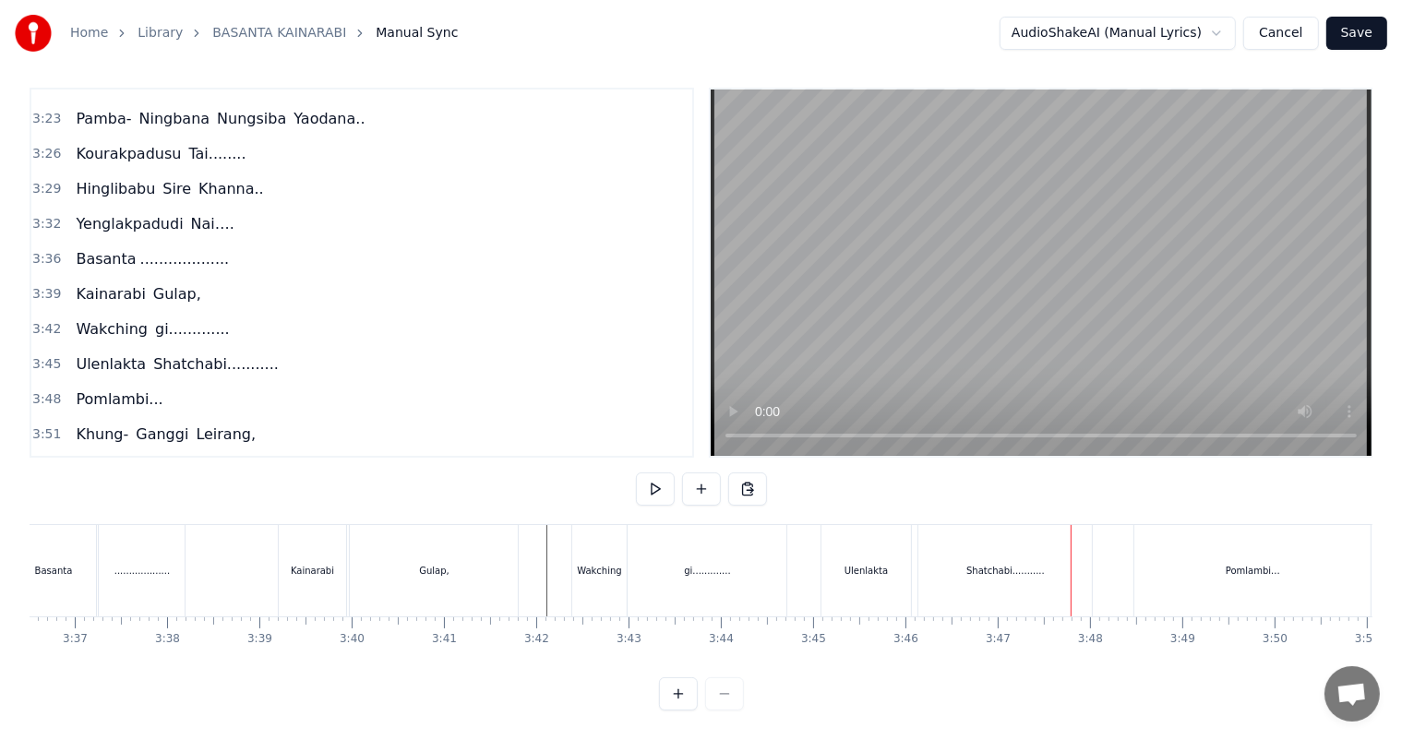
click at [1002, 564] on div "Shatchabi..........." at bounding box center [1005, 571] width 78 height 14
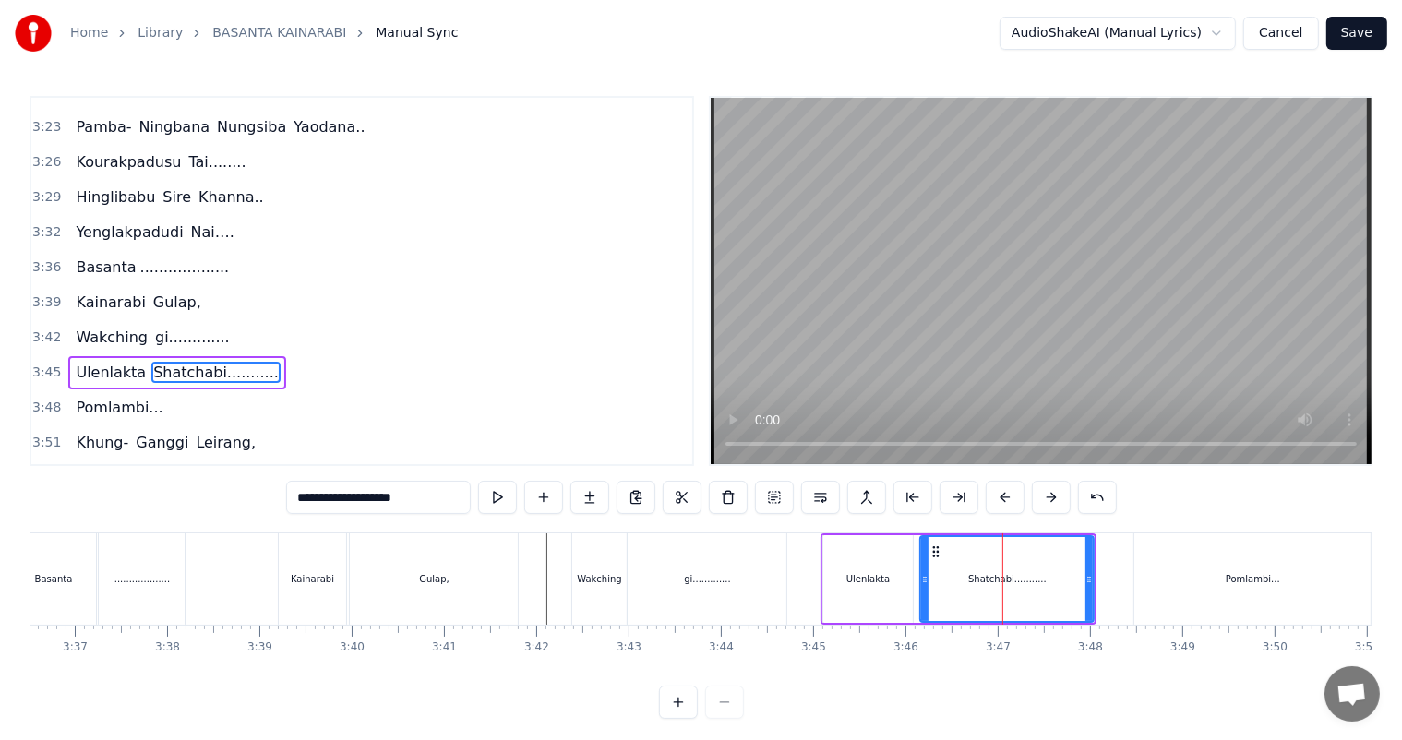
scroll to position [1565, 0]
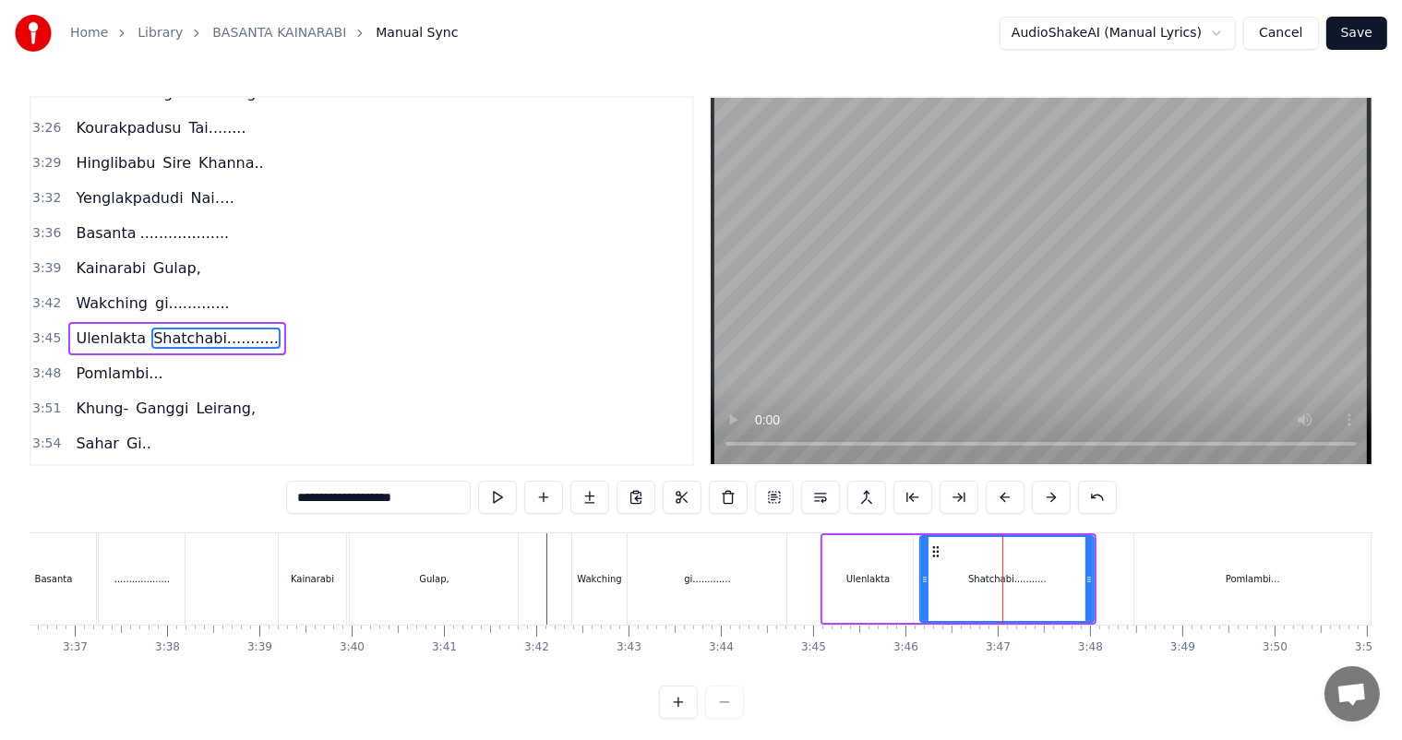
click at [1089, 584] on icon at bounding box center [1088, 579] width 7 height 15
click at [1055, 585] on div "Shatchabi..........." at bounding box center [1007, 579] width 172 height 84
click at [417, 504] on input "**********" at bounding box center [378, 497] width 185 height 33
type input "**********"
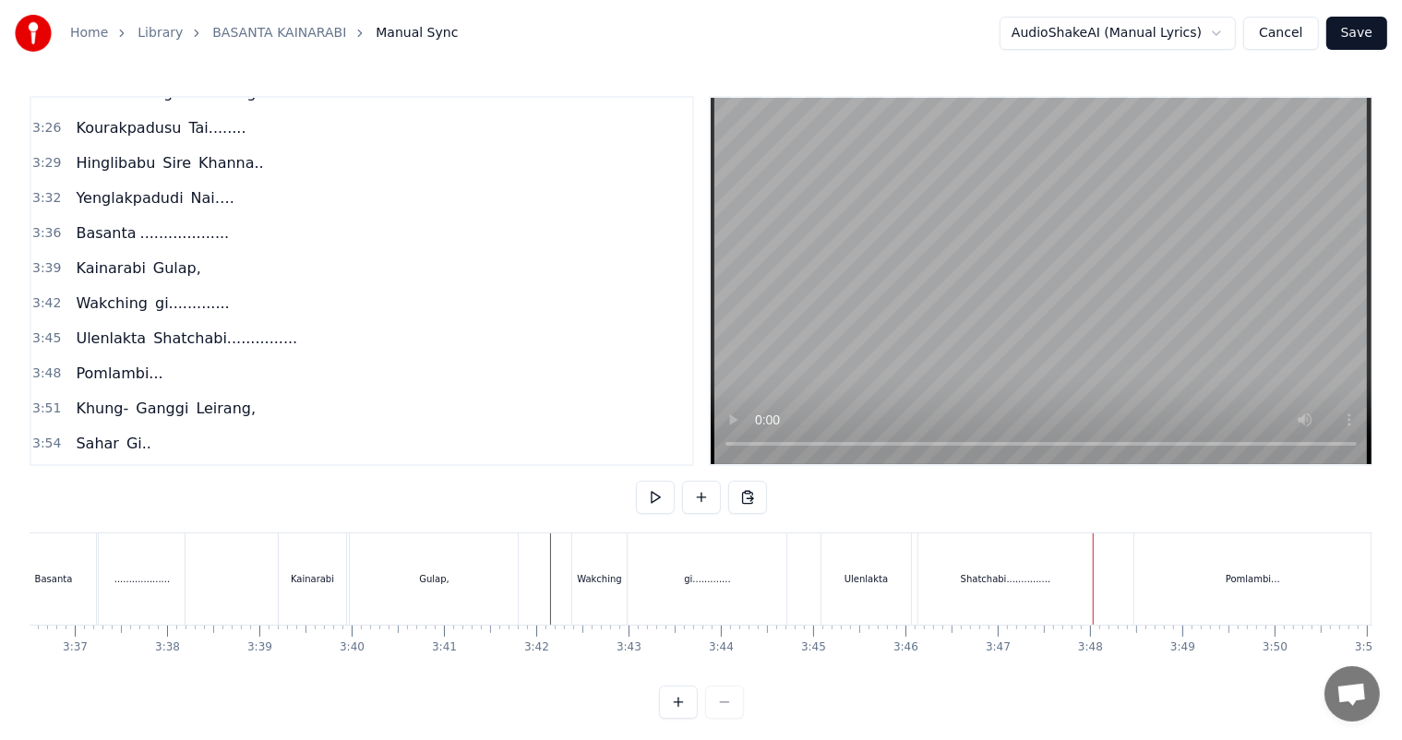
click at [853, 582] on div "Ulenlakta" at bounding box center [865, 579] width 43 height 14
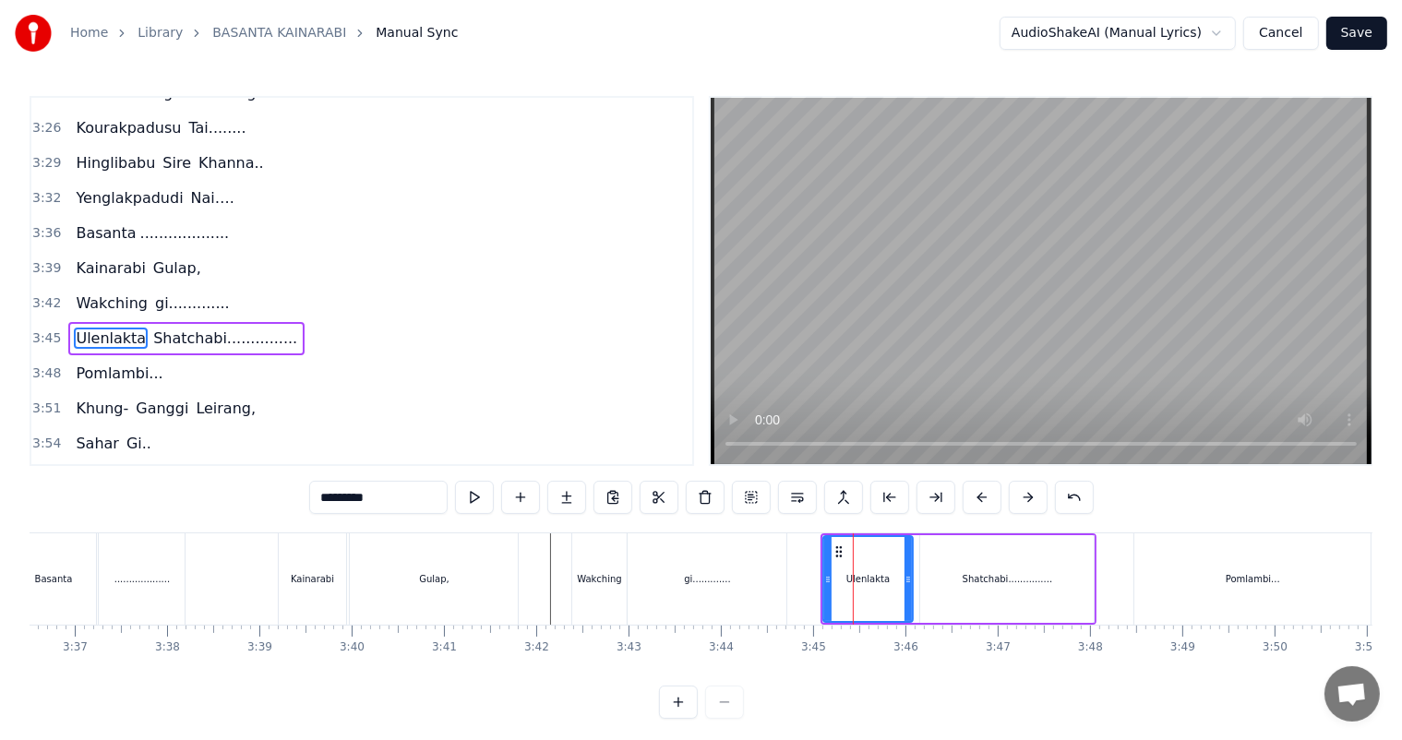
click at [978, 607] on div "Shatchabi..............." at bounding box center [1006, 579] width 173 height 88
type input "**********"
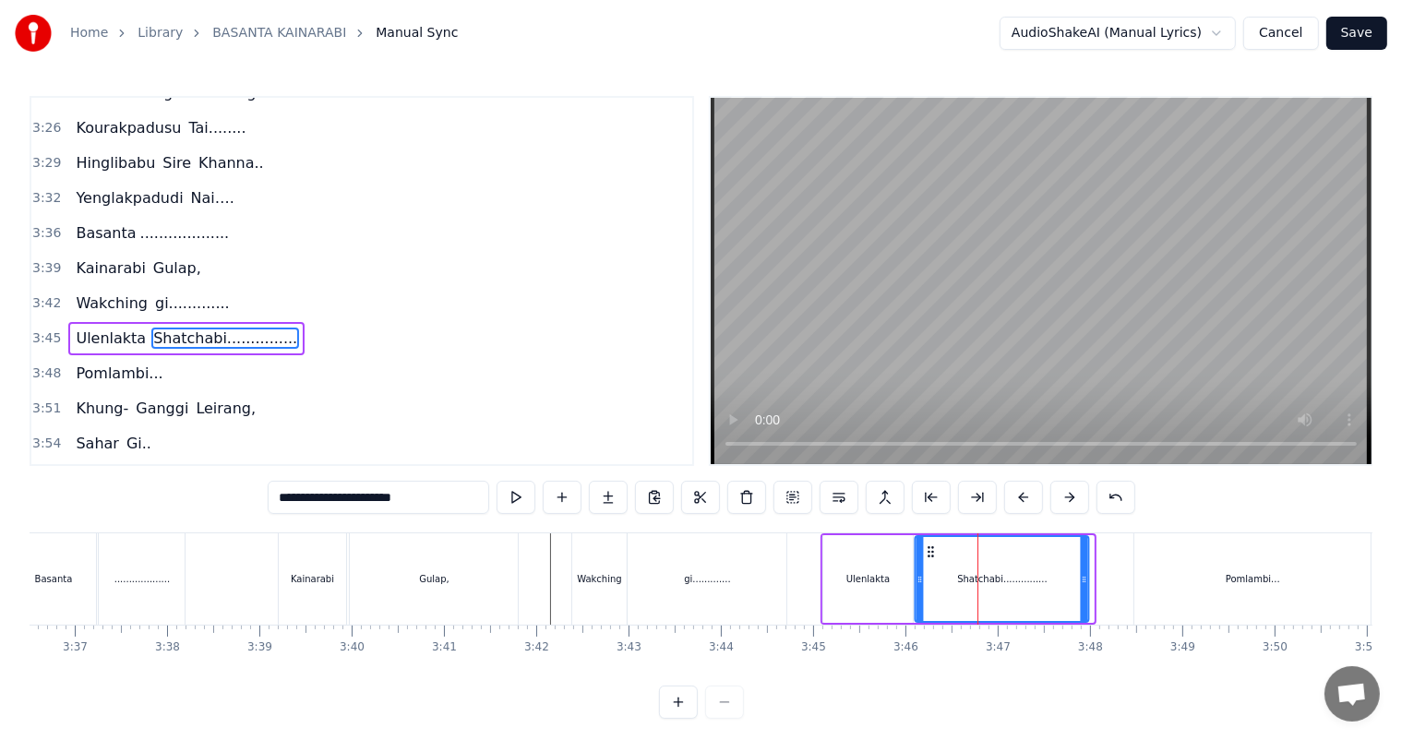
click at [929, 550] on icon at bounding box center [931, 551] width 15 height 15
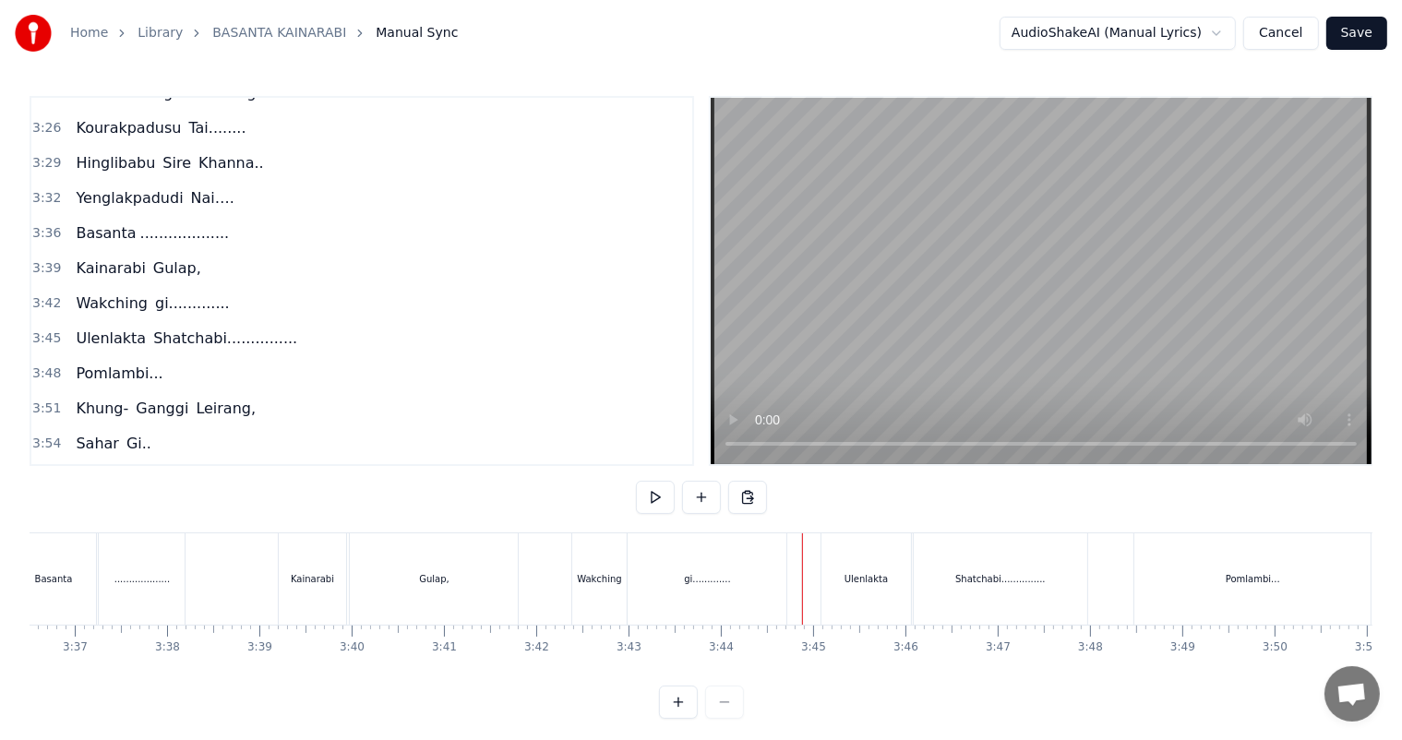
scroll to position [24, 0]
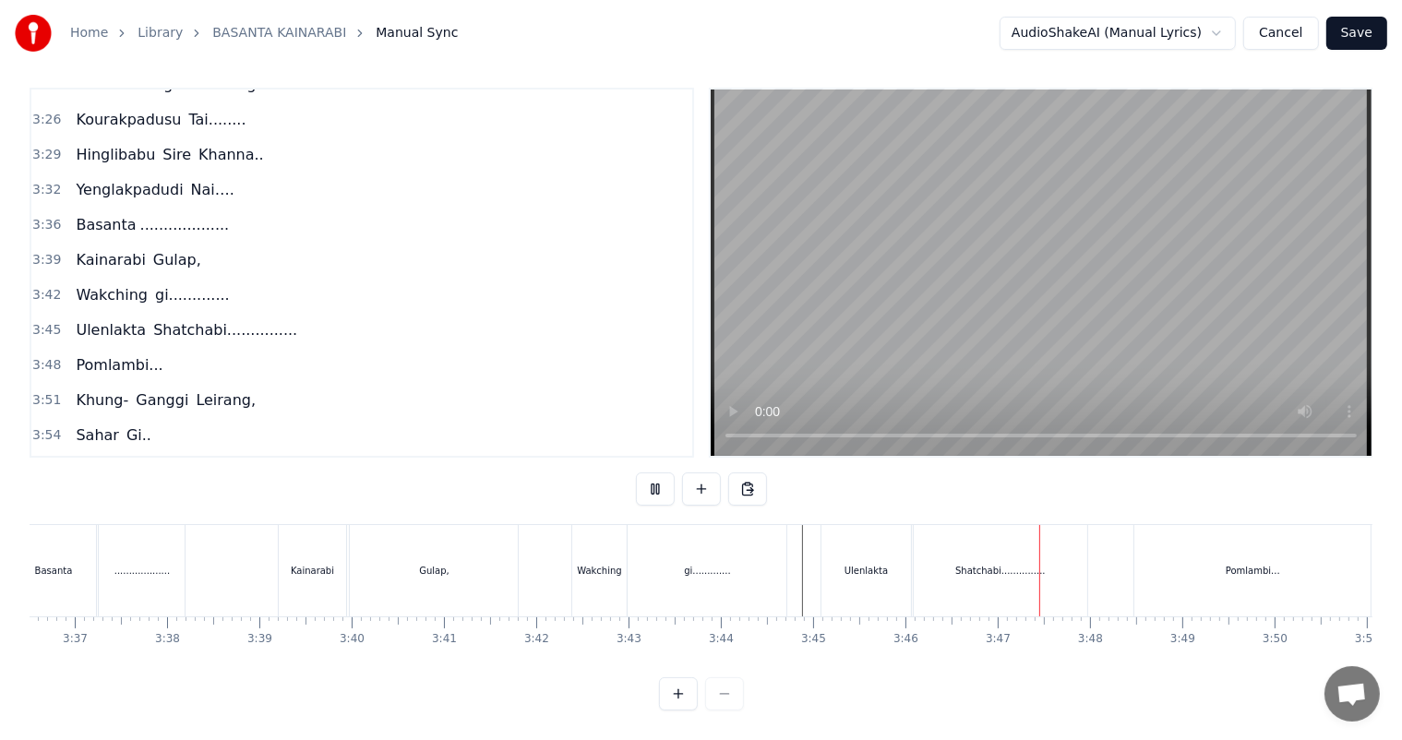
click at [867, 564] on div "Ulenlakta" at bounding box center [865, 571] width 43 height 14
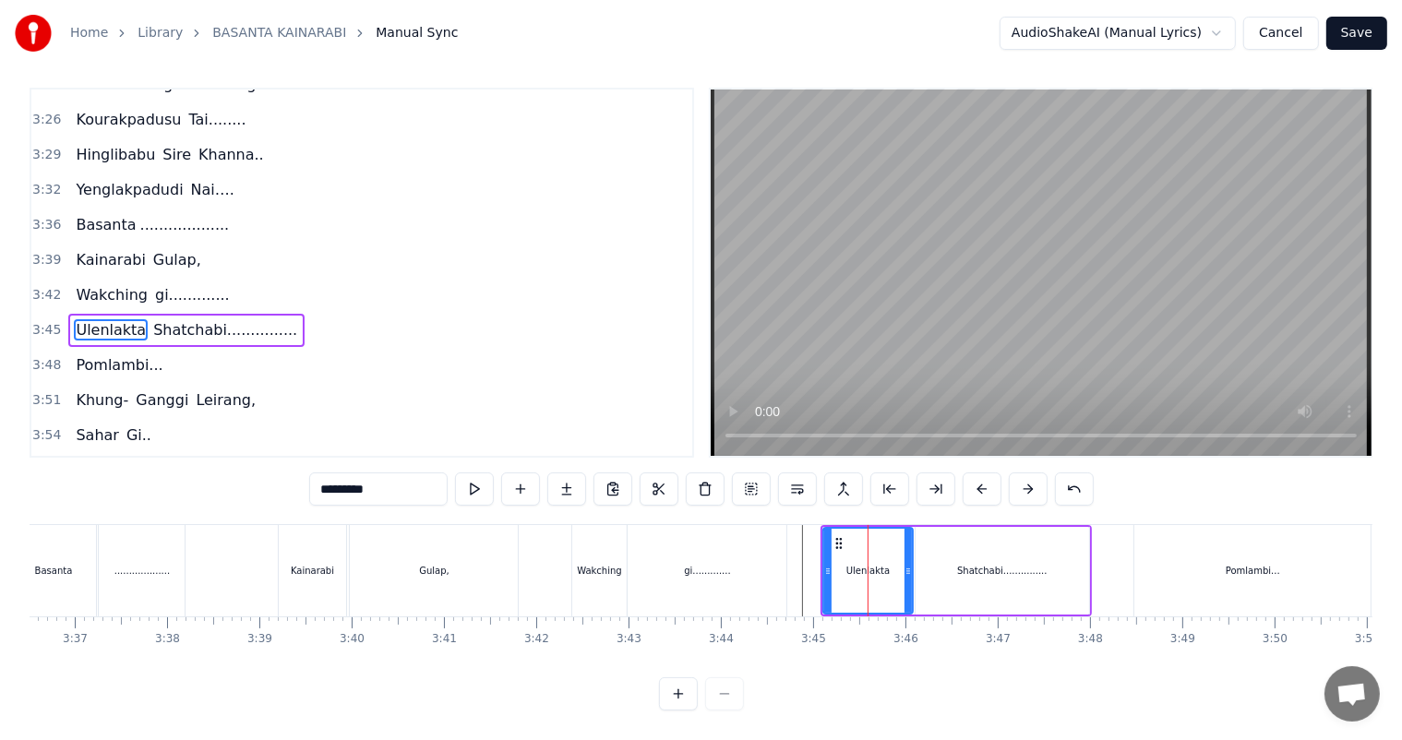
scroll to position [0, 0]
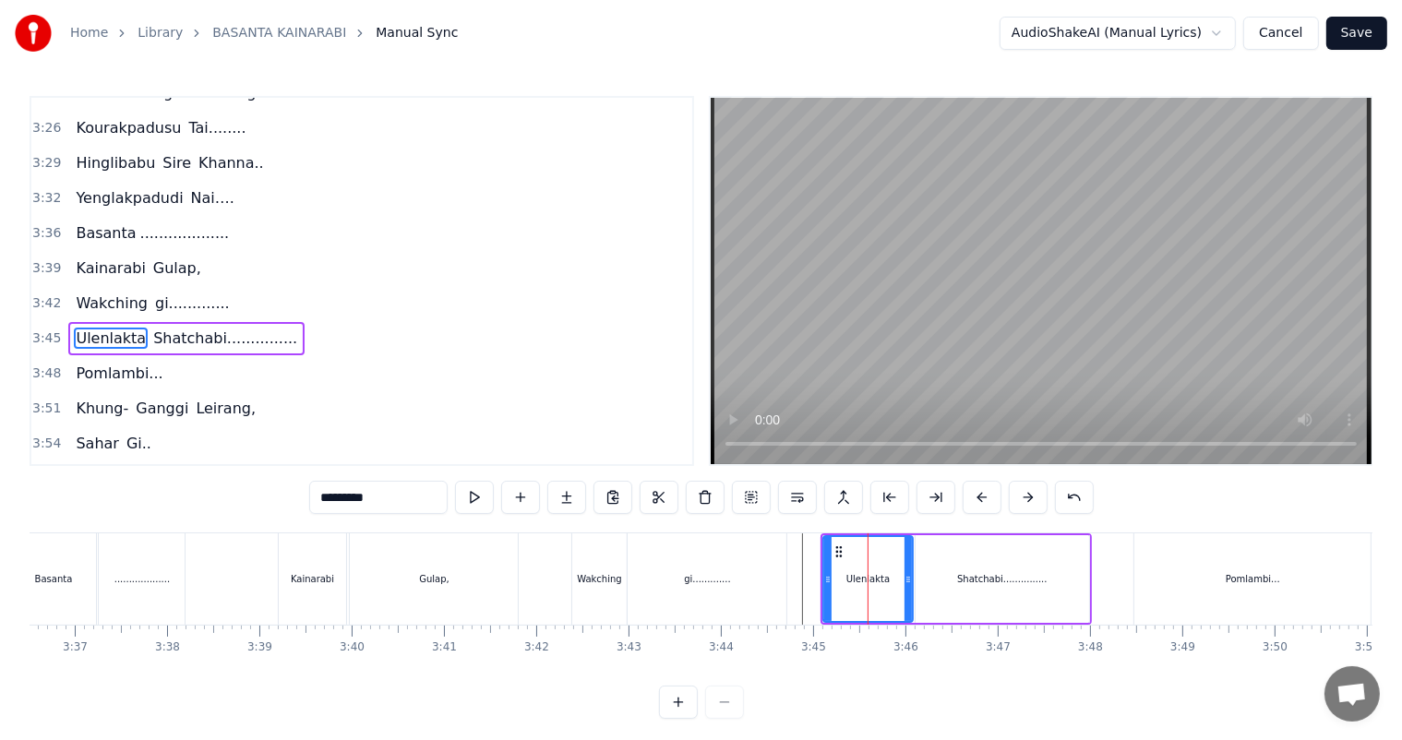
click at [989, 598] on div "Shatchabi..............." at bounding box center [1001, 579] width 173 height 88
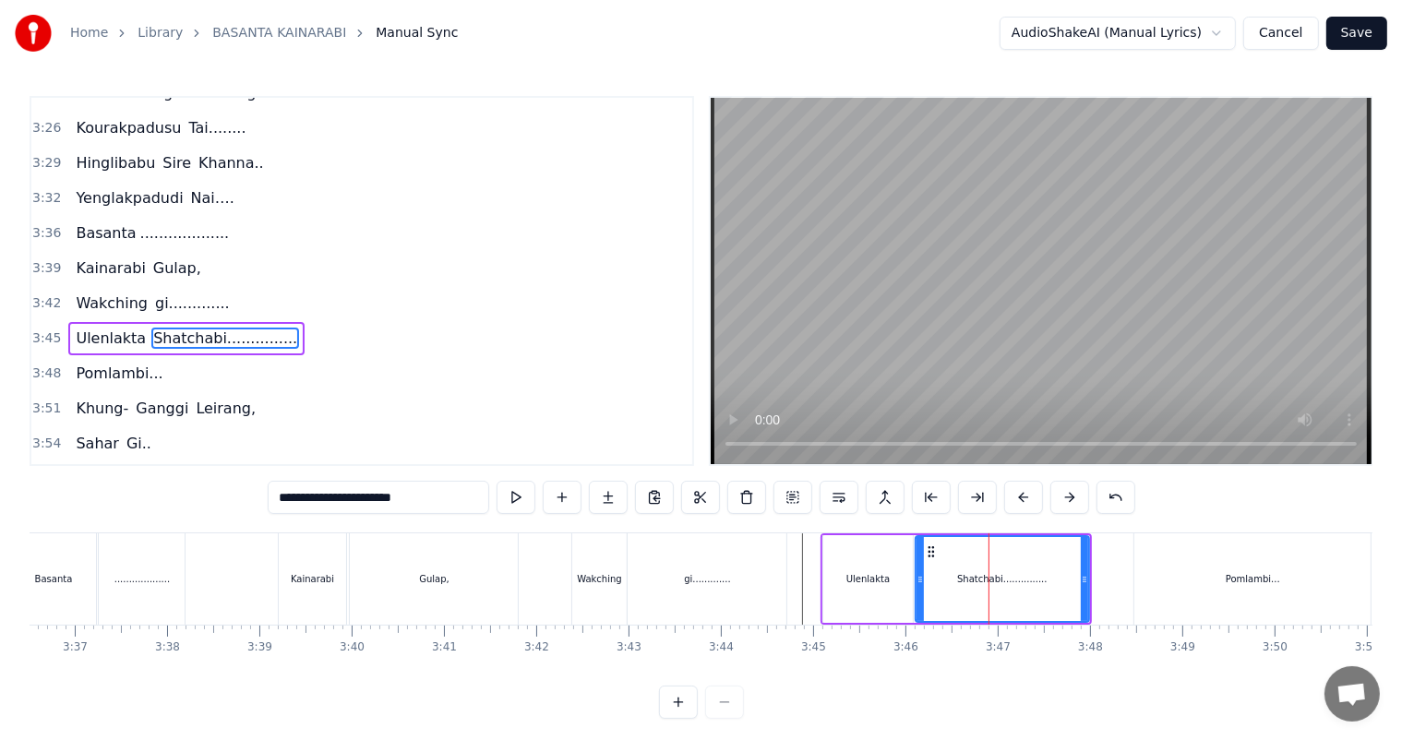
click at [403, 498] on input "**********" at bounding box center [378, 497] width 221 height 33
type input "**********"
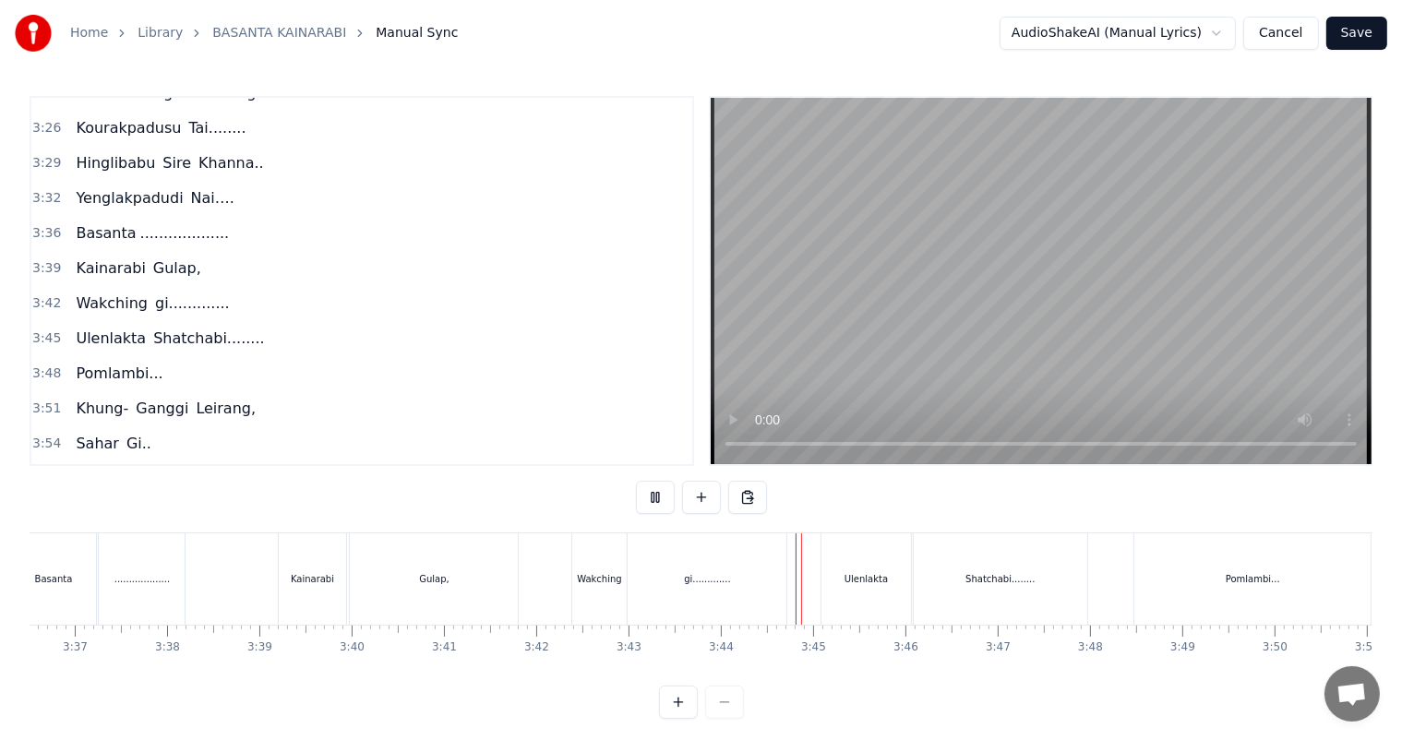
scroll to position [24, 0]
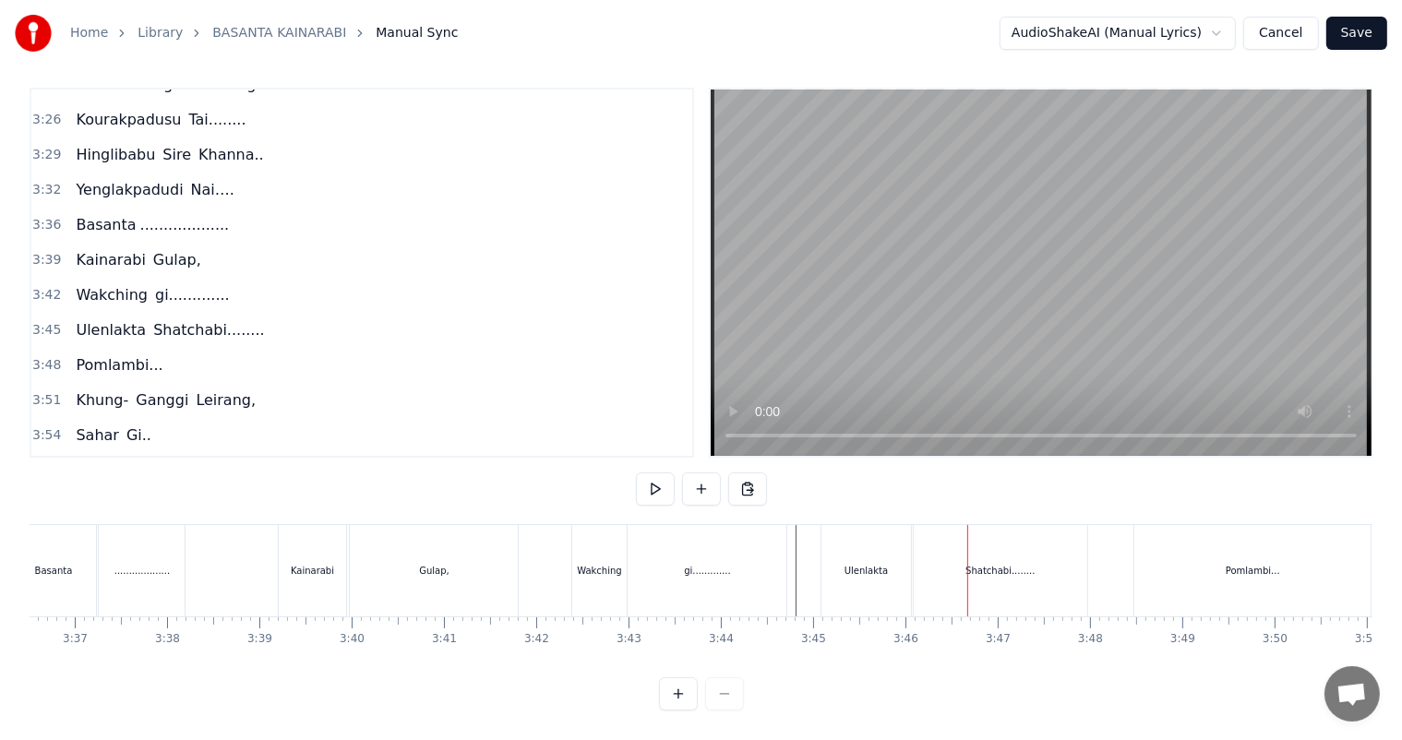
click at [860, 565] on div "Ulenlakta" at bounding box center [866, 570] width 90 height 91
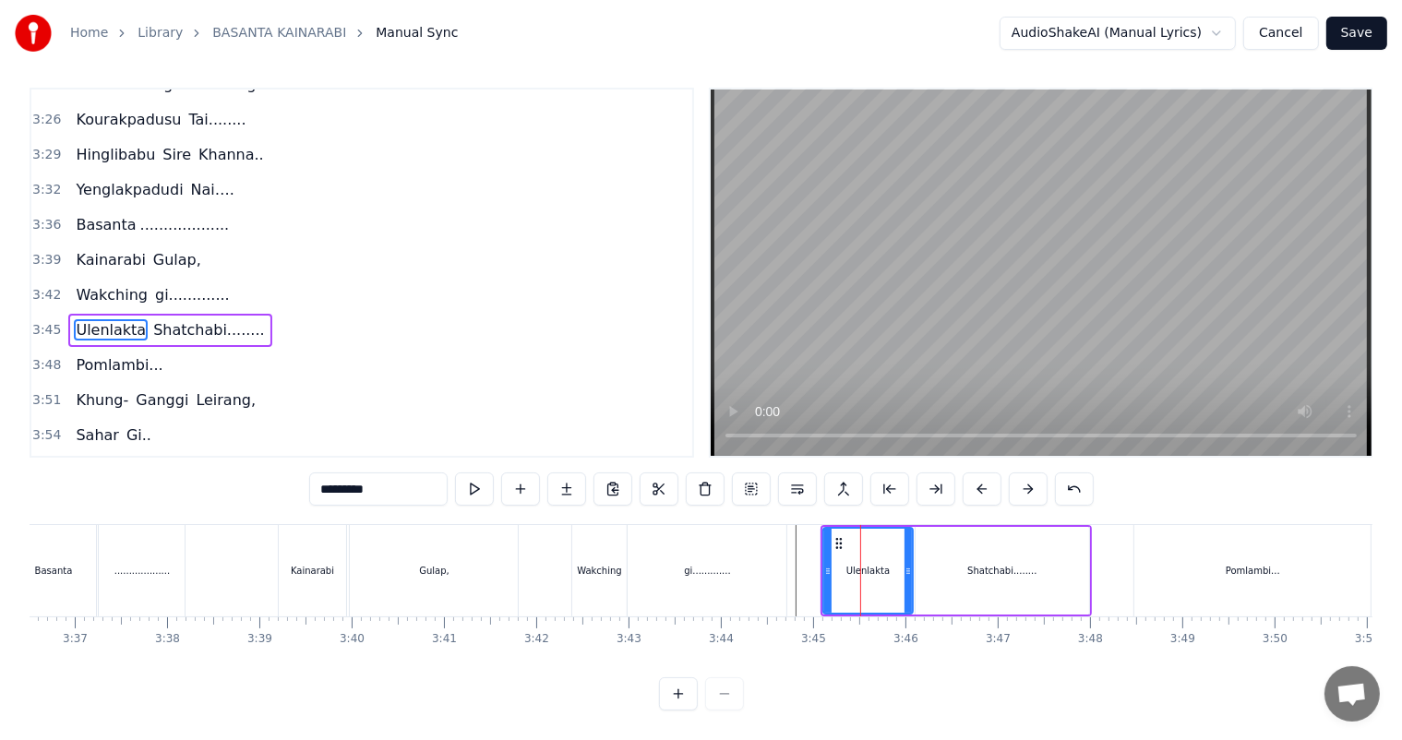
scroll to position [0, 0]
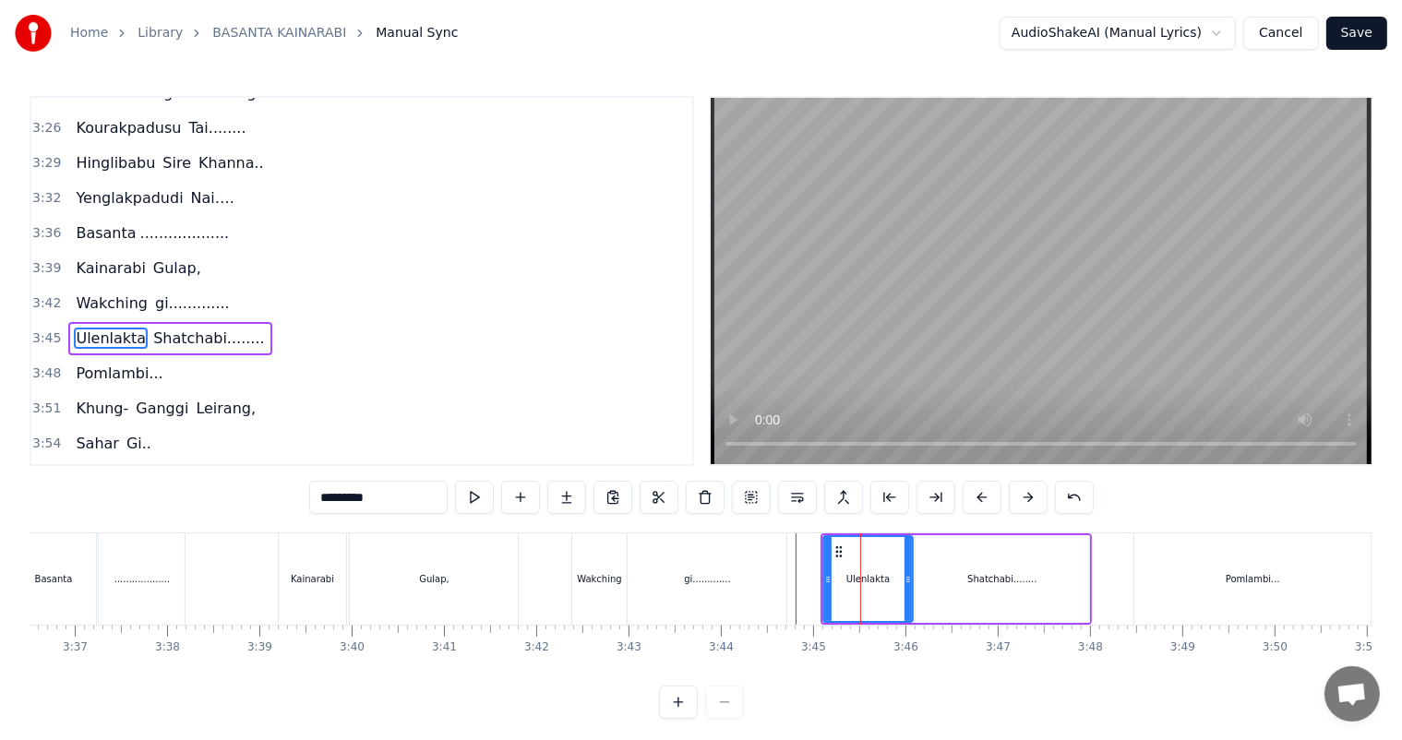
click at [874, 584] on div "Ulenlakta" at bounding box center [867, 579] width 43 height 14
click at [944, 590] on div "Shatchabi........" at bounding box center [1001, 579] width 173 height 88
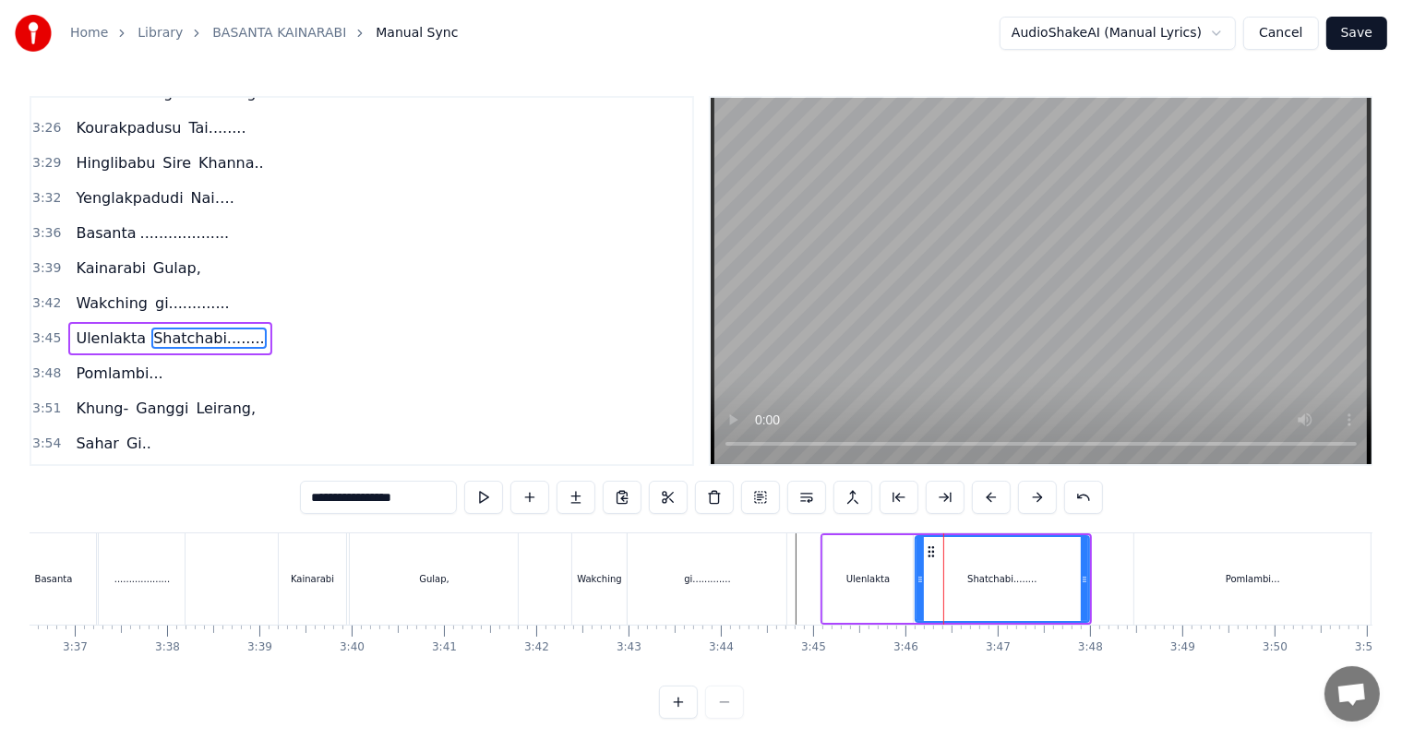
click at [873, 588] on div "Ulenlakta" at bounding box center [868, 579] width 90 height 88
type input "*********"
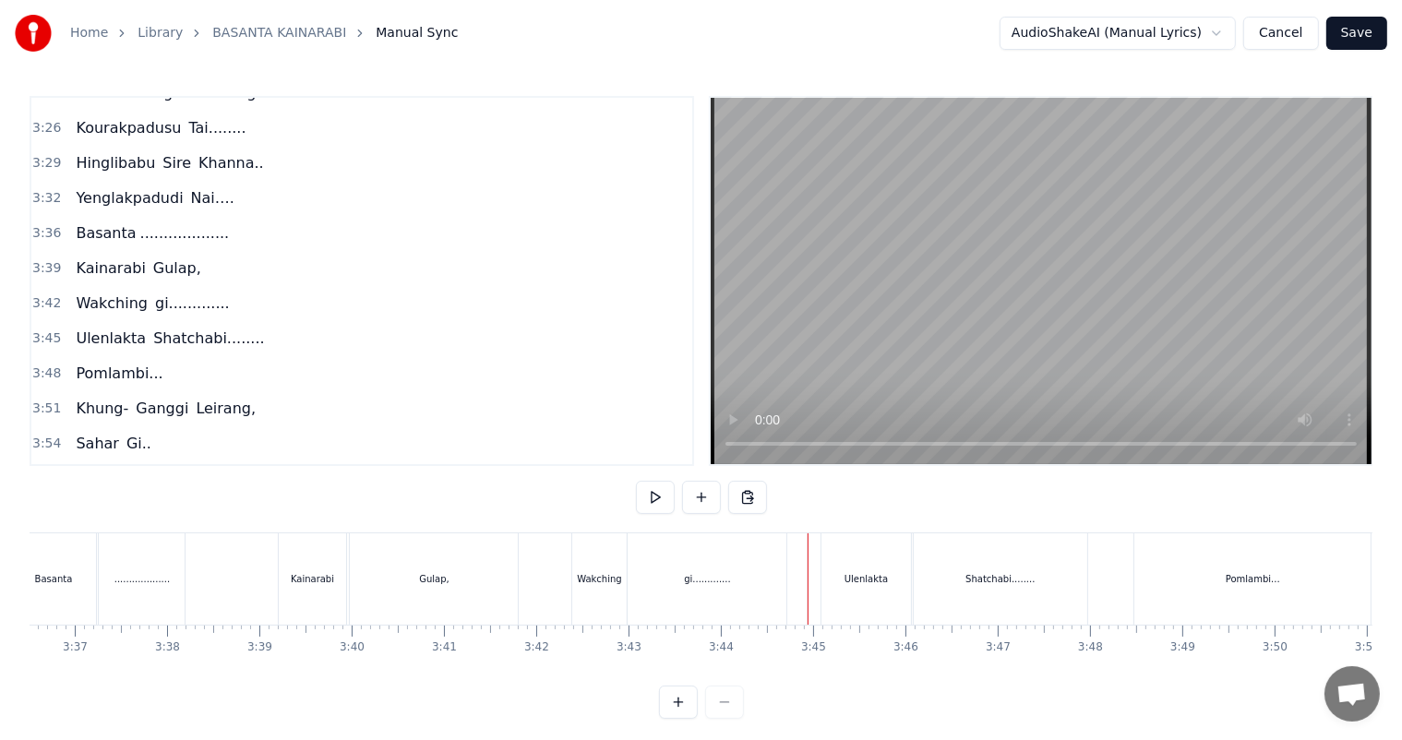
scroll to position [24, 0]
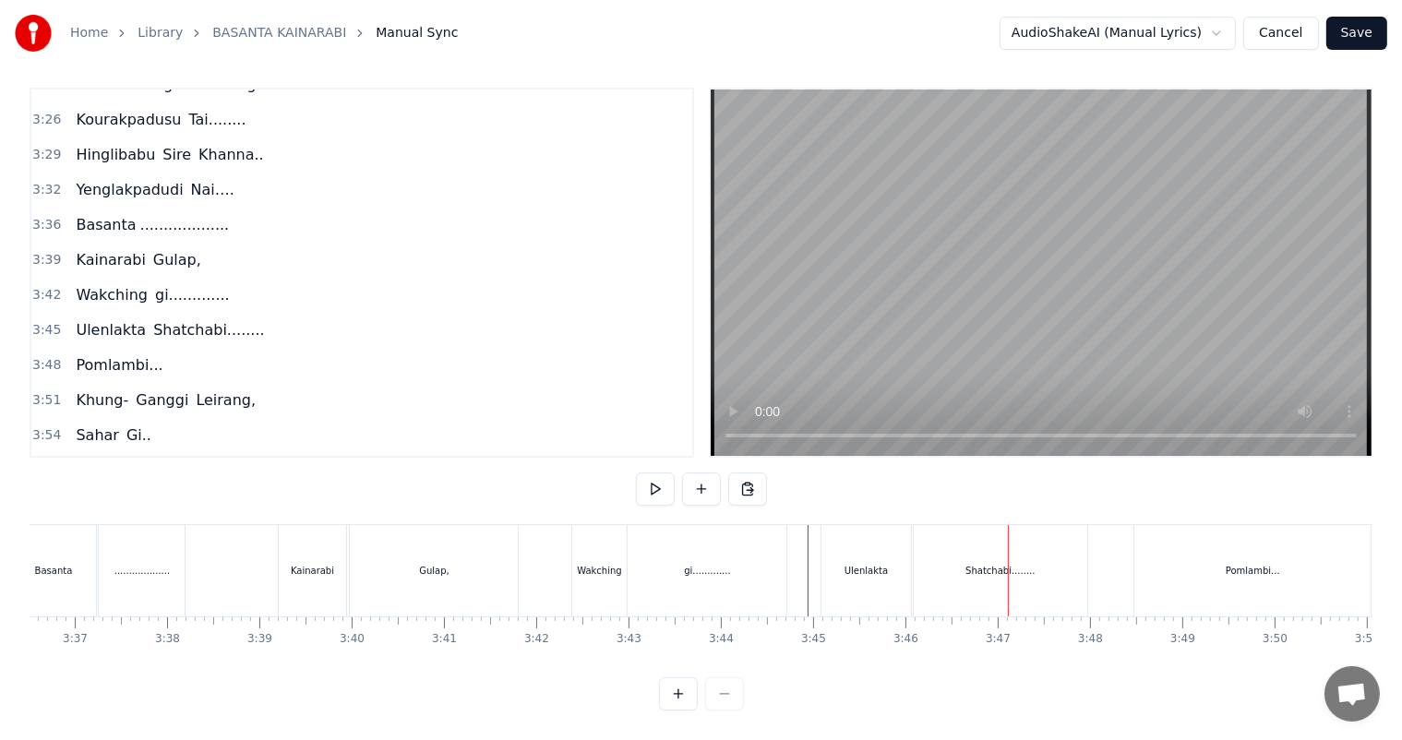
click at [960, 575] on div "Shatchabi........" at bounding box center [999, 570] width 173 height 91
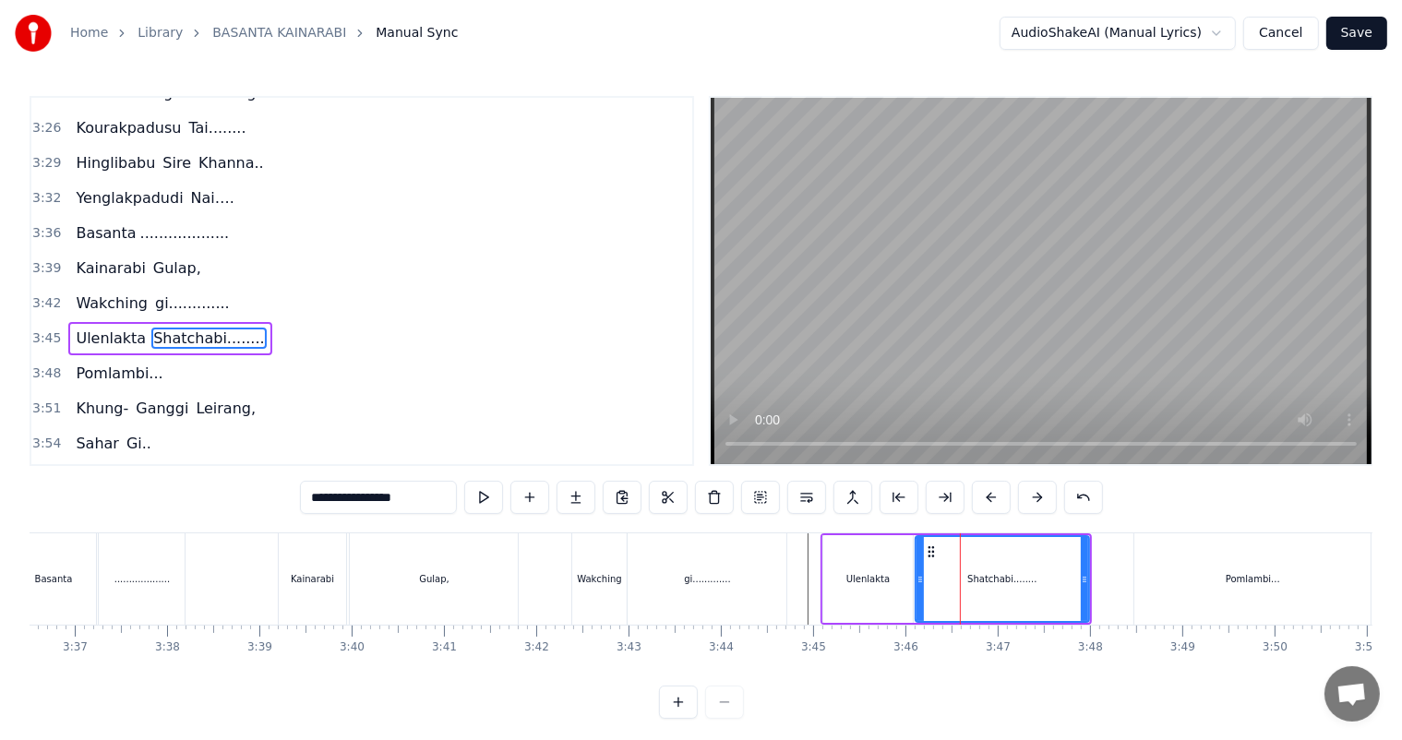
click at [901, 579] on div "Ulenlakta" at bounding box center [868, 579] width 90 height 88
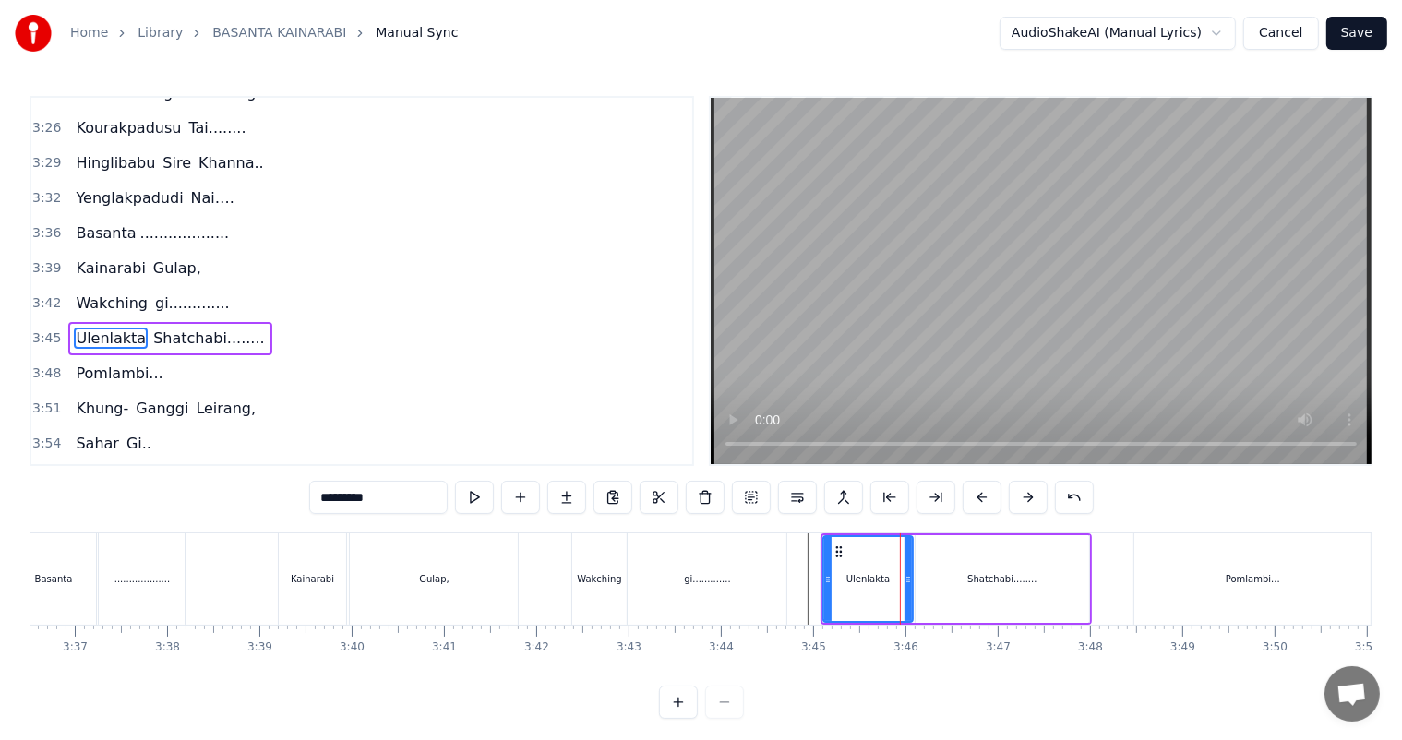
click at [934, 575] on div "Shatchabi........" at bounding box center [1001, 579] width 173 height 88
type input "**********"
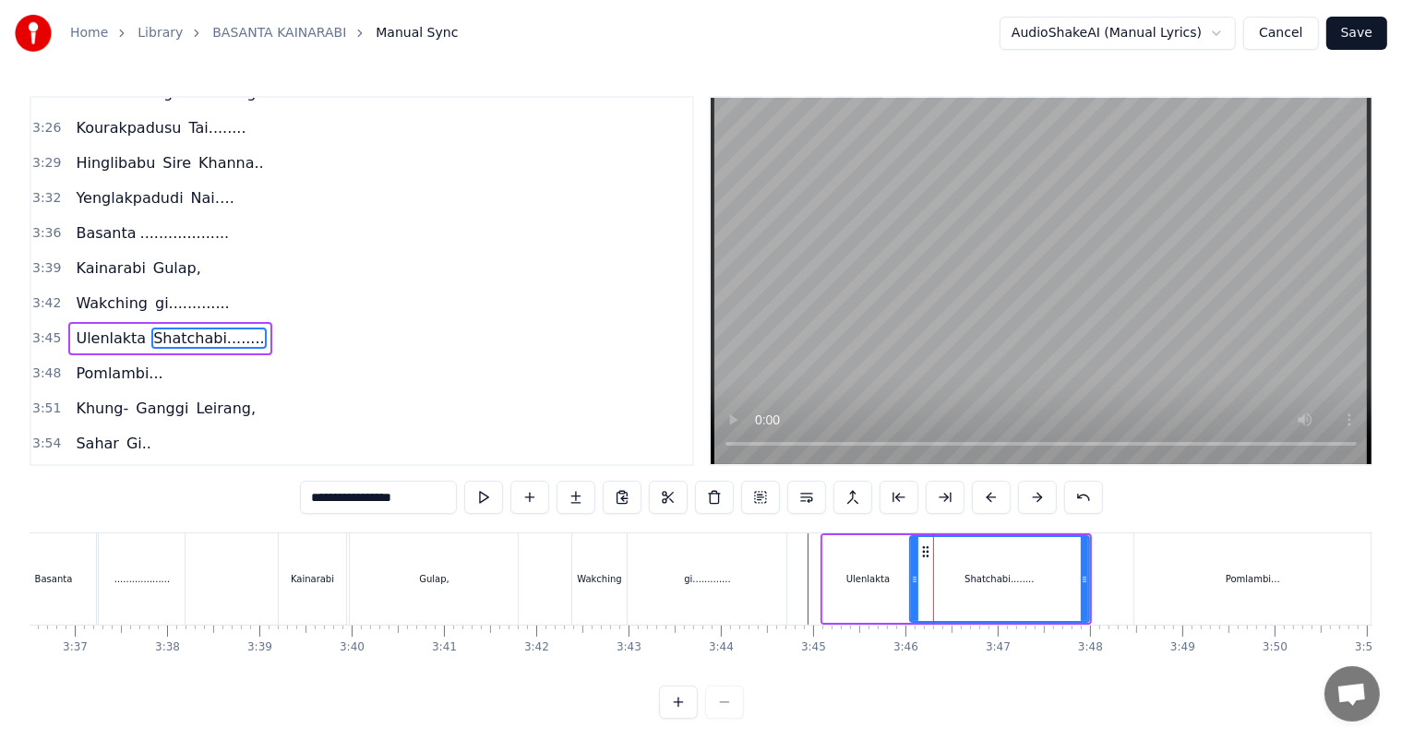
click at [914, 574] on icon at bounding box center [914, 579] width 7 height 15
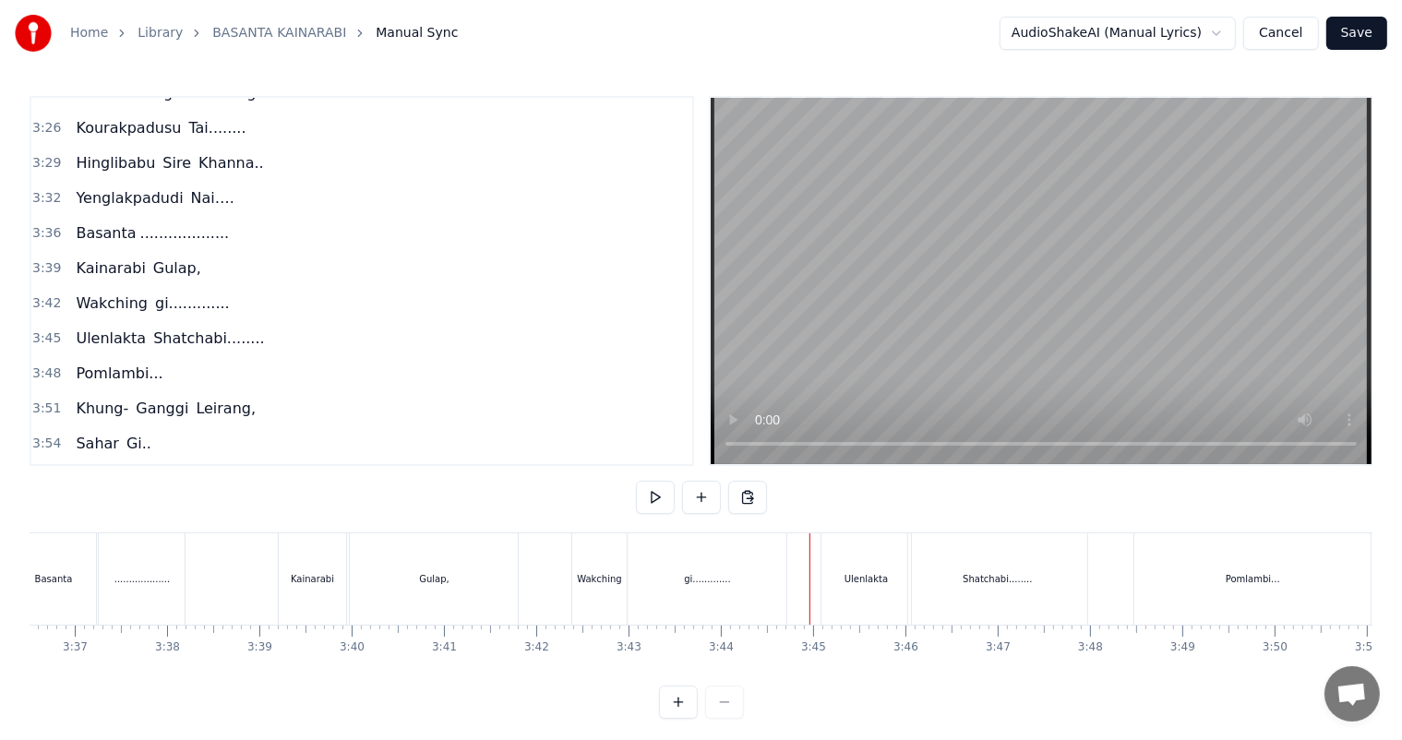
scroll to position [24, 0]
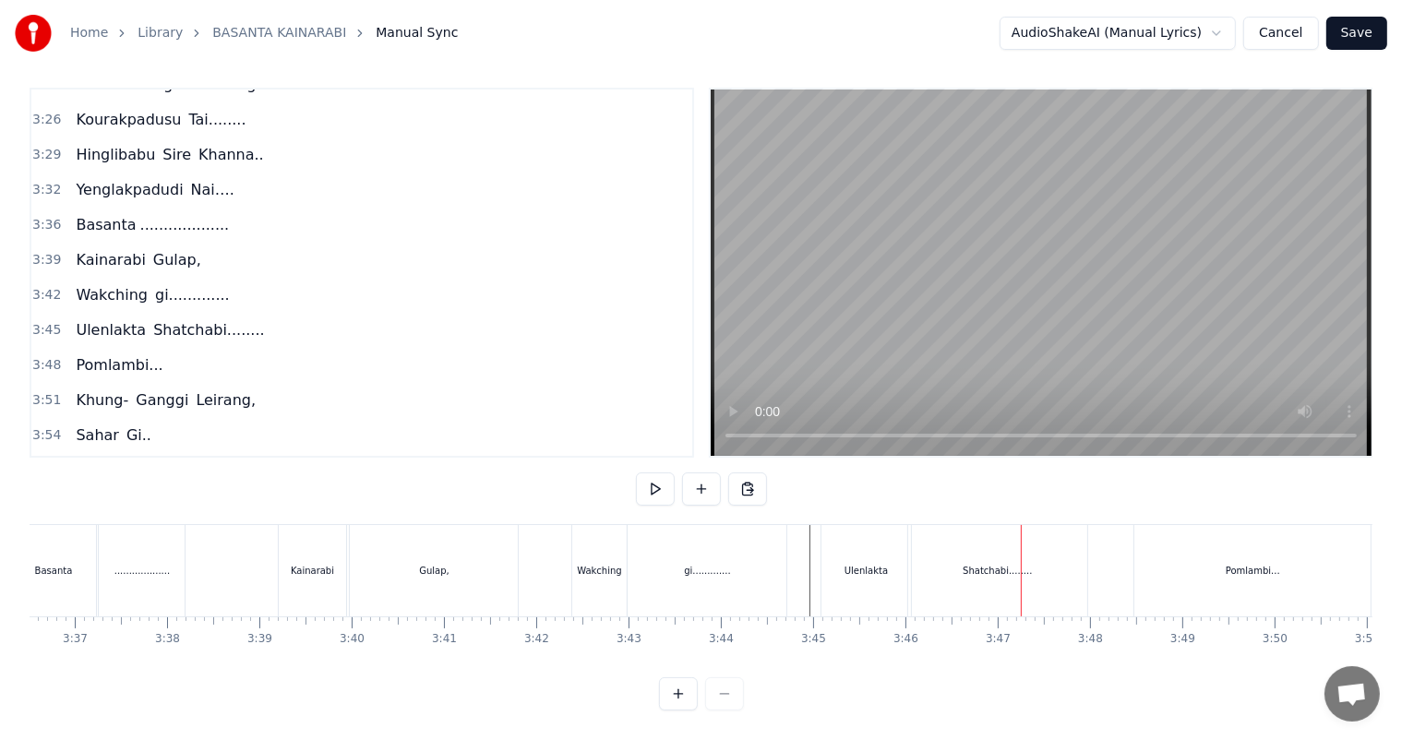
click at [1020, 583] on div at bounding box center [1020, 570] width 1 height 91
click at [1010, 565] on div "Shatchabi........" at bounding box center [997, 570] width 179 height 91
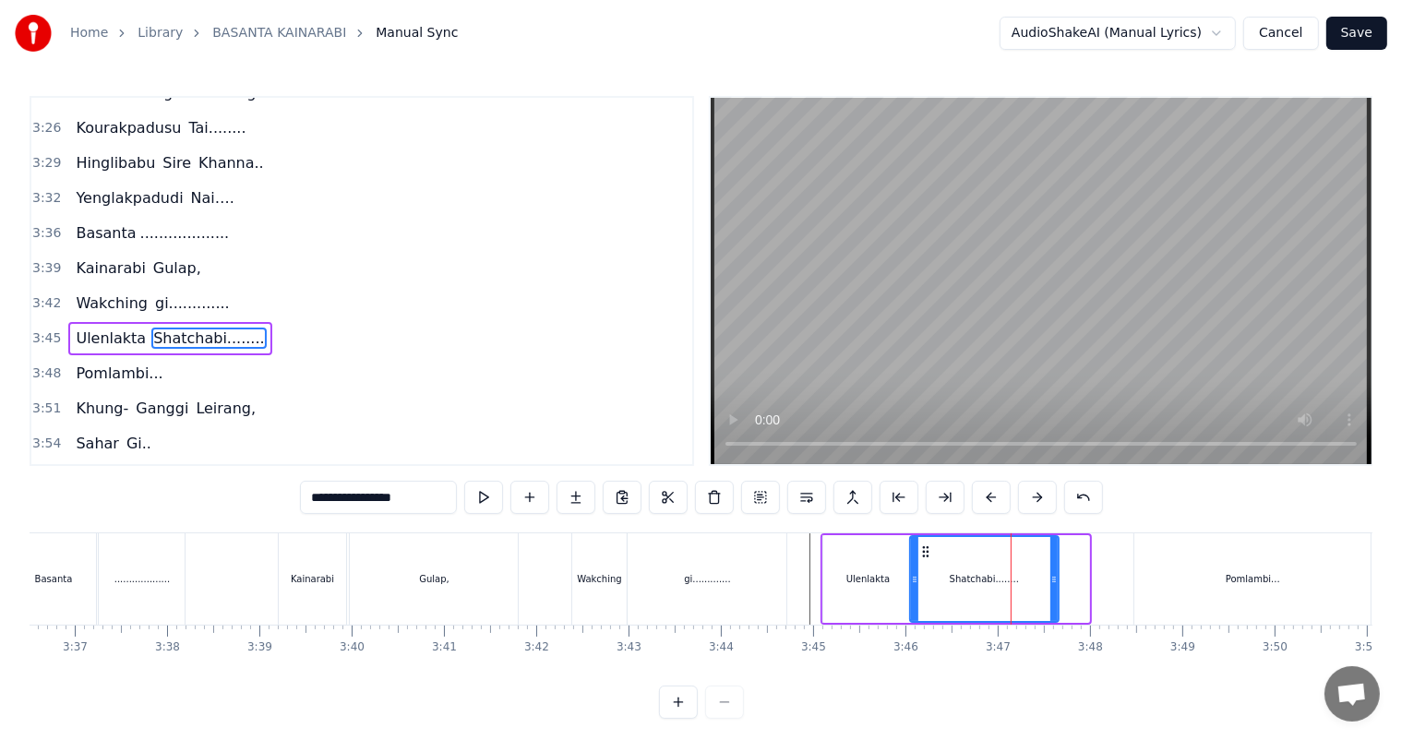
drag, startPoint x: 1084, startPoint y: 587, endPoint x: 1056, endPoint y: 586, distance: 28.6
click at [1056, 586] on div at bounding box center [1053, 579] width 7 height 84
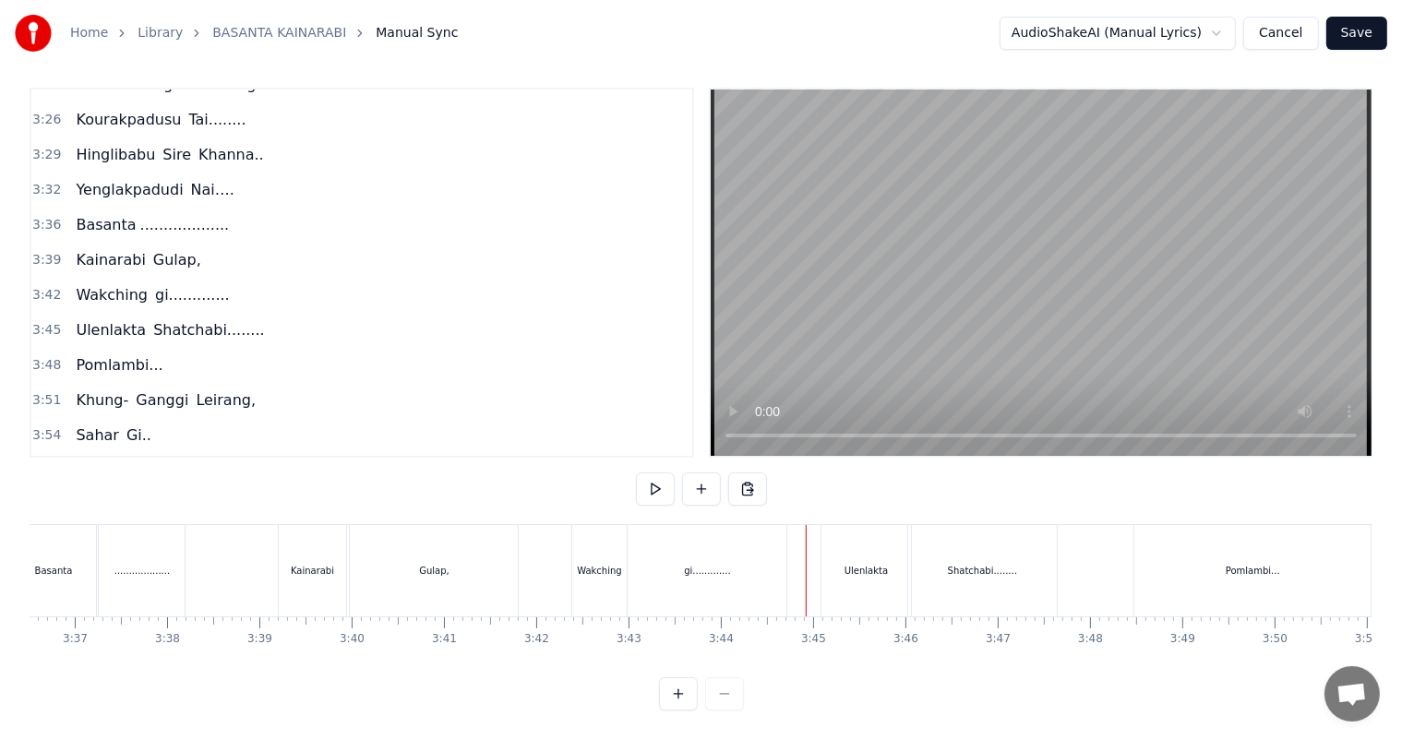
scroll to position [24, 0]
click at [985, 579] on div "Shatchabi........" at bounding box center [982, 570] width 149 height 91
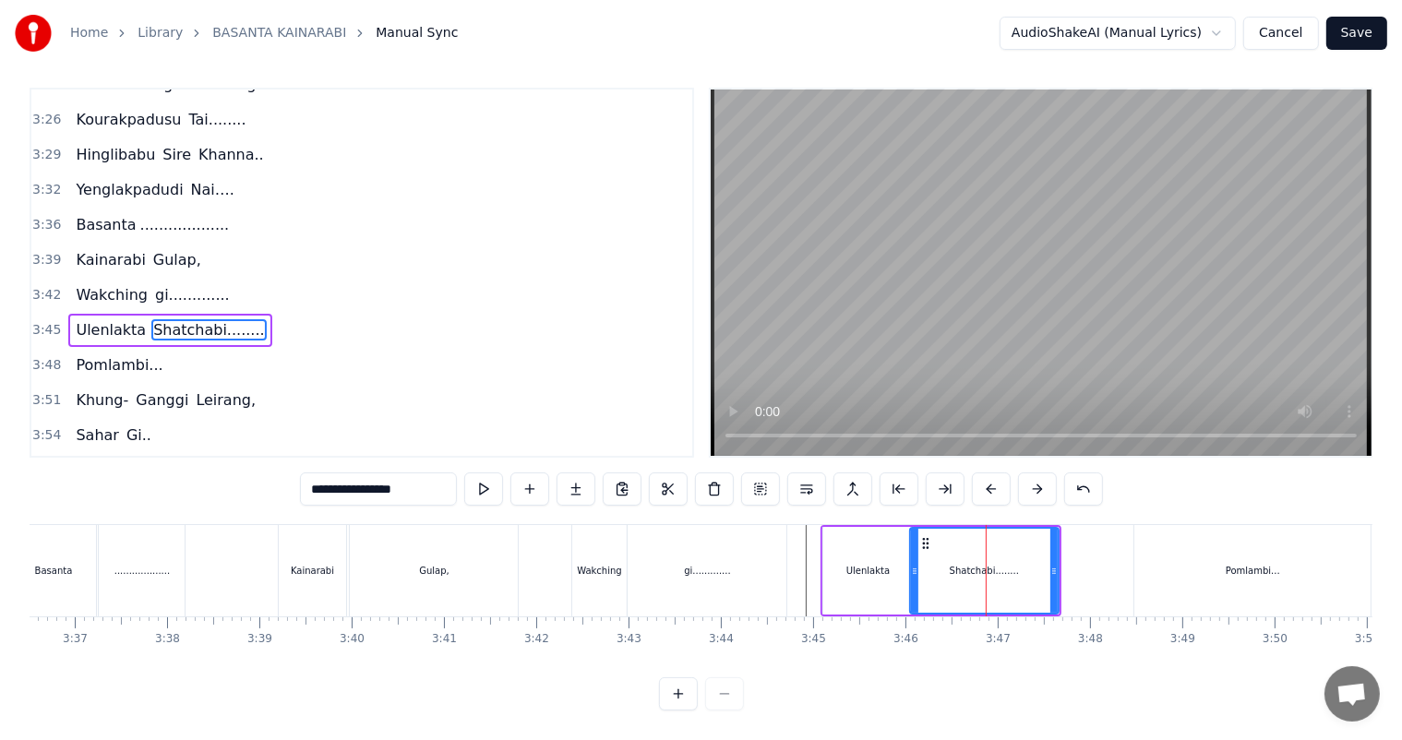
scroll to position [0, 0]
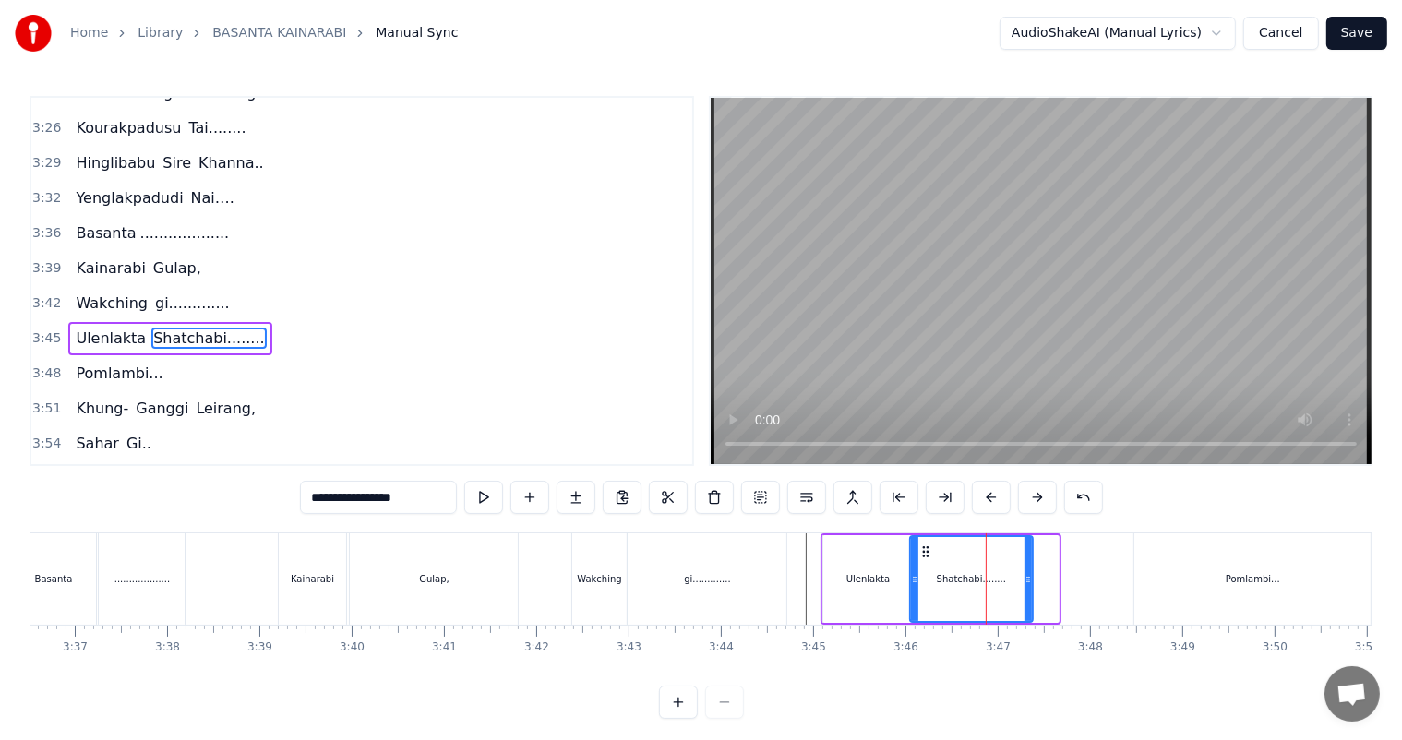
drag, startPoint x: 1052, startPoint y: 583, endPoint x: 1015, endPoint y: 581, distance: 37.0
click at [1024, 581] on icon at bounding box center [1027, 579] width 7 height 15
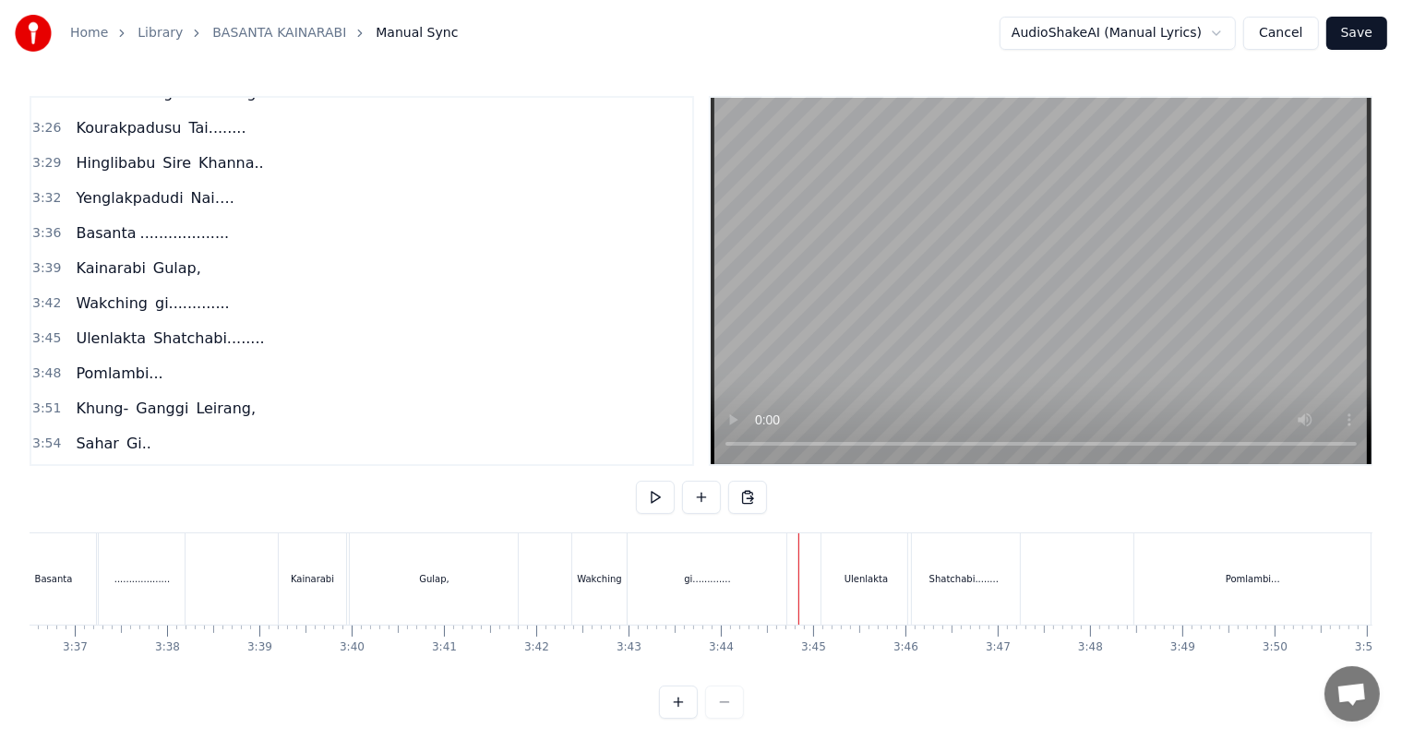
scroll to position [24, 0]
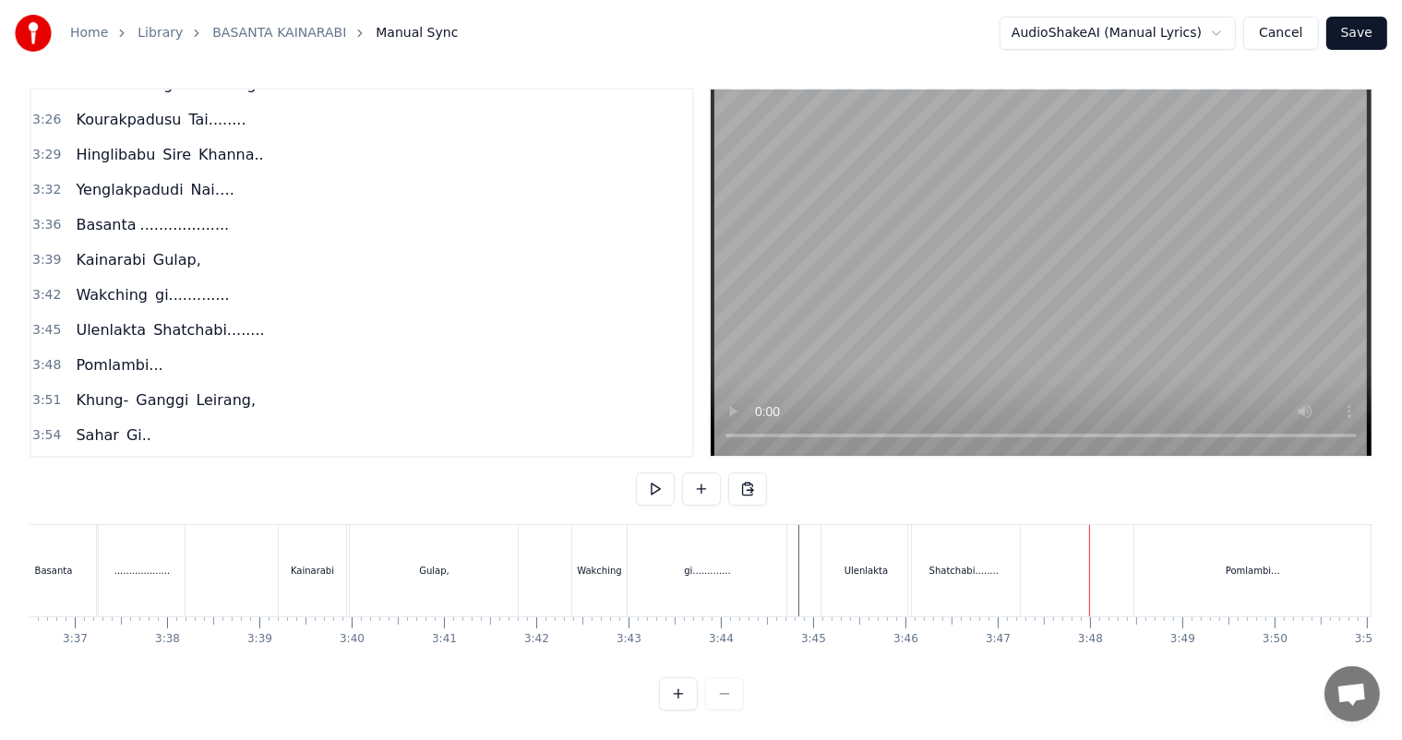
click at [452, 563] on div "Gulap," at bounding box center [434, 570] width 168 height 91
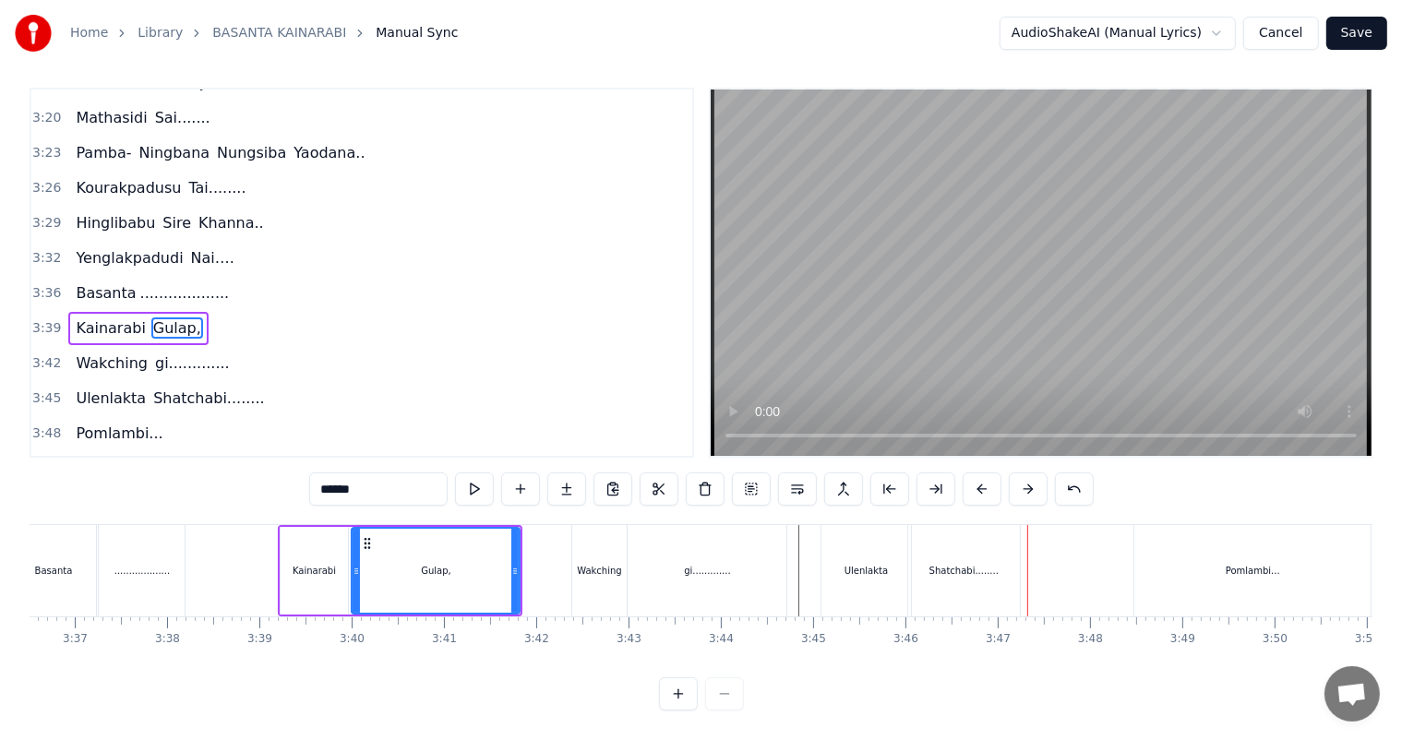
click at [864, 567] on div "Ulenlakta" at bounding box center [866, 570] width 90 height 91
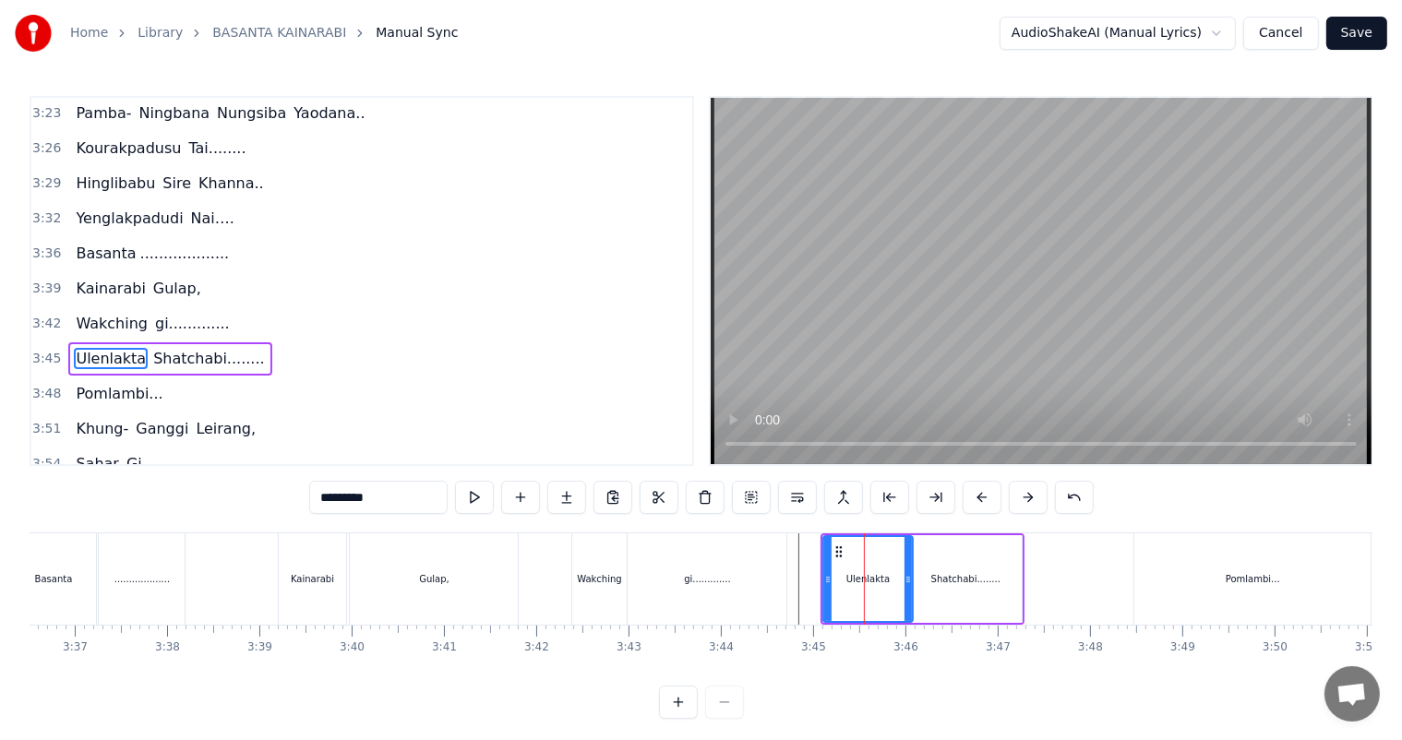
scroll to position [1565, 0]
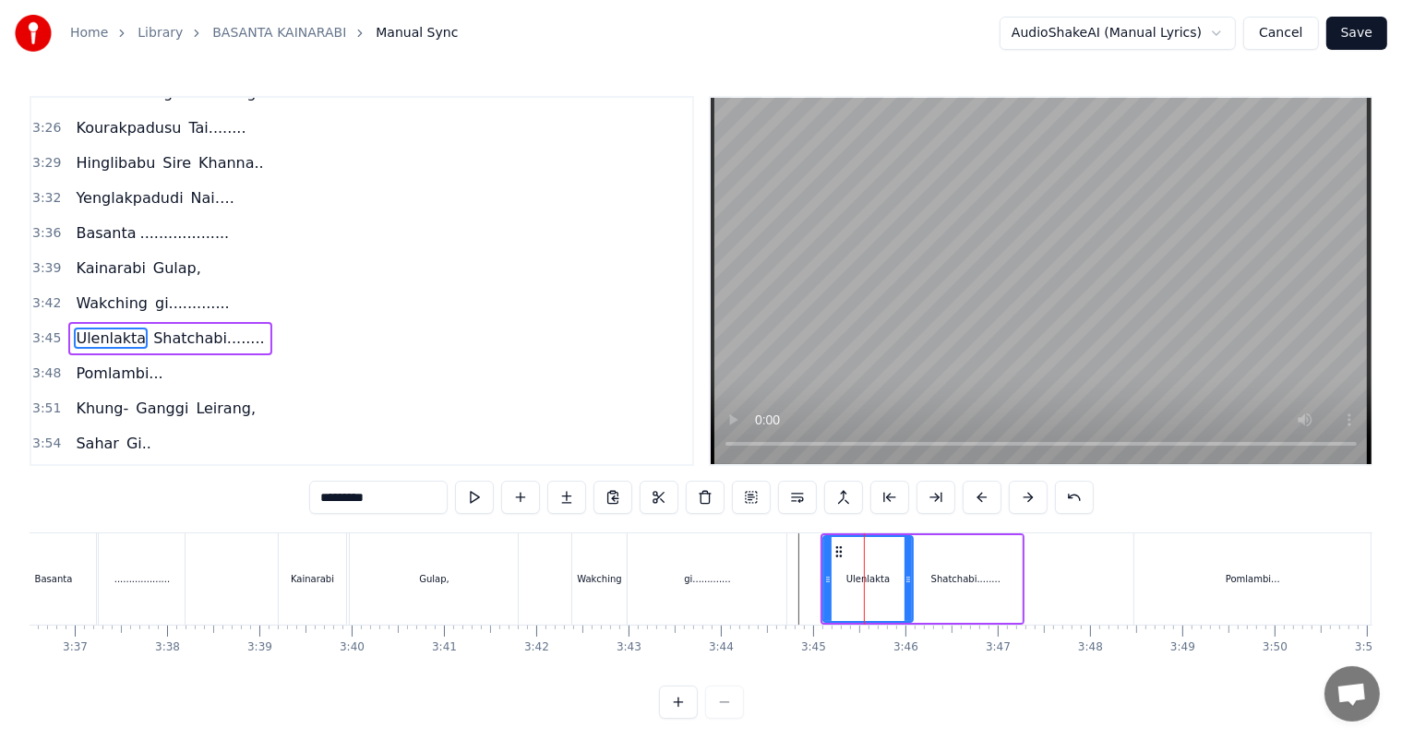
click at [974, 584] on div "Shatchabi........" at bounding box center [965, 579] width 69 height 14
type input "**********"
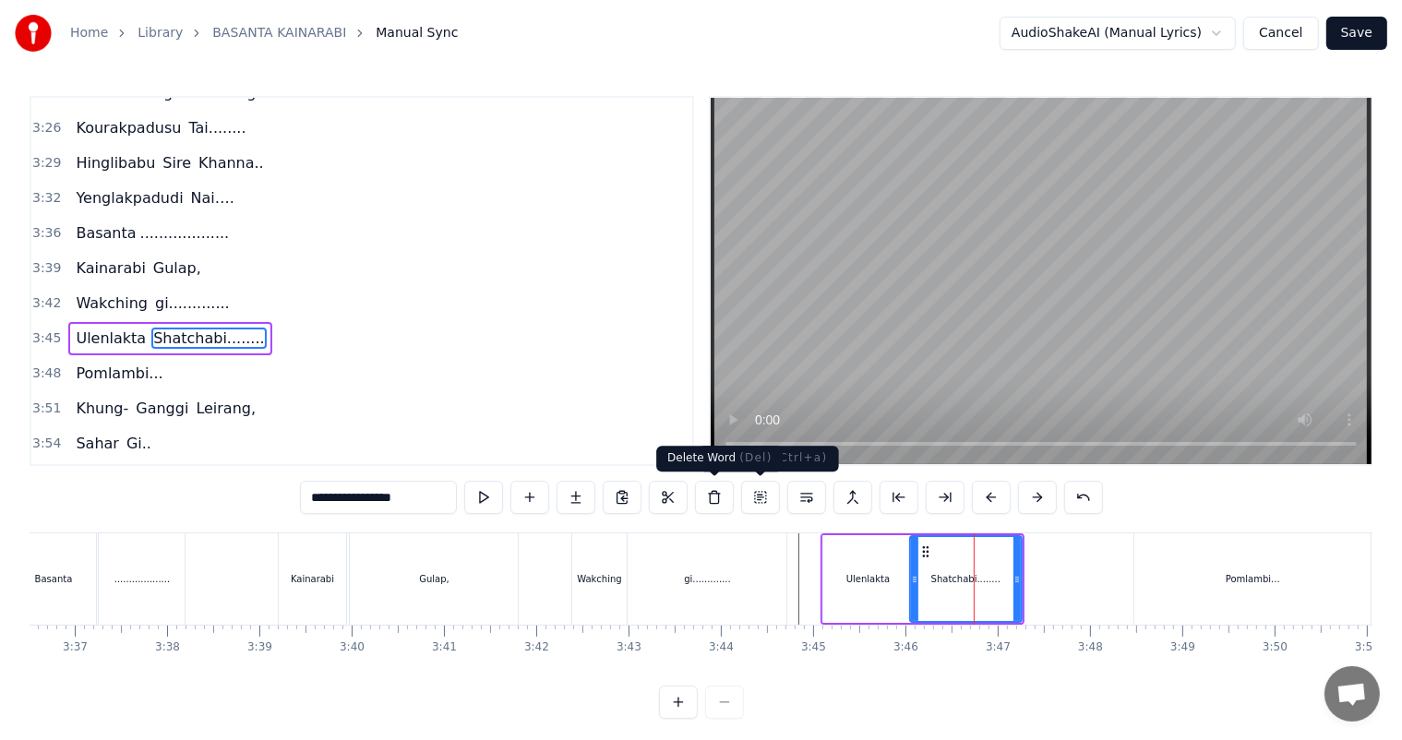
click at [718, 495] on button at bounding box center [714, 497] width 39 height 33
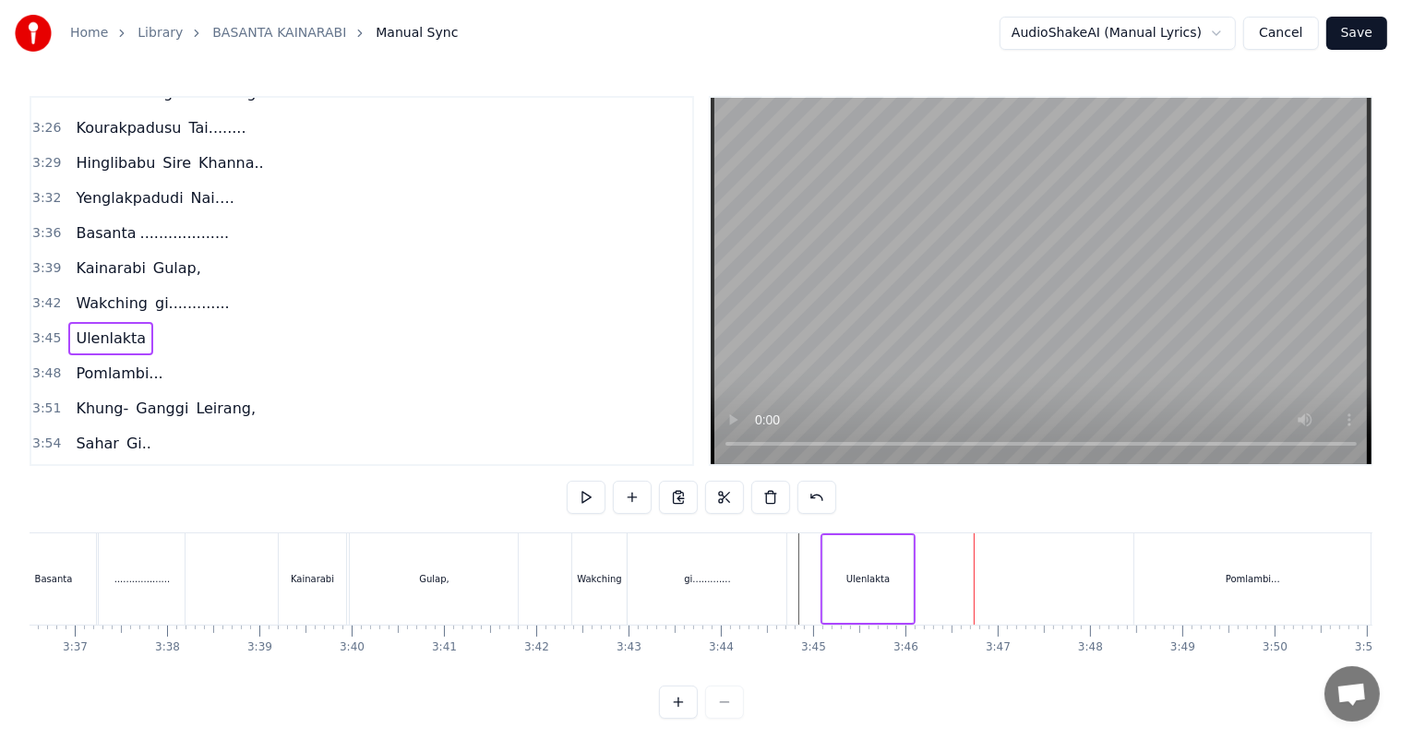
click at [851, 584] on div "Ulenlakta" at bounding box center [867, 579] width 43 height 14
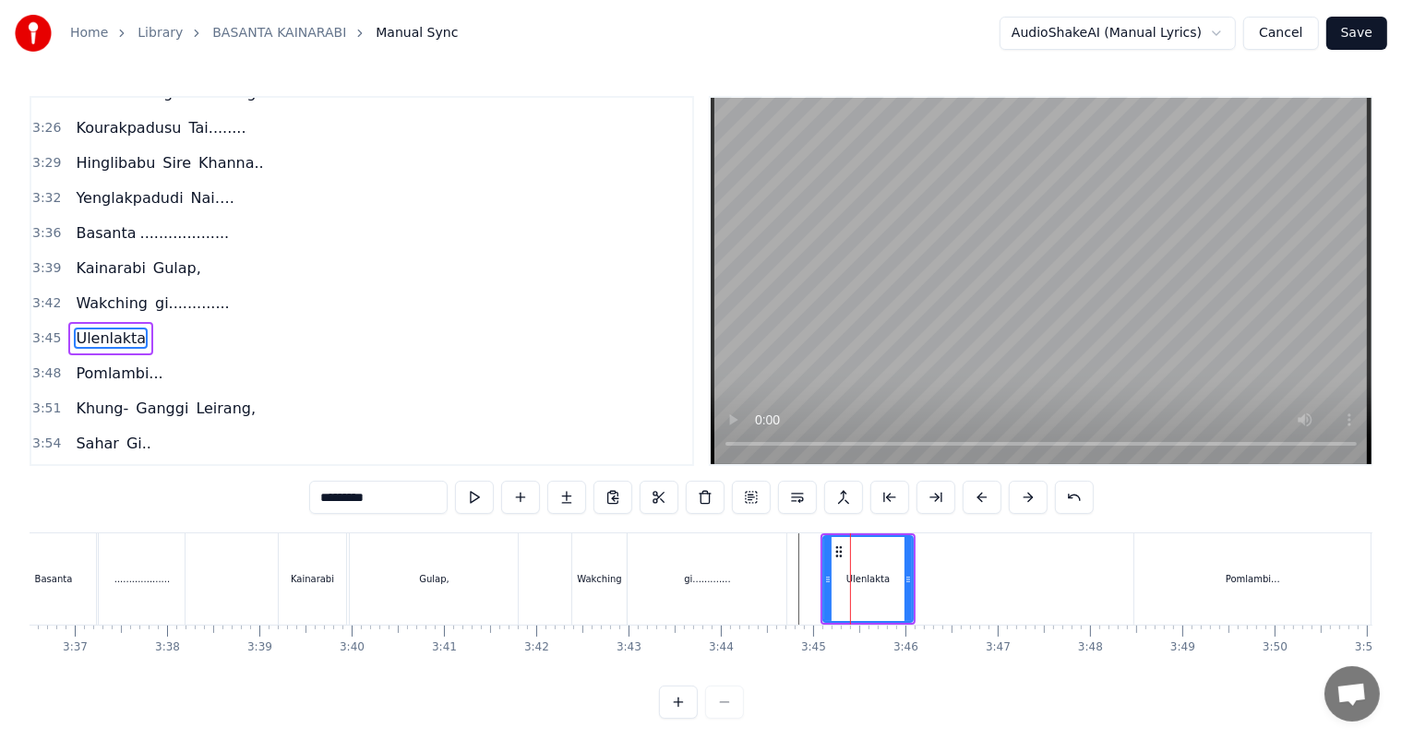
click at [790, 569] on div "Wakching gi............." at bounding box center [681, 578] width 221 height 91
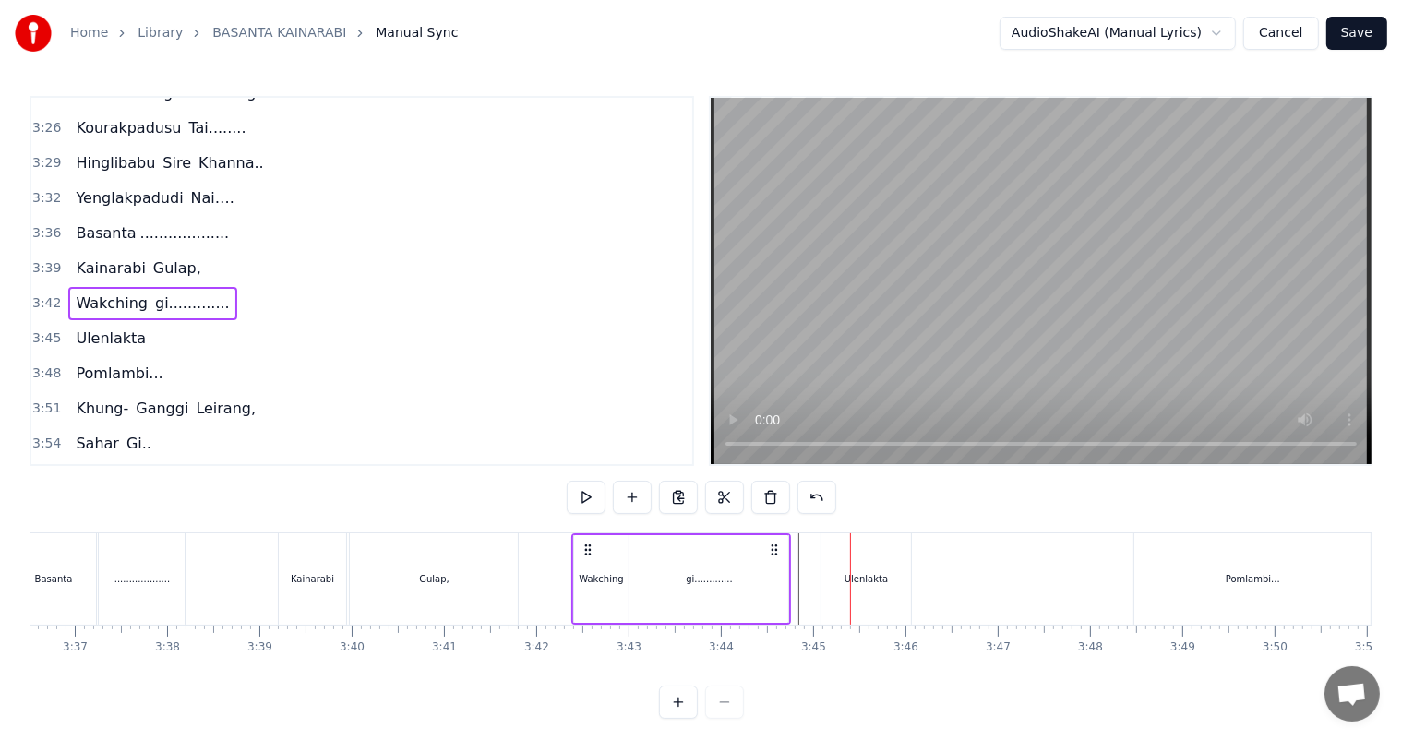
scroll to position [24, 0]
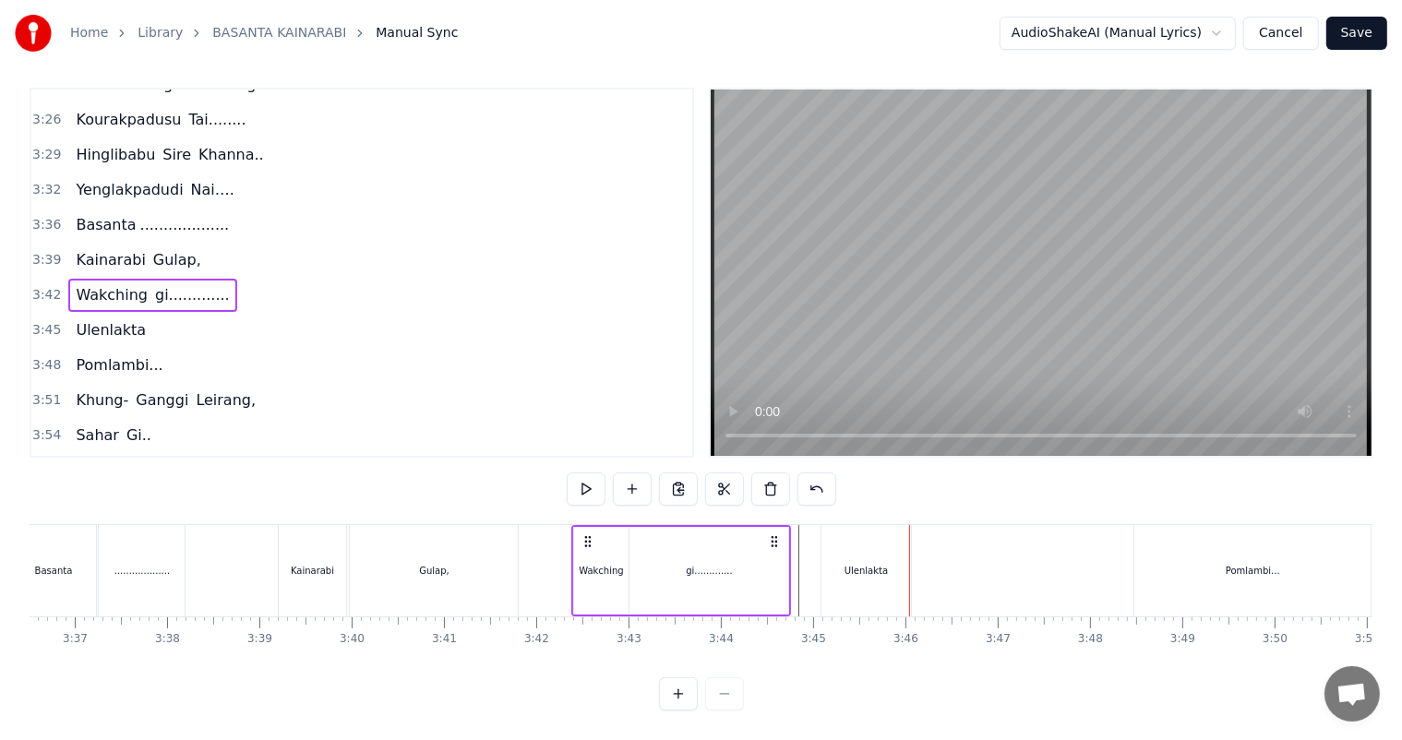
click at [863, 564] on div "Ulenlakta" at bounding box center [865, 571] width 43 height 14
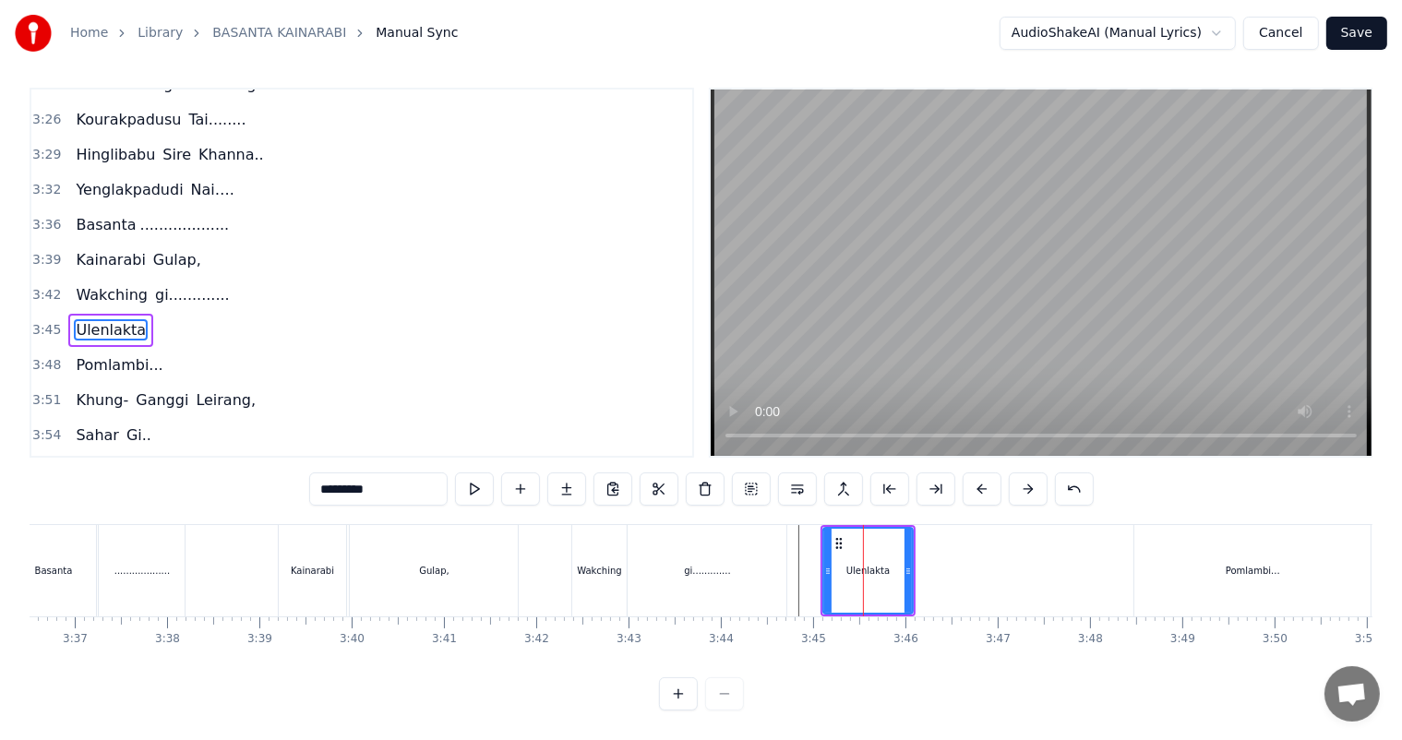
scroll to position [0, 0]
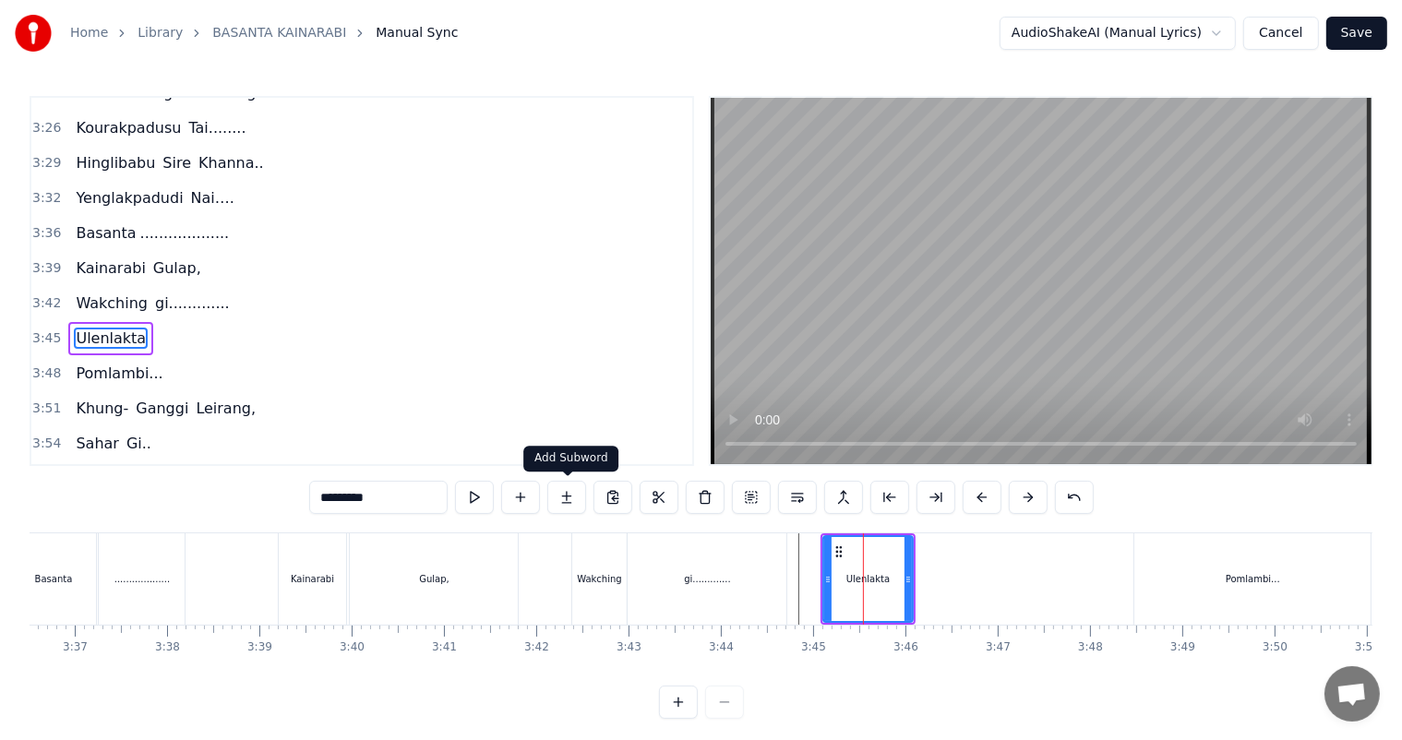
click at [562, 491] on button at bounding box center [566, 497] width 39 height 33
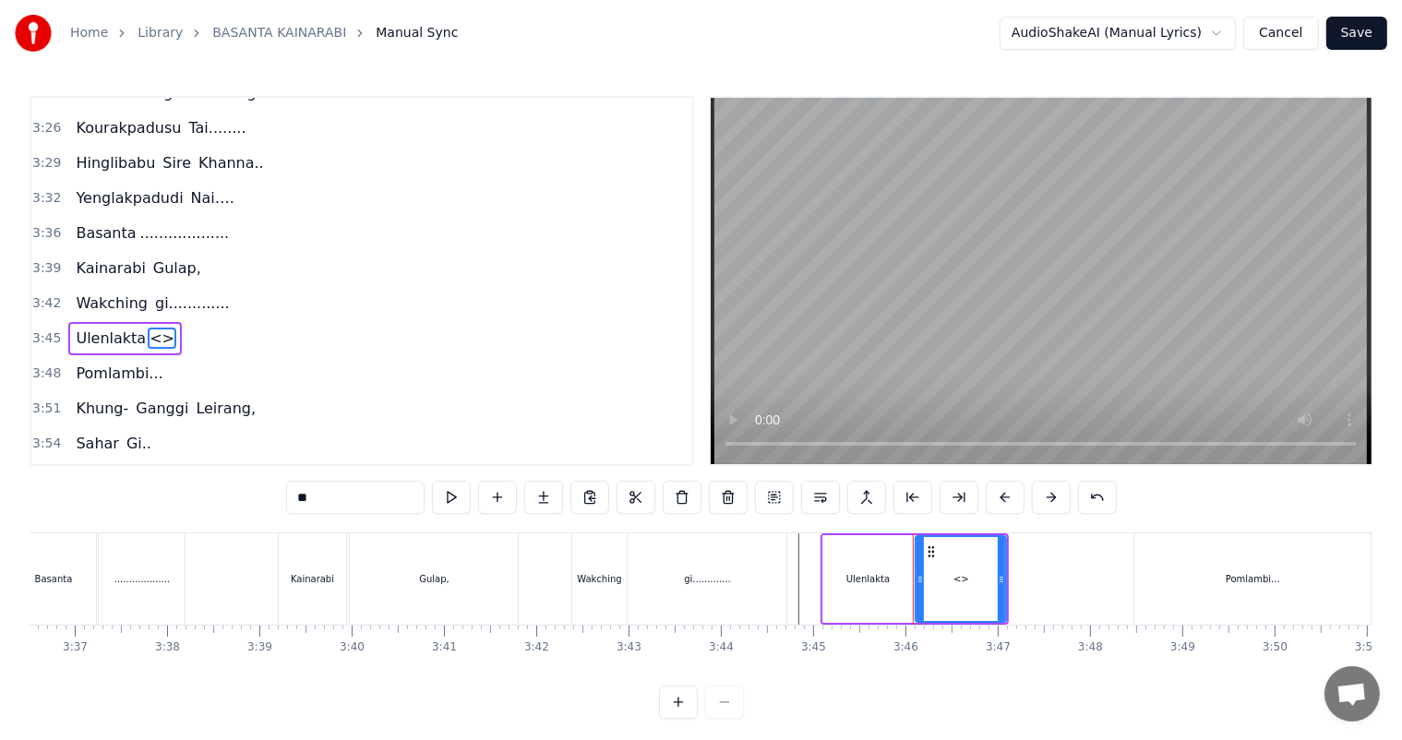
drag, startPoint x: 296, startPoint y: 503, endPoint x: 218, endPoint y: 506, distance: 78.5
click at [218, 506] on div "0:04 Basanta ............................... Kainarabi Gulap, 0:14 [PERSON_NAME…" at bounding box center [701, 407] width 1342 height 623
type input "*********"
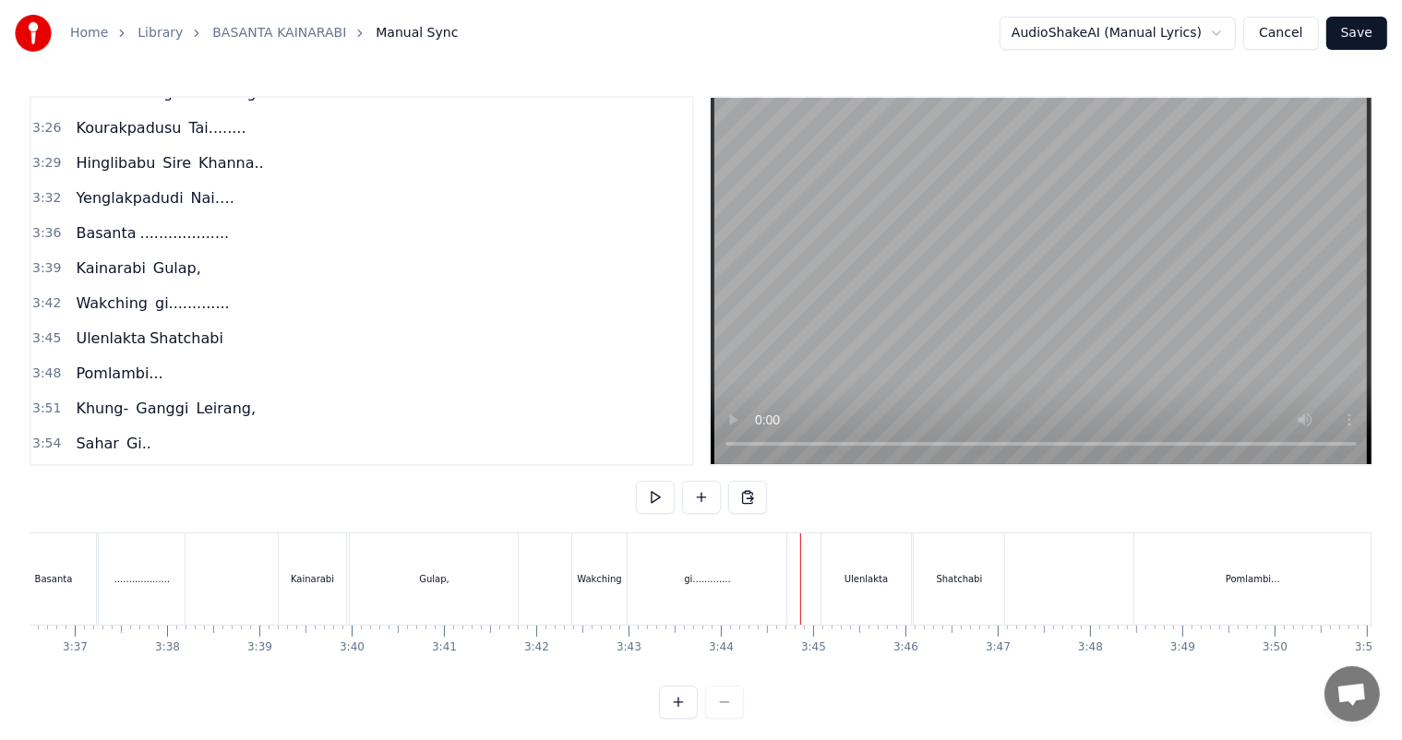
scroll to position [24, 0]
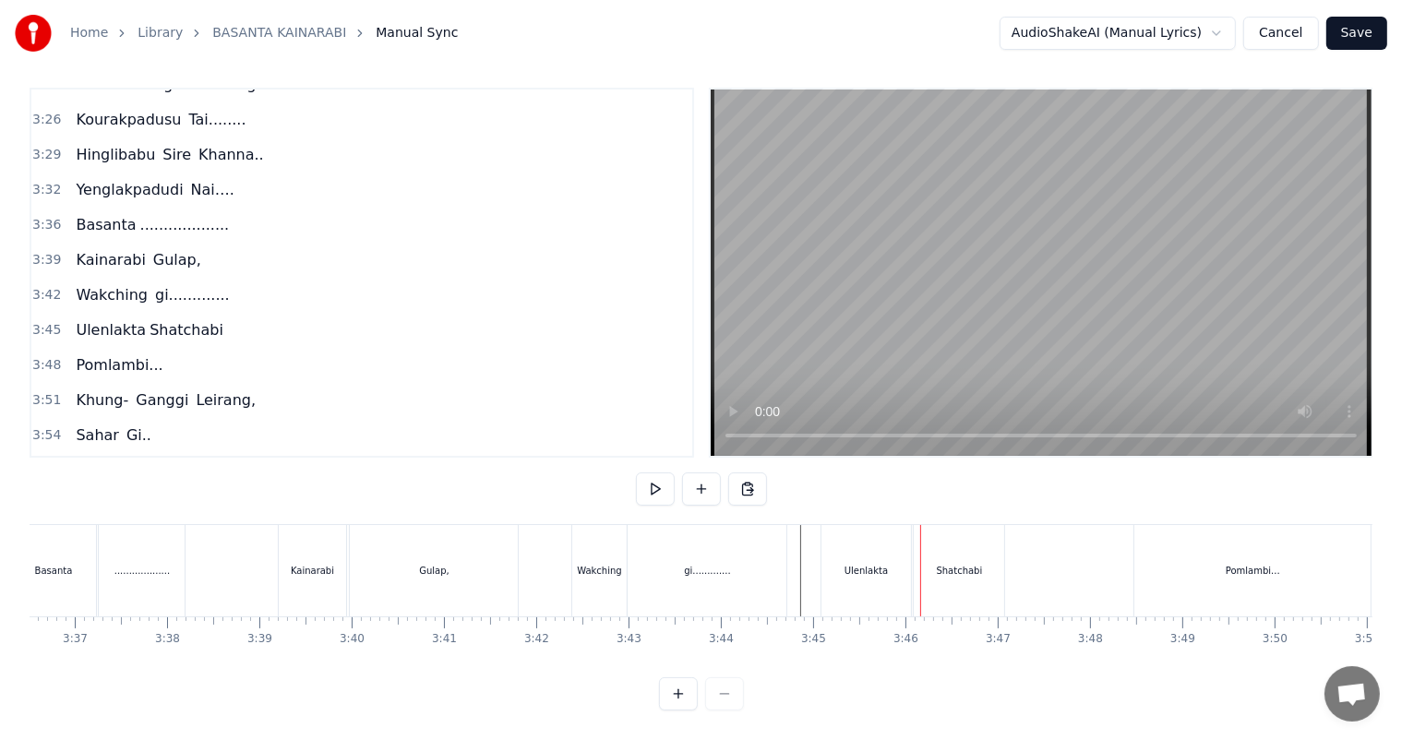
click at [878, 561] on div "Ulenlakta" at bounding box center [866, 570] width 90 height 91
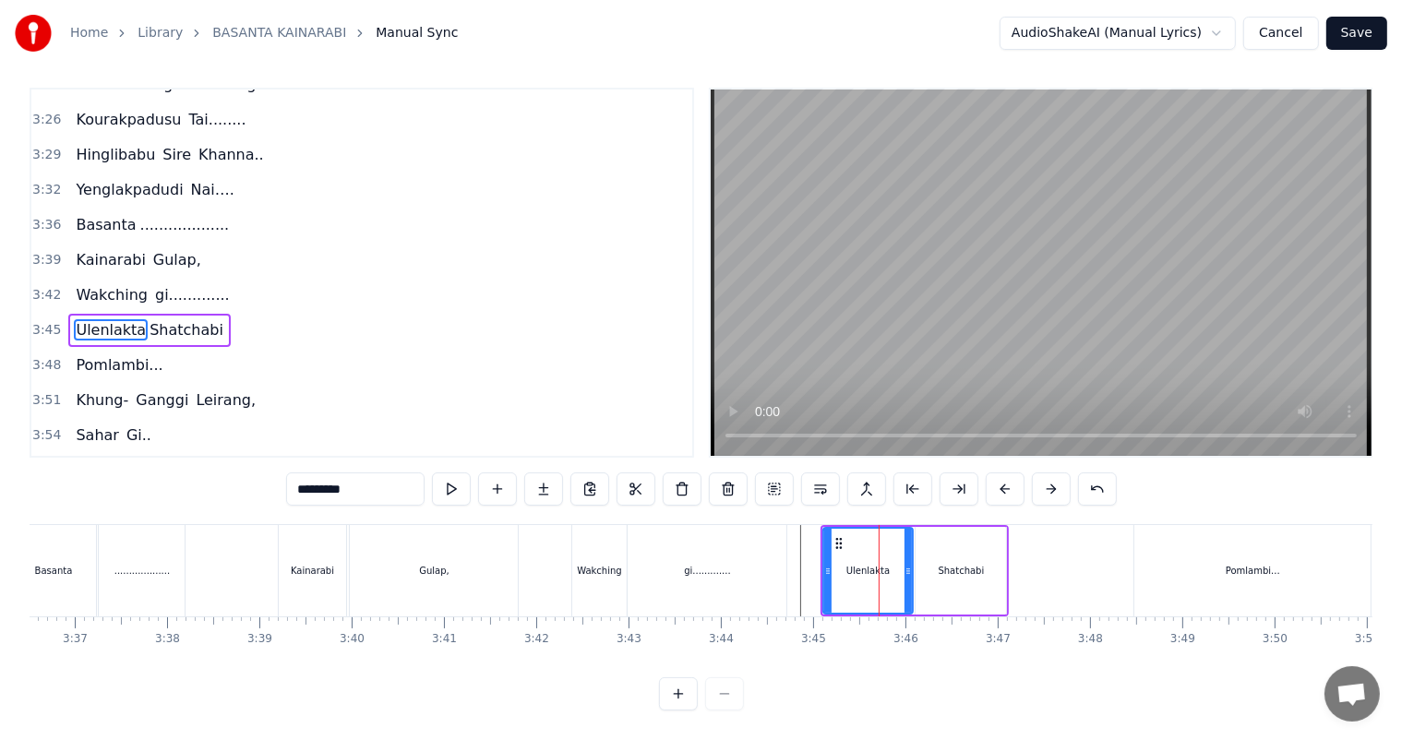
scroll to position [0, 0]
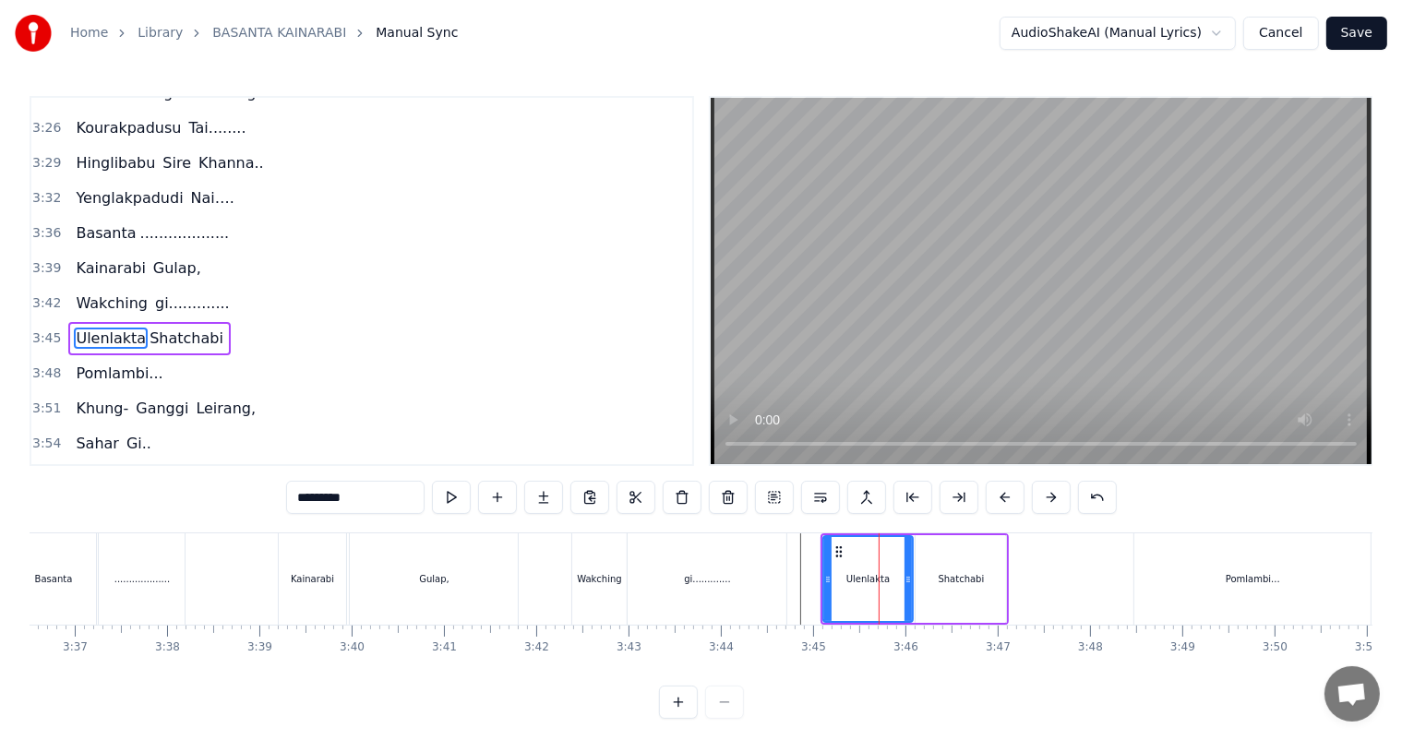
click at [400, 499] on input "*********" at bounding box center [355, 497] width 138 height 33
click at [745, 568] on div "gi............." at bounding box center [706, 578] width 159 height 91
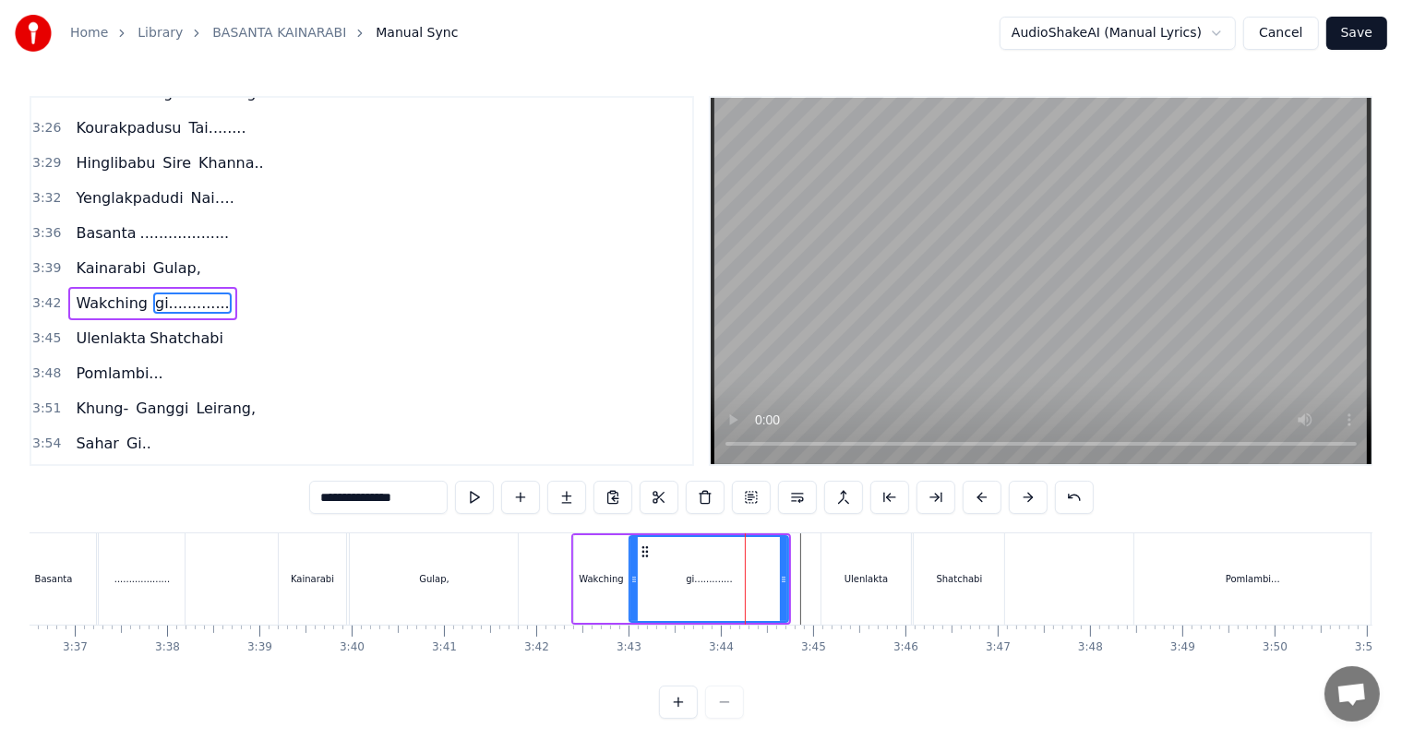
scroll to position [1531, 0]
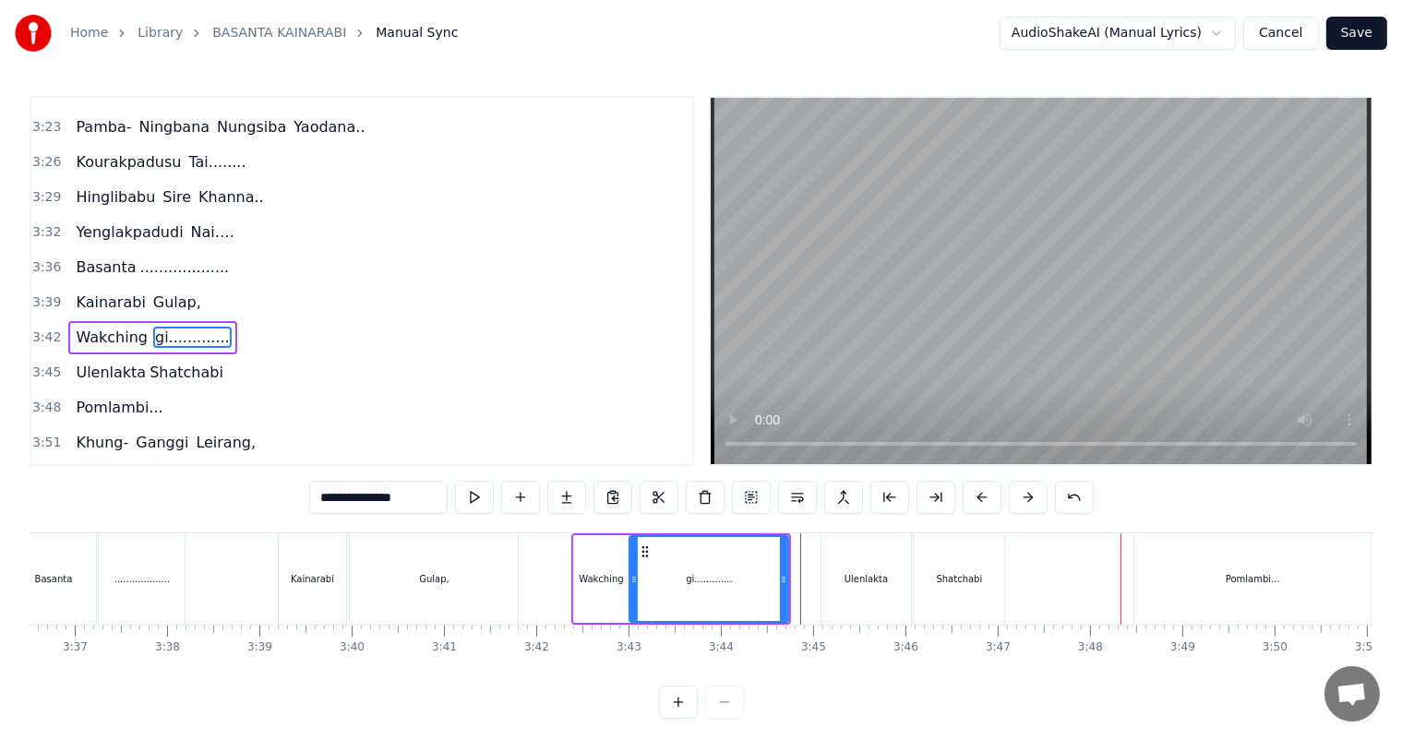
click at [959, 576] on div "Shatchabi" at bounding box center [959, 579] width 46 height 14
type input "*********"
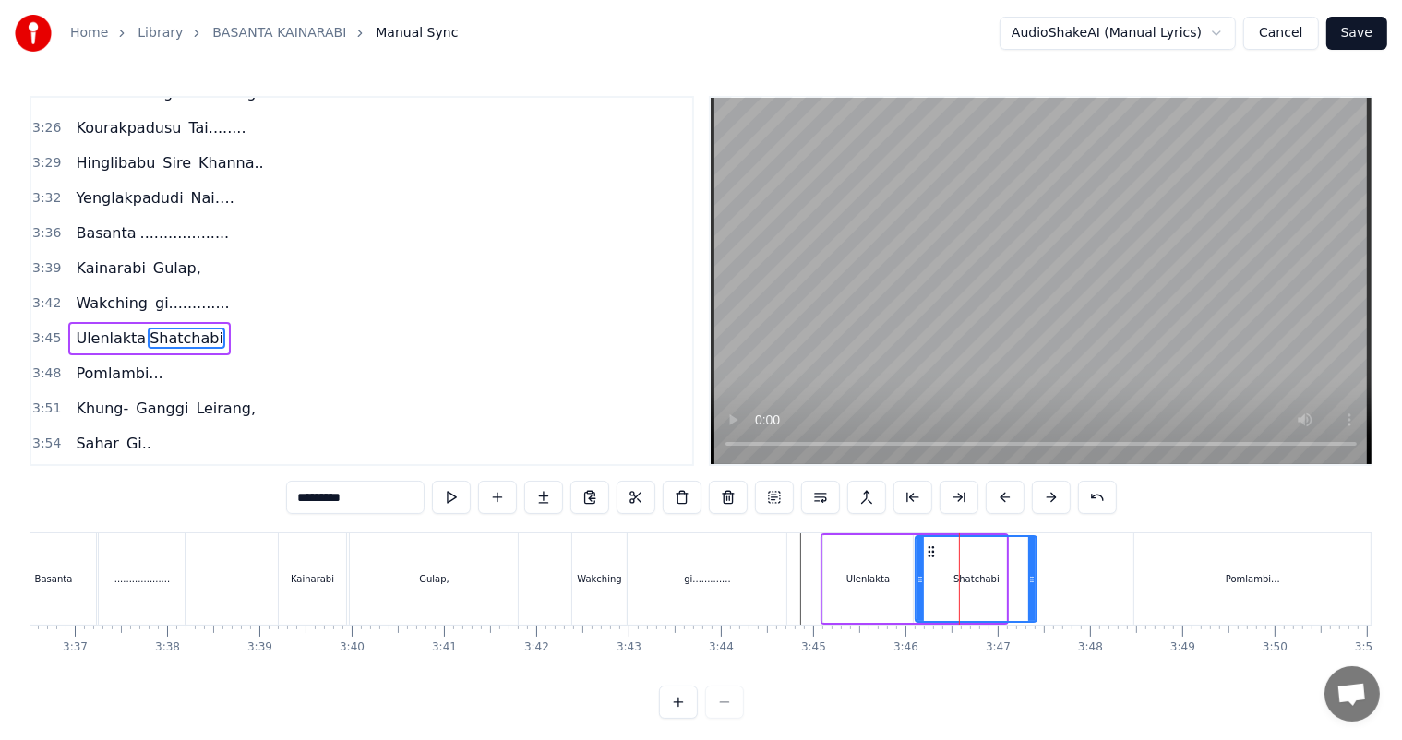
drag, startPoint x: 1002, startPoint y: 576, endPoint x: 1032, endPoint y: 579, distance: 30.7
click at [1032, 579] on icon at bounding box center [1031, 579] width 7 height 15
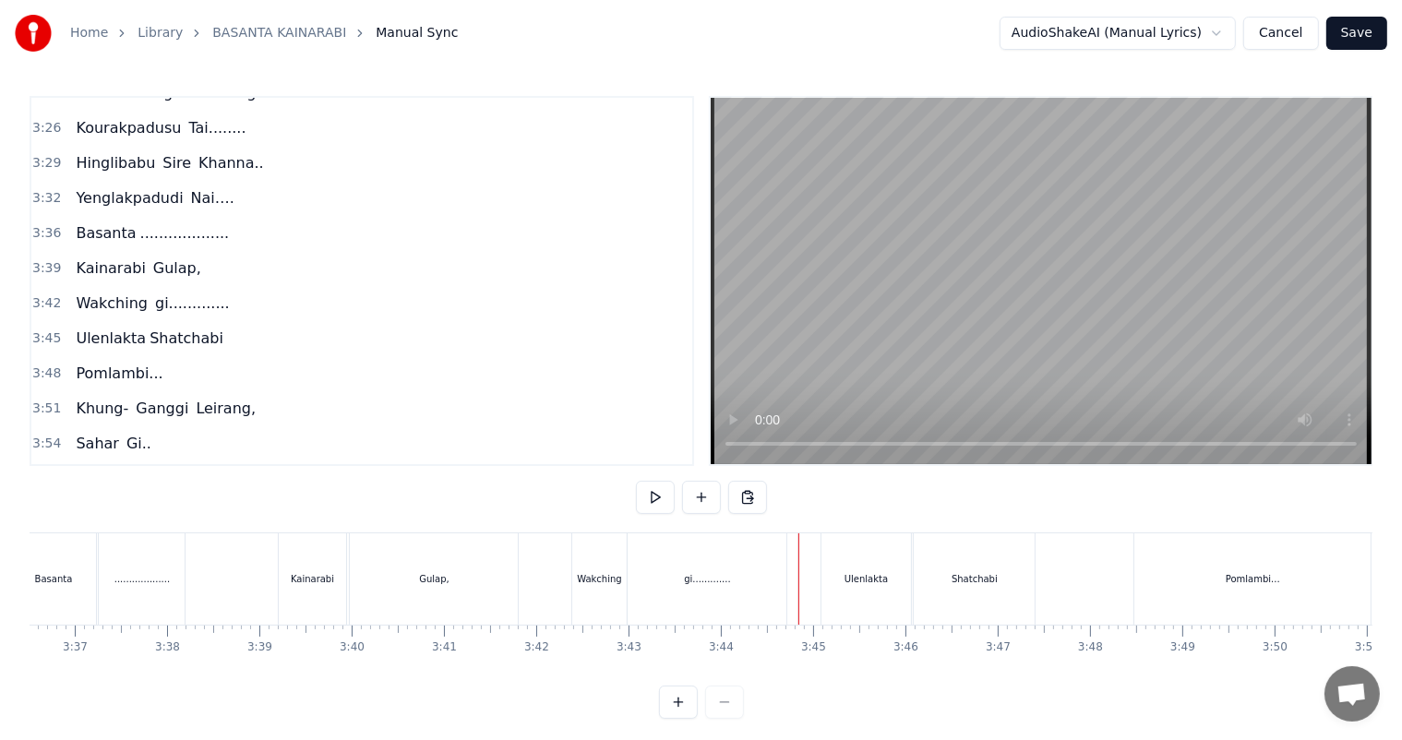
click at [974, 583] on div "Shatchabi" at bounding box center [974, 579] width 46 height 14
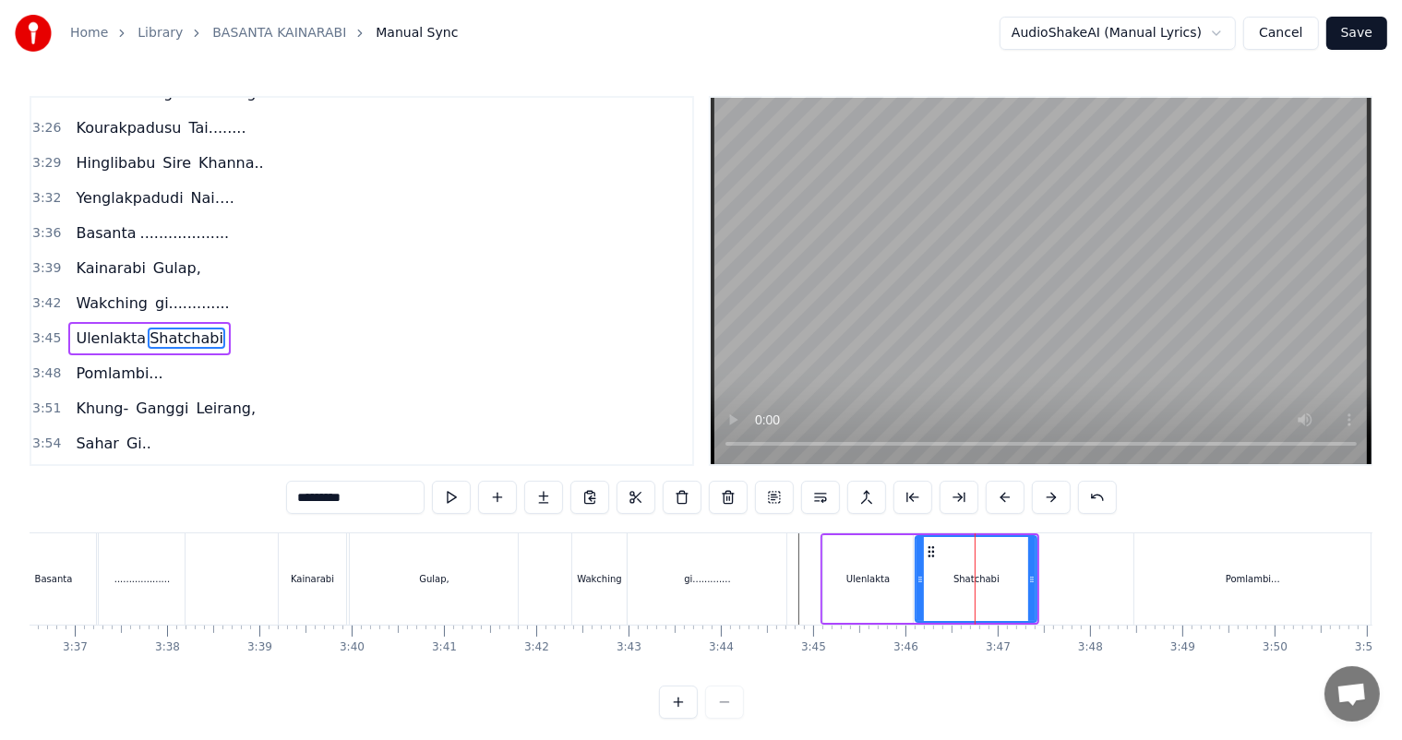
click at [412, 498] on input "*********" at bounding box center [355, 497] width 138 height 33
click at [777, 586] on div "gi............." at bounding box center [706, 578] width 159 height 91
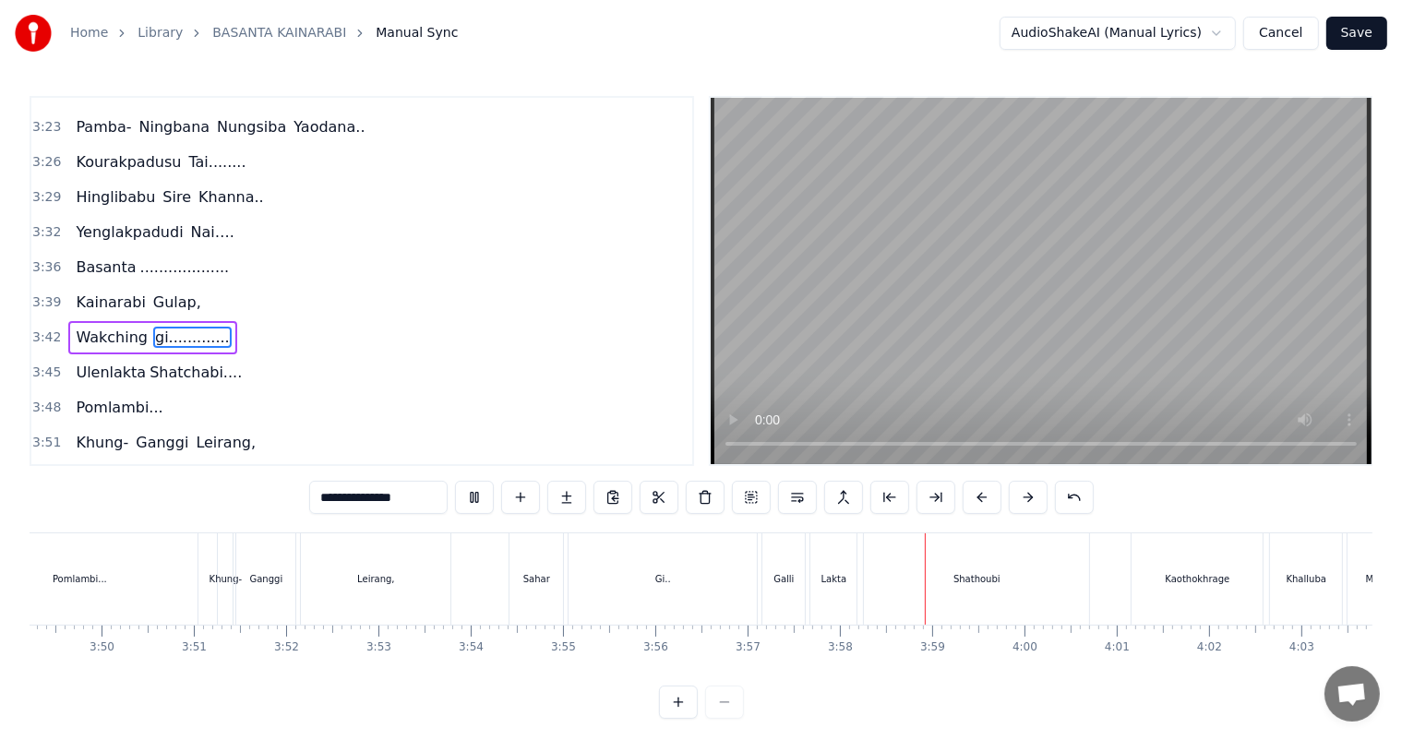
scroll to position [24, 0]
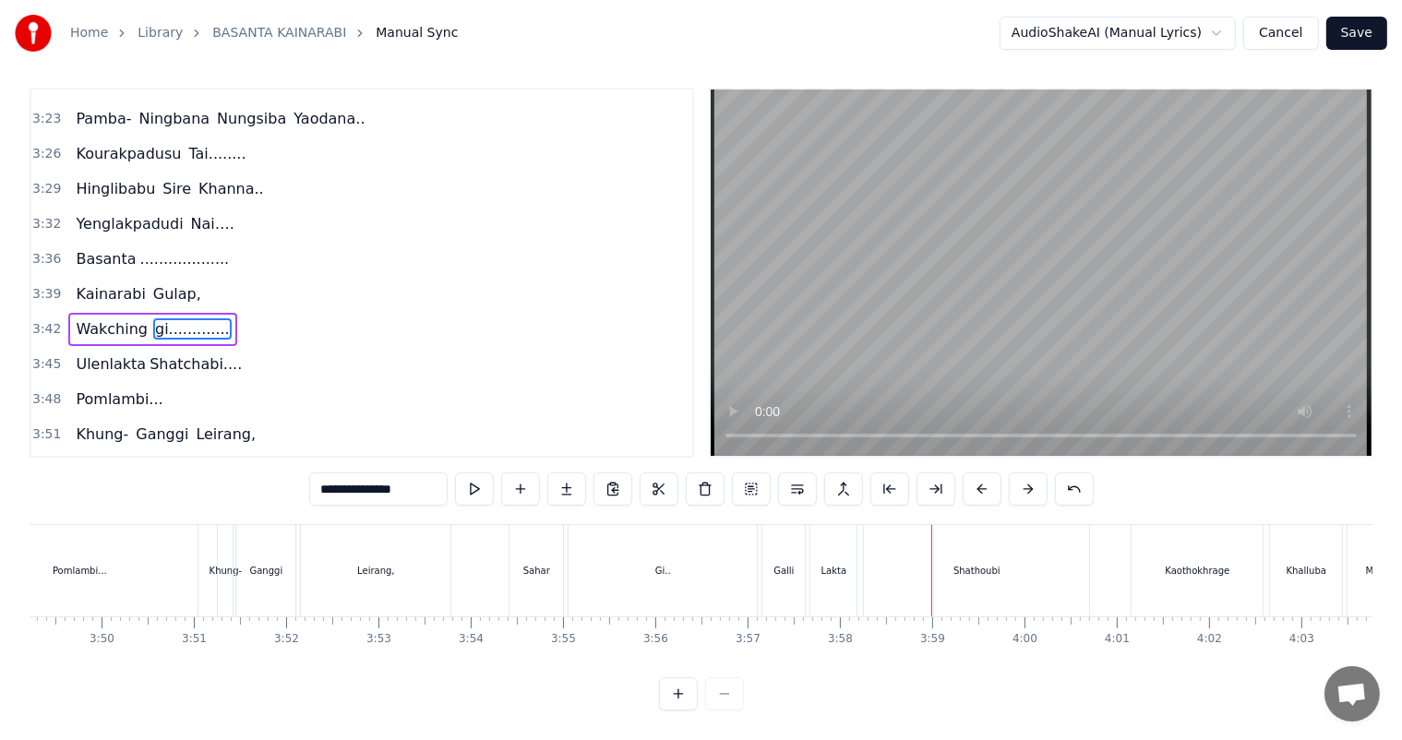
click at [80, 564] on div "Pomlambi..." at bounding box center [80, 571] width 54 height 14
type input "**********"
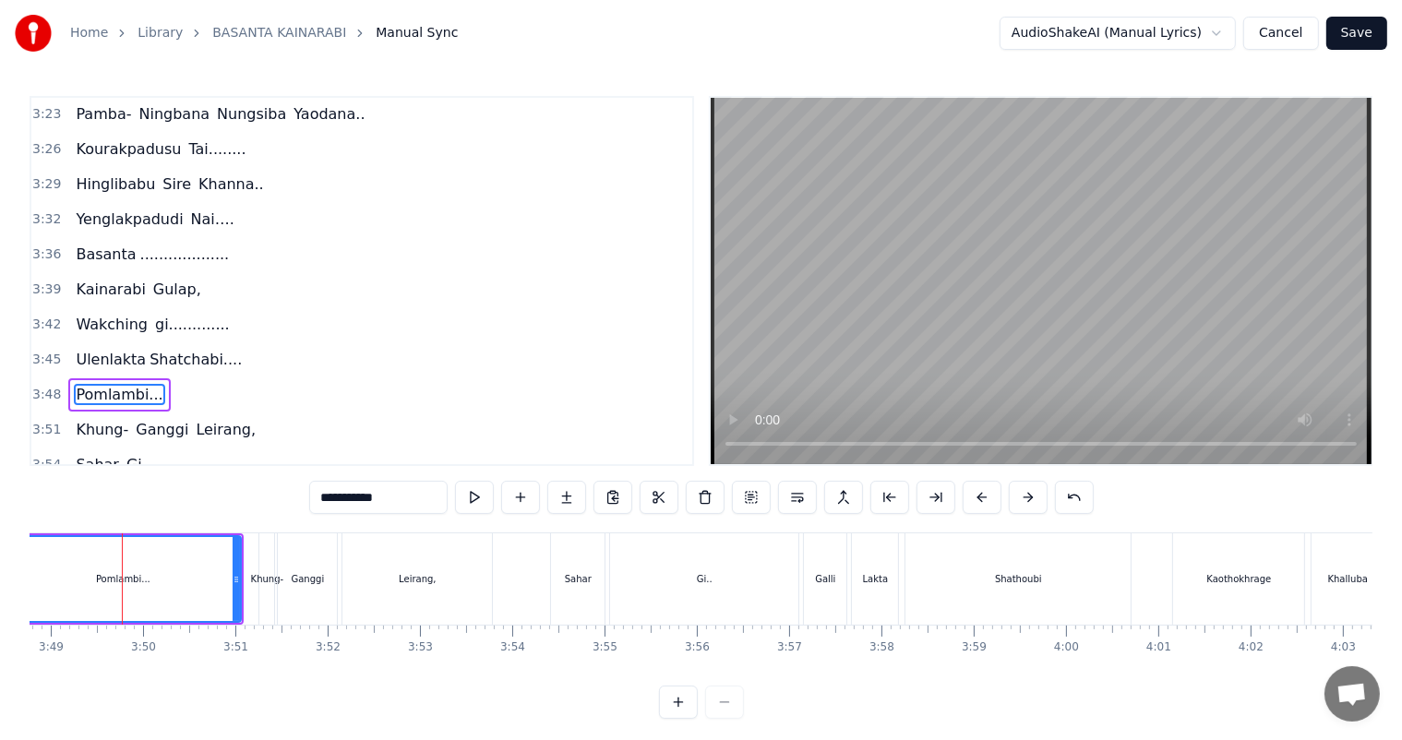
scroll to position [0, 21107]
drag, startPoint x: 980, startPoint y: 670, endPoint x: 968, endPoint y: 672, distance: 12.1
click at [968, 671] on div "Basanta ............................... [PERSON_NAME] .........................…" at bounding box center [701, 601] width 1342 height 138
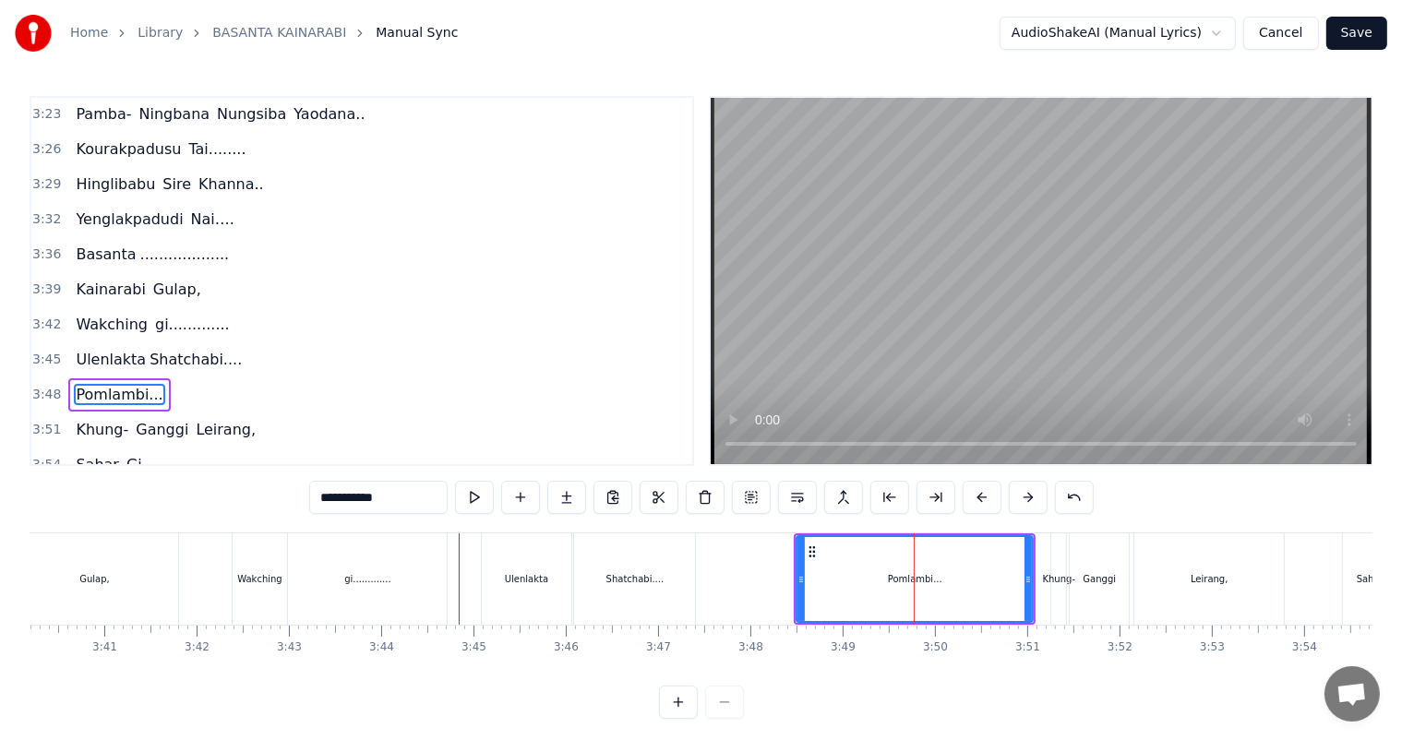
scroll to position [0, 20265]
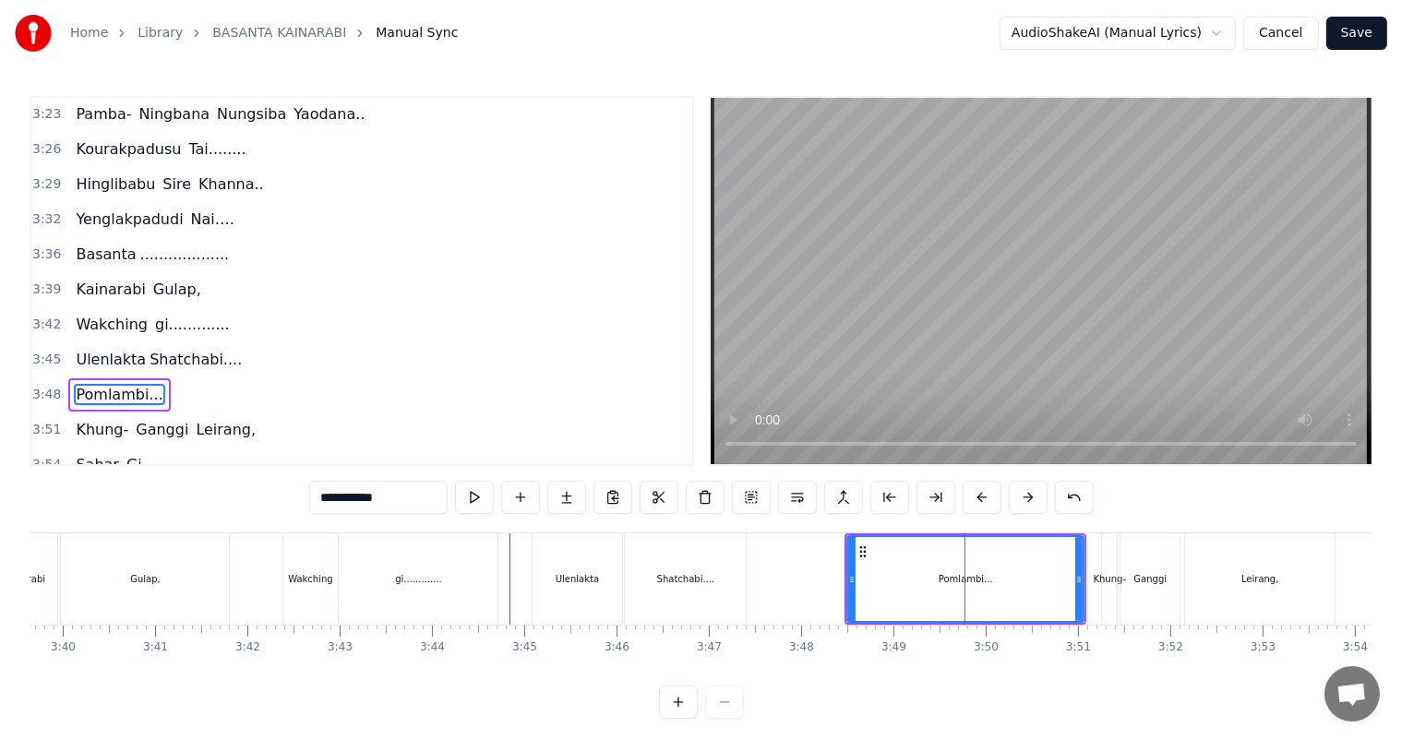
click at [867, 576] on div "Pomlambi..." at bounding box center [965, 579] width 234 height 84
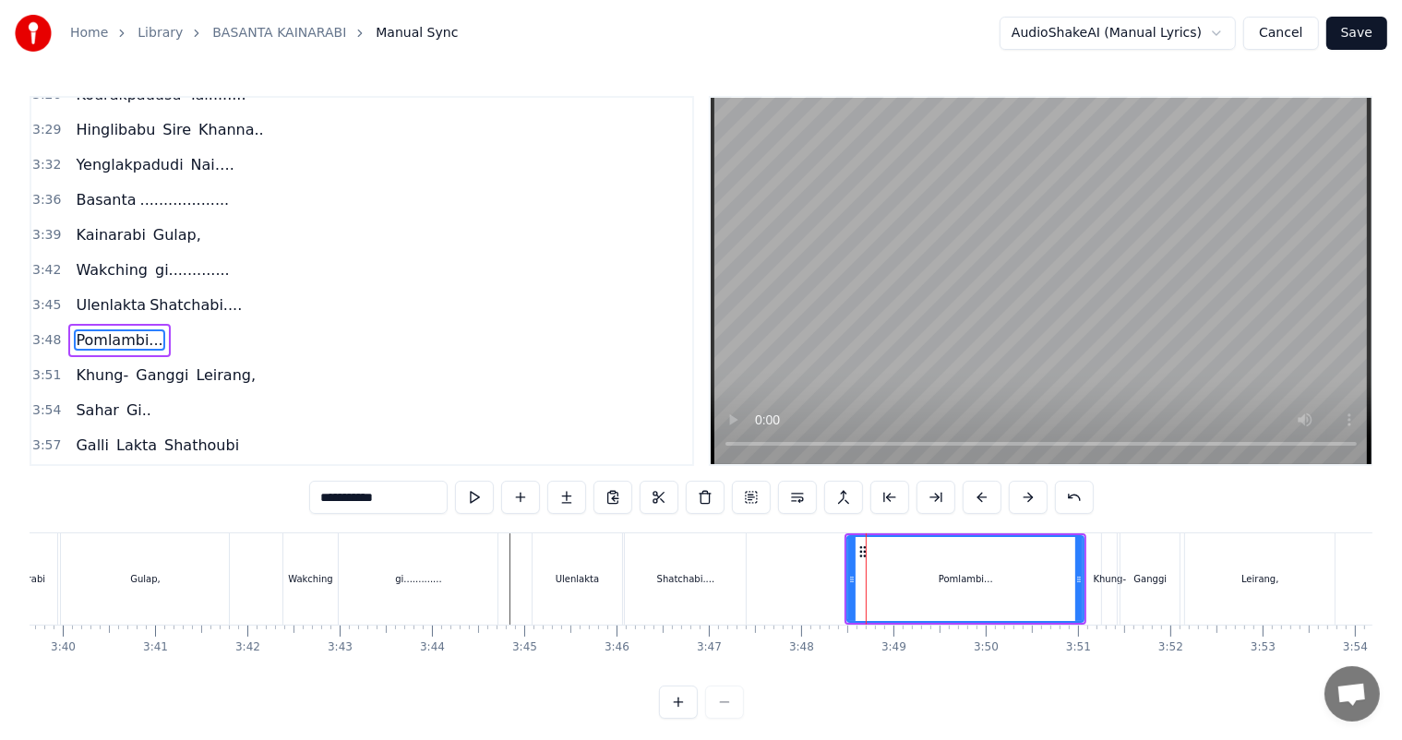
scroll to position [24, 0]
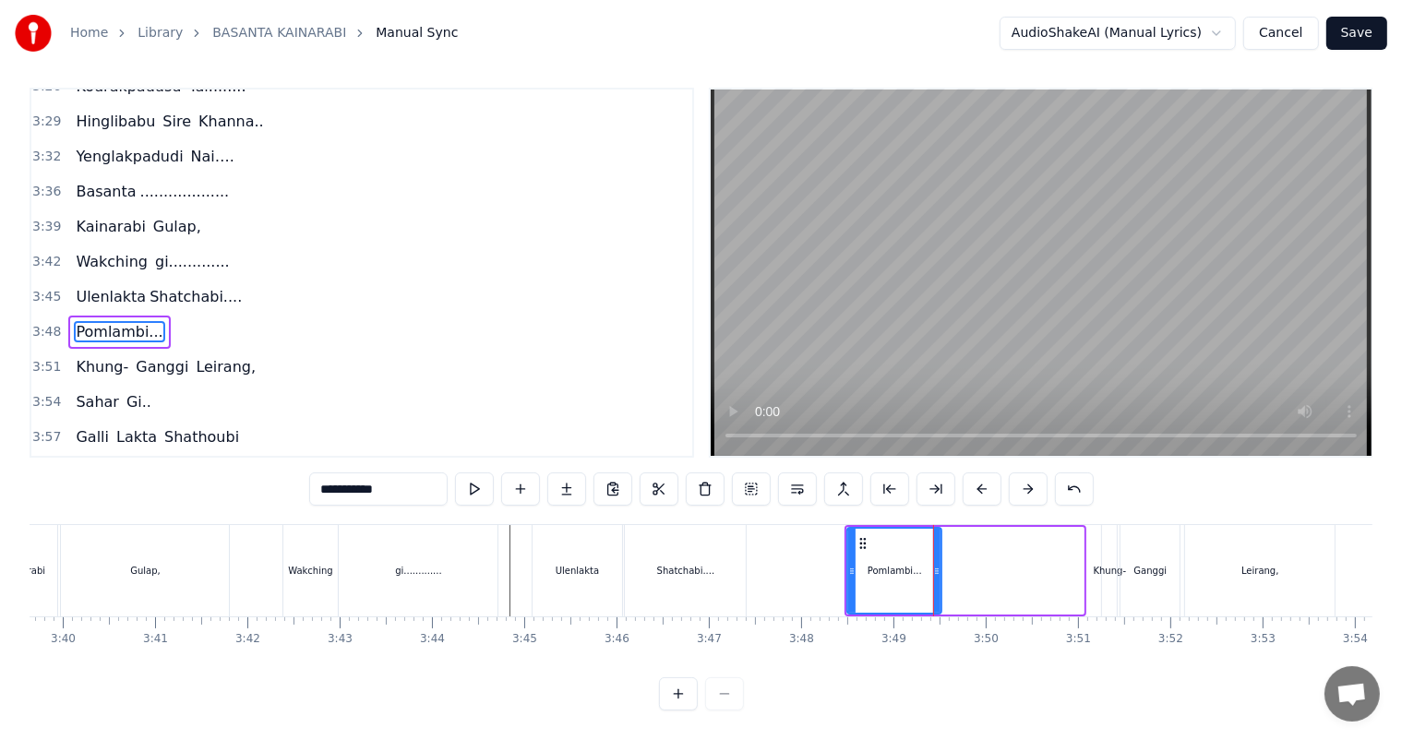
drag, startPoint x: 1080, startPoint y: 565, endPoint x: 938, endPoint y: 562, distance: 142.1
click at [938, 562] on div at bounding box center [936, 571] width 7 height 84
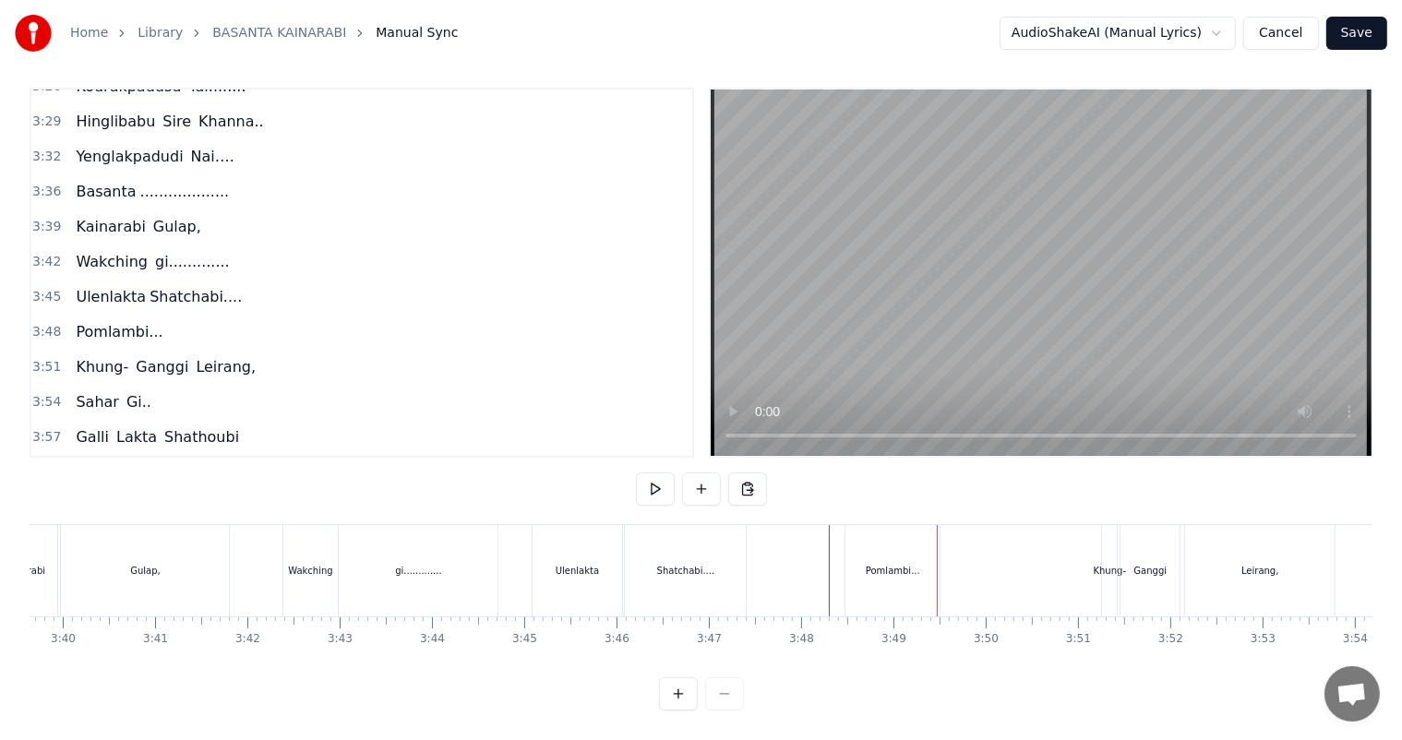
click at [915, 564] on div "Pomlambi..." at bounding box center [892, 571] width 54 height 14
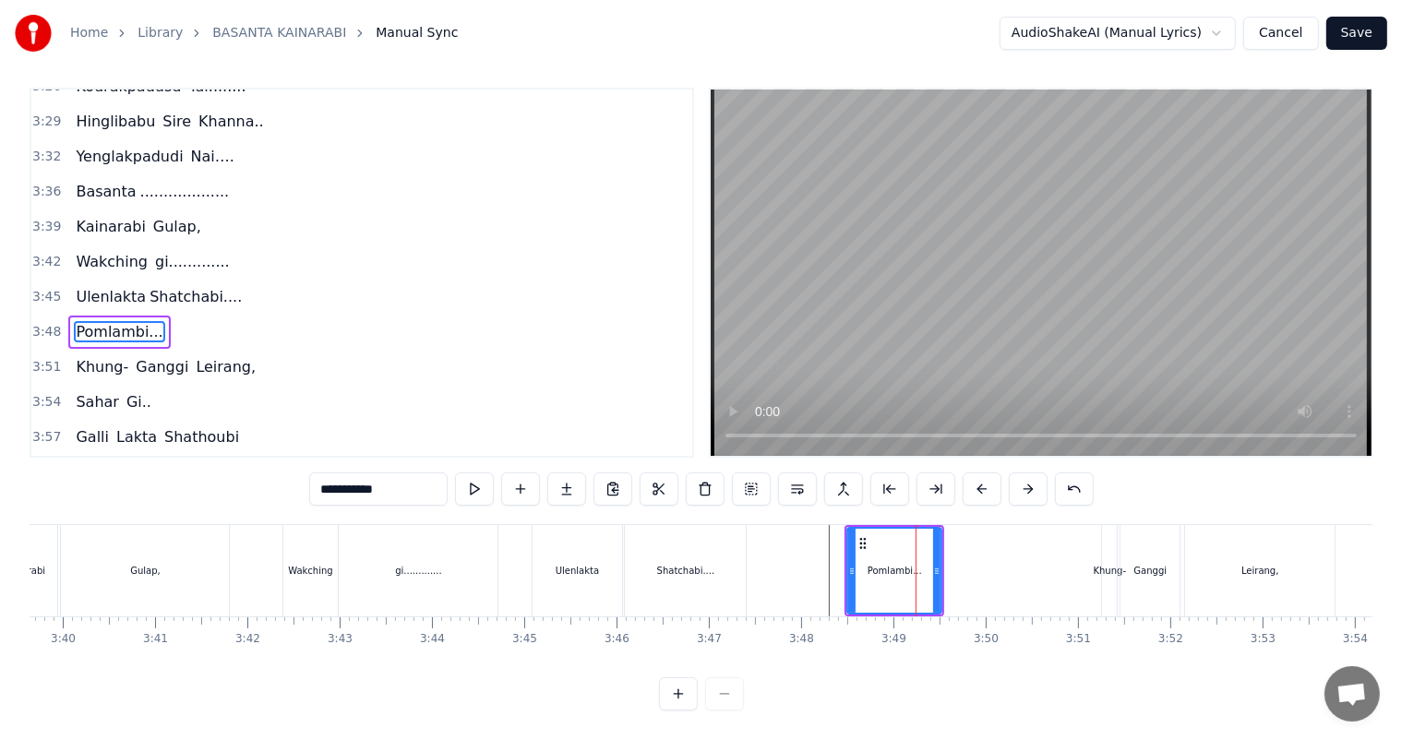
scroll to position [0, 0]
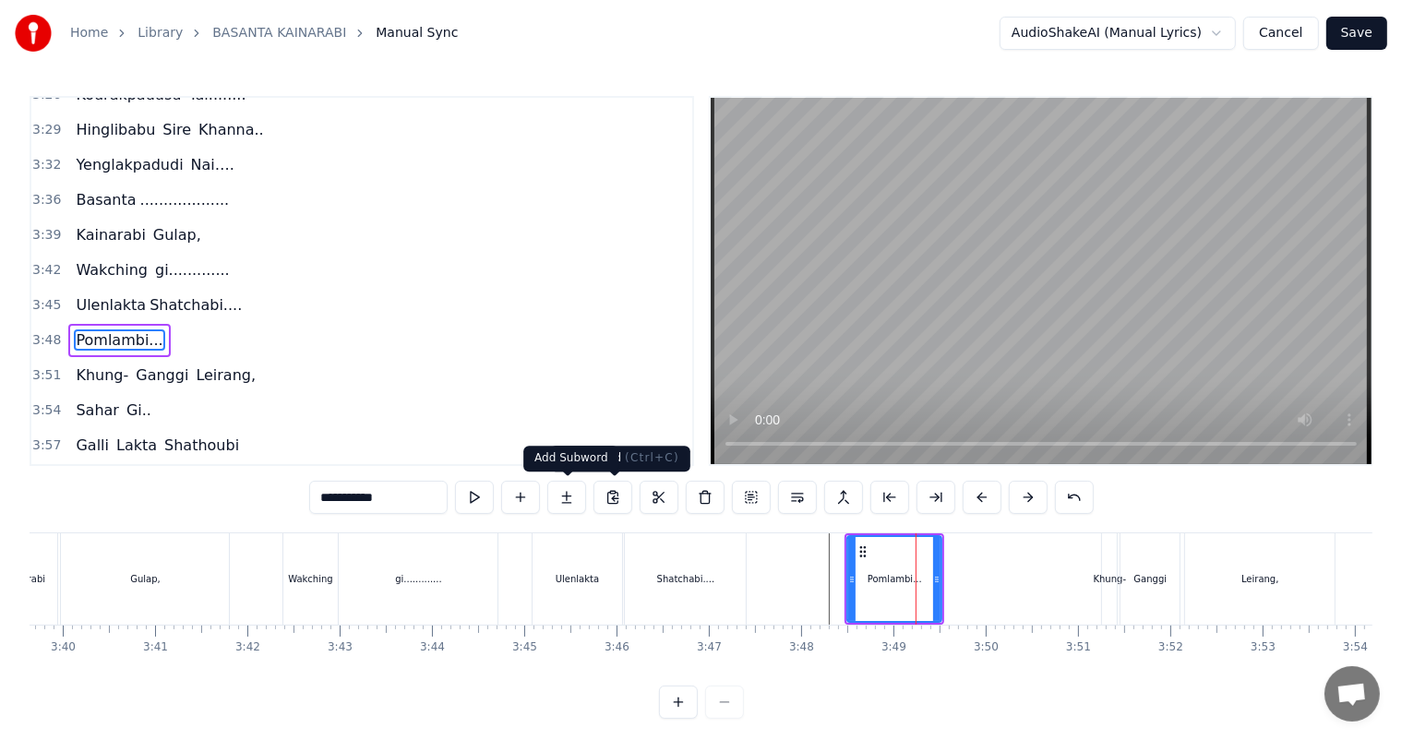
click at [573, 498] on button at bounding box center [566, 497] width 39 height 33
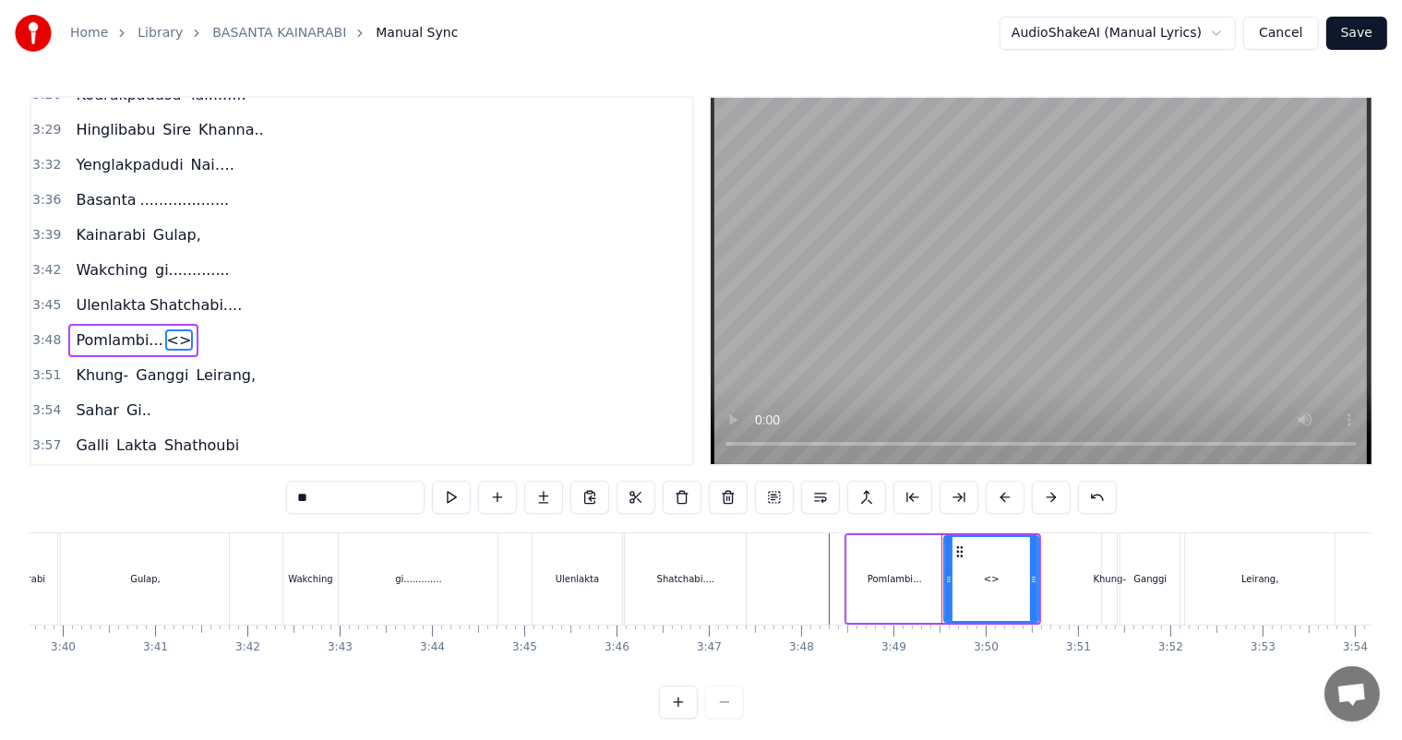
drag, startPoint x: 286, startPoint y: 495, endPoint x: 237, endPoint y: 495, distance: 48.9
click at [237, 495] on div "0:04 Basanta ............................... Kainarabi Gulap, 0:14 [PERSON_NAME…" at bounding box center [701, 407] width 1342 height 623
type input "********"
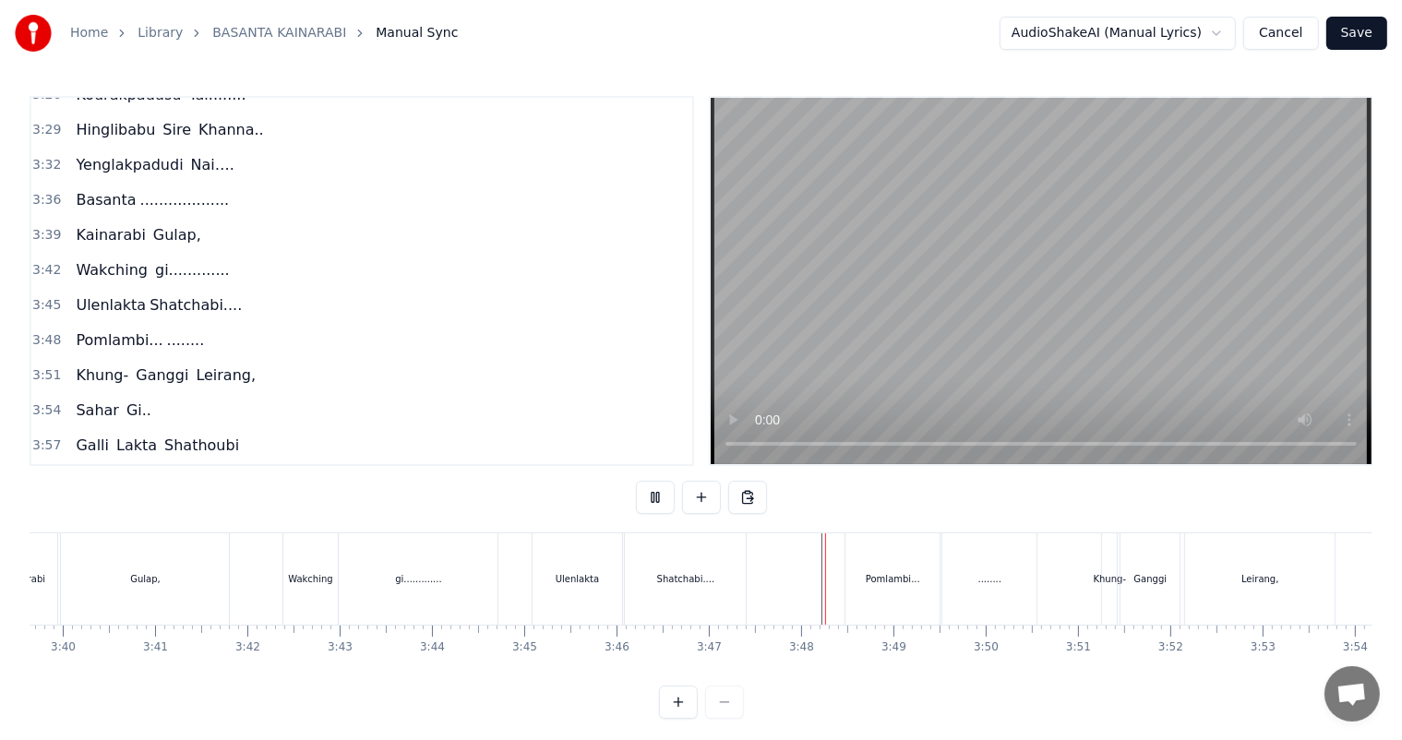
scroll to position [24, 0]
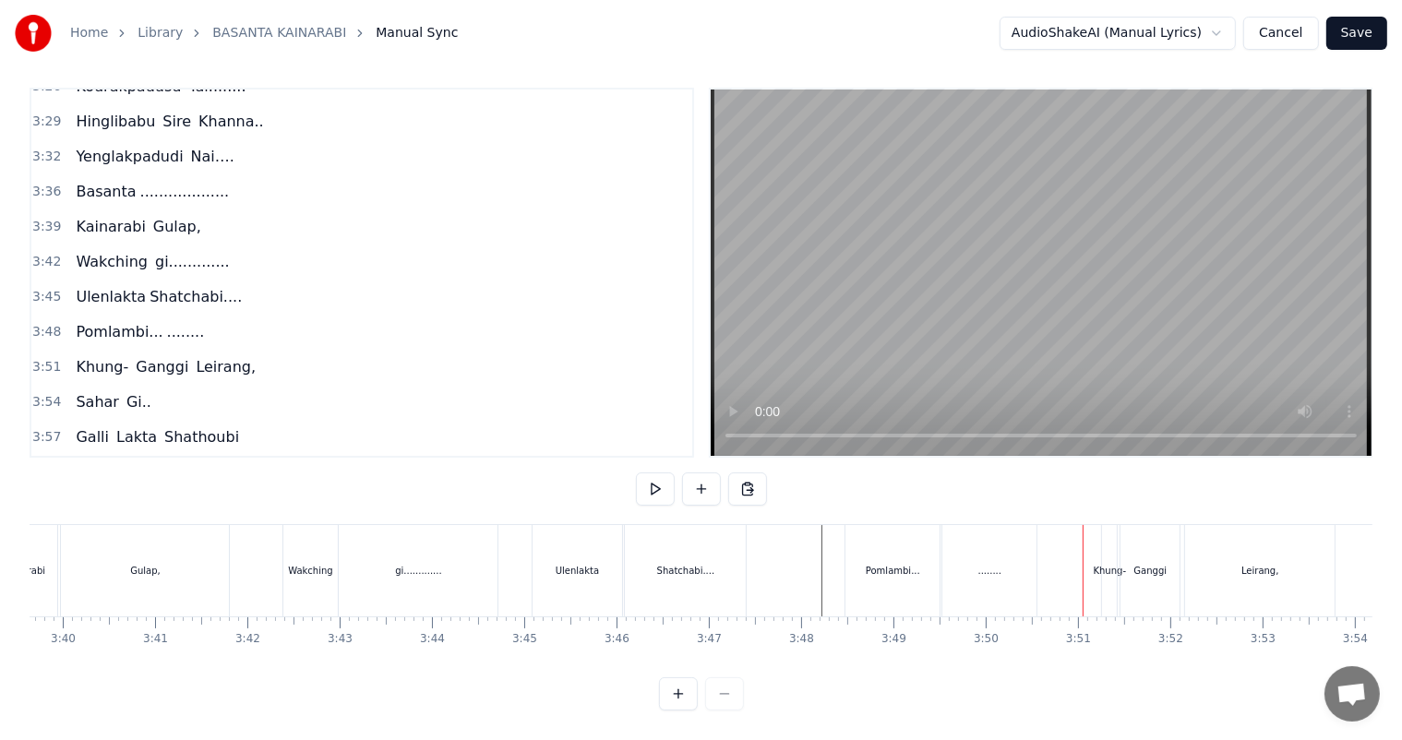
click at [893, 567] on div "Pomlambi..." at bounding box center [892, 570] width 94 height 91
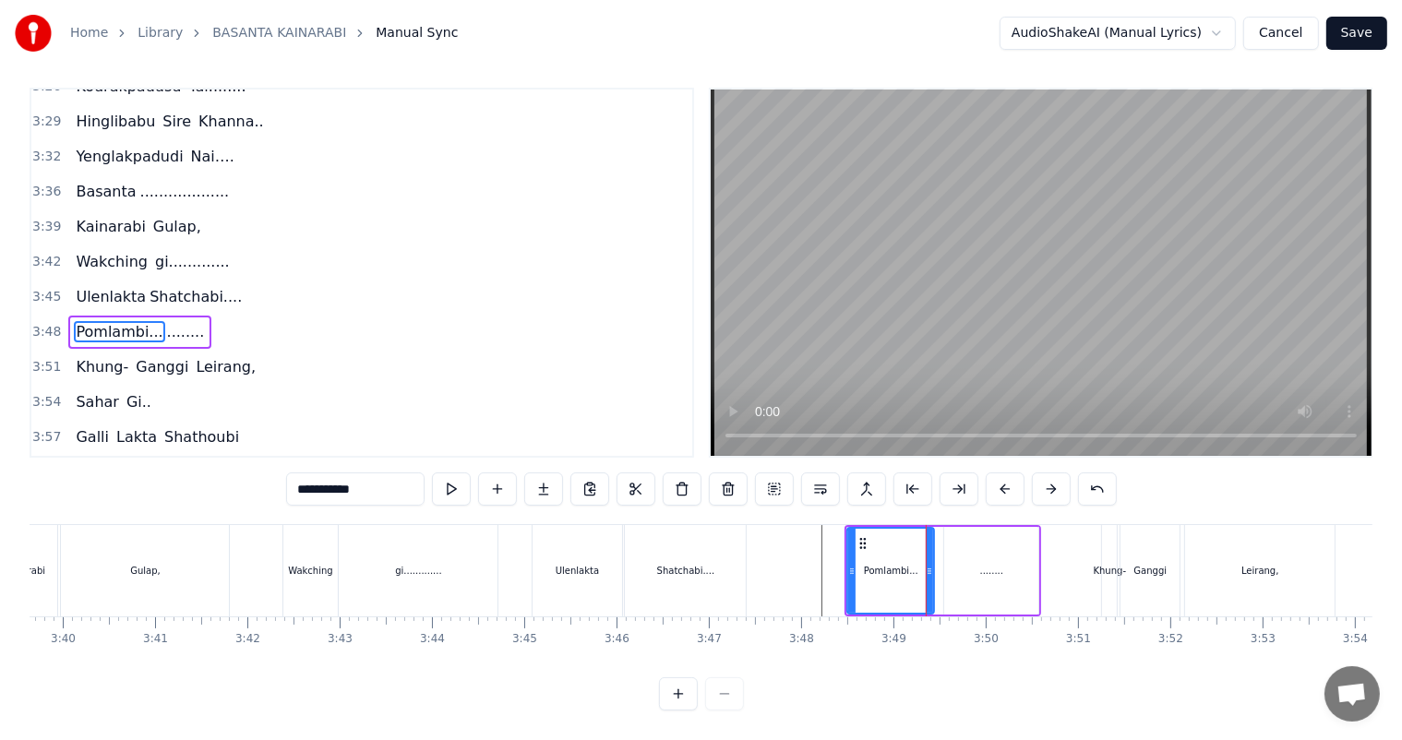
click at [927, 564] on icon at bounding box center [928, 571] width 7 height 15
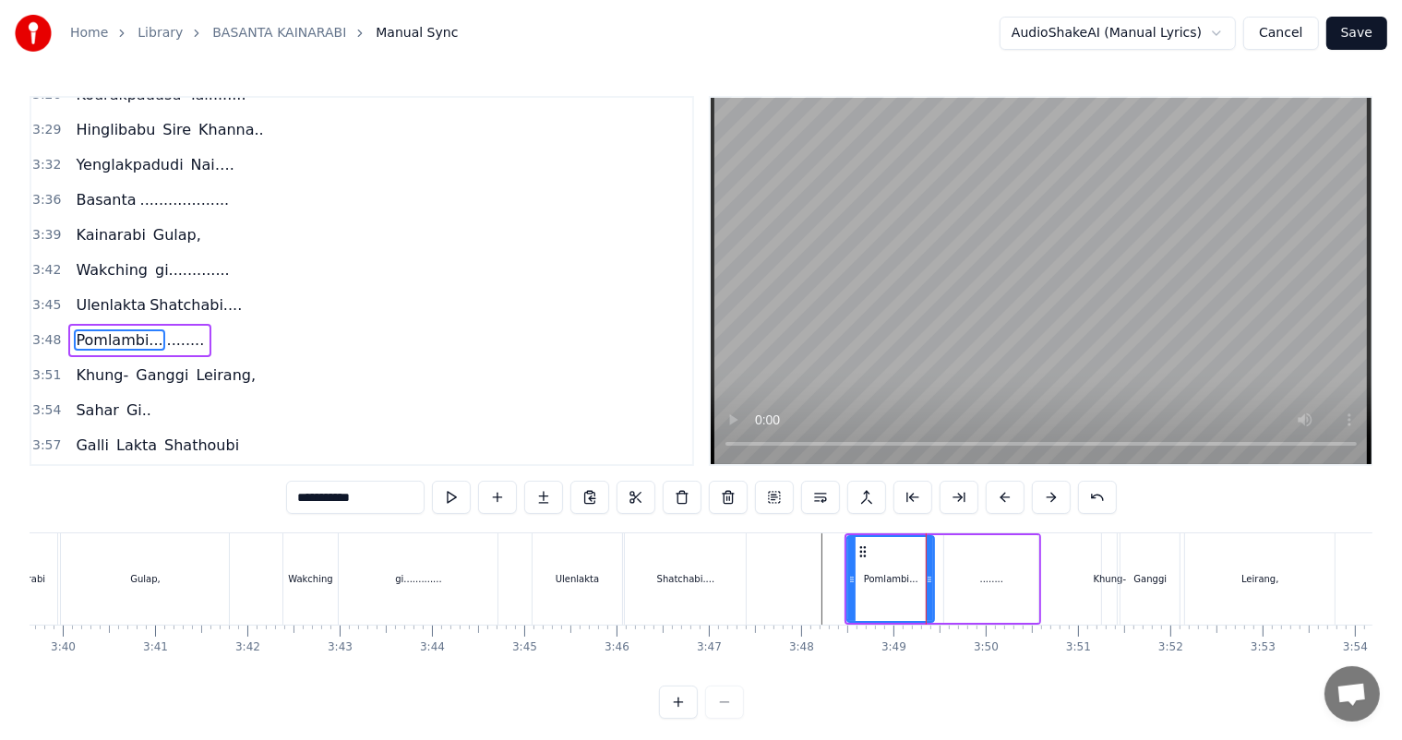
click at [963, 560] on div "........" at bounding box center [991, 579] width 94 height 88
type input "********"
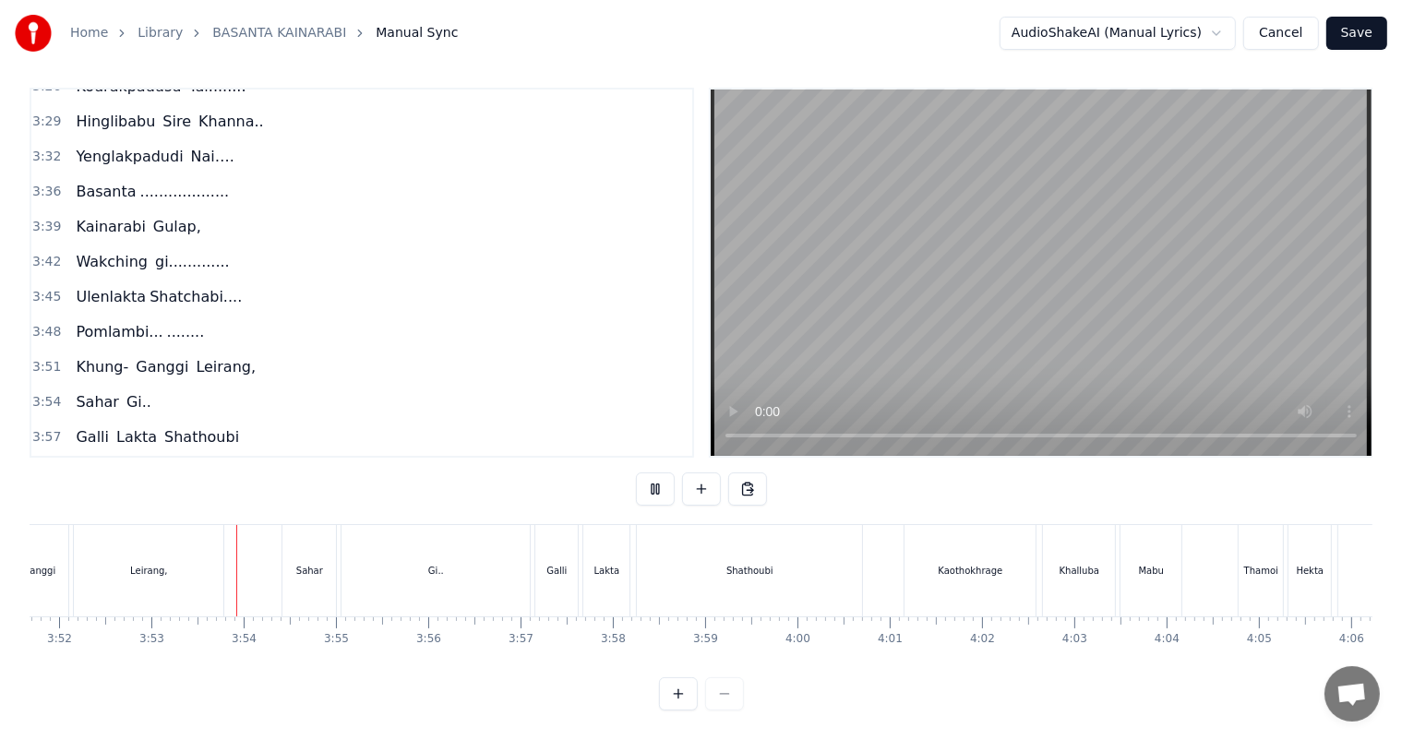
scroll to position [0, 21423]
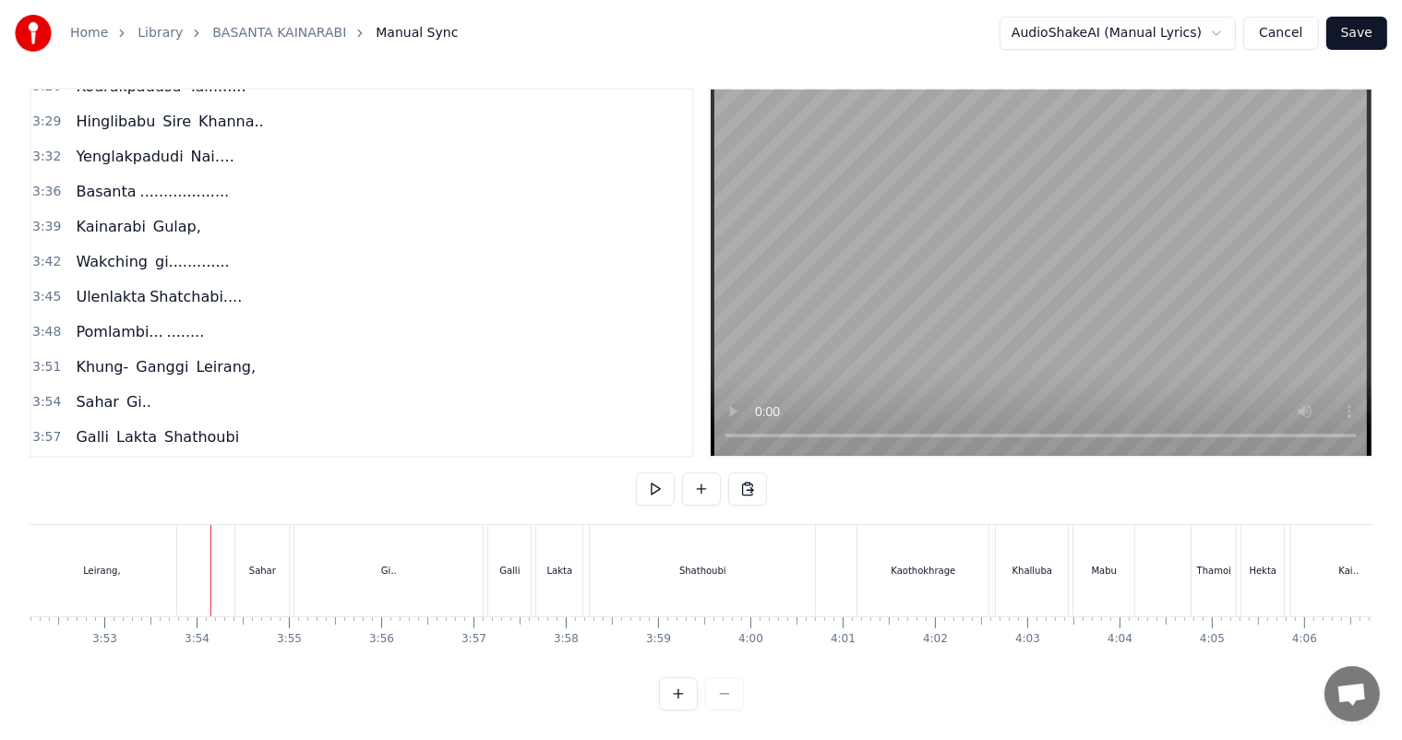
click at [125, 552] on div "Leirang," at bounding box center [101, 570] width 149 height 91
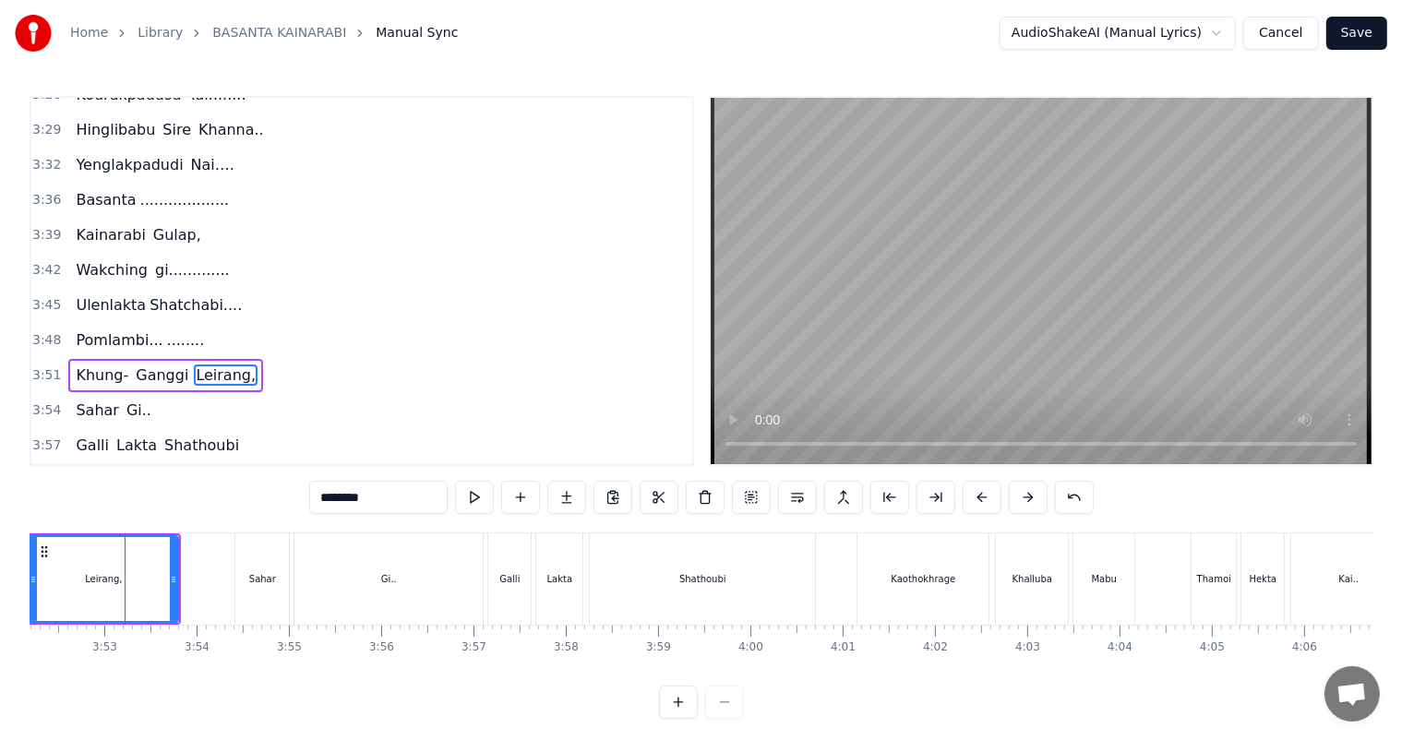
scroll to position [1632, 0]
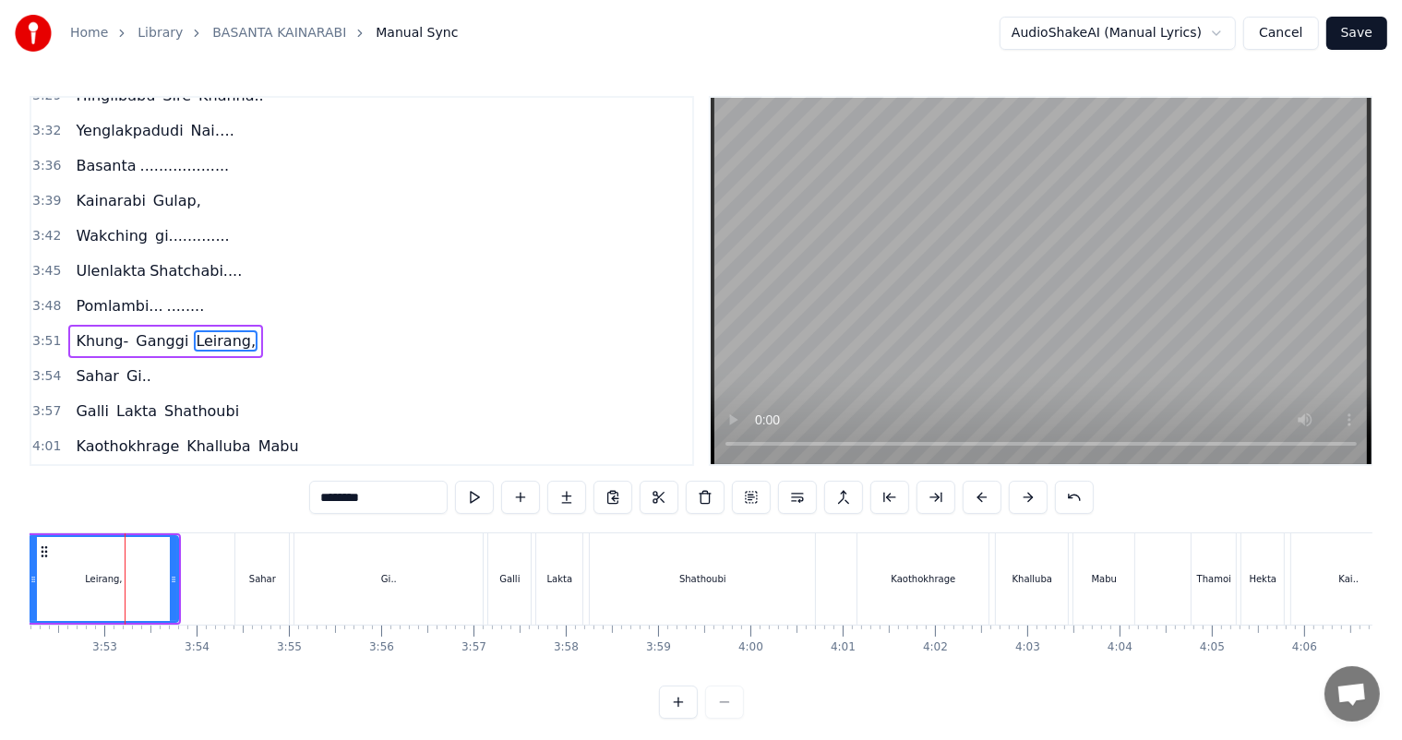
click at [409, 506] on input "********" at bounding box center [378, 497] width 138 height 33
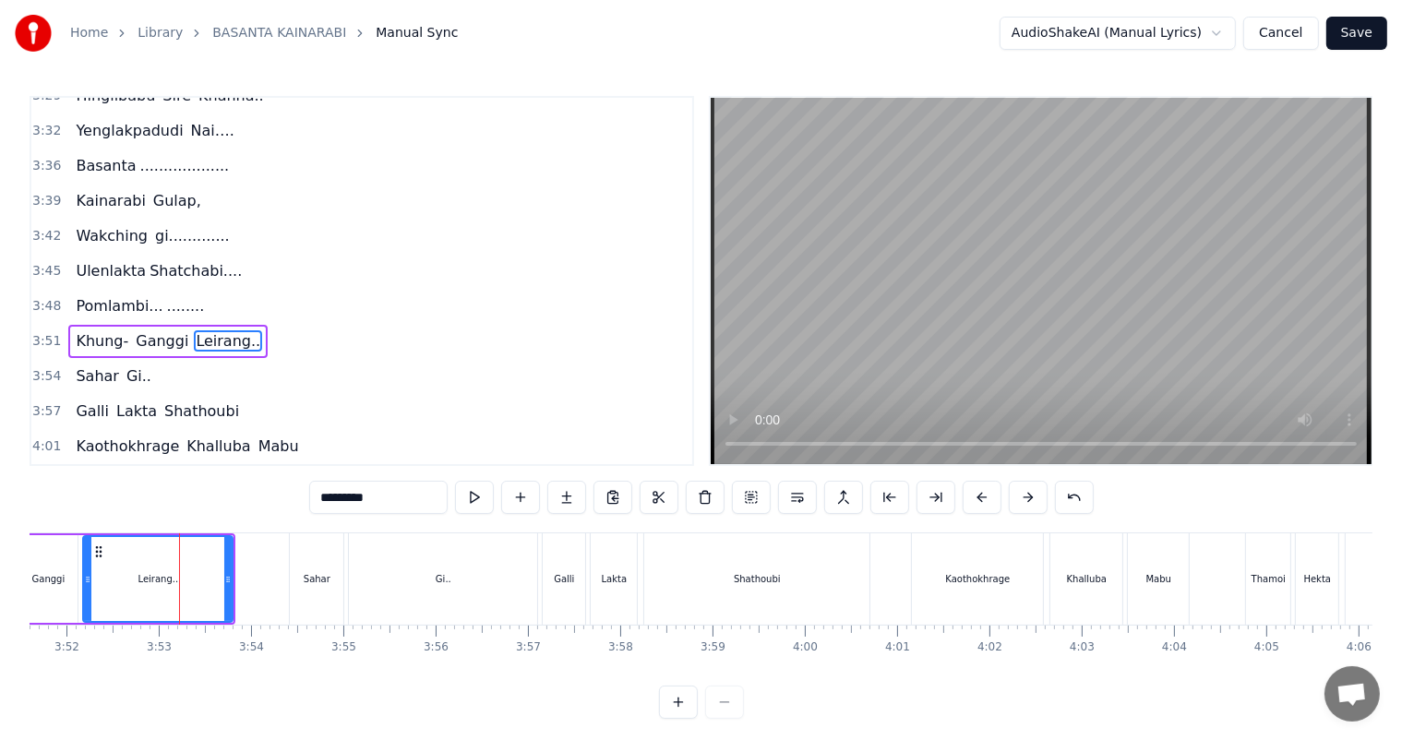
scroll to position [0, 21349]
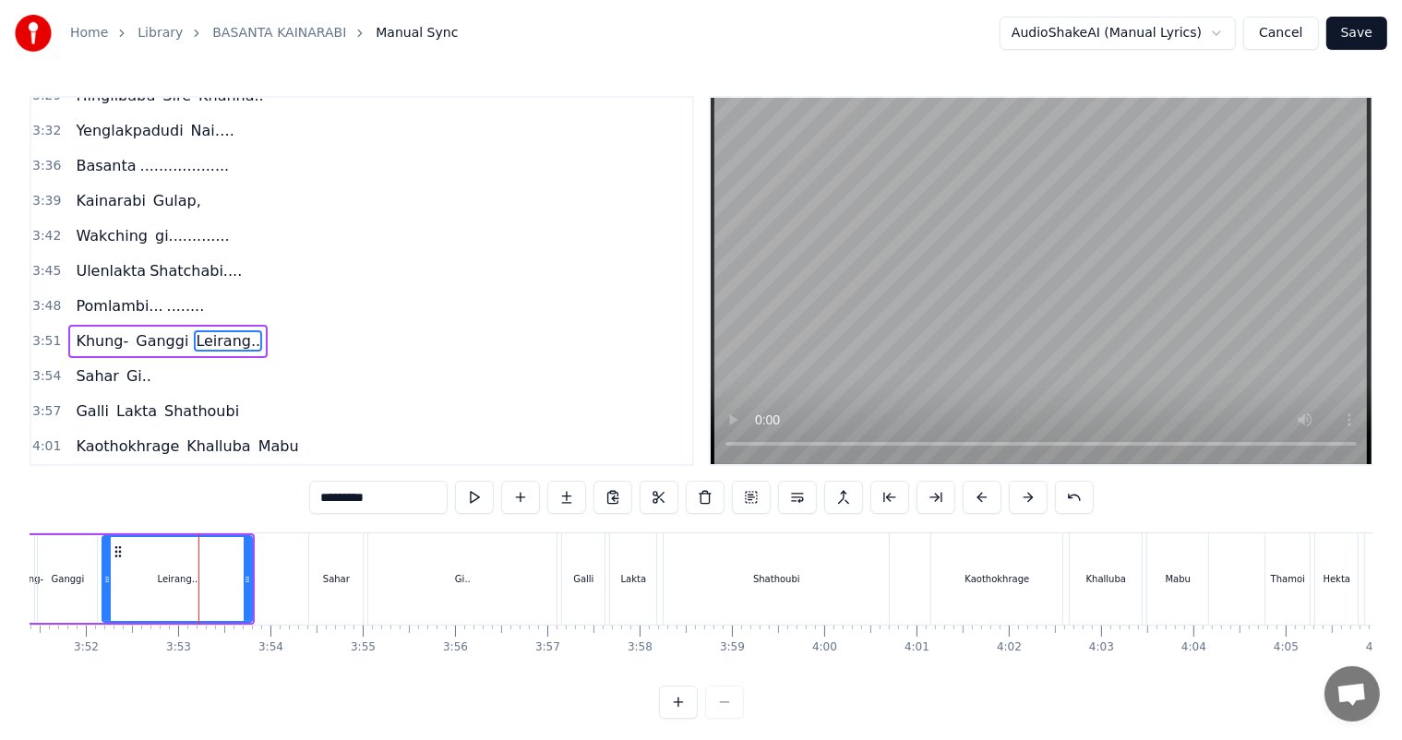
click at [82, 579] on div "Ganggi" at bounding box center [67, 579] width 59 height 88
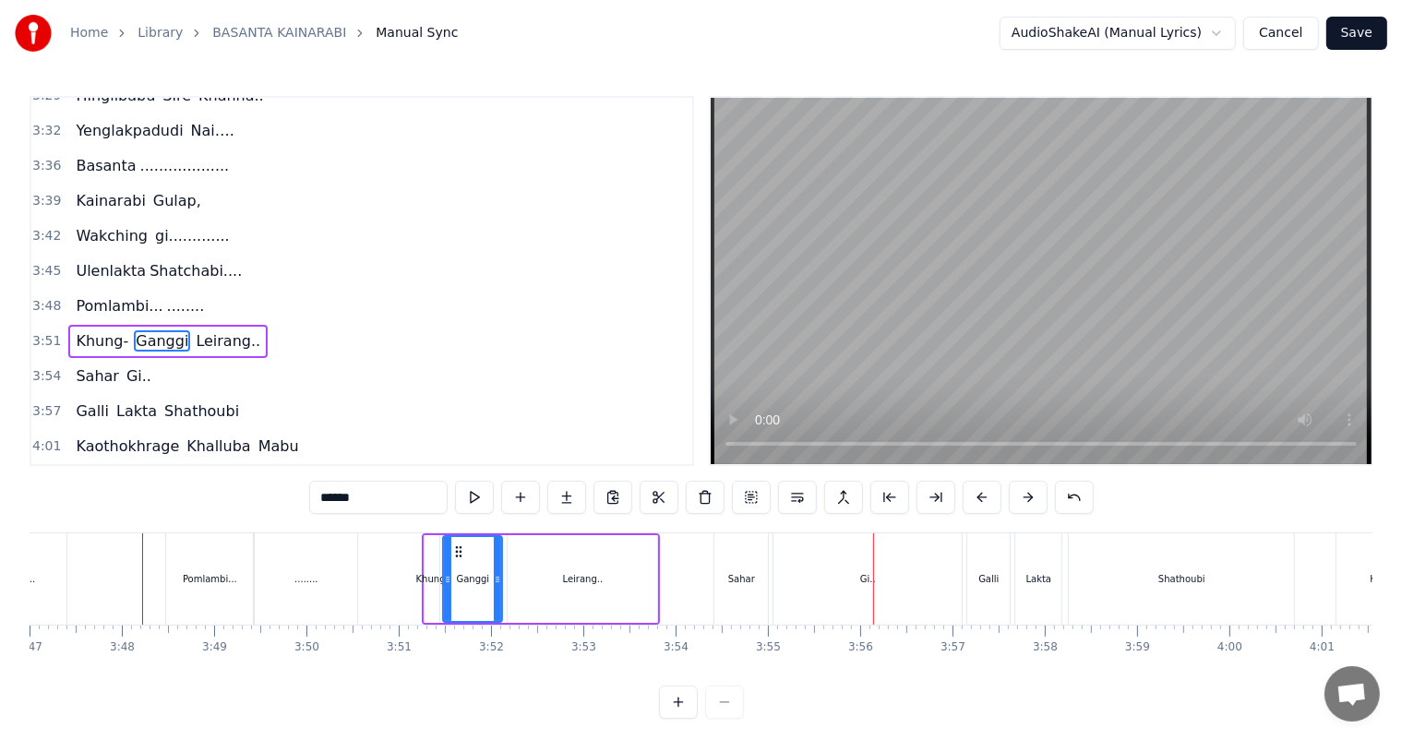
scroll to position [0, 20843]
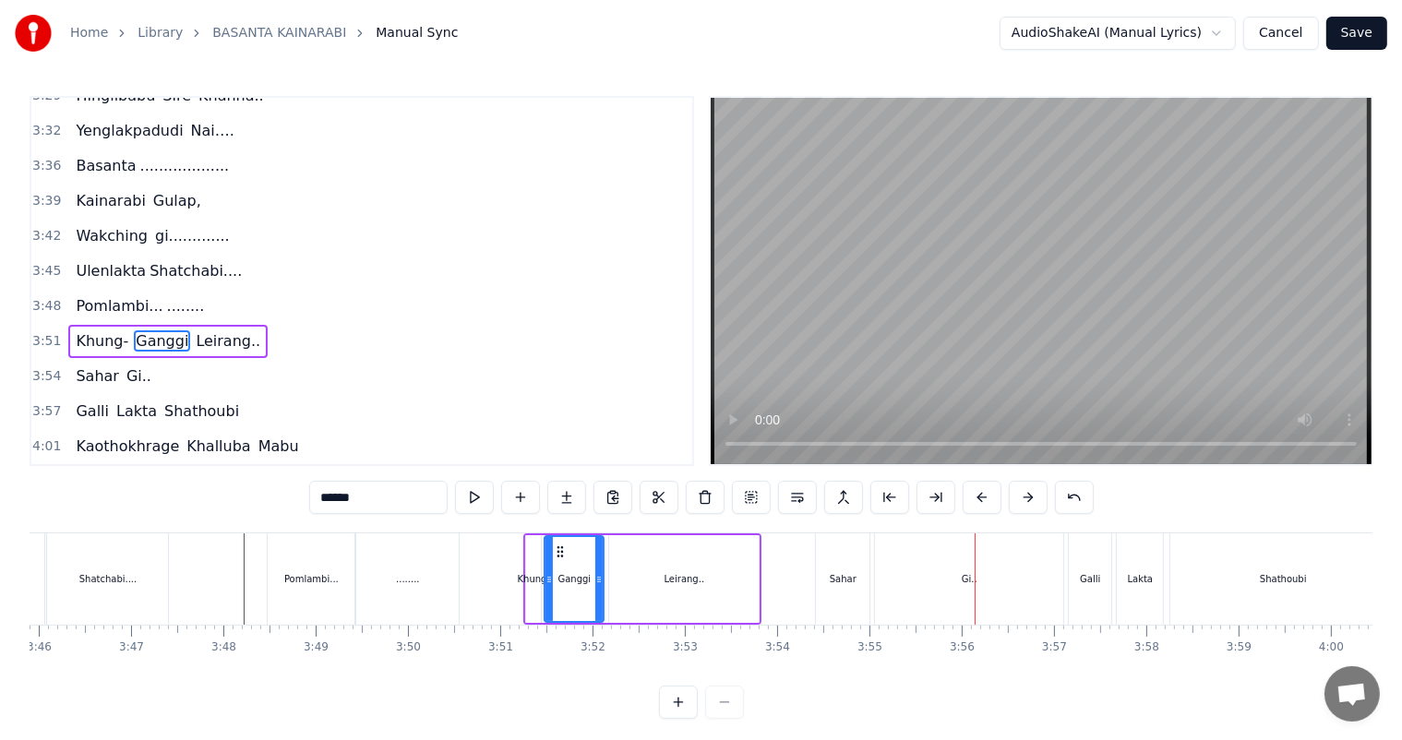
click at [435, 566] on div "........" at bounding box center [407, 578] width 102 height 91
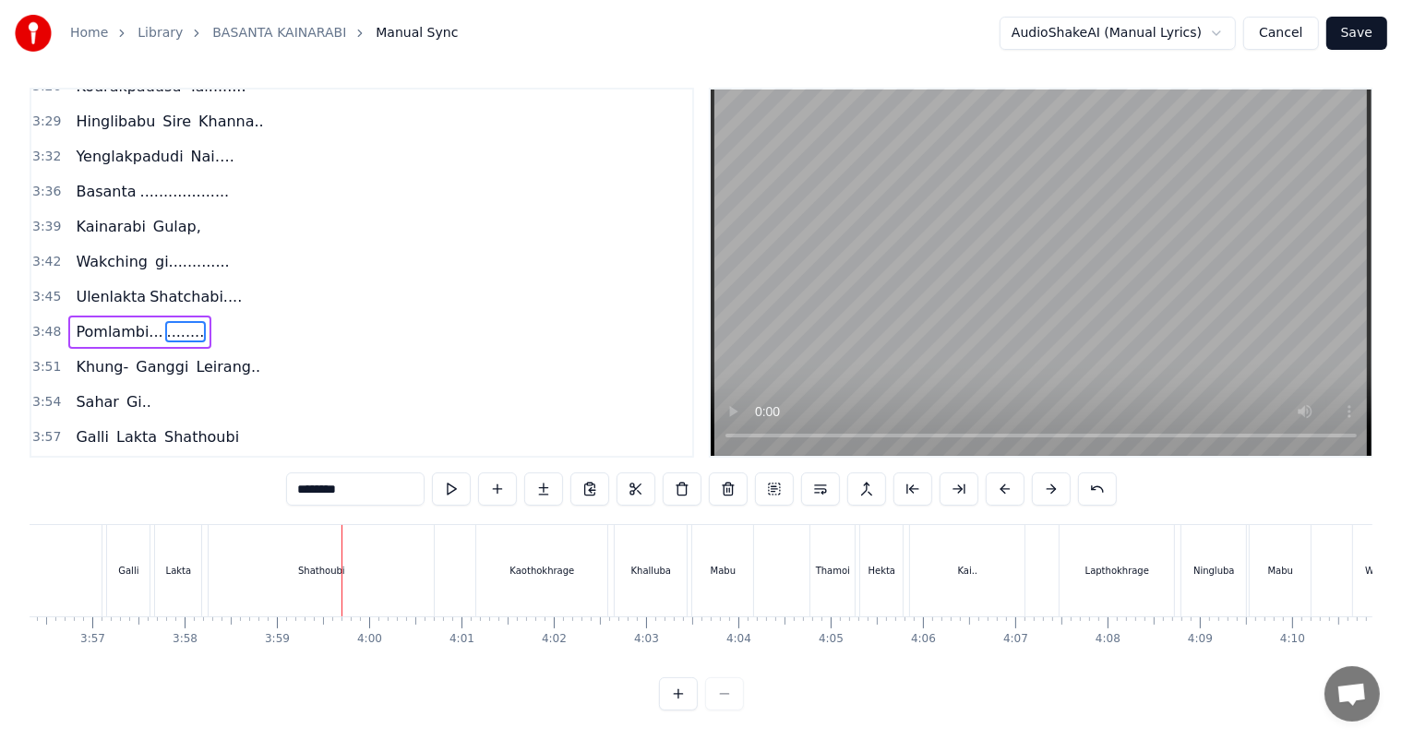
scroll to position [0, 21801]
click at [262, 558] on div "Shathoubi" at bounding box center [323, 570] width 225 height 91
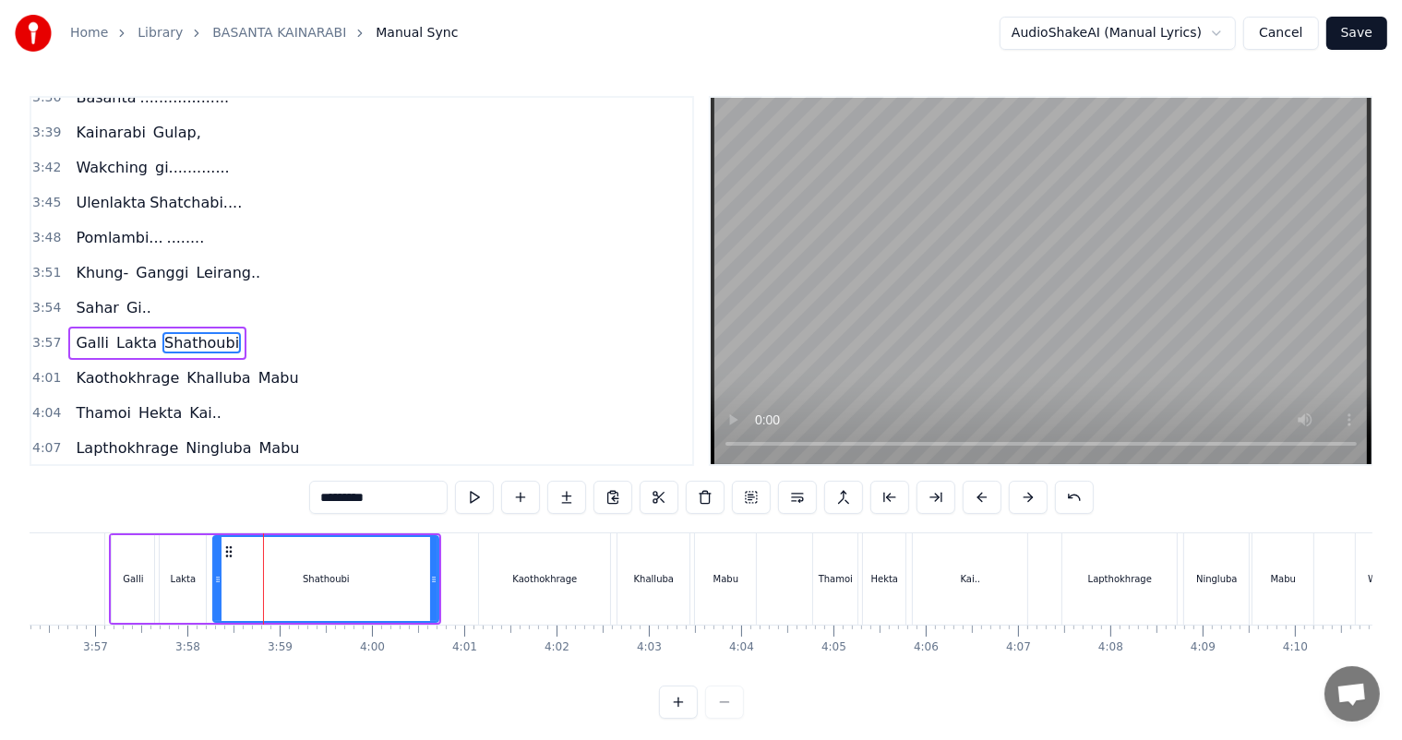
scroll to position [24, 0]
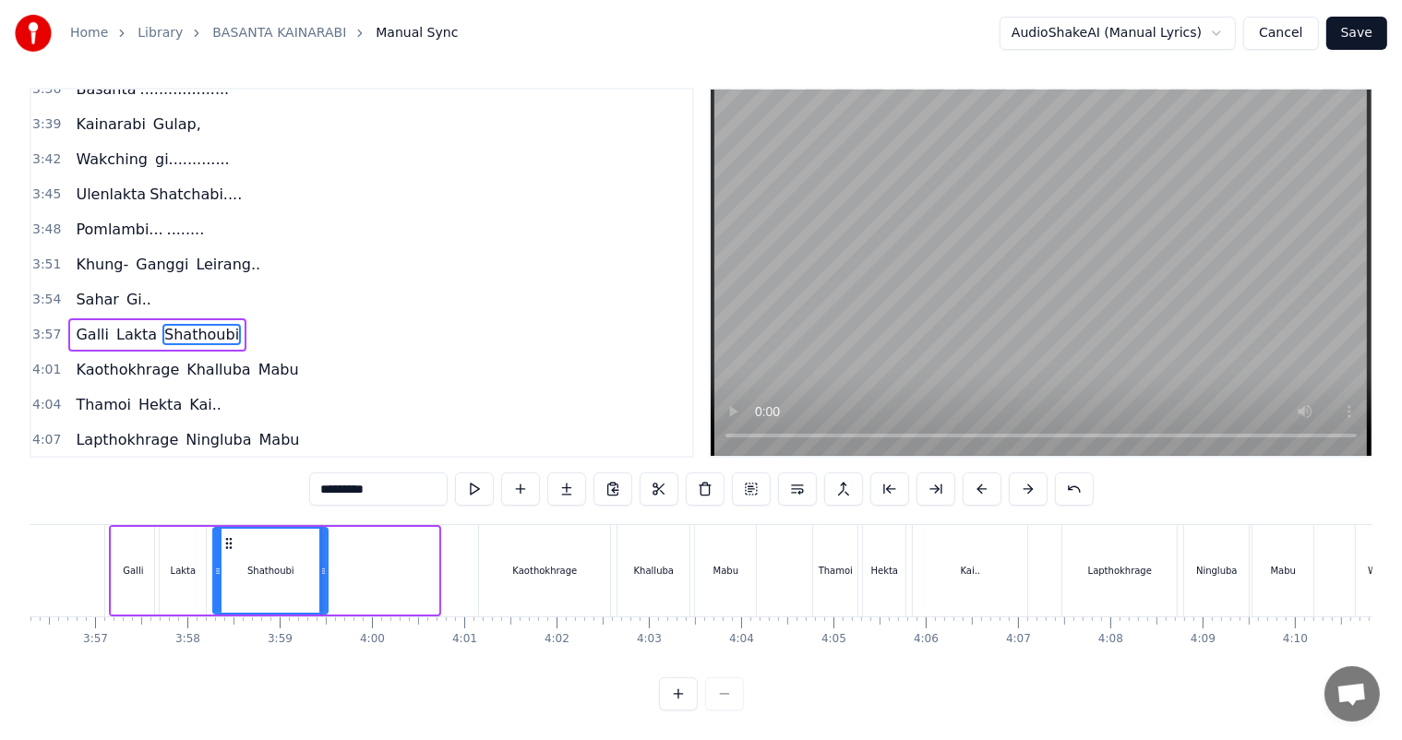
drag, startPoint x: 432, startPoint y: 557, endPoint x: 321, endPoint y: 555, distance: 110.7
click at [321, 564] on icon at bounding box center [322, 571] width 7 height 15
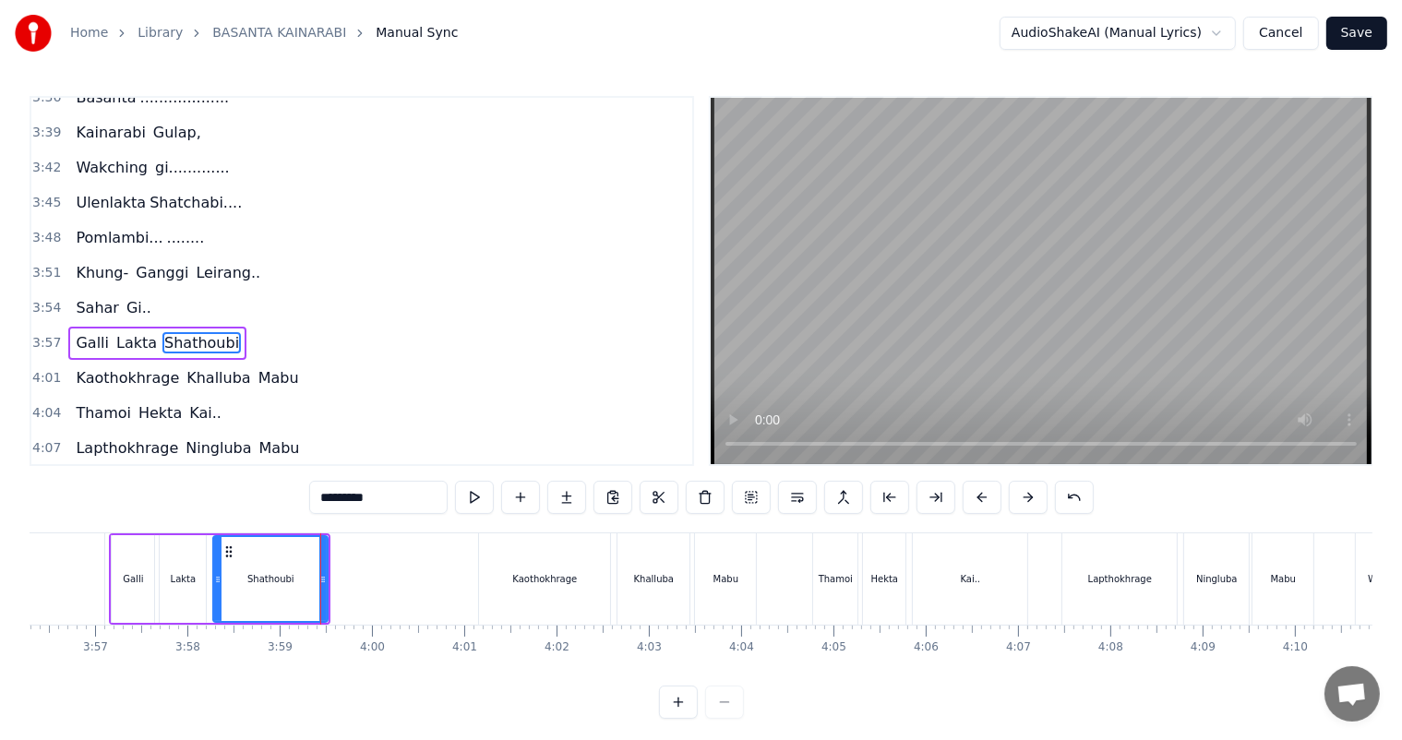
click at [267, 575] on div "Shathoubi" at bounding box center [270, 579] width 47 height 14
click at [389, 502] on input "*********" at bounding box center [378, 497] width 138 height 33
click at [89, 582] on div "Gi.." at bounding box center [10, 578] width 188 height 91
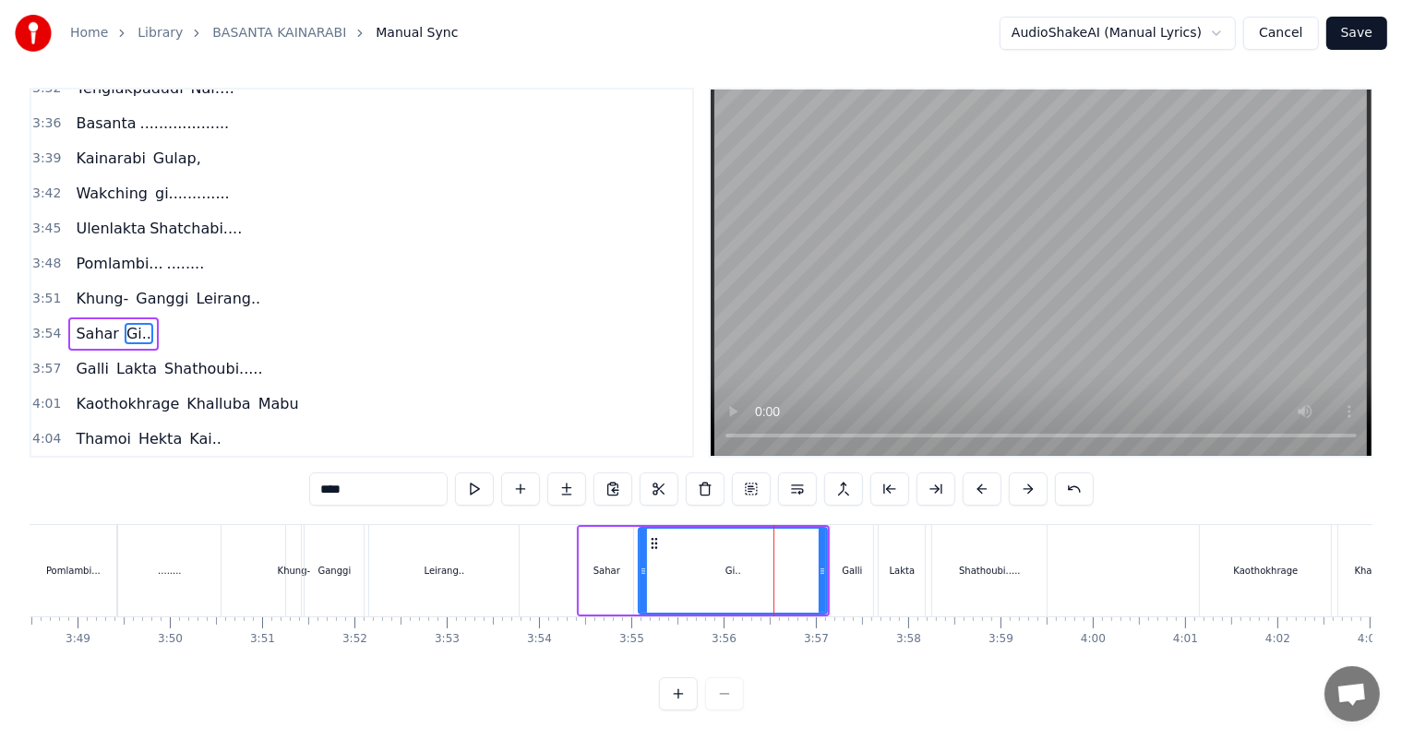
scroll to position [0, 21048]
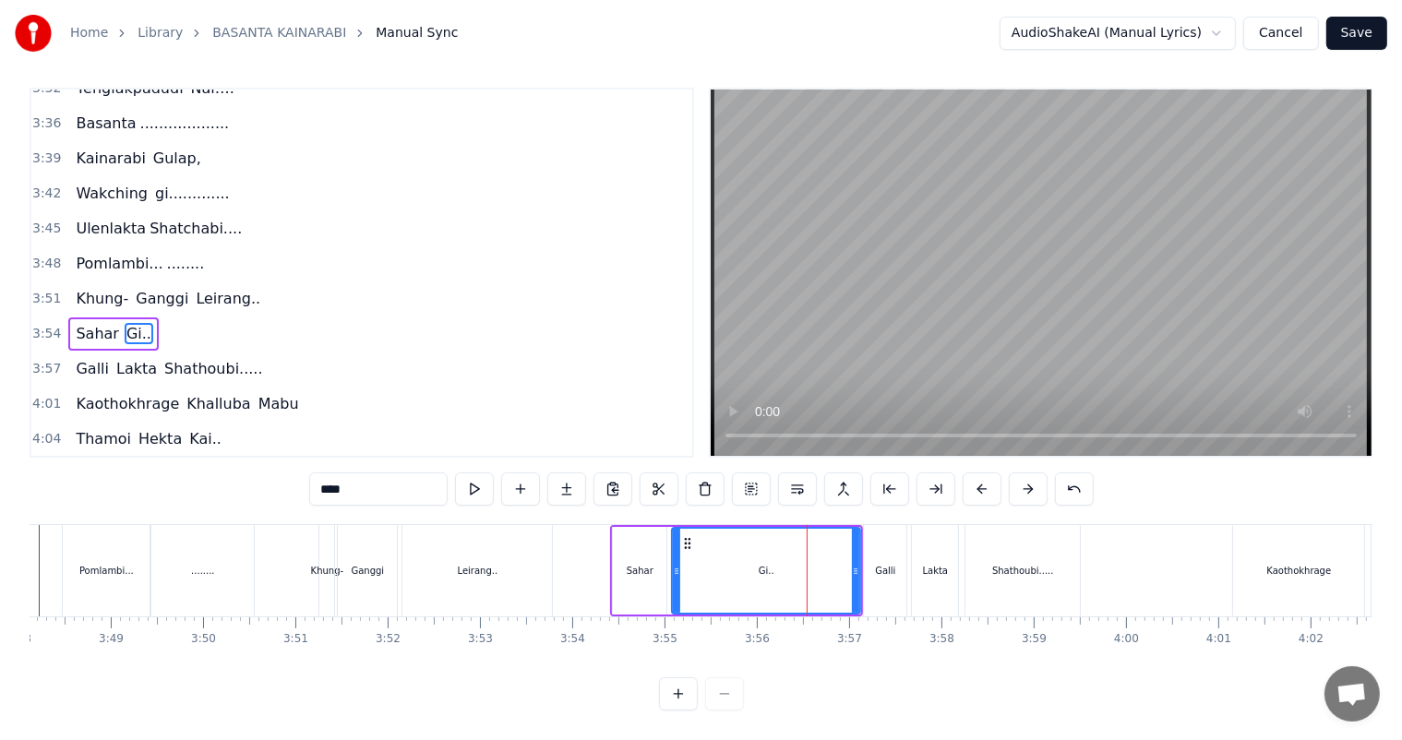
click at [353, 564] on div "Ganggi" at bounding box center [368, 571] width 33 height 14
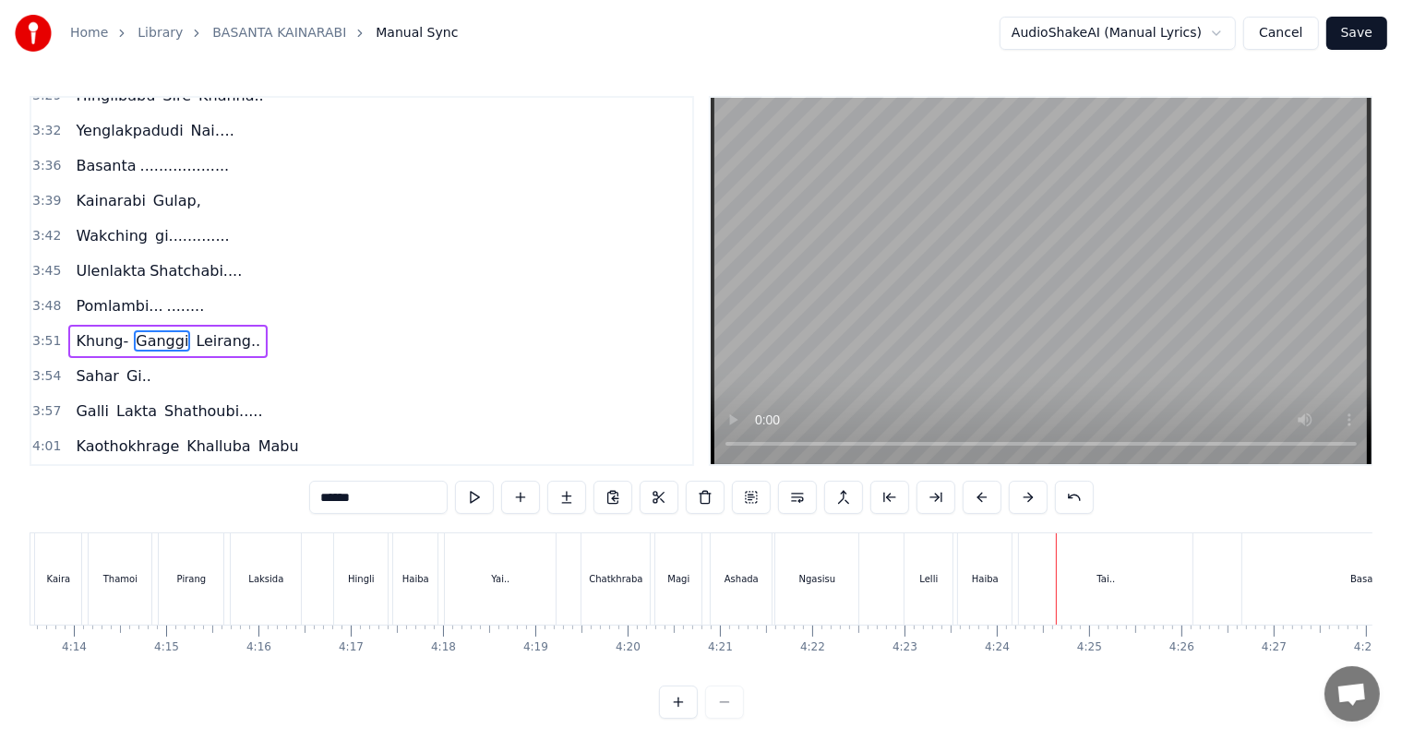
scroll to position [24, 0]
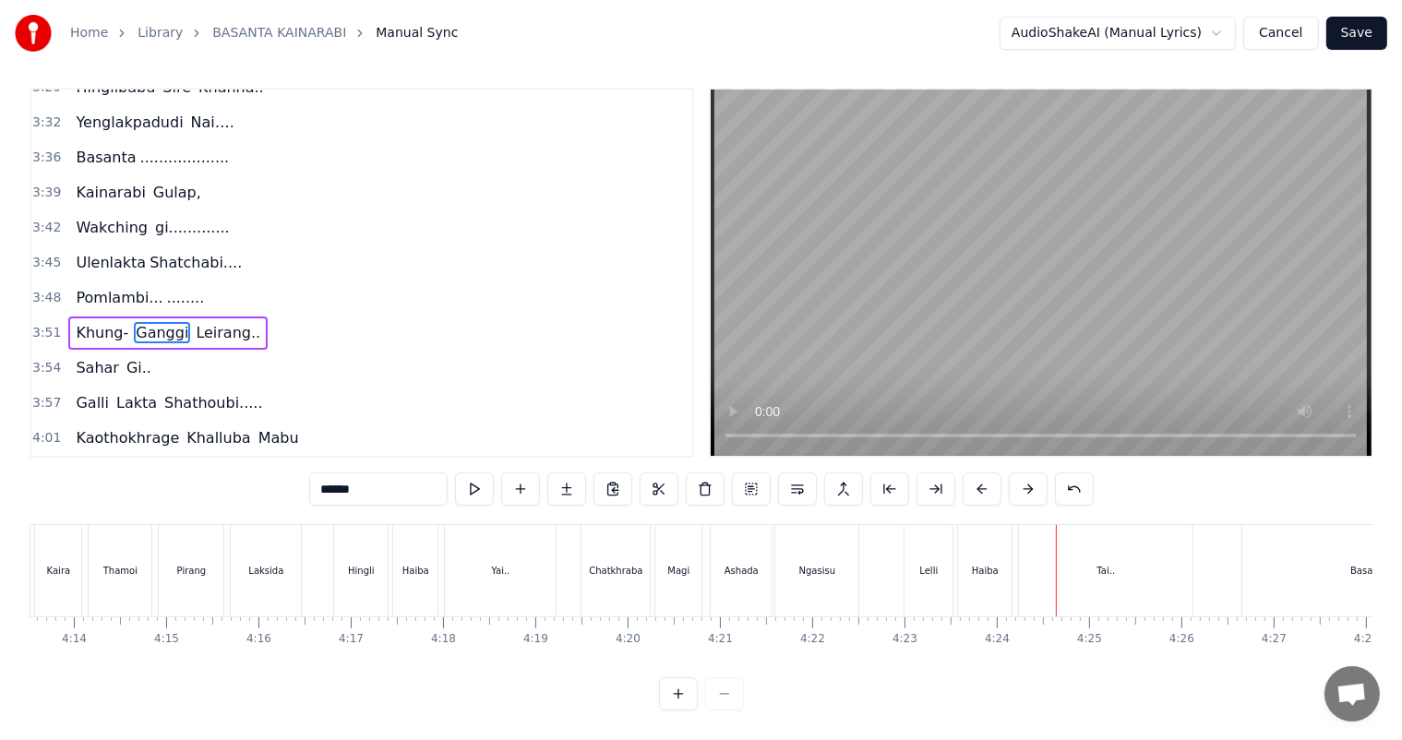
click at [1134, 561] on div "Tai.." at bounding box center [1105, 570] width 173 height 91
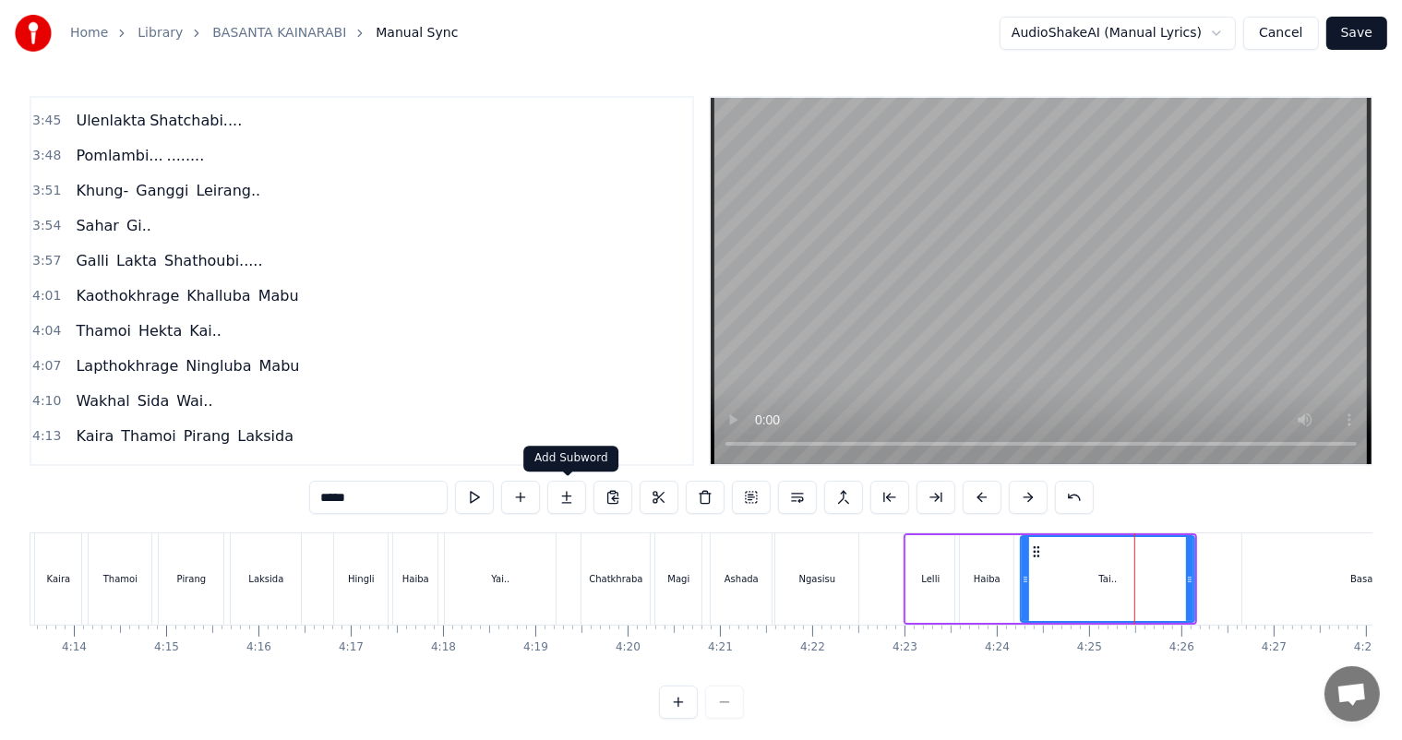
scroll to position [1972, 0]
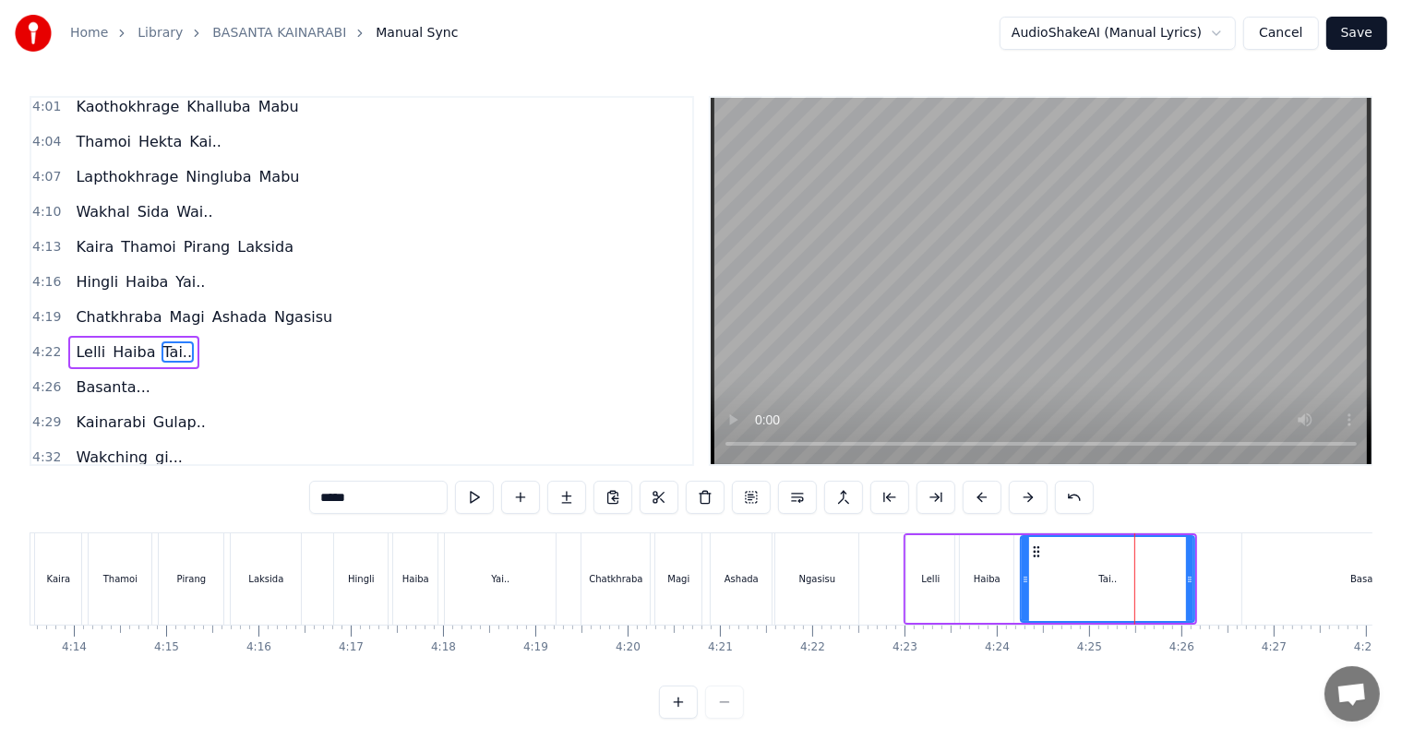
click at [361, 495] on input "*****" at bounding box center [378, 497] width 138 height 33
type input "**********"
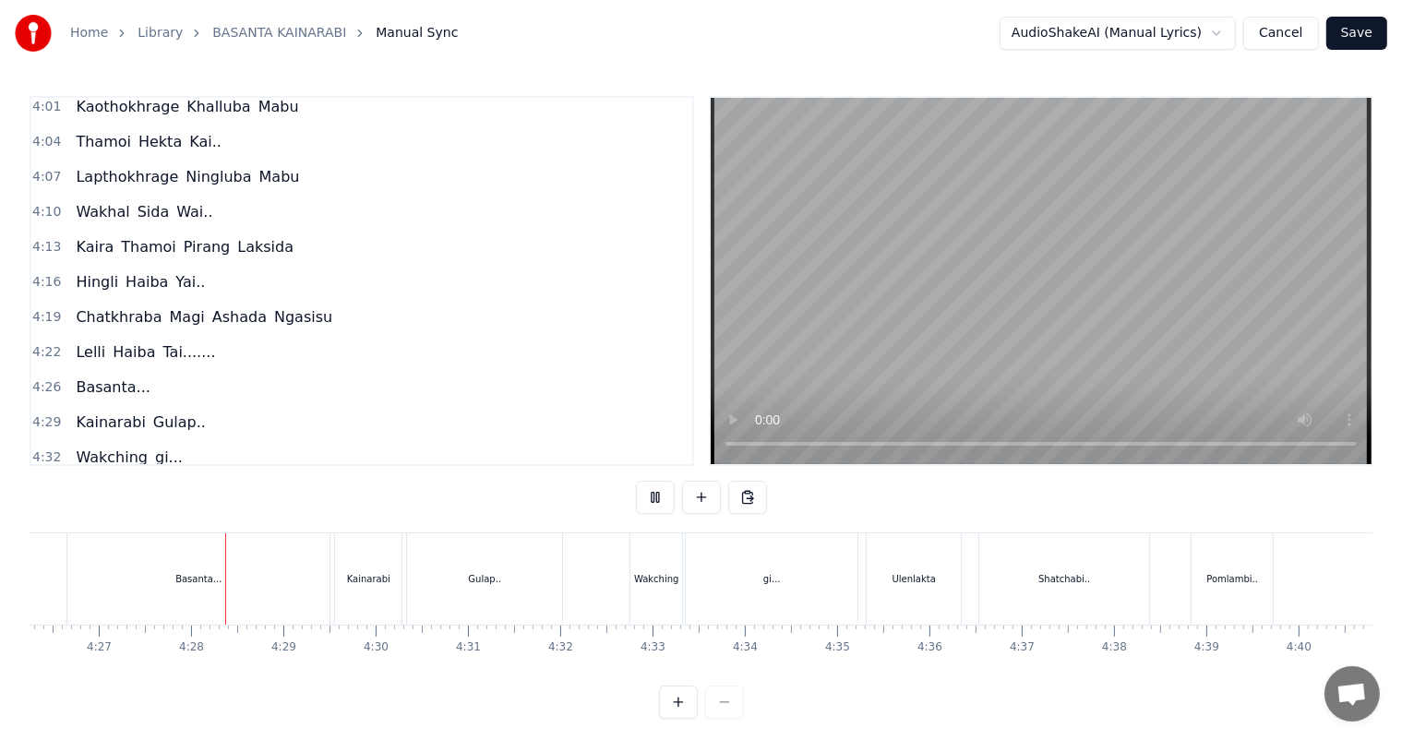
scroll to position [24, 0]
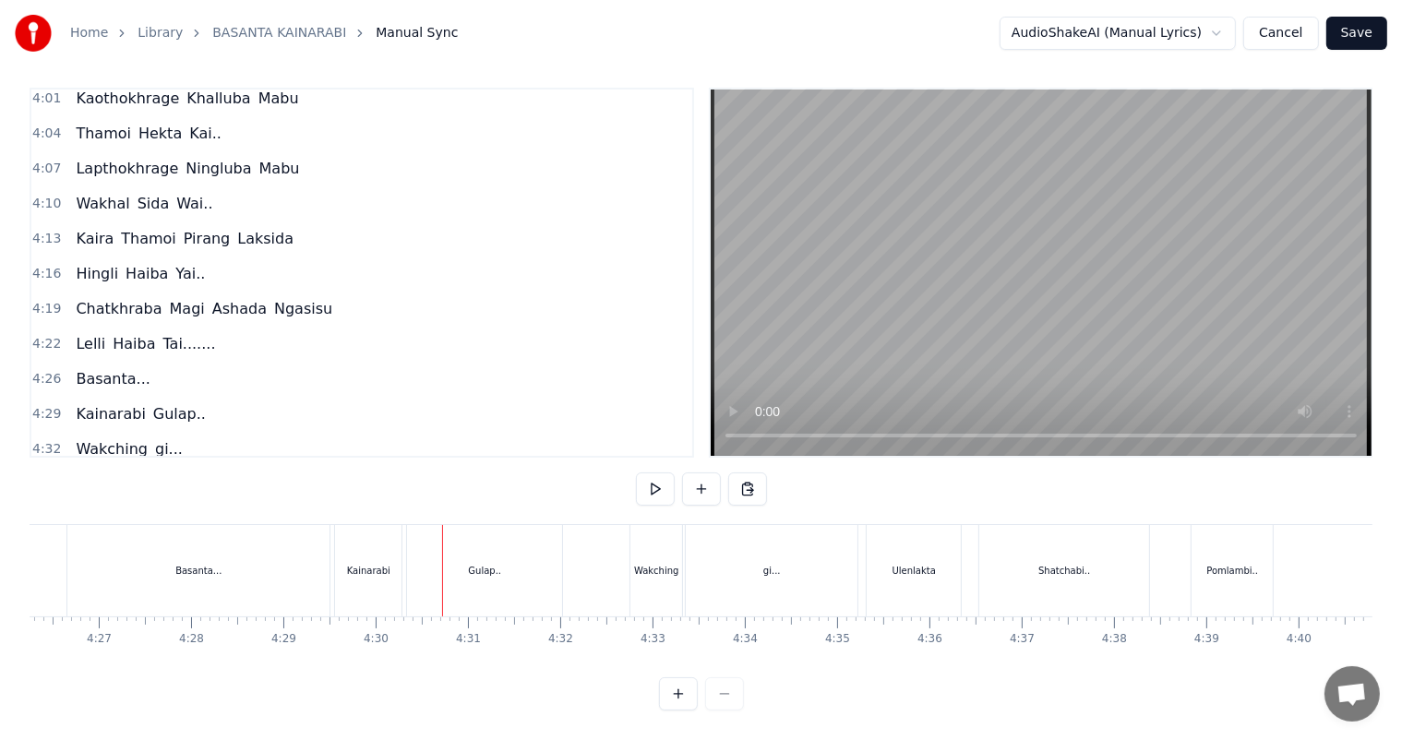
click at [185, 564] on div "Basanta..." at bounding box center [198, 570] width 262 height 91
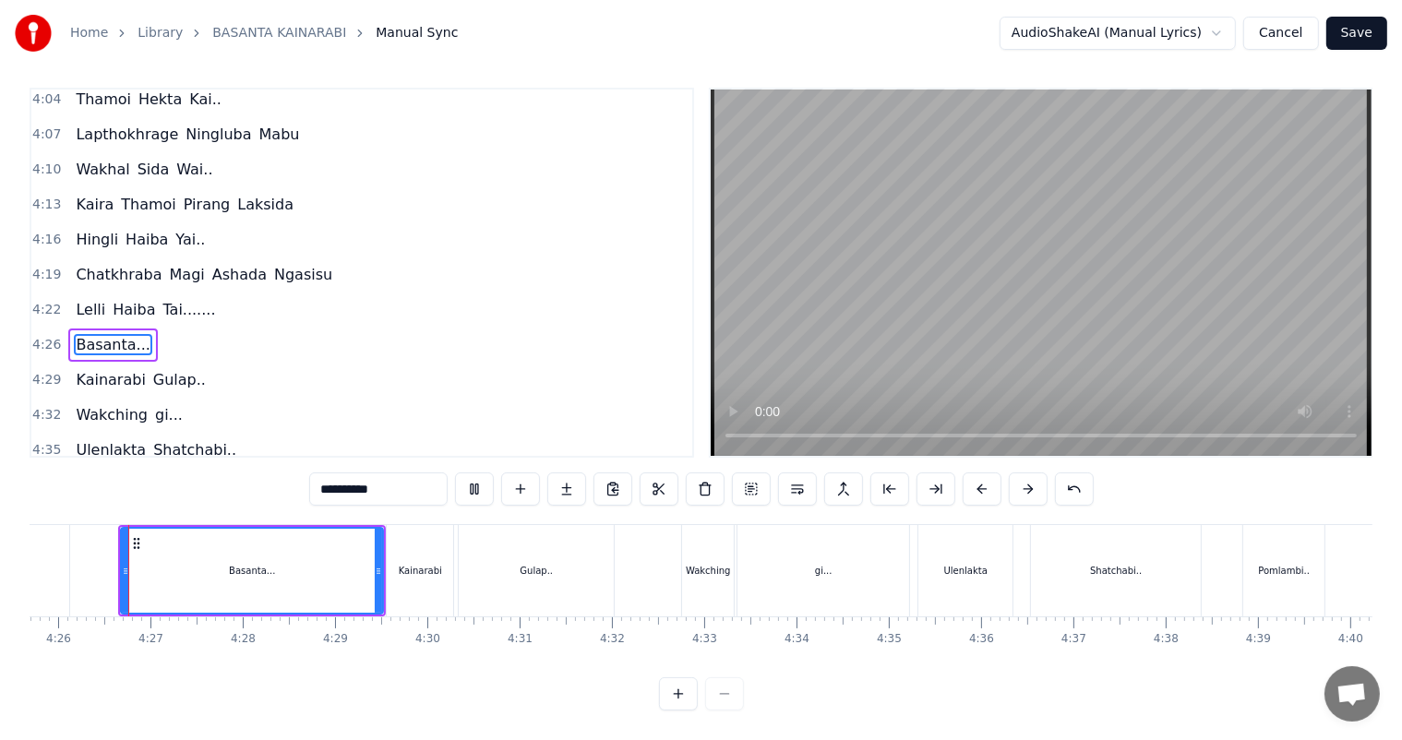
scroll to position [0, 24509]
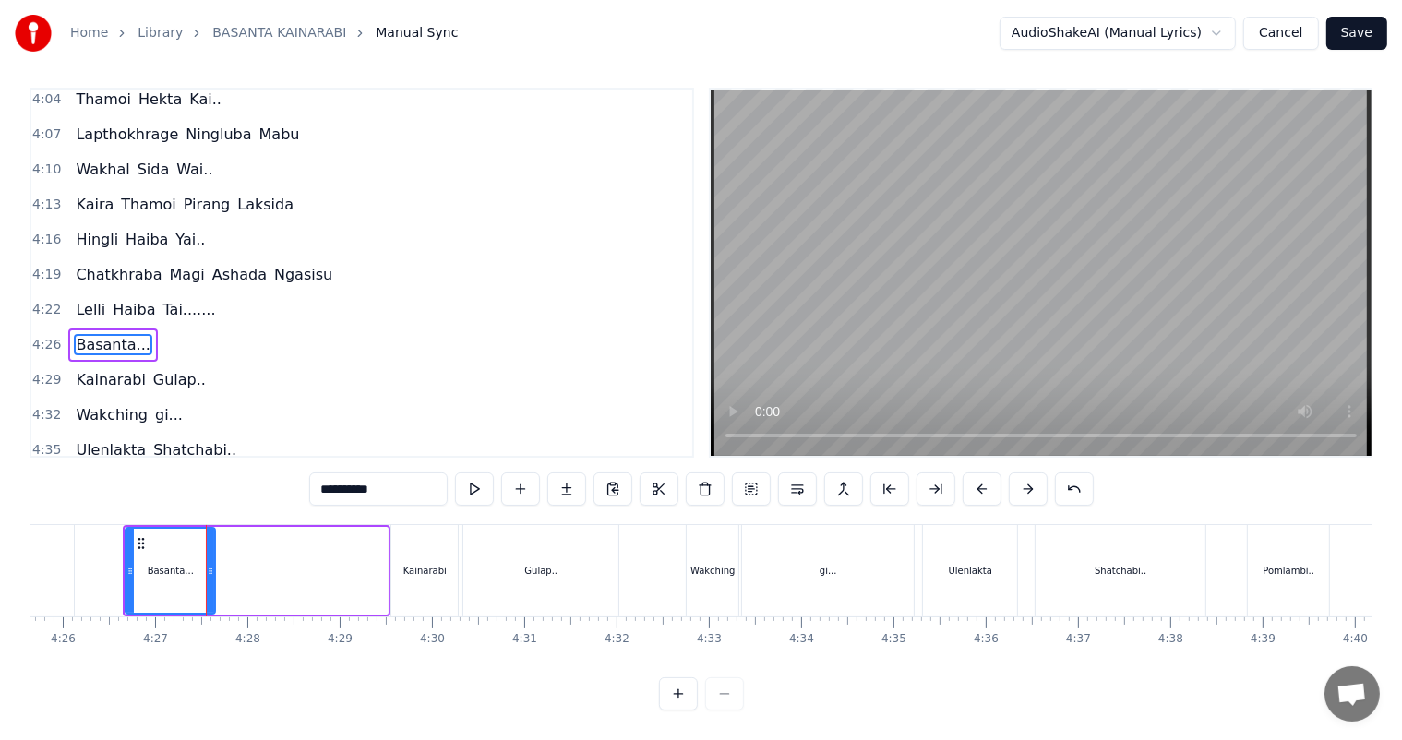
drag, startPoint x: 376, startPoint y: 560, endPoint x: 208, endPoint y: 552, distance: 169.1
click at [208, 564] on icon at bounding box center [210, 571] width 7 height 15
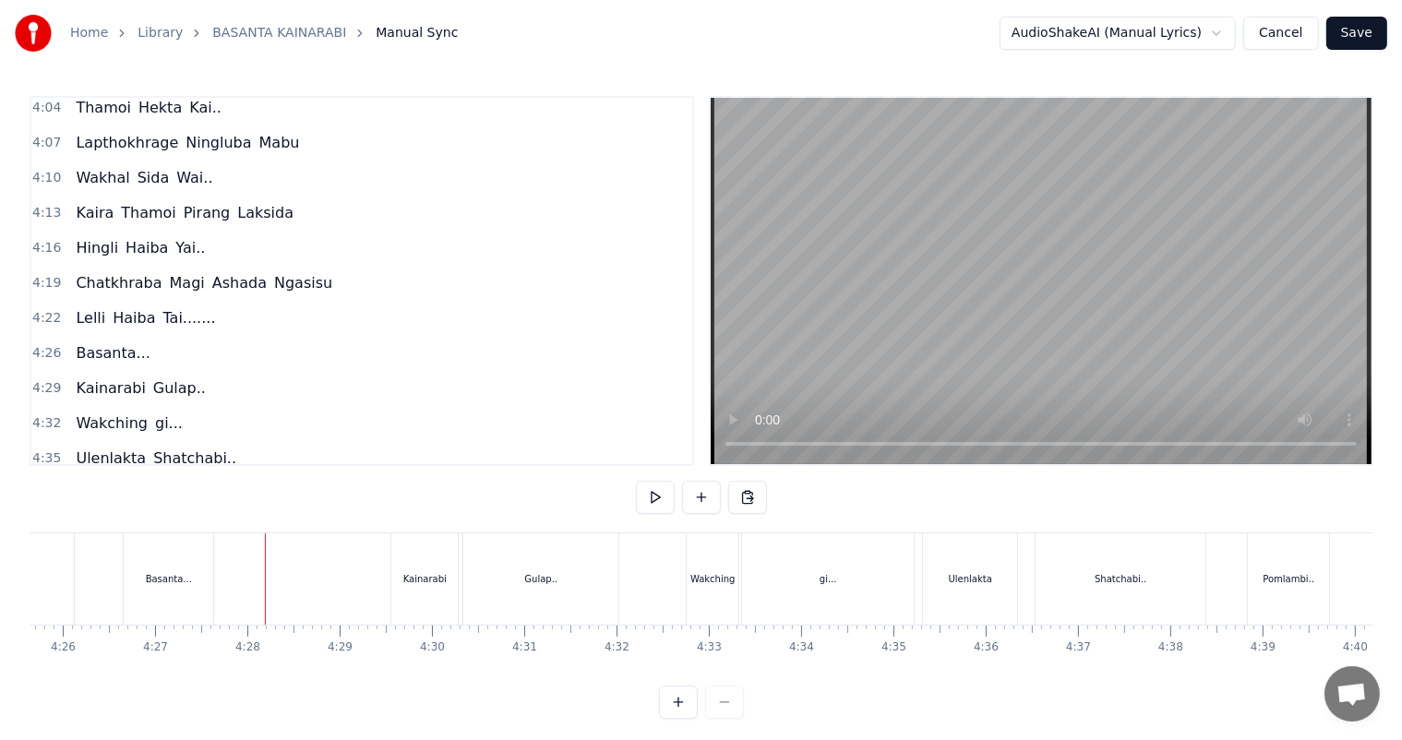
click at [182, 577] on div "Basanta..." at bounding box center [169, 579] width 46 height 14
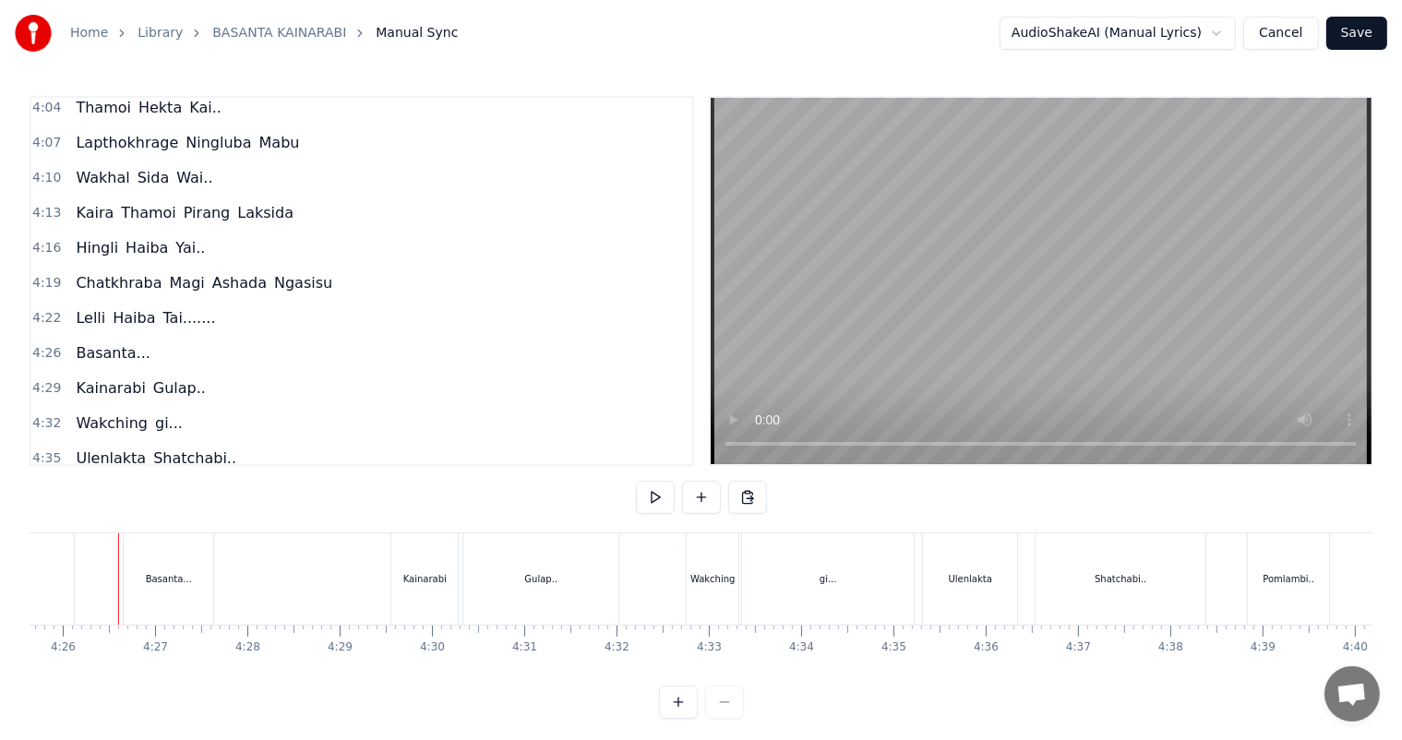
scroll to position [0, 24505]
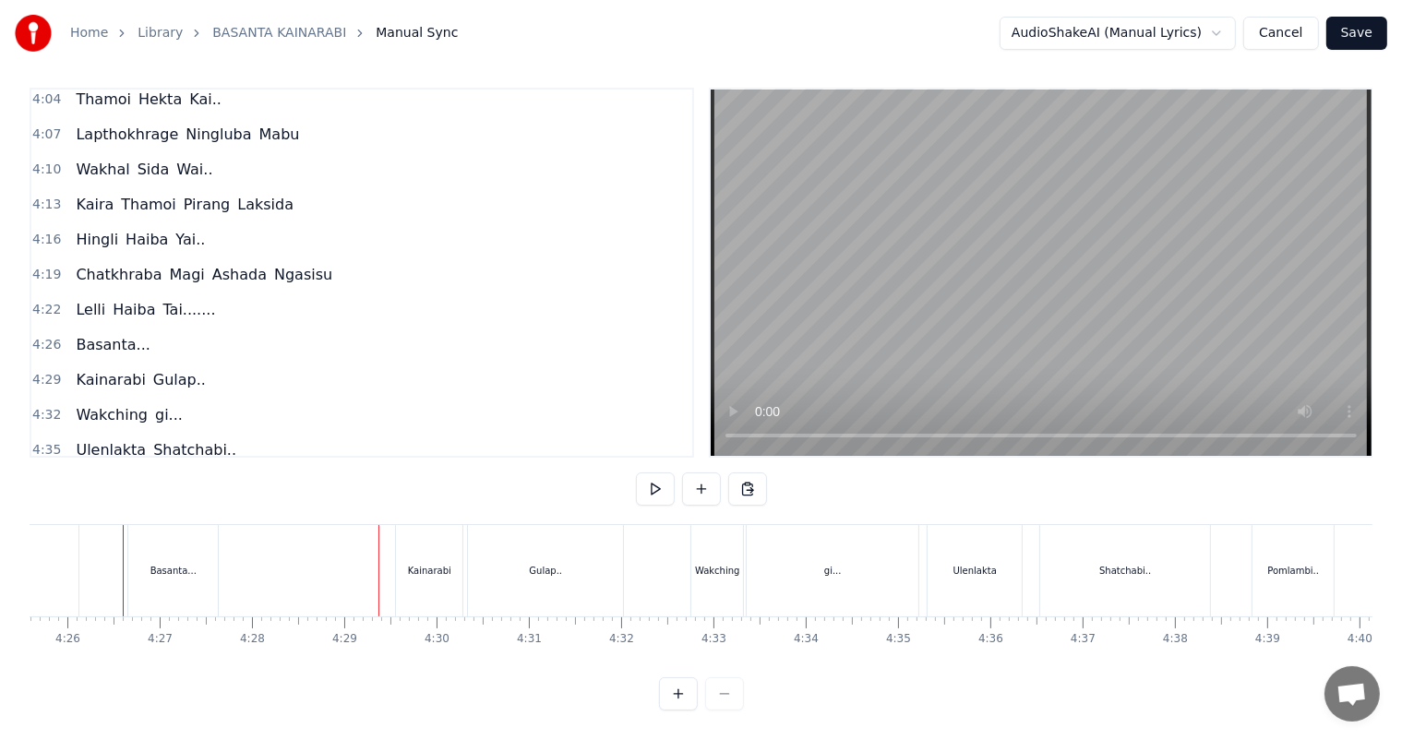
click at [197, 560] on div "Basanta..." at bounding box center [172, 570] width 89 height 91
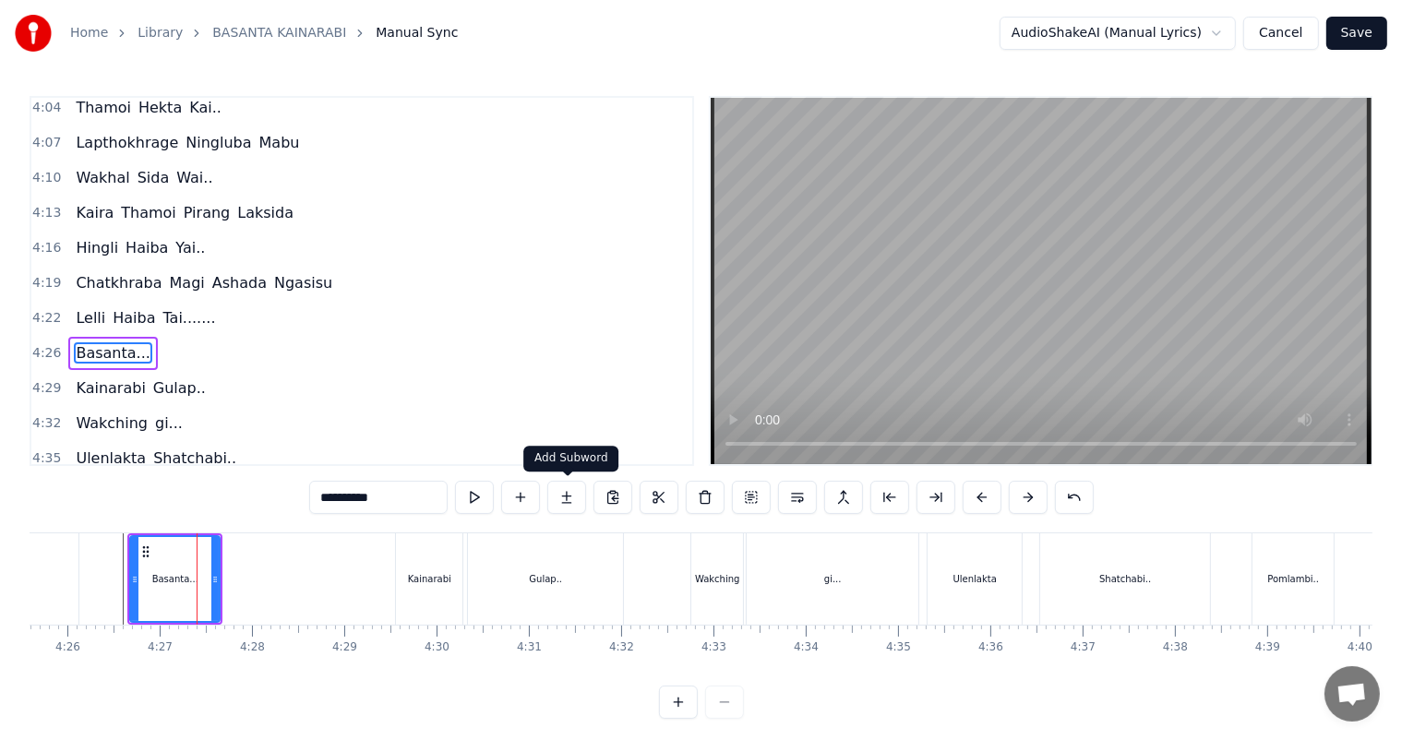
click at [576, 502] on button at bounding box center [566, 497] width 39 height 33
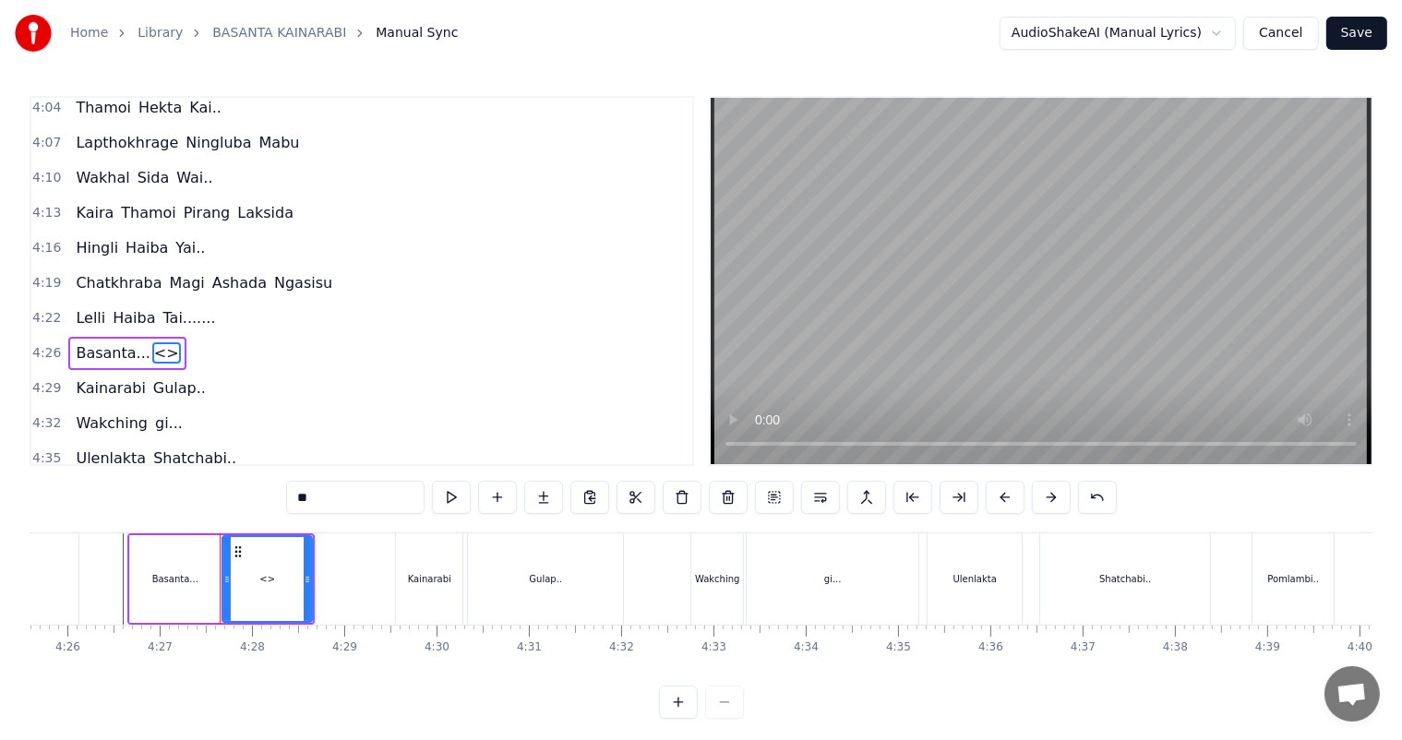
drag, startPoint x: 331, startPoint y: 498, endPoint x: 295, endPoint y: 498, distance: 36.0
click at [295, 498] on input "**" at bounding box center [355, 497] width 138 height 33
type input "**********"
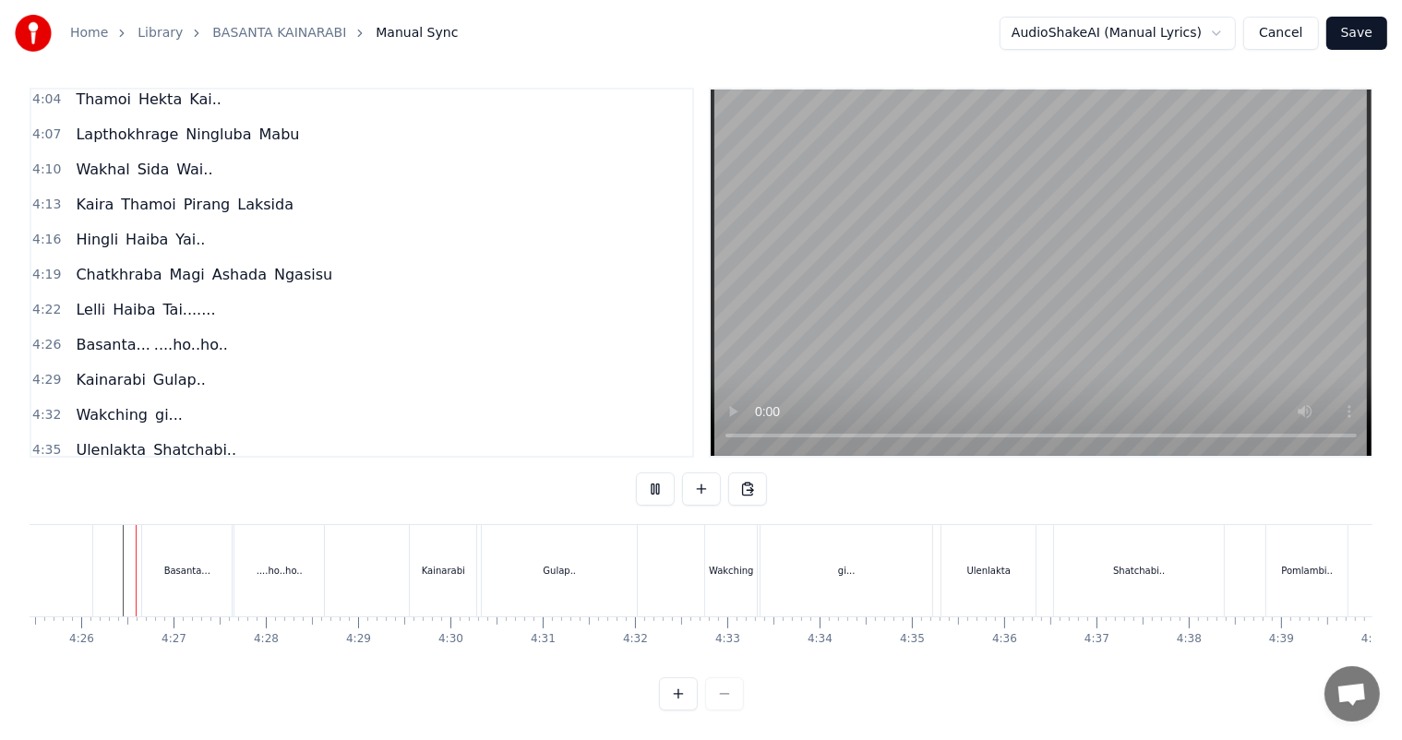
scroll to position [24, 0]
click at [258, 561] on div "....ho..ho.." at bounding box center [278, 570] width 89 height 91
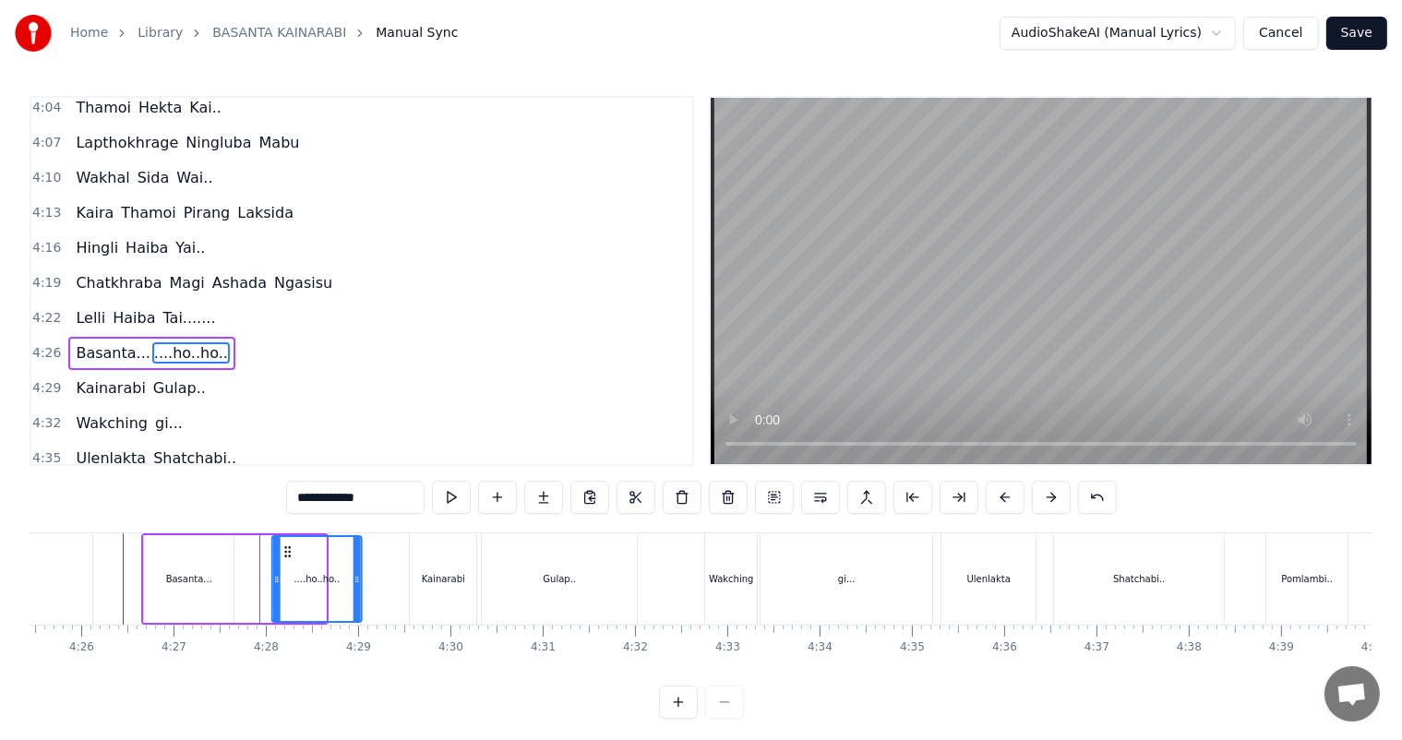
drag, startPoint x: 258, startPoint y: 551, endPoint x: 290, endPoint y: 555, distance: 31.6
click at [290, 555] on icon at bounding box center [287, 551] width 15 height 15
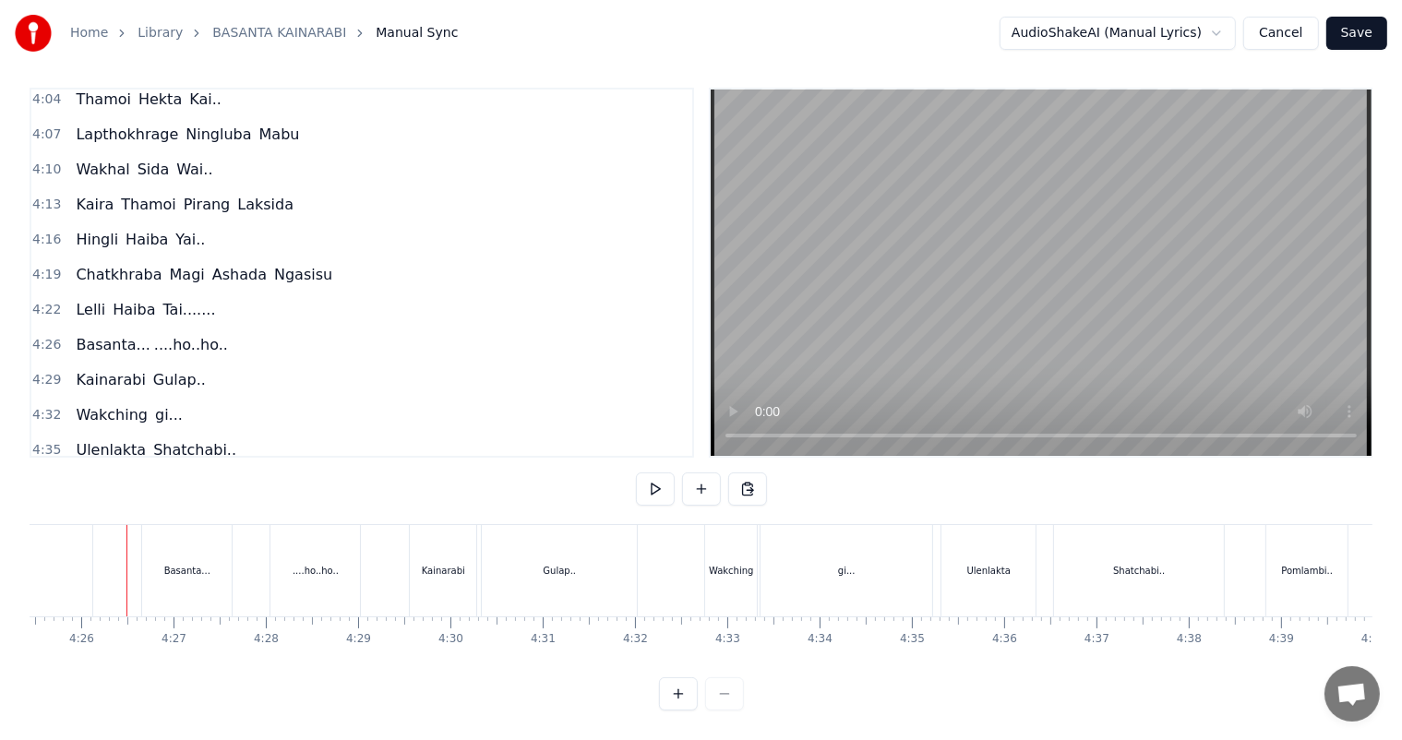
scroll to position [24, 0]
click at [317, 564] on div "....ho..ho.." at bounding box center [315, 571] width 46 height 14
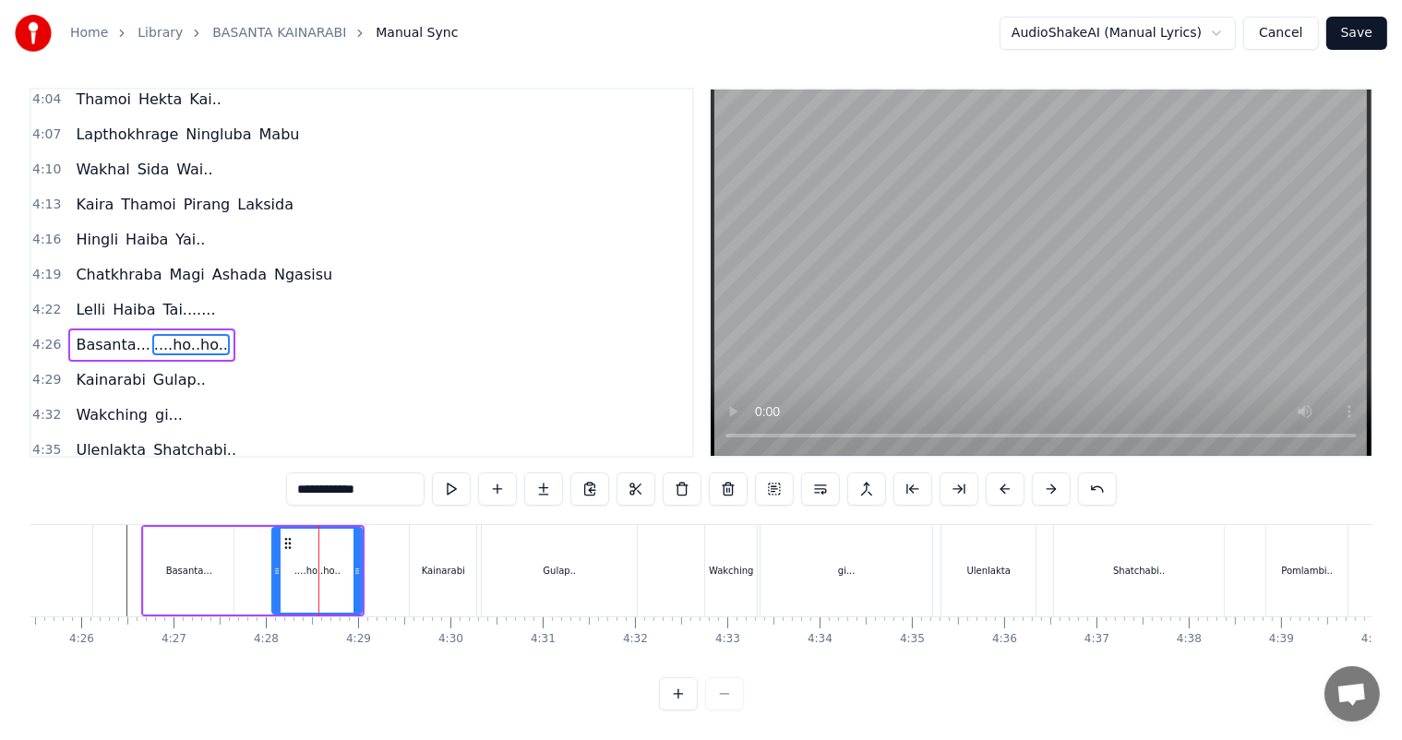
scroll to position [0, 0]
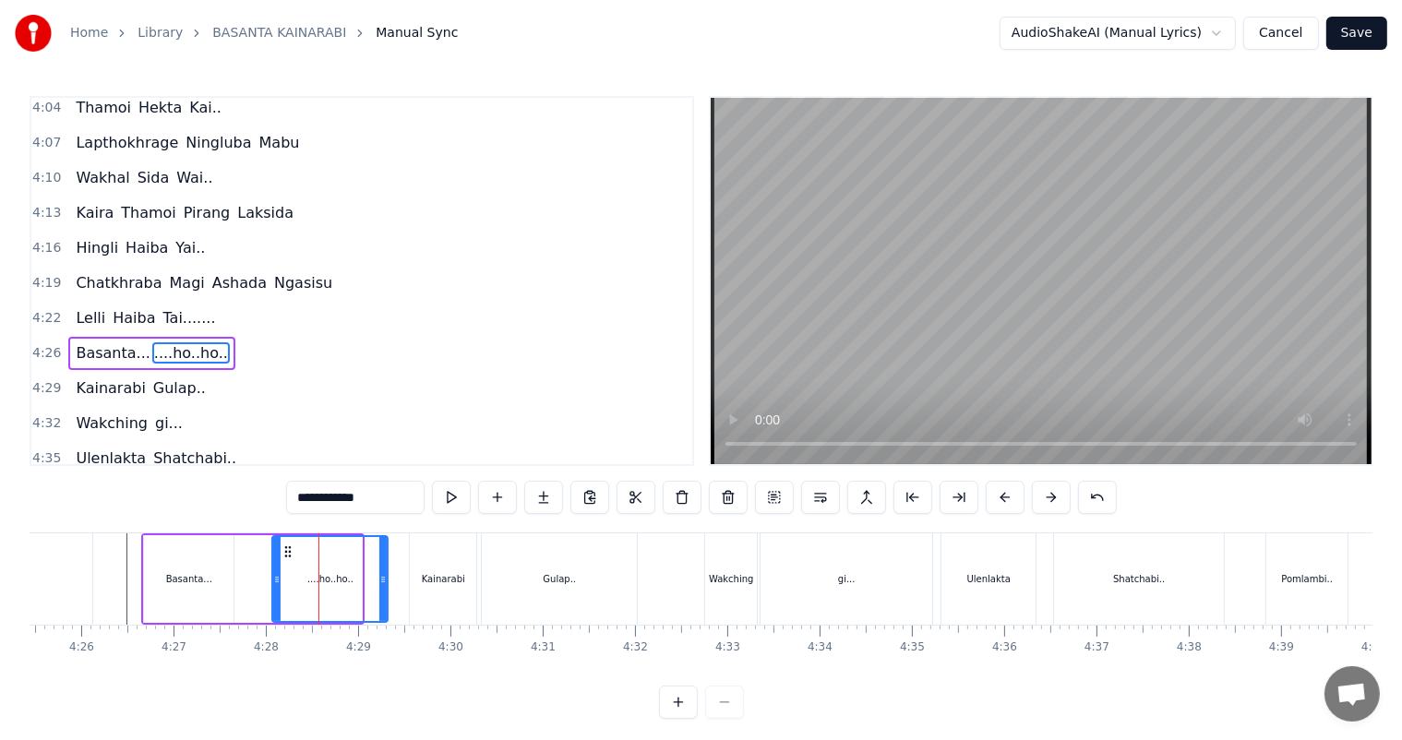
drag, startPoint x: 354, startPoint y: 569, endPoint x: 381, endPoint y: 579, distance: 28.6
click at [381, 579] on div at bounding box center [382, 579] width 7 height 84
click at [375, 578] on icon at bounding box center [374, 579] width 7 height 15
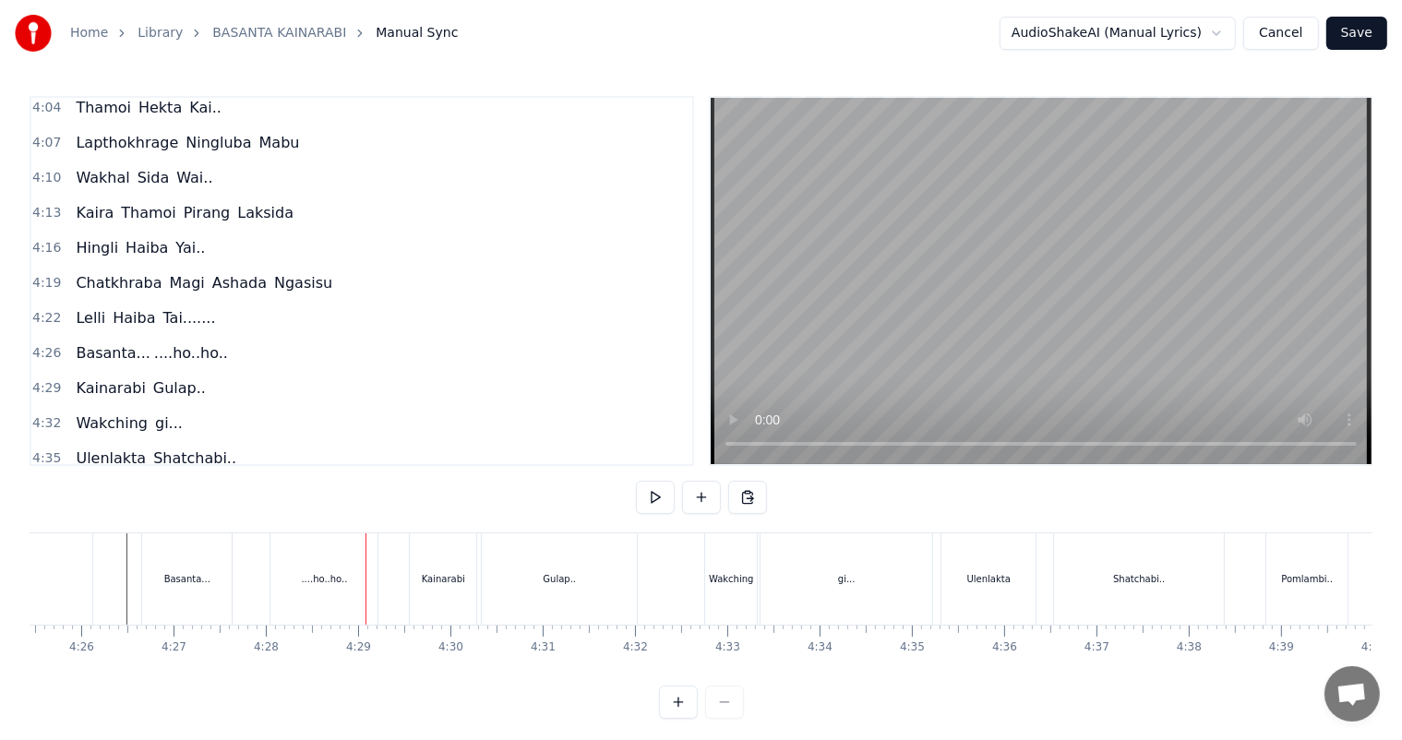
click at [340, 579] on div "....ho..ho.." at bounding box center [324, 579] width 46 height 14
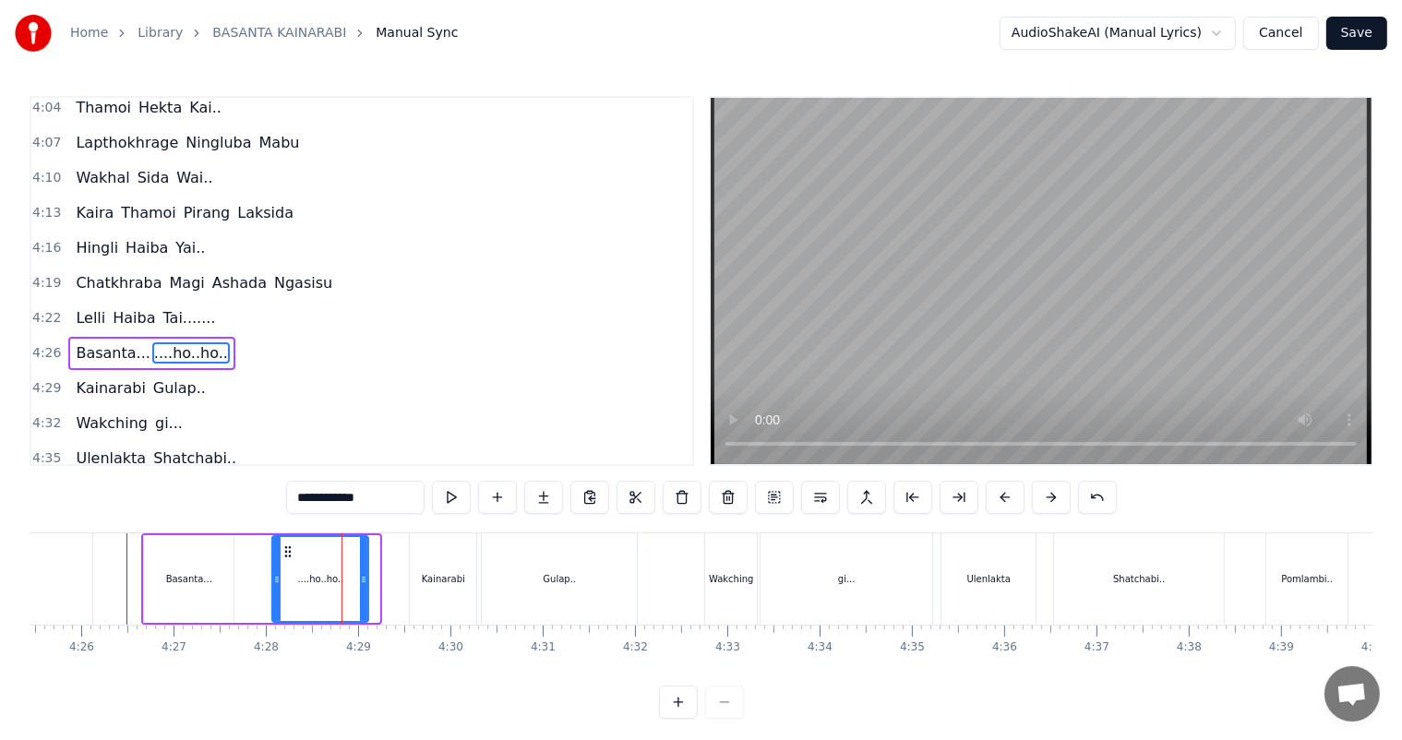
drag, startPoint x: 374, startPoint y: 585, endPoint x: 360, endPoint y: 581, distance: 14.3
click at [360, 581] on icon at bounding box center [363, 579] width 7 height 15
drag, startPoint x: 272, startPoint y: 580, endPoint x: 246, endPoint y: 577, distance: 26.1
click at [247, 577] on icon at bounding box center [250, 579] width 7 height 15
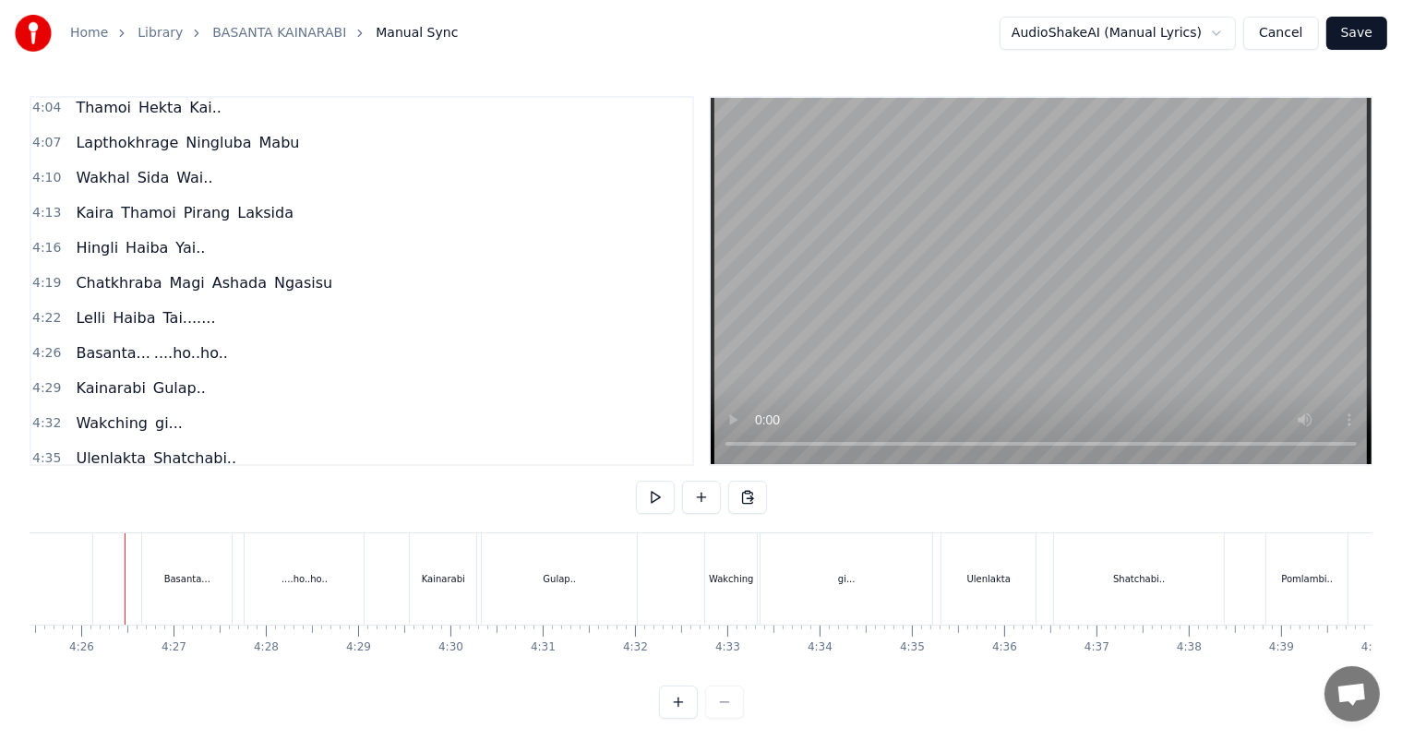
scroll to position [24, 0]
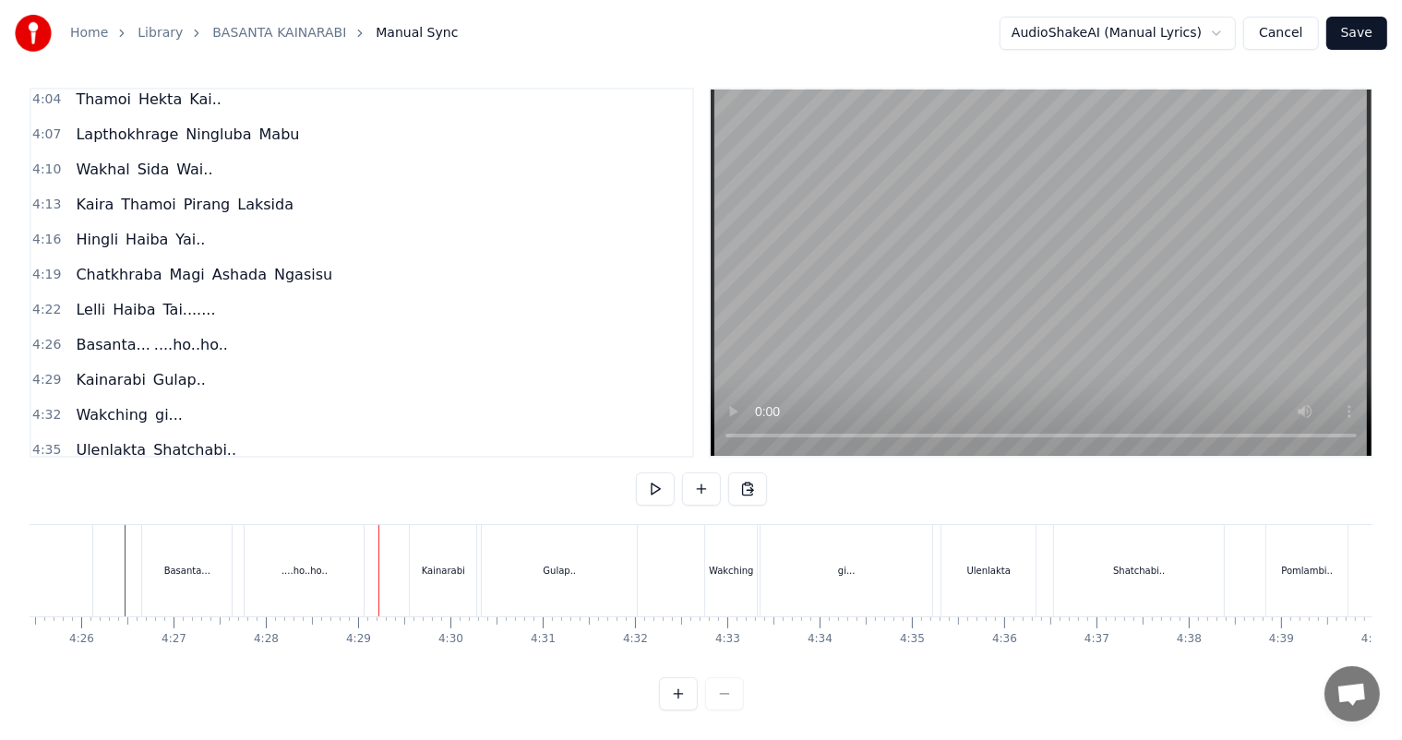
click at [272, 552] on div "....ho..ho.." at bounding box center [304, 570] width 119 height 91
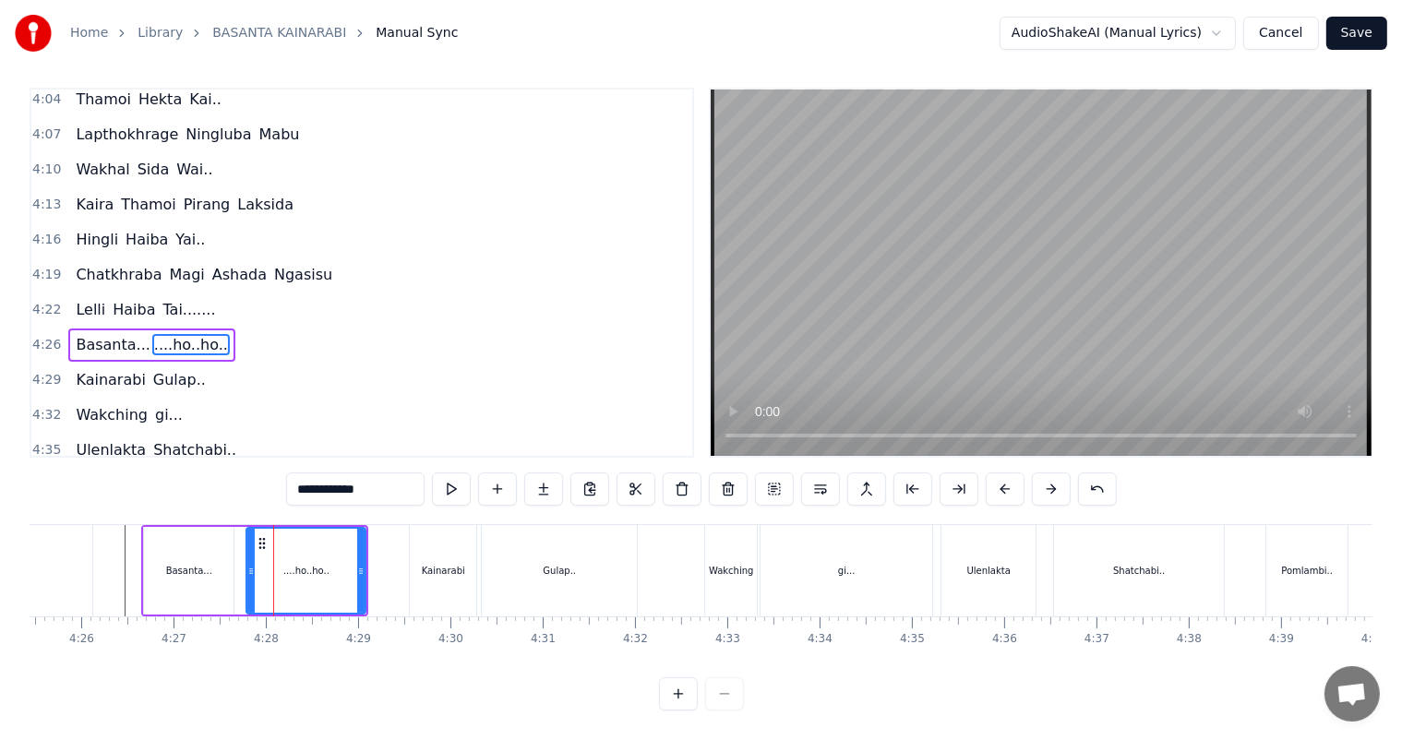
scroll to position [0, 0]
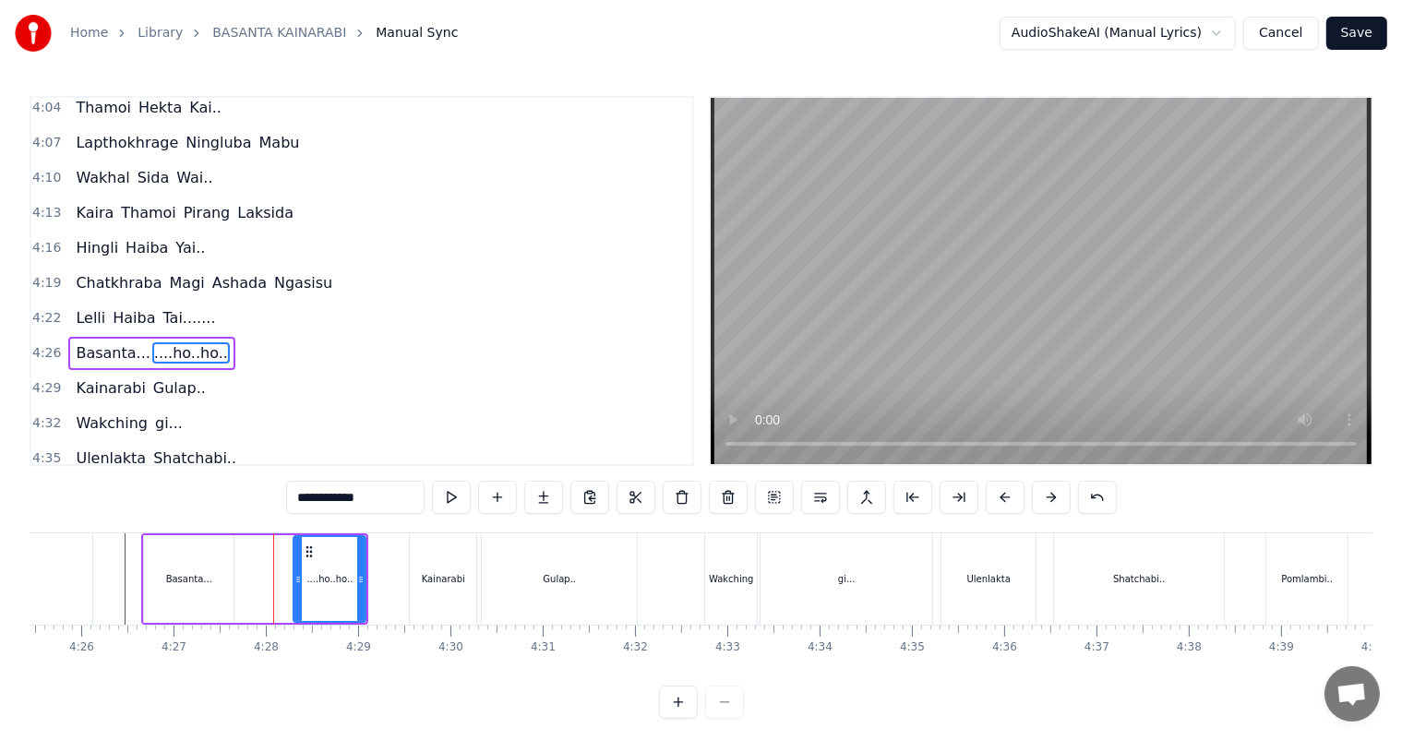
drag, startPoint x: 252, startPoint y: 572, endPoint x: 299, endPoint y: 576, distance: 47.2
click at [299, 576] on icon at bounding box center [297, 579] width 7 height 15
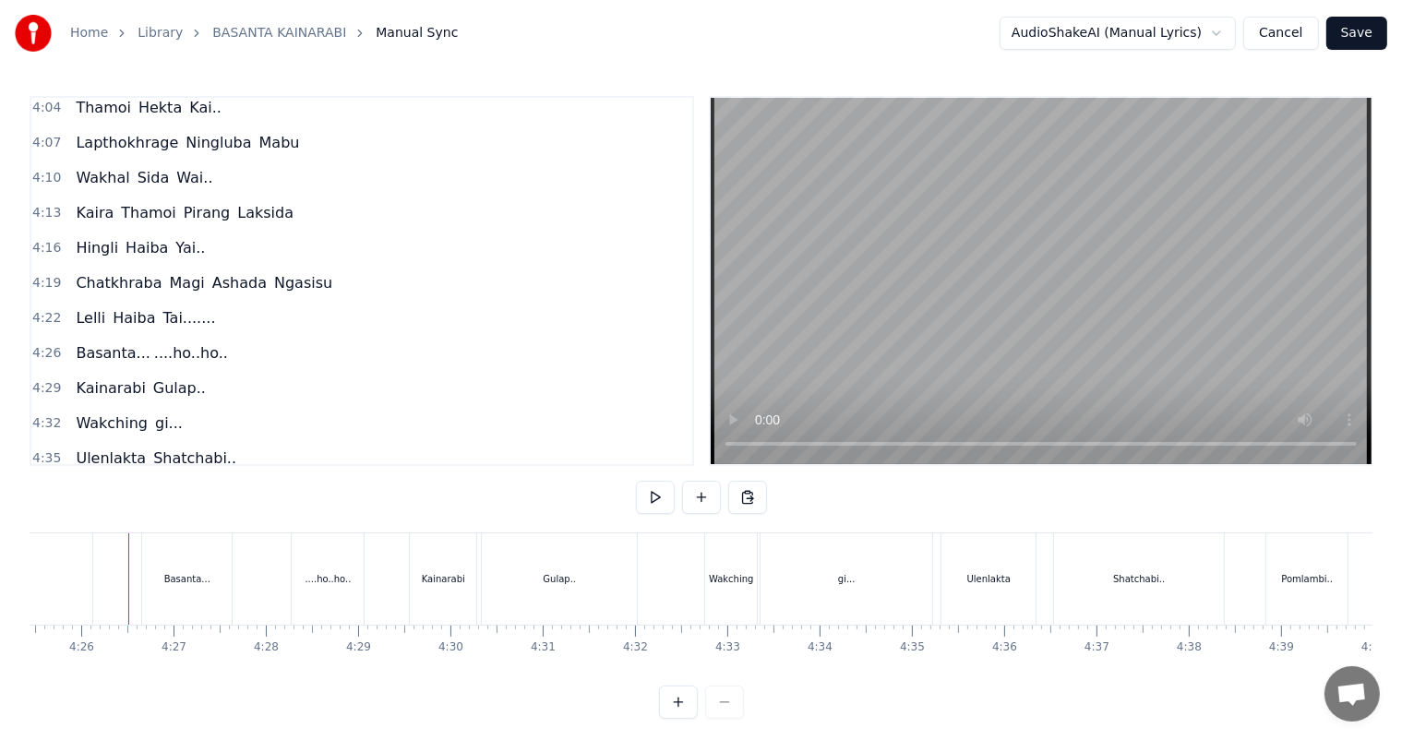
scroll to position [24, 0]
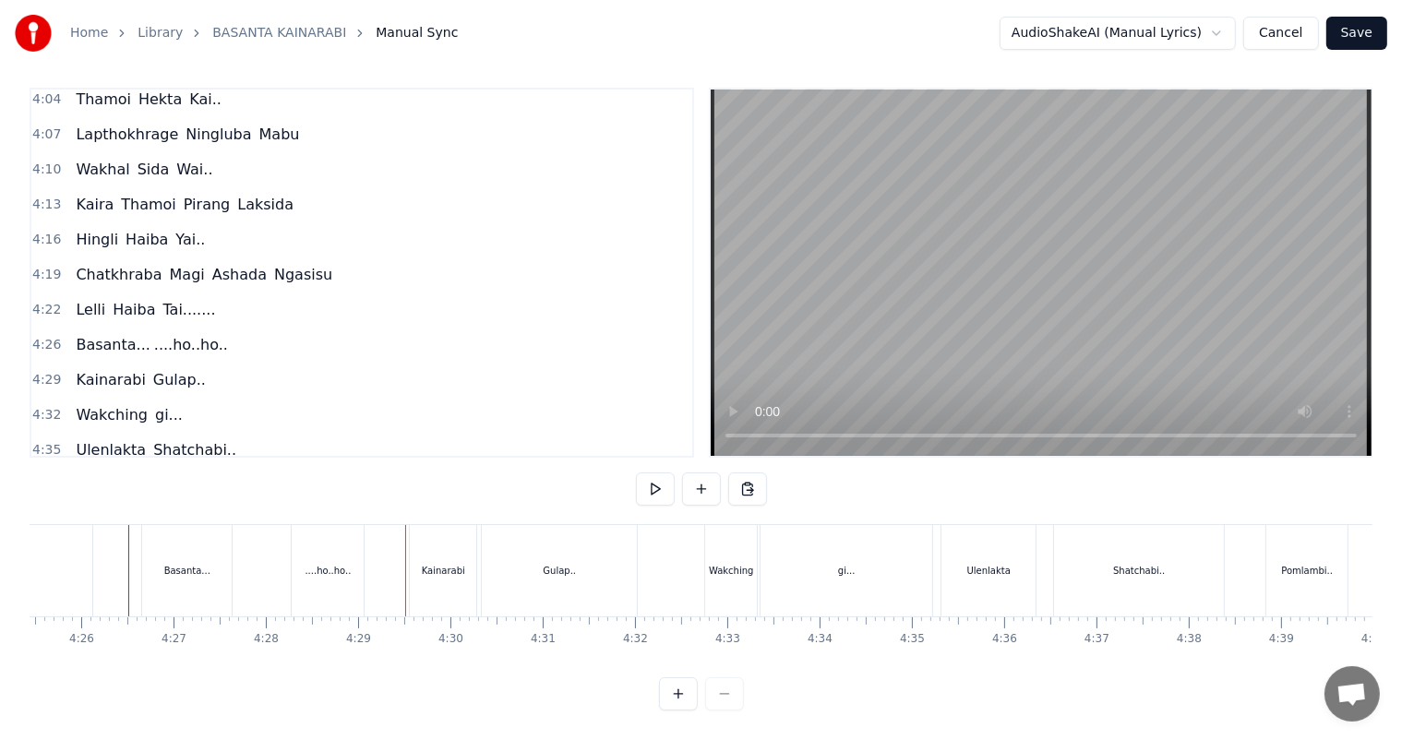
click at [321, 564] on div "....ho..ho.." at bounding box center [327, 571] width 46 height 14
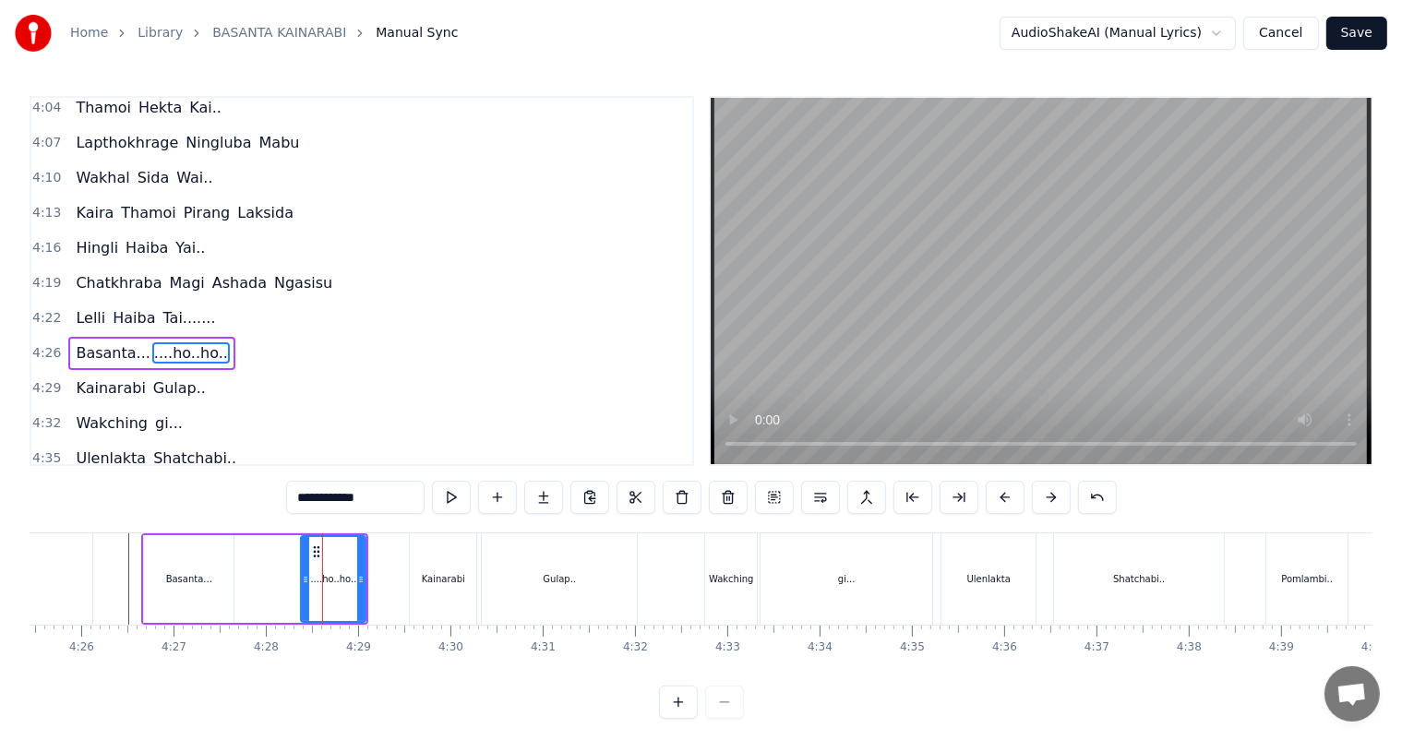
click at [304, 577] on icon at bounding box center [305, 579] width 7 height 15
click at [199, 576] on div "Basanta..." at bounding box center [189, 579] width 46 height 14
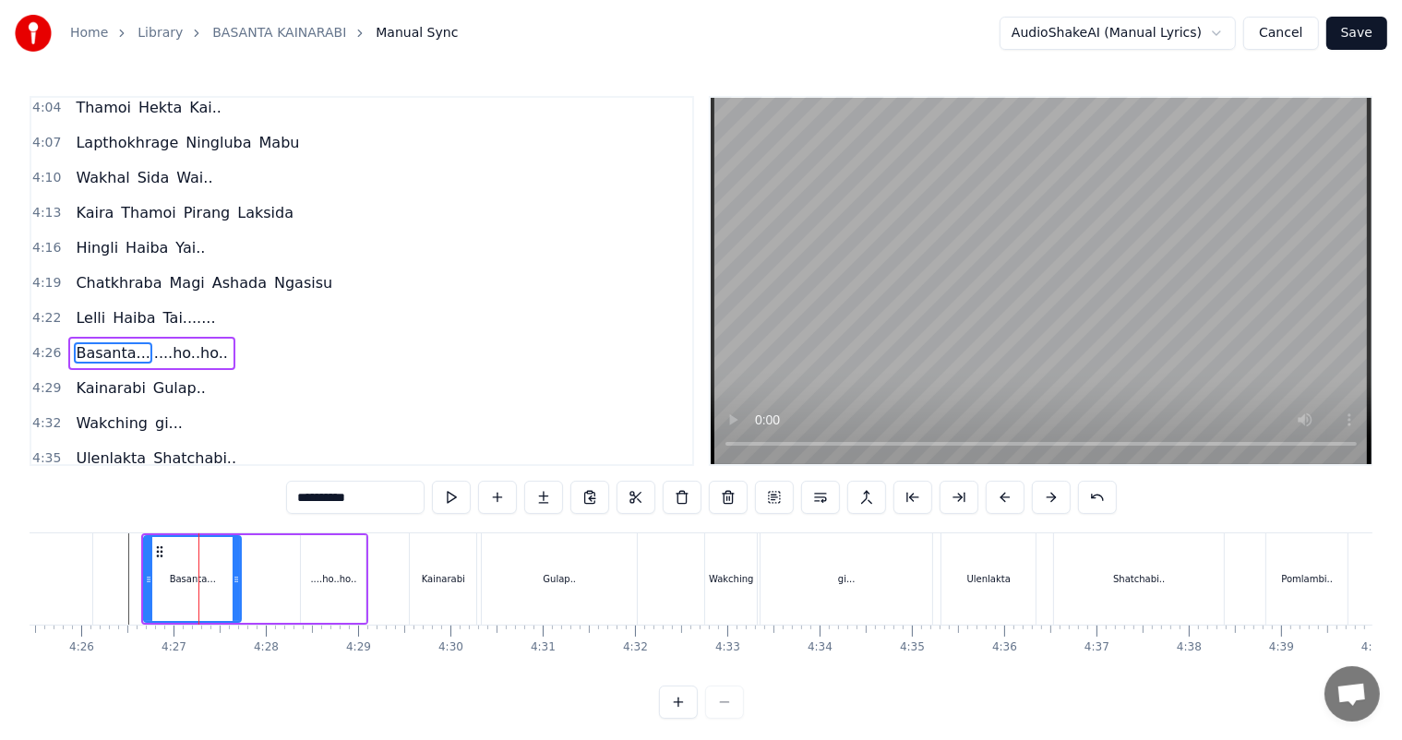
click at [233, 579] on icon at bounding box center [236, 579] width 7 height 15
click at [366, 501] on input "**********" at bounding box center [355, 497] width 138 height 33
type input "**********"
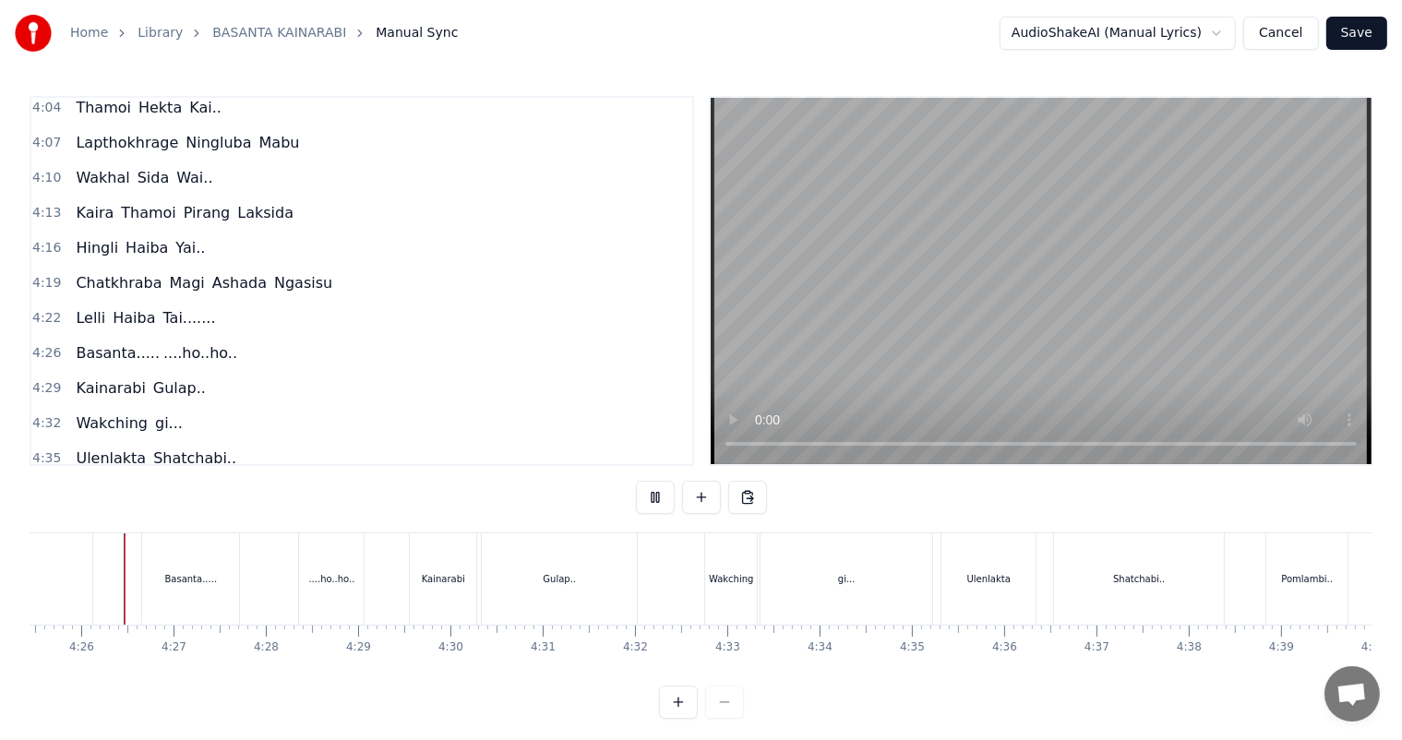
scroll to position [24, 0]
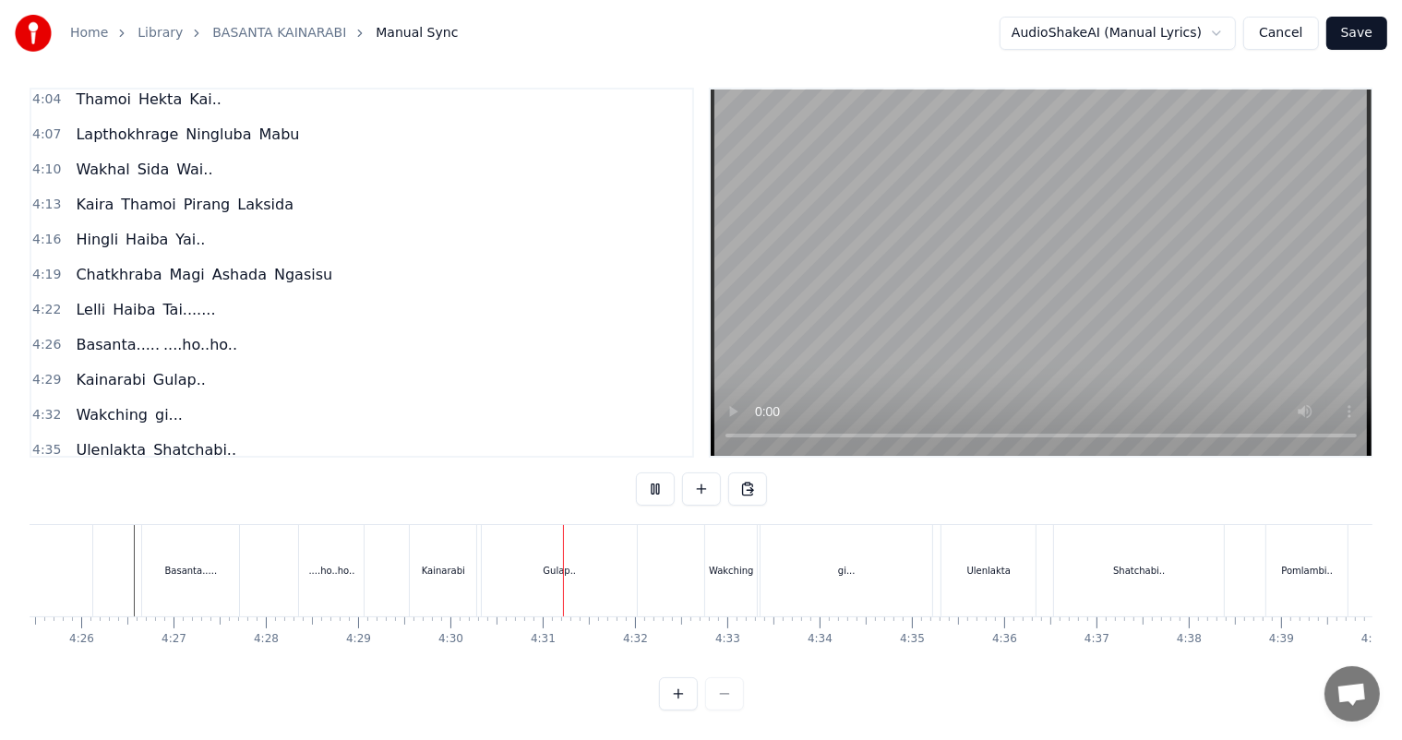
click at [91, 553] on div "Tai......." at bounding box center [5, 570] width 175 height 91
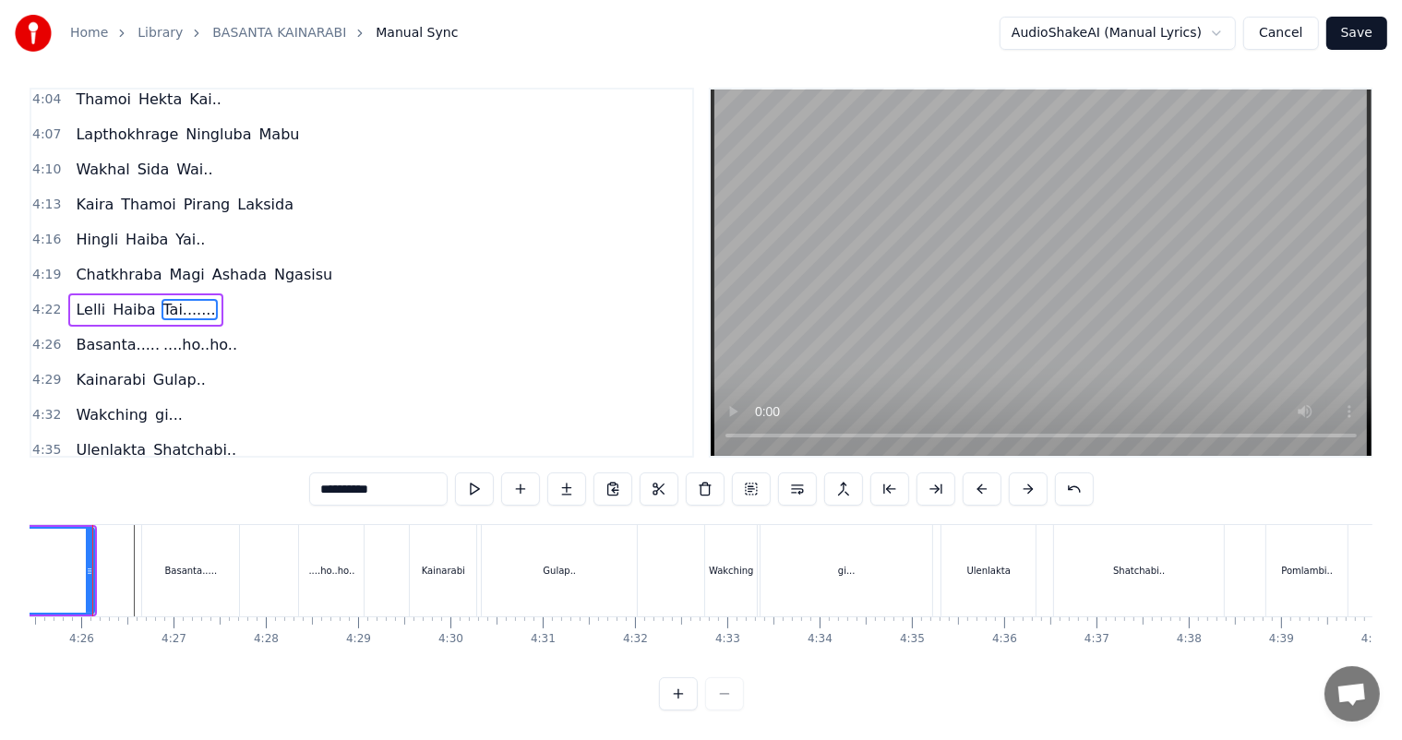
scroll to position [0, 24461]
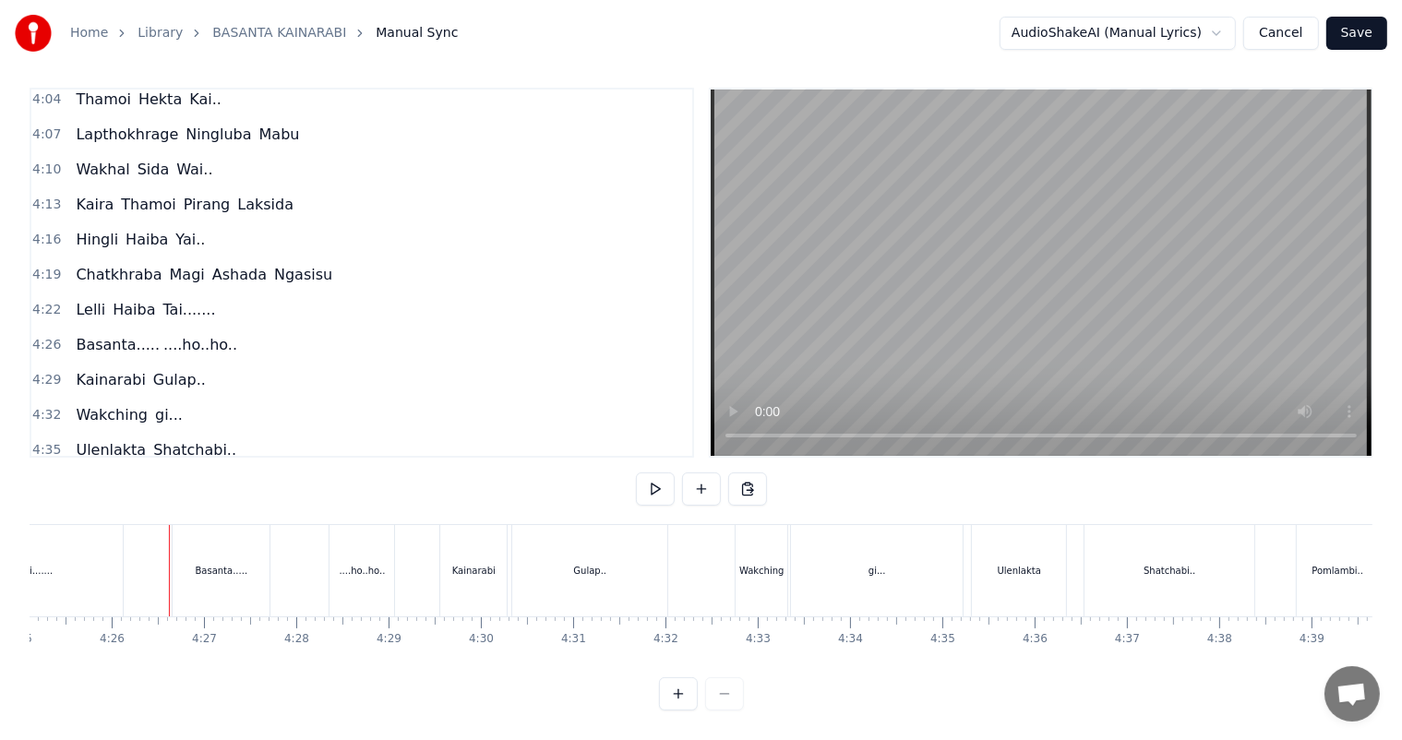
click at [222, 564] on div "Basanta....." at bounding box center [221, 571] width 53 height 14
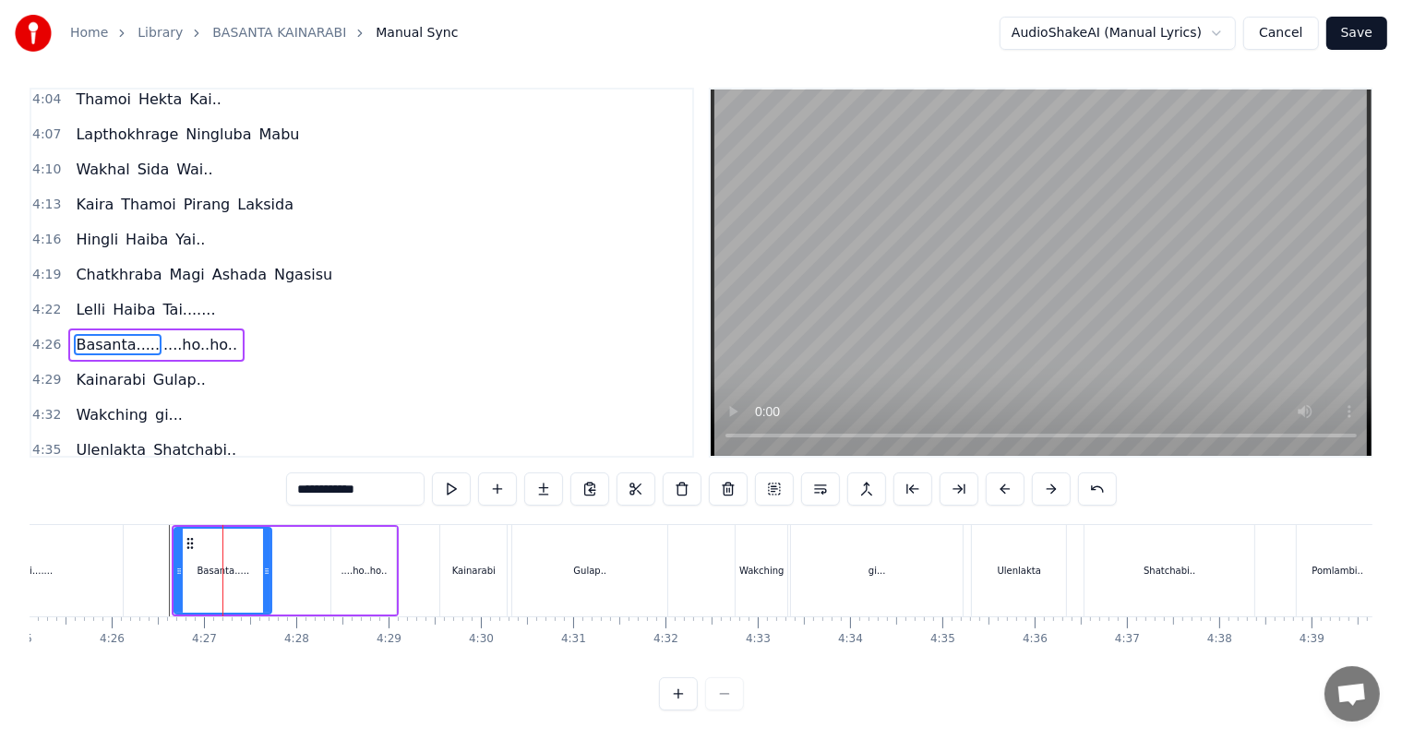
scroll to position [0, 0]
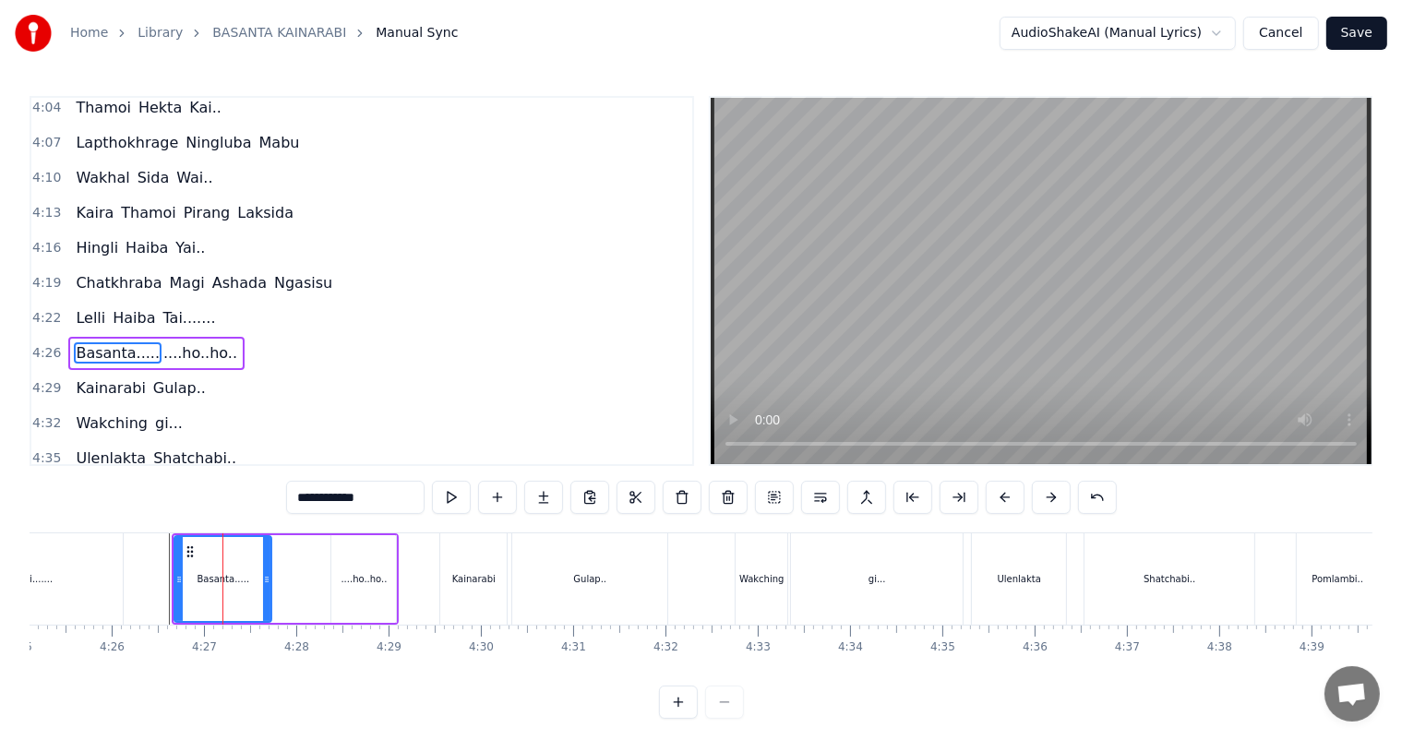
click at [362, 580] on div "....ho..ho.." at bounding box center [363, 579] width 46 height 14
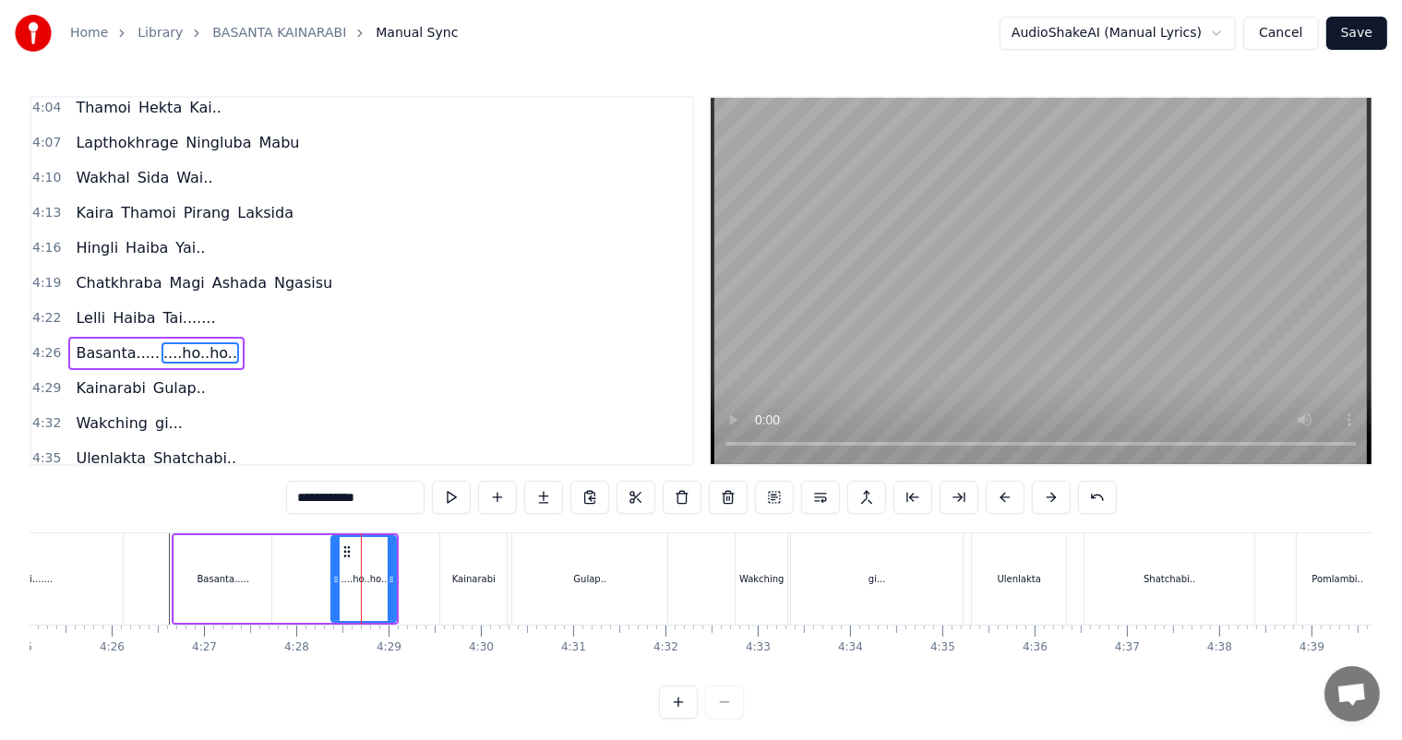
click at [231, 568] on div "Basanta....." at bounding box center [222, 579] width 97 height 88
type input "**********"
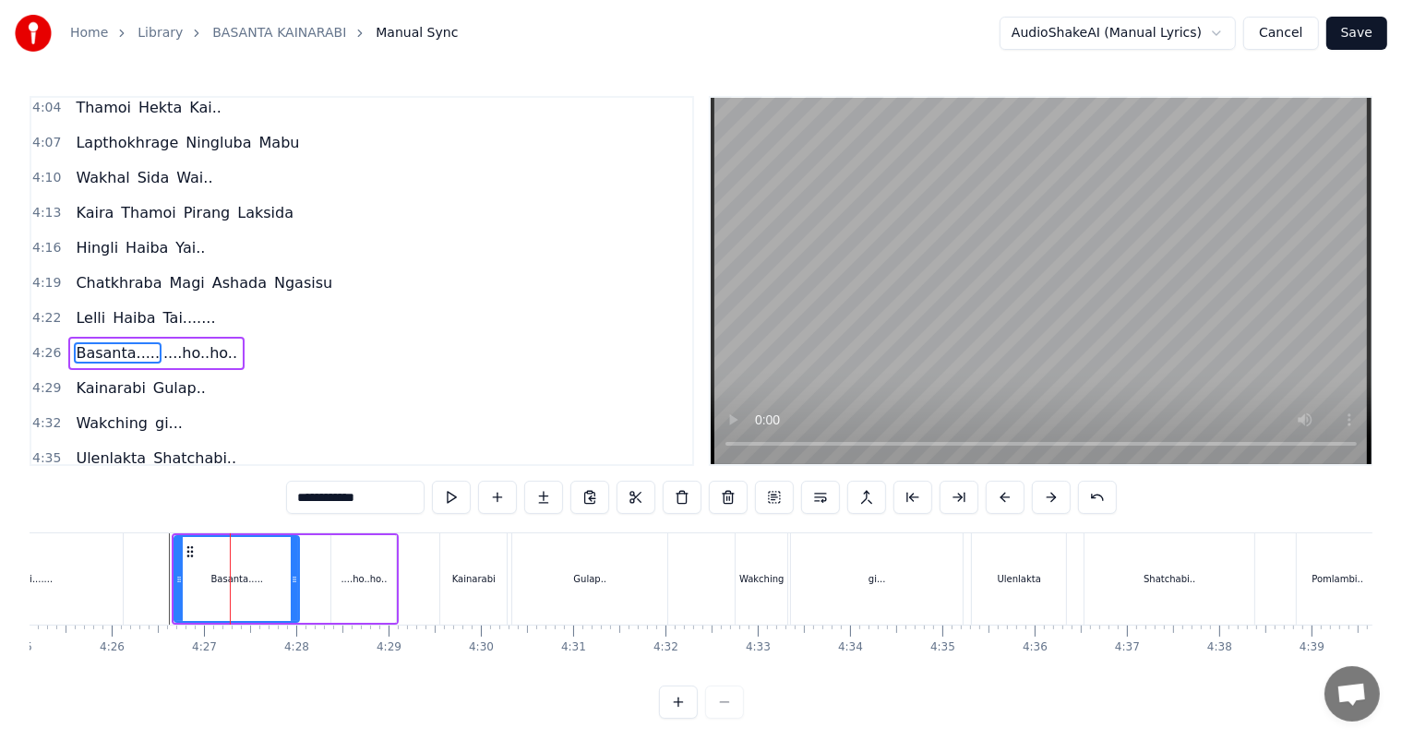
drag, startPoint x: 268, startPoint y: 579, endPoint x: 259, endPoint y: 587, distance: 11.7
click at [295, 584] on icon at bounding box center [294, 579] width 7 height 15
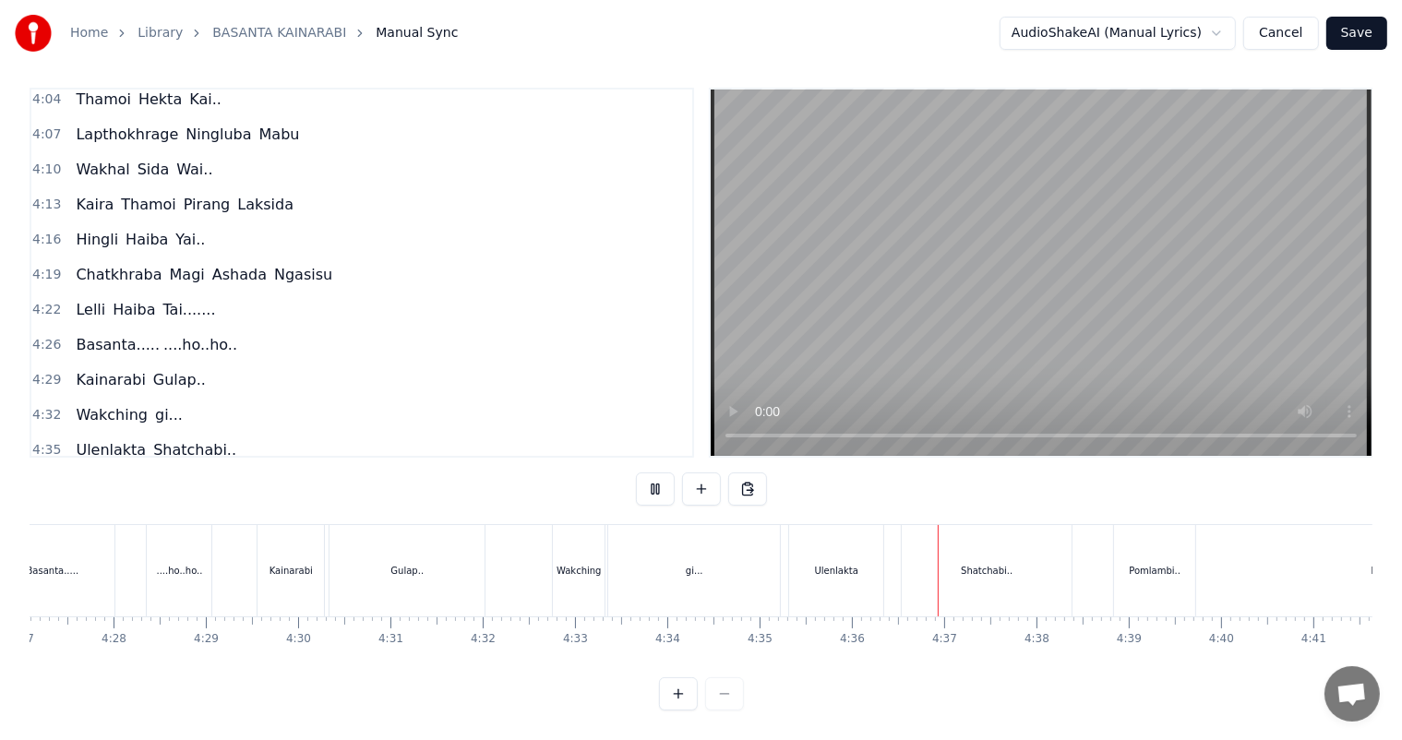
scroll to position [0, 24682]
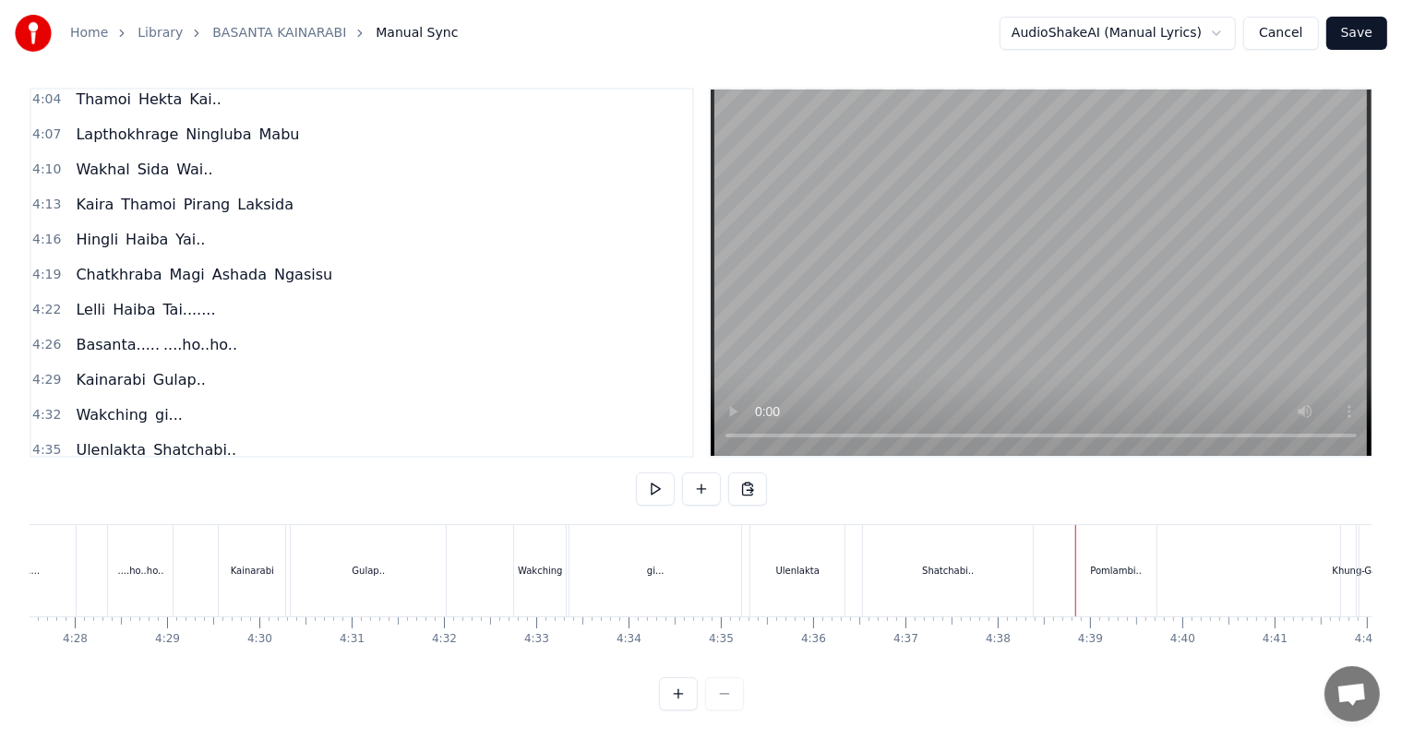
click at [966, 568] on div "Shatchabi.." at bounding box center [948, 570] width 170 height 91
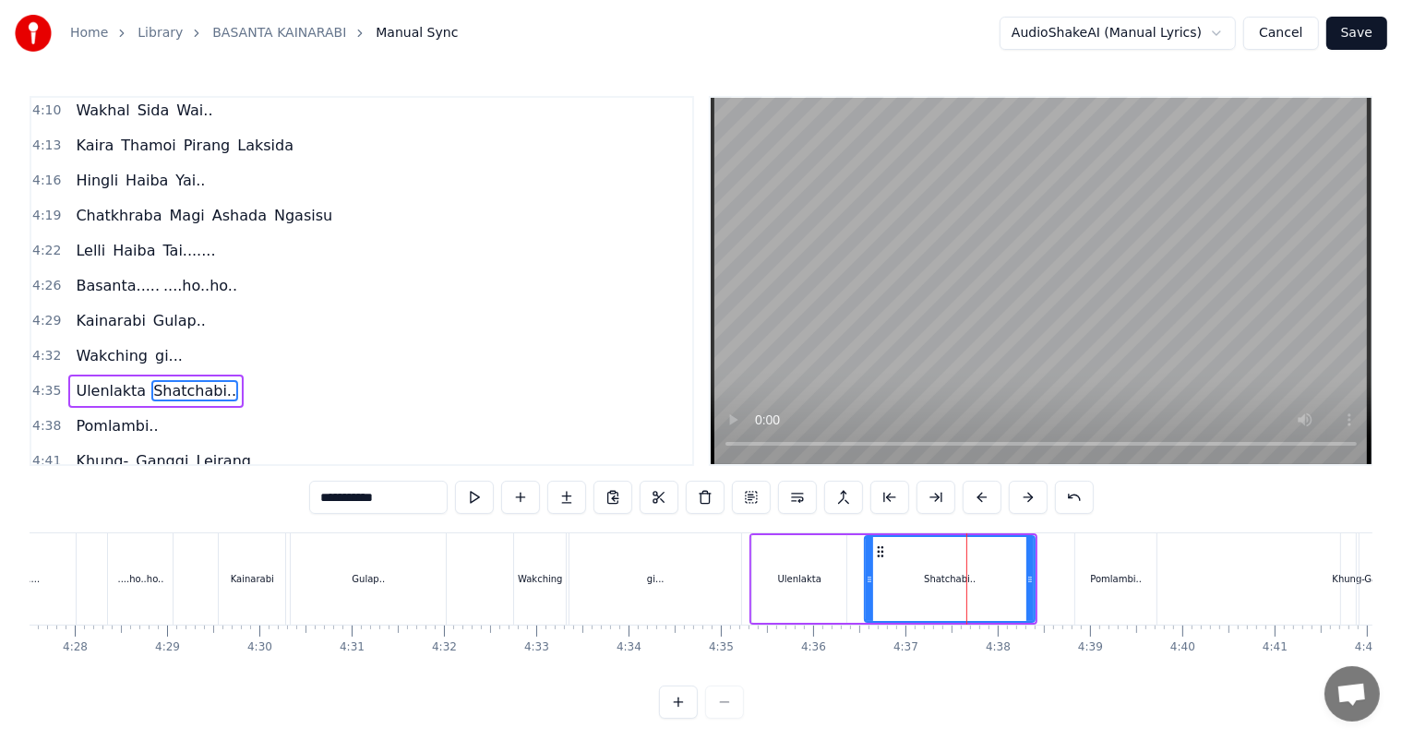
scroll to position [2107, 0]
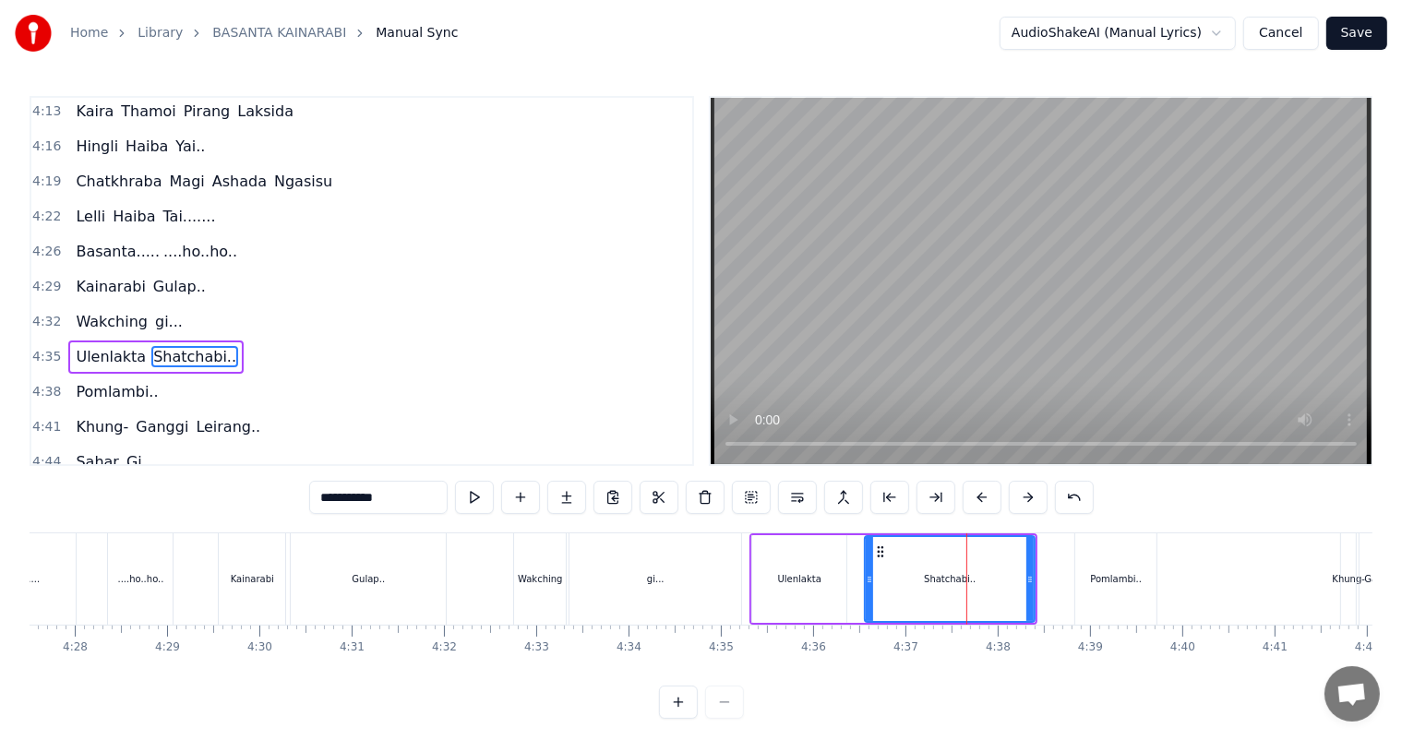
click at [399, 501] on input "**********" at bounding box center [378, 497] width 138 height 33
click at [700, 583] on div "gi..." at bounding box center [655, 578] width 172 height 91
type input "*****"
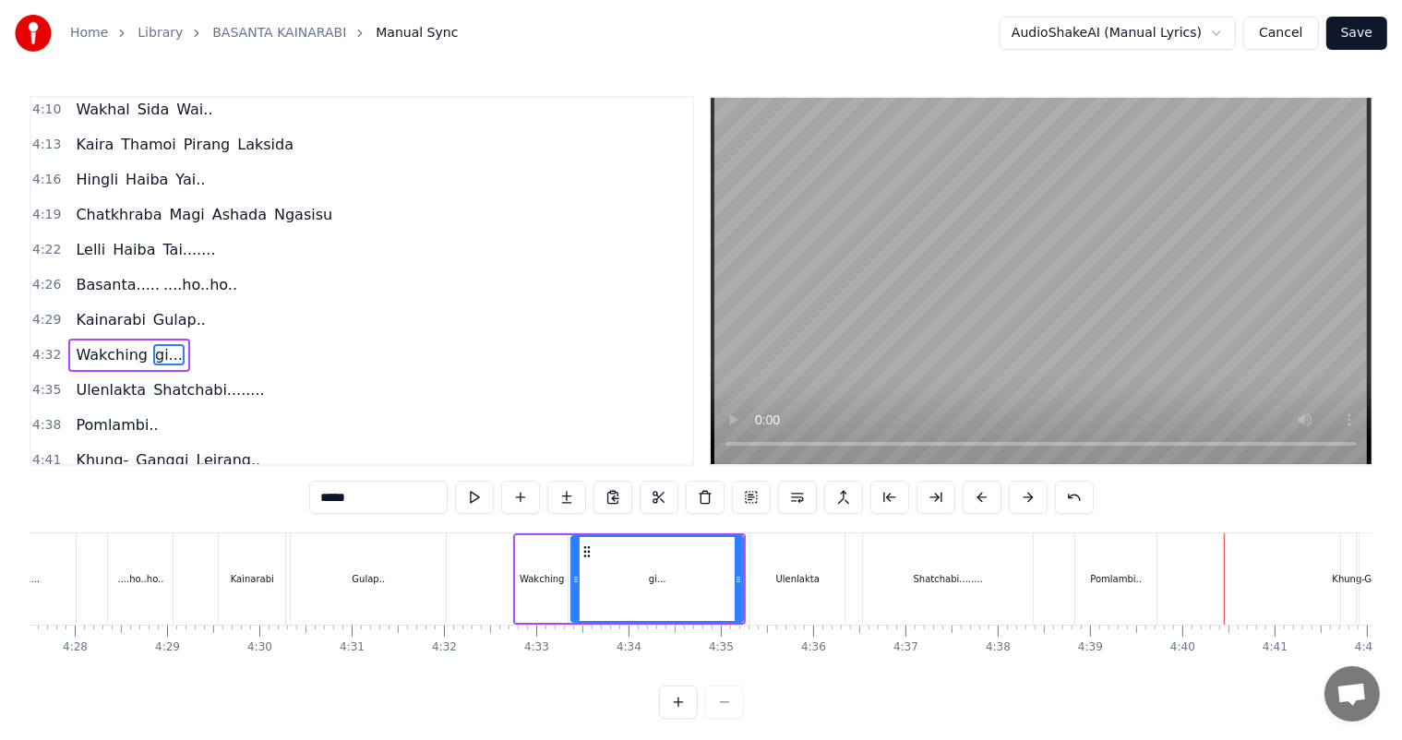
scroll to position [24, 0]
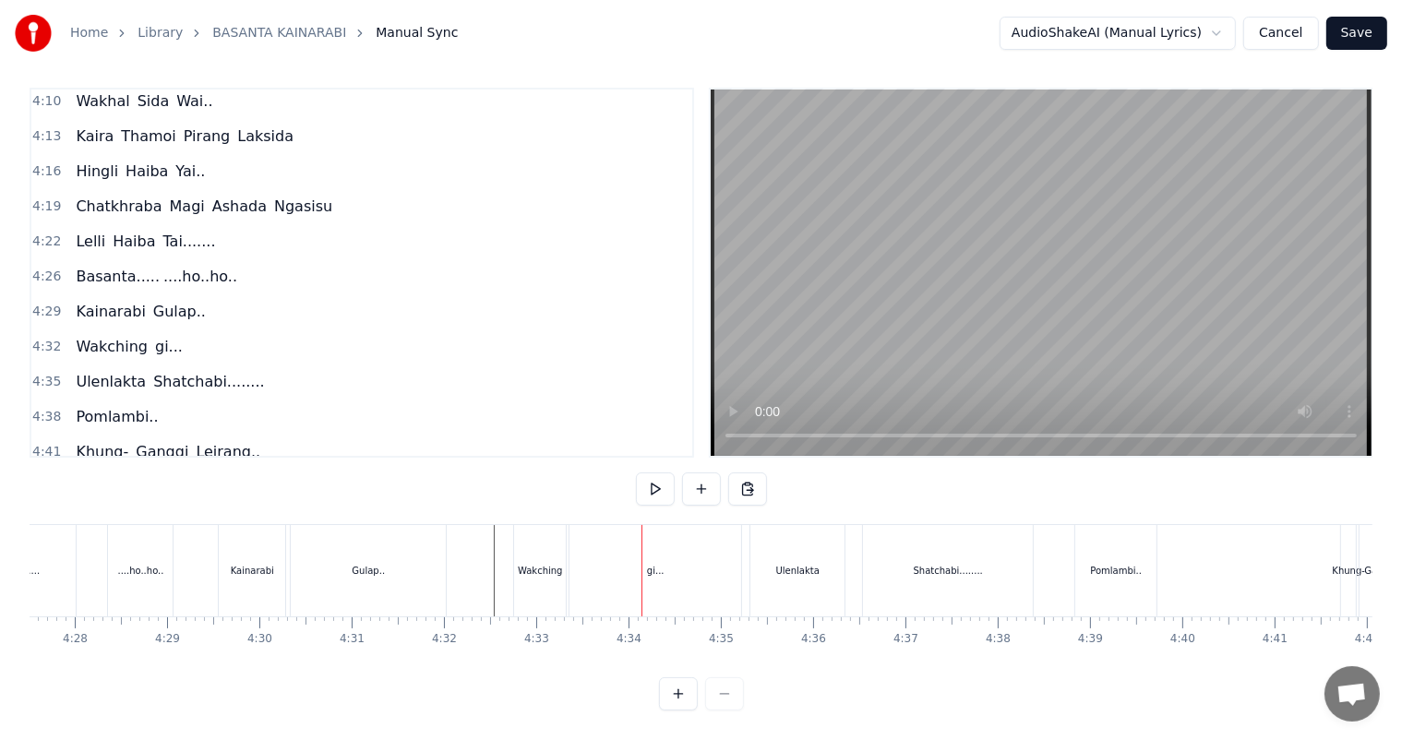
click at [630, 555] on div "gi..." at bounding box center [655, 570] width 172 height 91
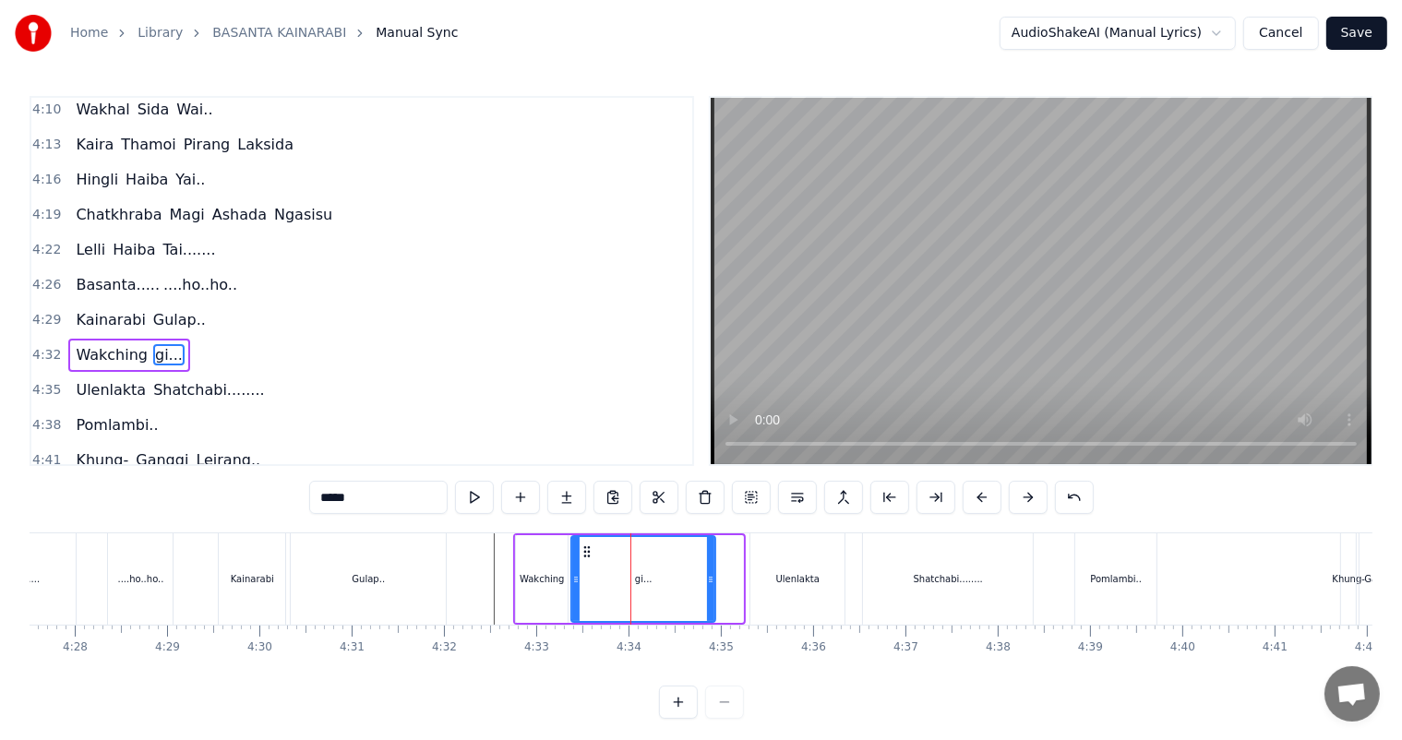
drag, startPoint x: 736, startPoint y: 580, endPoint x: 709, endPoint y: 579, distance: 27.7
click at [709, 579] on icon at bounding box center [710, 579] width 7 height 15
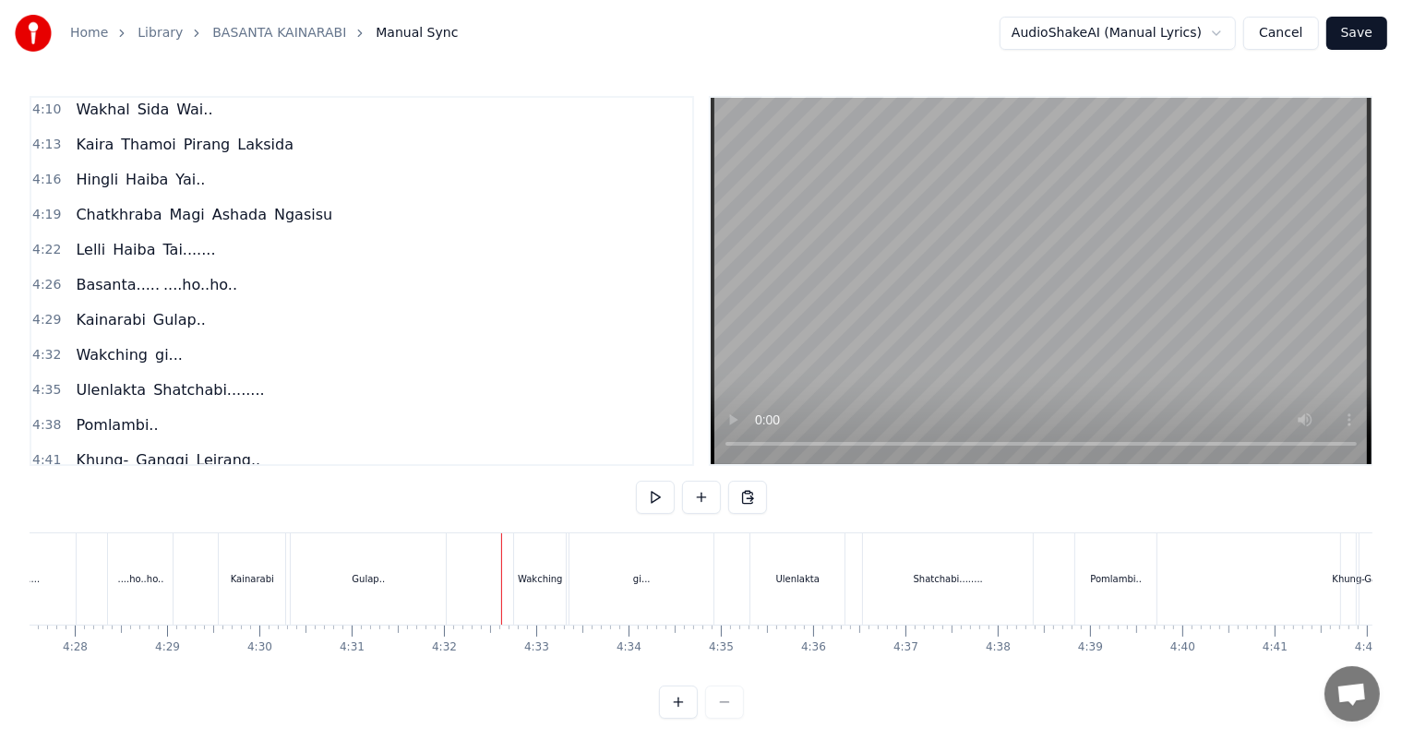
click at [622, 579] on div "gi..." at bounding box center [641, 578] width 144 height 91
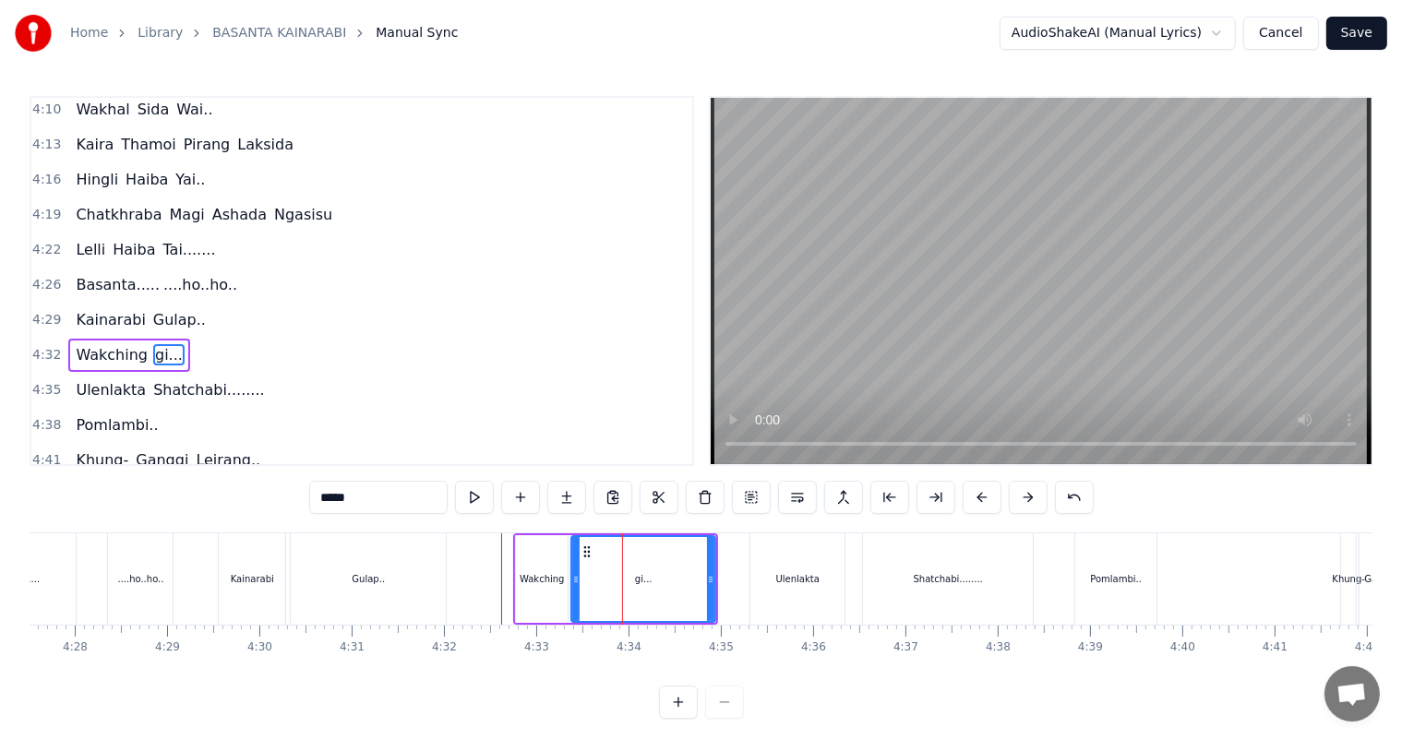
click at [364, 500] on input "*****" at bounding box center [378, 497] width 138 height 33
type input "**********"
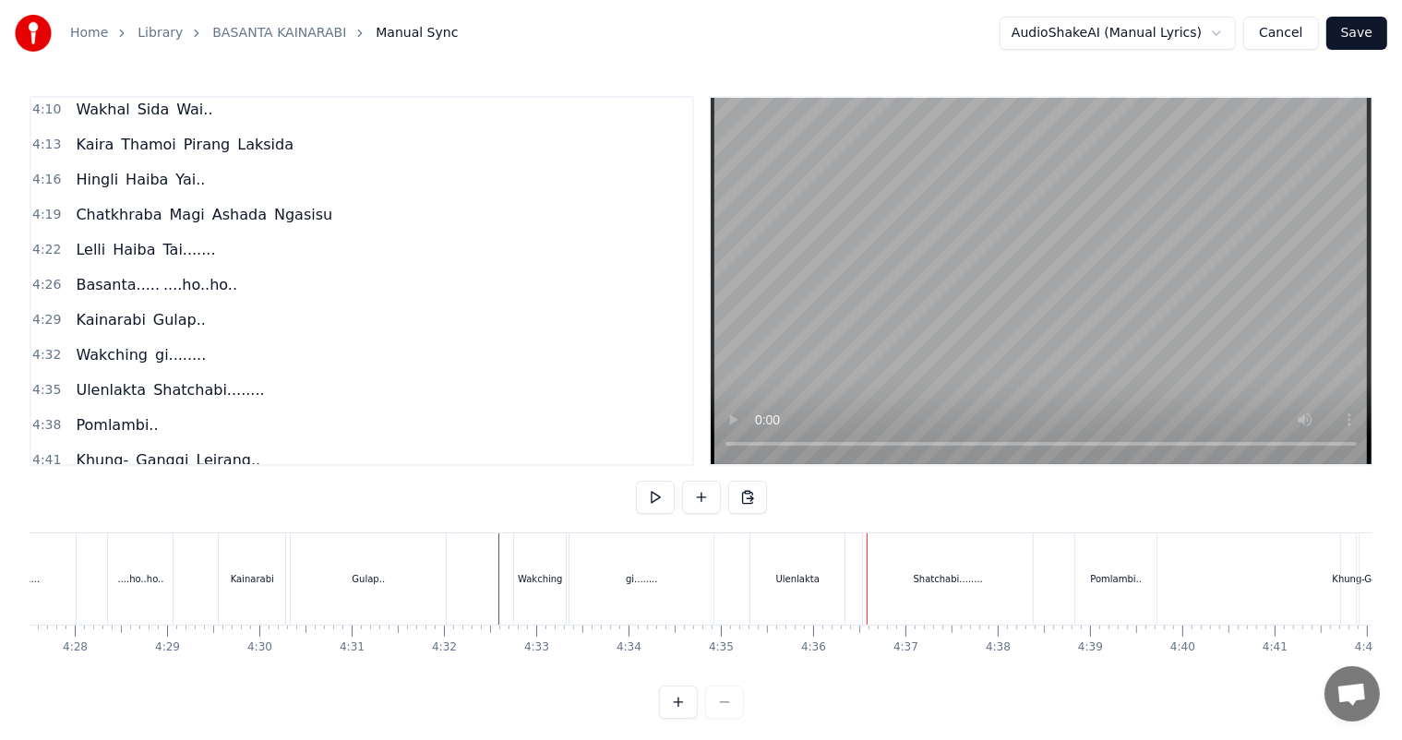
click at [884, 587] on div "Shatchabi........" at bounding box center [948, 578] width 170 height 91
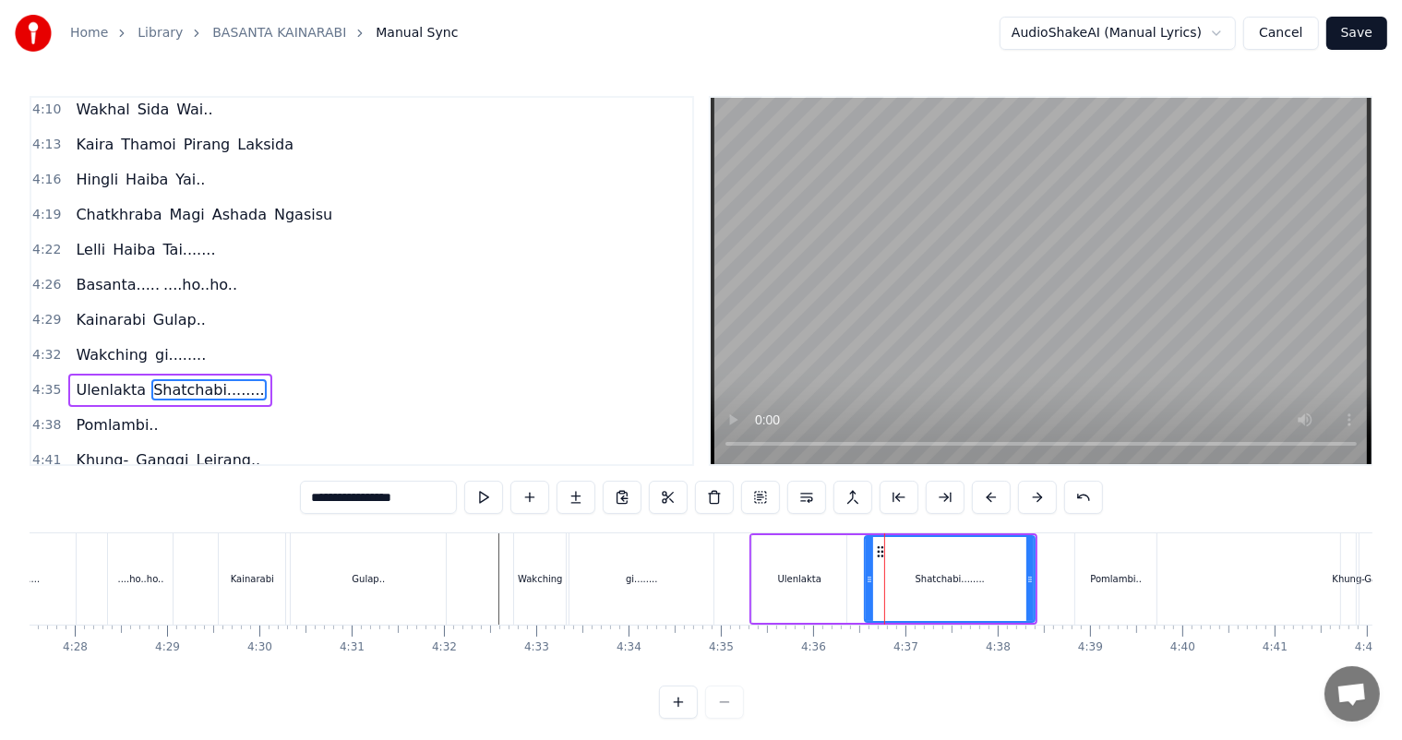
scroll to position [2107, 0]
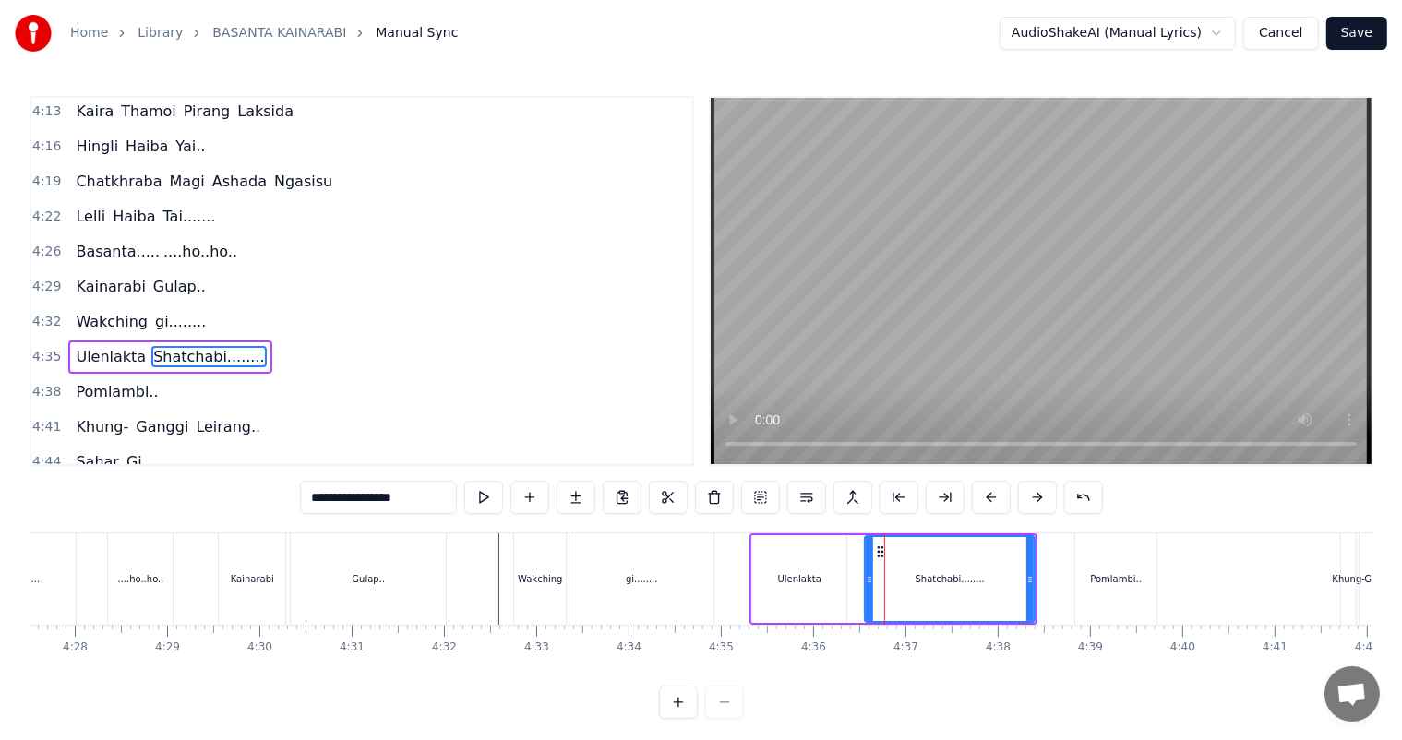
click at [814, 579] on div "Ulenlakta" at bounding box center [799, 579] width 43 height 14
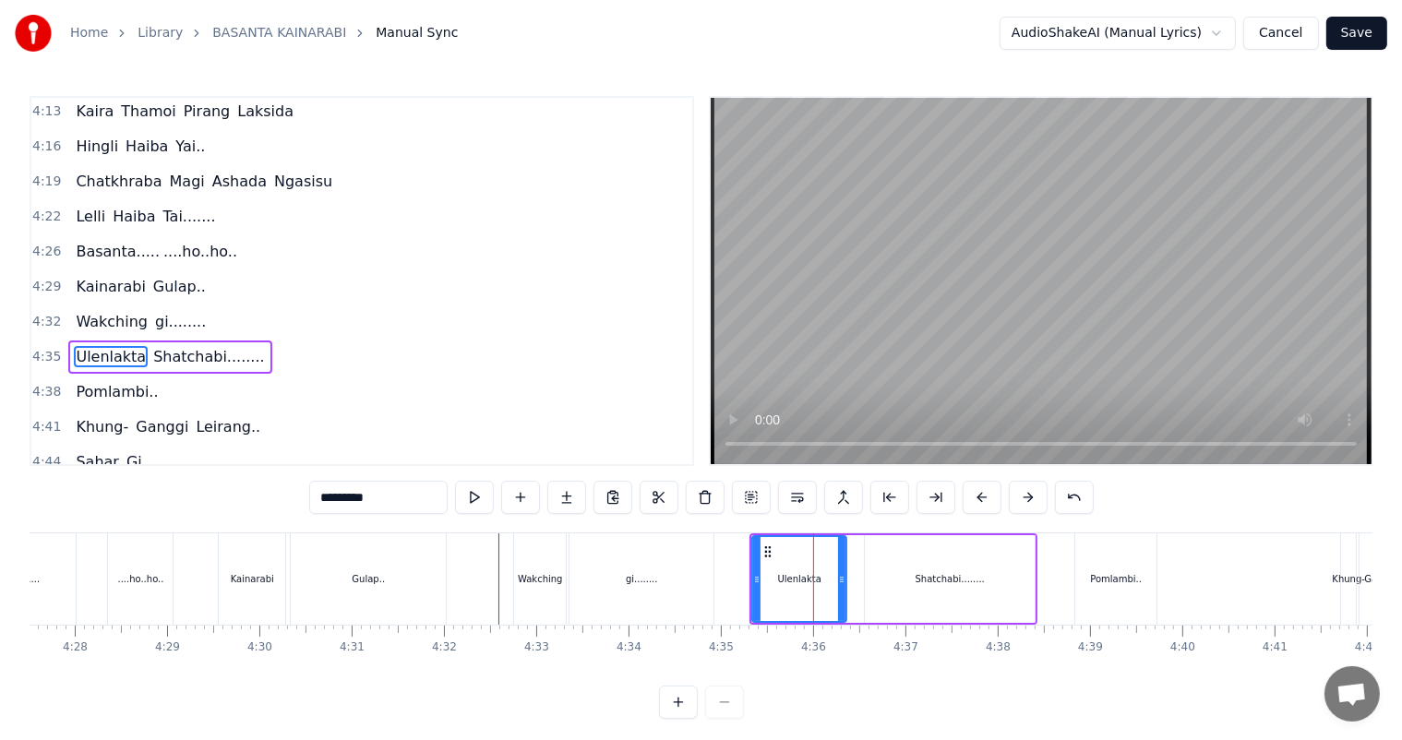
click at [888, 583] on div "Shatchabi........" at bounding box center [950, 579] width 170 height 88
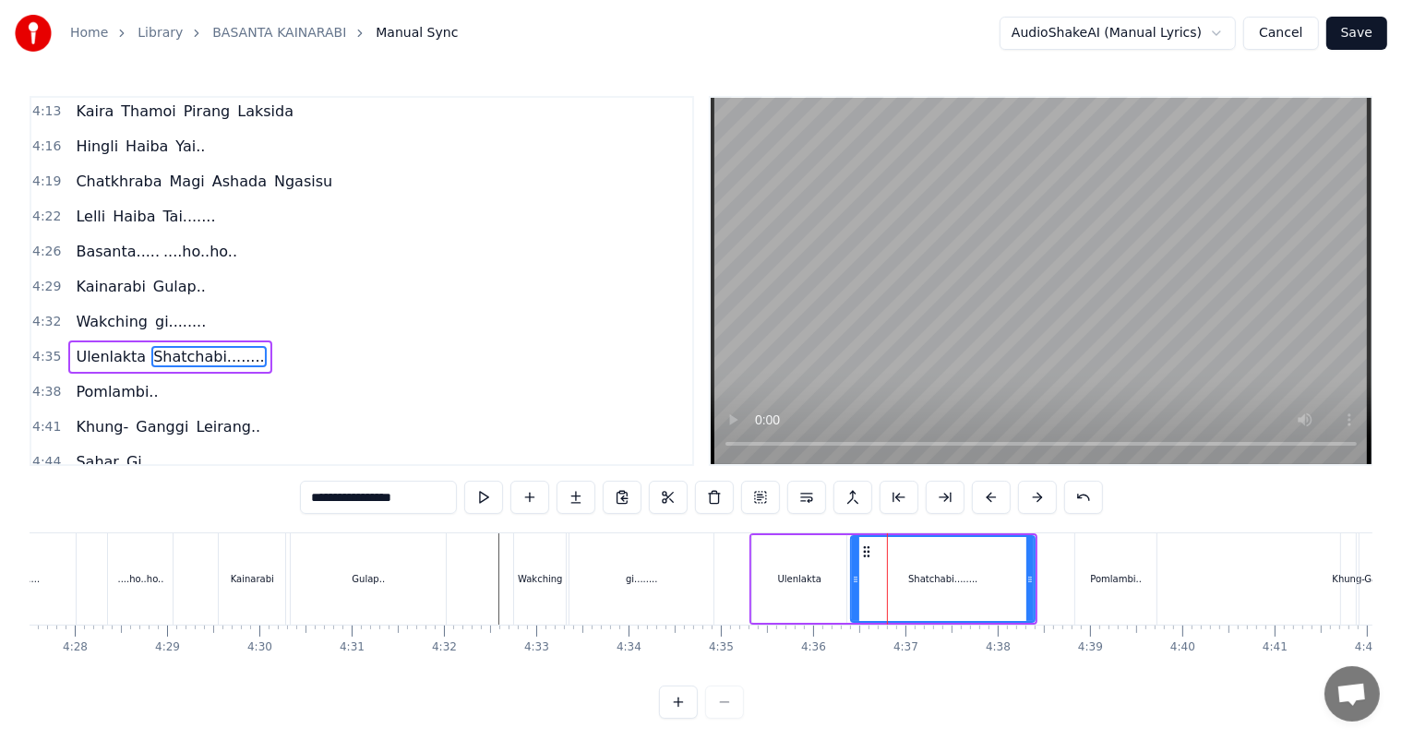
drag, startPoint x: 866, startPoint y: 577, endPoint x: 853, endPoint y: 577, distance: 13.8
click at [853, 577] on icon at bounding box center [855, 579] width 7 height 15
drag, startPoint x: 1026, startPoint y: 581, endPoint x: 972, endPoint y: 569, distance: 54.8
click at [972, 569] on div at bounding box center [975, 579] width 7 height 84
click at [919, 565] on div "Shatchabi........" at bounding box center [916, 579] width 128 height 84
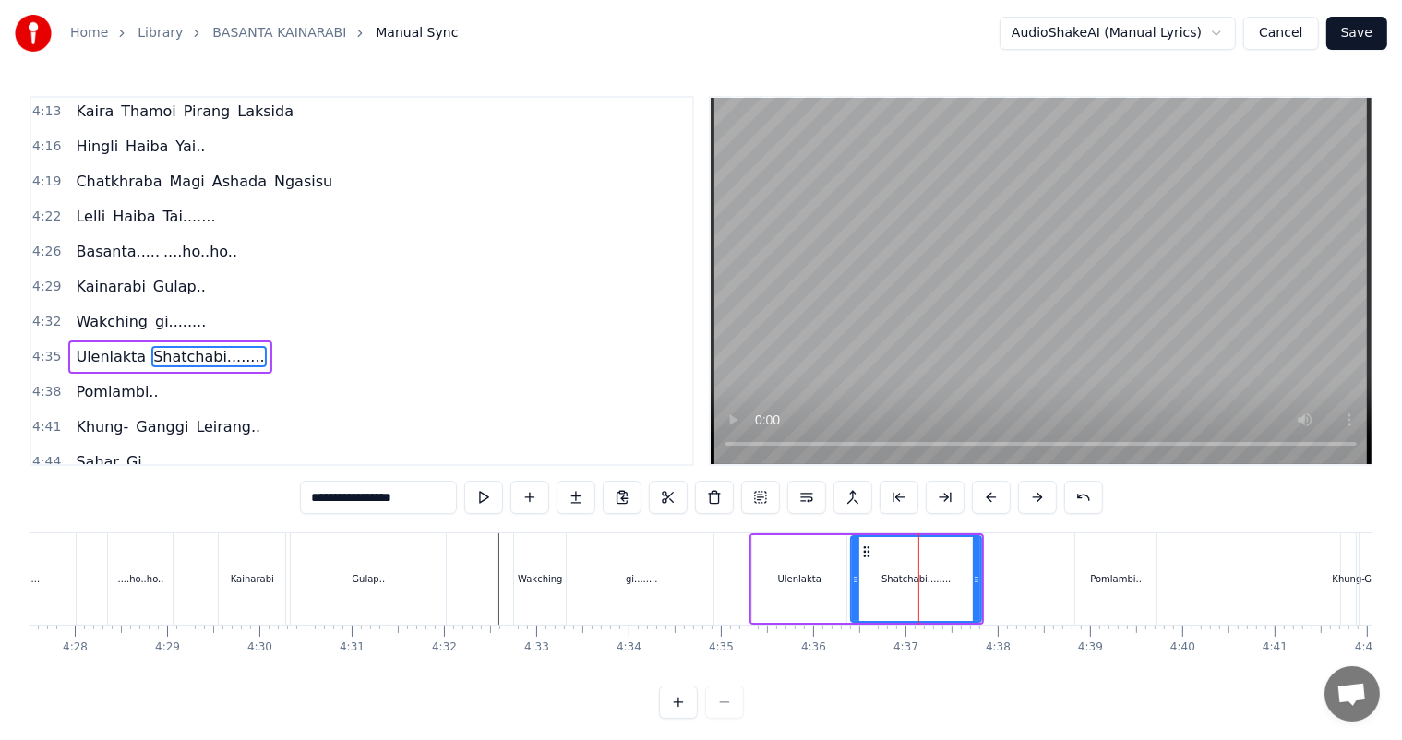
click at [827, 565] on div "Ulenlakta" at bounding box center [799, 579] width 94 height 88
type input "*********"
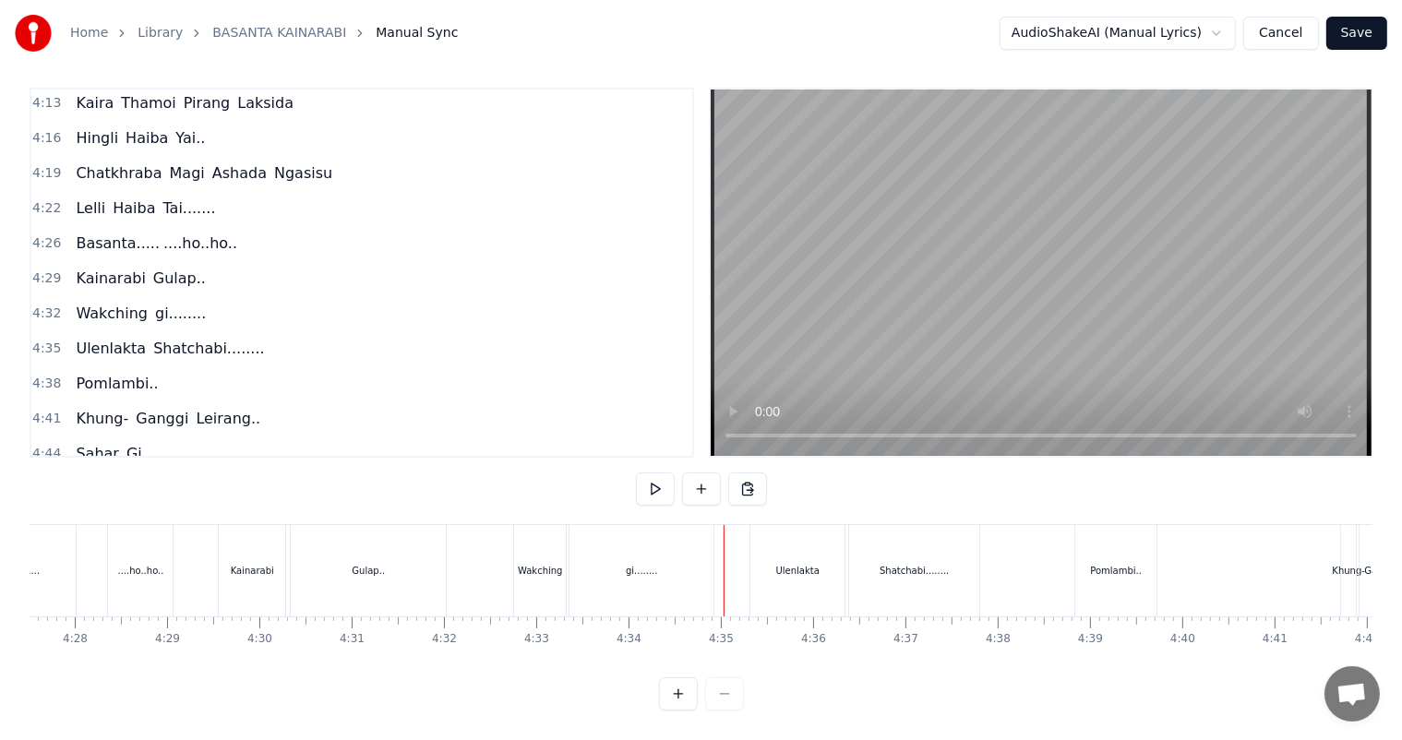
scroll to position [24, 0]
click at [822, 558] on div "Ulenlakta" at bounding box center [797, 570] width 94 height 91
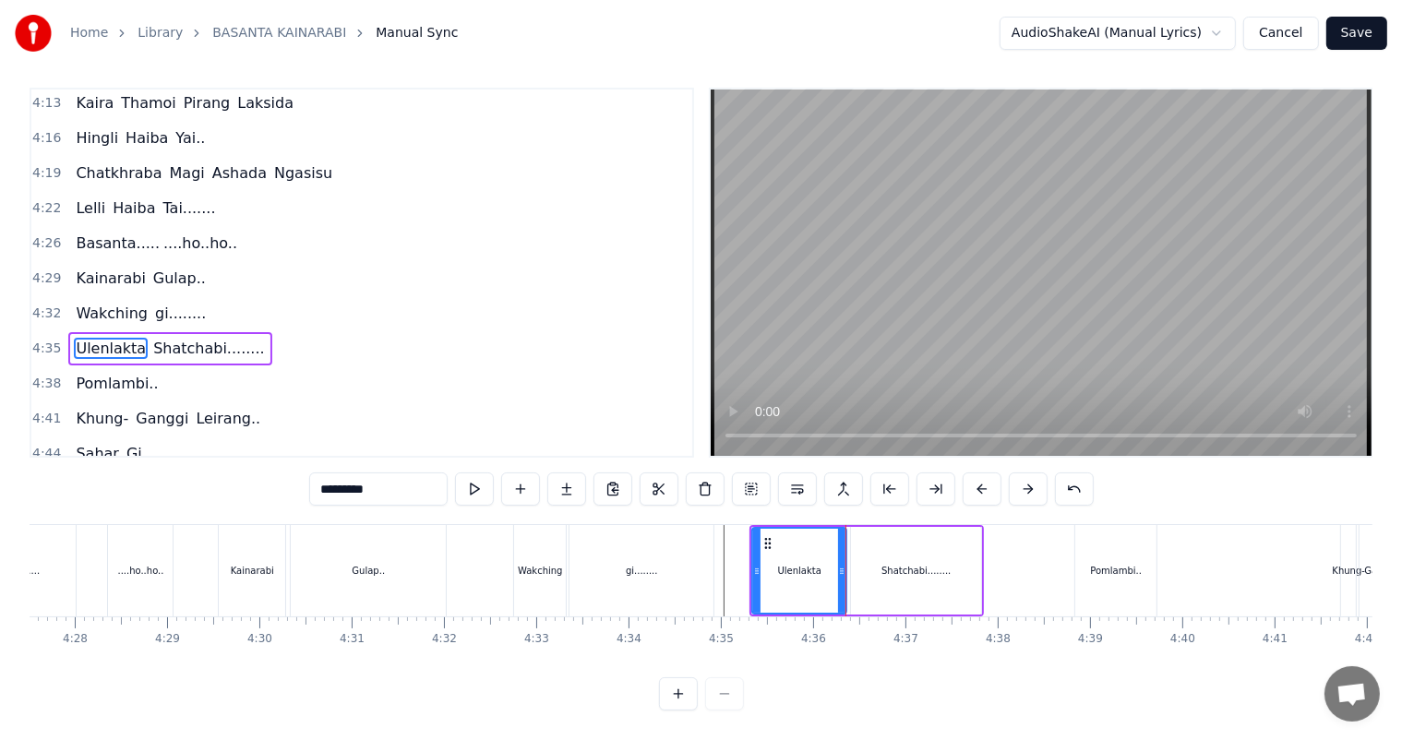
click at [893, 568] on div "Shatchabi........" at bounding box center [916, 571] width 130 height 88
type input "**********"
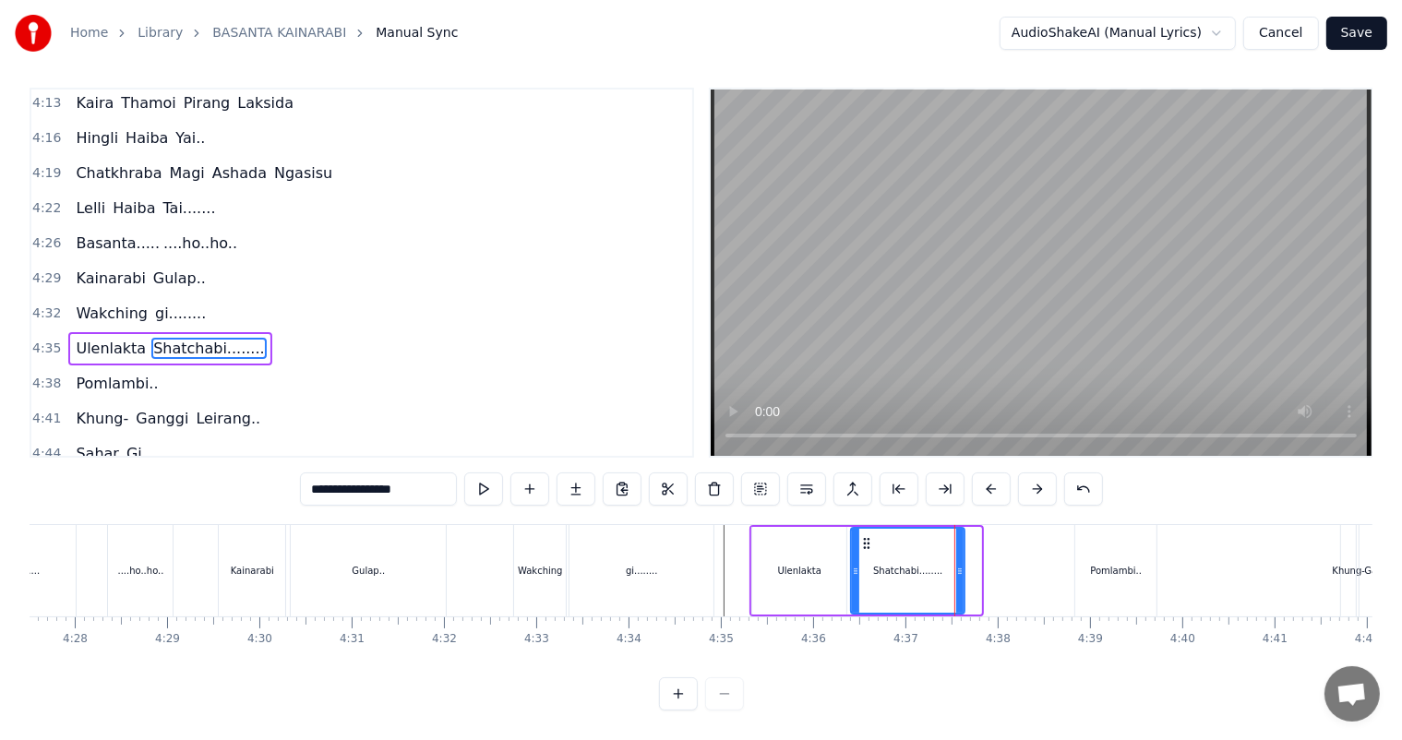
drag, startPoint x: 974, startPoint y: 556, endPoint x: 958, endPoint y: 555, distance: 16.6
click at [958, 564] on icon at bounding box center [959, 571] width 7 height 15
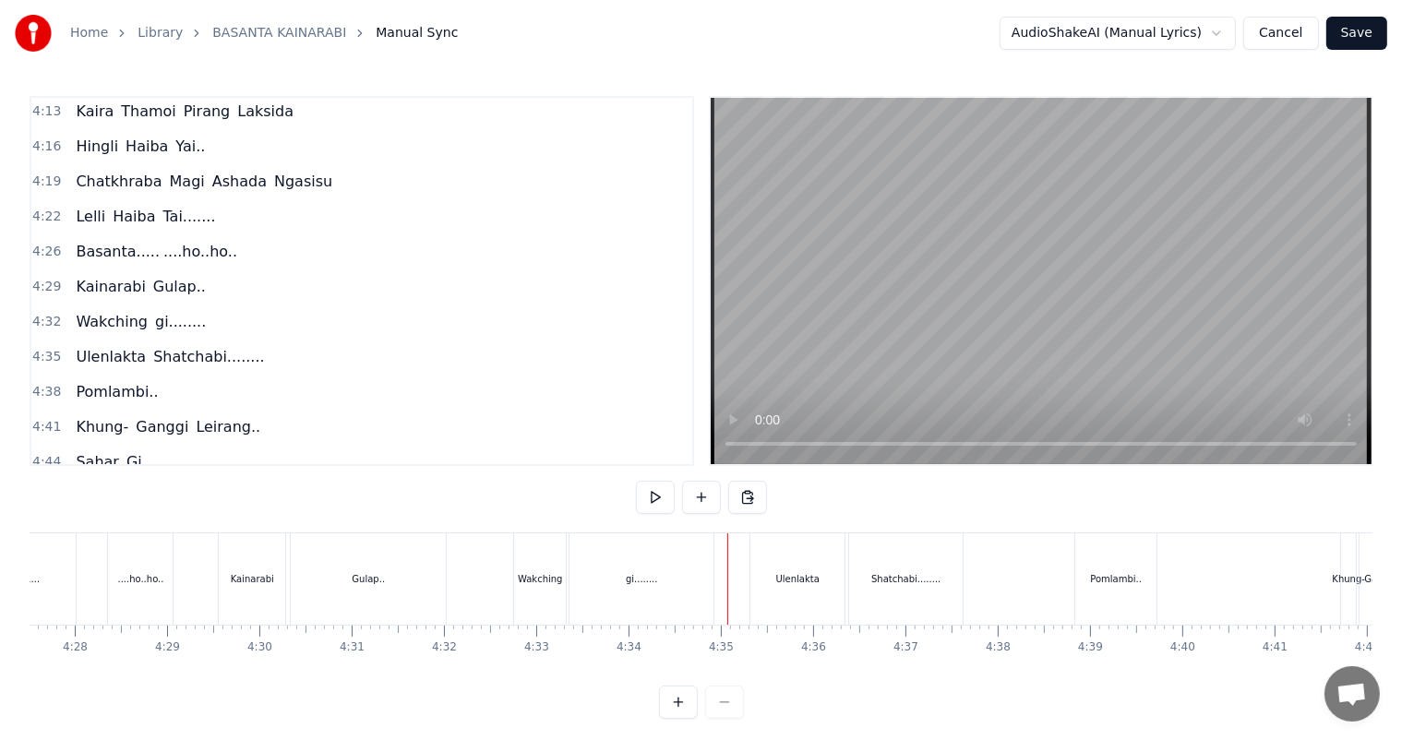
click at [912, 584] on div "Shatchabi........" at bounding box center [905, 579] width 69 height 14
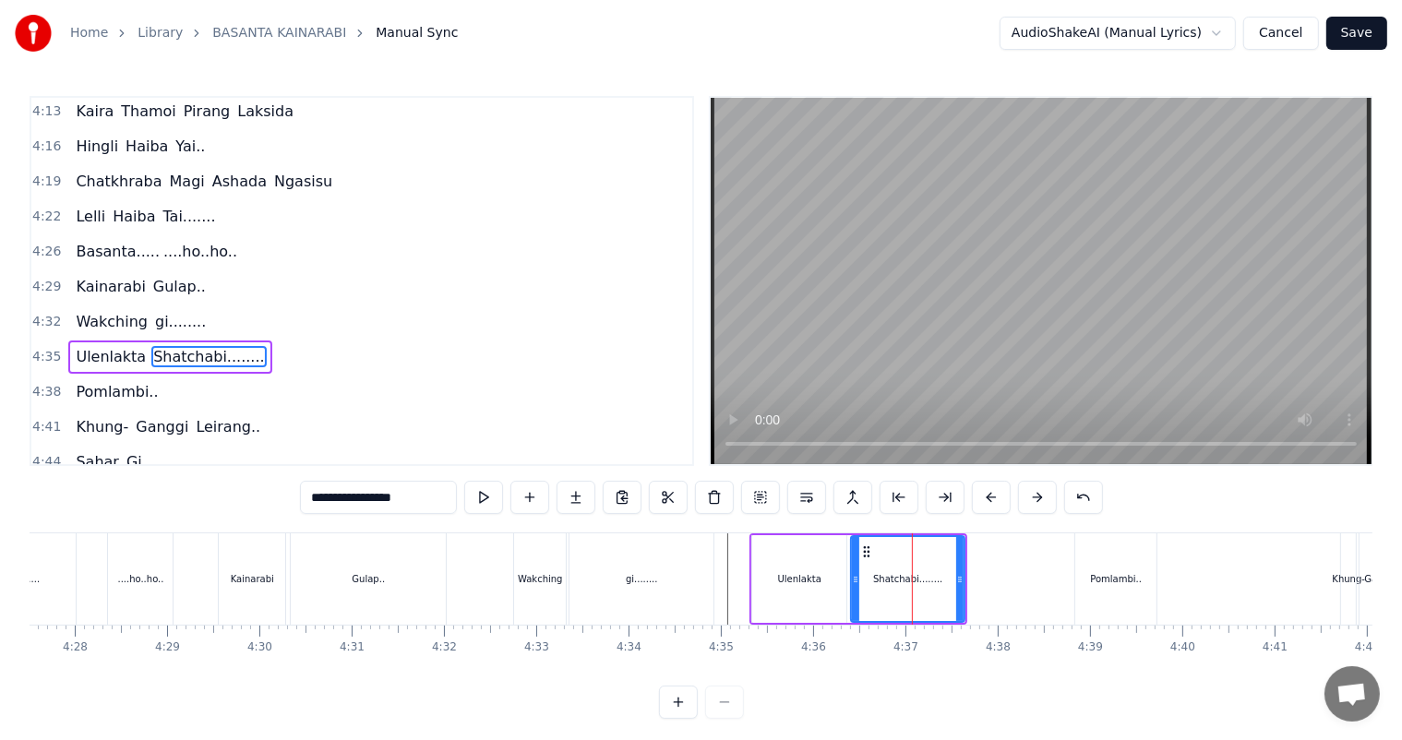
click at [884, 588] on div "Shatchabi........" at bounding box center [908, 579] width 112 height 84
click at [830, 581] on div "Ulenlakta" at bounding box center [799, 579] width 94 height 88
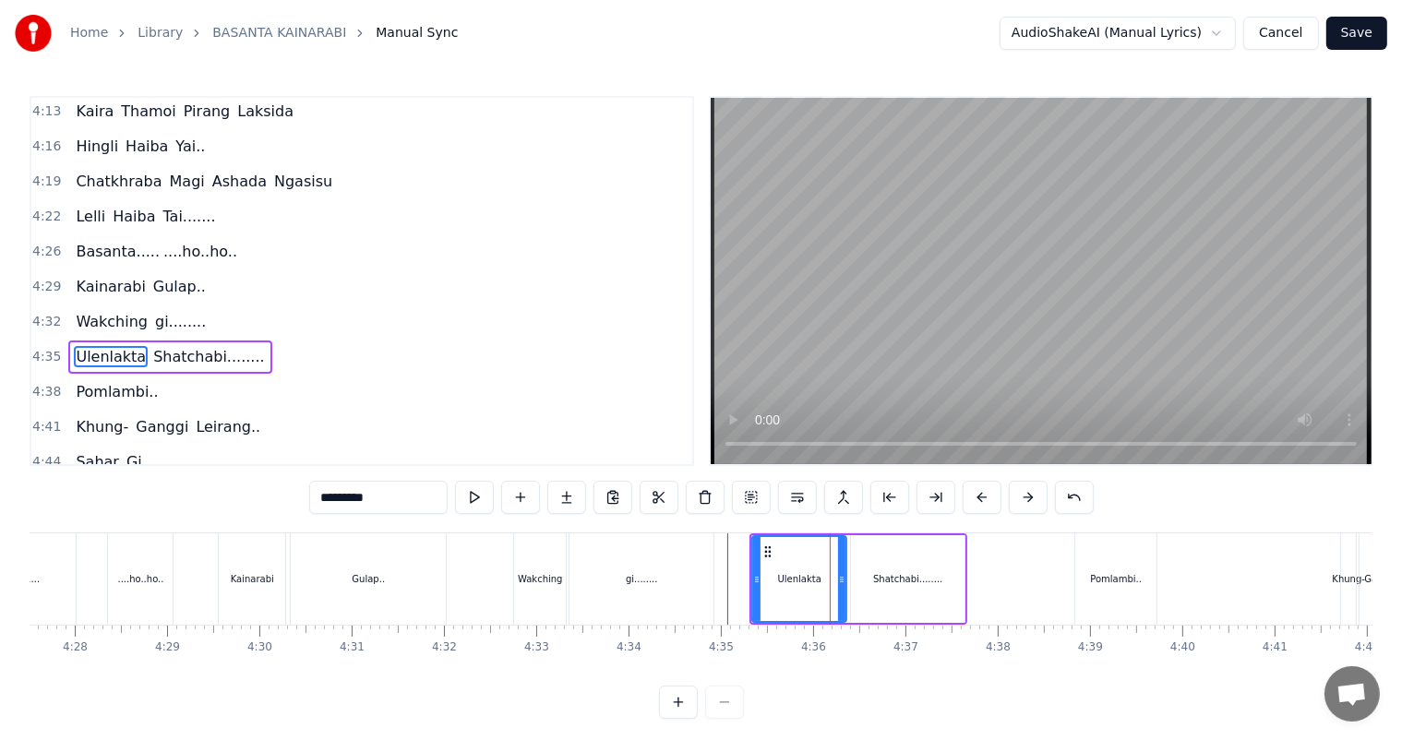
click at [881, 580] on div "Shatchabi........" at bounding box center [907, 579] width 69 height 14
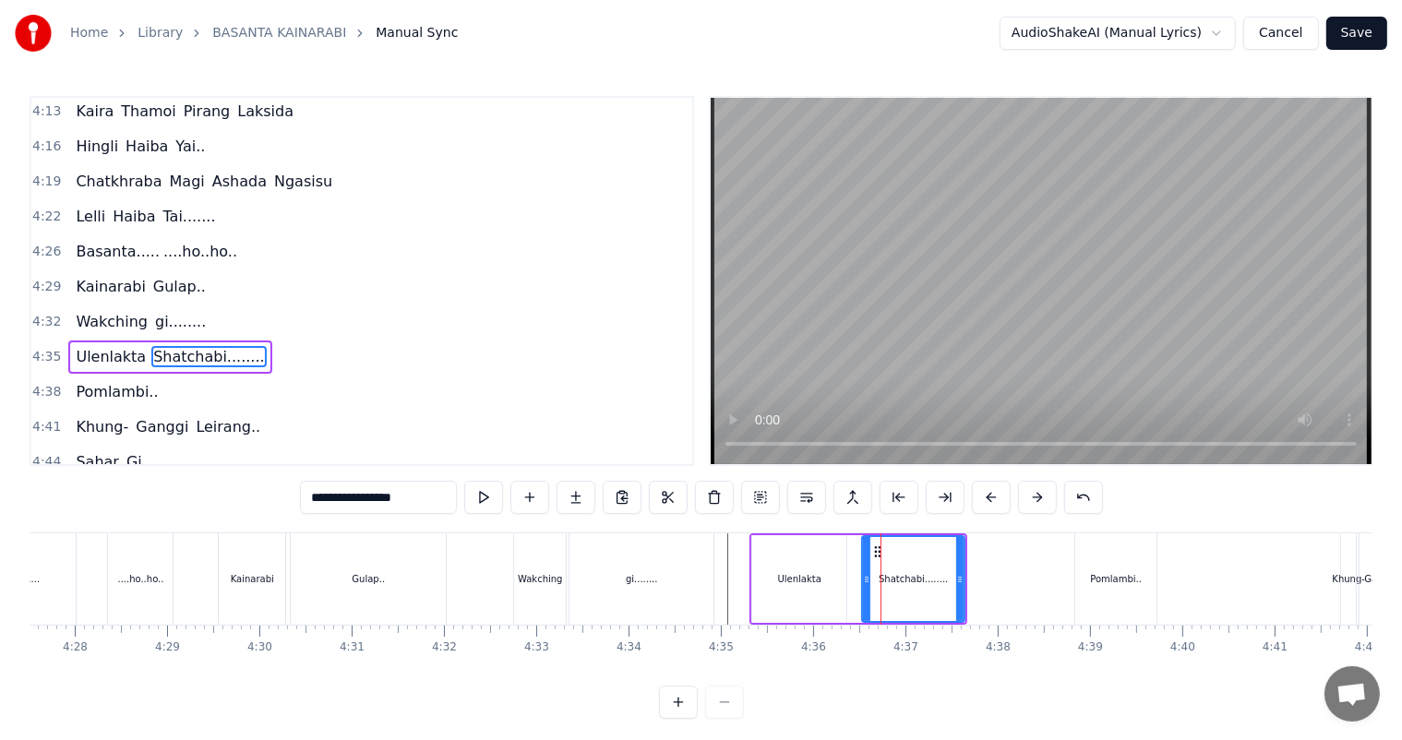
drag, startPoint x: 853, startPoint y: 572, endPoint x: 864, endPoint y: 577, distance: 12.0
click at [864, 577] on icon at bounding box center [866, 579] width 7 height 15
click at [855, 576] on icon at bounding box center [857, 579] width 7 height 15
click at [793, 585] on div "Ulenlakta" at bounding box center [799, 579] width 43 height 14
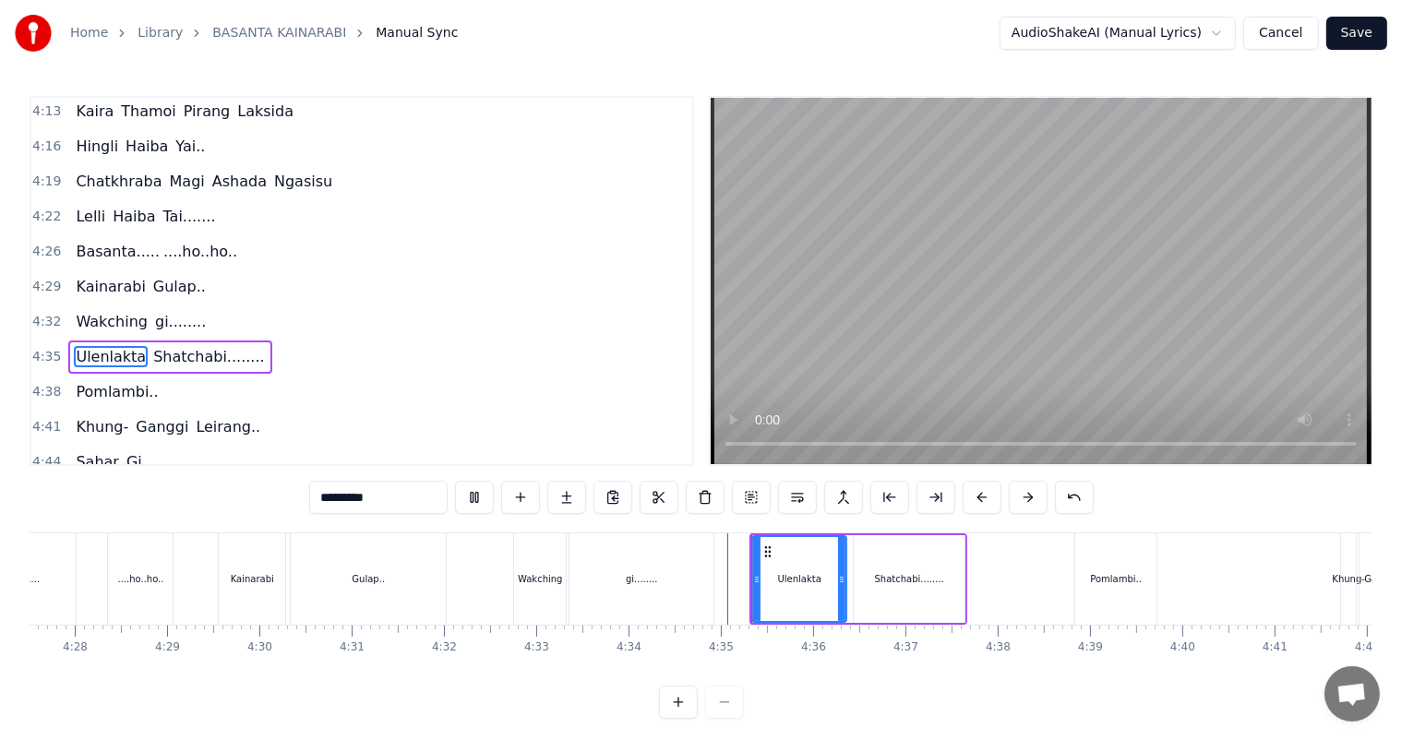
scroll to position [24, 0]
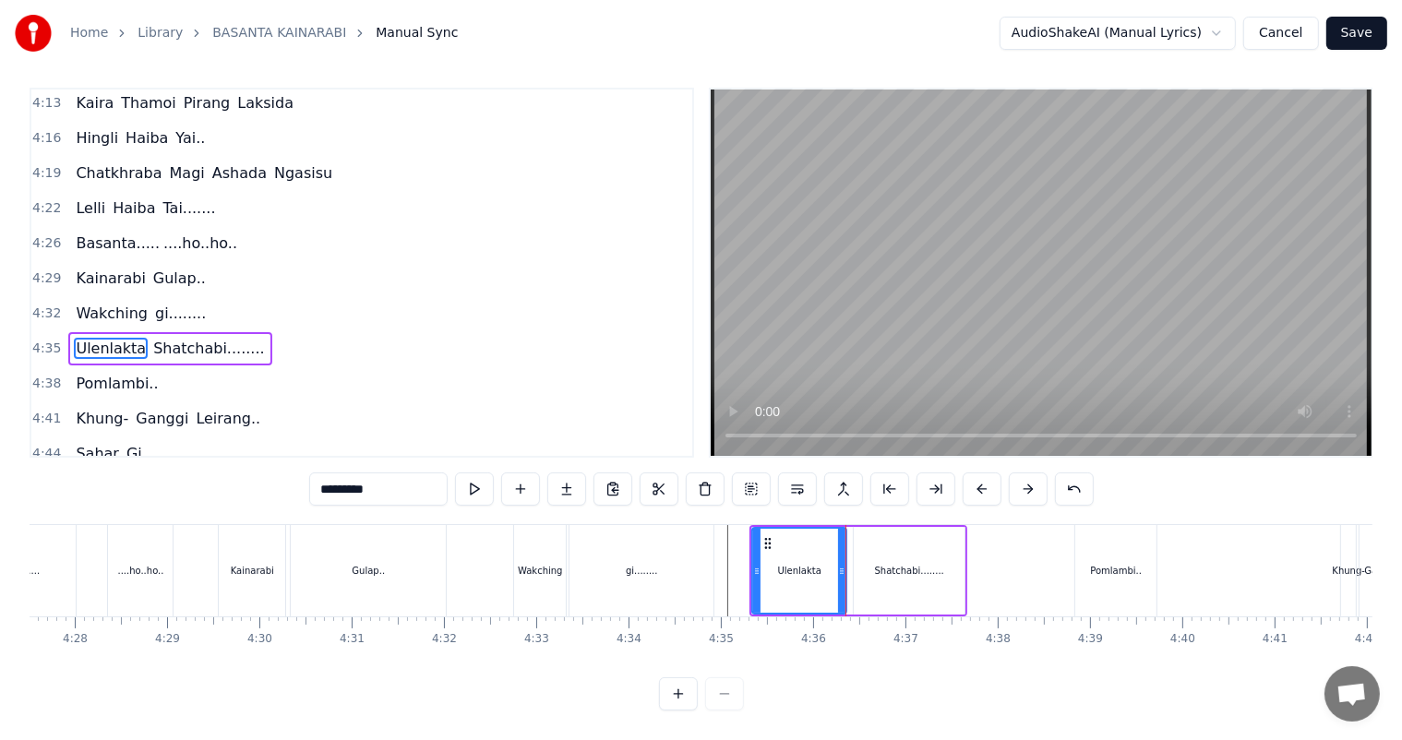
click at [889, 577] on div "Shatchabi........" at bounding box center [908, 571] width 111 height 88
type input "**********"
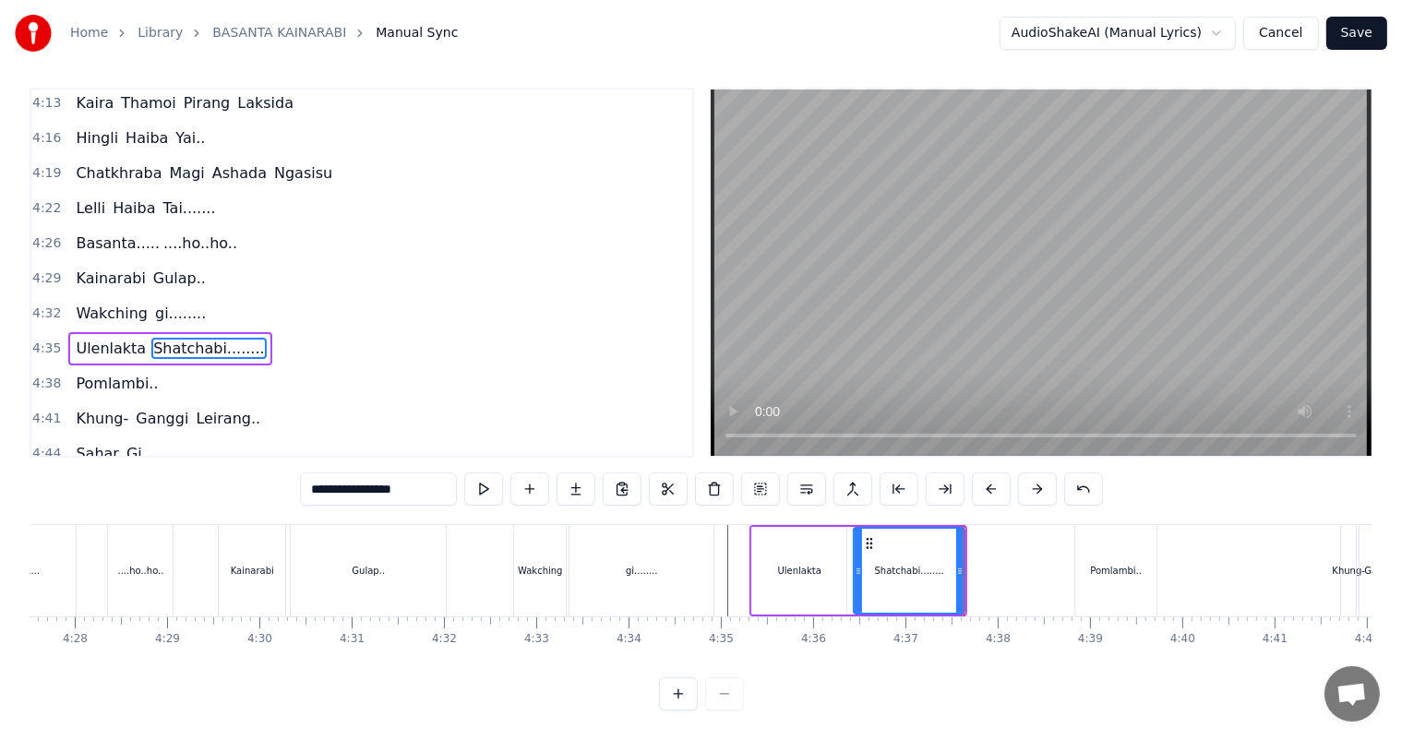
click at [886, 563] on div "Shatchabi........" at bounding box center [908, 571] width 109 height 84
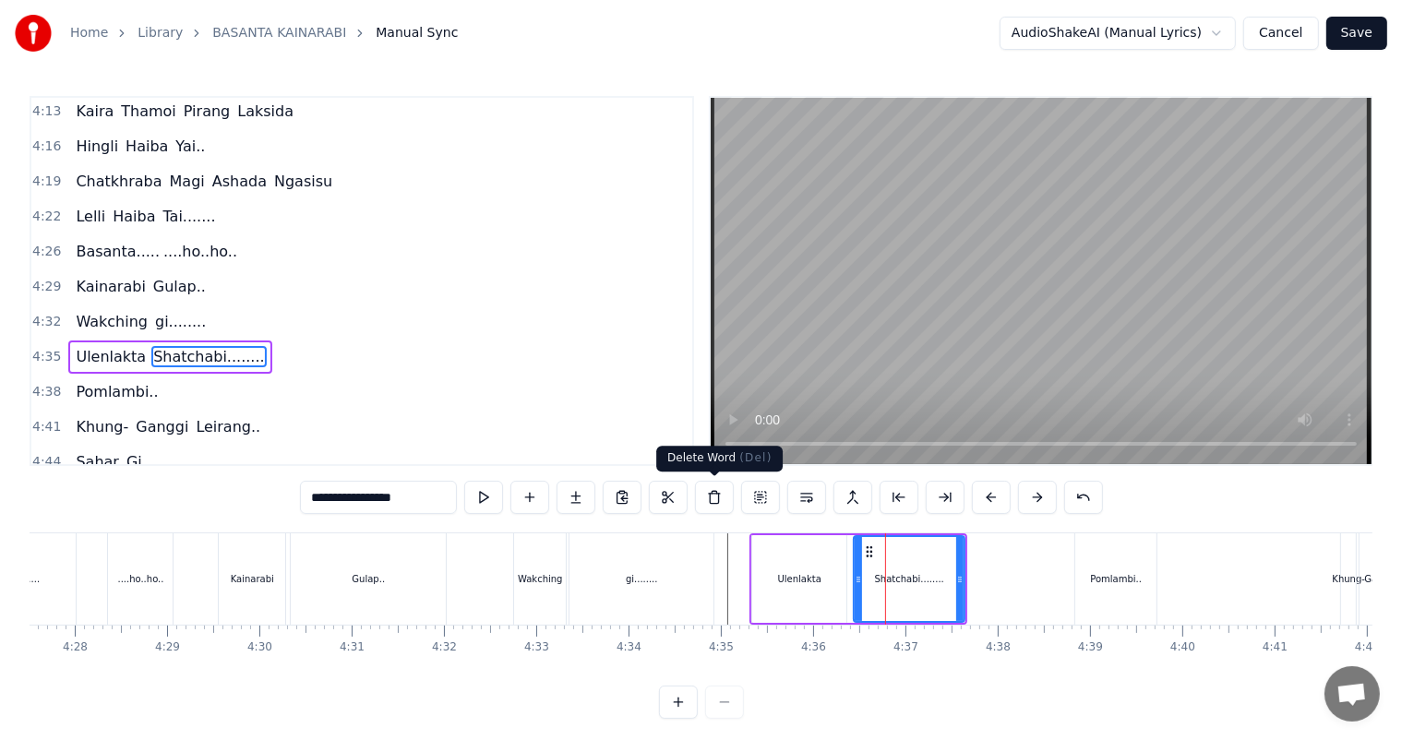
click at [706, 501] on button at bounding box center [714, 497] width 39 height 33
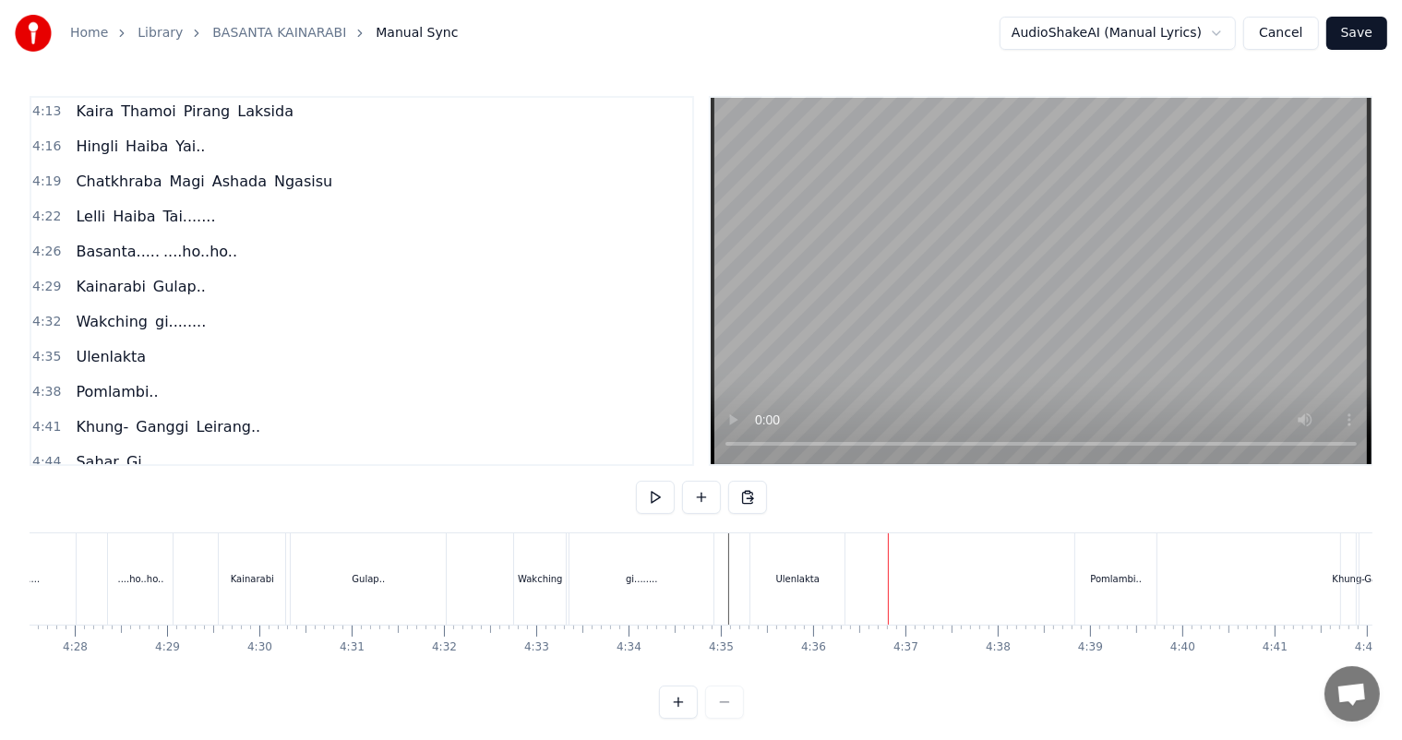
click at [814, 593] on div "Ulenlakta" at bounding box center [797, 578] width 94 height 91
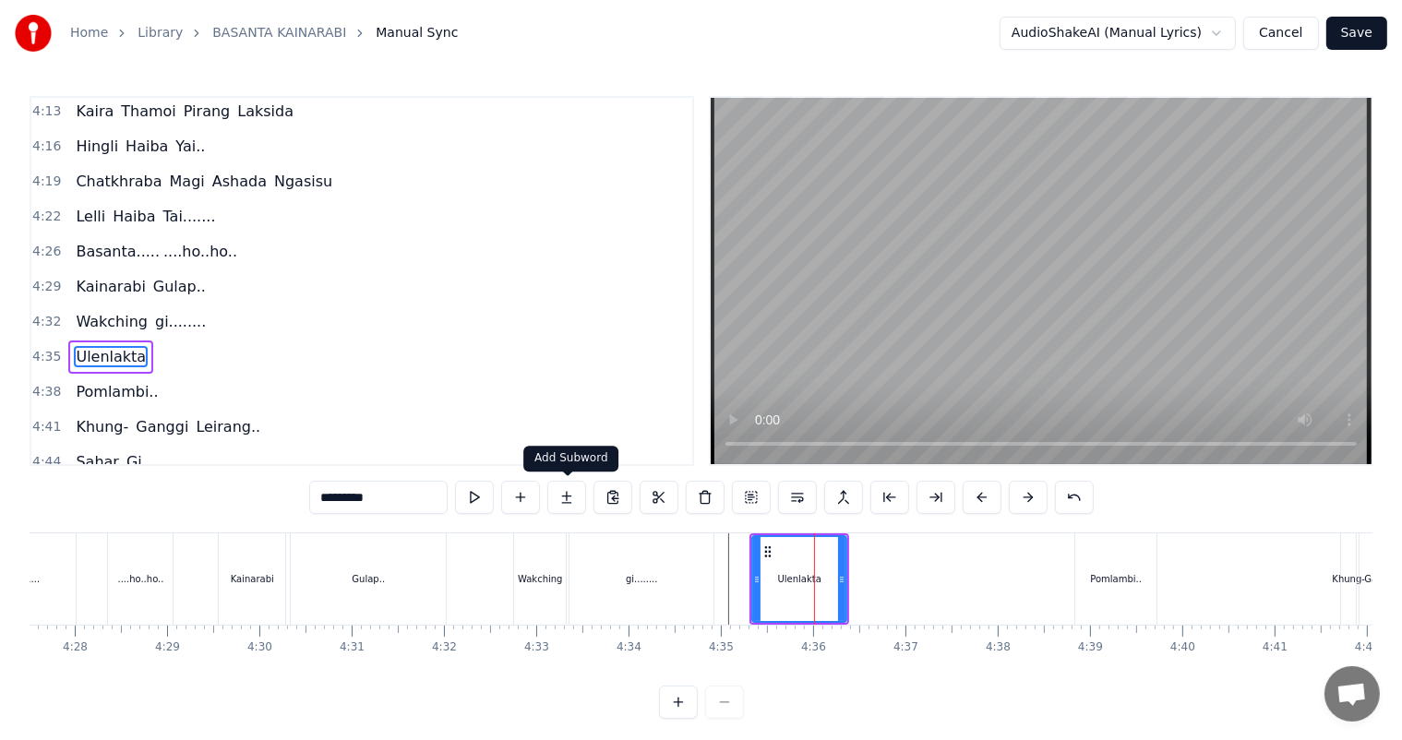
click at [576, 495] on button at bounding box center [566, 497] width 39 height 33
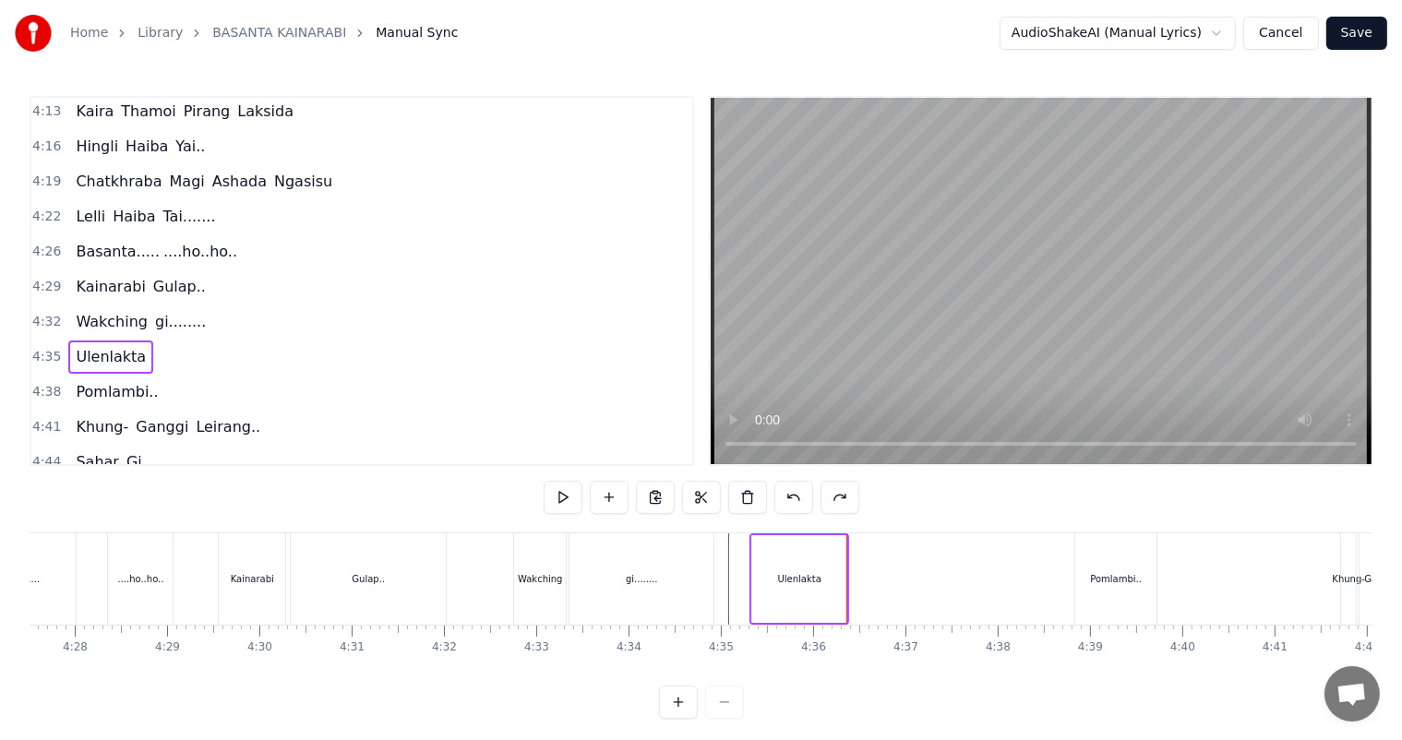
click at [799, 579] on div "Ulenlakta" at bounding box center [799, 579] width 43 height 14
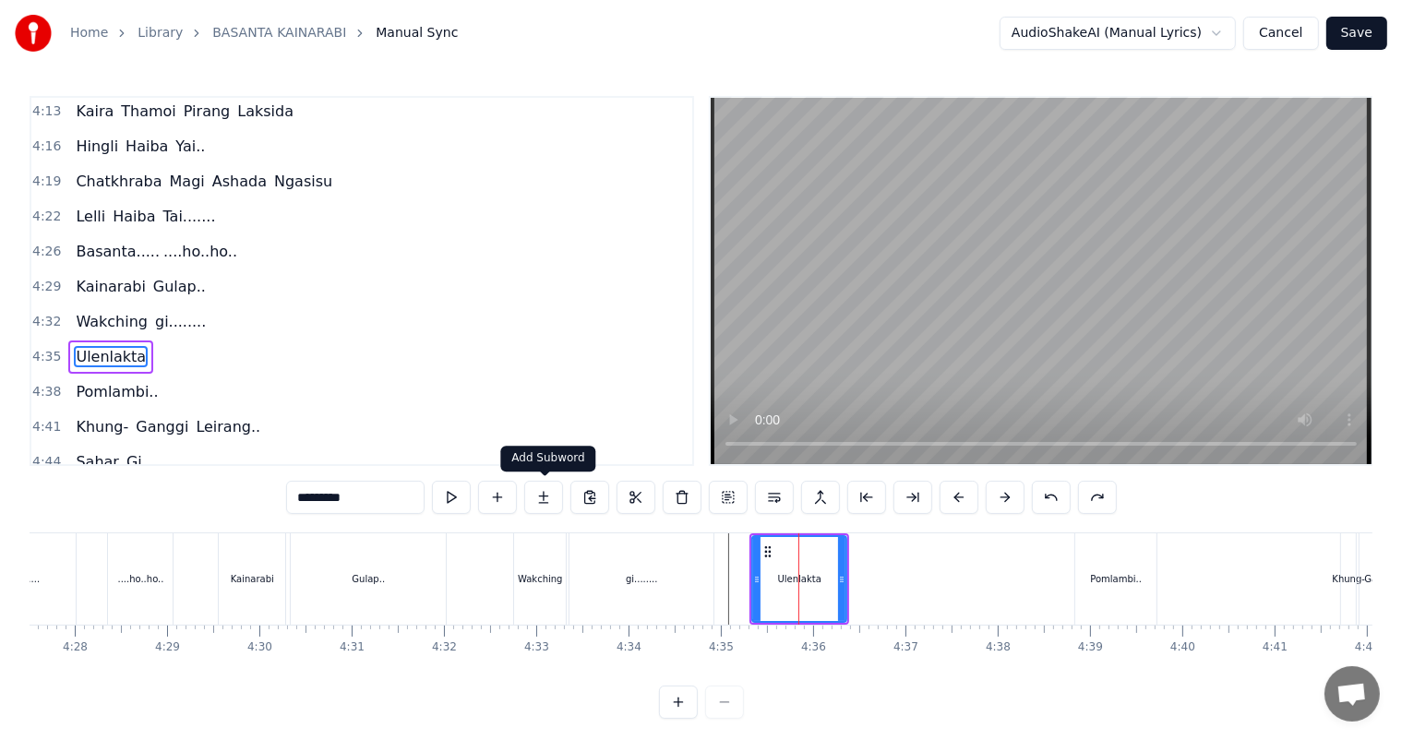
click at [545, 496] on button at bounding box center [543, 497] width 39 height 33
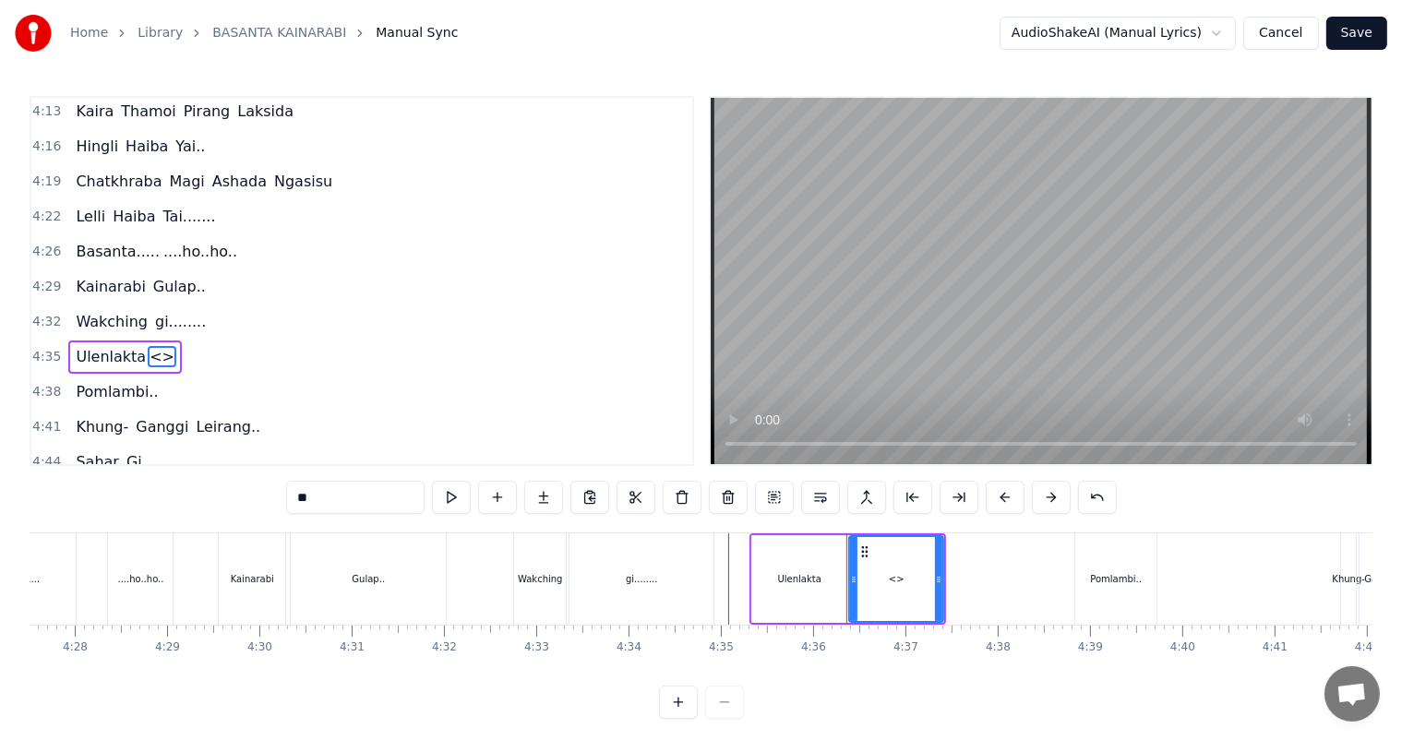
drag, startPoint x: 318, startPoint y: 506, endPoint x: 258, endPoint y: 505, distance: 60.0
click at [258, 505] on div "0:04 Basanta ............................... Kainarabi Gulap, 0:14 [PERSON_NAME…" at bounding box center [701, 407] width 1342 height 623
type input "*********"
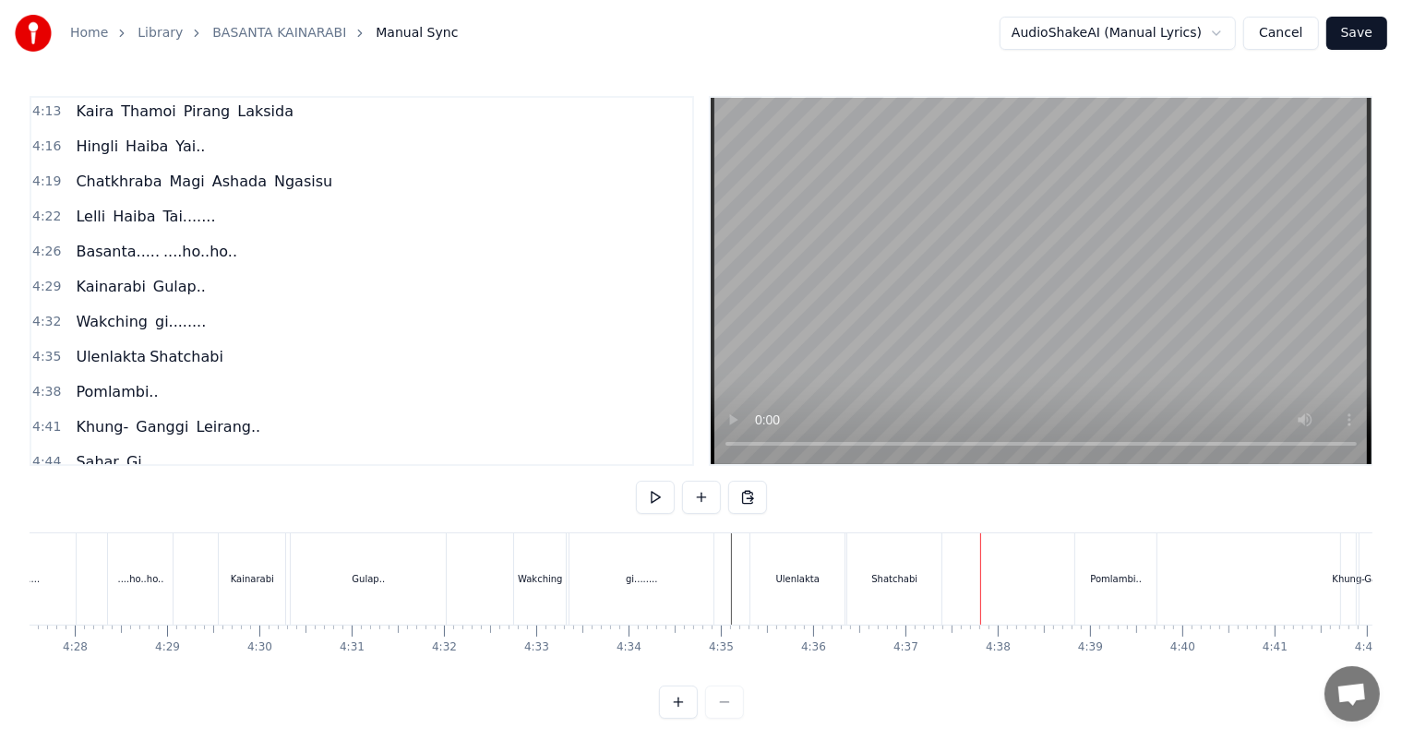
click at [812, 579] on div "Ulenlakta" at bounding box center [797, 579] width 43 height 14
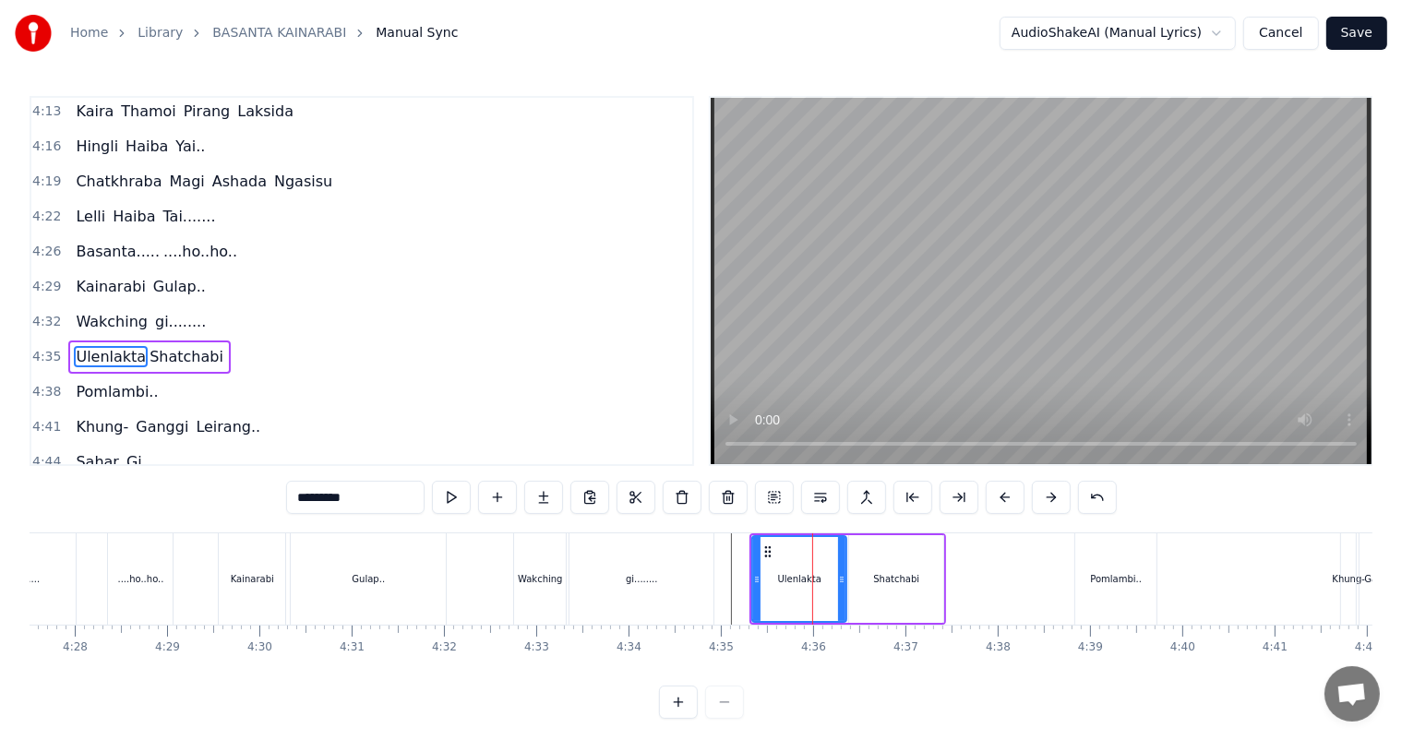
click at [364, 482] on input "*********" at bounding box center [355, 497] width 138 height 33
type input "*********"
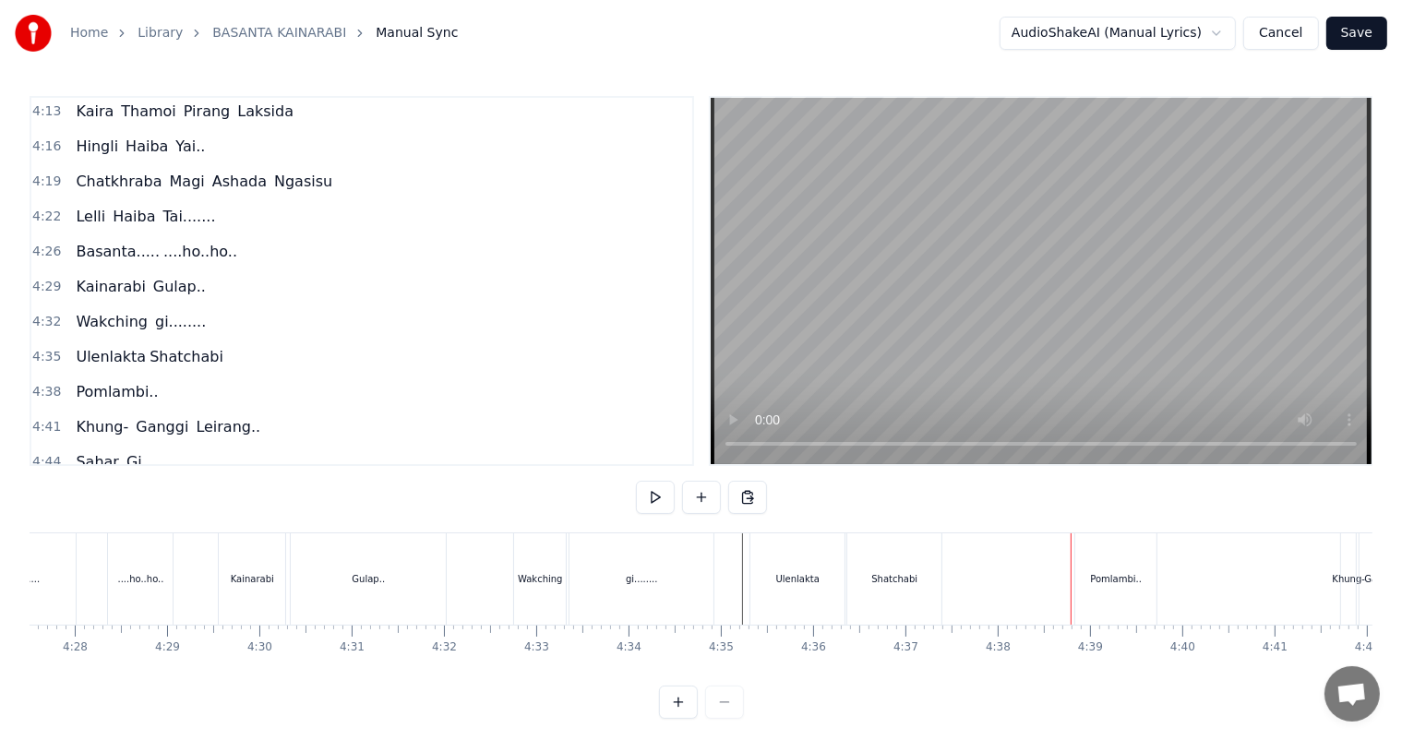
click at [886, 580] on div "Shatchabi" at bounding box center [894, 579] width 46 height 14
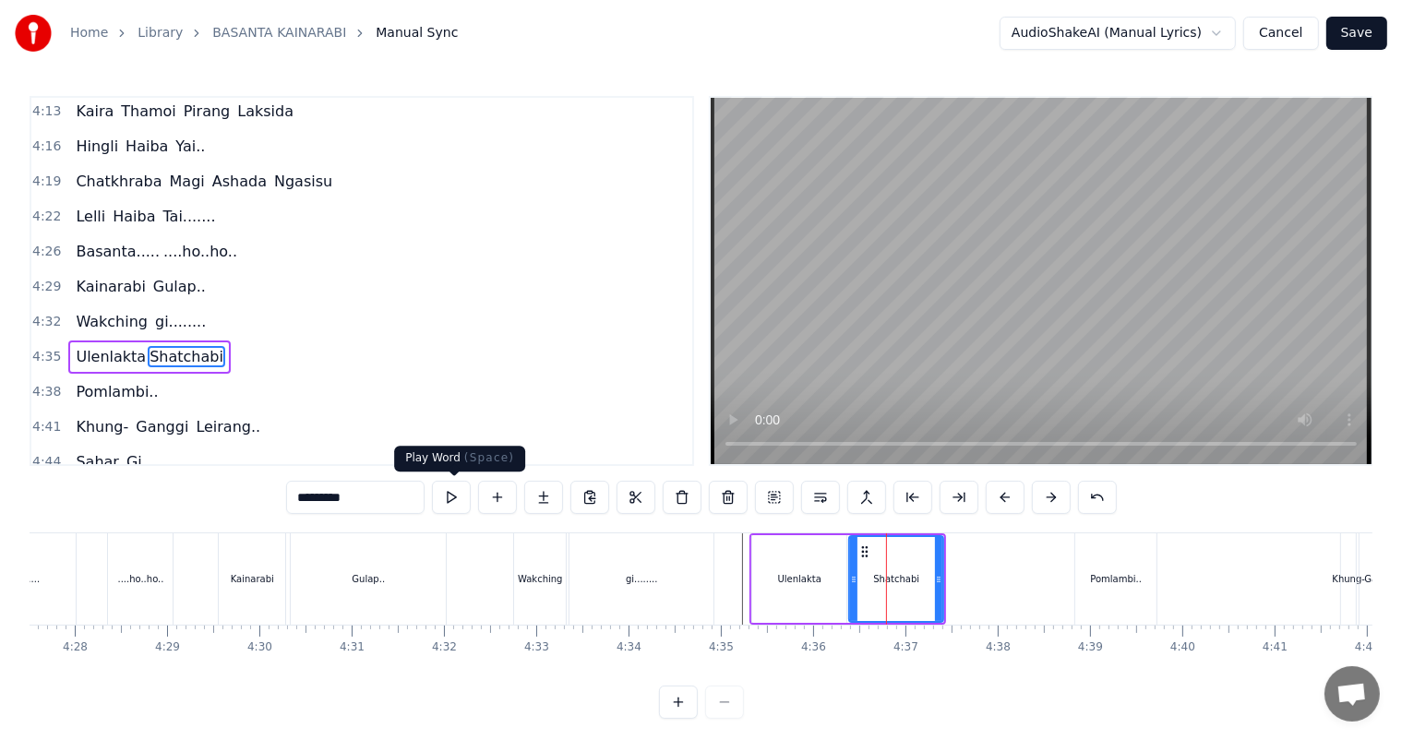
click at [404, 495] on input "*********" at bounding box center [355, 497] width 138 height 33
drag, startPoint x: 939, startPoint y: 577, endPoint x: 974, endPoint y: 583, distance: 35.7
click at [974, 583] on icon at bounding box center [973, 579] width 7 height 15
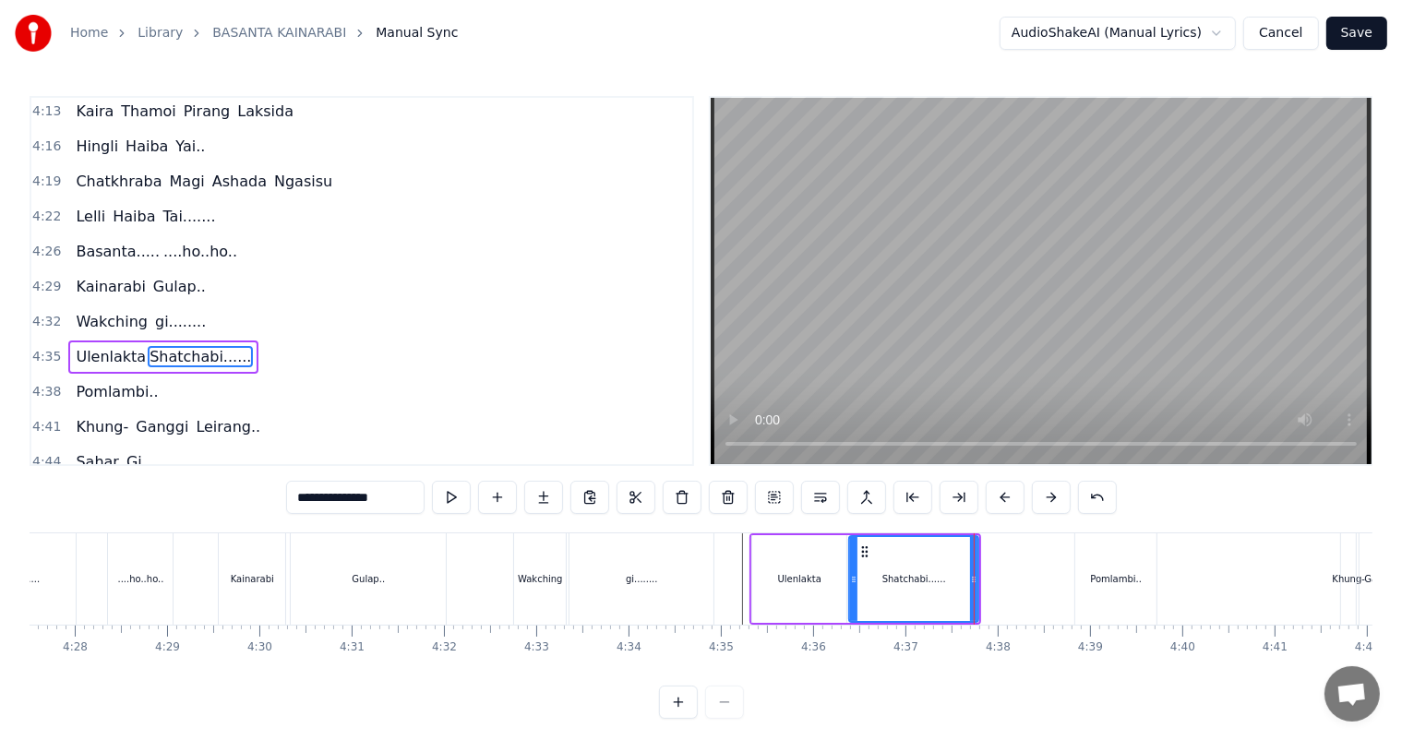
type input "**********"
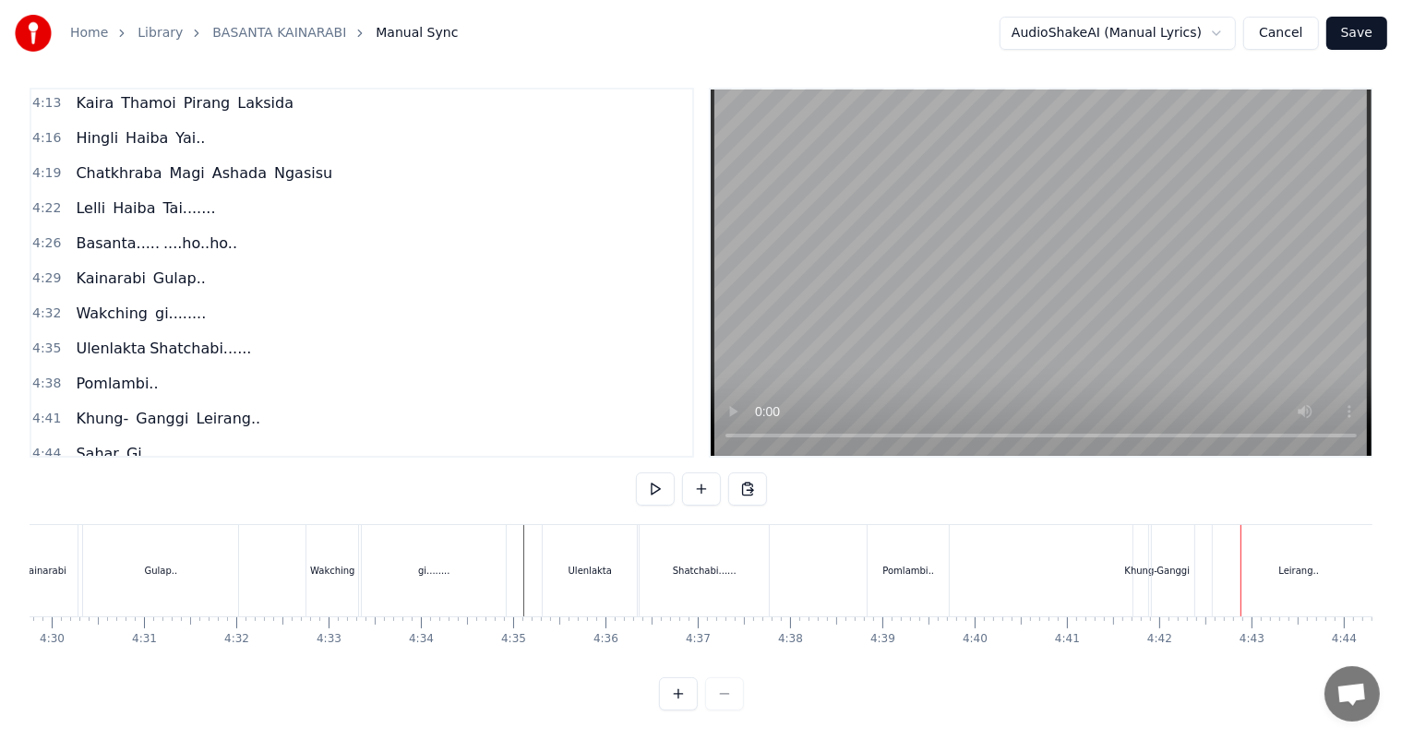
scroll to position [0, 24838]
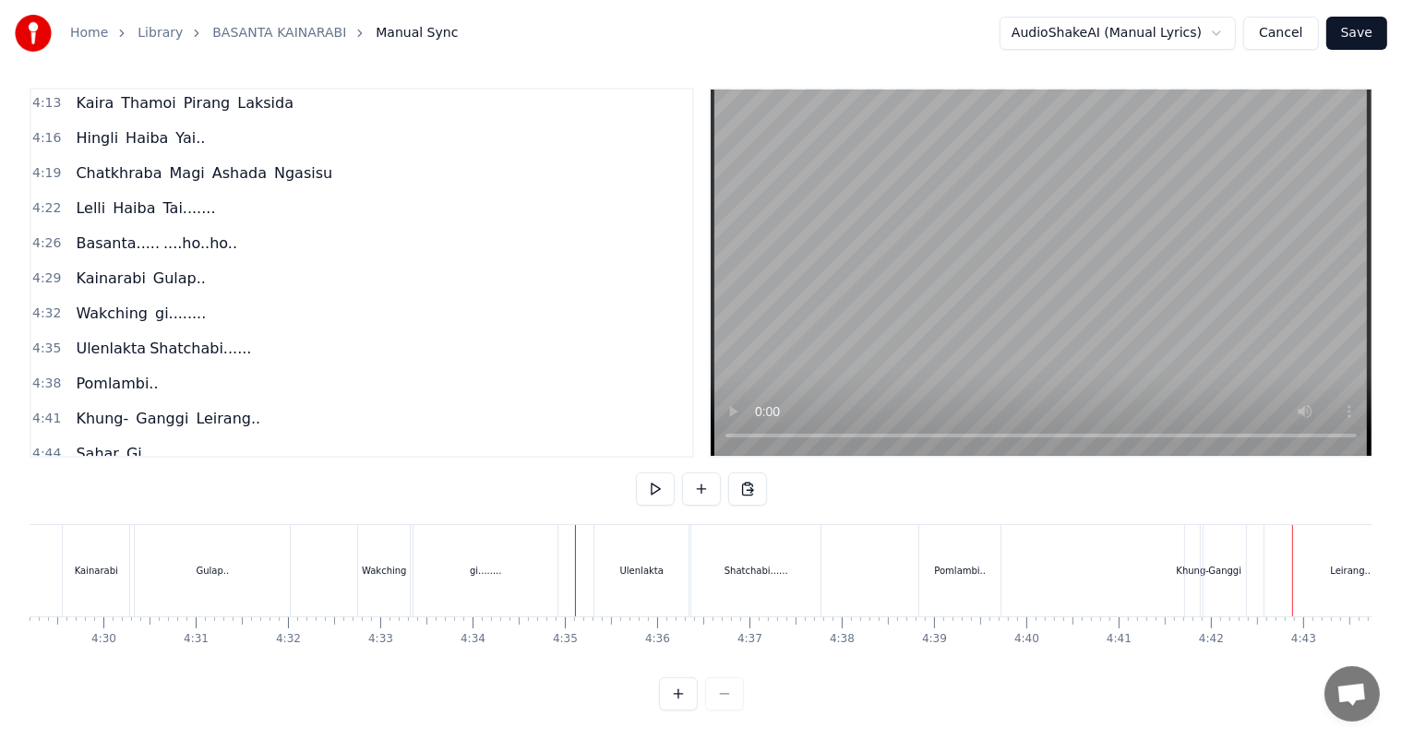
click at [959, 564] on div "Pomlambi.." at bounding box center [960, 571] width 52 height 14
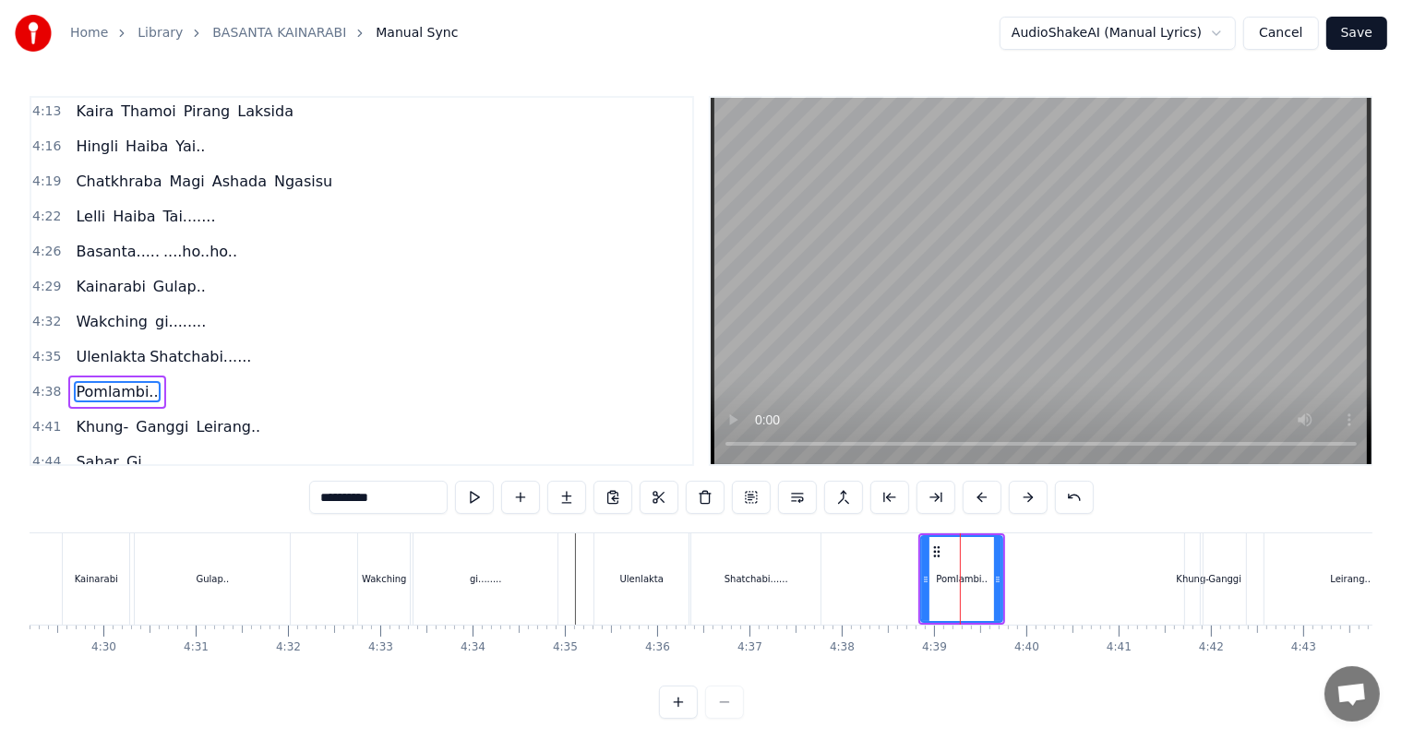
scroll to position [2141, 0]
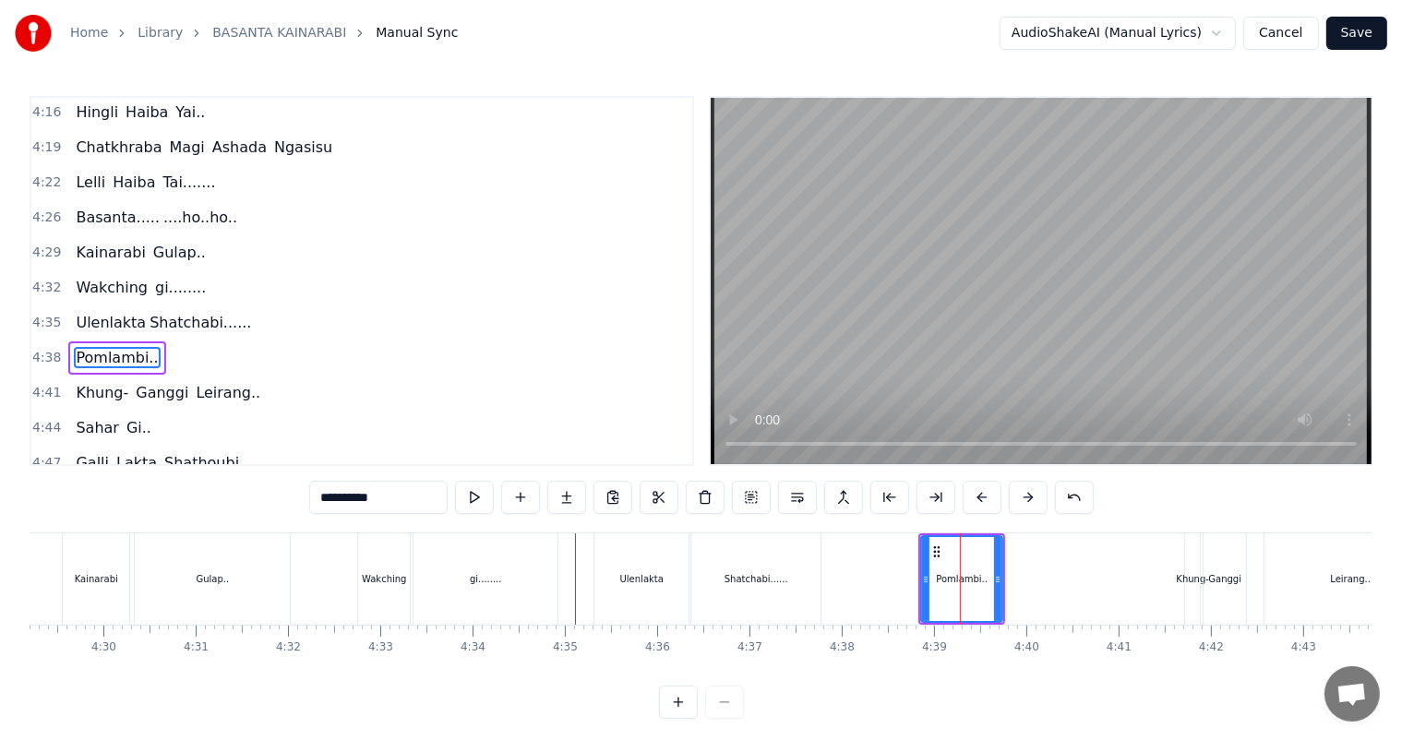
click at [970, 586] on div "Pomlambi.." at bounding box center [961, 579] width 79 height 84
click at [419, 506] on input "**********" at bounding box center [378, 497] width 138 height 33
type input "********"
click at [948, 580] on div "Pomlambi" at bounding box center [961, 579] width 45 height 14
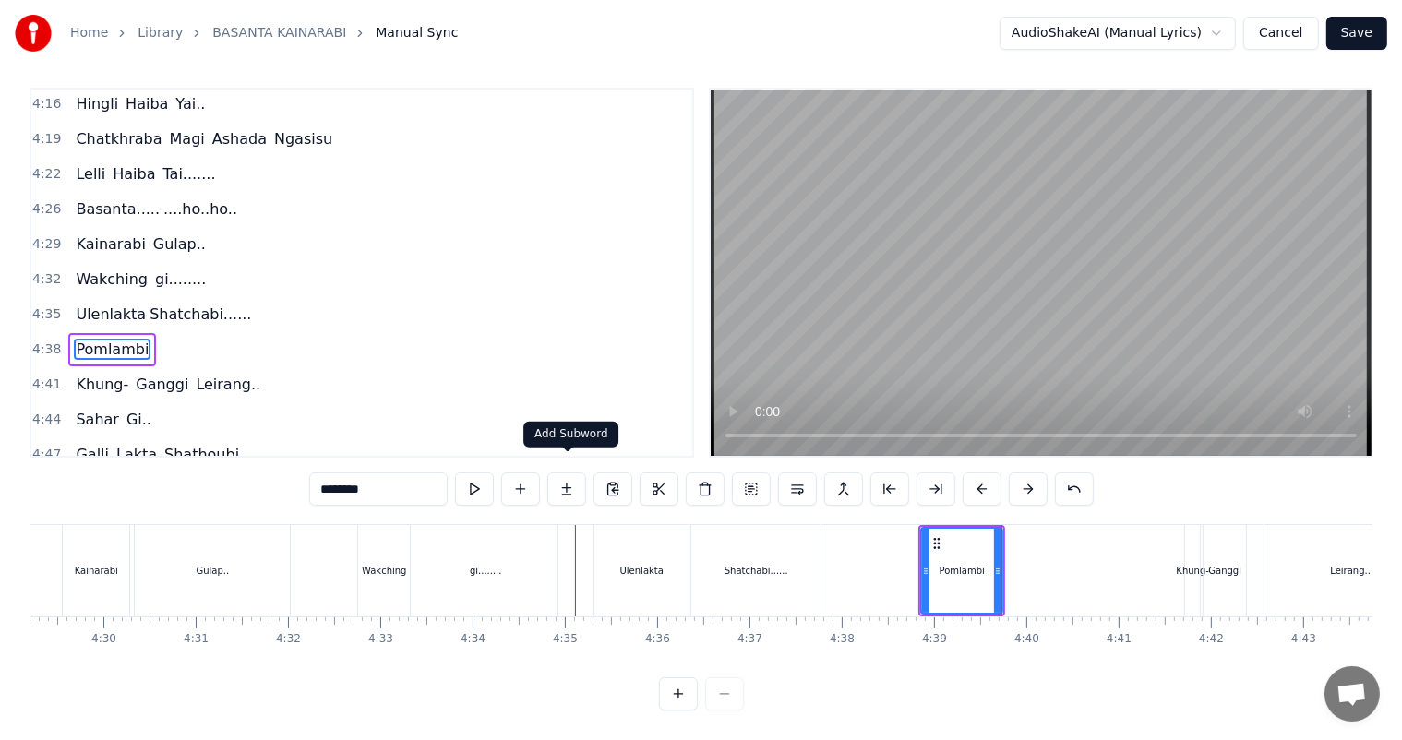
click at [571, 472] on button at bounding box center [566, 488] width 39 height 33
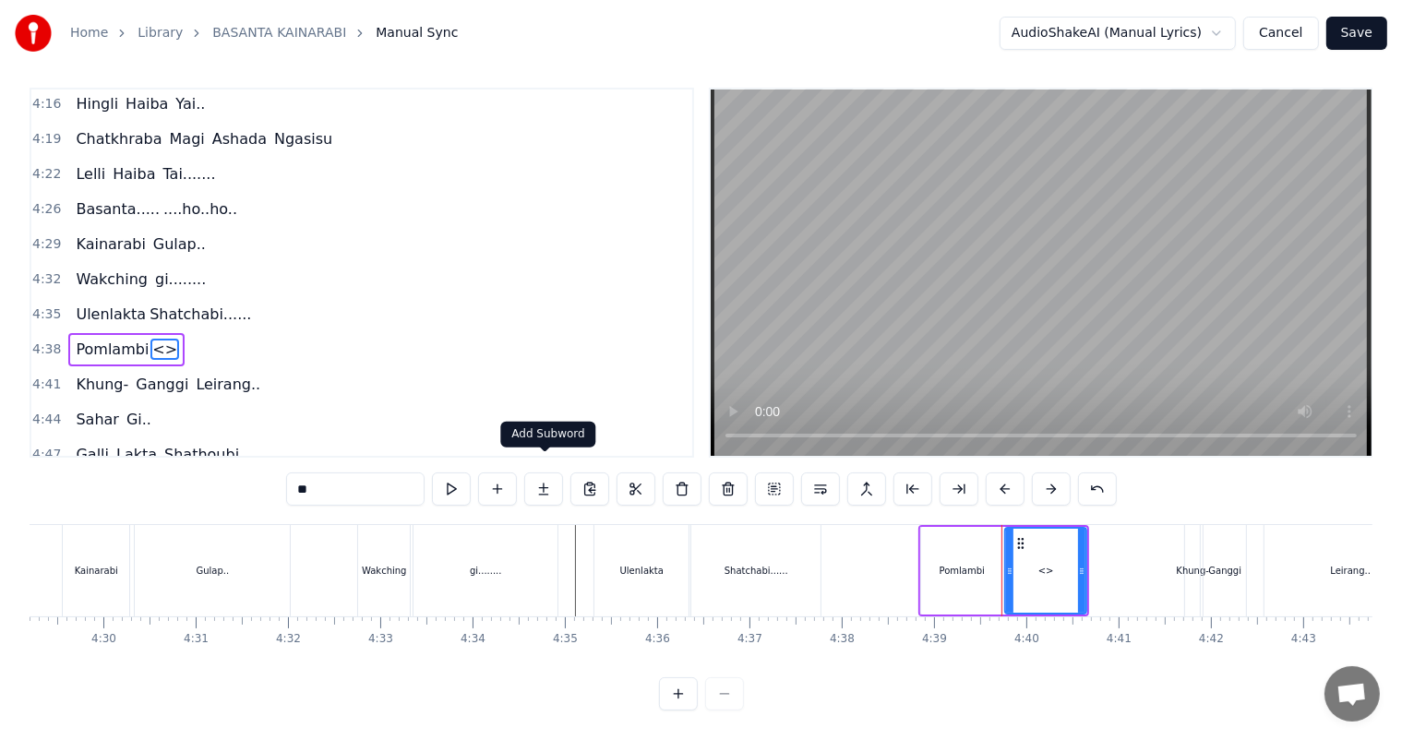
scroll to position [0, 0]
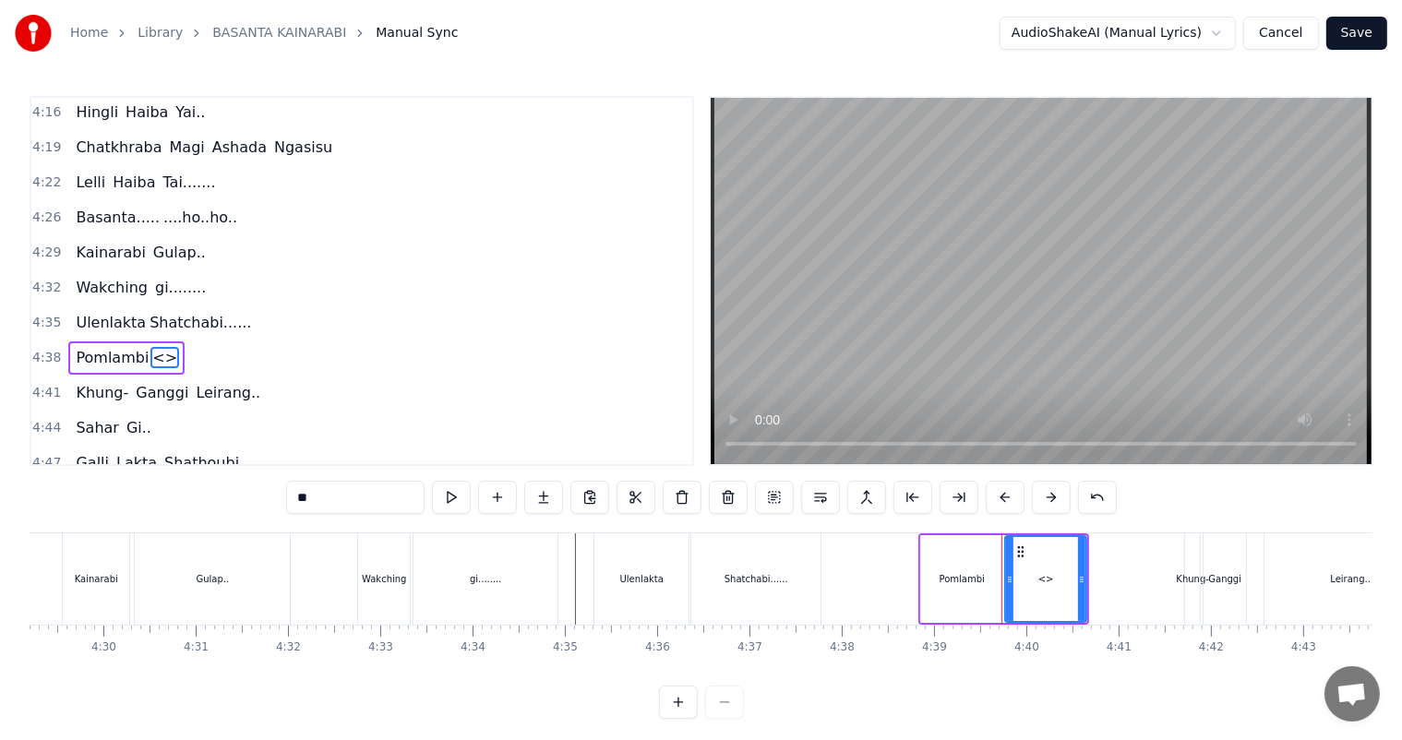
drag, startPoint x: 375, startPoint y: 500, endPoint x: 244, endPoint y: 517, distance: 132.1
click at [244, 517] on div "0:04 Basanta ............................... Kainarabi Gulap, 0:14 [PERSON_NAME…" at bounding box center [701, 407] width 1342 height 623
type input "******"
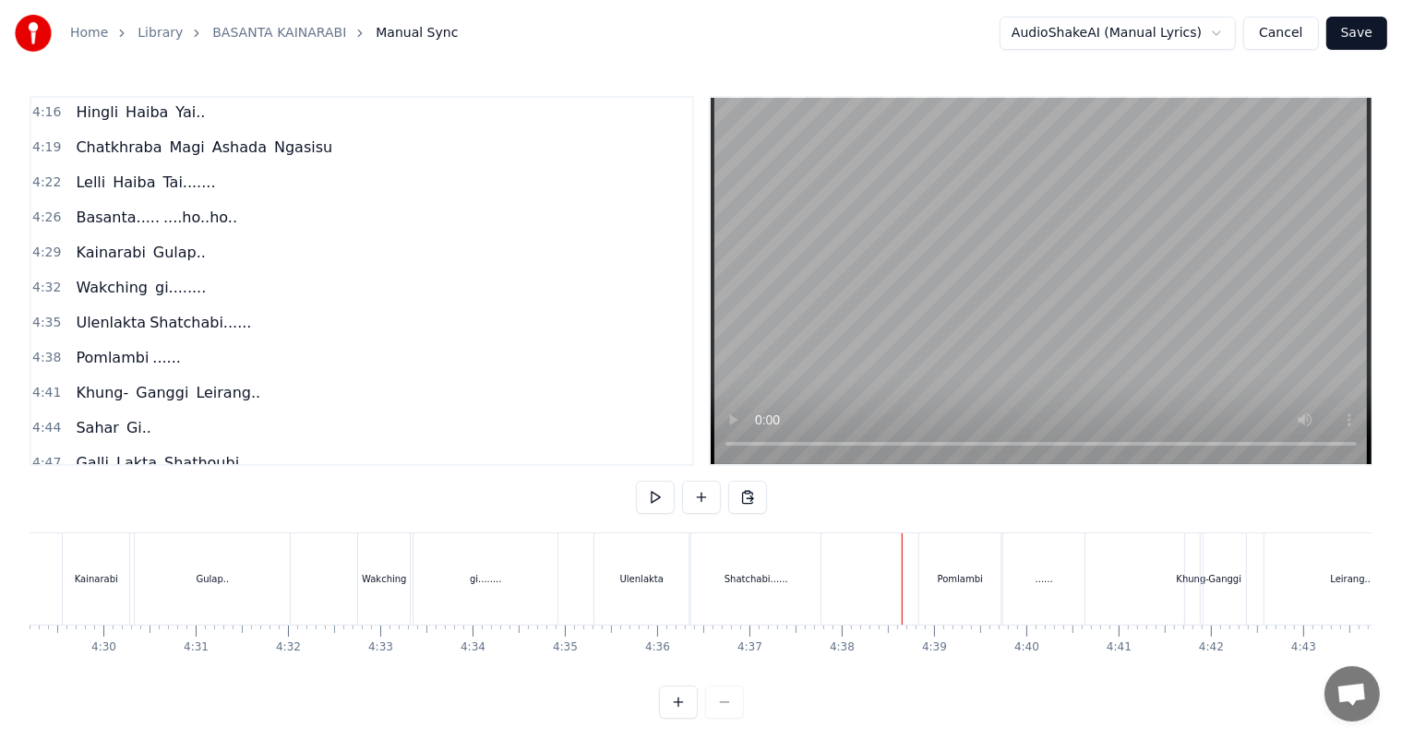
scroll to position [24, 0]
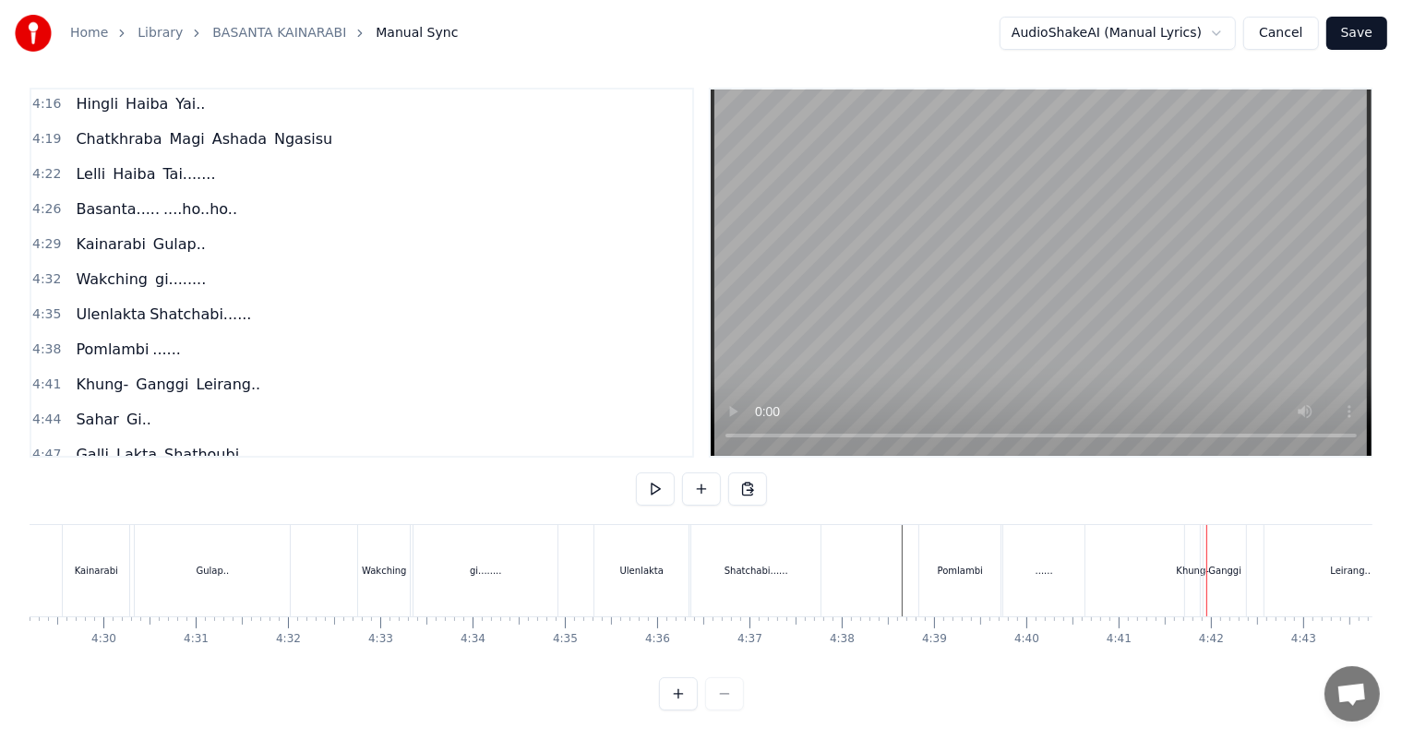
click at [975, 585] on div "Pomlambi" at bounding box center [959, 570] width 81 height 91
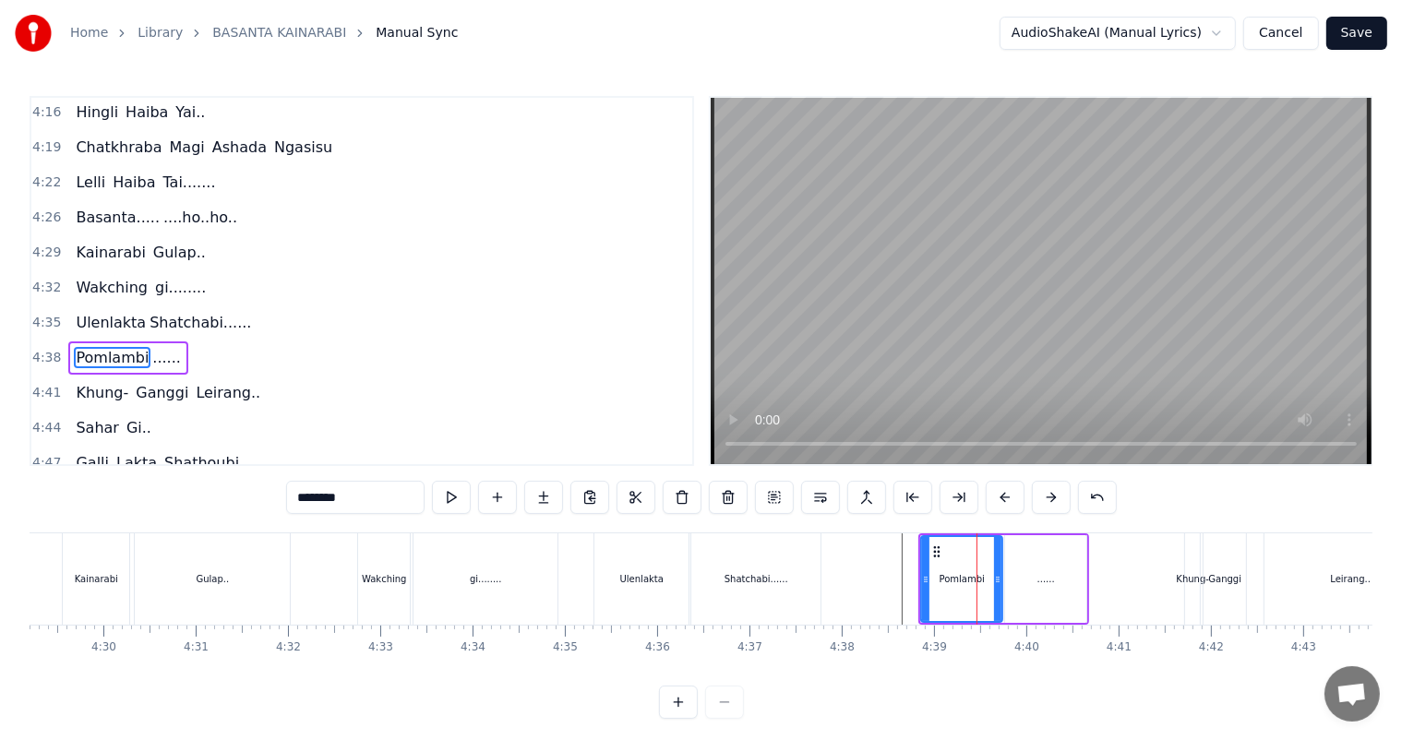
click at [1004, 590] on div "......" at bounding box center [1045, 579] width 83 height 88
type input "******"
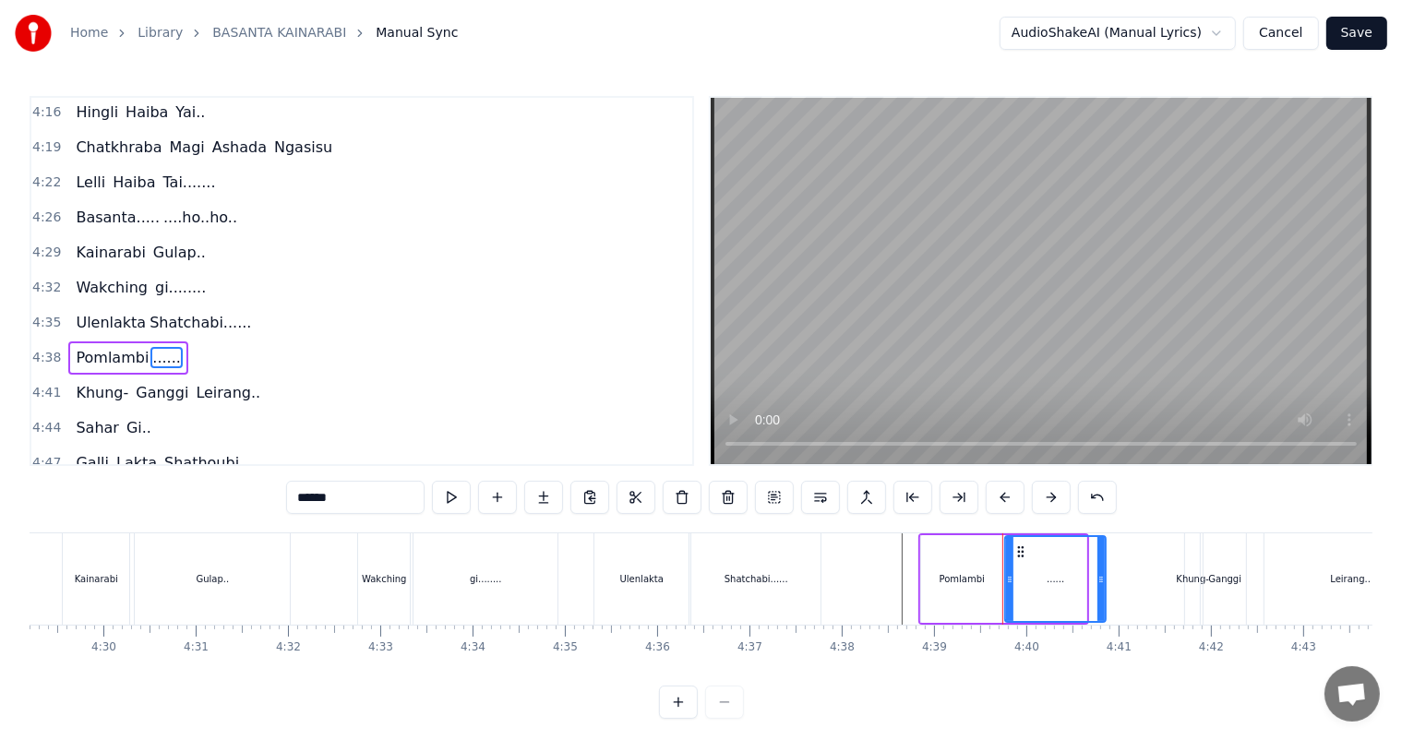
drag, startPoint x: 1081, startPoint y: 583, endPoint x: 1101, endPoint y: 587, distance: 19.7
click at [1101, 587] on div at bounding box center [1100, 579] width 7 height 84
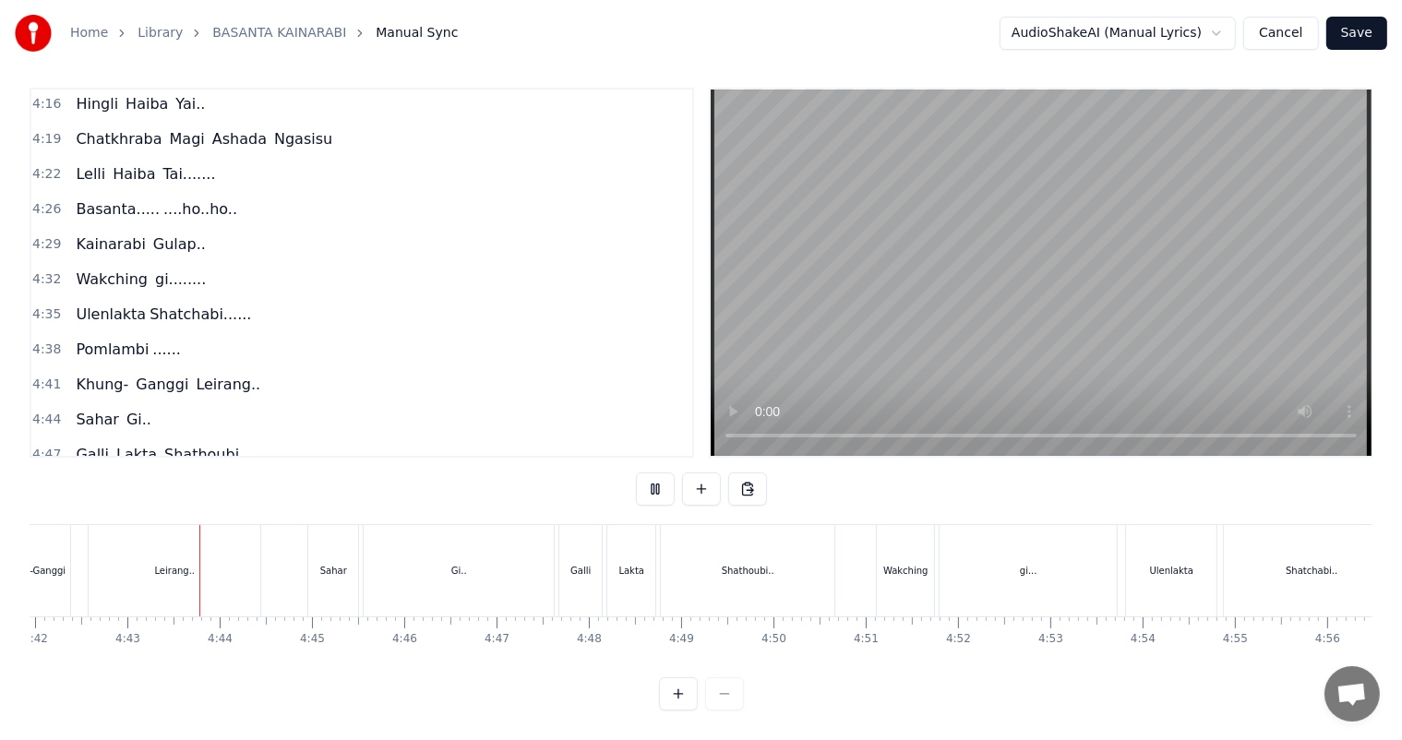
scroll to position [0, 26019]
click at [758, 556] on div at bounding box center [758, 570] width 1 height 91
click at [771, 540] on div "Shathoubi.." at bounding box center [741, 570] width 173 height 91
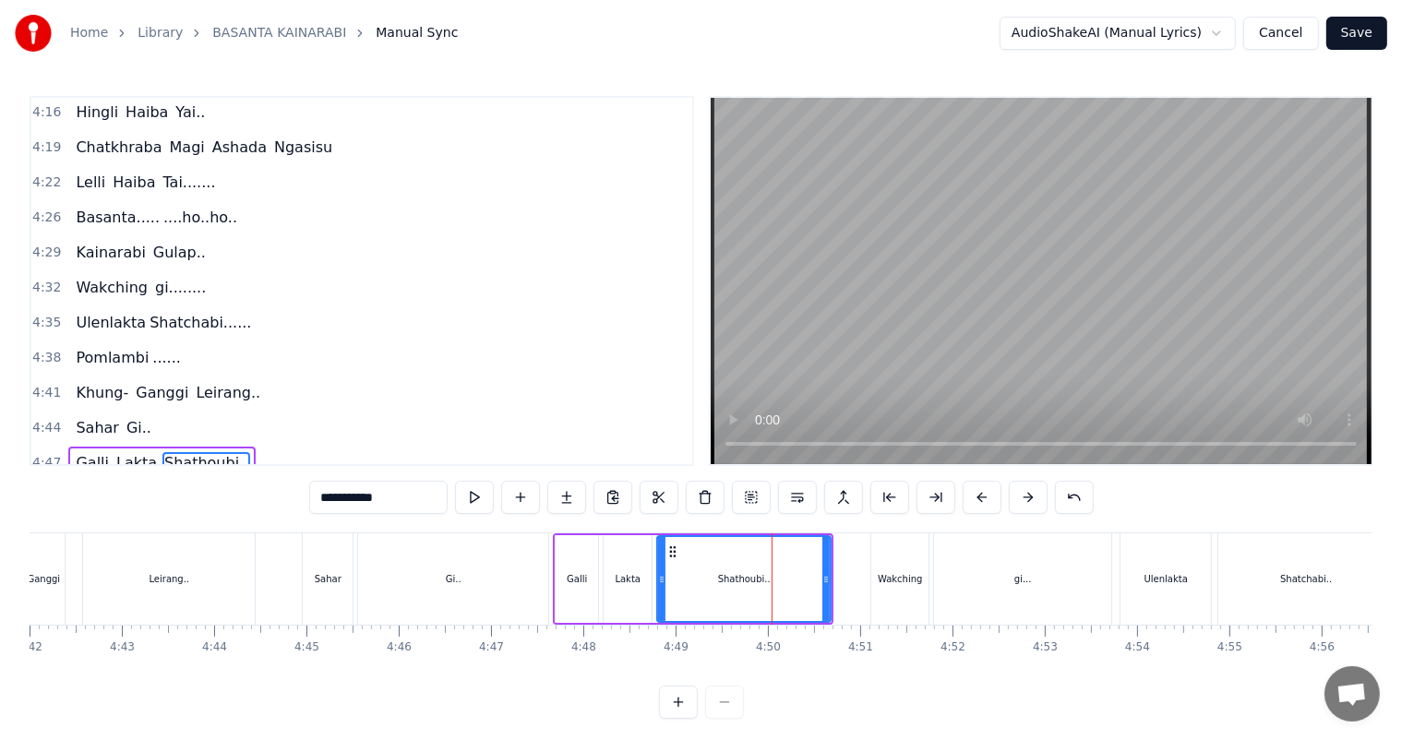
scroll to position [2213, 0]
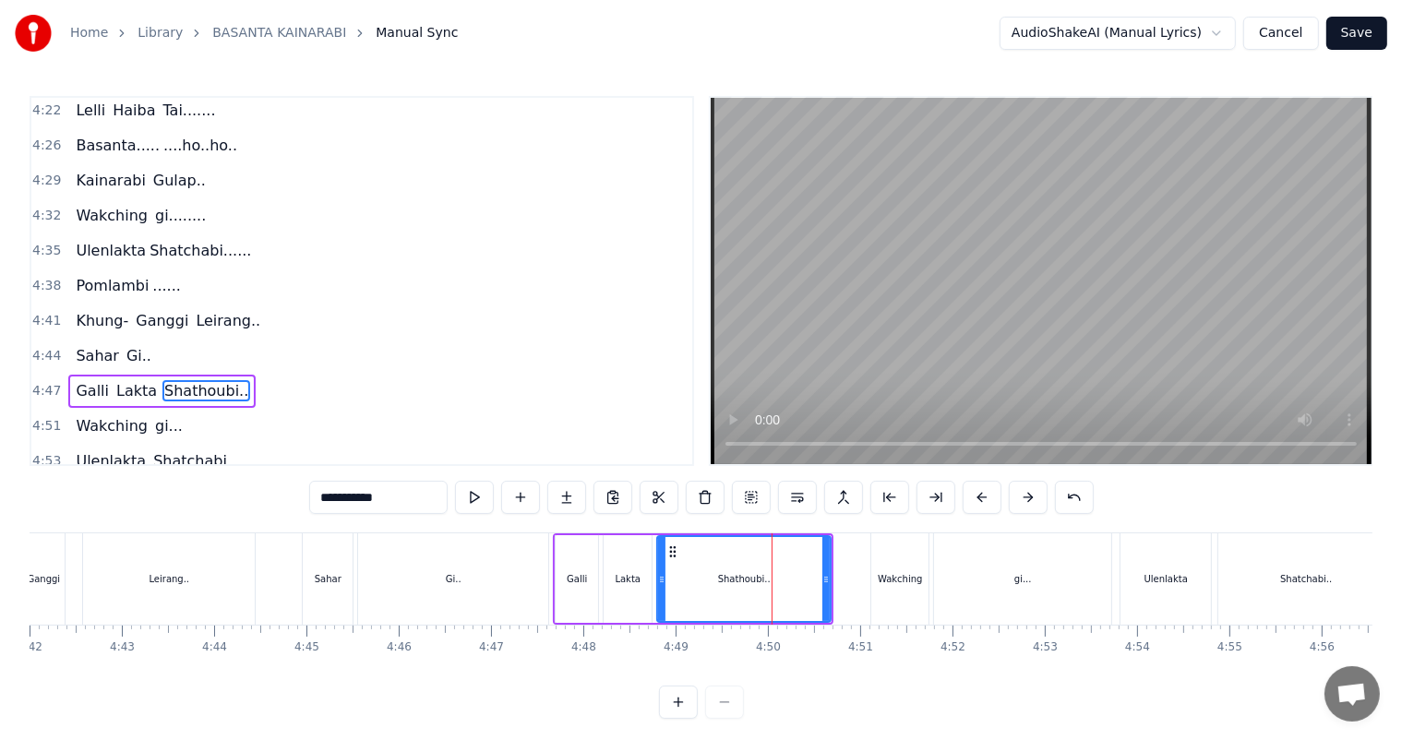
click at [764, 567] on div "Shathoubi.." at bounding box center [744, 579] width 172 height 84
drag, startPoint x: 827, startPoint y: 572, endPoint x: 790, endPoint y: 577, distance: 37.2
click at [790, 577] on icon at bounding box center [788, 579] width 7 height 15
click at [417, 502] on input "**********" at bounding box center [378, 497] width 138 height 33
click at [519, 576] on div "Gi.." at bounding box center [453, 578] width 190 height 91
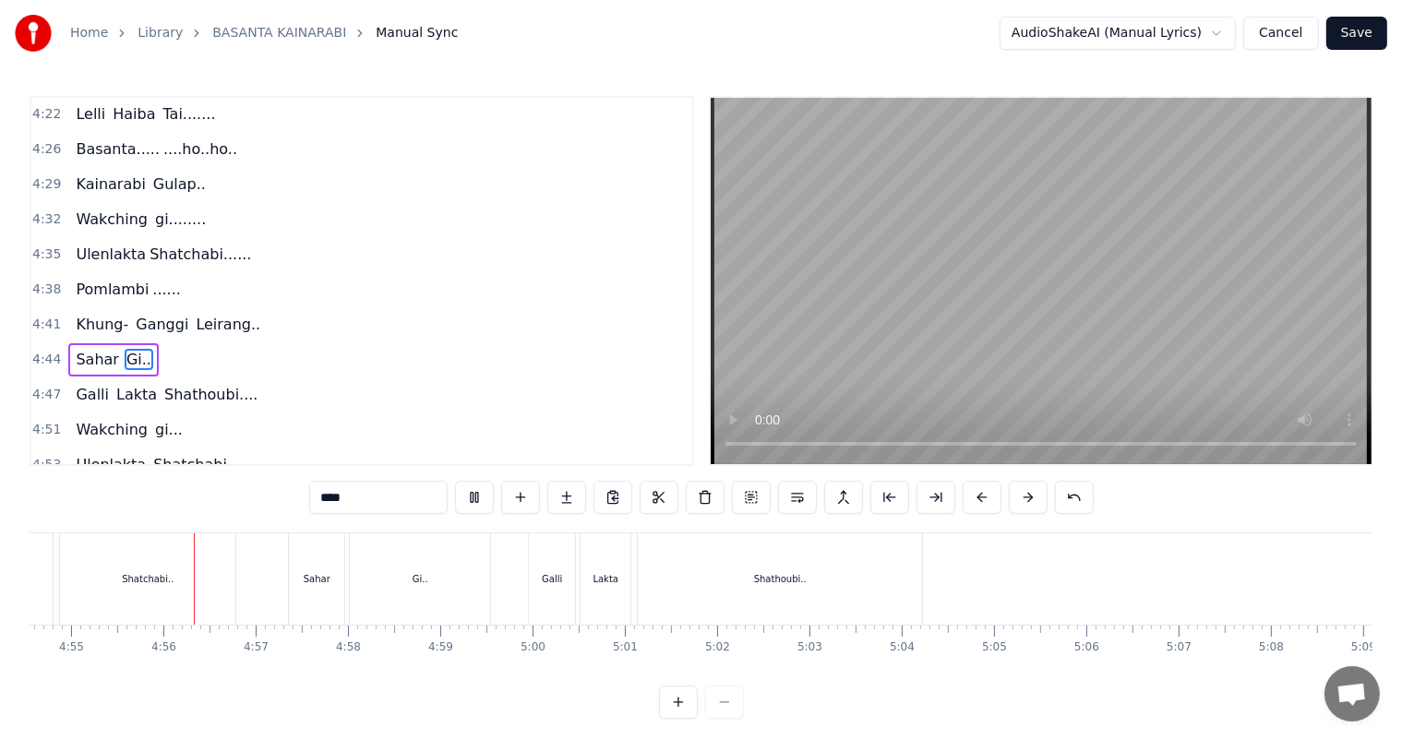
scroll to position [0, 27178]
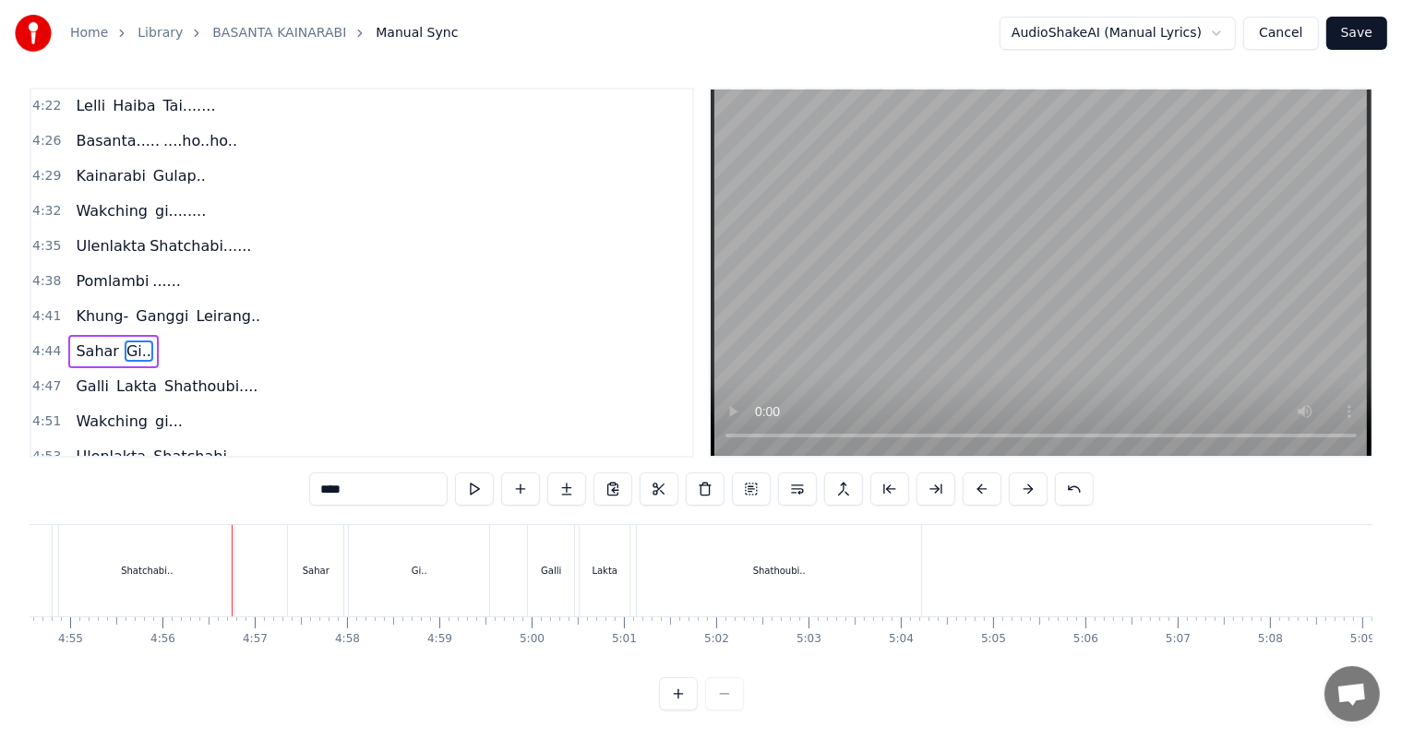
click at [148, 565] on div "Shatchabi.." at bounding box center [146, 570] width 175 height 91
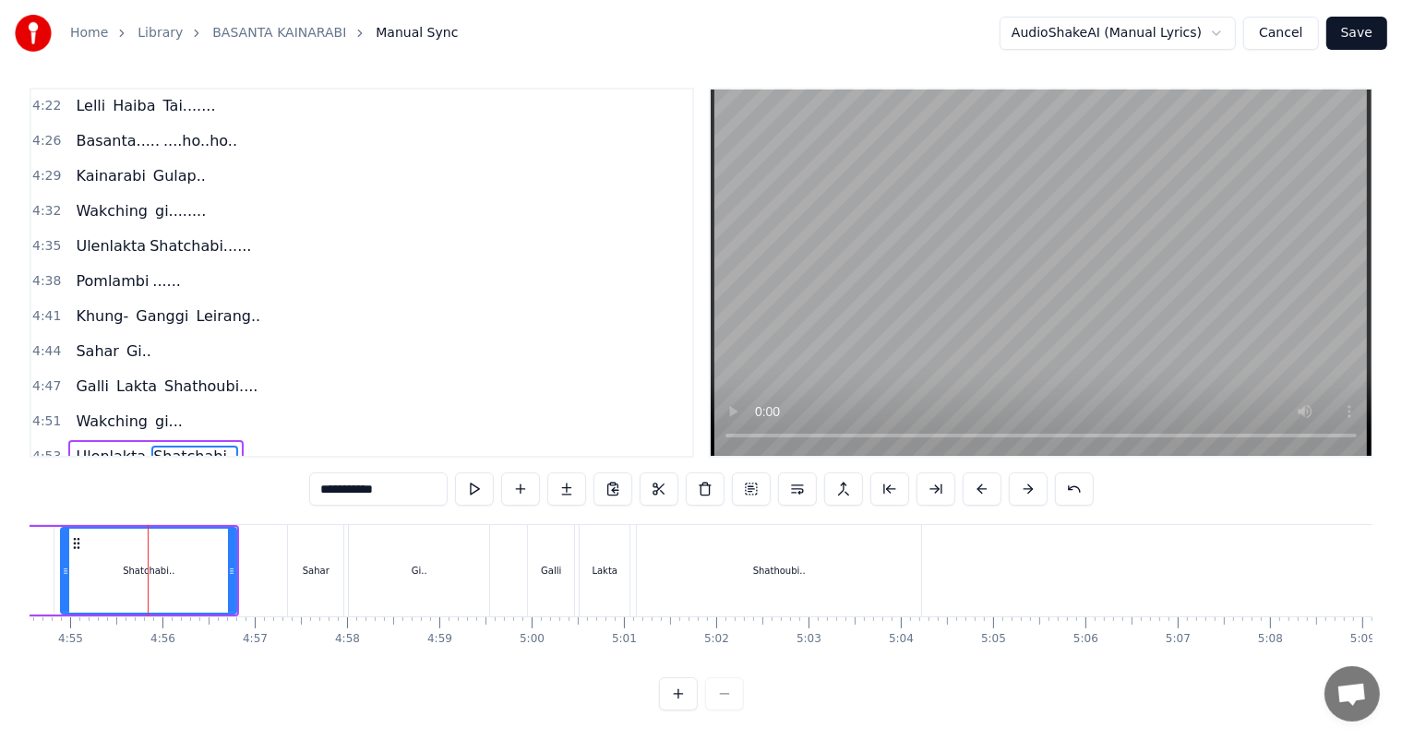
scroll to position [2213, 0]
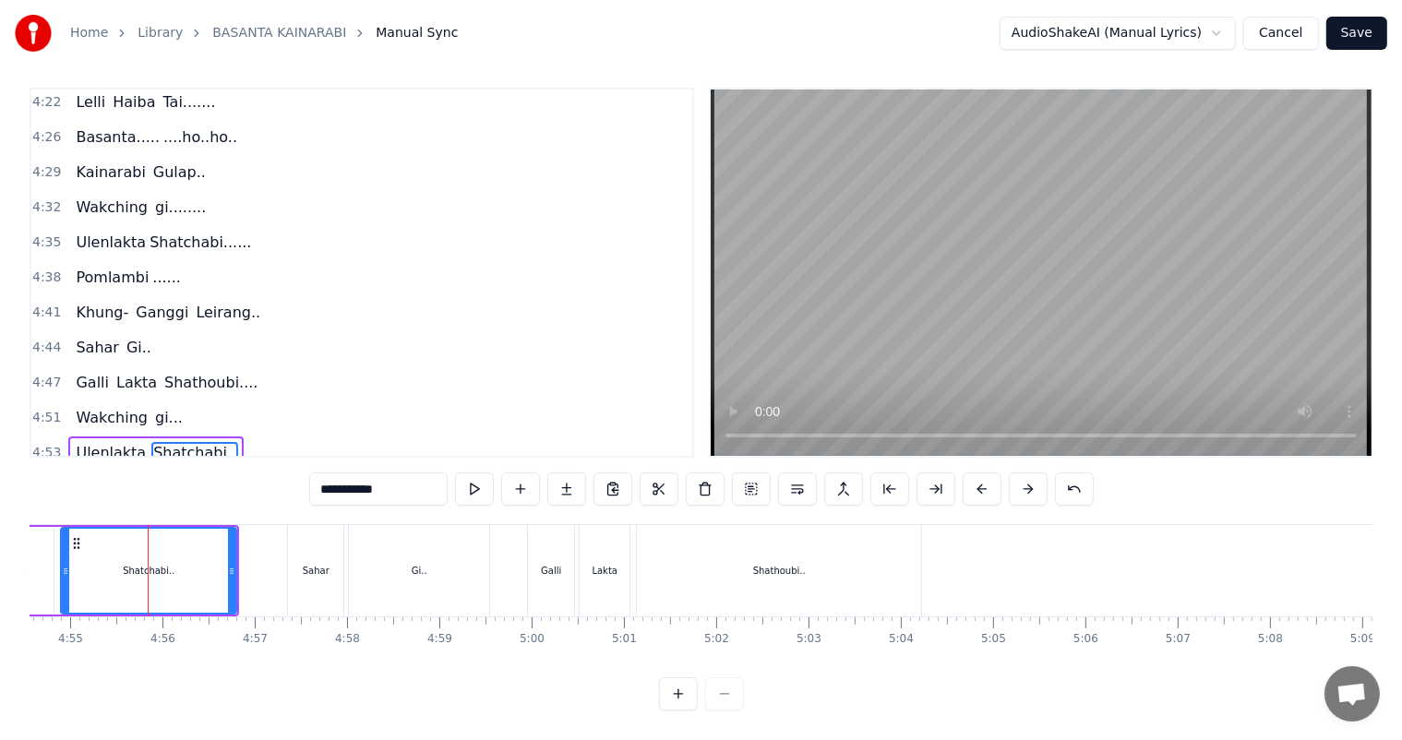
click at [406, 493] on input "**********" at bounding box center [378, 488] width 138 height 33
type input "**********"
click at [238, 572] on div "[PERSON_NAME]......" at bounding box center [99, 570] width 279 height 91
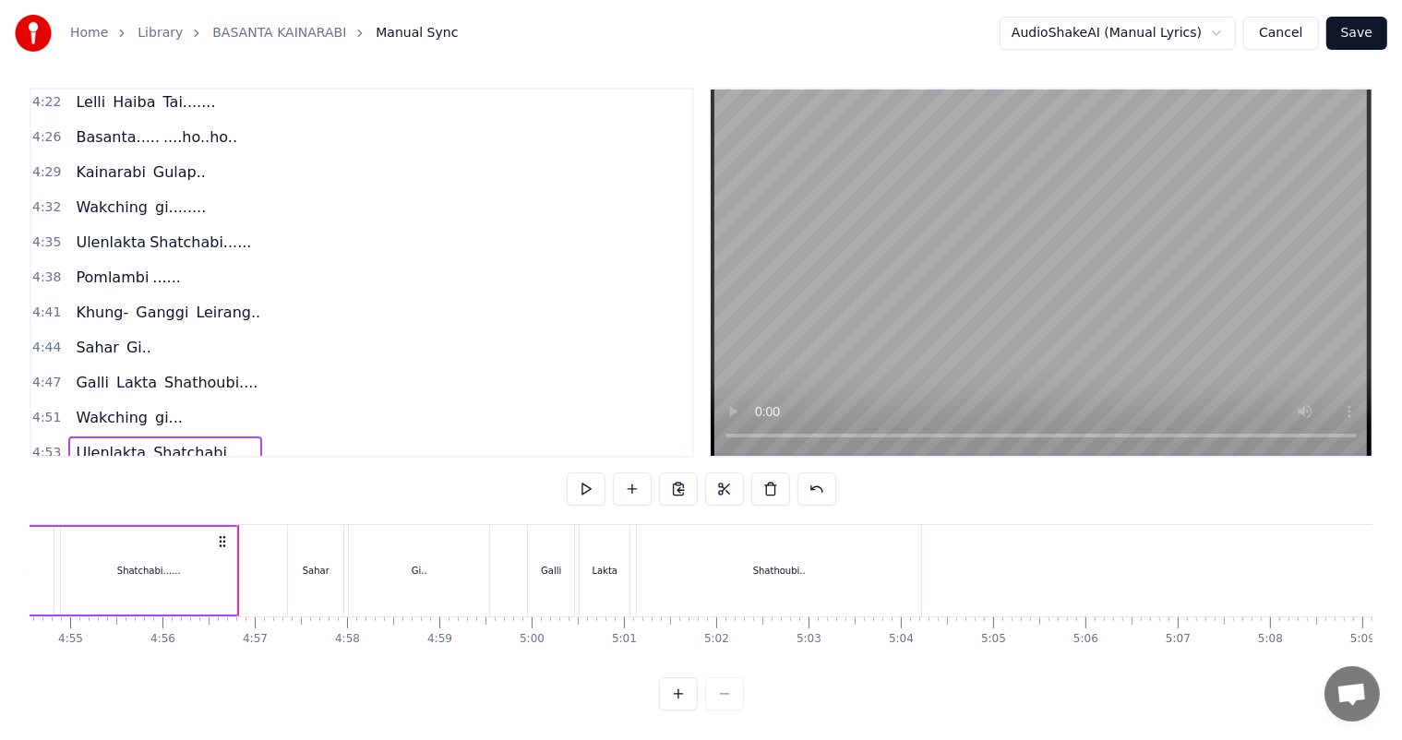
click at [210, 572] on div "Shatchabi......" at bounding box center [148, 571] width 175 height 88
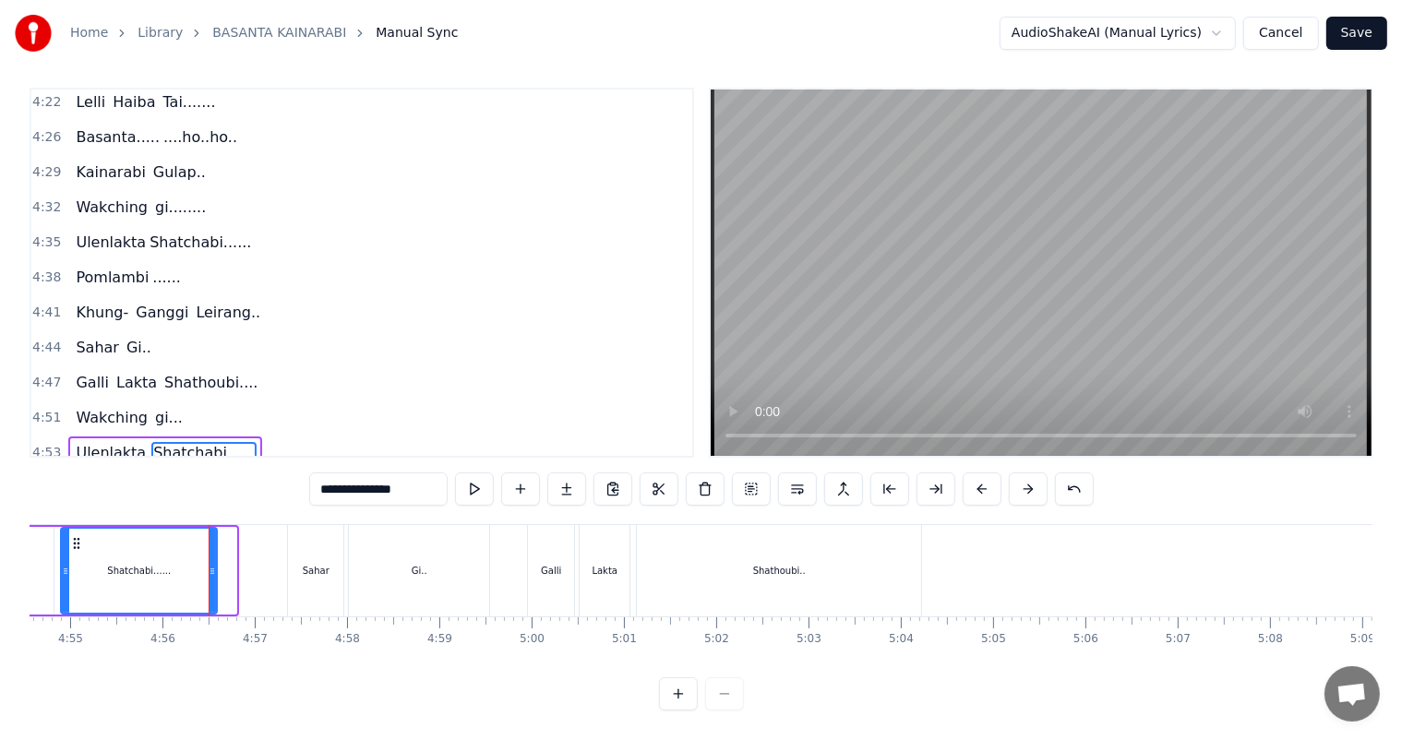
drag, startPoint x: 232, startPoint y: 574, endPoint x: 212, endPoint y: 574, distance: 19.4
click at [212, 574] on icon at bounding box center [212, 571] width 7 height 15
click at [37, 555] on div "Ulenlakta" at bounding box center [8, 571] width 90 height 88
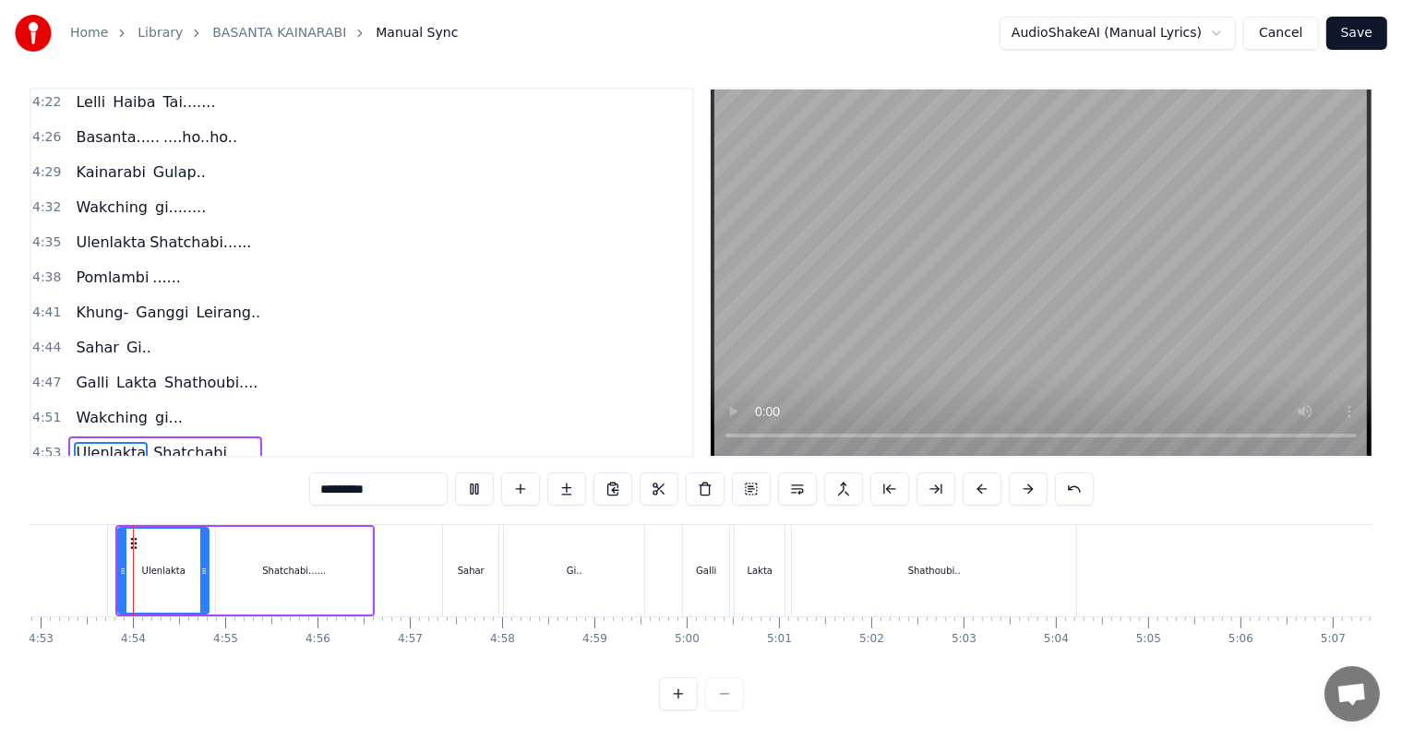
scroll to position [0, 27015]
click at [307, 564] on div "Shatchabi......" at bounding box center [301, 571] width 64 height 14
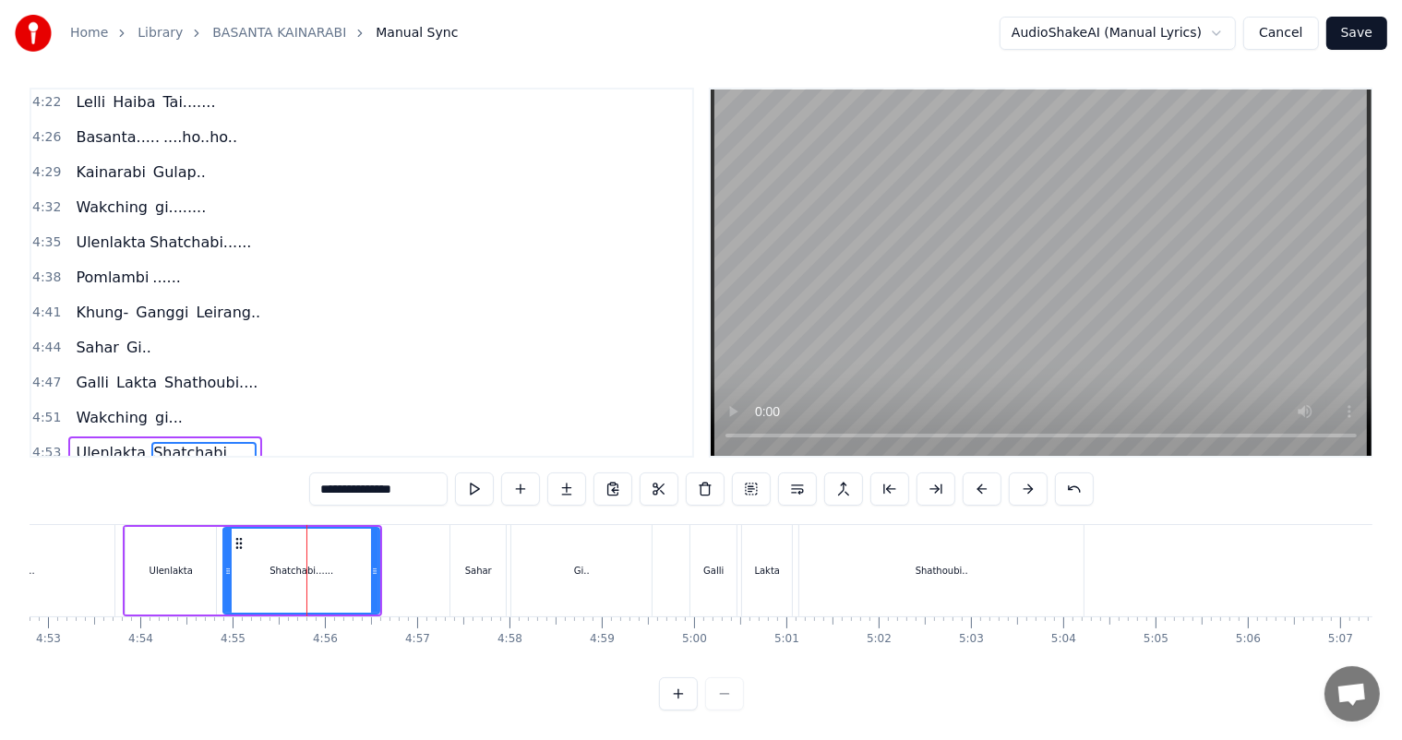
scroll to position [8, 0]
drag, startPoint x: 372, startPoint y: 569, endPoint x: 340, endPoint y: 567, distance: 32.4
click at [351, 567] on icon at bounding box center [354, 571] width 7 height 15
click at [87, 565] on div "gi..." at bounding box center [25, 570] width 177 height 91
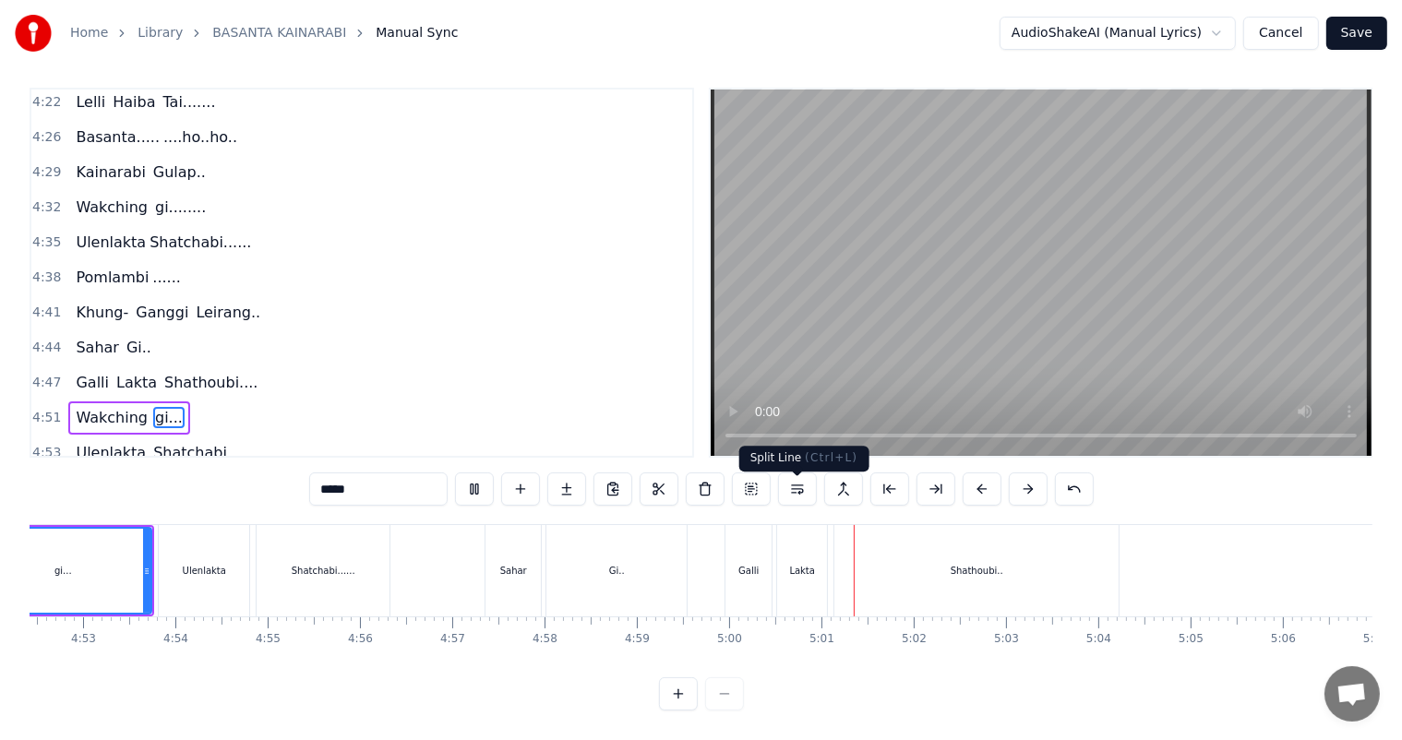
scroll to position [24, 0]
click at [743, 564] on div "Galli" at bounding box center [748, 571] width 20 height 14
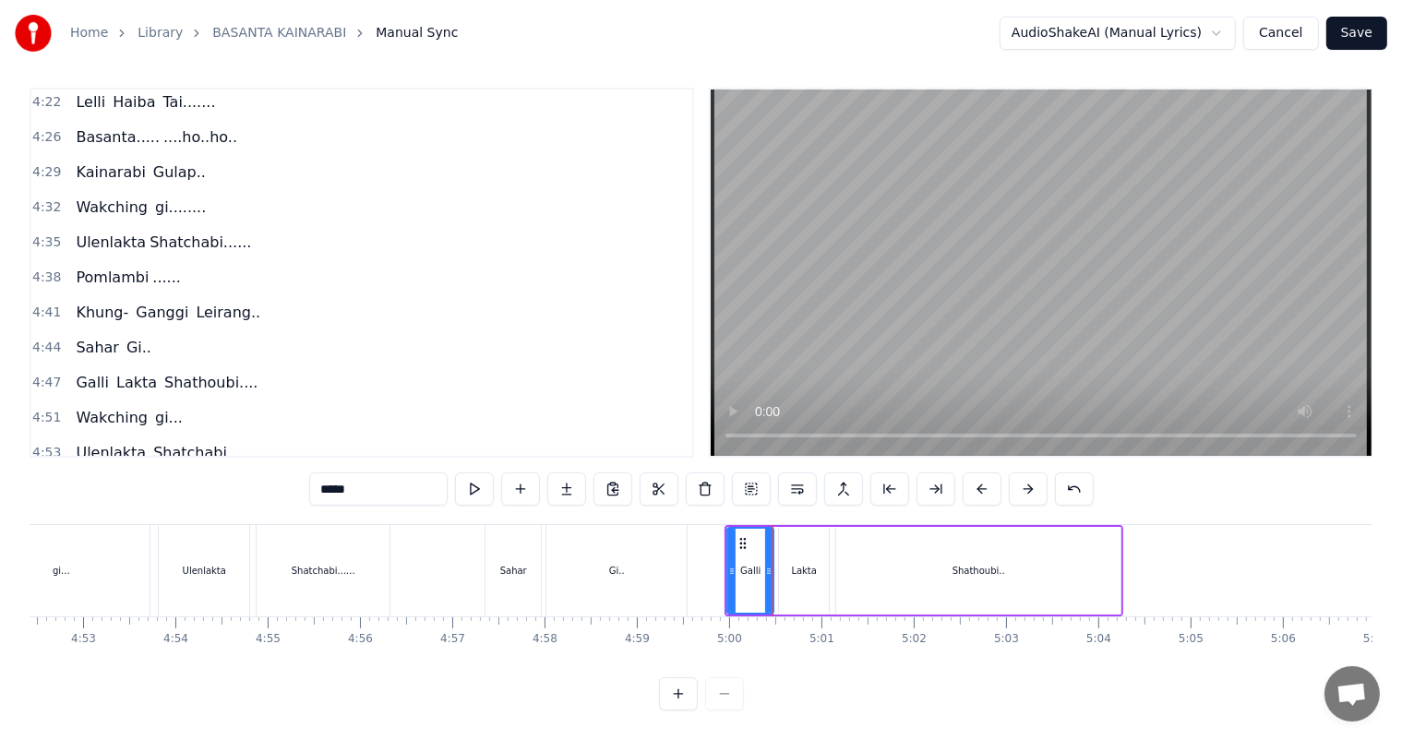
click at [788, 557] on div "Lakta" at bounding box center [804, 571] width 50 height 88
click at [845, 561] on div "Shathoubi.." at bounding box center [978, 571] width 284 height 88
type input "**********"
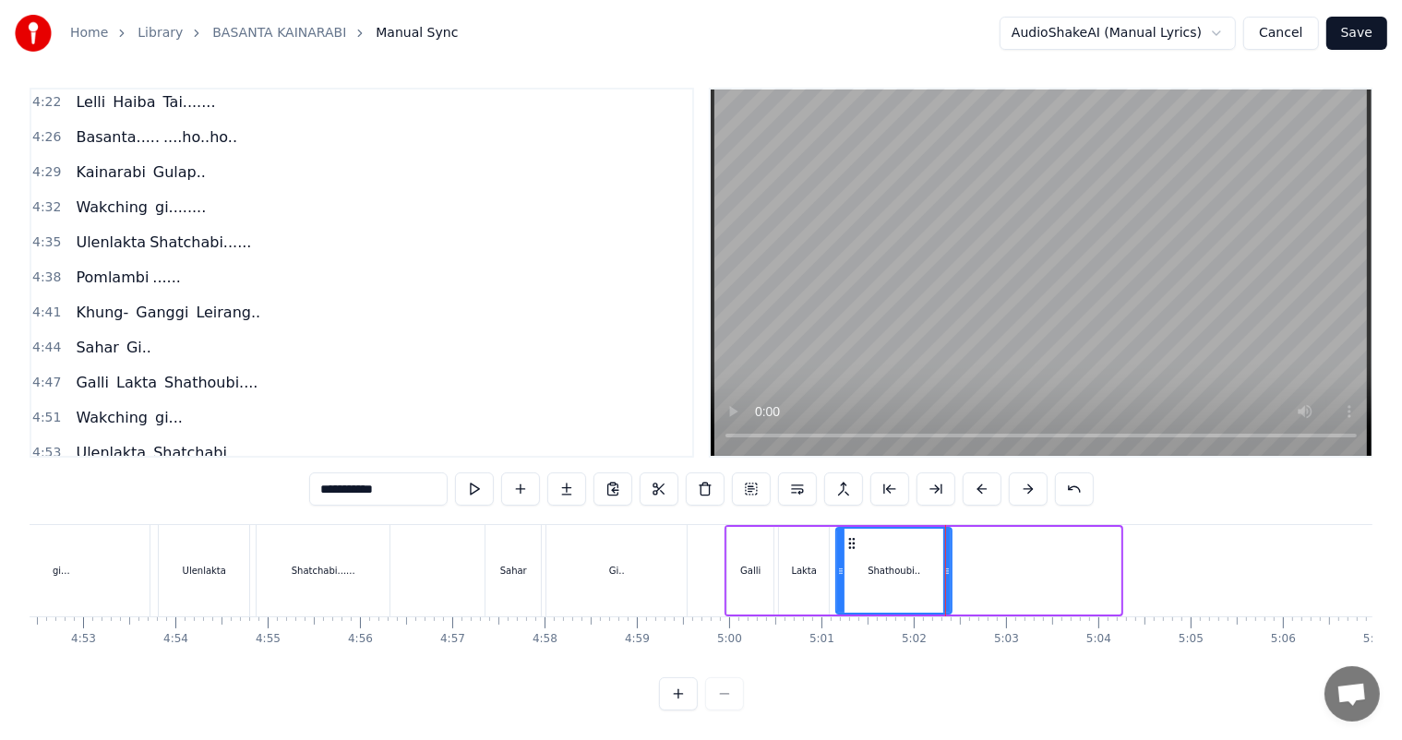
drag, startPoint x: 1115, startPoint y: 555, endPoint x: 946, endPoint y: 555, distance: 168.8
click at [946, 564] on icon at bounding box center [946, 571] width 7 height 15
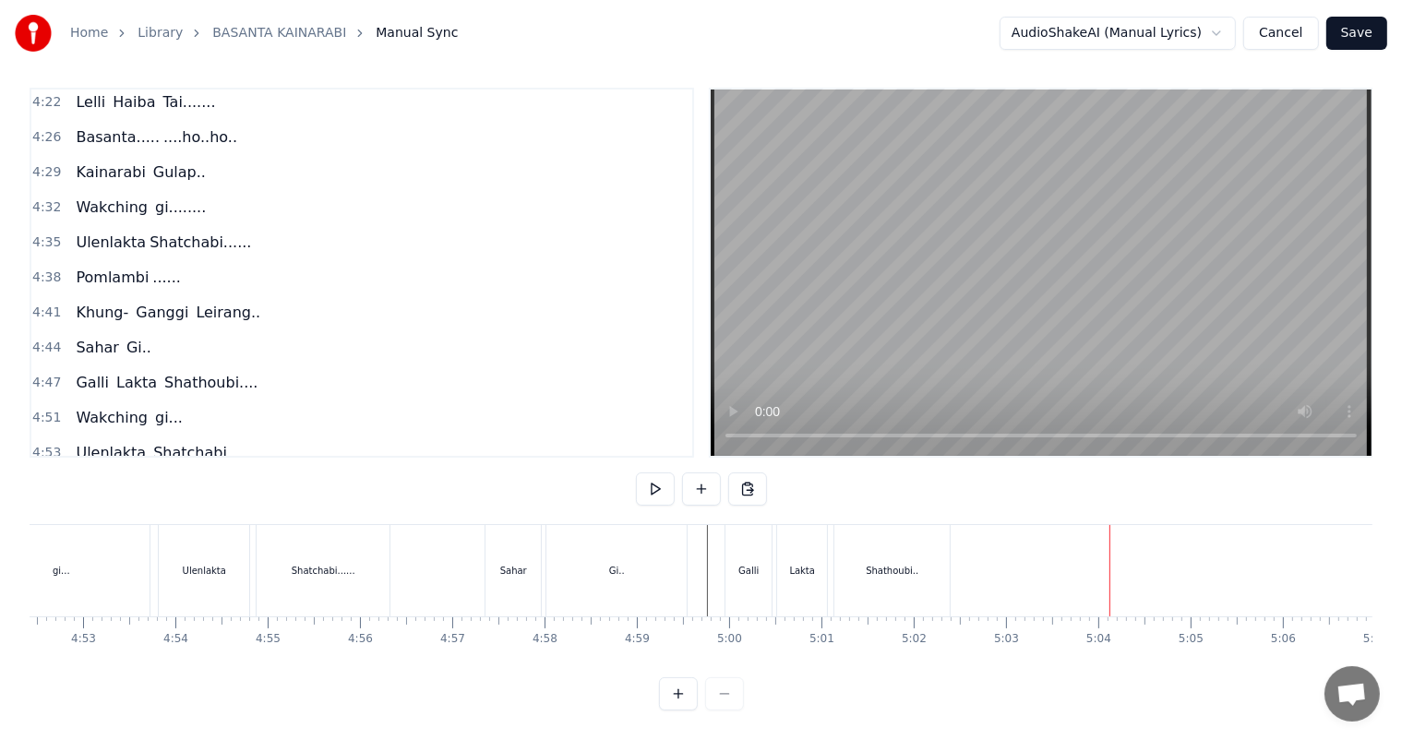
click at [909, 565] on div "Shathoubi.." at bounding box center [891, 570] width 115 height 91
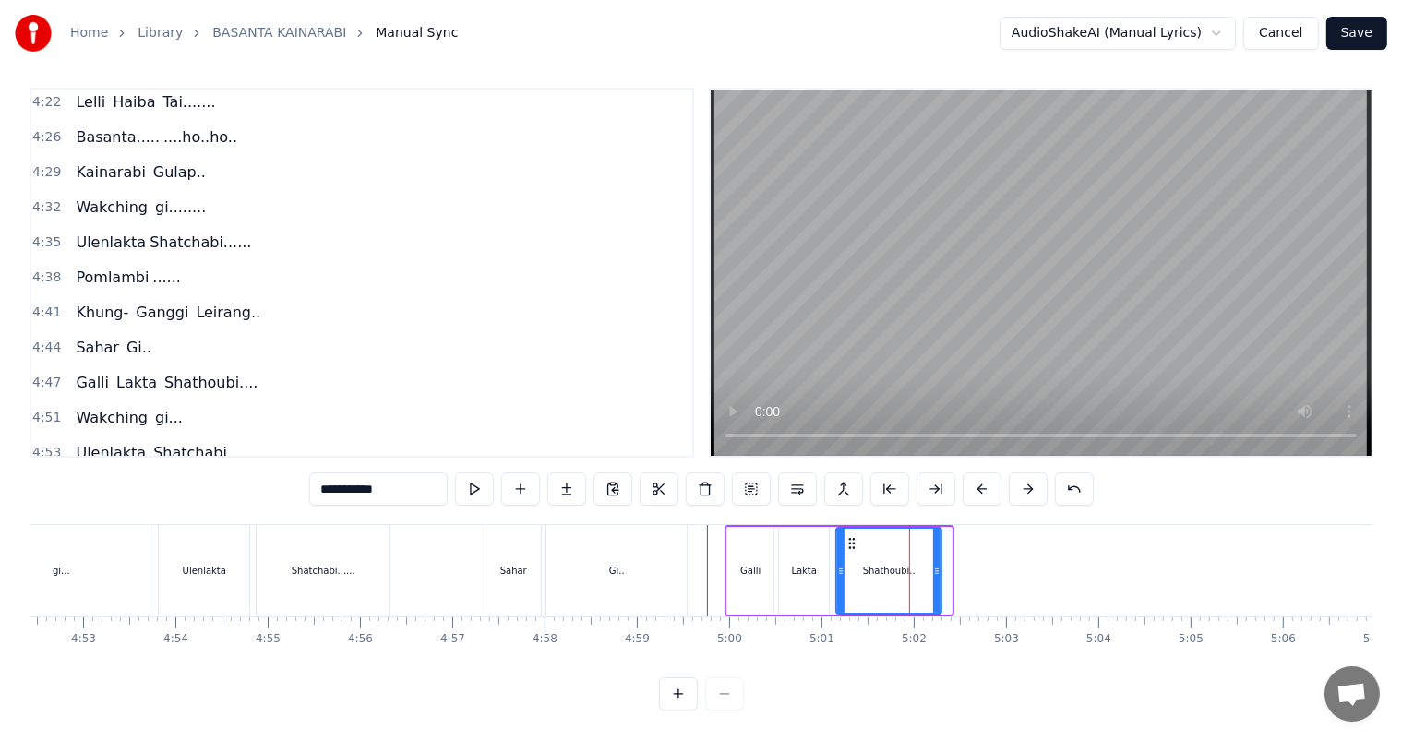
drag, startPoint x: 942, startPoint y: 556, endPoint x: 932, endPoint y: 554, distance: 10.5
click at [933, 564] on icon at bounding box center [936, 571] width 7 height 15
click at [568, 472] on button at bounding box center [566, 488] width 39 height 33
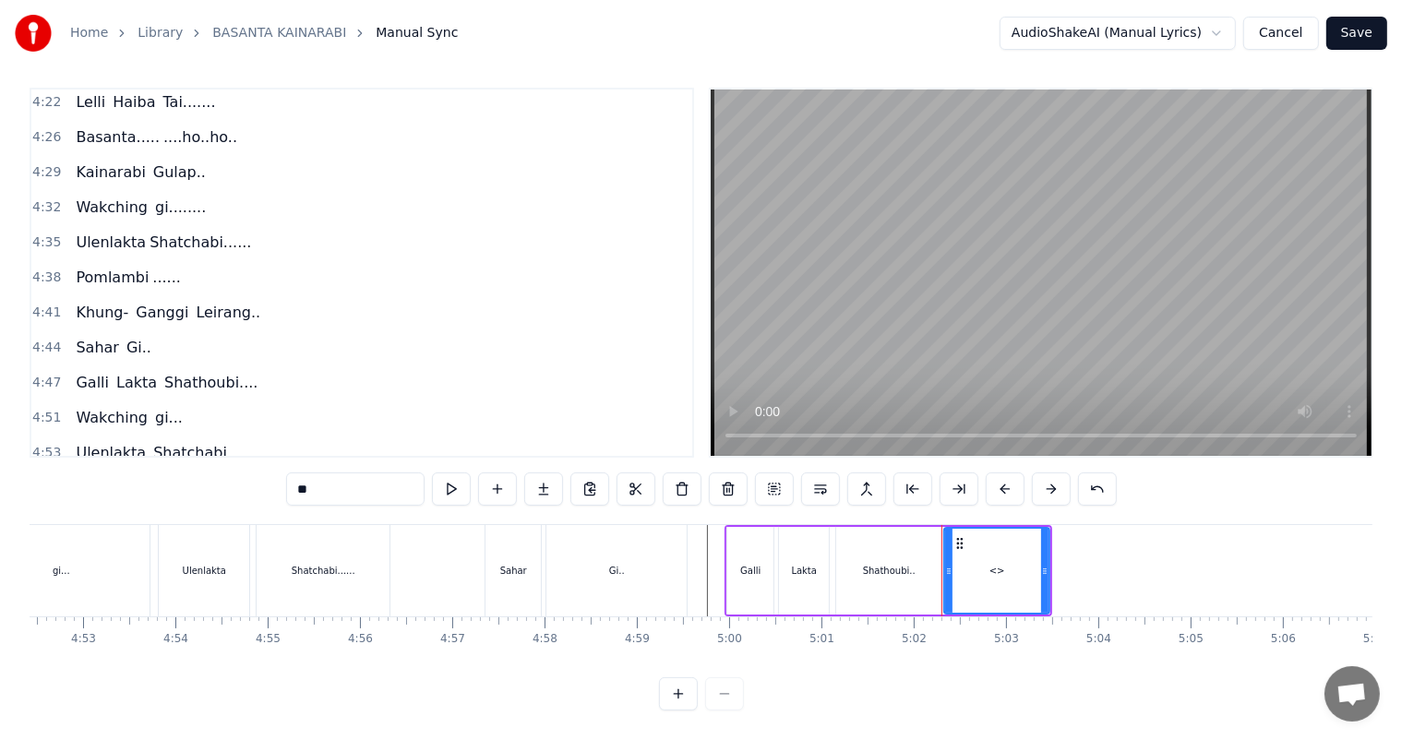
drag, startPoint x: 368, startPoint y: 480, endPoint x: 221, endPoint y: 498, distance: 148.8
click at [221, 498] on div "0:04 Basanta ............................... Kainarabi Gulap, 0:14 [PERSON_NAME…" at bounding box center [701, 399] width 1342 height 623
type input "**********"
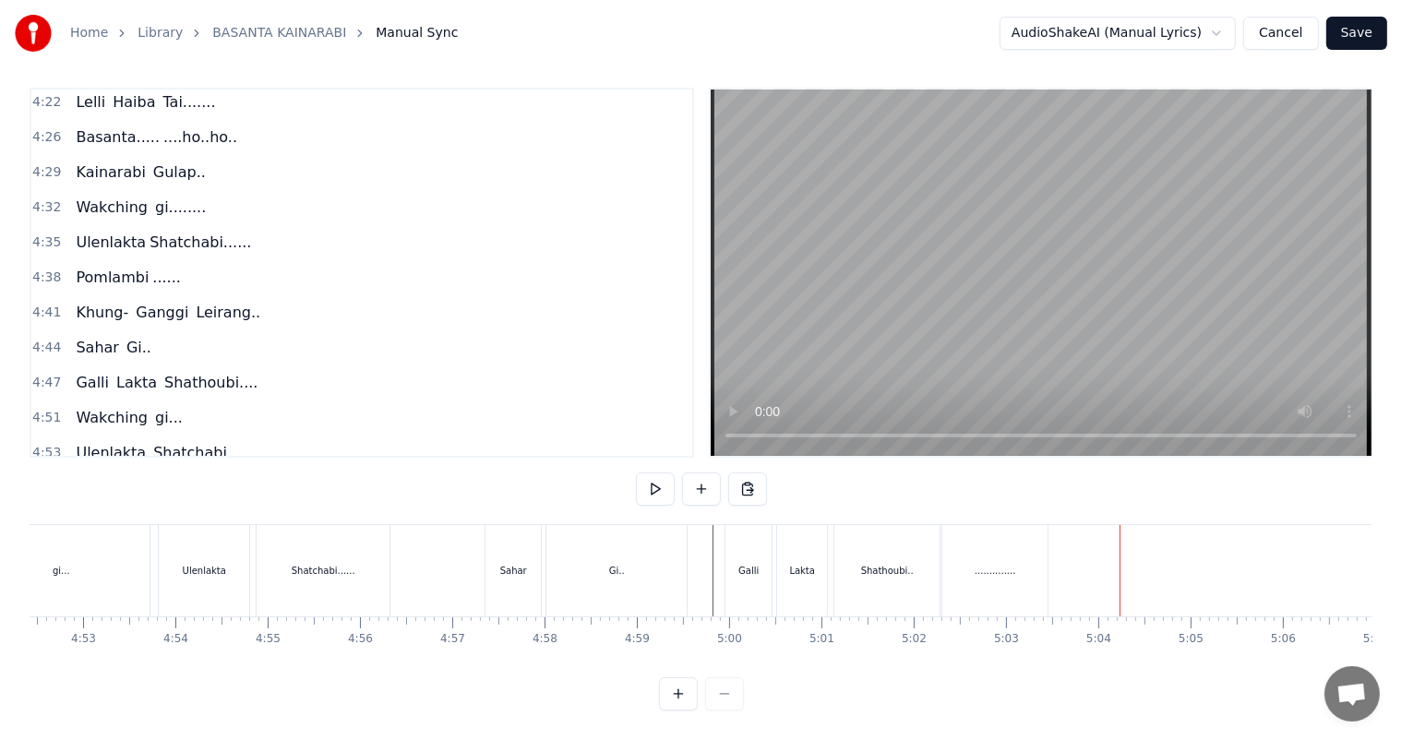
click at [985, 564] on div ".............." at bounding box center [995, 571] width 42 height 14
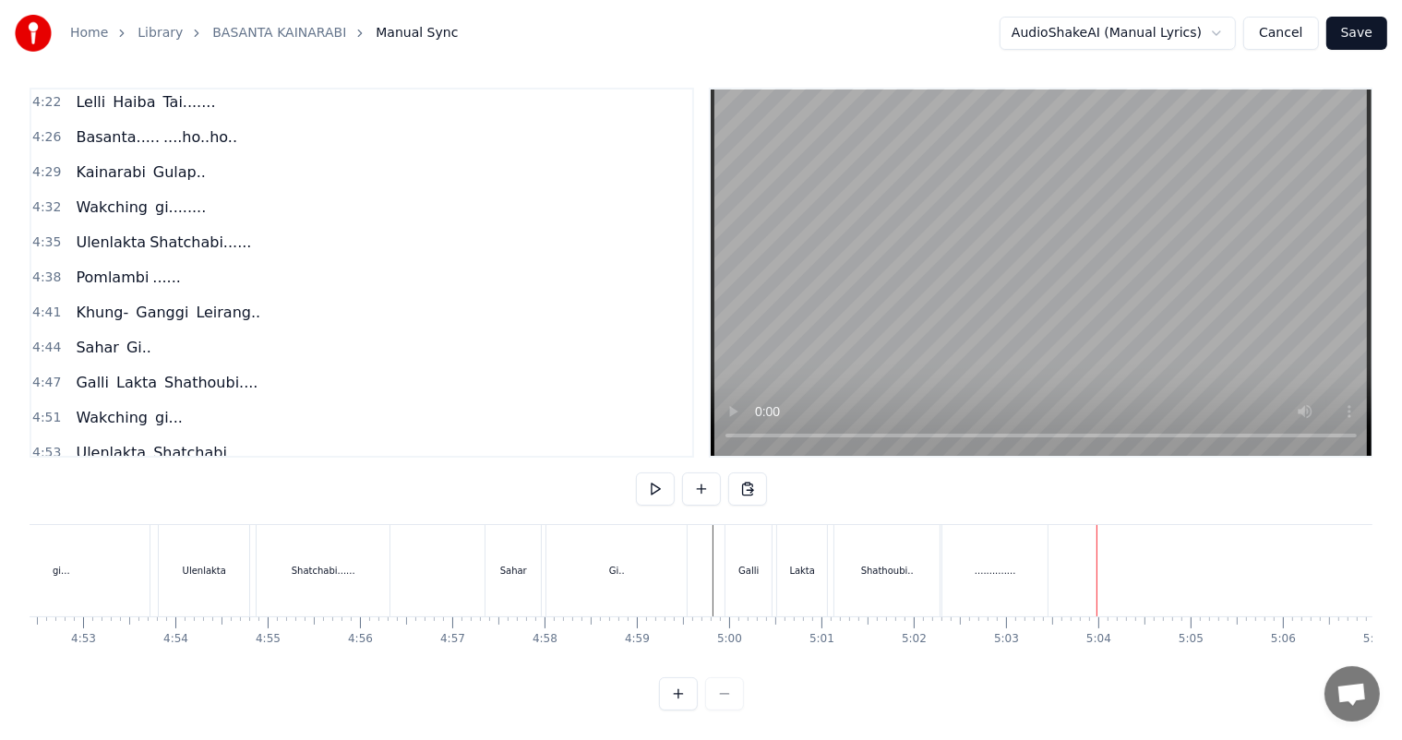
click at [995, 564] on div ".............." at bounding box center [995, 571] width 42 height 14
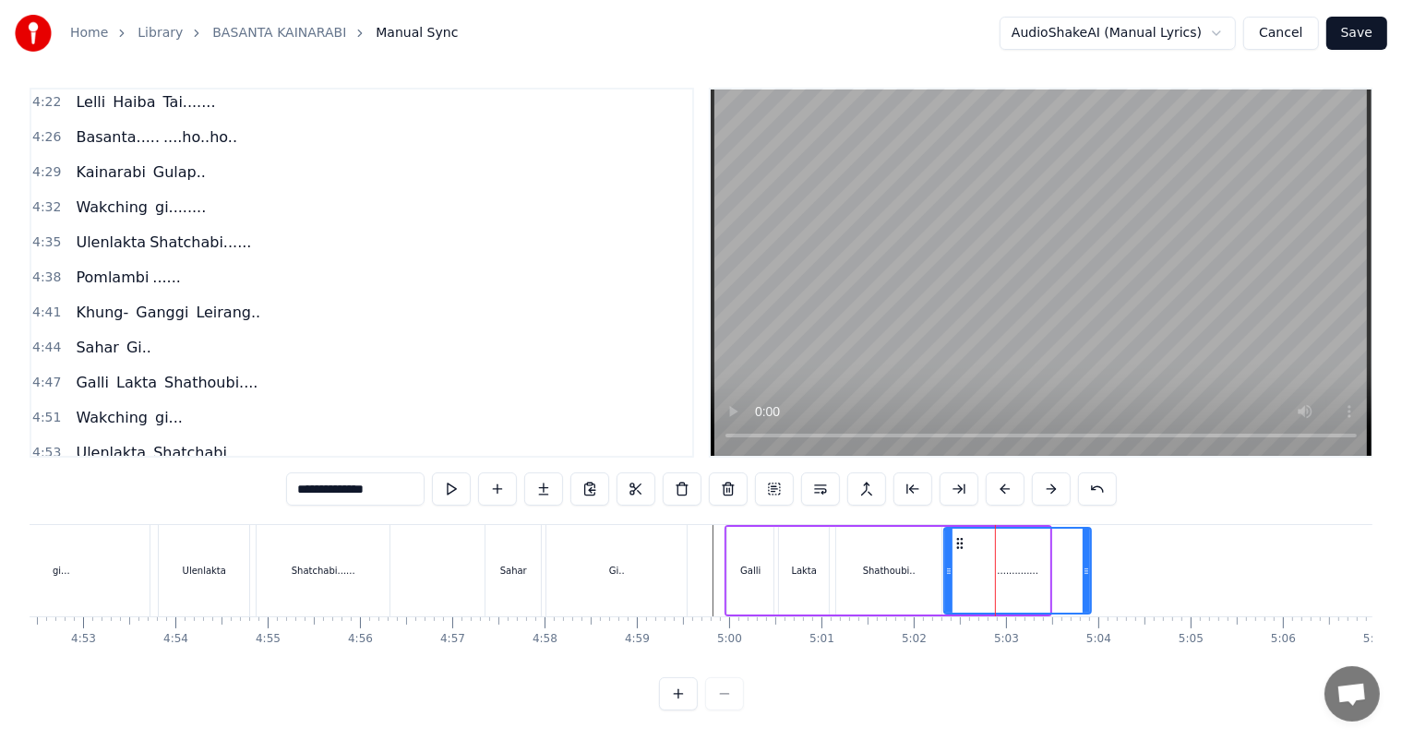
drag, startPoint x: 1044, startPoint y: 555, endPoint x: 1085, endPoint y: 557, distance: 41.6
click at [1085, 564] on icon at bounding box center [1085, 571] width 7 height 15
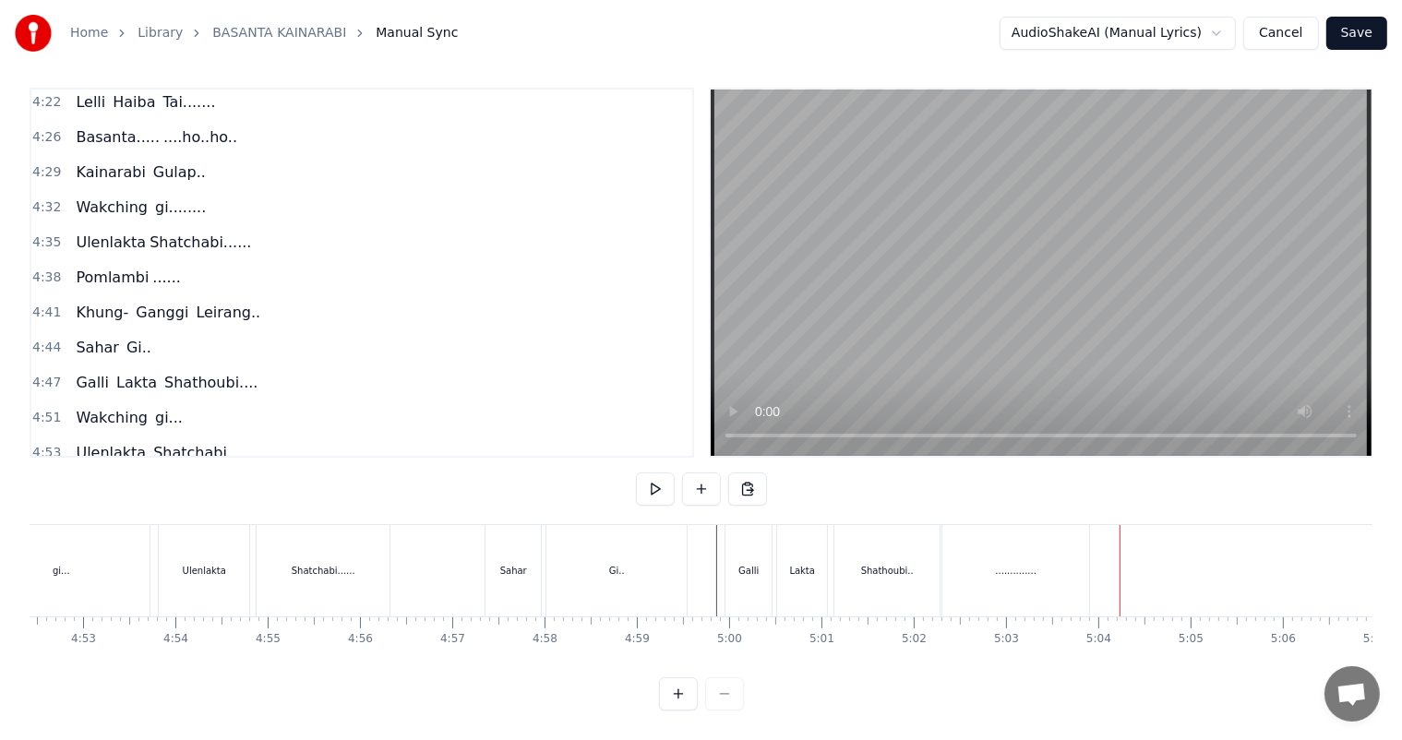
click at [1009, 564] on div ".............." at bounding box center [1017, 571] width 42 height 14
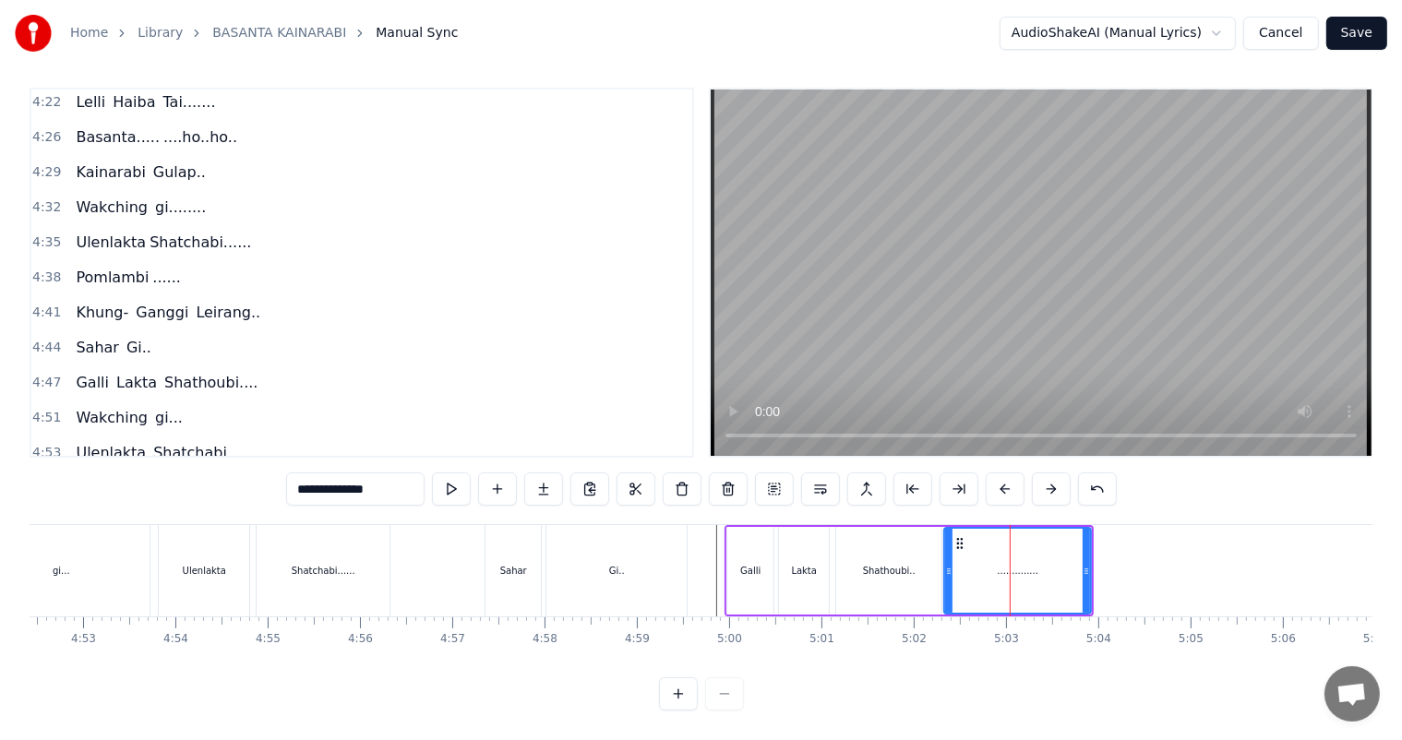
click at [400, 481] on input "**********" at bounding box center [355, 488] width 138 height 33
click at [878, 564] on div "Shathoubi.." at bounding box center [889, 571] width 53 height 14
type input "**********"
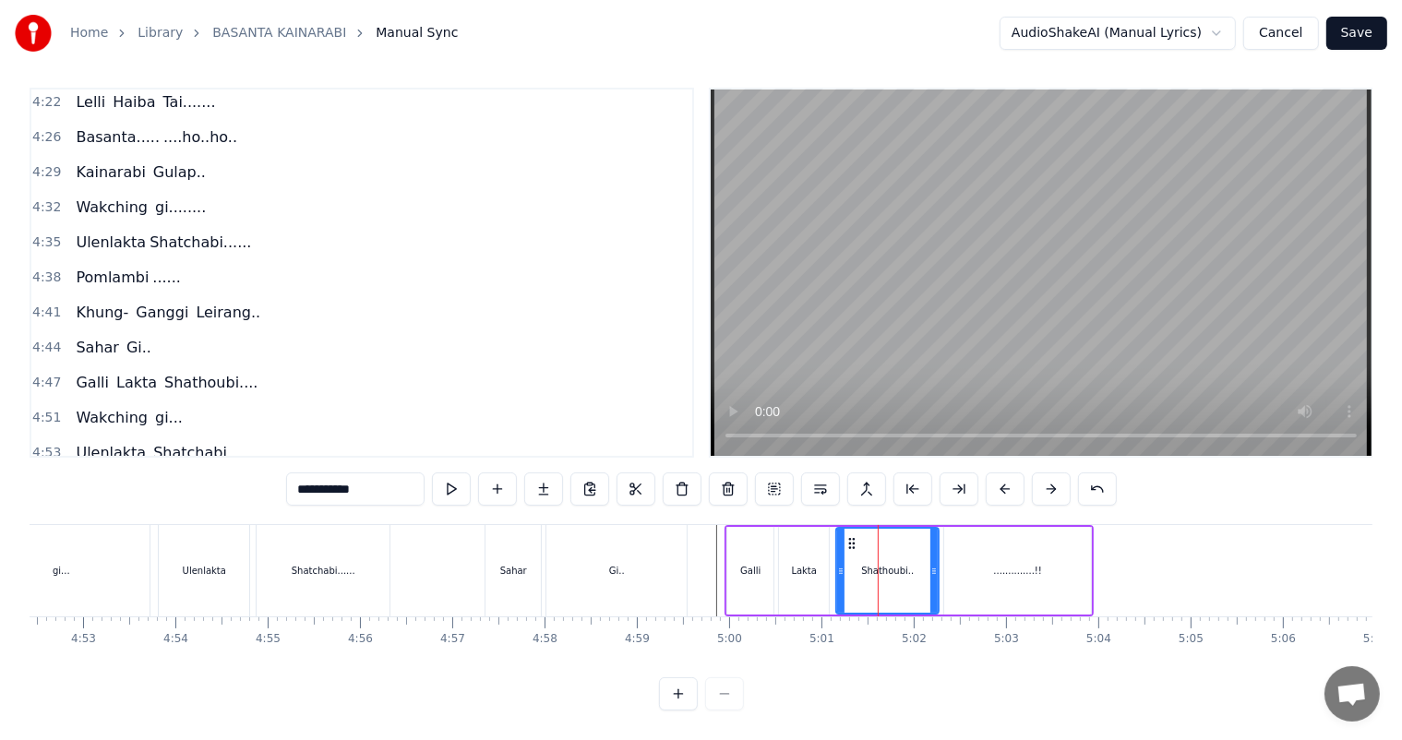
click at [931, 564] on icon at bounding box center [933, 571] width 7 height 15
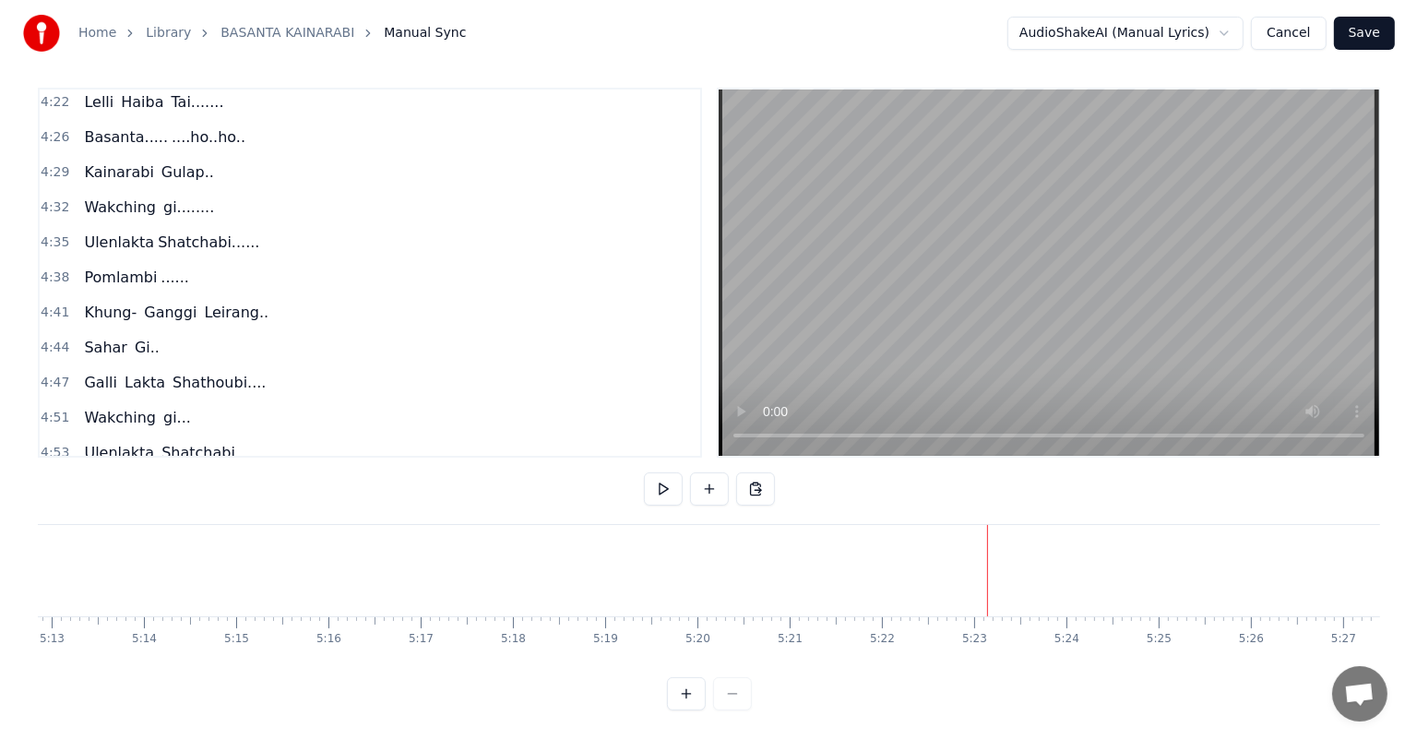
scroll to position [0, 0]
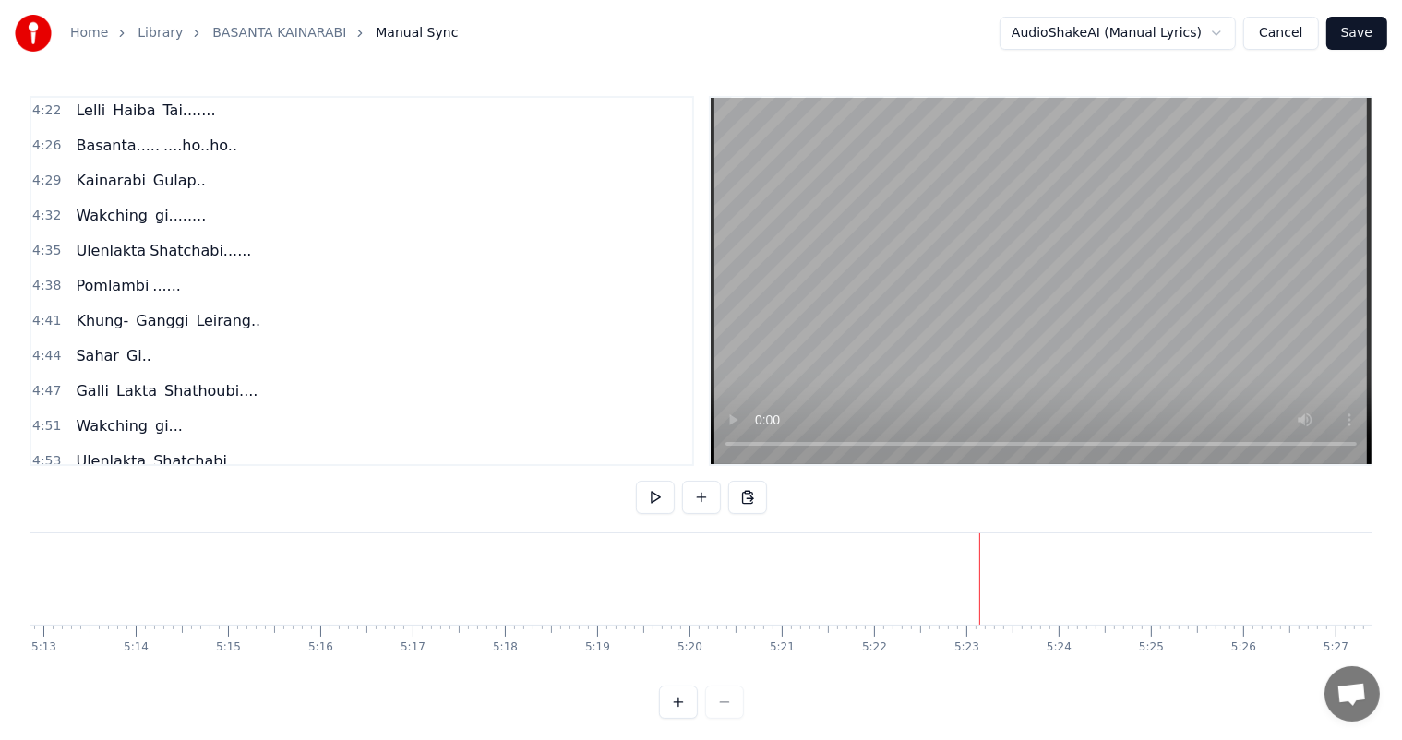
click at [1354, 33] on button "Save" at bounding box center [1356, 33] width 61 height 33
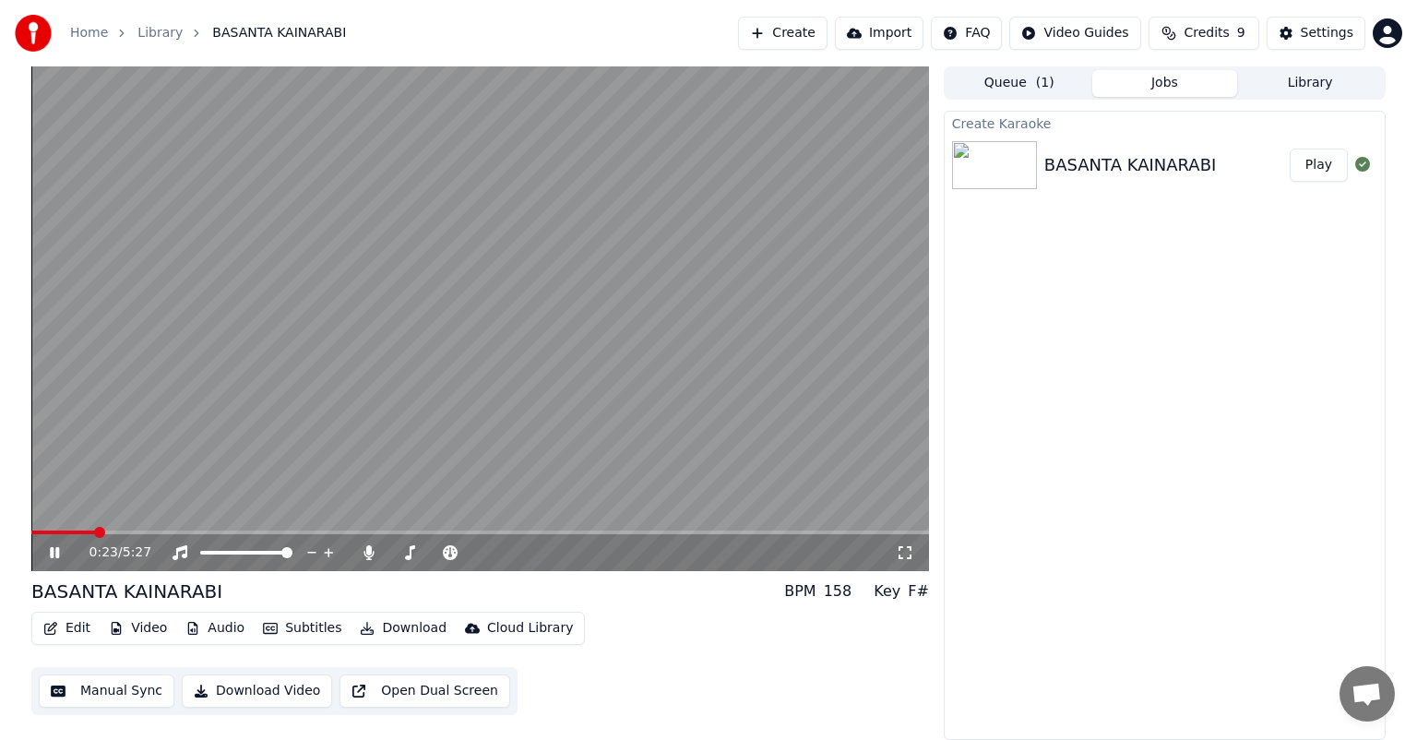
click at [81, 535] on div "0:23 / 5:27" at bounding box center [480, 552] width 898 height 37
click at [74, 529] on video at bounding box center [480, 318] width 898 height 505
click at [78, 531] on span at bounding box center [64, 533] width 66 height 4
click at [47, 549] on icon at bounding box center [67, 552] width 43 height 15
click at [57, 552] on icon at bounding box center [54, 552] width 9 height 11
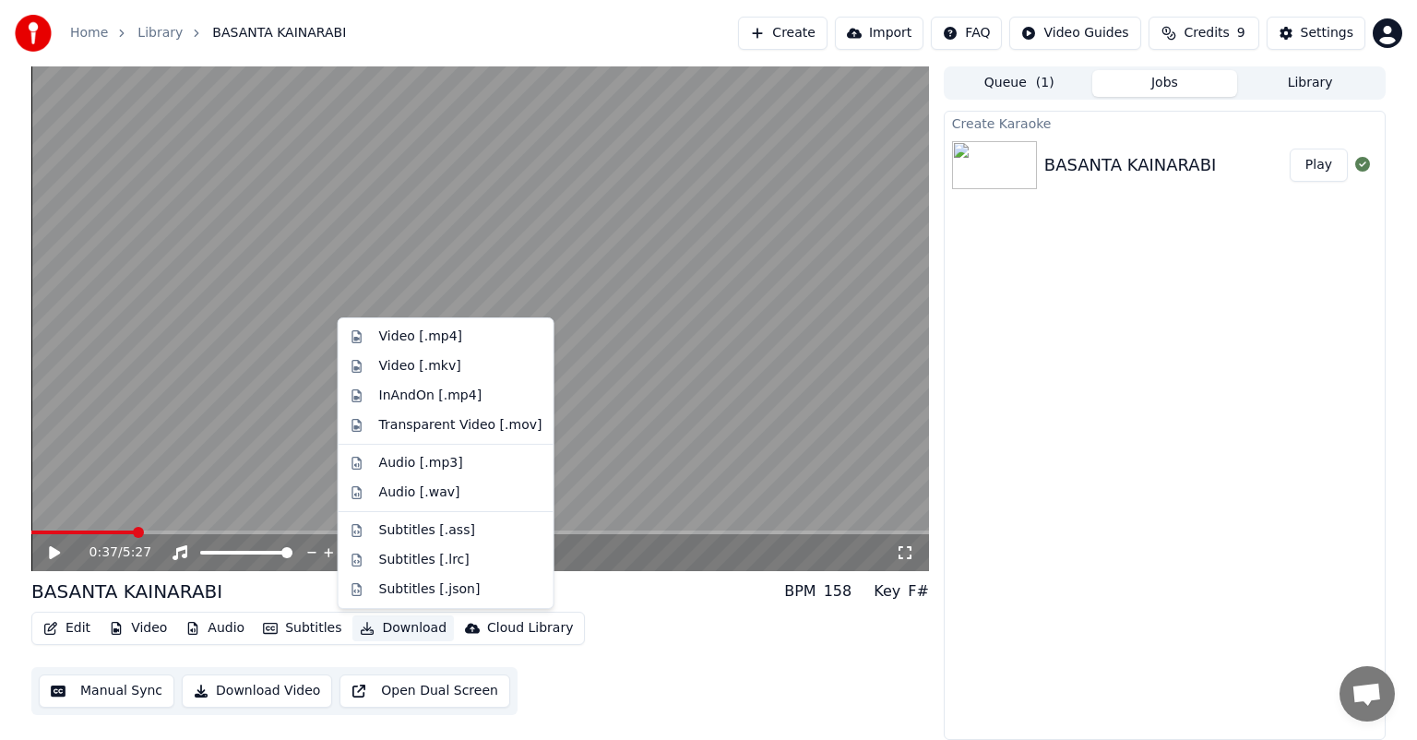
click at [398, 628] on button "Download" at bounding box center [402, 628] width 101 height 26
click at [428, 335] on div "Video [.mp4]" at bounding box center [420, 337] width 83 height 18
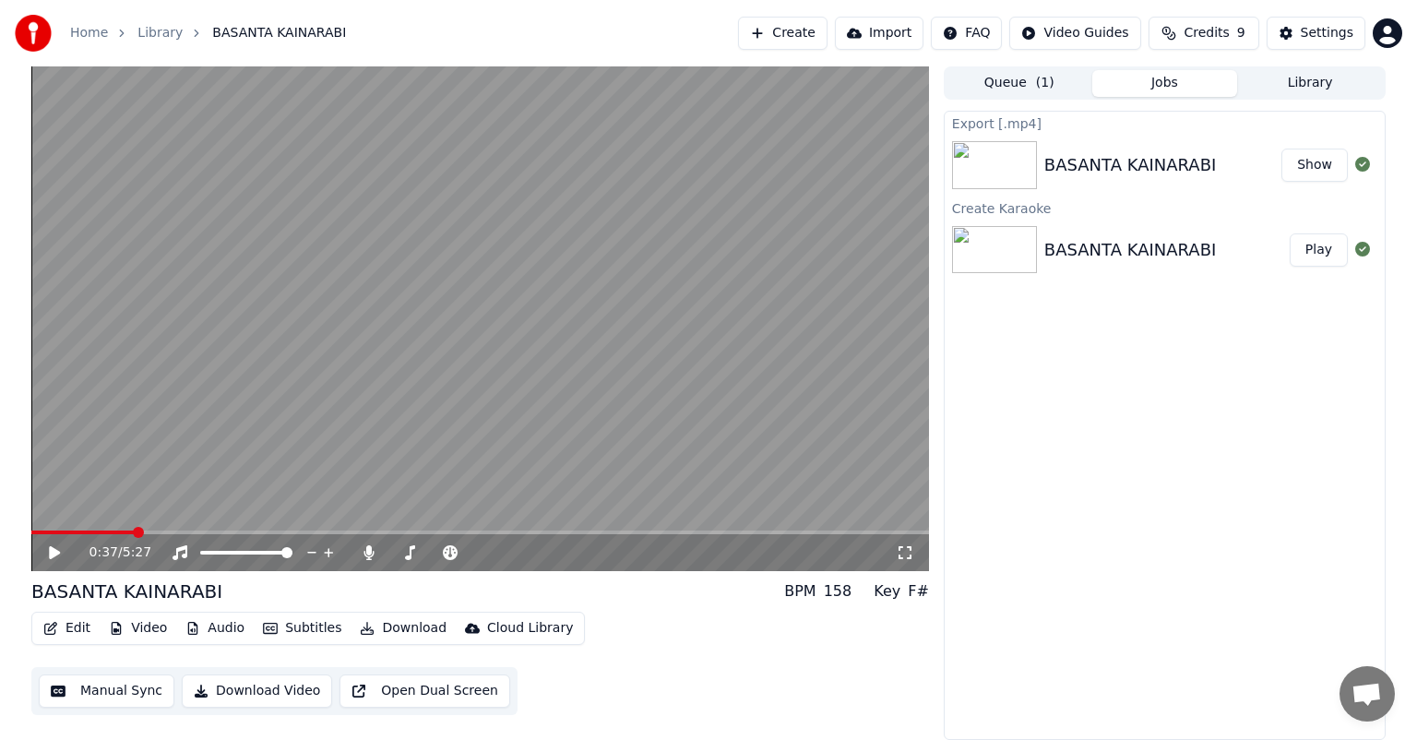
click at [1332, 167] on button "Show" at bounding box center [1315, 165] width 66 height 33
